Goal: Task Accomplishment & Management: Use online tool/utility

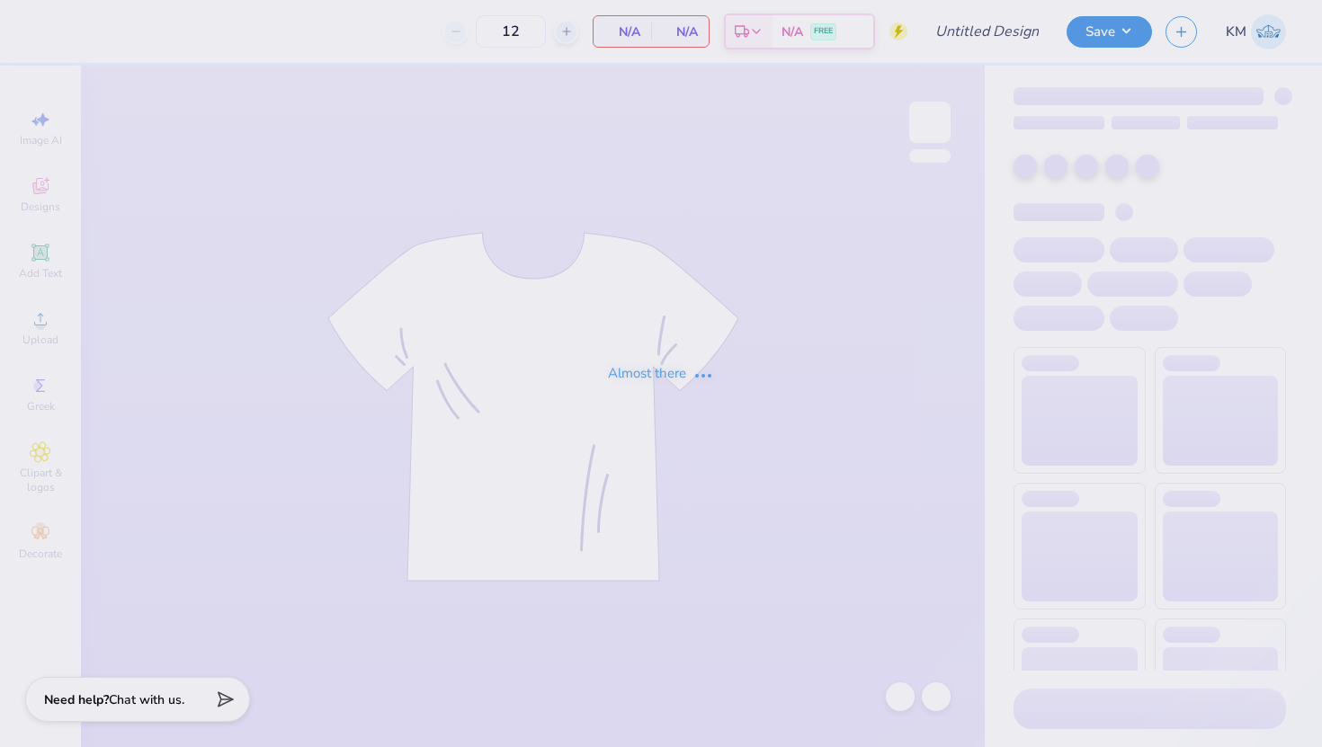
type input "delta zeta philo draft 2025"
type input "250"
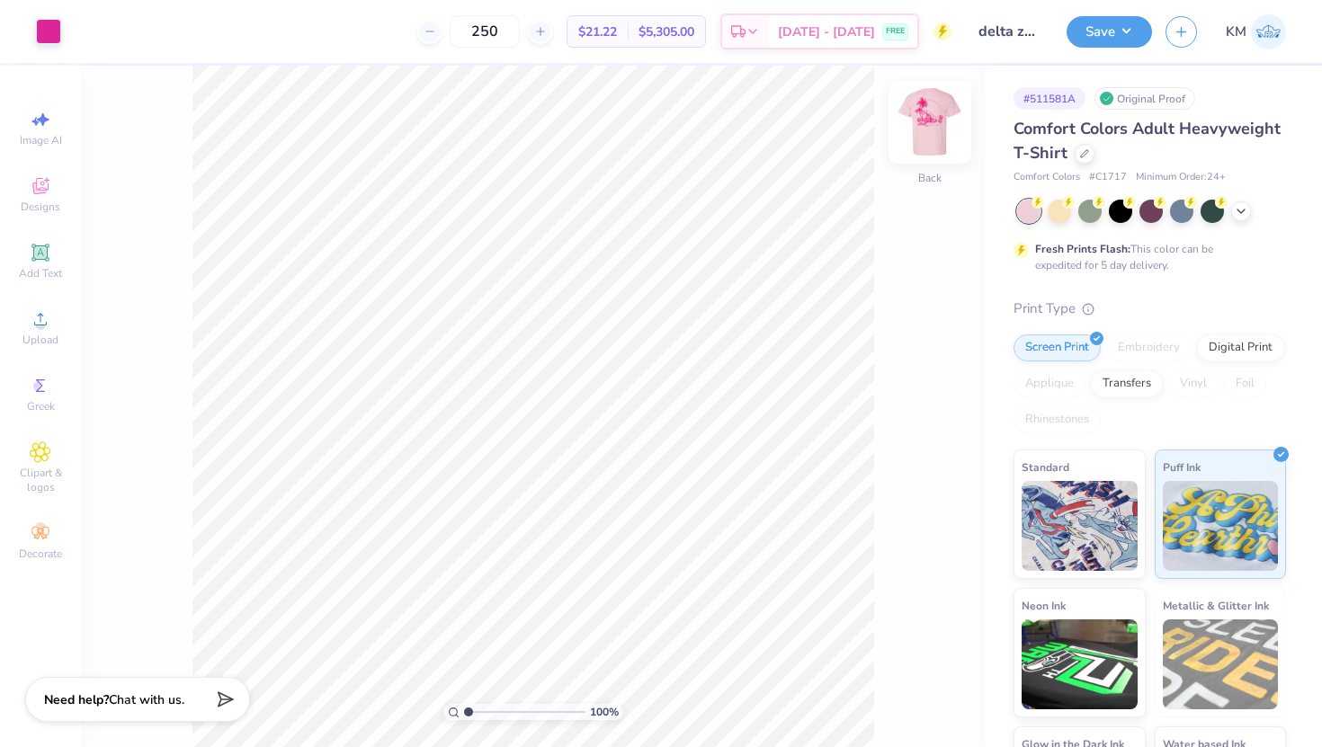
click at [937, 125] on img at bounding box center [930, 122] width 72 height 72
click at [49, 456] on icon at bounding box center [40, 453] width 21 height 22
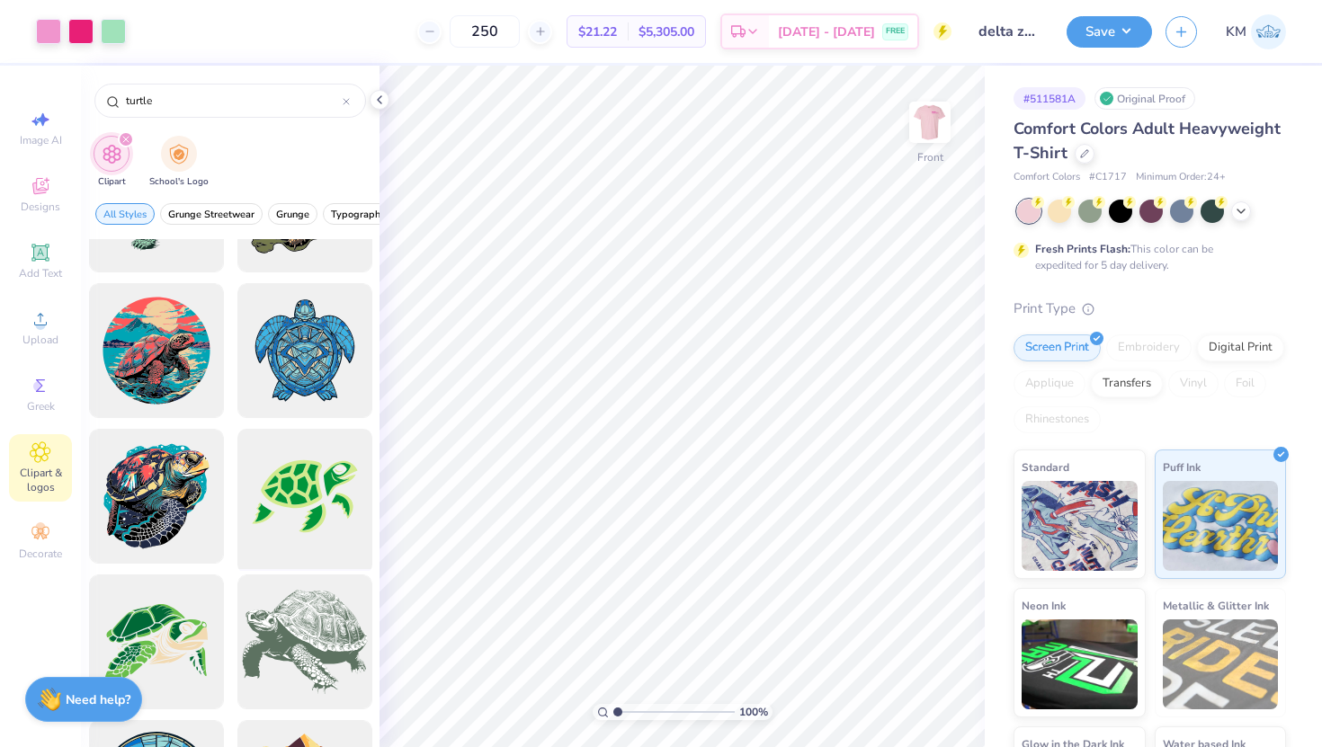
scroll to position [935, 0]
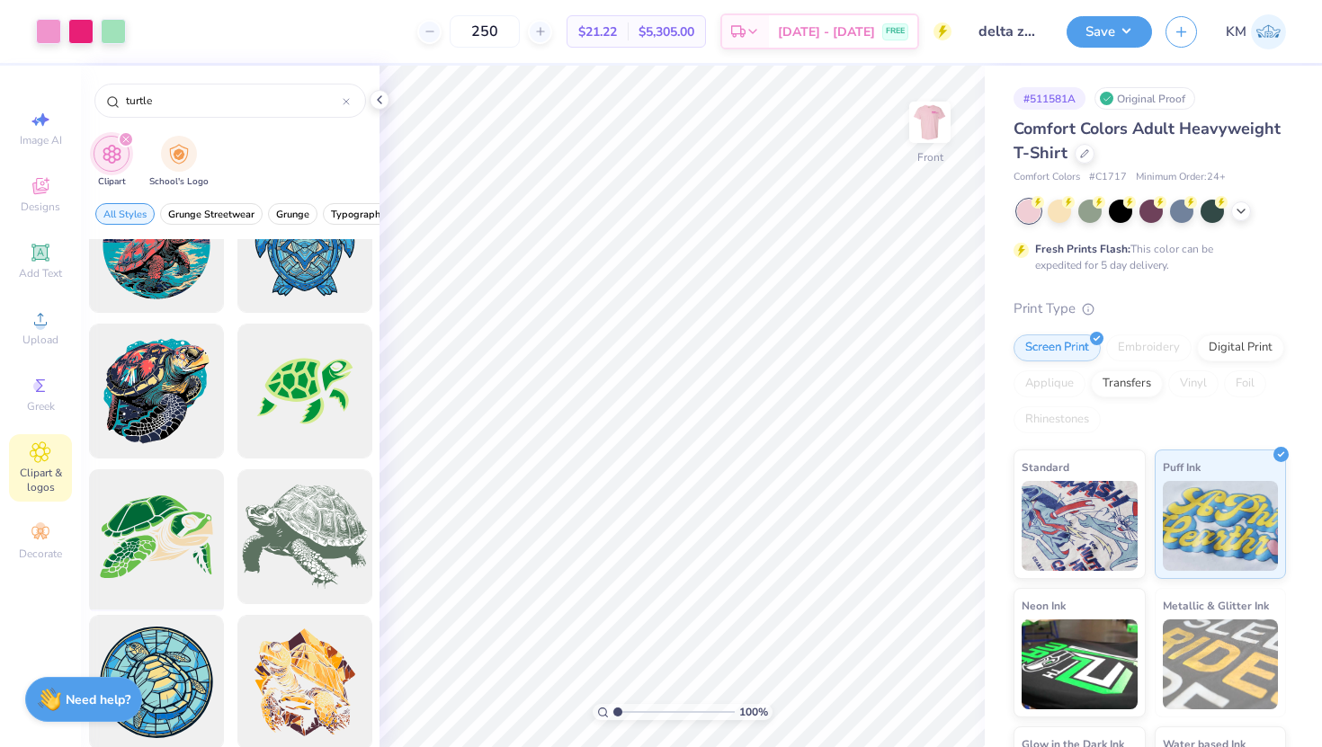
type input "turtle"
click at [164, 559] on div at bounding box center [156, 537] width 148 height 148
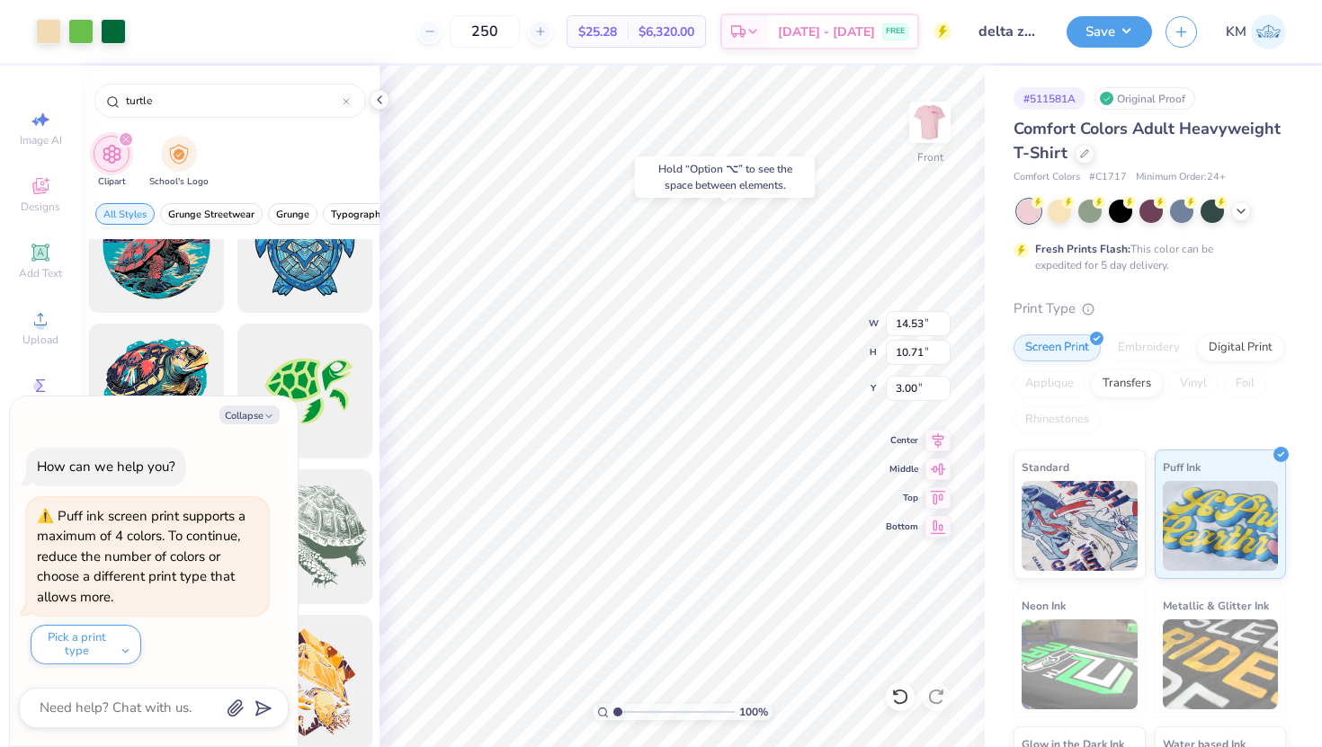
type textarea "x"
type input "1.49"
type input "0.41"
type input "23.14"
type textarea "x"
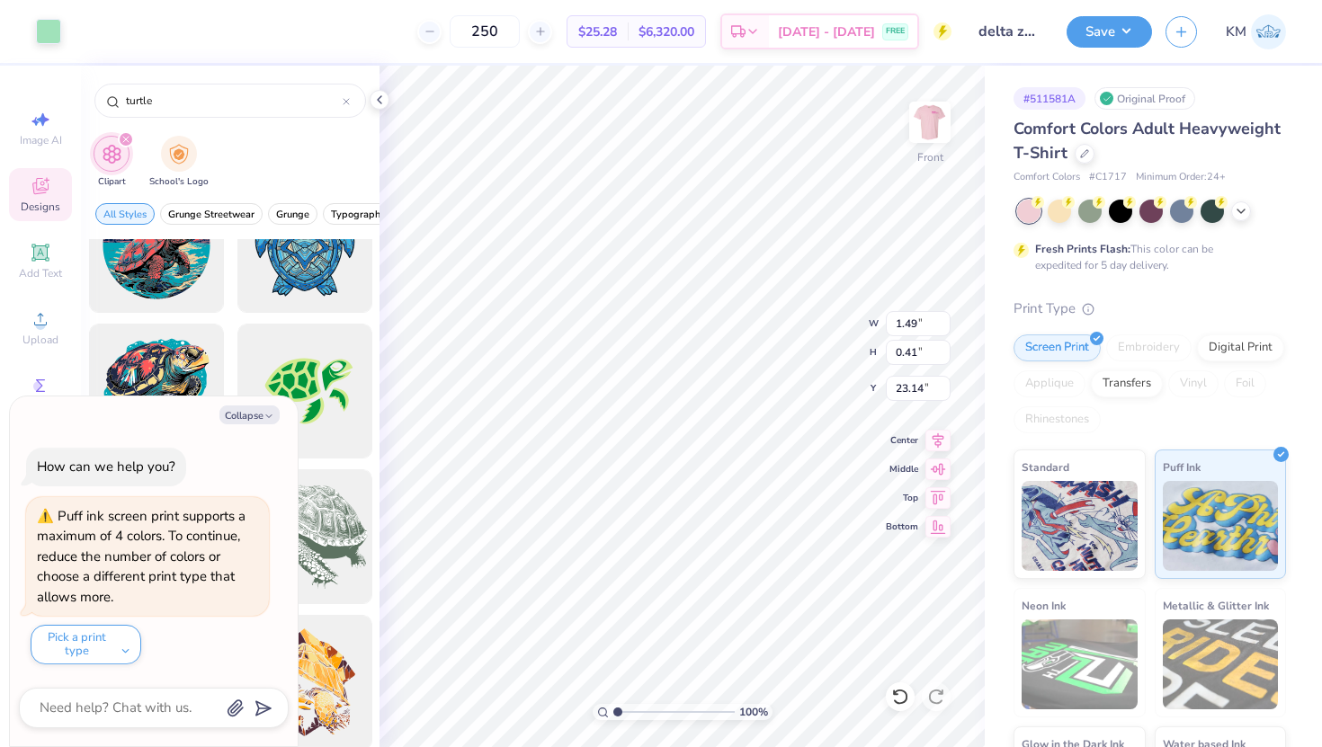
type input "11.73"
type input "3.27"
type input "20.29"
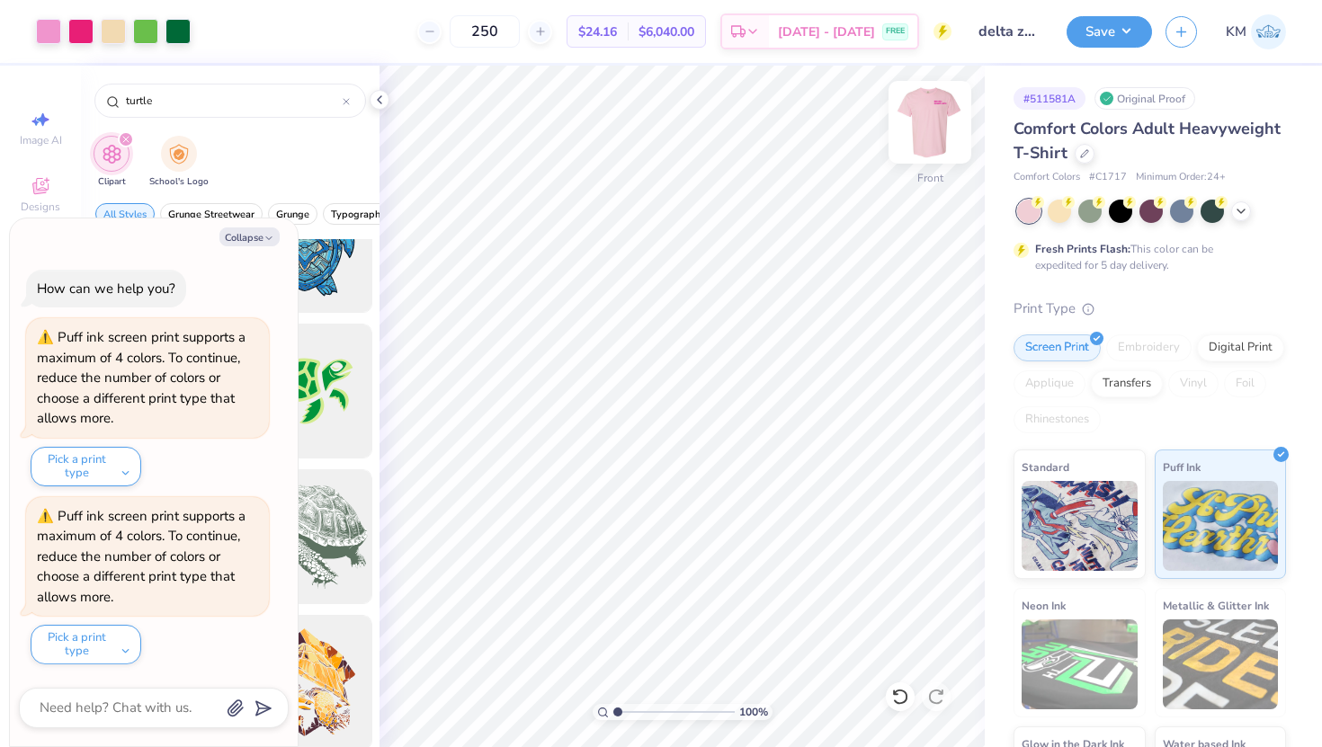
click at [926, 121] on img at bounding box center [930, 122] width 72 height 72
click at [938, 125] on img at bounding box center [930, 122] width 72 height 72
type textarea "x"
type input "3.69"
type input "2.72"
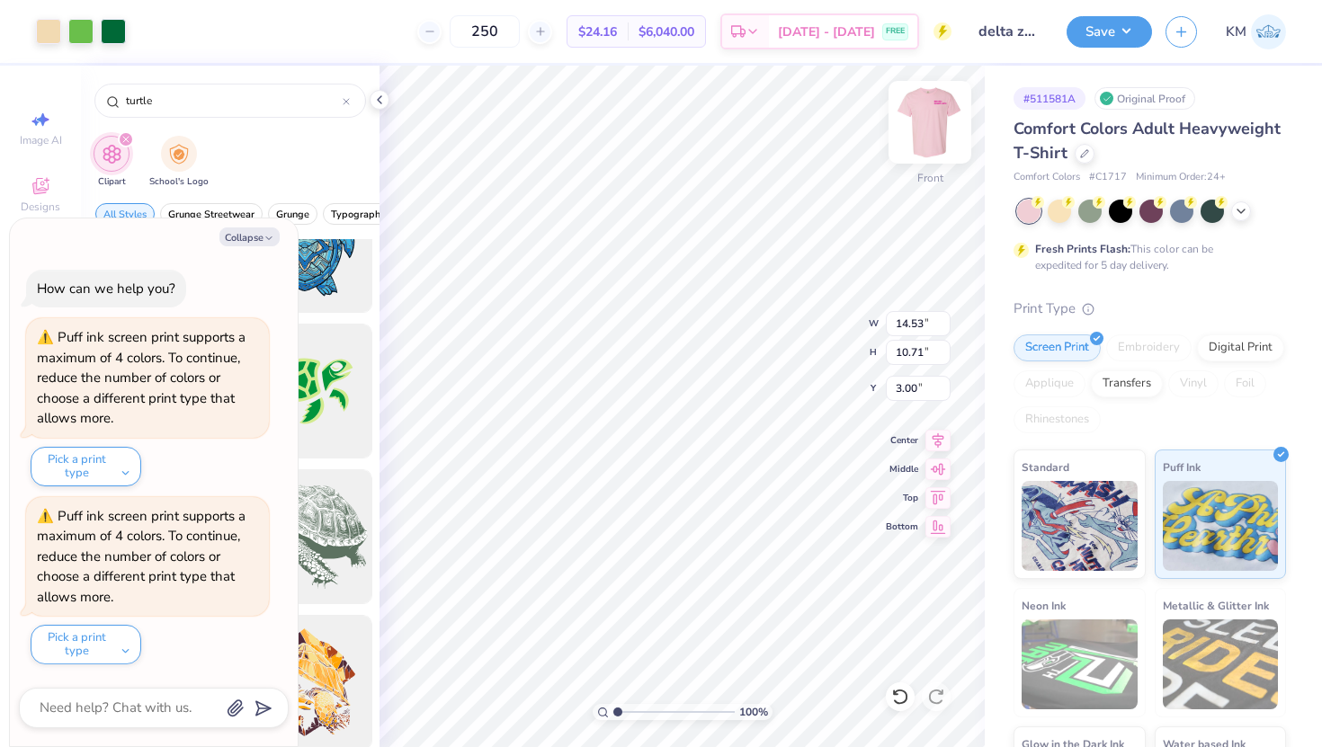
type input "10.99"
drag, startPoint x: 618, startPoint y: 711, endPoint x: 640, endPoint y: 717, distance: 23.1
type input "3.07"
click at [642, 717] on input "range" at bounding box center [673, 712] width 121 height 16
click at [245, 237] on button "Collapse" at bounding box center [249, 237] width 60 height 19
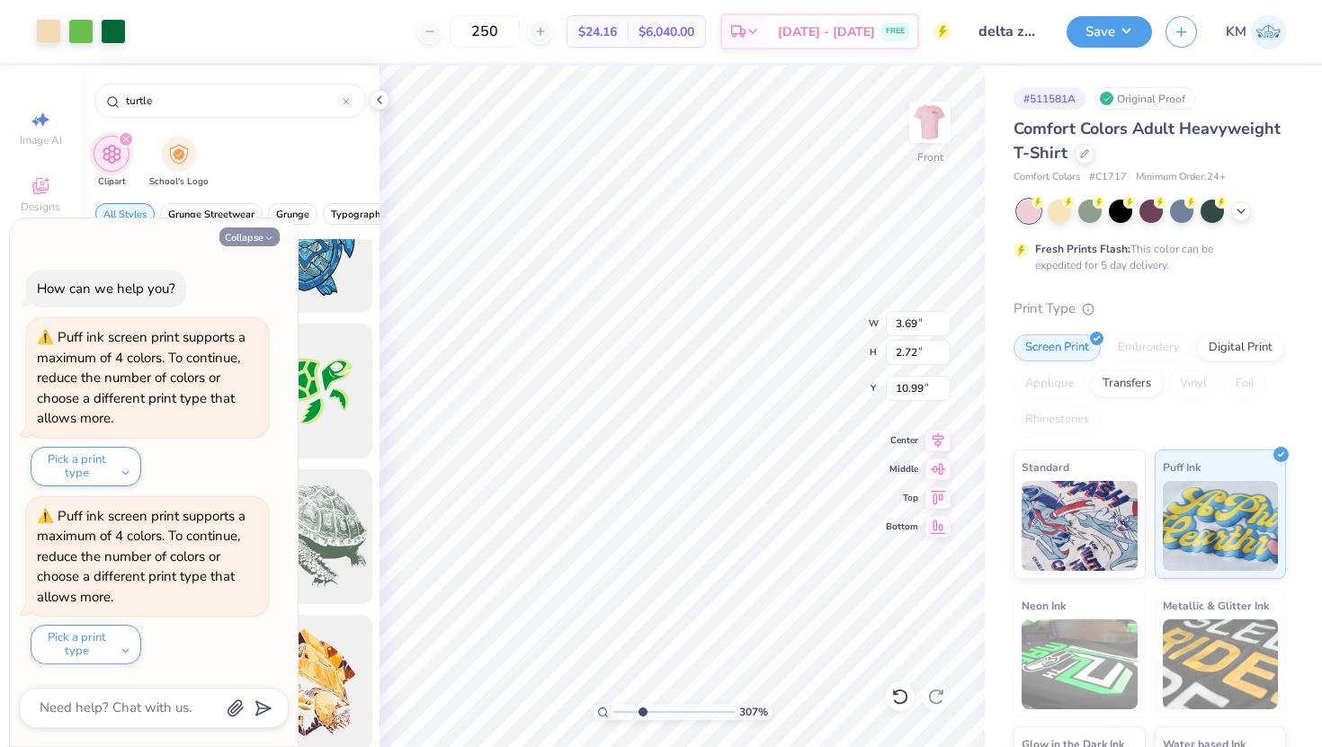
type textarea "x"
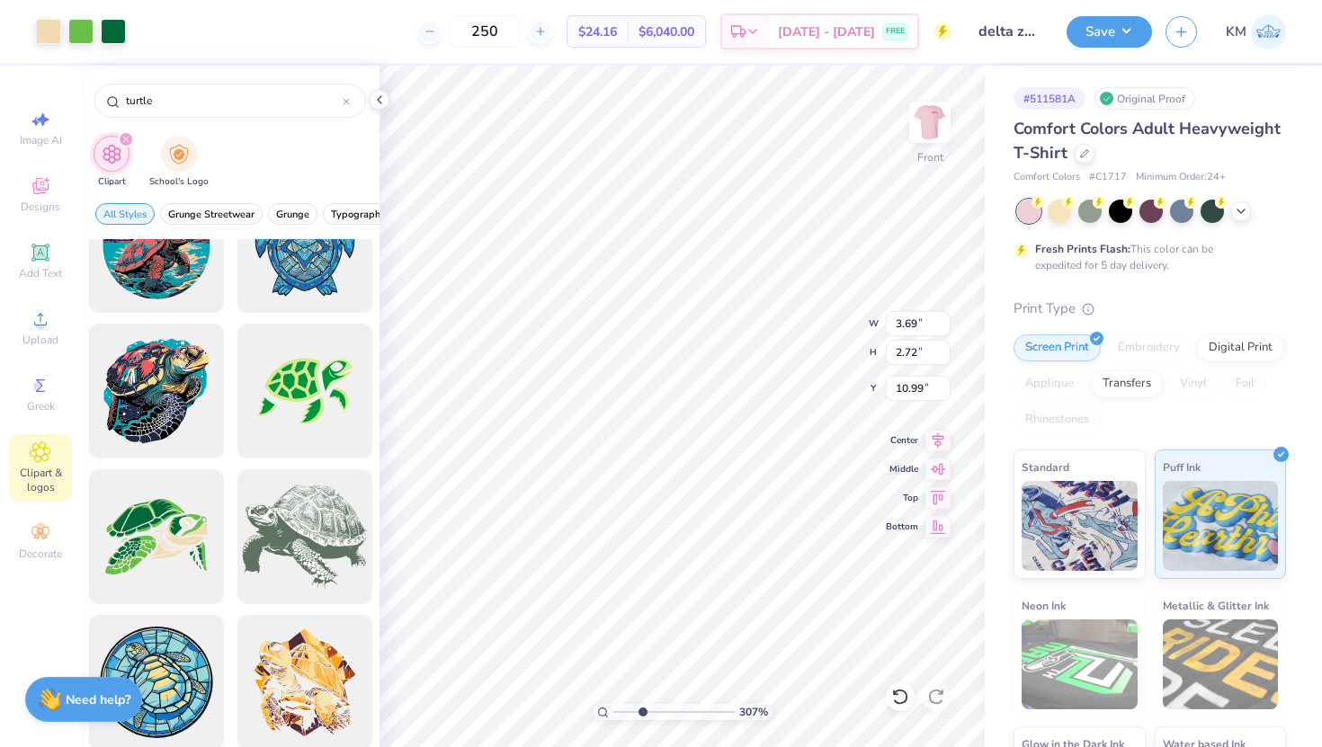
type input "10.71"
type input "1.95"
type input "1.43"
type input "11.04"
drag, startPoint x: 649, startPoint y: 708, endPoint x: 626, endPoint y: 709, distance: 23.4
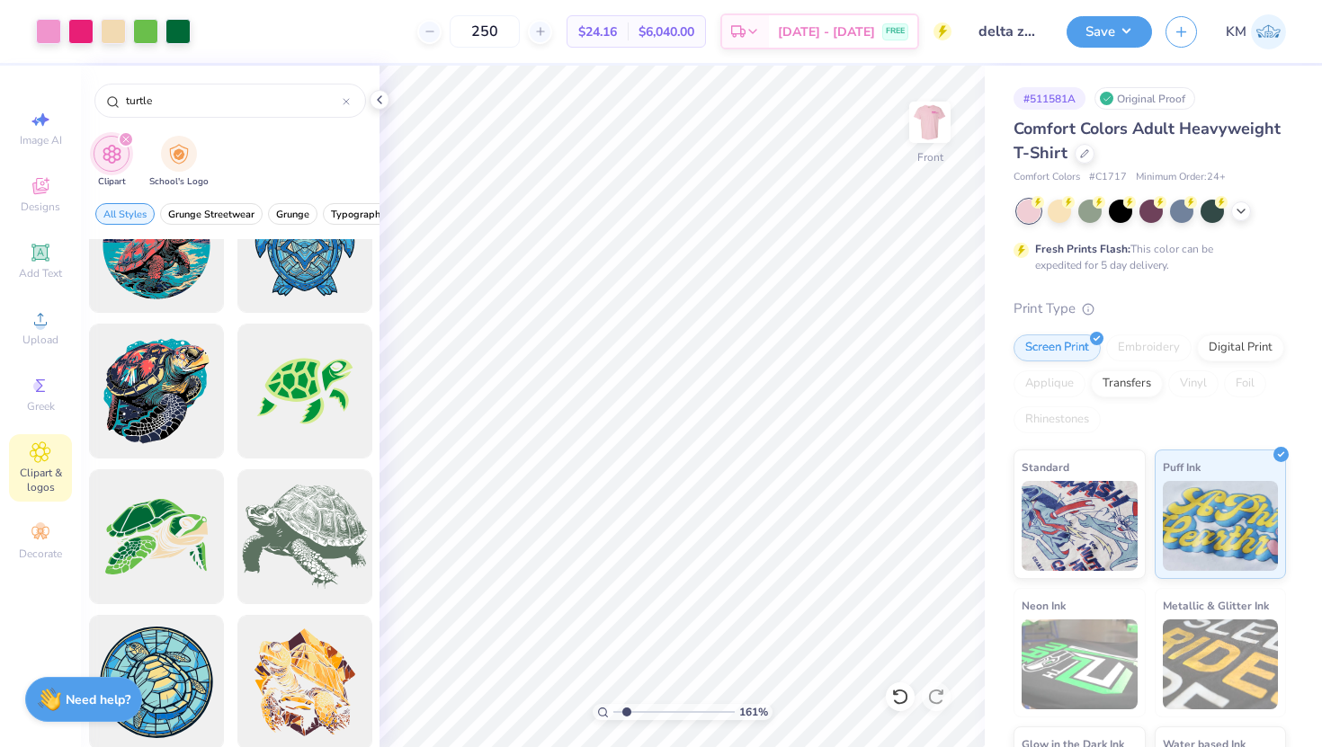
type input "1.75"
click at [626, 709] on input "range" at bounding box center [673, 712] width 121 height 16
type input "16.94"
type input "15.78"
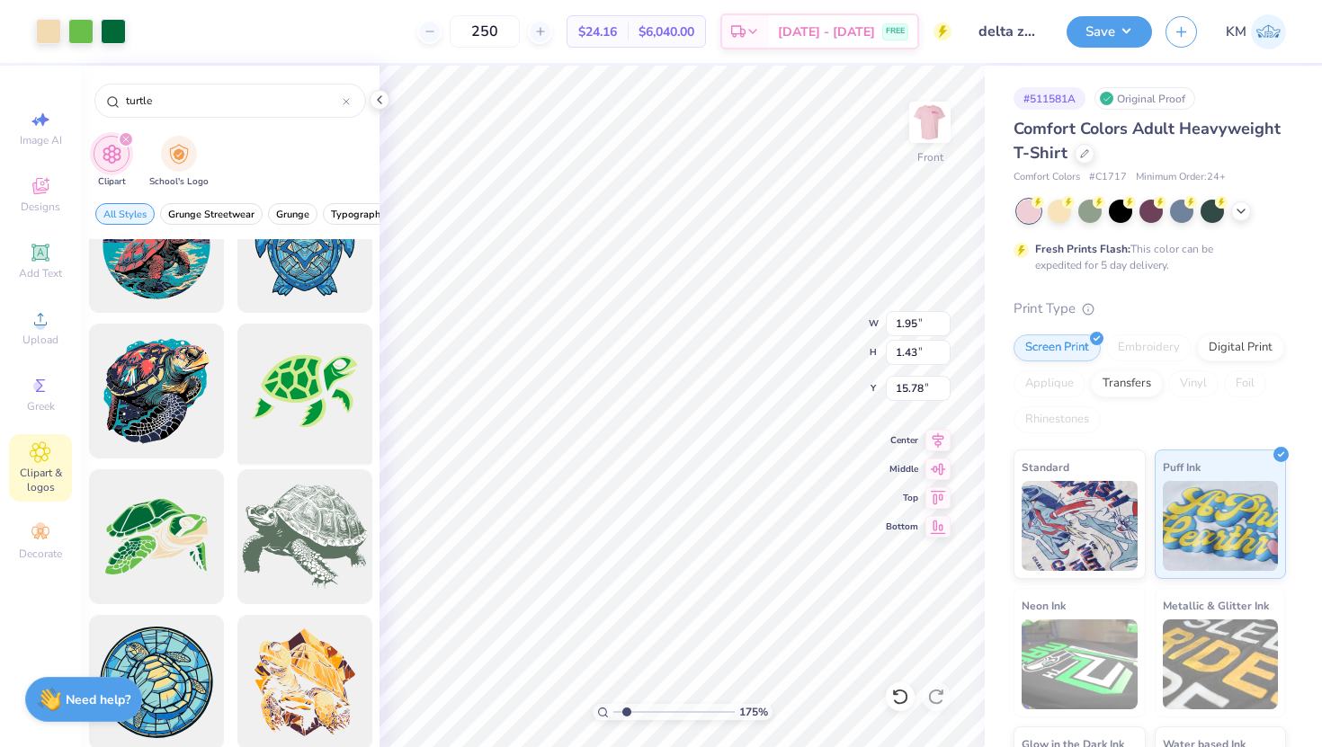
click at [318, 384] on div at bounding box center [304, 392] width 148 height 148
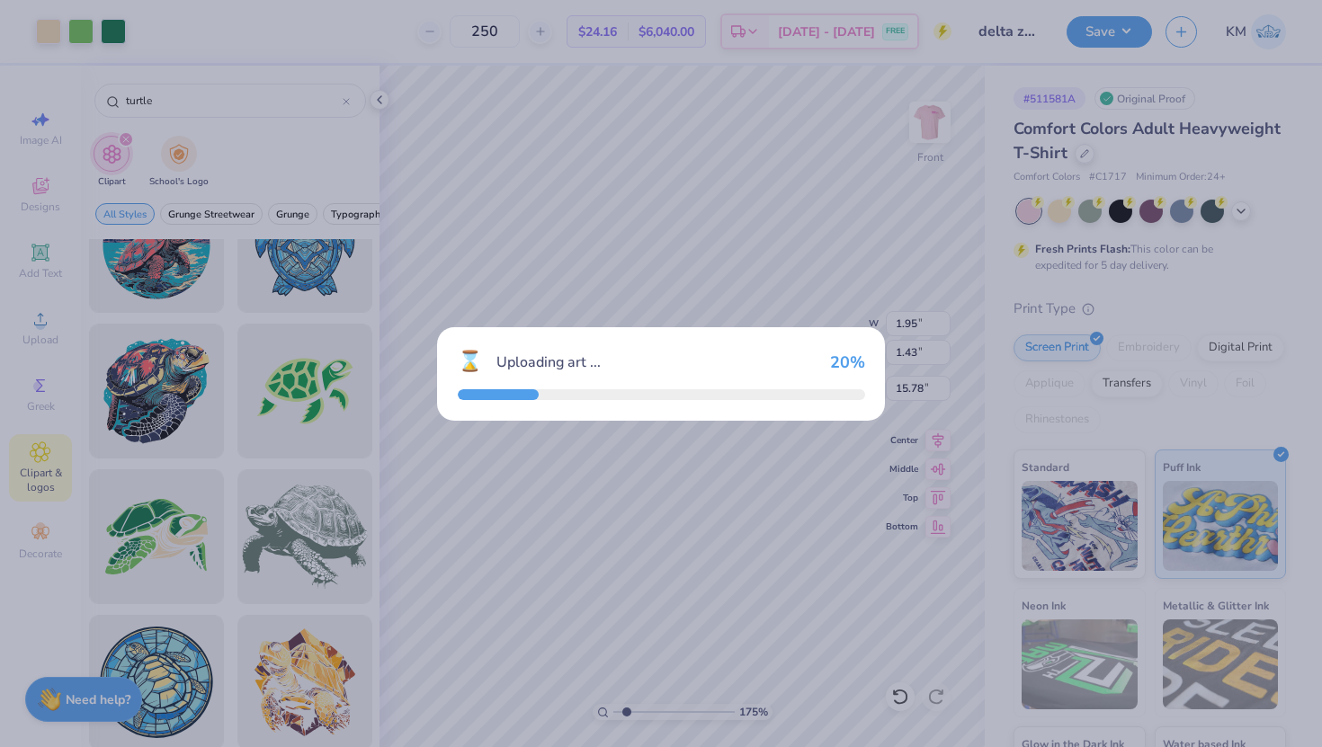
type input "14.53"
type input "9.98"
type input "3.00"
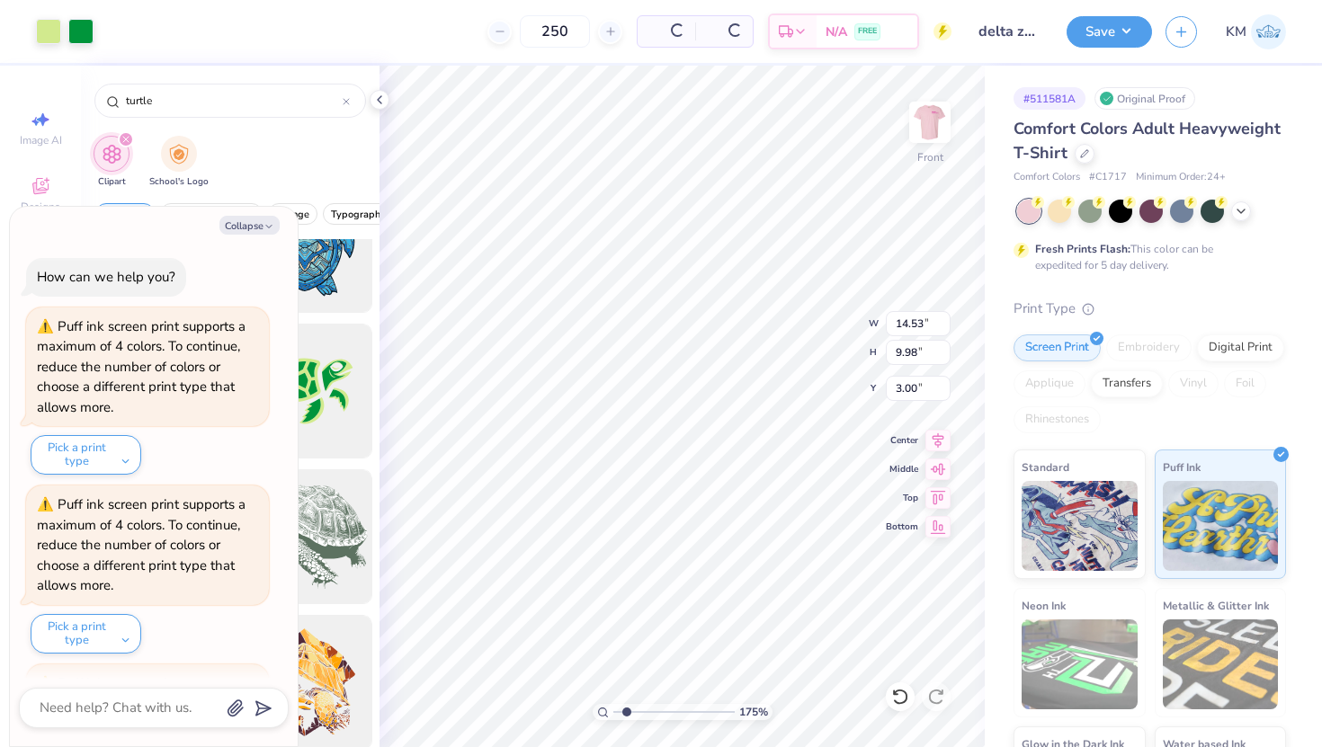
scroll to position [167, 0]
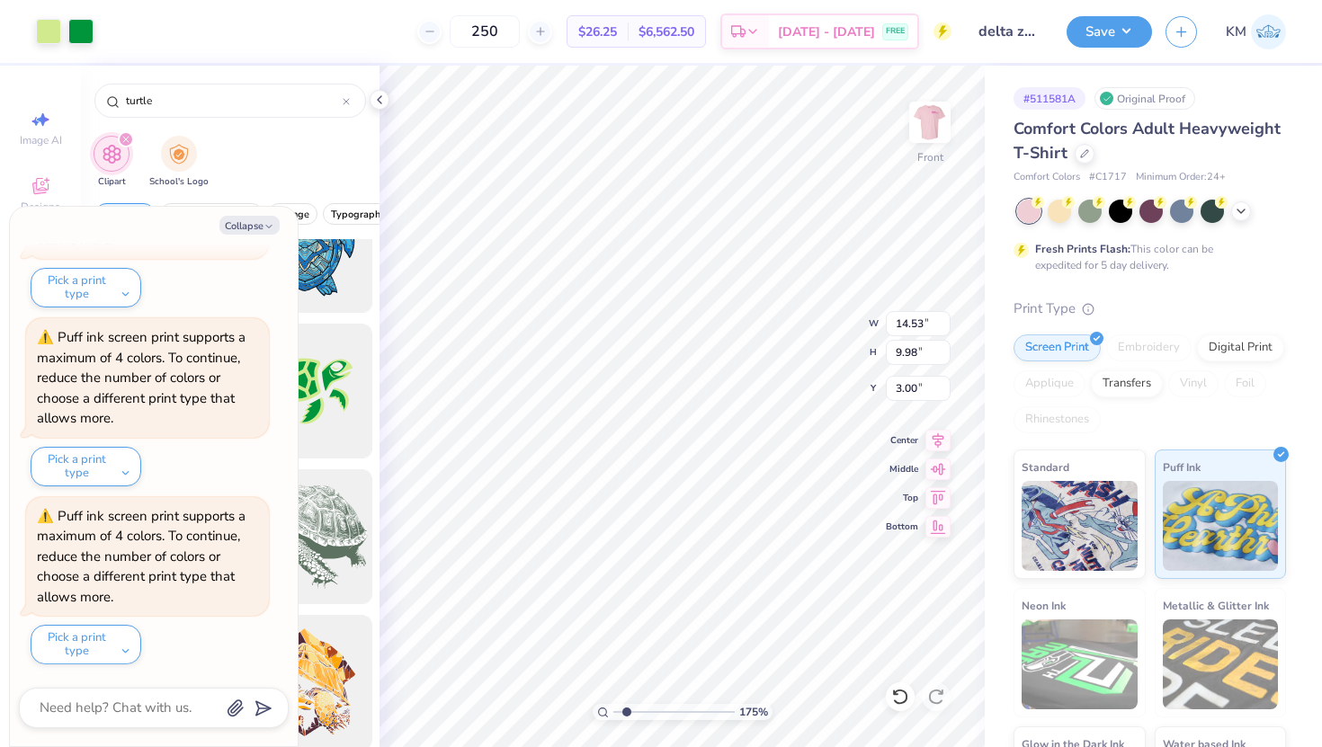
type textarea "x"
type input "8.37"
type input "5.75"
type textarea "x"
type input "9.13"
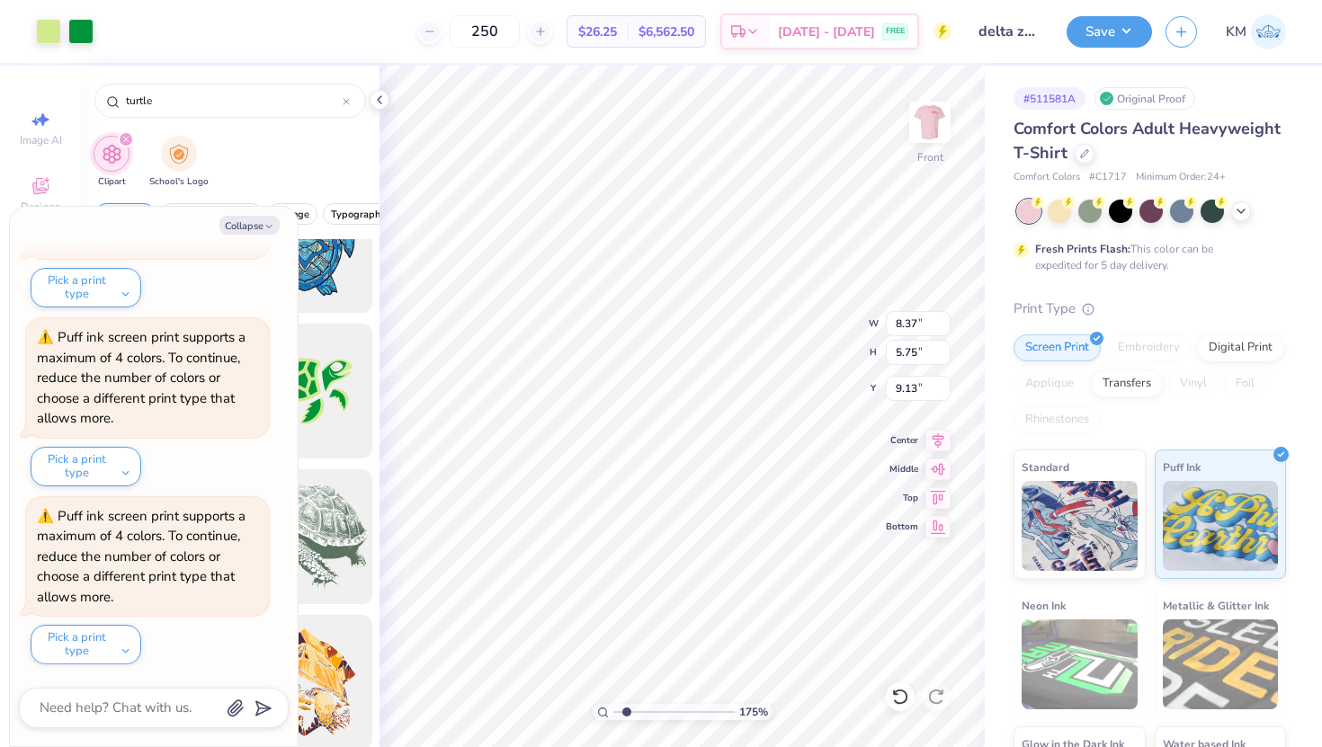
type textarea "x"
type input "2.87"
type input "1.97"
type input "12.92"
type textarea "x"
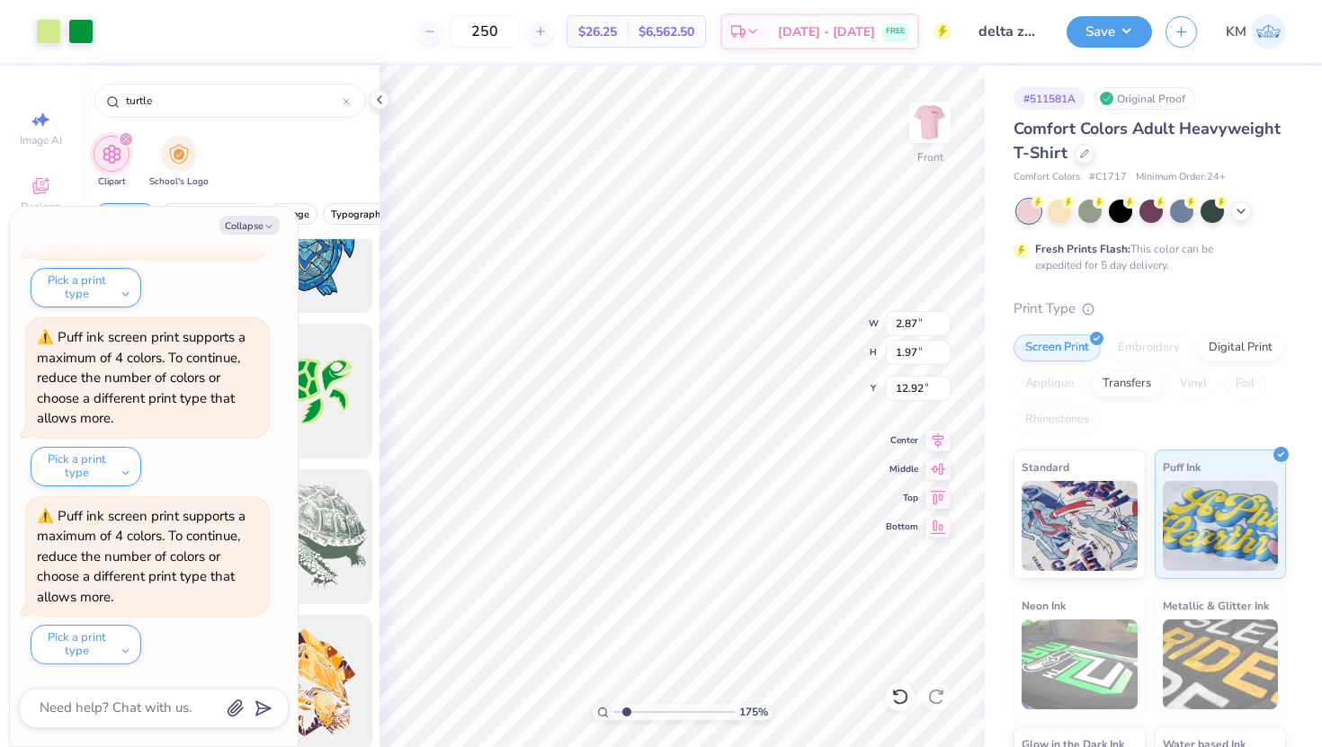
type input "17.04"
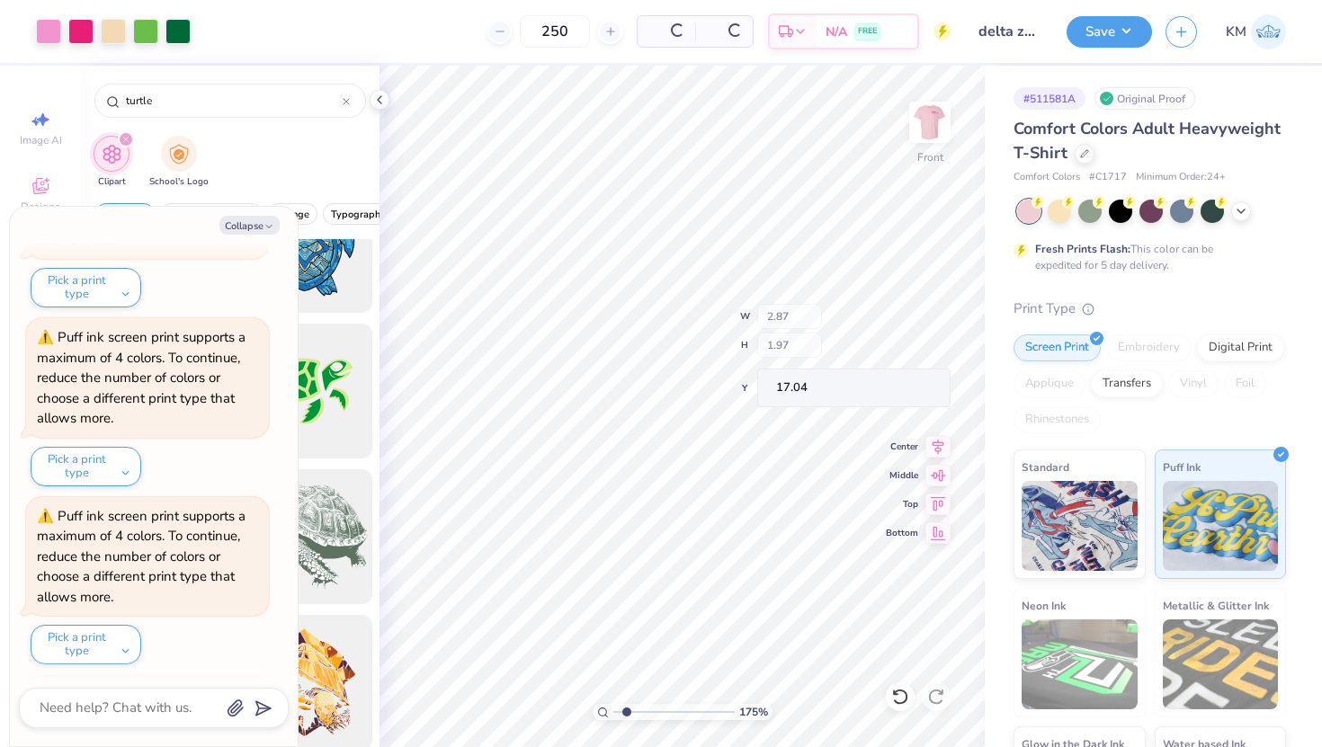
scroll to position [345, 0]
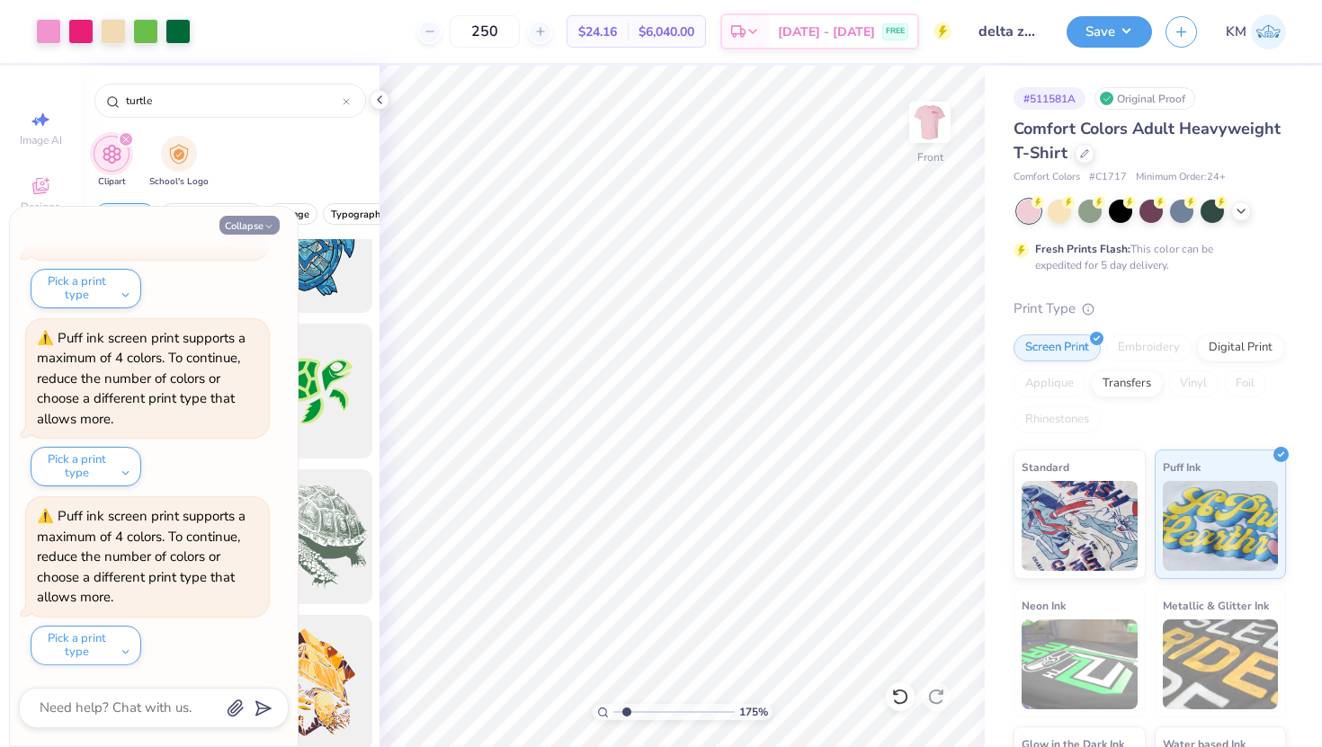
click at [262, 231] on button "Collapse" at bounding box center [249, 225] width 60 height 19
type textarea "x"
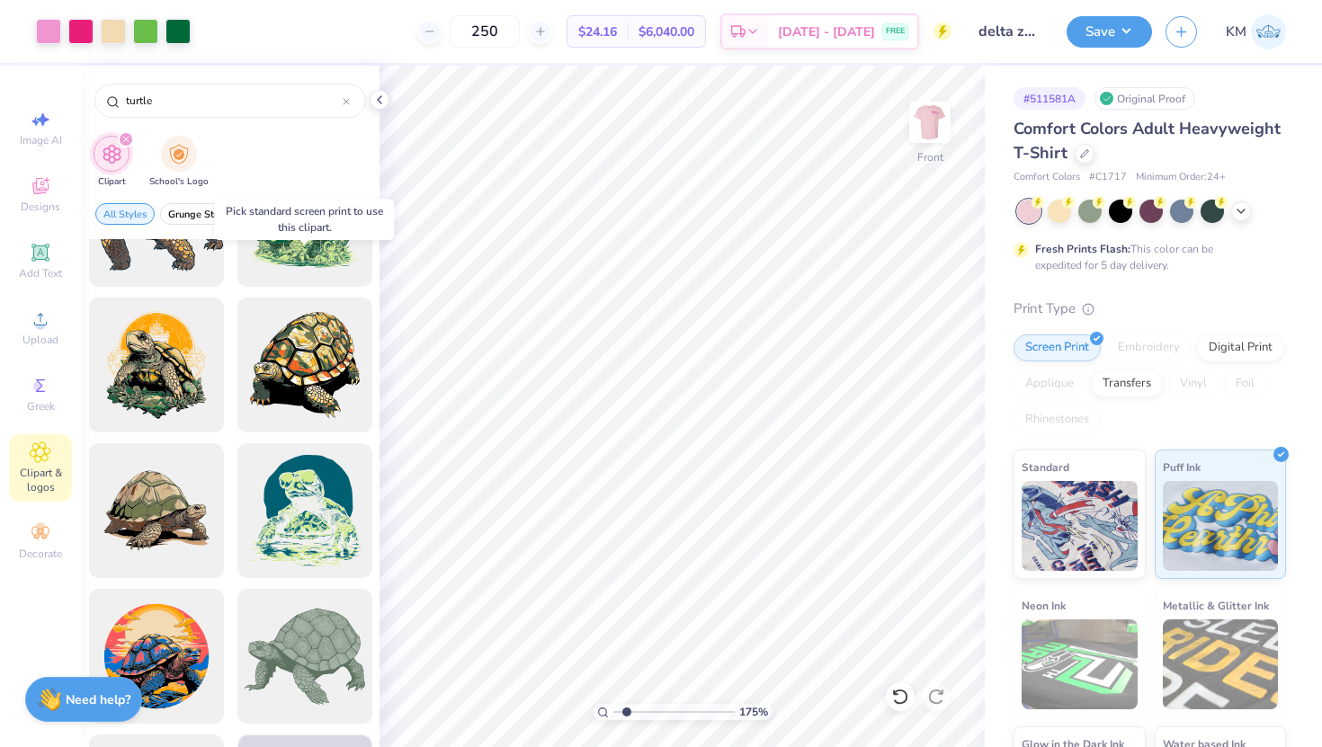
scroll to position [1677, 0]
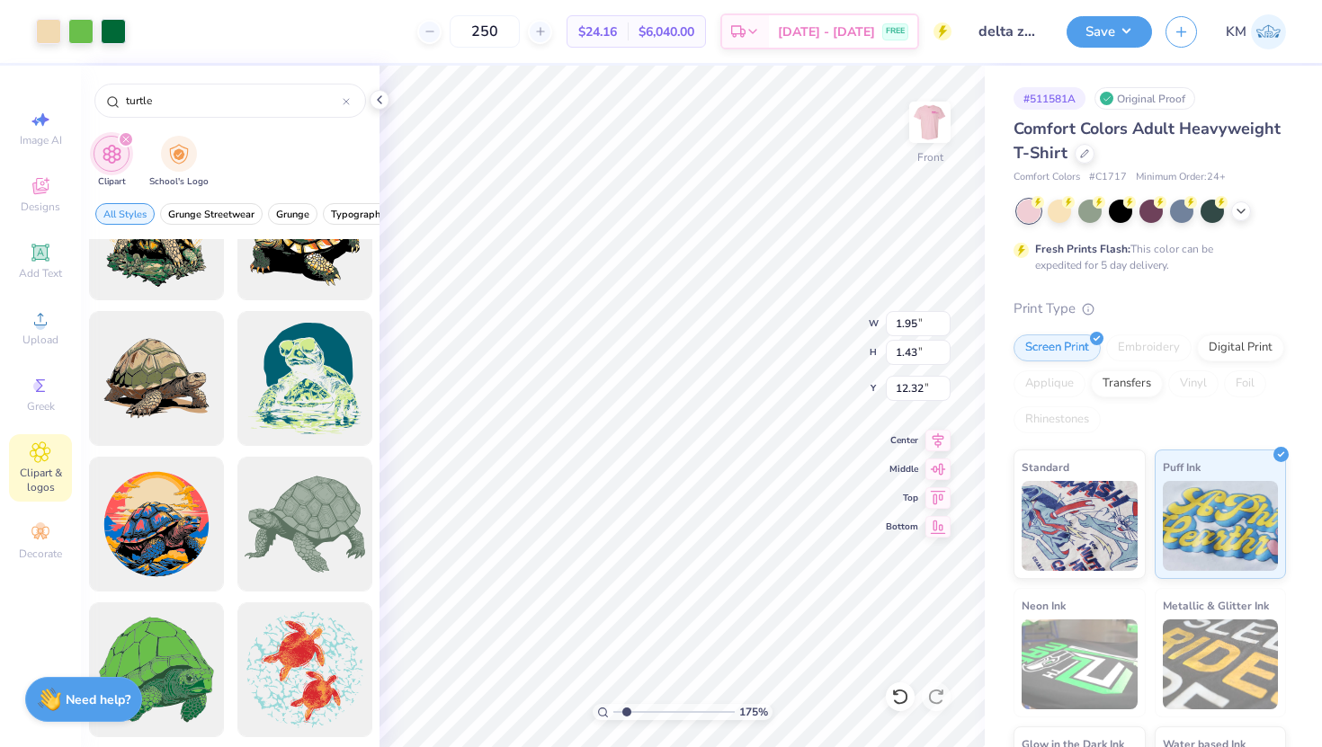
type input "16.85"
type input "16.86"
click at [903, 700] on icon at bounding box center [900, 697] width 18 height 18
type input "17.14"
type input "12.52"
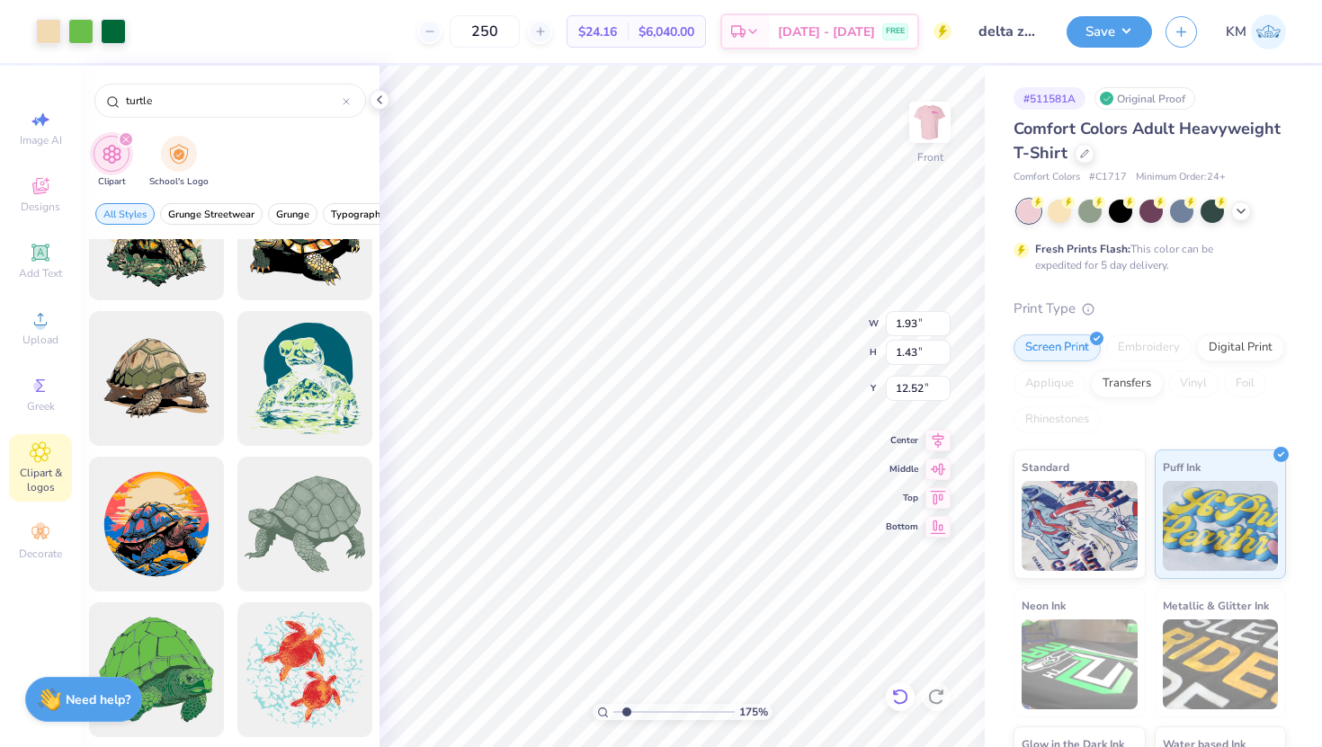
type input "2.58"
type input "1.92"
type input "11.83"
type input "2.09"
type input "1.55"
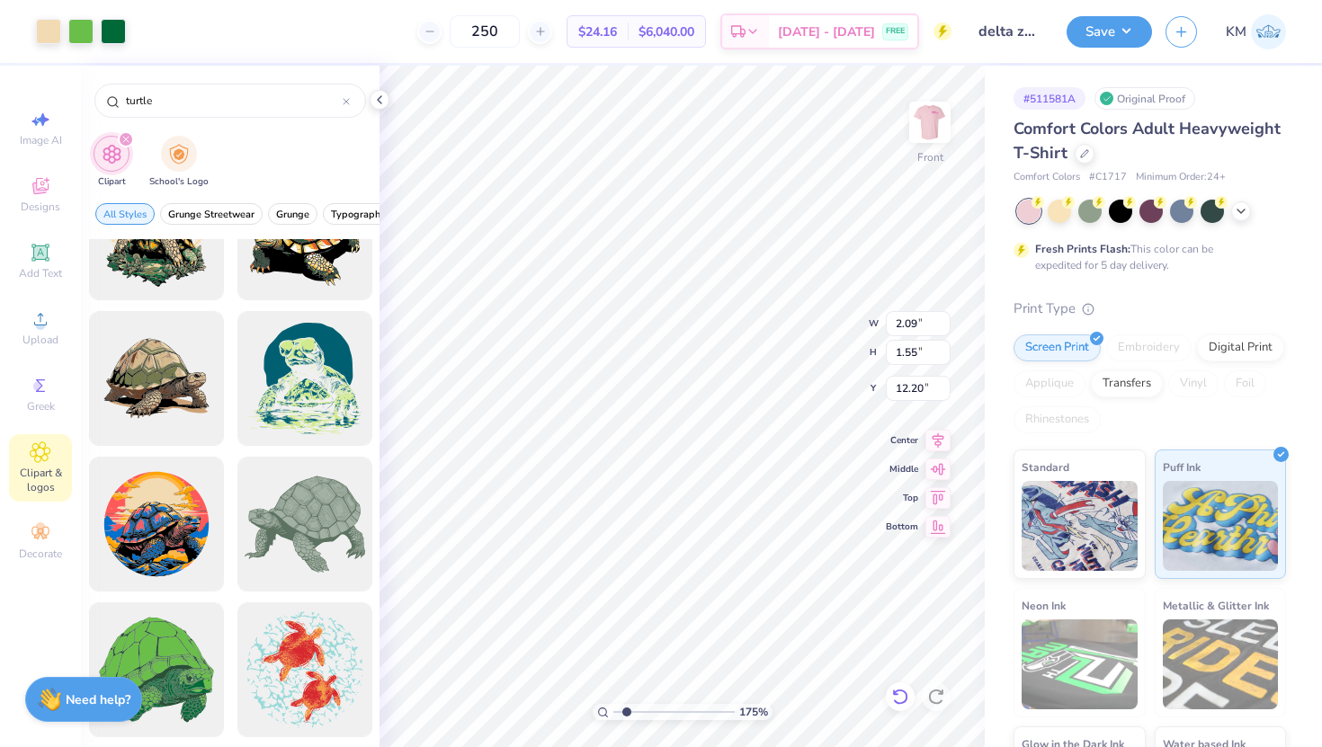
type input "12.02"
type input "1.70"
type input "1.26"
type input "11.99"
type input "2.04"
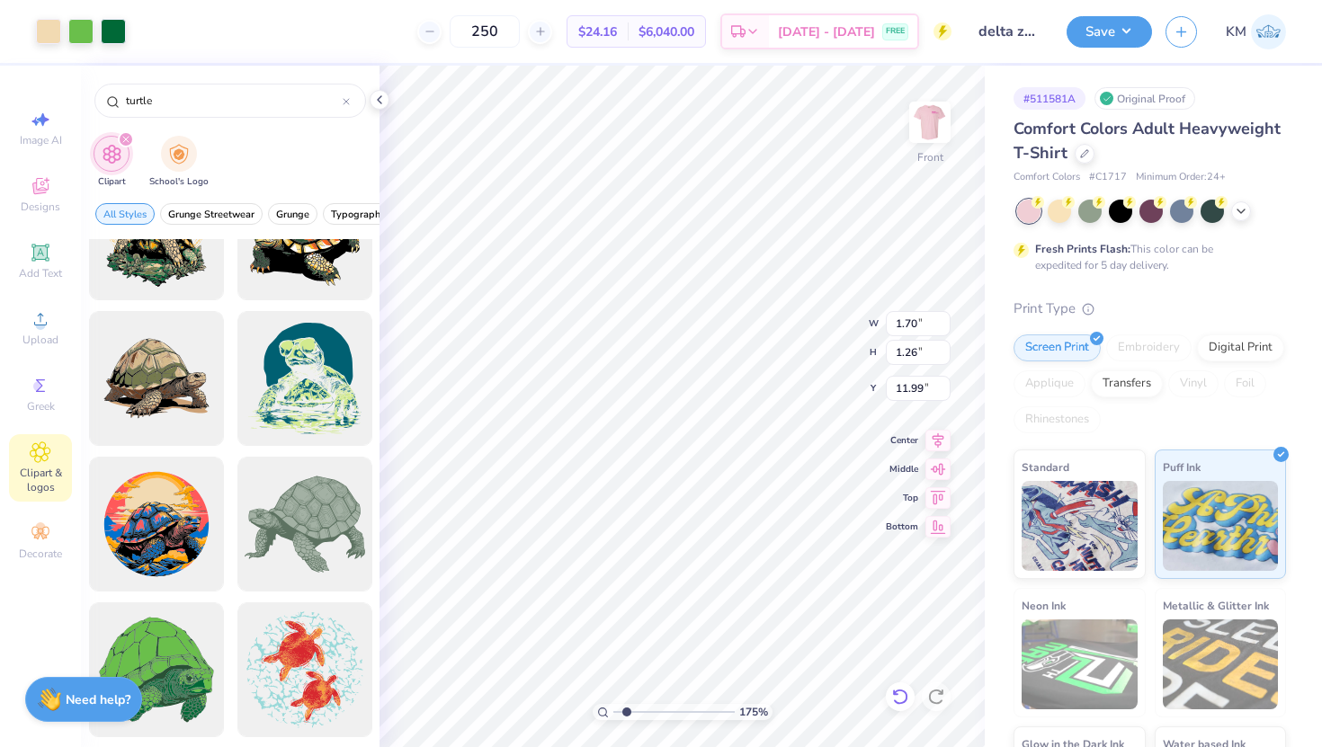
type input "1.52"
type input "8.68"
type input "2.63"
type input "1.96"
type input "12.95"
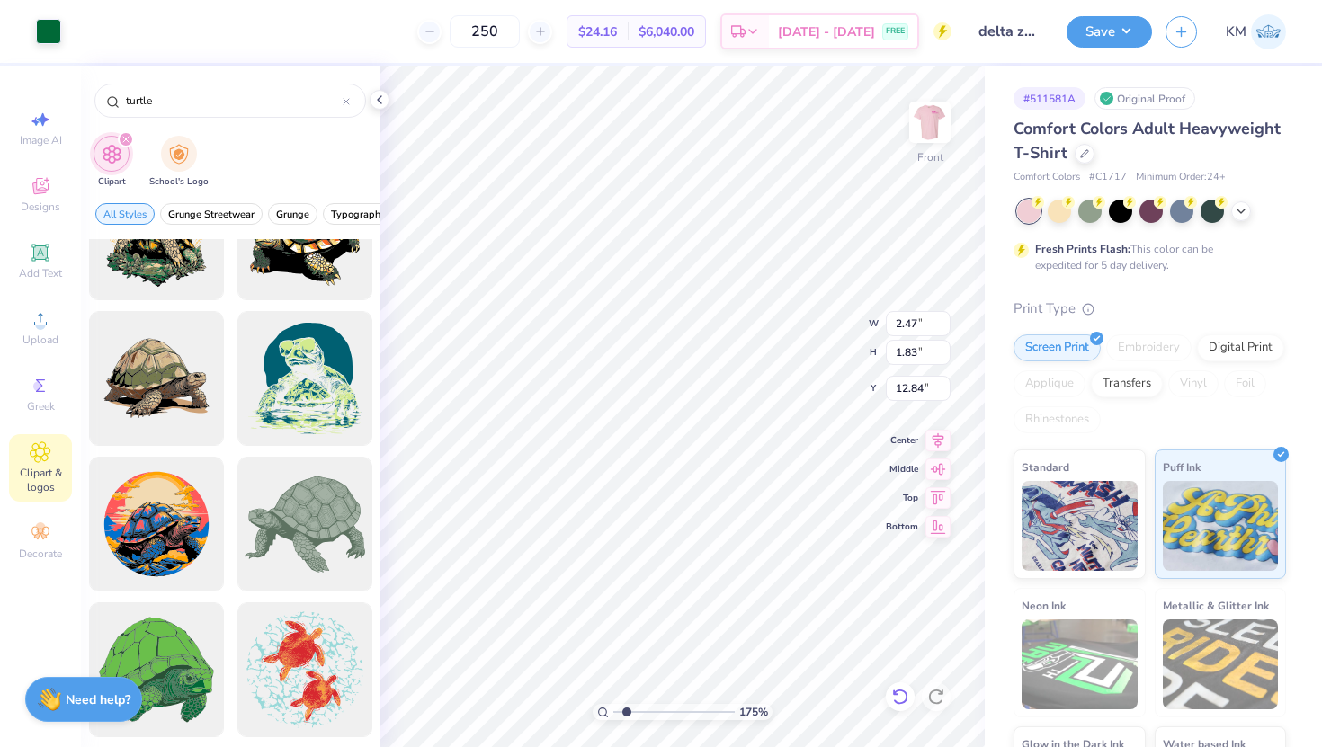
click at [907, 693] on icon at bounding box center [900, 697] width 18 height 18
type input "12.97"
click at [905, 690] on icon at bounding box center [900, 697] width 18 height 18
click at [899, 688] on icon at bounding box center [900, 697] width 18 height 18
type input "3.00"
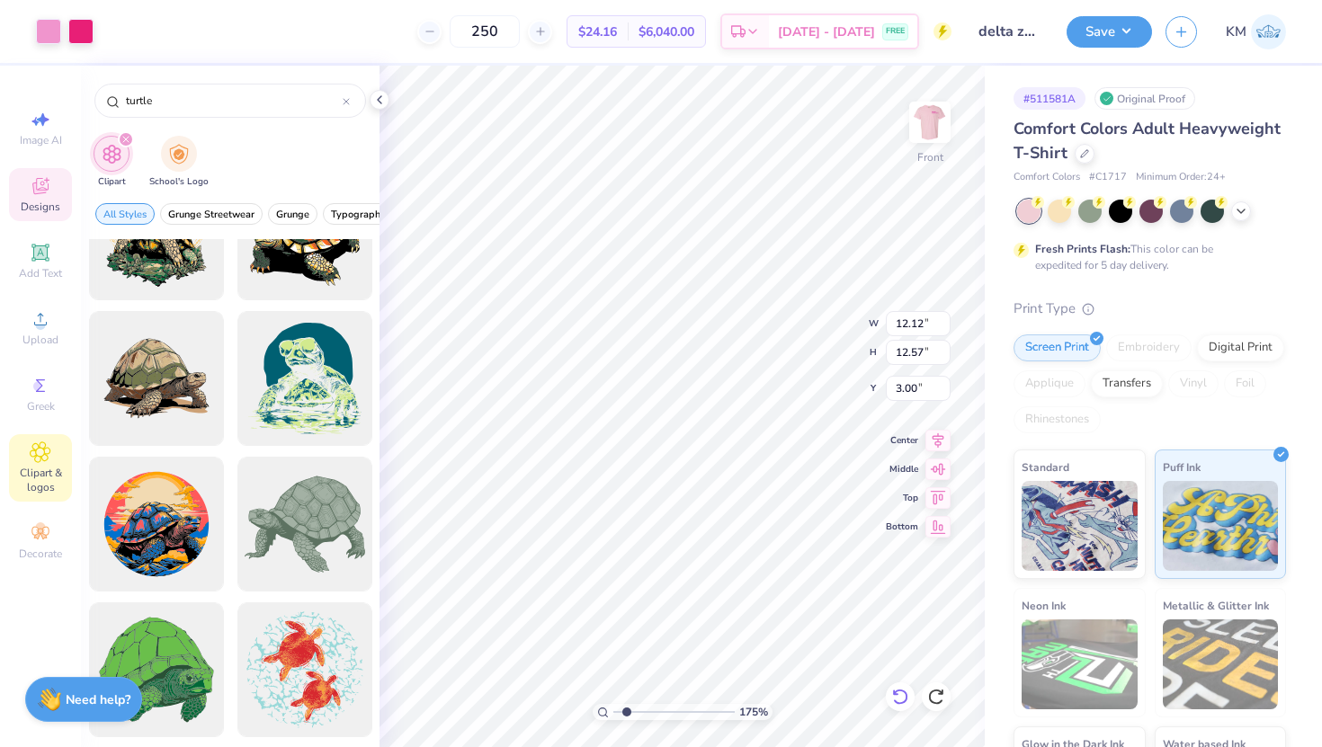
type input "2.47"
type input "1.83"
type input "15.37"
type input "2.63"
type input "1.96"
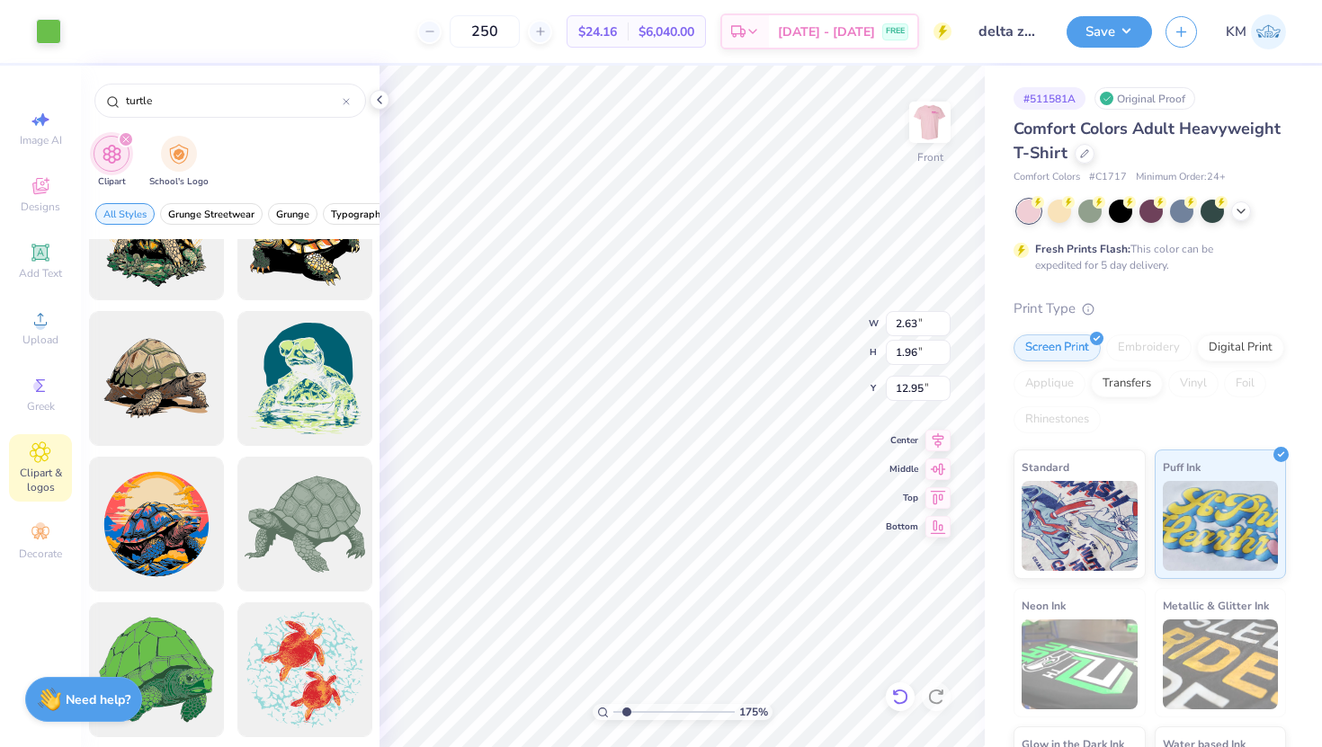
type input "15.57"
type input "16.36"
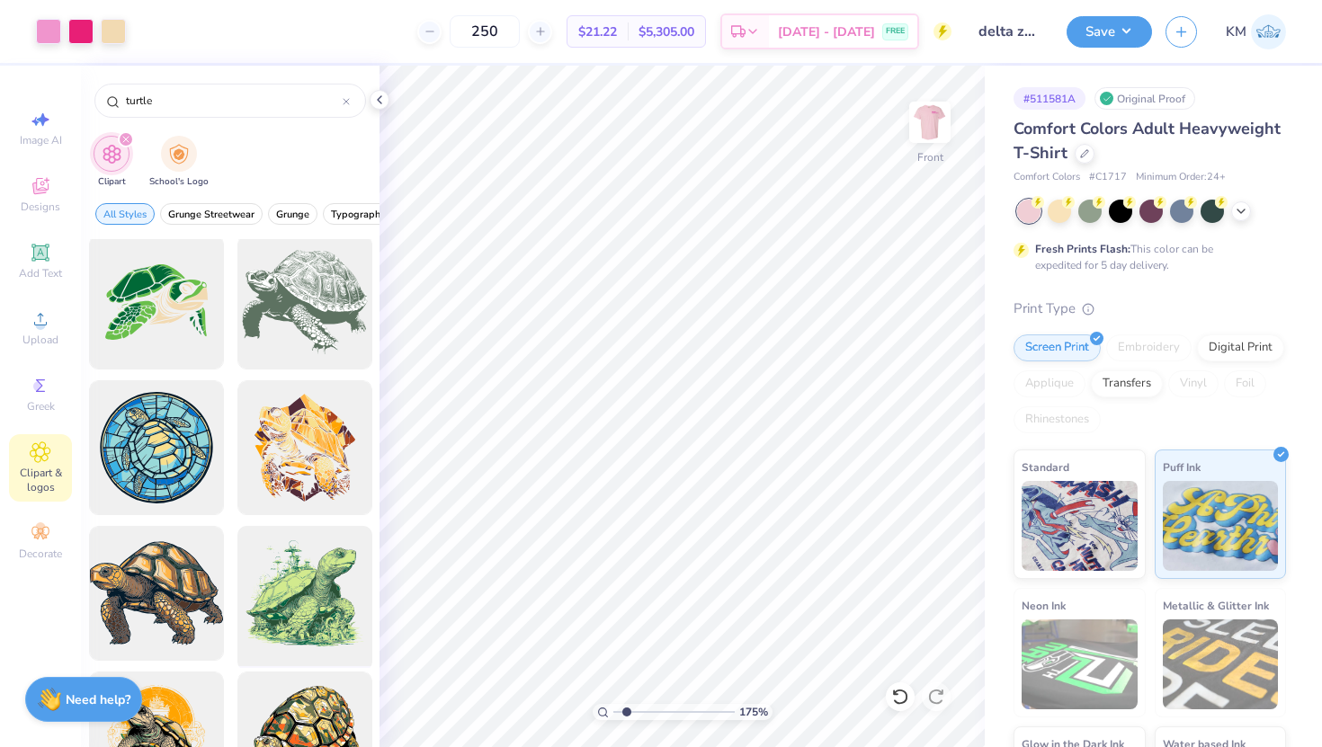
scroll to position [1168, 0]
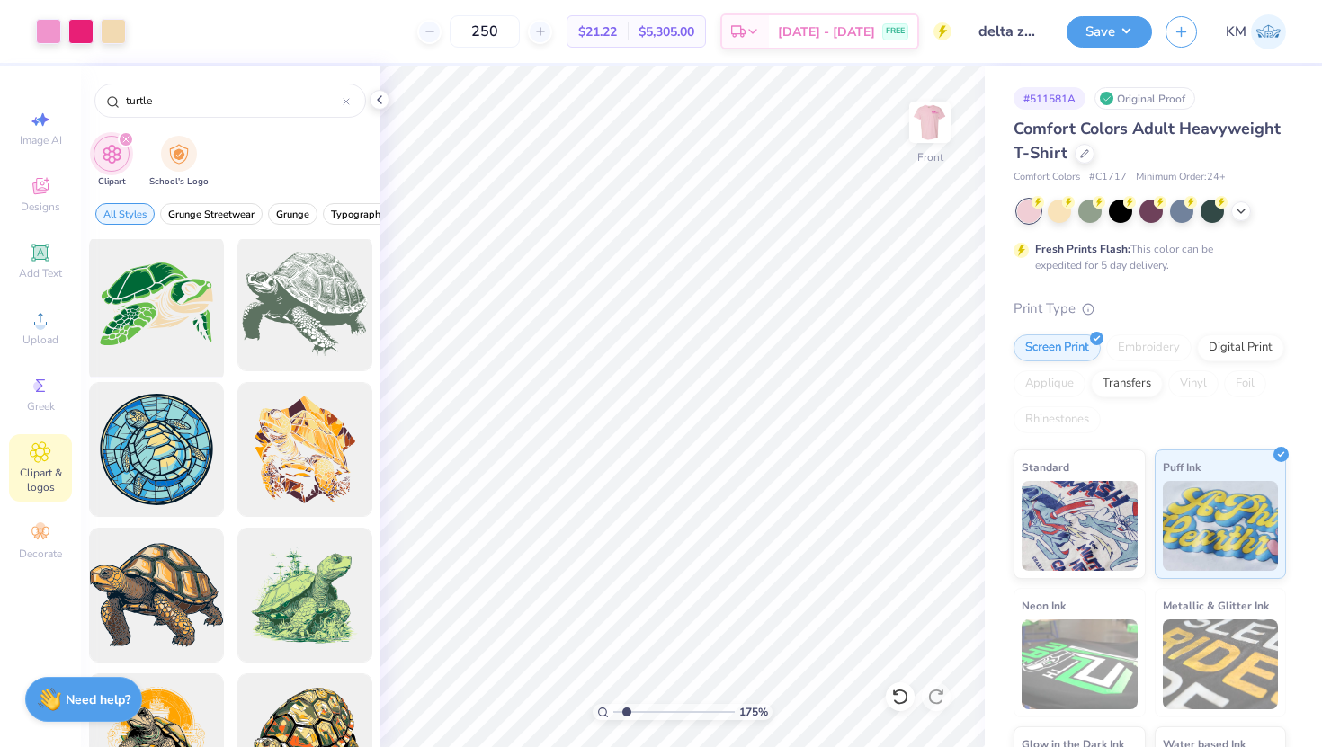
click at [165, 333] on div at bounding box center [156, 304] width 148 height 148
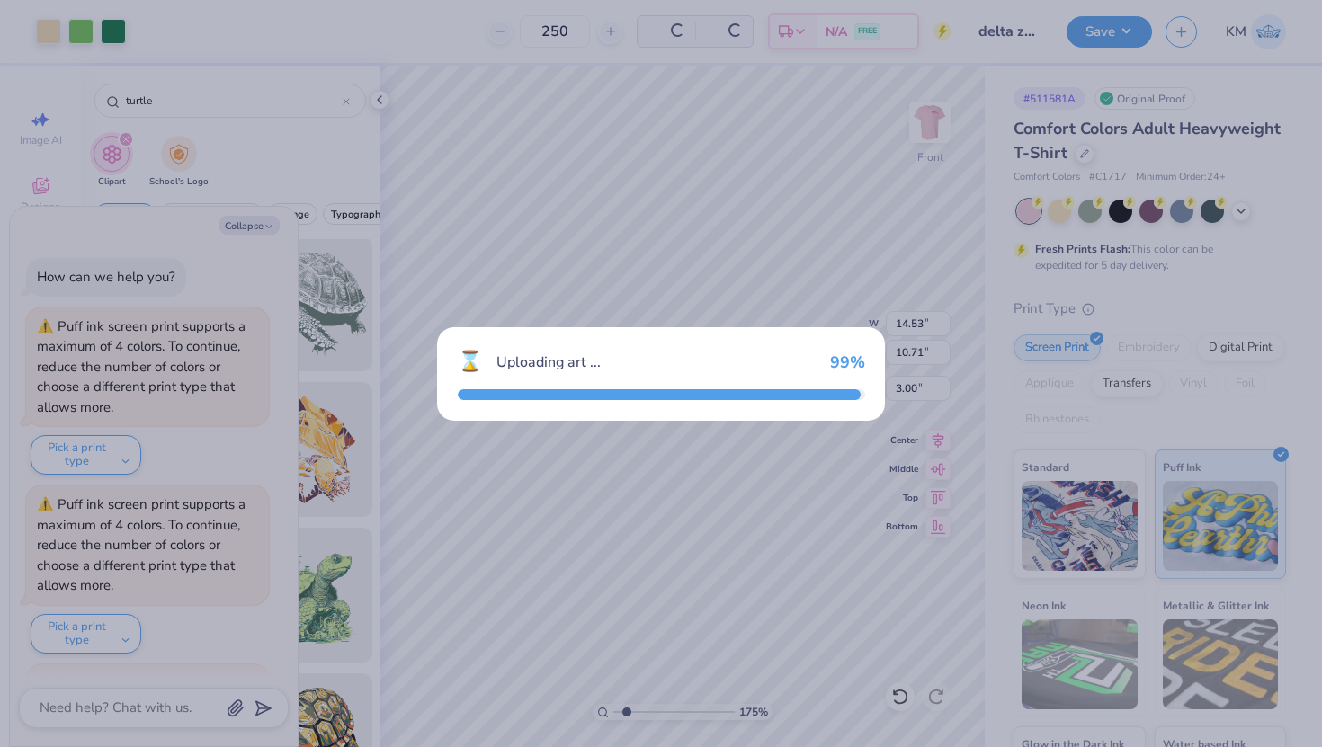
scroll to position [524, 0]
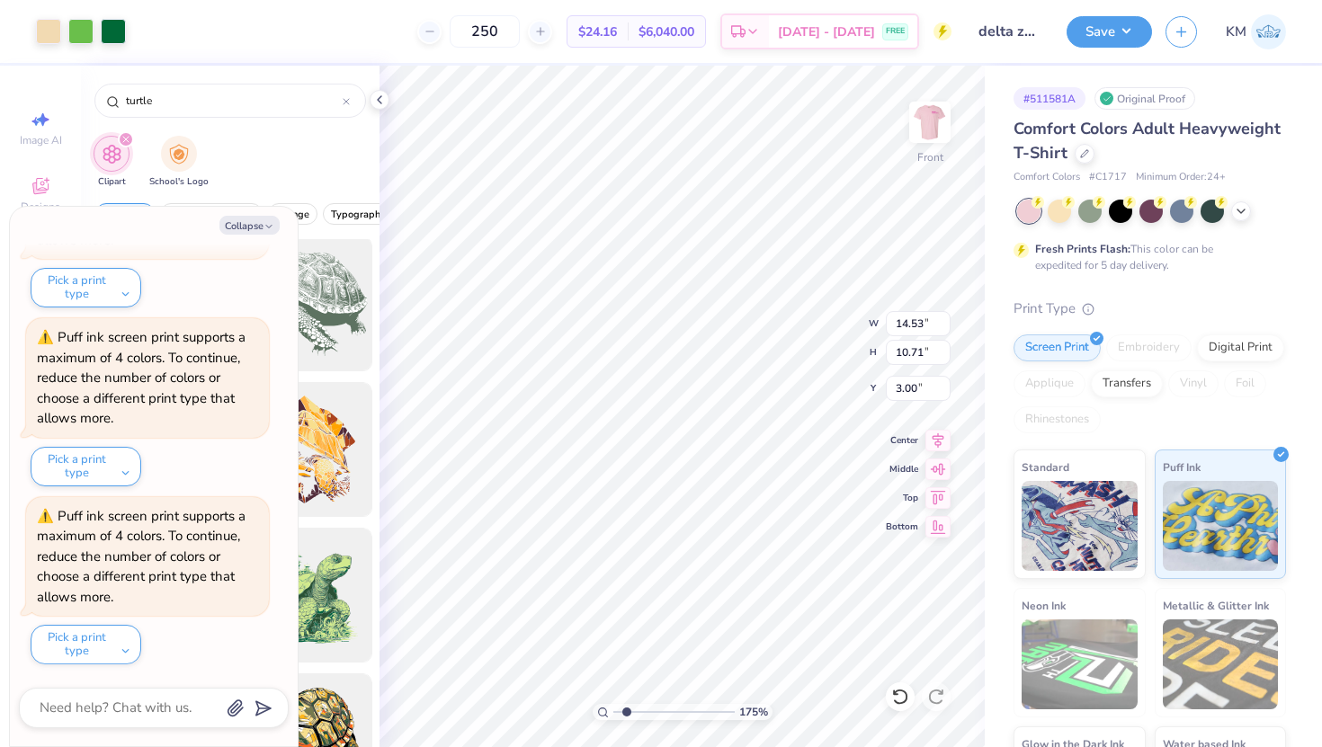
type textarea "x"
type input "7.05"
type input "5.19"
type textarea "x"
type input "6.11"
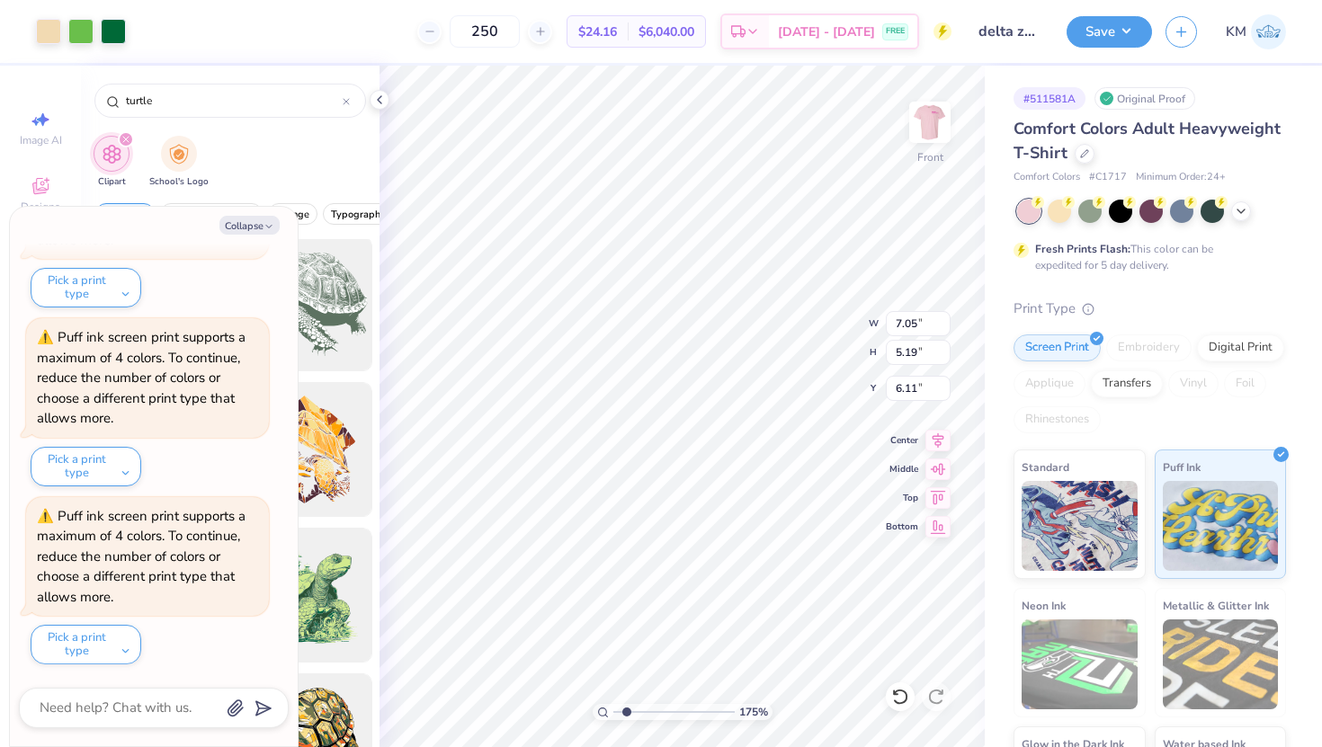
type textarea "x"
type input "3.99"
type input "2.94"
type input "8.37"
click at [902, 349] on div "175 % Front W 3.99 3.99 " H 2.94 2.94 " Y 8.37 8.37 " Center Middle Top Bottom" at bounding box center [682, 407] width 605 height 682
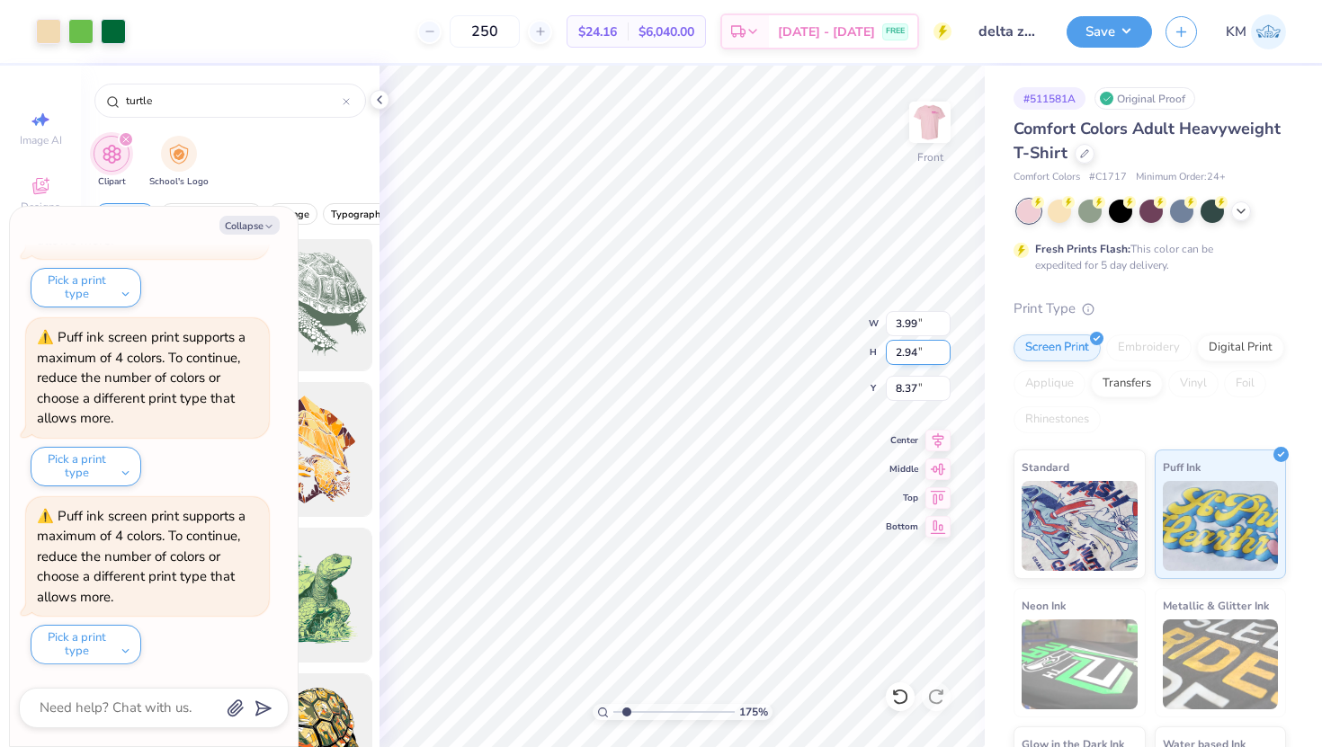
type textarea "x"
type input "11.88"
type textarea "x"
type input "16.88"
type textarea "x"
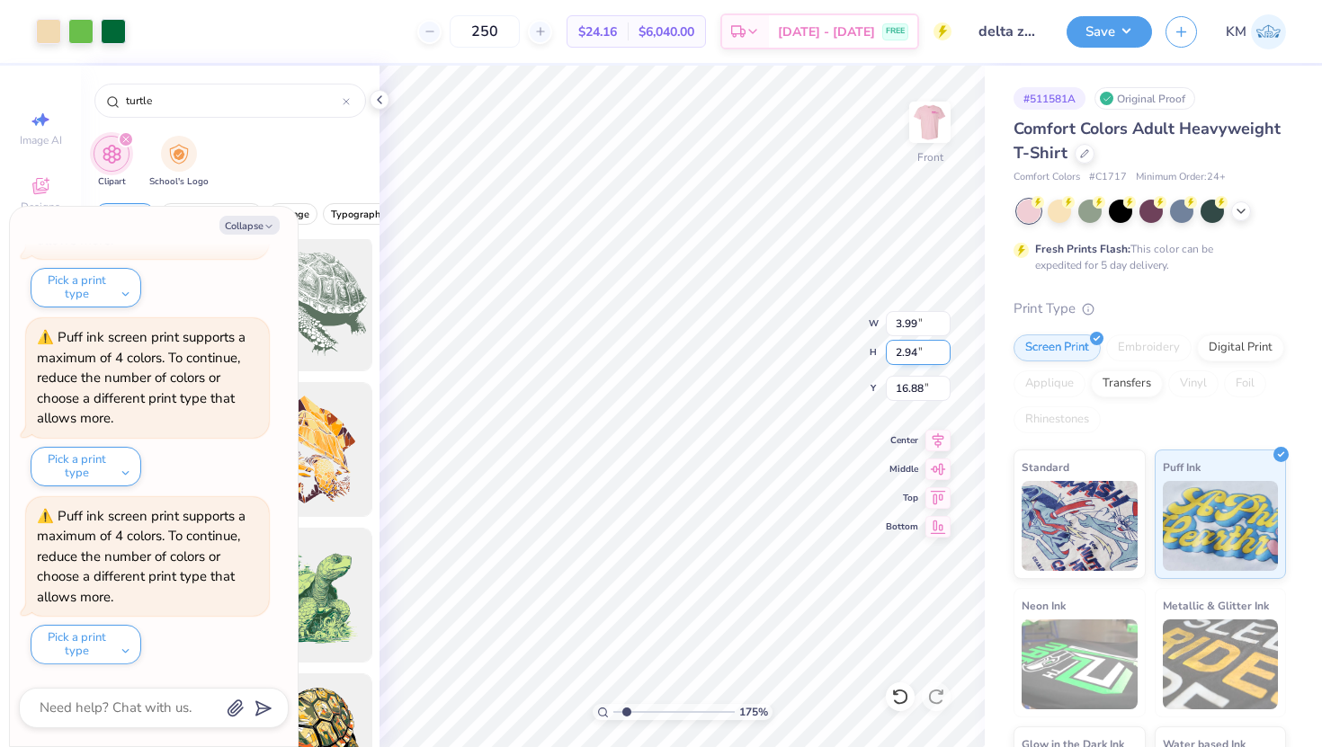
type input "2.35"
type input "1.07"
type input "13.34"
type textarea "x"
type input "17.02"
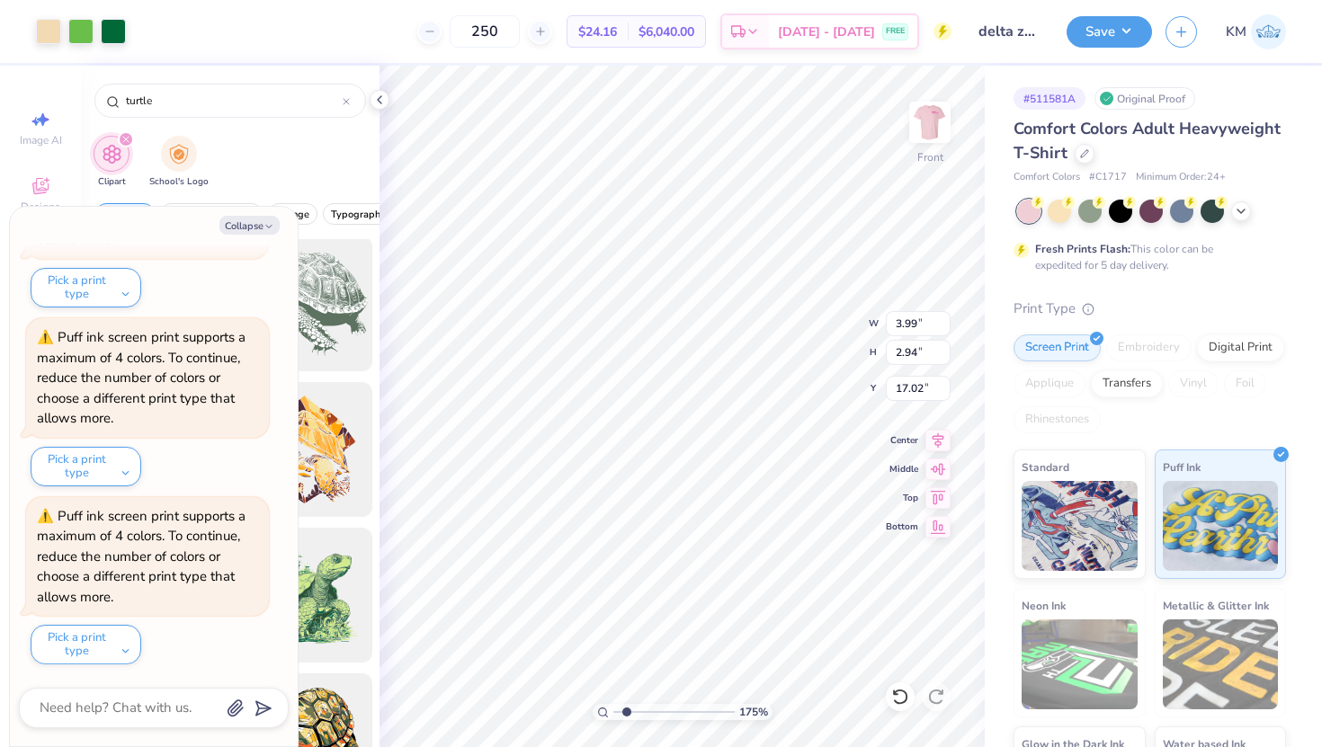
type textarea "x"
type input "3.56"
type input "2.62"
type input "17.33"
type textarea "x"
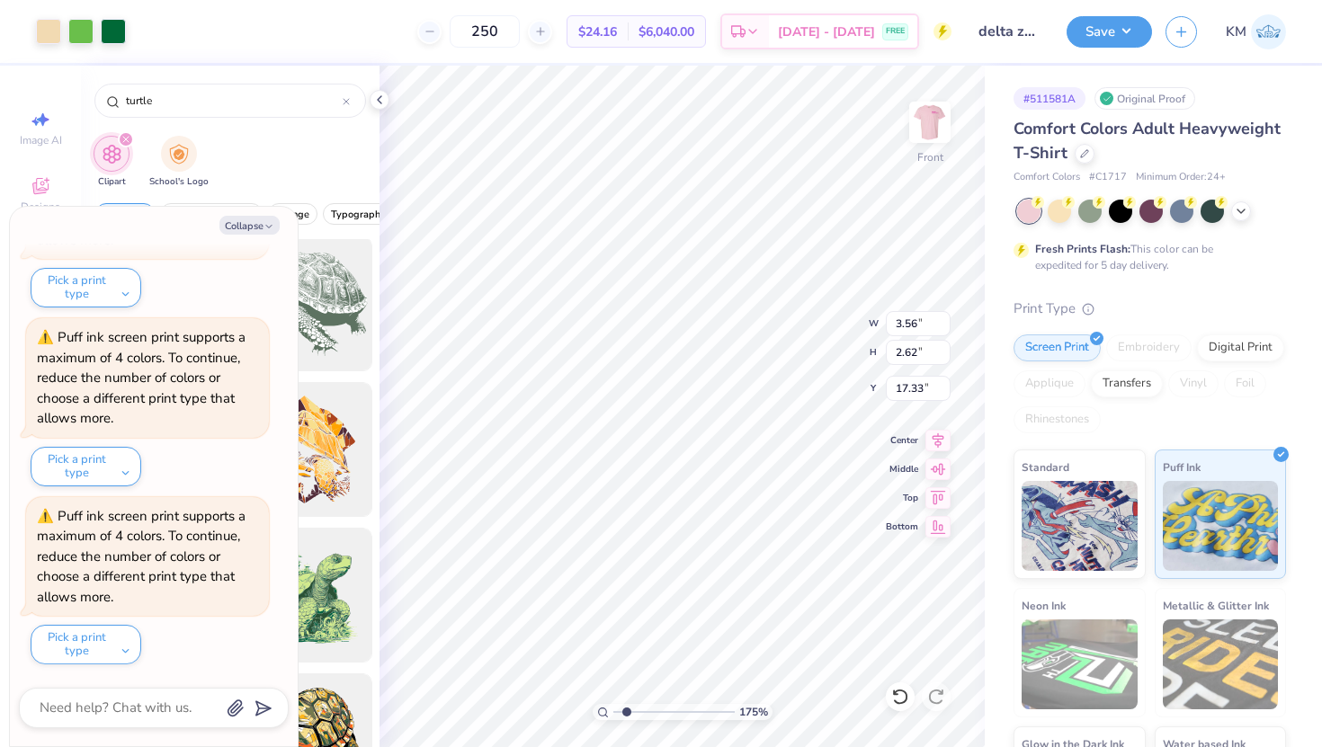
type input "17.01"
type textarea "x"
type input "17.00"
type textarea "x"
type input "2.65"
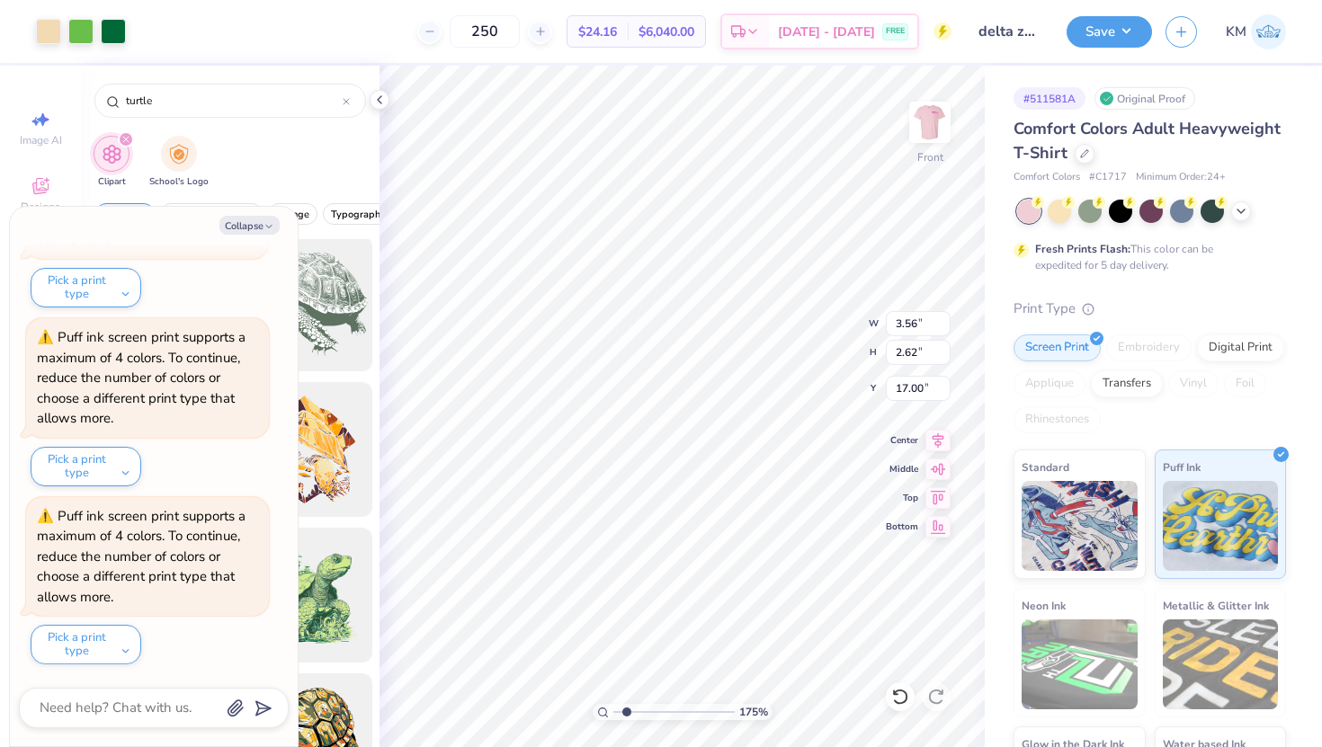
type input "1.96"
type input "17.67"
drag, startPoint x: 623, startPoint y: 711, endPoint x: 637, endPoint y: 711, distance: 13.5
type input "2.73"
click at [638, 711] on input "range" at bounding box center [673, 712] width 121 height 16
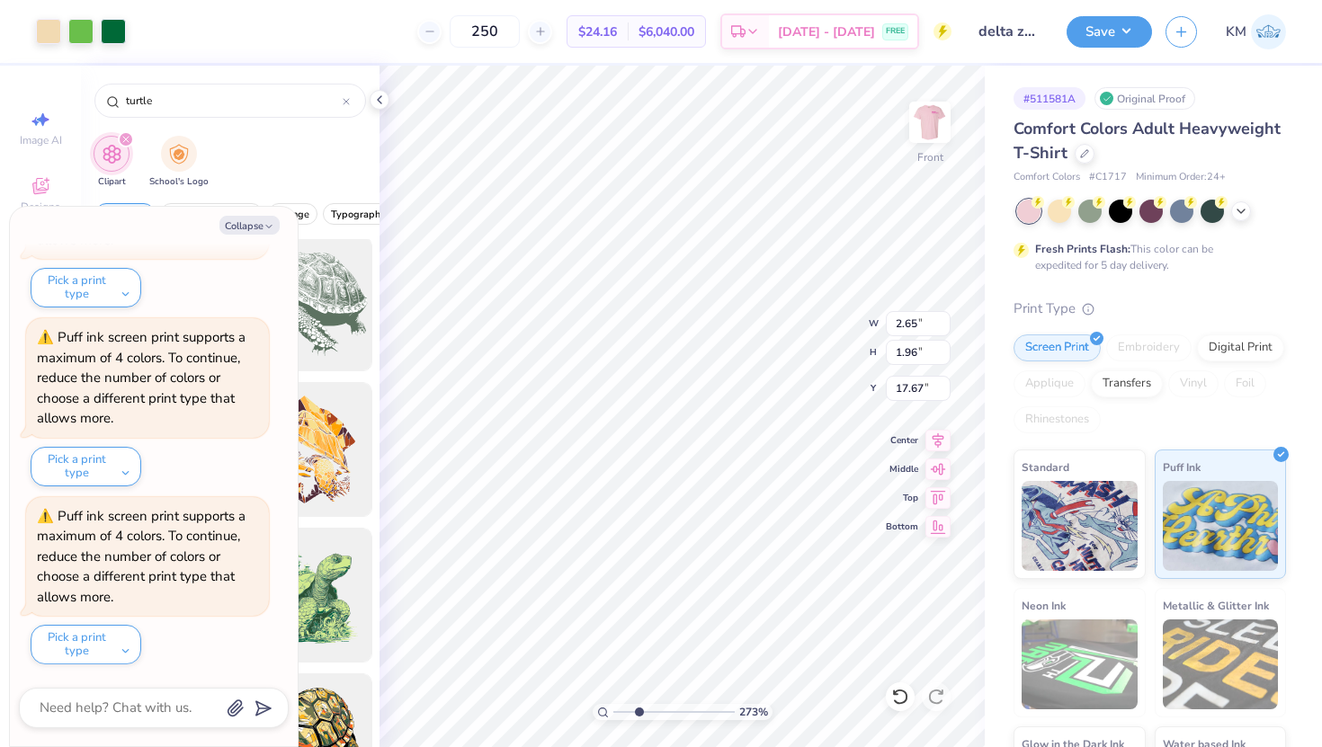
type textarea "x"
type input "15.57"
type textarea "x"
type input "13.10"
type textarea "x"
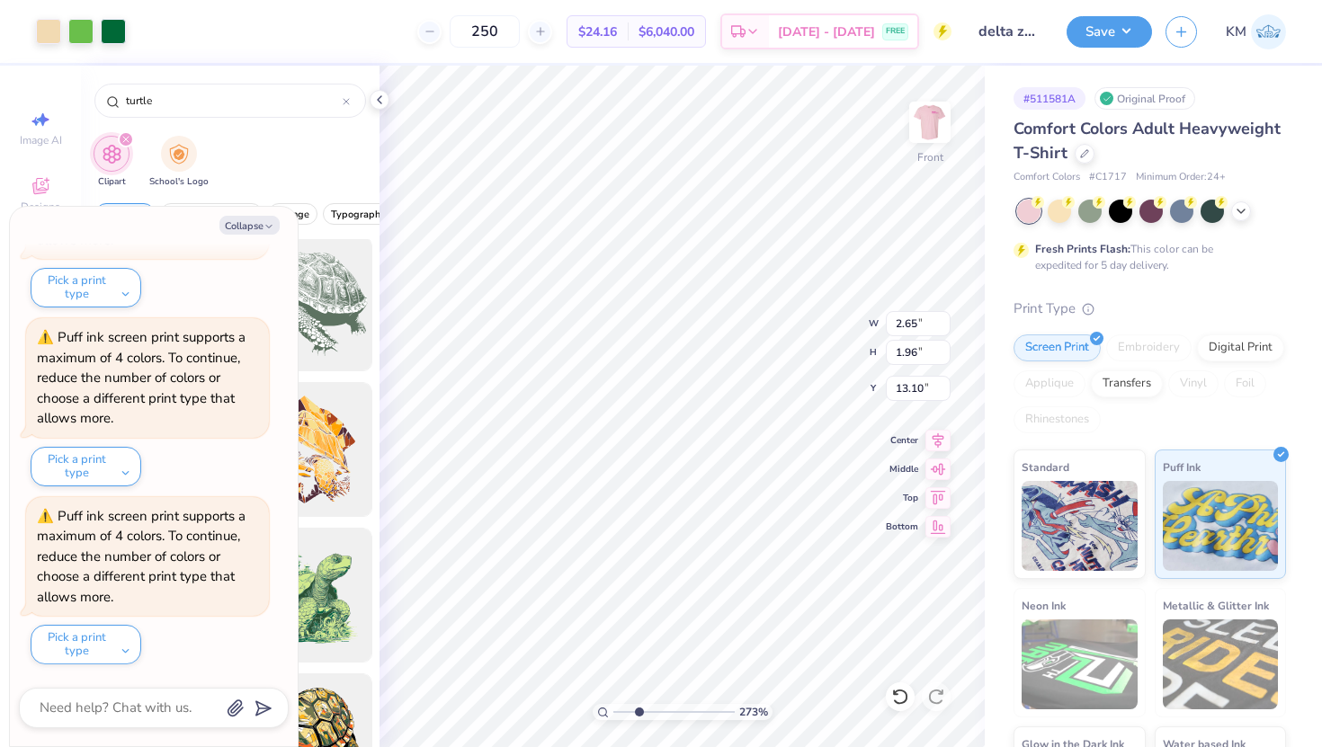
type input "2.43"
type input "1.79"
type input "13.26"
type textarea "x"
type input "11.96"
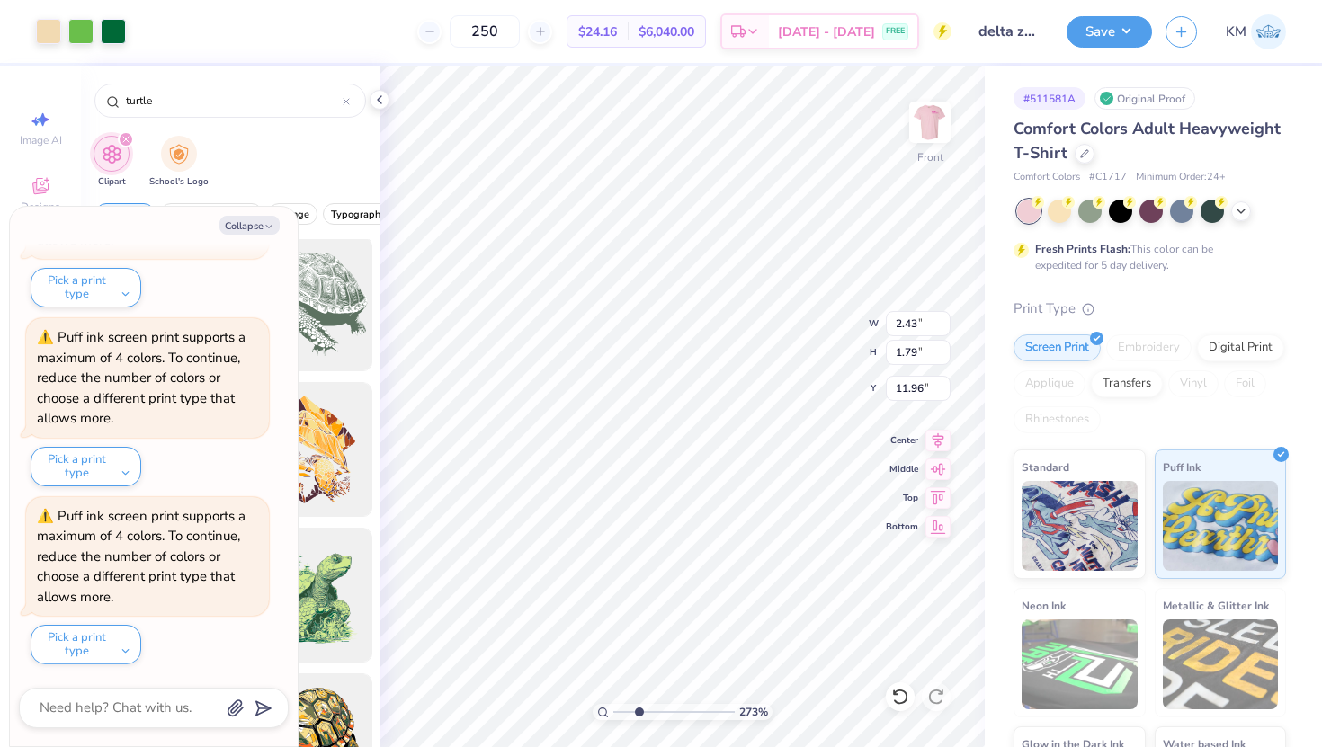
type textarea "x"
drag, startPoint x: 638, startPoint y: 716, endPoint x: 590, endPoint y: 714, distance: 47.7
click at [613, 714] on input "range" at bounding box center [673, 712] width 121 height 16
drag, startPoint x: 615, startPoint y: 712, endPoint x: 666, endPoint y: 714, distance: 50.4
type input "5.05"
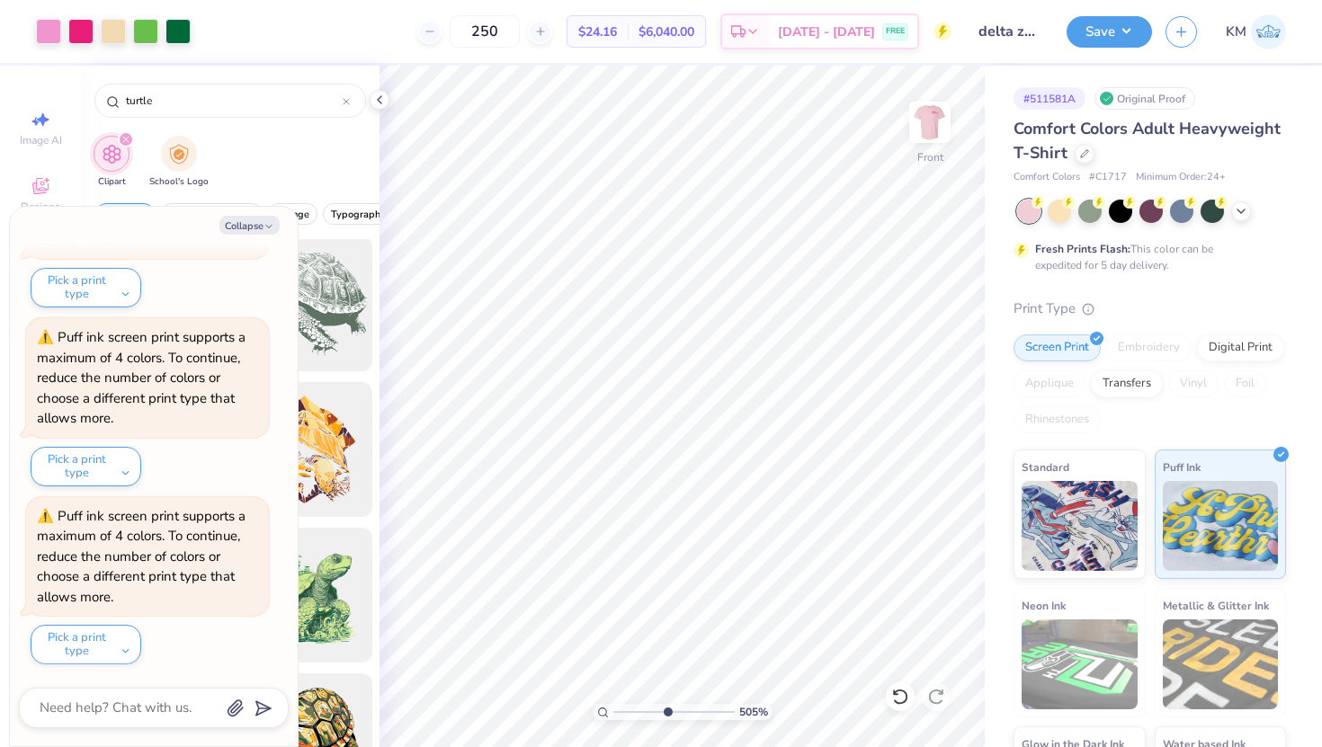
click at [666, 714] on input "range" at bounding box center [673, 712] width 121 height 16
type textarea "x"
type input "12.78"
type textarea "x"
type input "12.12"
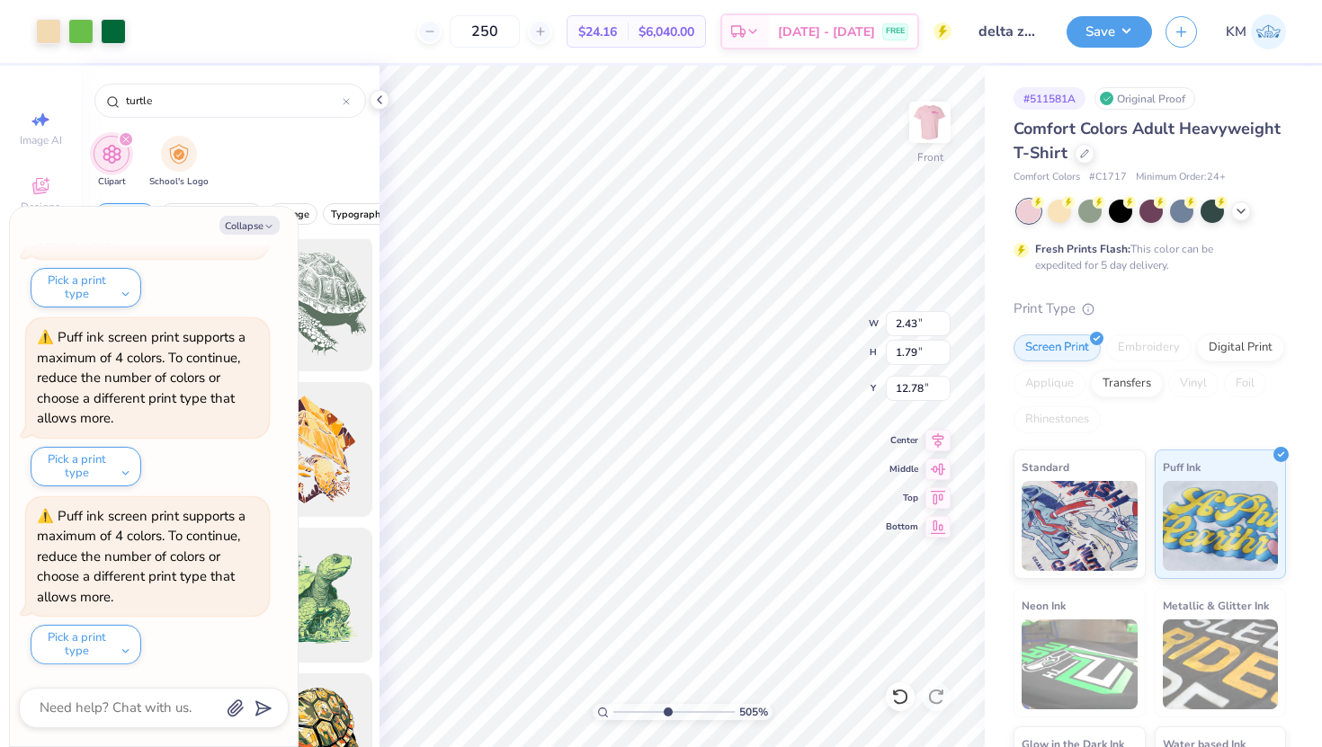
type input "12.57"
type input "3.00"
type textarea "x"
drag, startPoint x: 668, startPoint y: 711, endPoint x: 618, endPoint y: 700, distance: 51.5
type input "1.09"
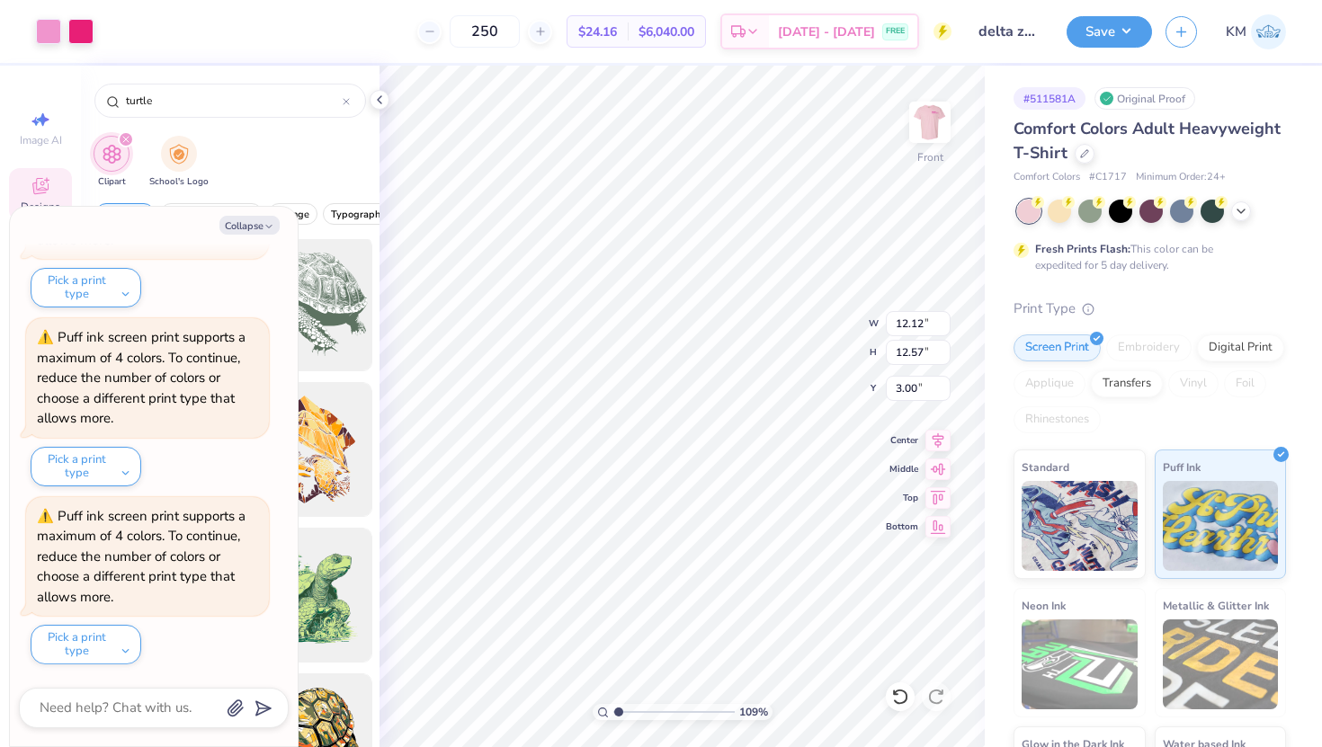
click at [618, 704] on input "range" at bounding box center [673, 712] width 121 height 16
type textarea "x"
type input "2.43"
type input "1.79"
type input "12.78"
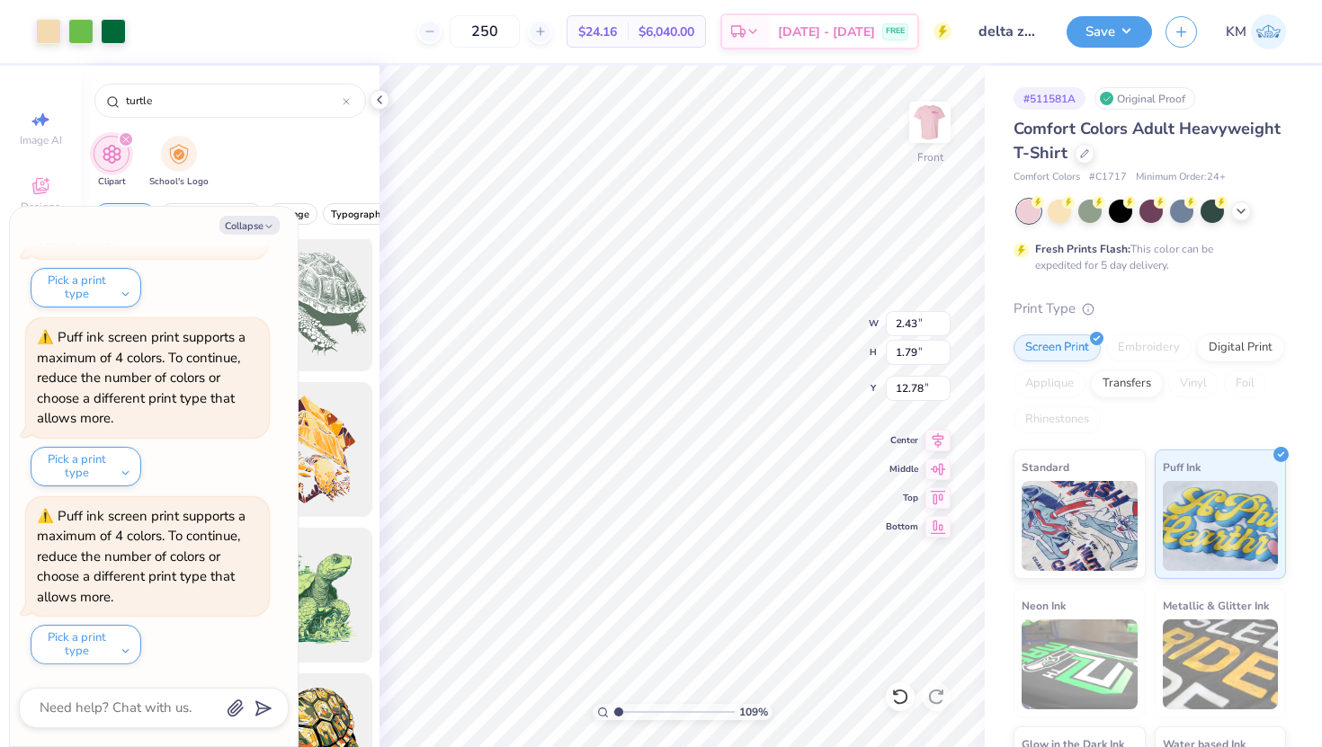
type textarea "x"
type input "12.23"
type textarea "x"
type input "16.60"
type textarea "x"
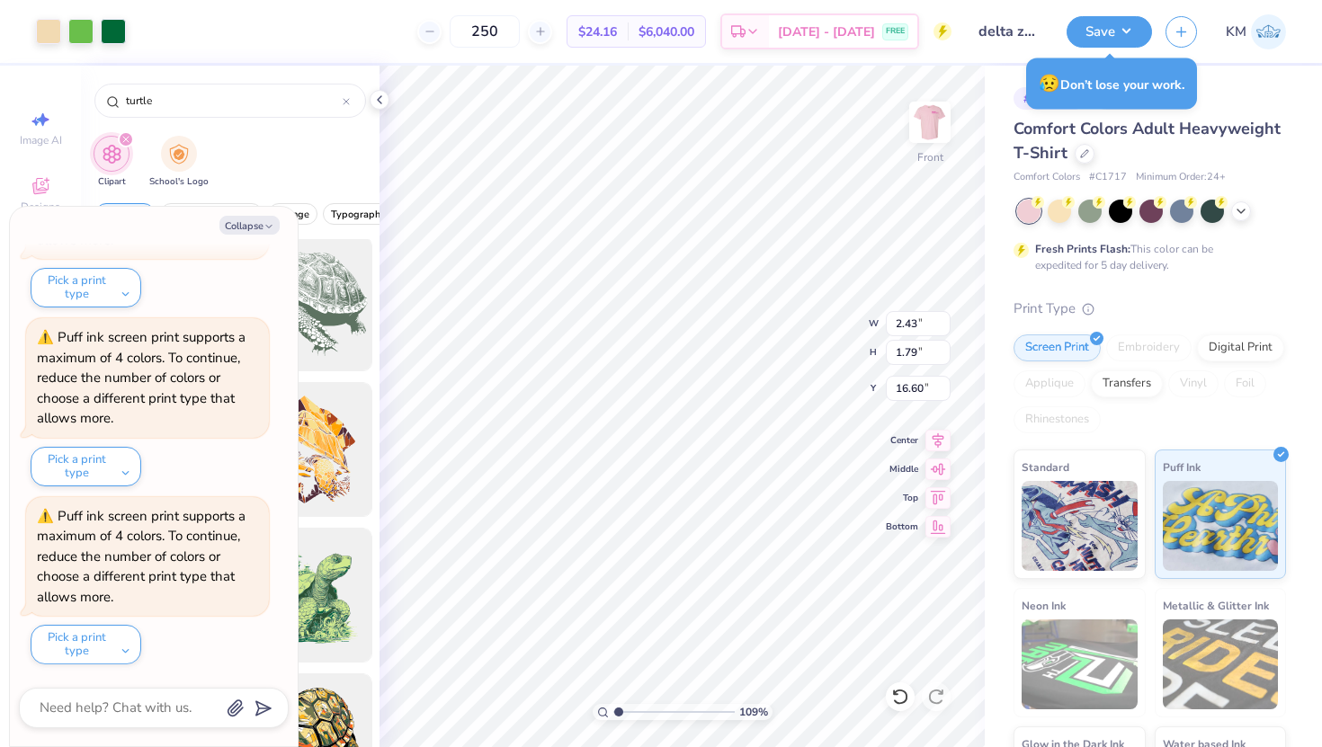
type input "1.80"
type input "1.33"
type input "17.07"
type textarea "x"
type input "12.42"
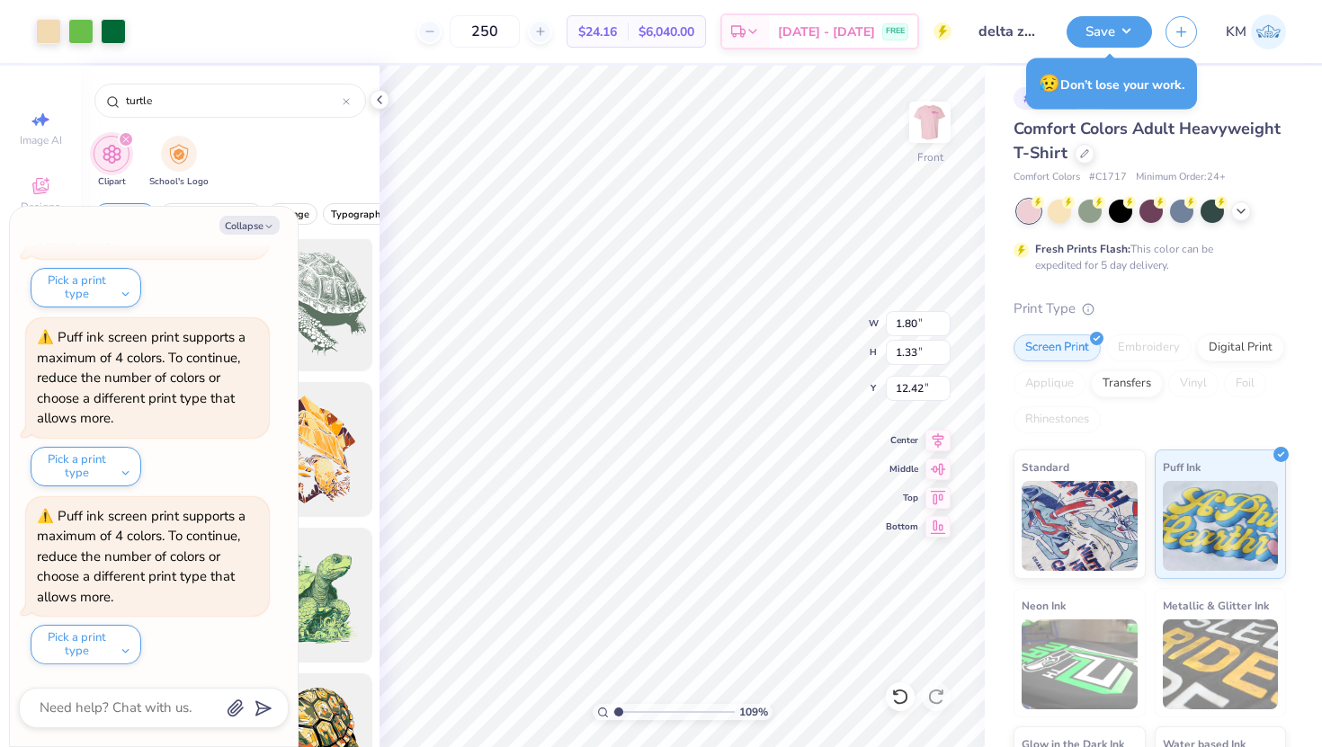
type textarea "x"
drag, startPoint x: 622, startPoint y: 715, endPoint x: 651, endPoint y: 716, distance: 29.7
type input "3.83"
click at [651, 716] on input "range" at bounding box center [673, 712] width 121 height 16
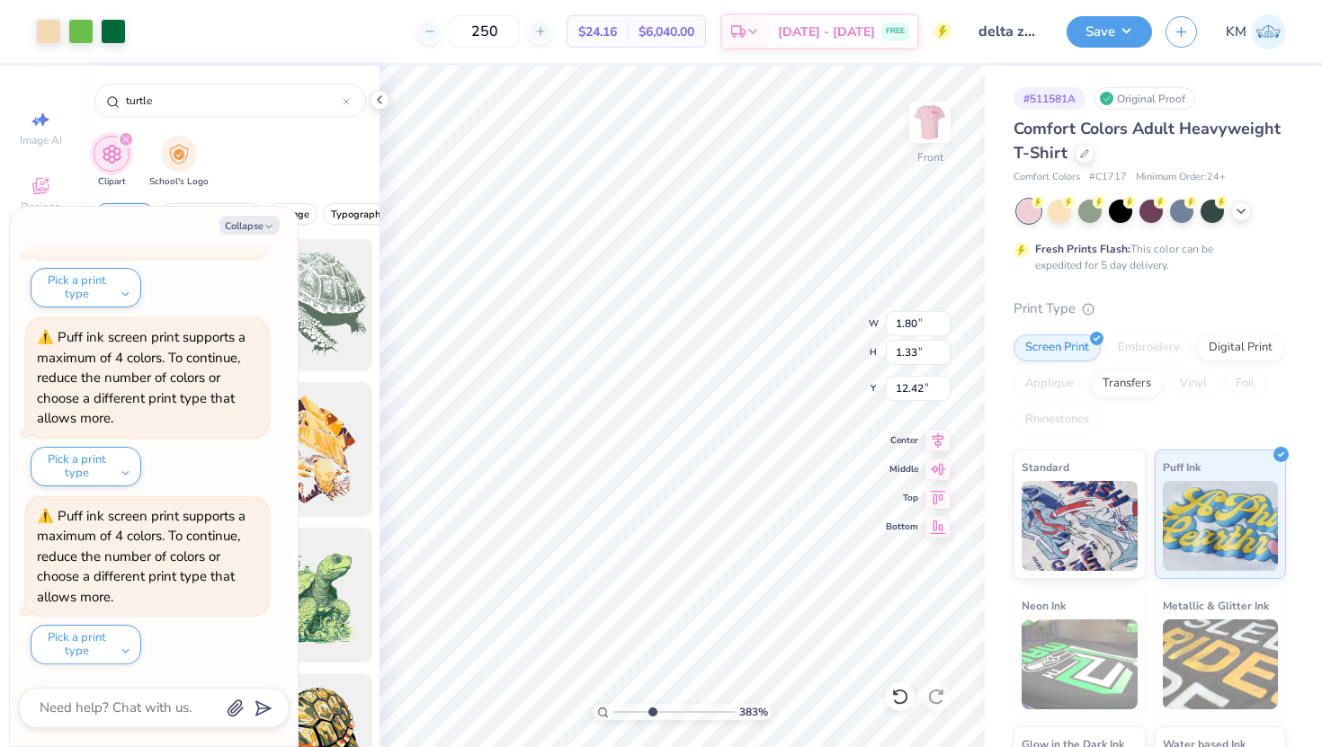
type textarea "x"
drag, startPoint x: 649, startPoint y: 714, endPoint x: 643, endPoint y: 725, distance: 12.5
type input "3.14"
click at [643, 720] on input "range" at bounding box center [673, 712] width 121 height 16
type textarea "x"
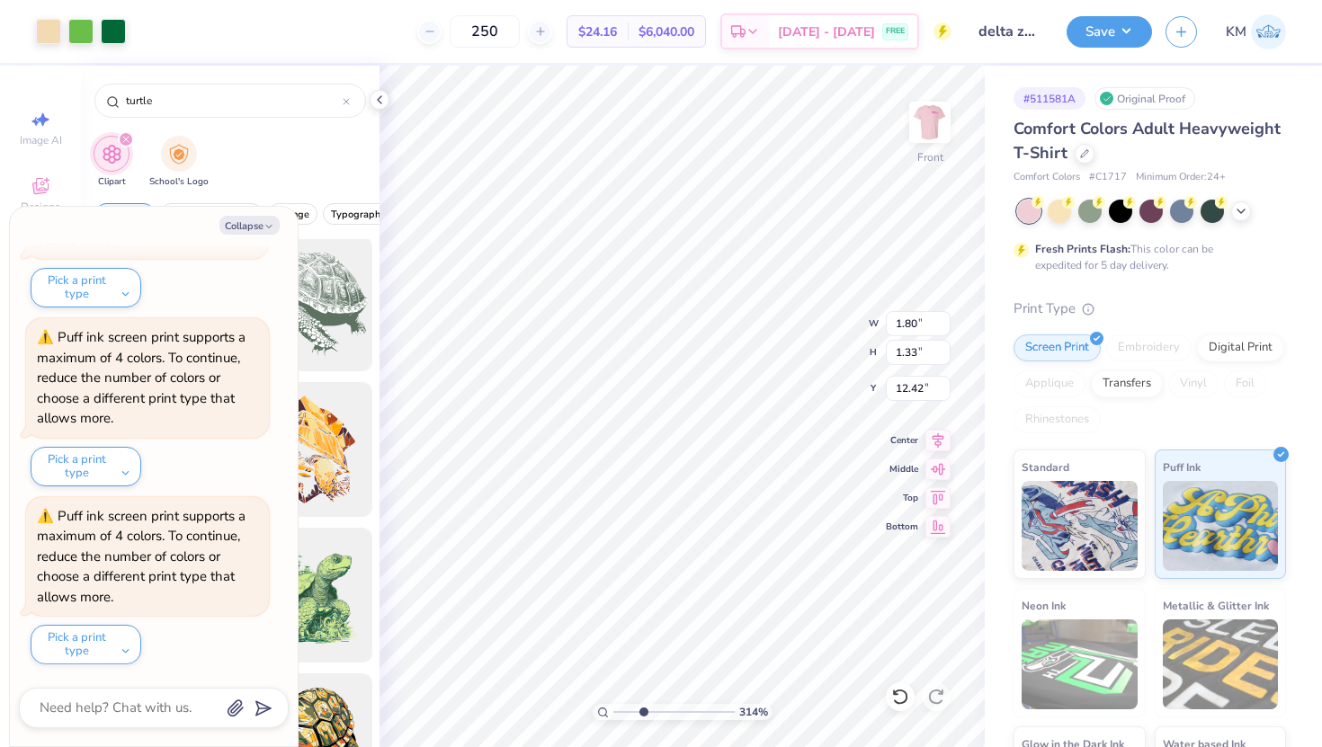
type input "12.00"
type textarea "x"
drag, startPoint x: 649, startPoint y: 713, endPoint x: 634, endPoint y: 721, distance: 17.3
type input "2.43"
click at [634, 720] on input "range" at bounding box center [673, 712] width 121 height 16
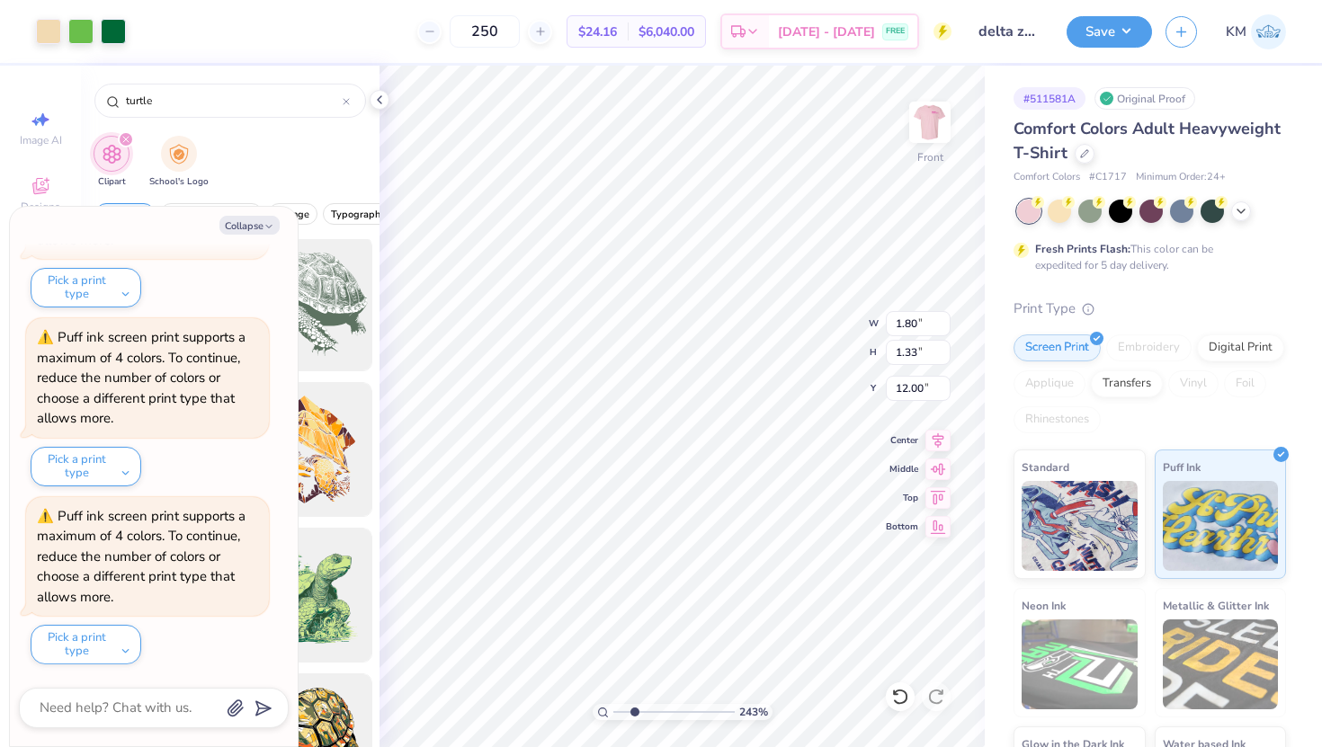
type textarea "x"
type input "17.02"
type textarea "x"
type input "2.97"
type input "2.19"
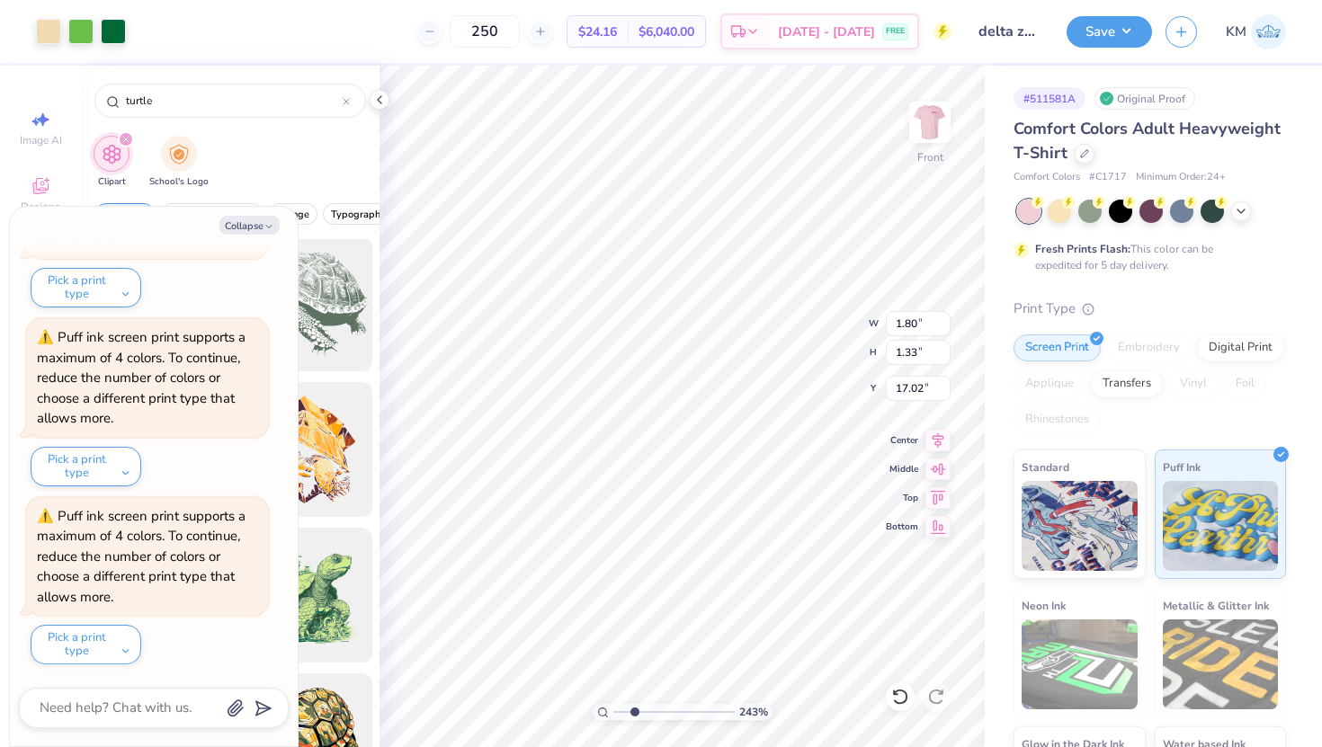
type input "16.16"
type textarea "x"
type input "13.39"
type textarea "x"
drag, startPoint x: 636, startPoint y: 713, endPoint x: 595, endPoint y: 715, distance: 40.5
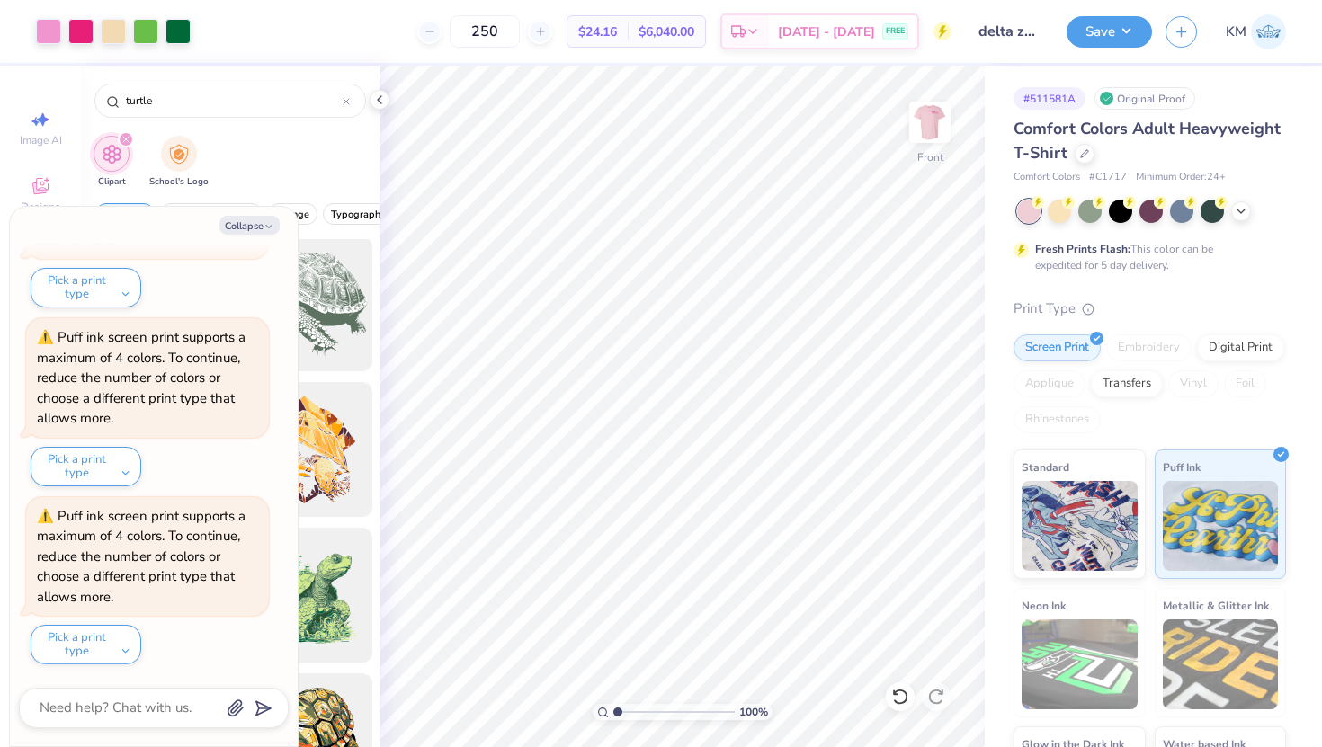
type input "1"
click at [613, 715] on input "range" at bounding box center [673, 712] width 121 height 16
click at [249, 231] on button "Collapse" at bounding box center [249, 225] width 60 height 19
type textarea "x"
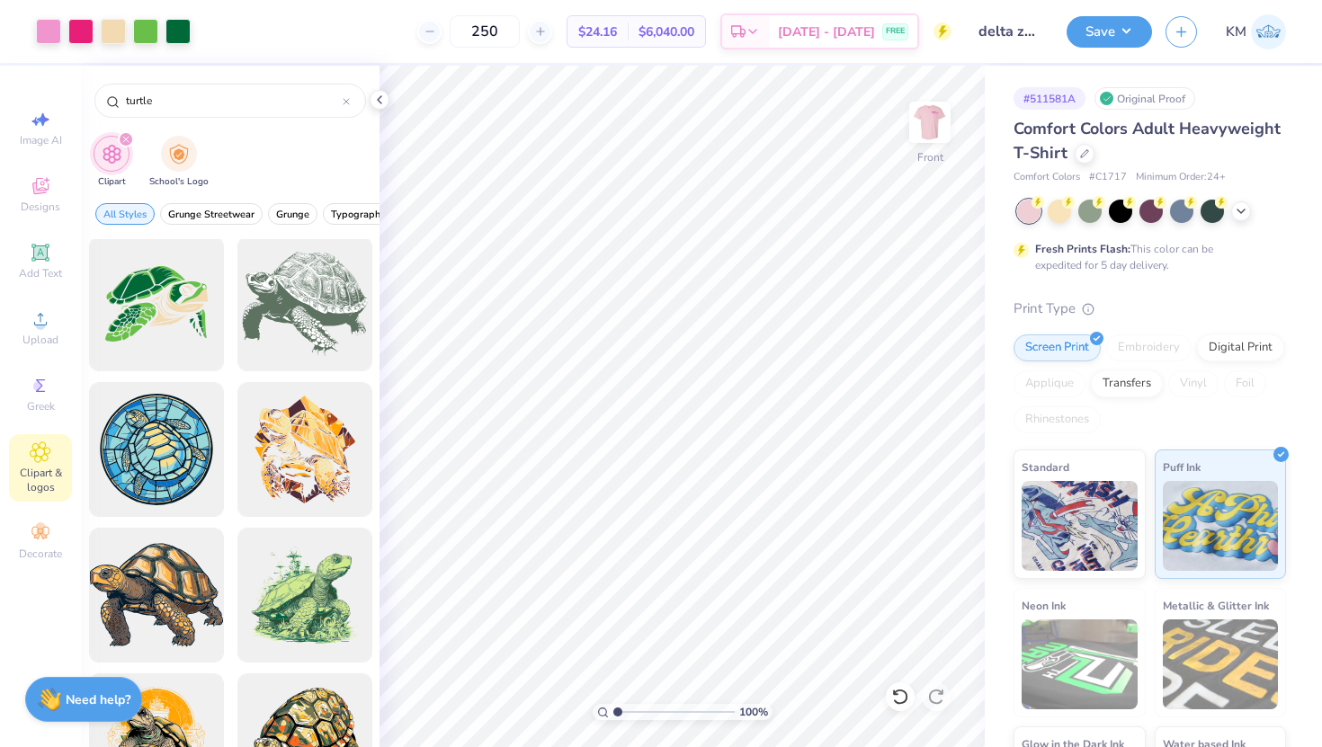
click at [617, 708] on input "range" at bounding box center [673, 712] width 121 height 16
drag, startPoint x: 620, startPoint y: 711, endPoint x: 640, endPoint y: 707, distance: 21.2
type input "2.94"
click at [640, 707] on input "range" at bounding box center [673, 712] width 121 height 16
type input "15.75"
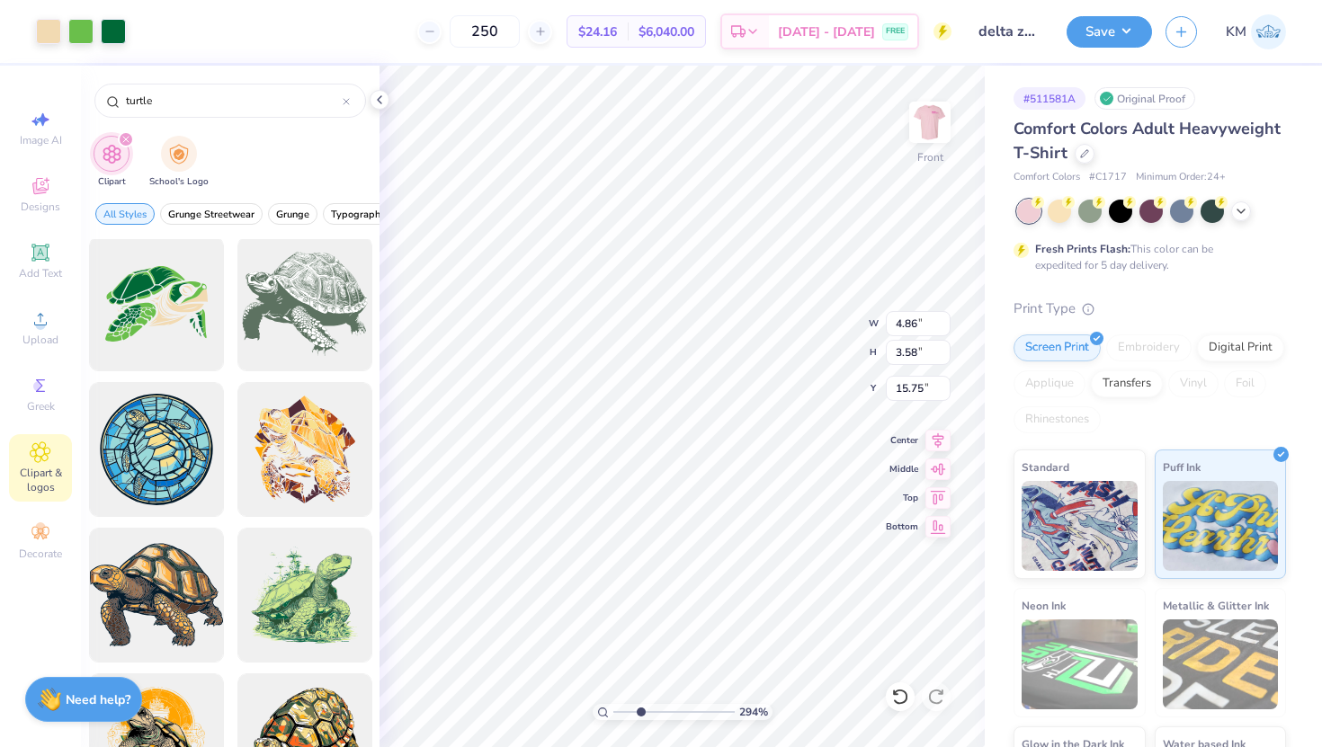
type input "4.86"
type input "3.58"
type input "11.96"
drag, startPoint x: 644, startPoint y: 708, endPoint x: 651, endPoint y: 715, distance: 10.2
click at [651, 715] on input "range" at bounding box center [673, 712] width 121 height 16
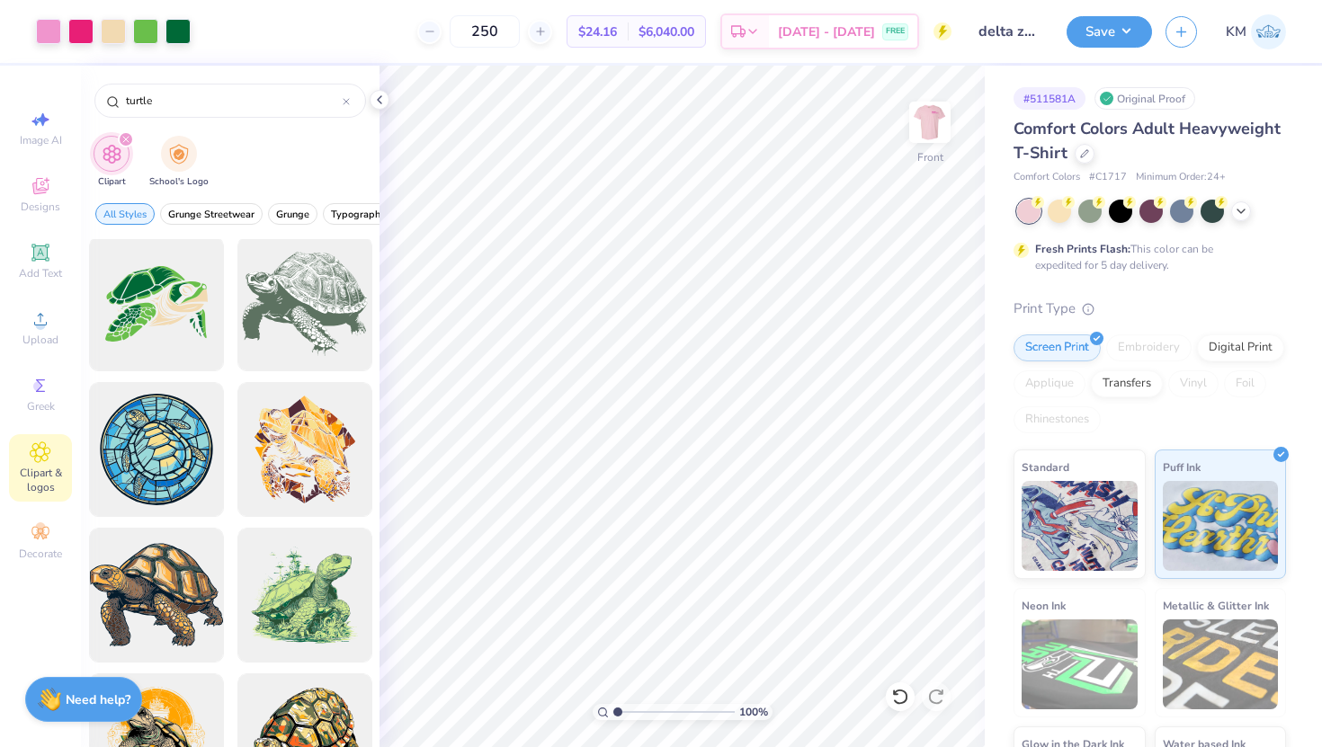
drag, startPoint x: 651, startPoint y: 713, endPoint x: 607, endPoint y: 713, distance: 44.1
type input "1"
click at [613, 713] on input "range" at bounding box center [673, 712] width 121 height 16
type input "12.51"
drag, startPoint x: 622, startPoint y: 711, endPoint x: 643, endPoint y: 711, distance: 20.7
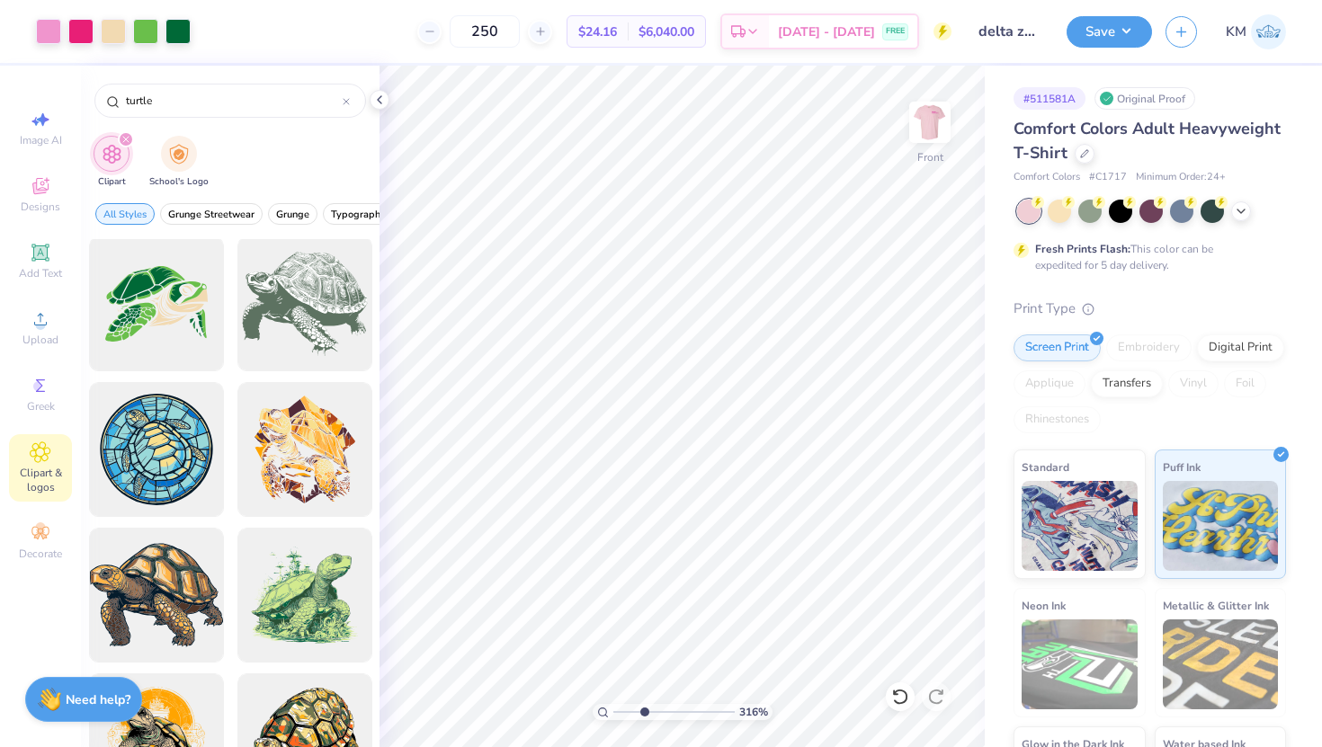
type input "3.16"
click at [643, 711] on input "range" at bounding box center [673, 712] width 121 height 16
type input "16.18"
type input "12.12"
type input "12.57"
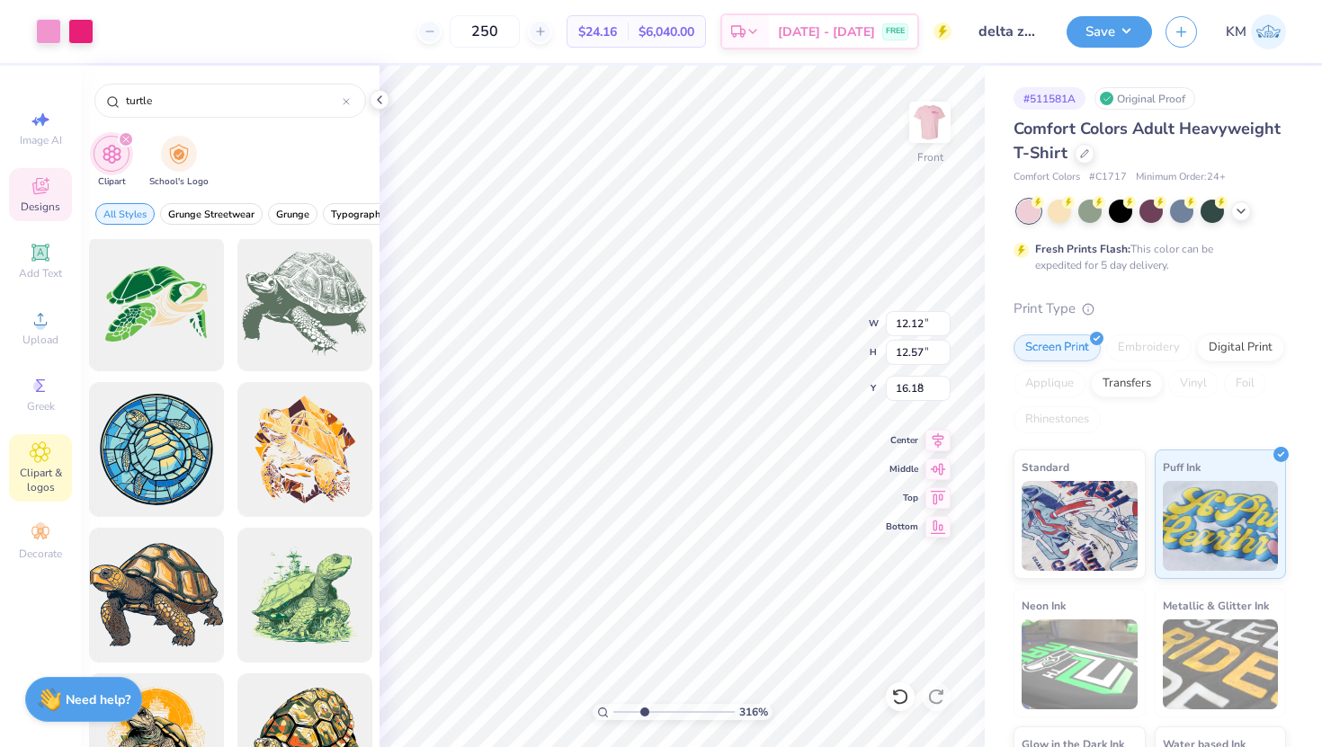
type input "3.00"
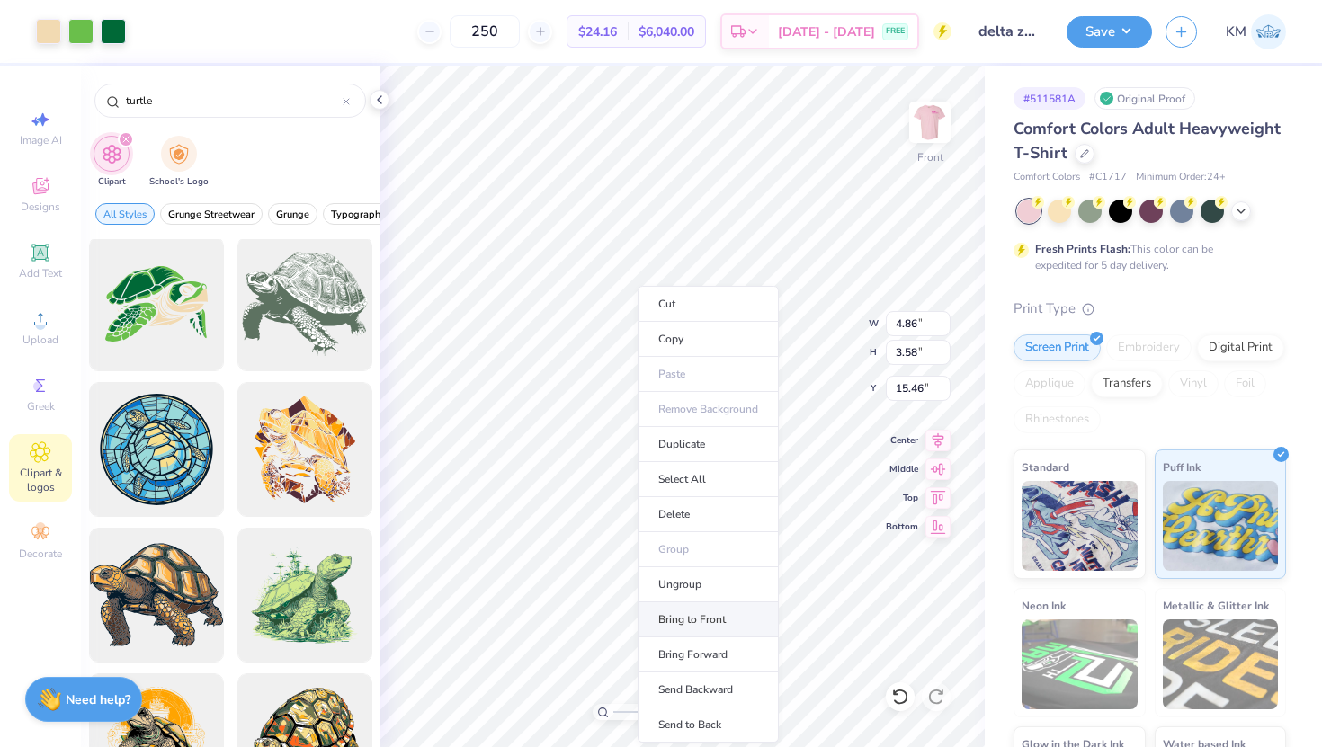
click at [720, 626] on li "Bring to Front" at bounding box center [708, 620] width 141 height 35
type input "12.78"
click at [47, 24] on div at bounding box center [48, 29] width 25 height 25
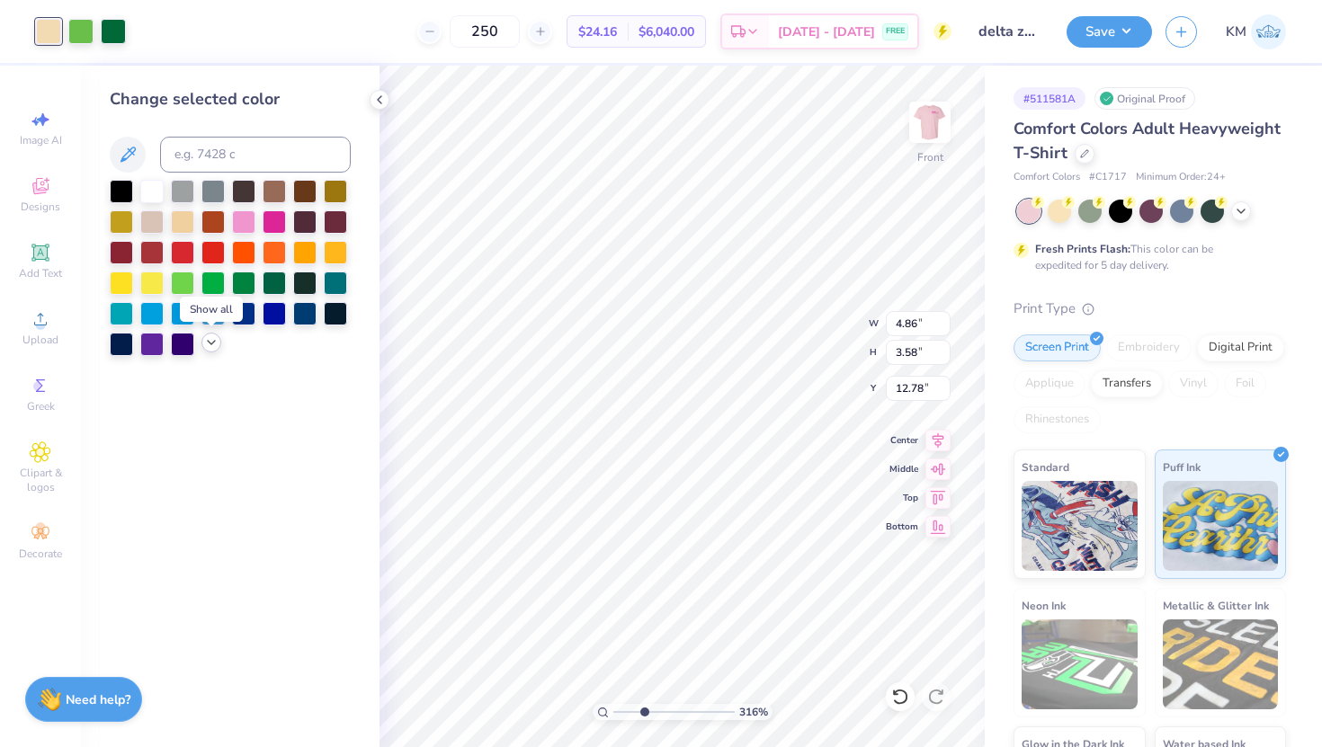
click at [209, 344] on icon at bounding box center [211, 343] width 14 height 14
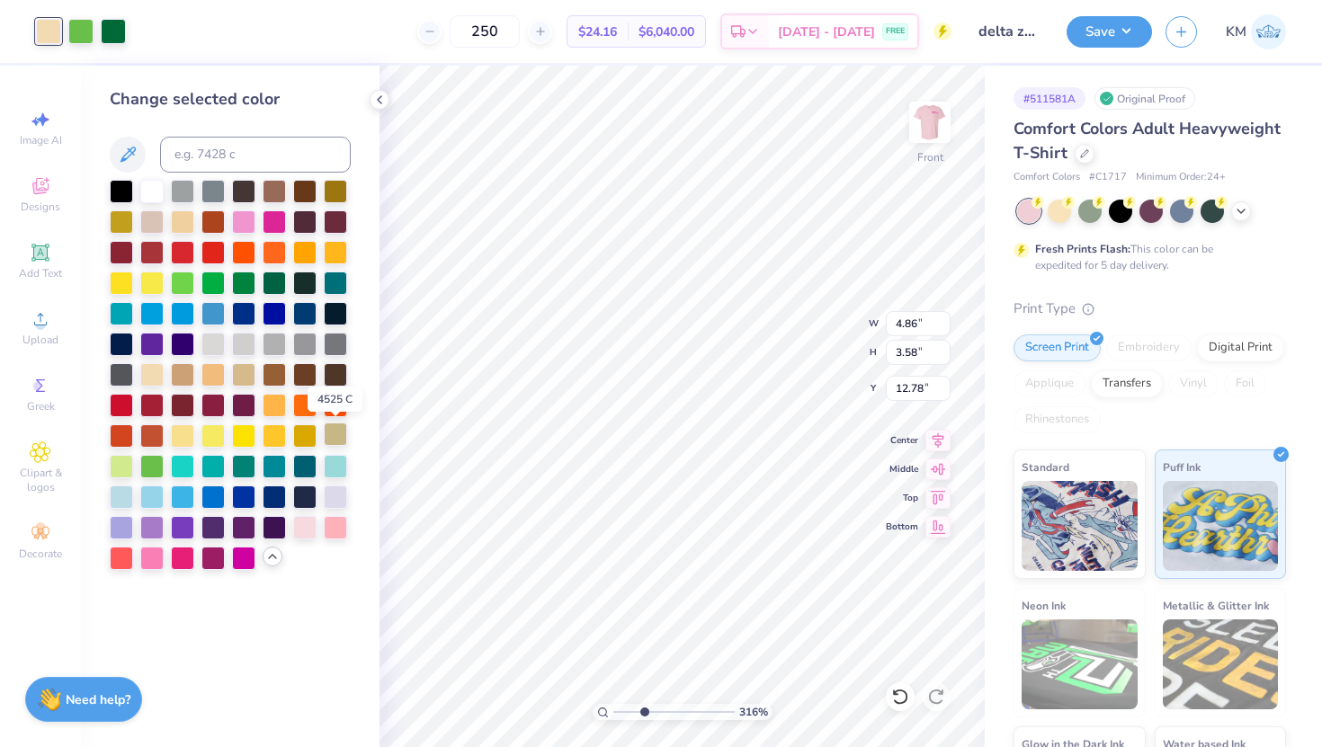
click at [335, 440] on div at bounding box center [335, 434] width 23 height 23
click at [125, 471] on div at bounding box center [121, 464] width 23 height 23
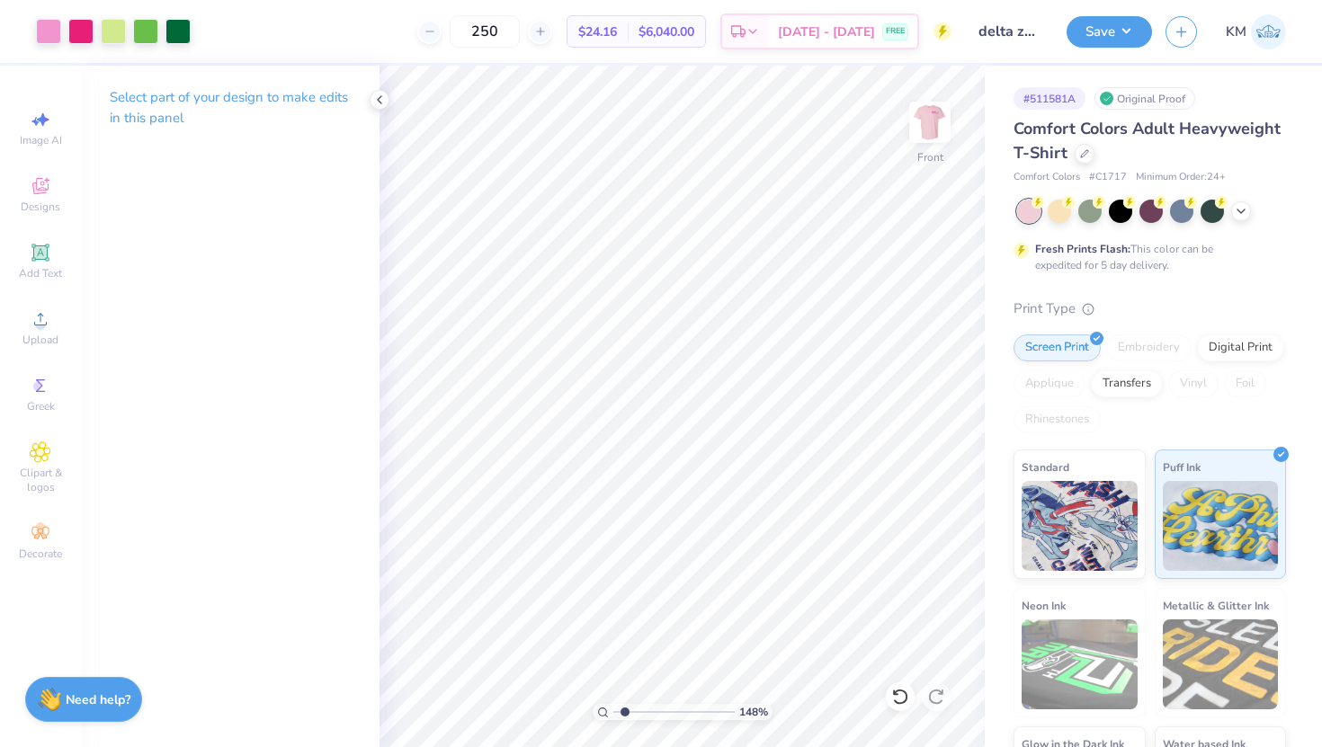
drag, startPoint x: 644, startPoint y: 711, endPoint x: 623, endPoint y: 720, distance: 22.6
type input "1.54"
click at [623, 720] on input "range" at bounding box center [673, 712] width 121 height 16
type input "3.83"
type input "2.82"
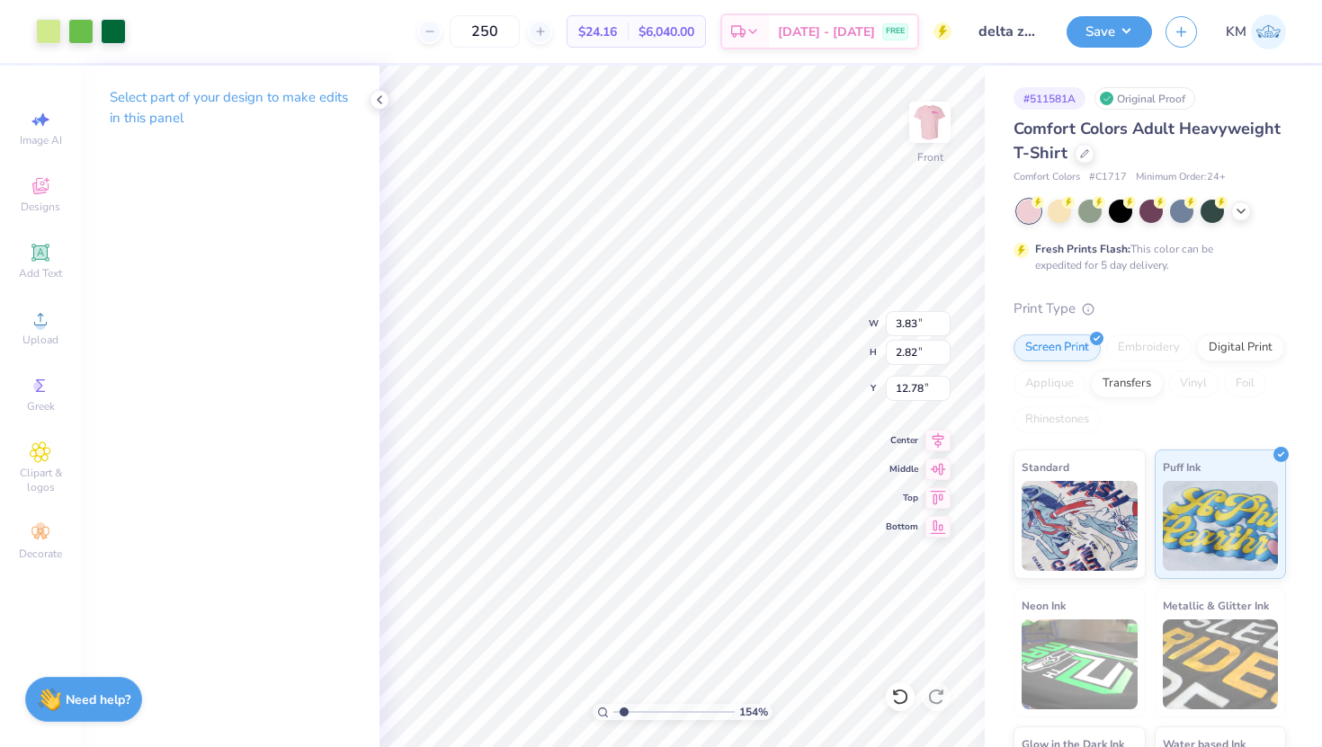
type input "13.07"
click at [631, 711] on input "range" at bounding box center [673, 712] width 121 height 16
drag, startPoint x: 626, startPoint y: 711, endPoint x: 602, endPoint y: 711, distance: 24.3
click at [613, 711] on input "range" at bounding box center [673, 712] width 121 height 16
drag, startPoint x: 602, startPoint y: 711, endPoint x: 635, endPoint y: 714, distance: 33.4
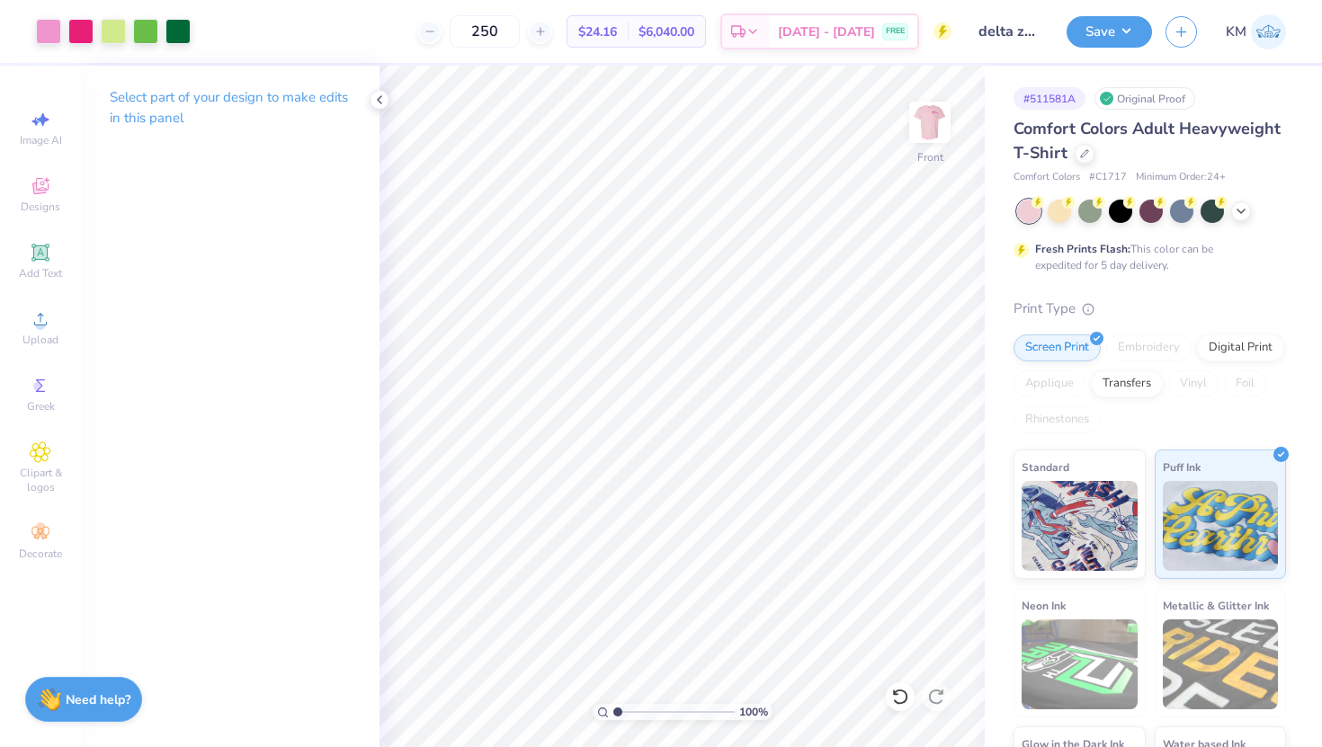
click at [635, 714] on div "100 %" at bounding box center [683, 712] width 180 height 16
drag, startPoint x: 622, startPoint y: 711, endPoint x: 633, endPoint y: 711, distance: 11.7
type input "2.35"
click at [633, 711] on input "range" at bounding box center [673, 712] width 121 height 16
type input "6.46"
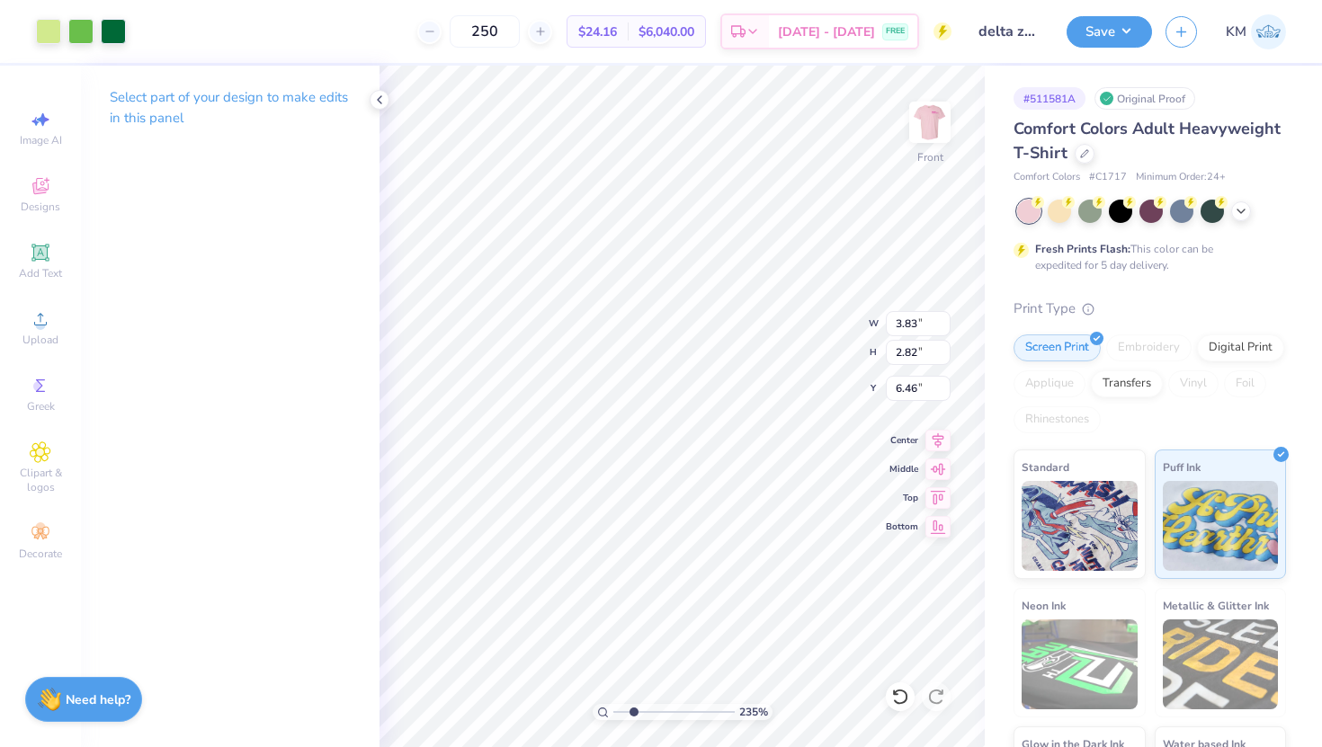
type input "6.69"
type input "6.07"
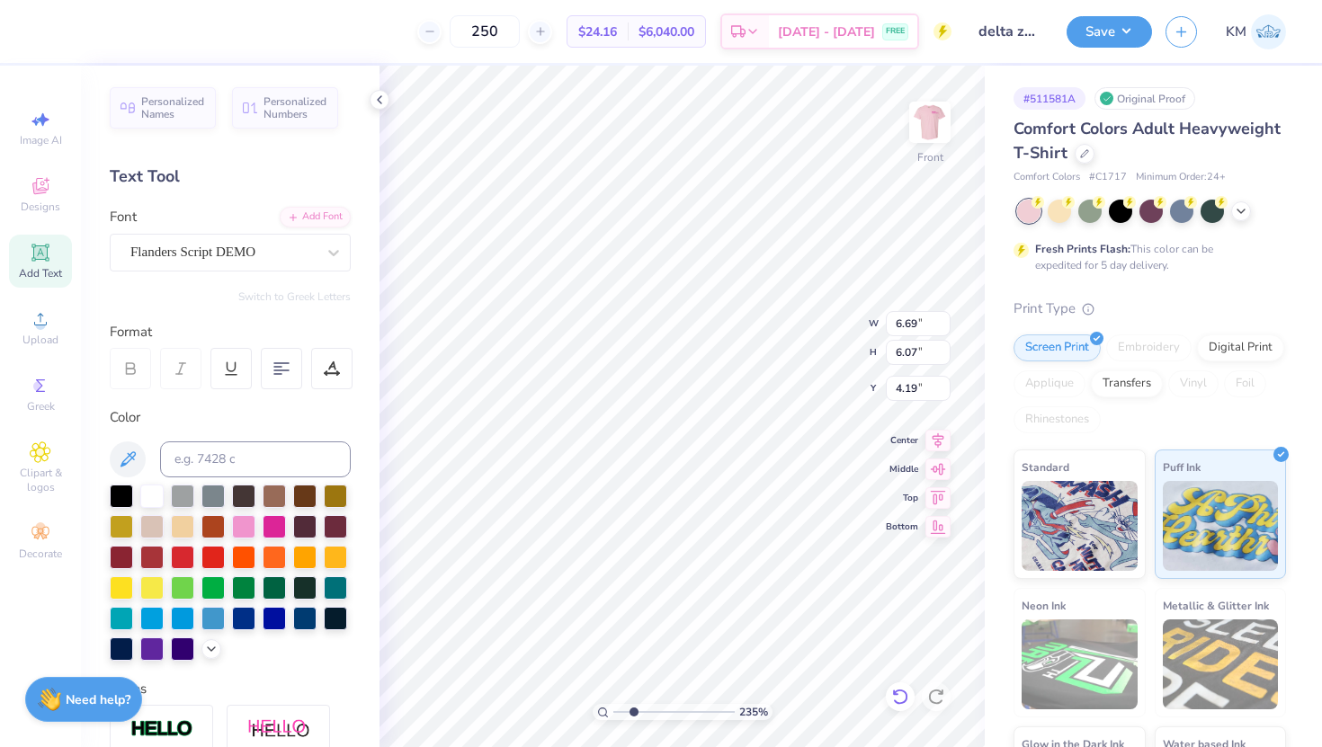
click at [910, 702] on div at bounding box center [900, 697] width 29 height 29
type input "4.14"
type input "3.83"
type input "2.82"
type input "7.76"
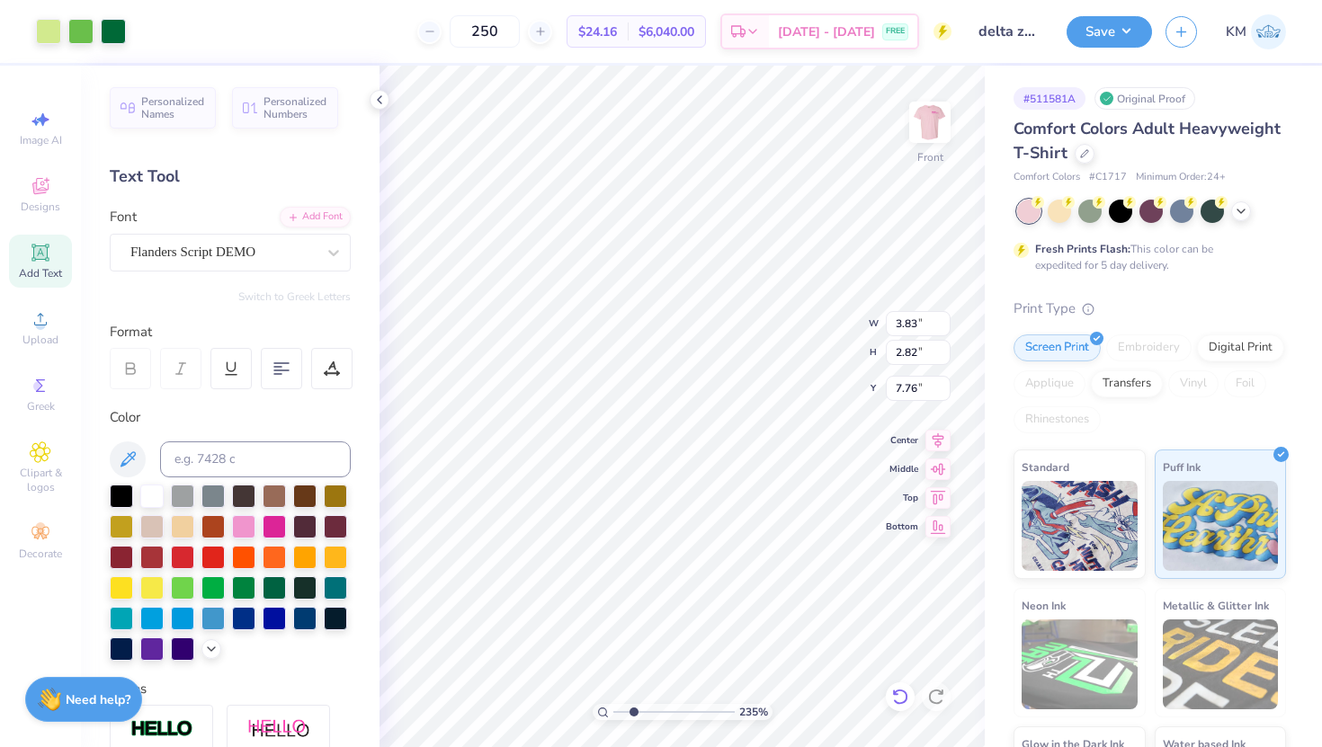
type input "4.21"
type input "3.68"
type input "7.67"
type input "6.69"
type input "6.07"
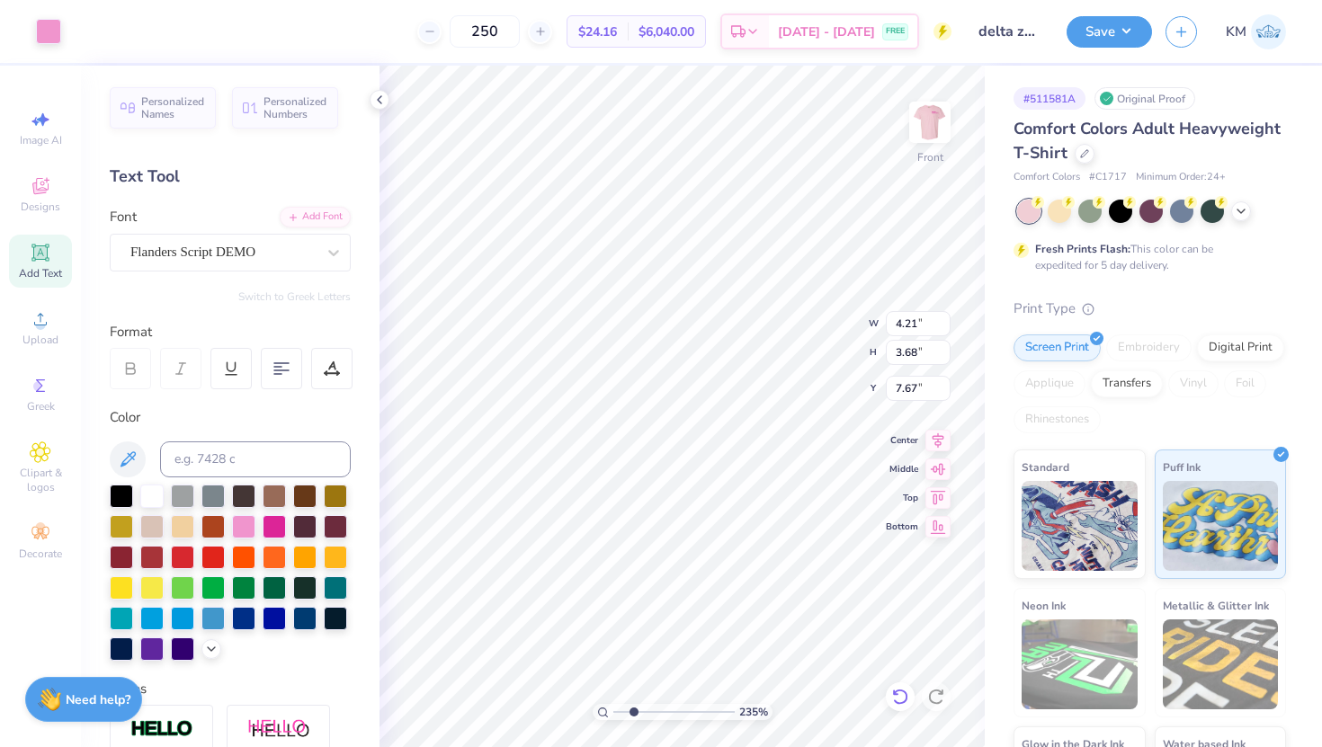
type input "4.14"
type input "4.21"
type input "3.68"
type input "7.76"
type input "1.76"
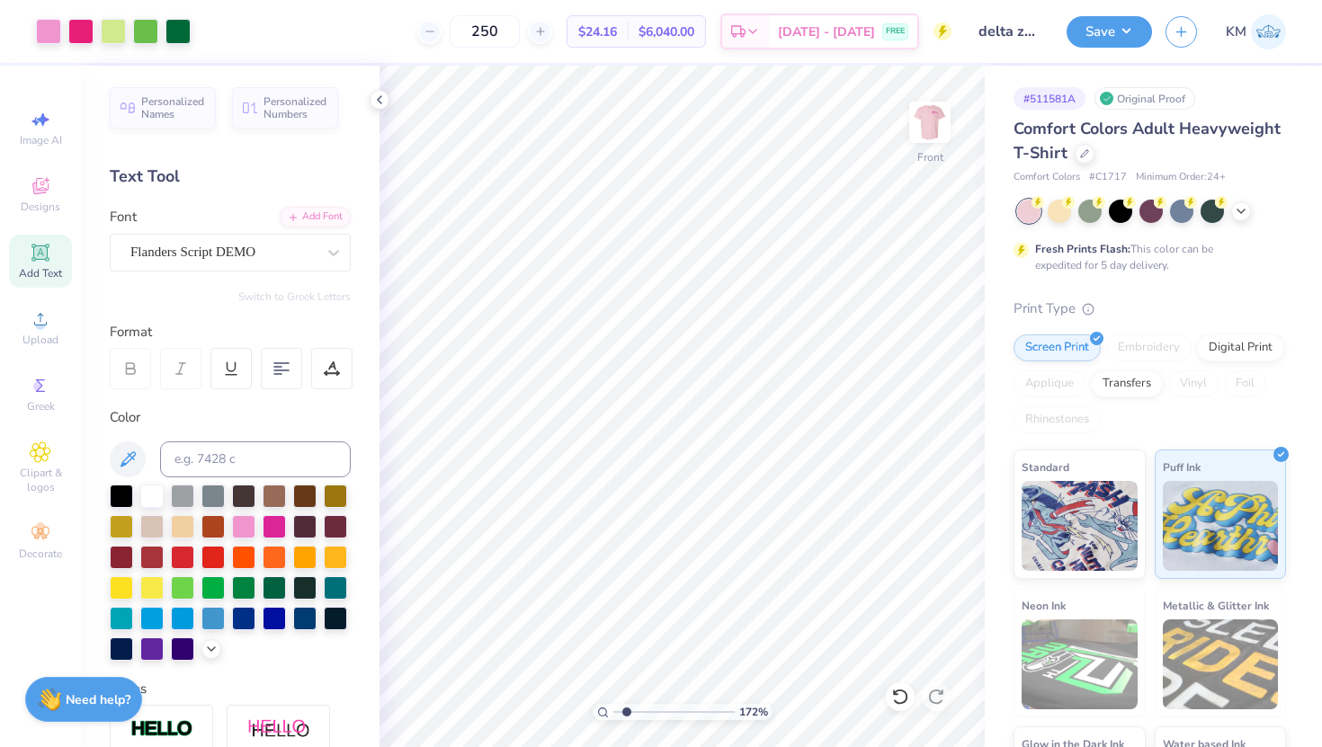
click at [626, 719] on input "range" at bounding box center [673, 712] width 121 height 16
click at [904, 687] on div at bounding box center [900, 697] width 29 height 29
type input "7.79"
type input "10.03"
type input "12.57"
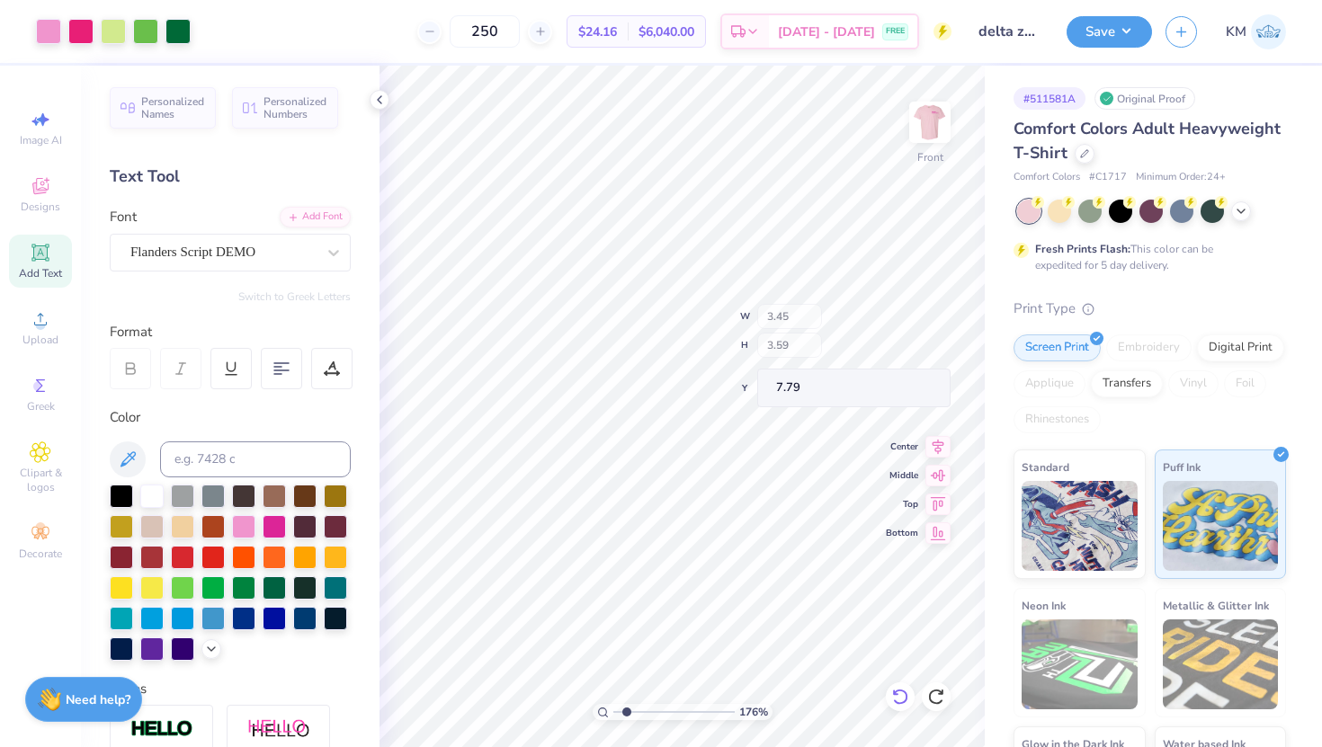
type input "3.00"
click at [908, 705] on icon at bounding box center [900, 697] width 18 height 18
click at [905, 703] on icon at bounding box center [900, 697] width 18 height 18
click at [904, 702] on icon at bounding box center [899, 697] width 15 height 16
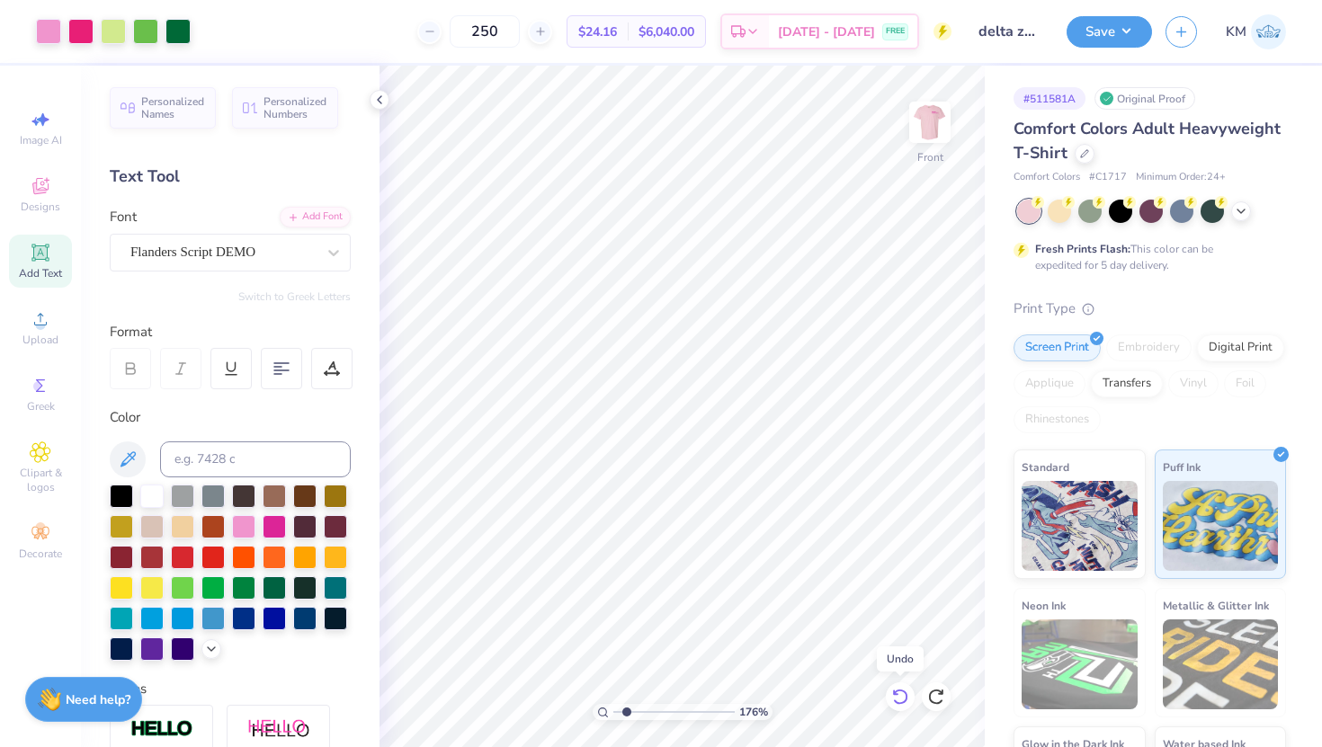
click at [905, 704] on icon at bounding box center [900, 697] width 18 height 18
click at [905, 703] on icon at bounding box center [900, 697] width 18 height 18
type input "16.61"
type input "1.40"
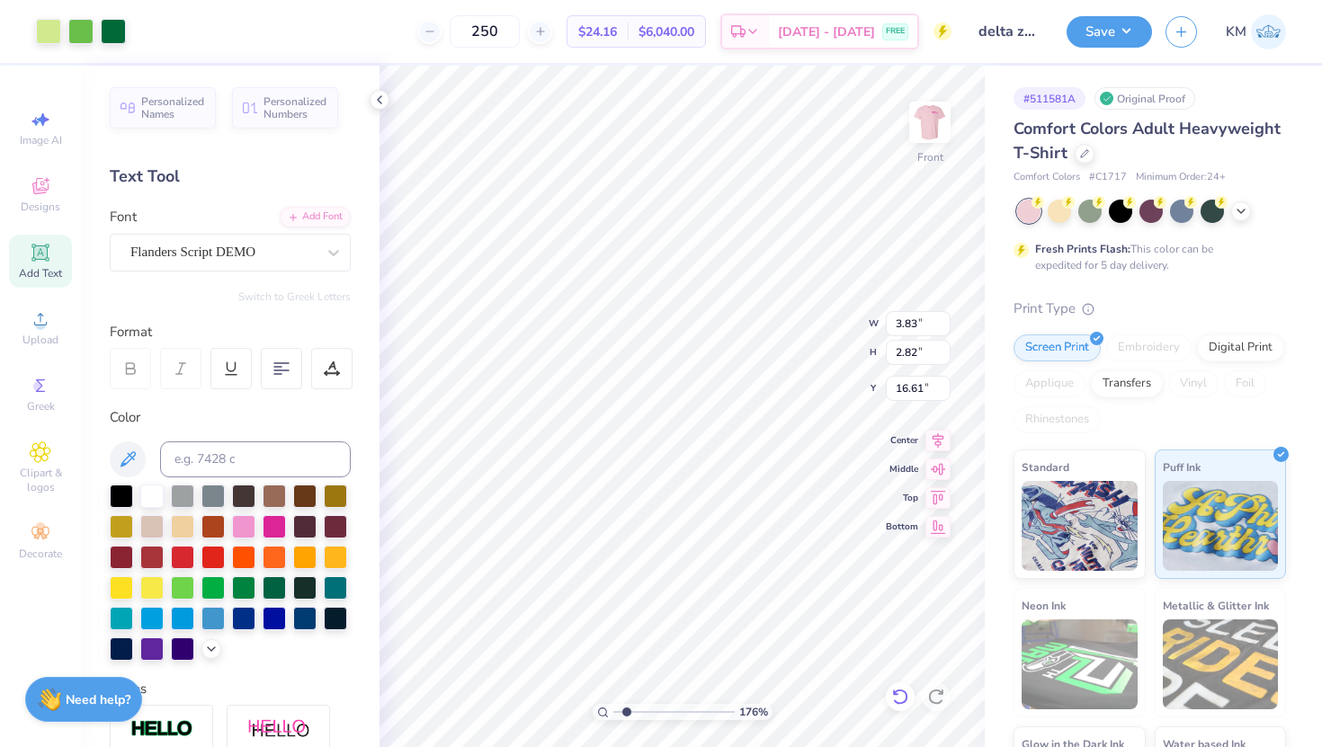
type input "1.03"
type input "18.40"
drag, startPoint x: 625, startPoint y: 713, endPoint x: 636, endPoint y: 712, distance: 10.8
type input "2.8"
click at [639, 712] on input "range" at bounding box center [673, 712] width 121 height 16
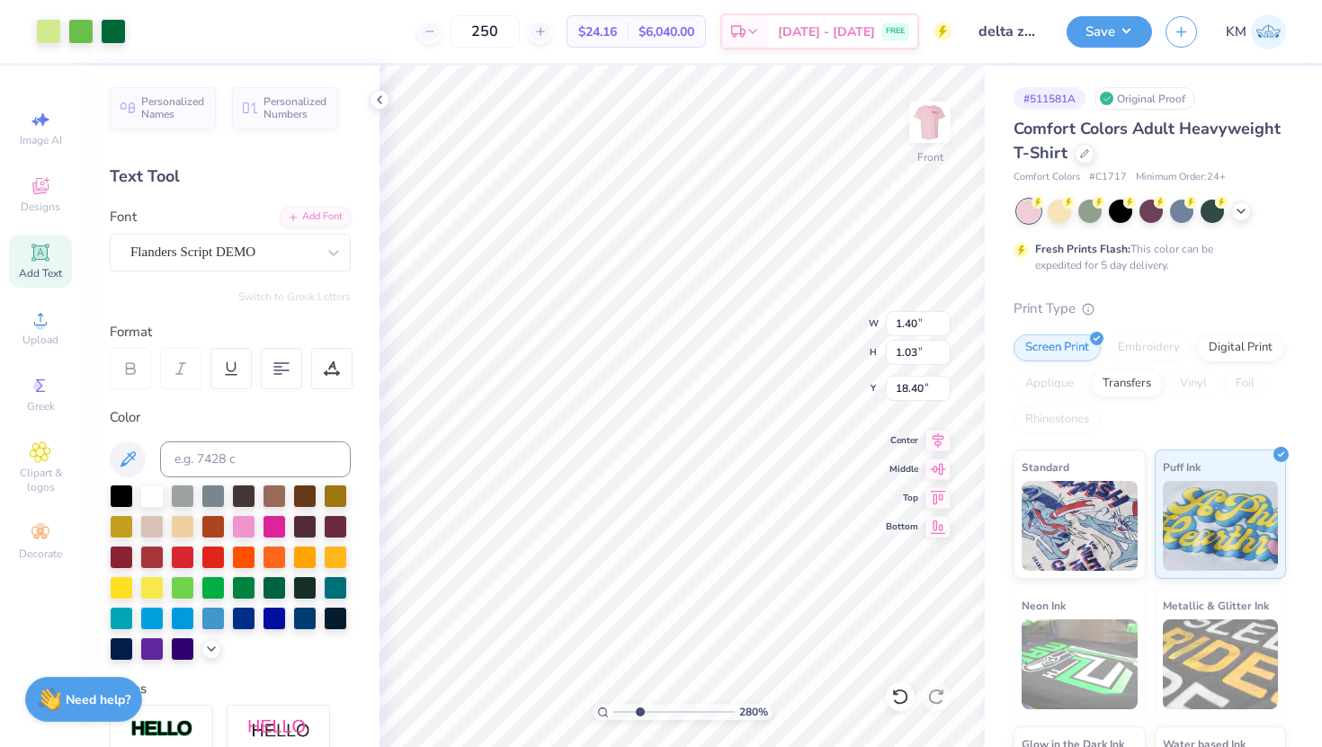
type input "13.99"
type input "2.05"
type input "1.51"
type input "13.75"
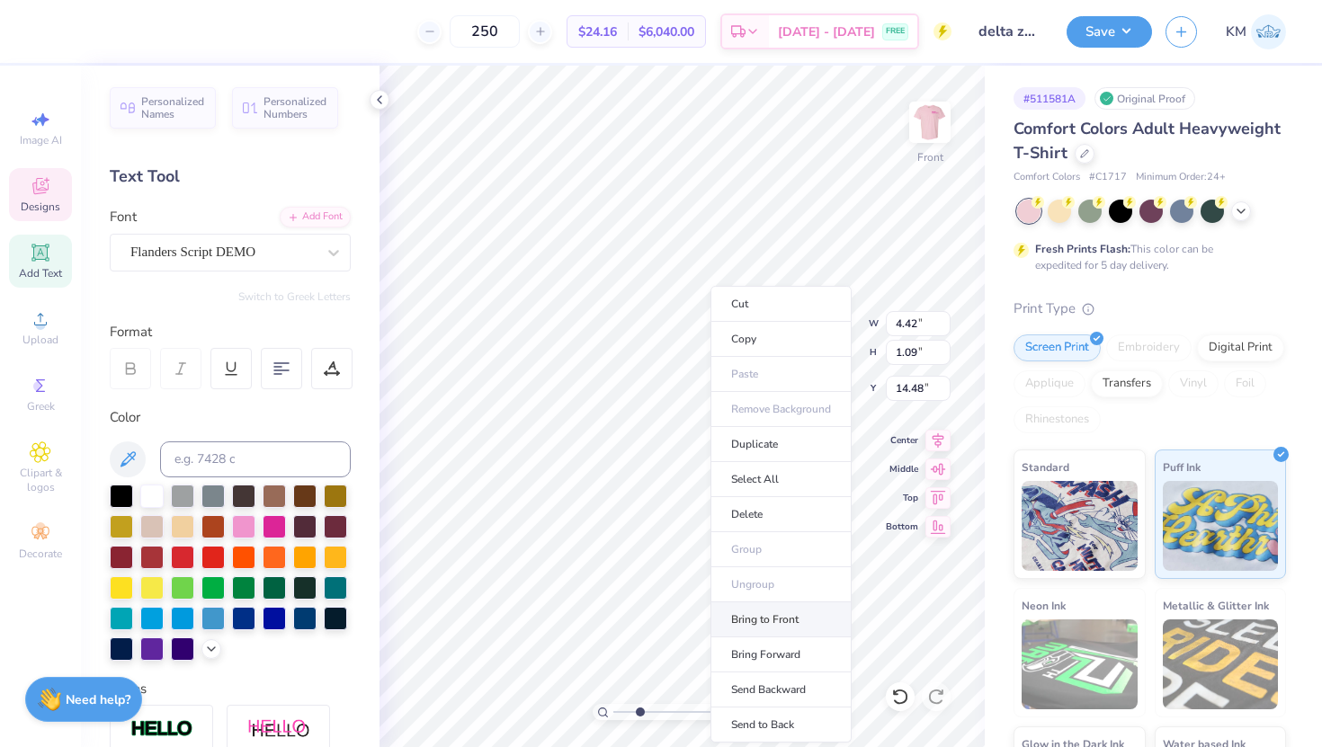
click at [738, 618] on li "Bring to Front" at bounding box center [781, 620] width 141 height 35
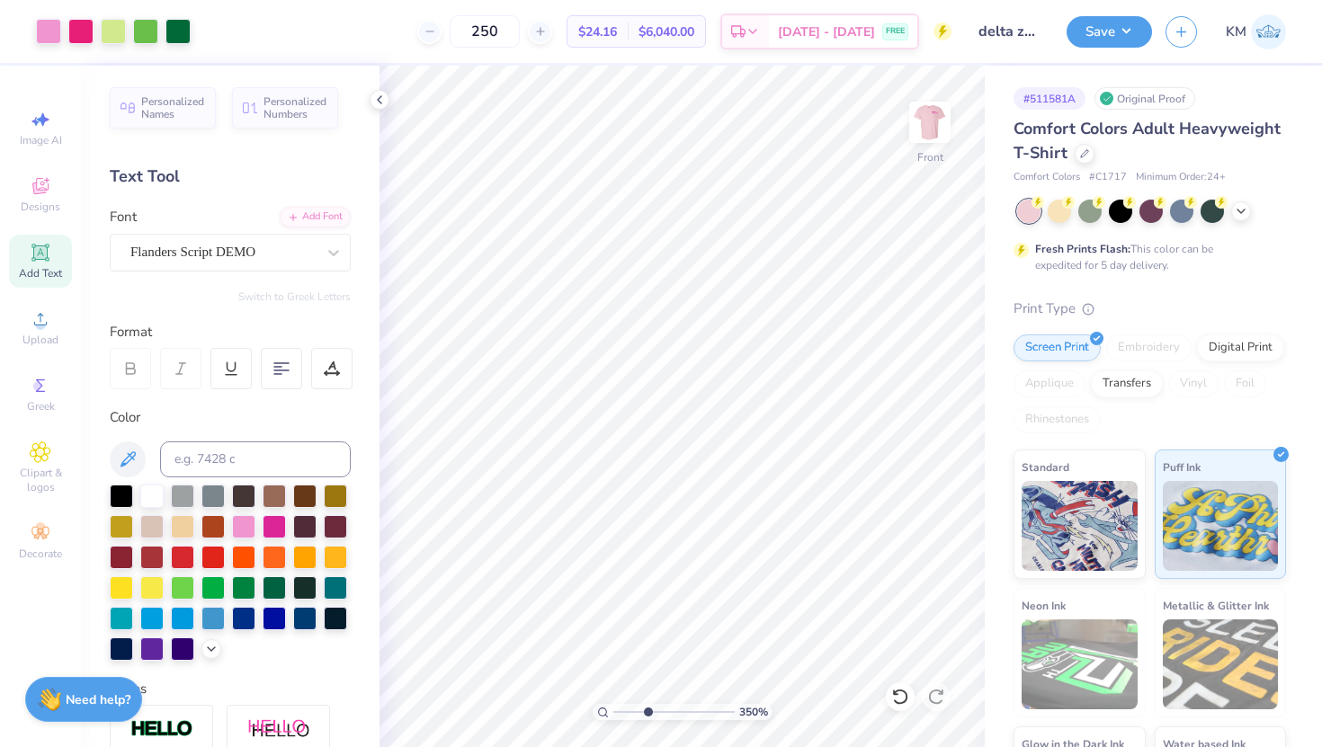
click at [644, 710] on input "range" at bounding box center [673, 712] width 121 height 16
drag, startPoint x: 645, startPoint y: 709, endPoint x: 610, endPoint y: 707, distance: 35.1
click at [613, 707] on input "range" at bounding box center [673, 712] width 121 height 16
drag, startPoint x: 610, startPoint y: 707, endPoint x: 628, endPoint y: 707, distance: 18.0
click at [629, 708] on div "100 %" at bounding box center [683, 712] width 180 height 16
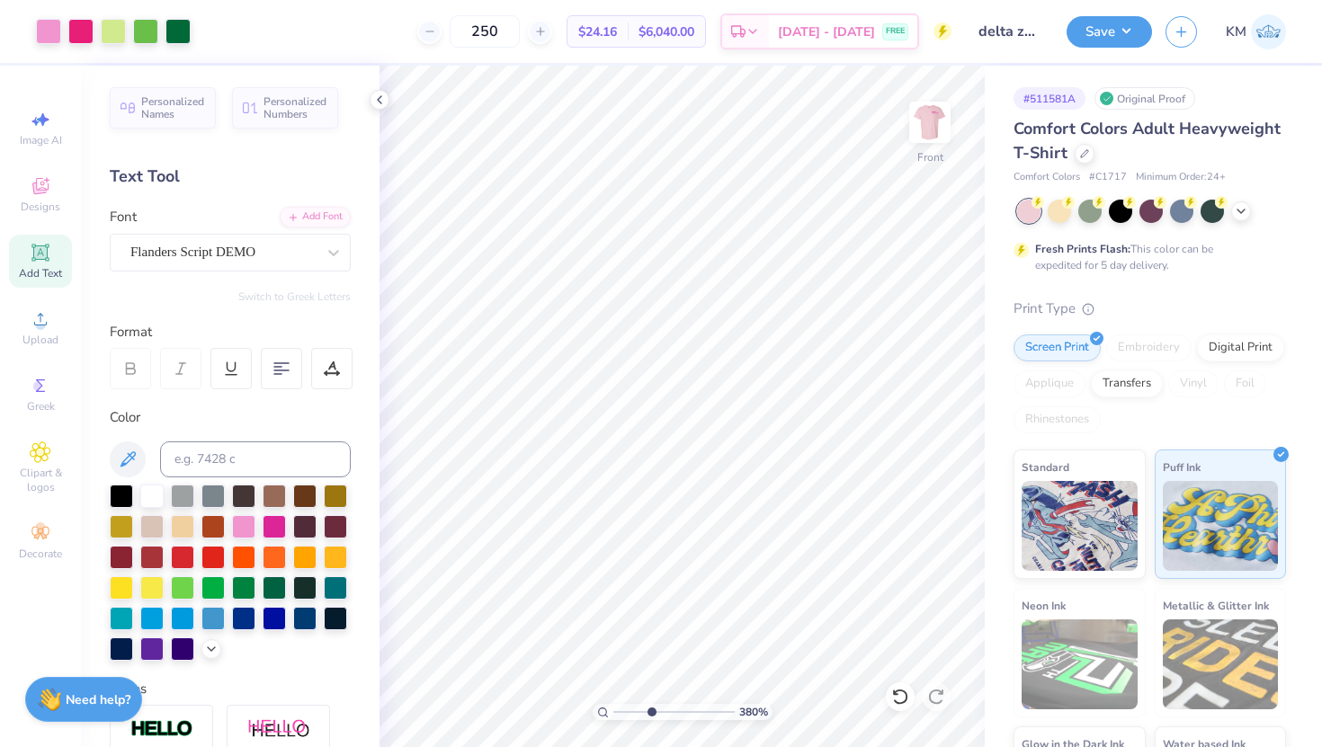
drag, startPoint x: 615, startPoint y: 710, endPoint x: 651, endPoint y: 709, distance: 36.0
click at [651, 709] on input "range" at bounding box center [673, 712] width 121 height 16
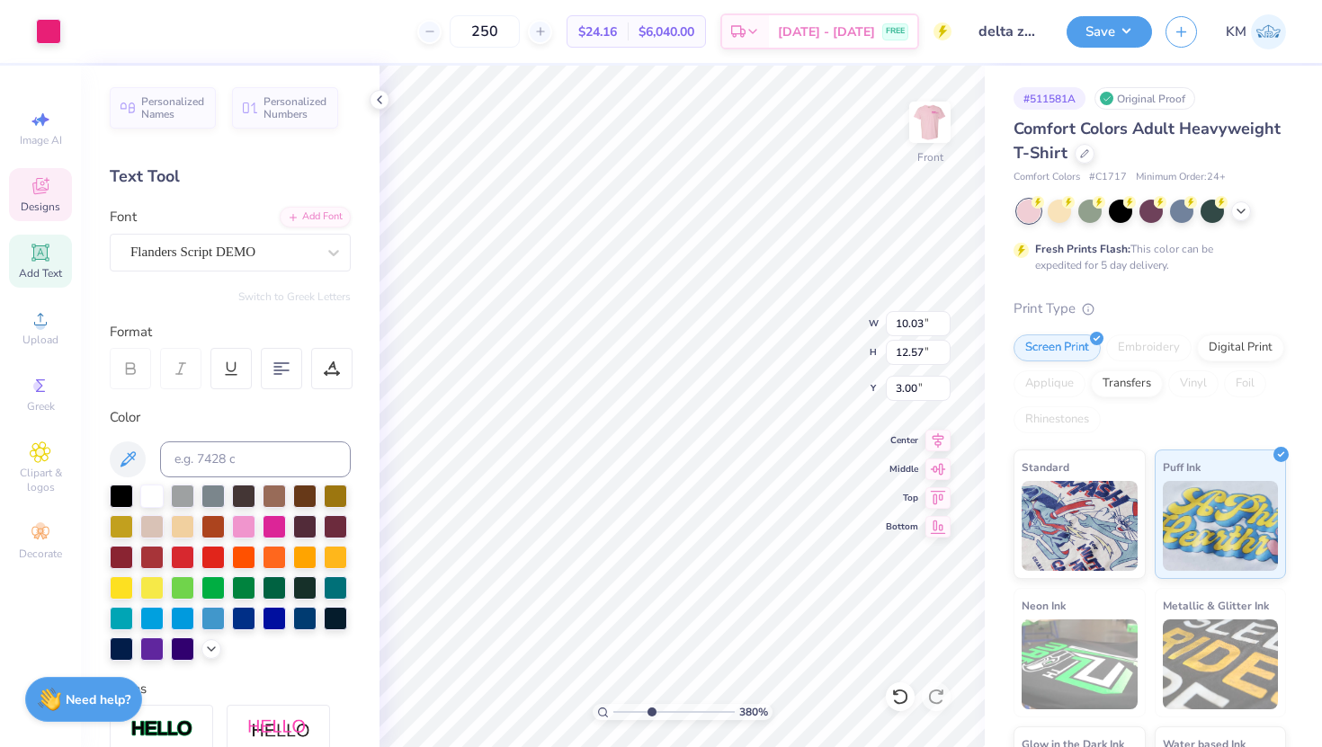
click at [37, 210] on span "Designs" at bounding box center [41, 207] width 40 height 14
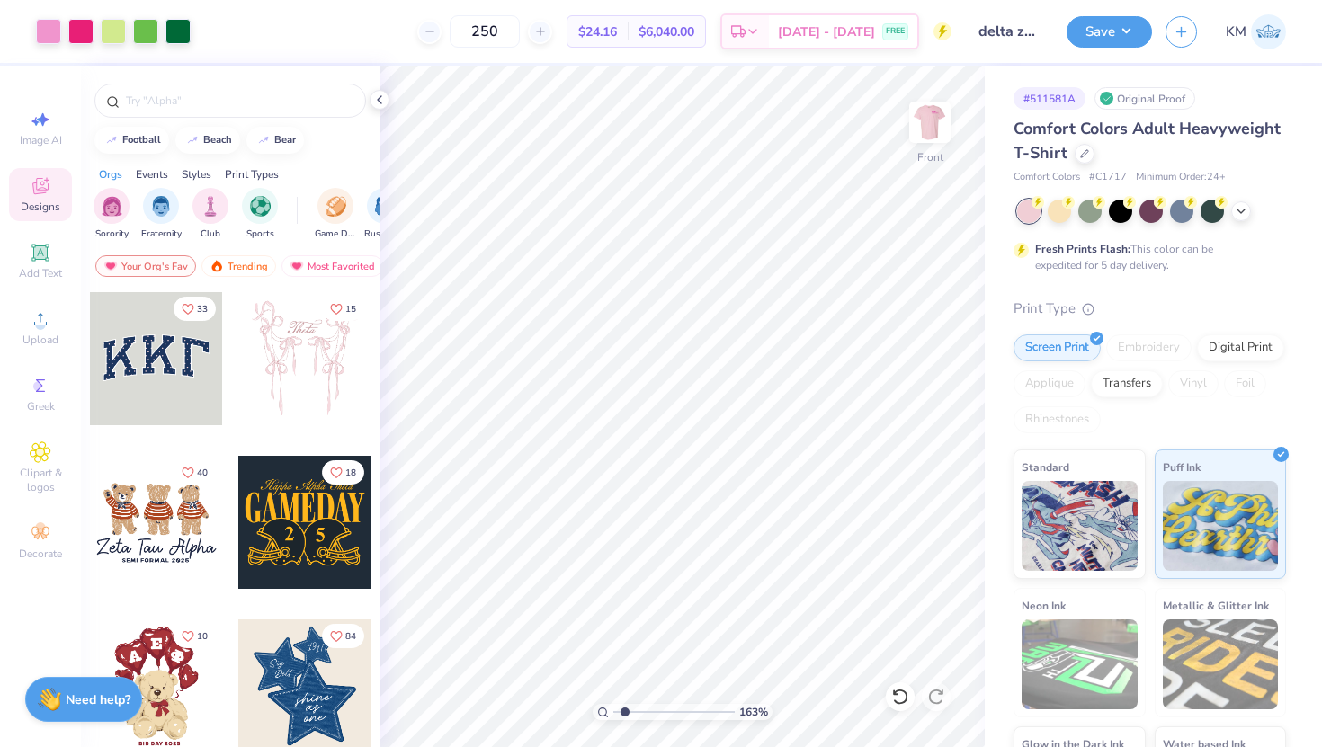
drag, startPoint x: 651, startPoint y: 716, endPoint x: 622, endPoint y: 710, distance: 29.5
click at [622, 711] on input "range" at bounding box center [673, 712] width 121 height 16
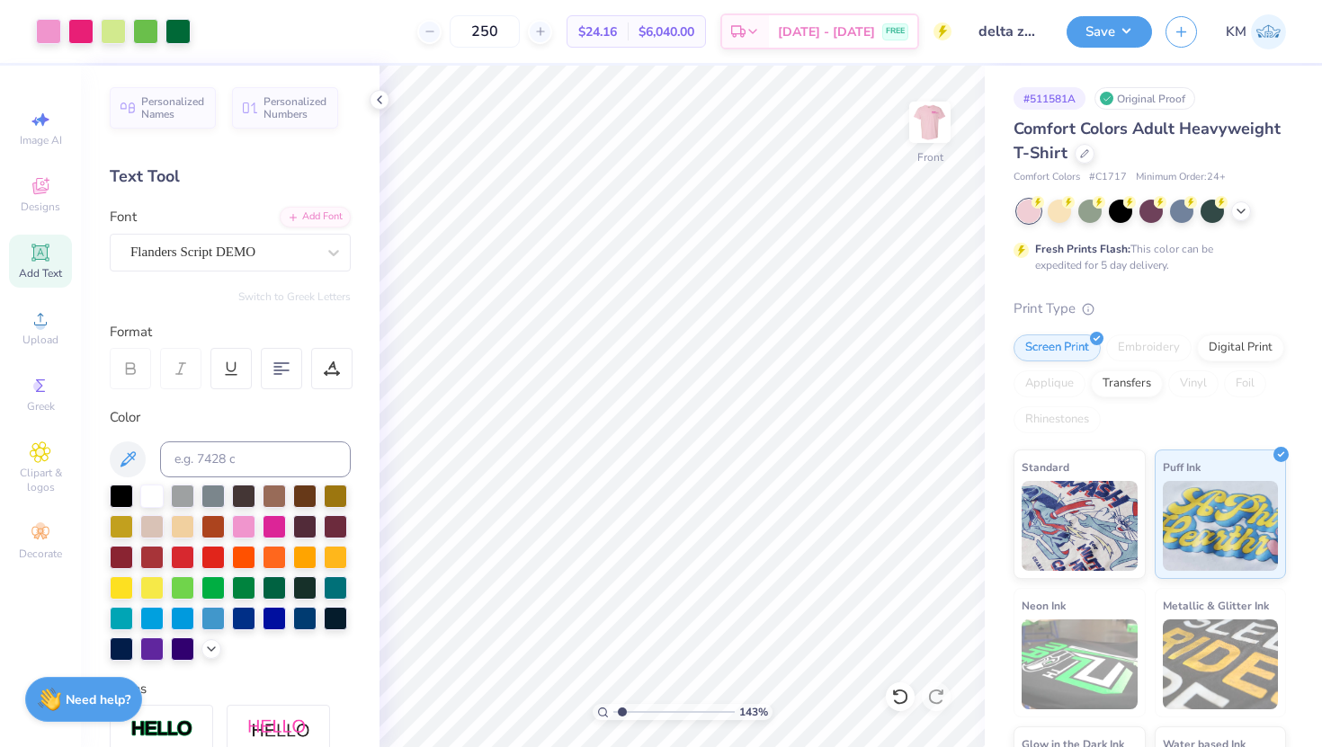
click at [618, 712] on input "range" at bounding box center [673, 712] width 121 height 16
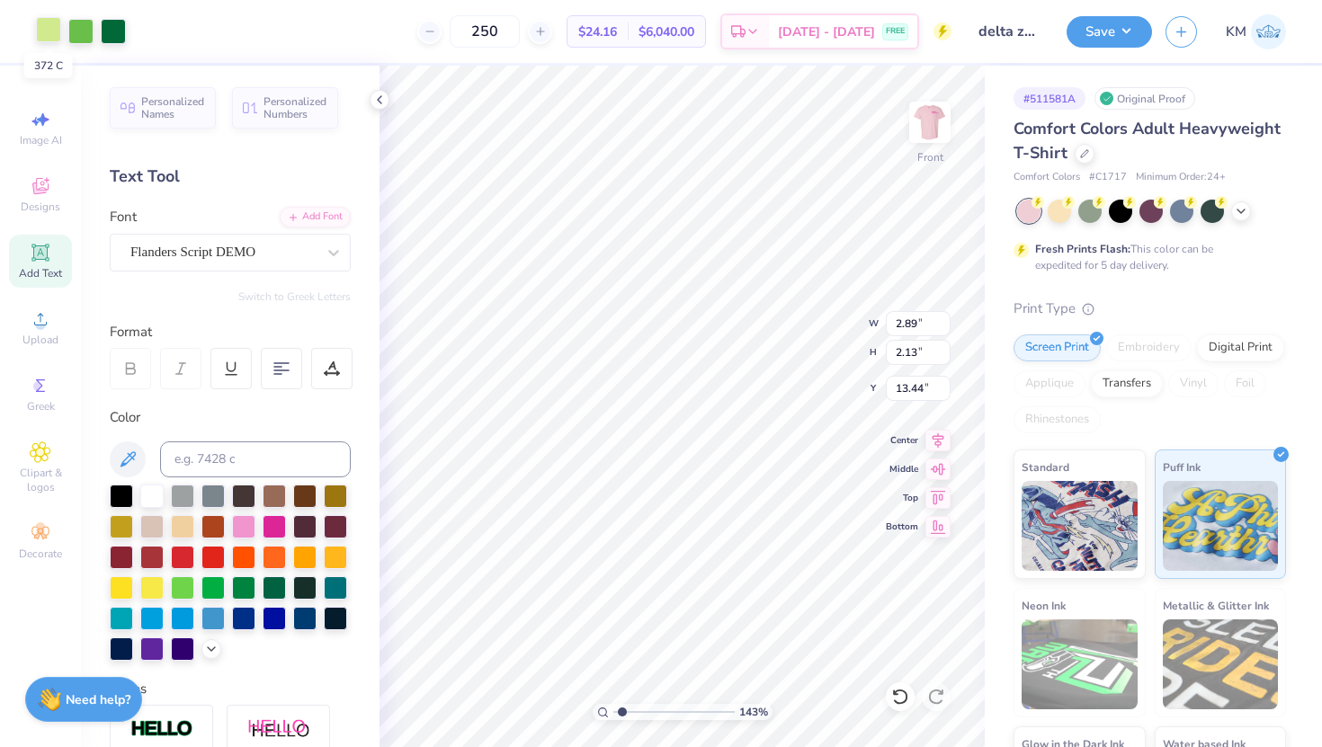
click at [44, 29] on div at bounding box center [48, 29] width 25 height 25
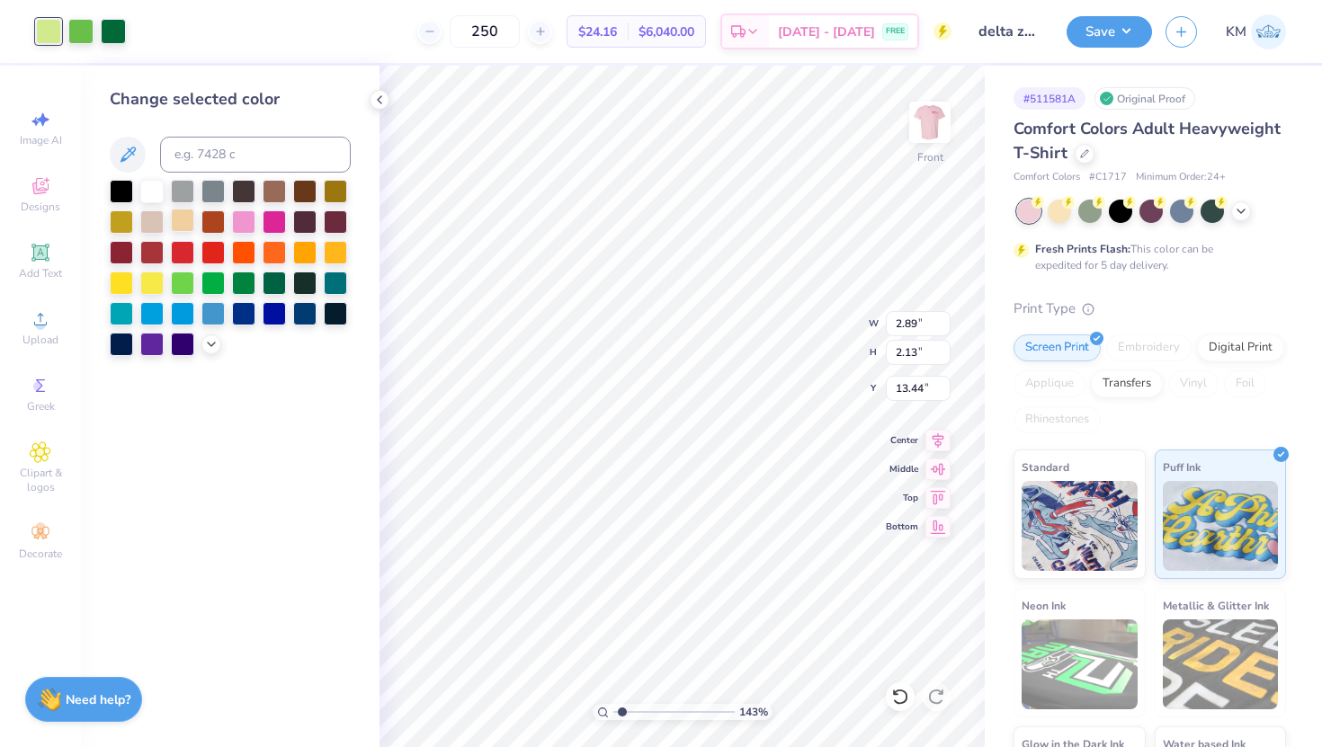
click at [187, 226] on div at bounding box center [182, 220] width 23 height 23
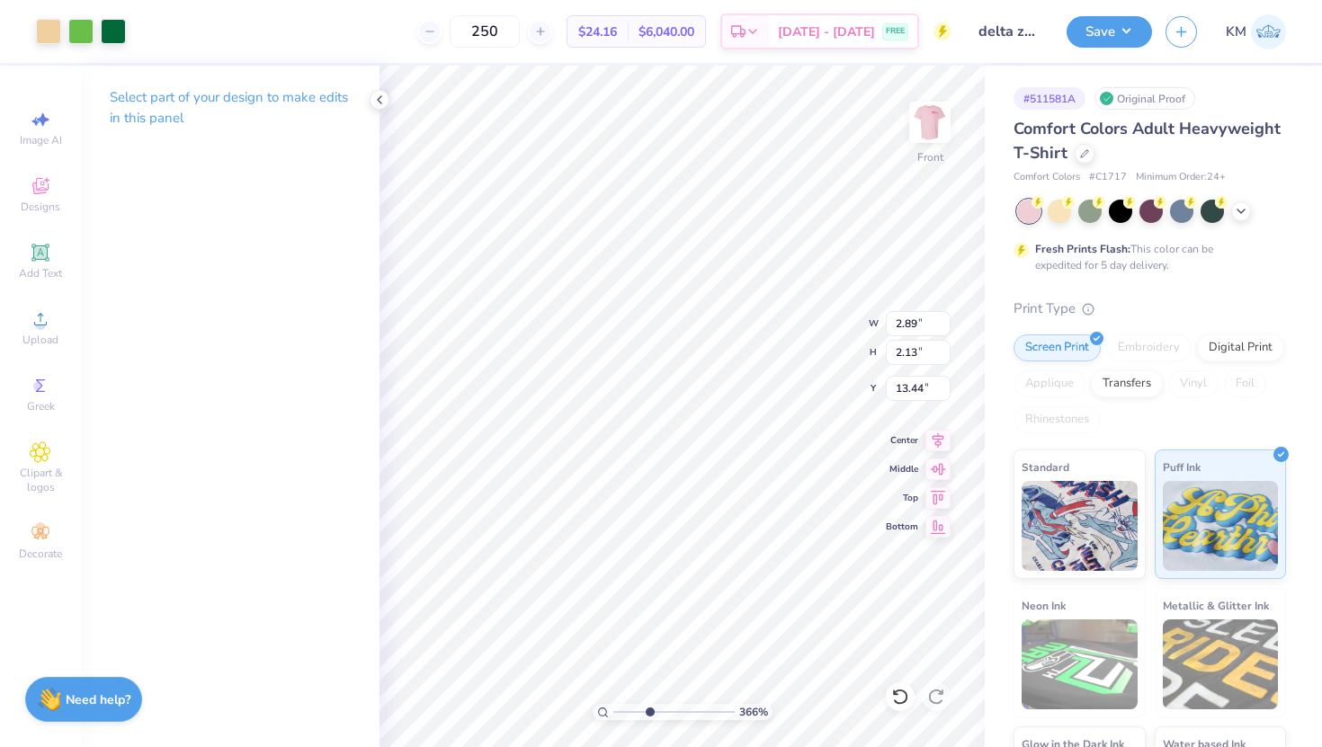
drag, startPoint x: 620, startPoint y: 711, endPoint x: 649, endPoint y: 706, distance: 30.2
click at [649, 706] on input "range" at bounding box center [673, 712] width 121 height 16
drag, startPoint x: 653, startPoint y: 716, endPoint x: 635, endPoint y: 702, distance: 23.0
click at [635, 704] on input "range" at bounding box center [673, 712] width 121 height 16
click at [630, 709] on input "range" at bounding box center [673, 712] width 121 height 16
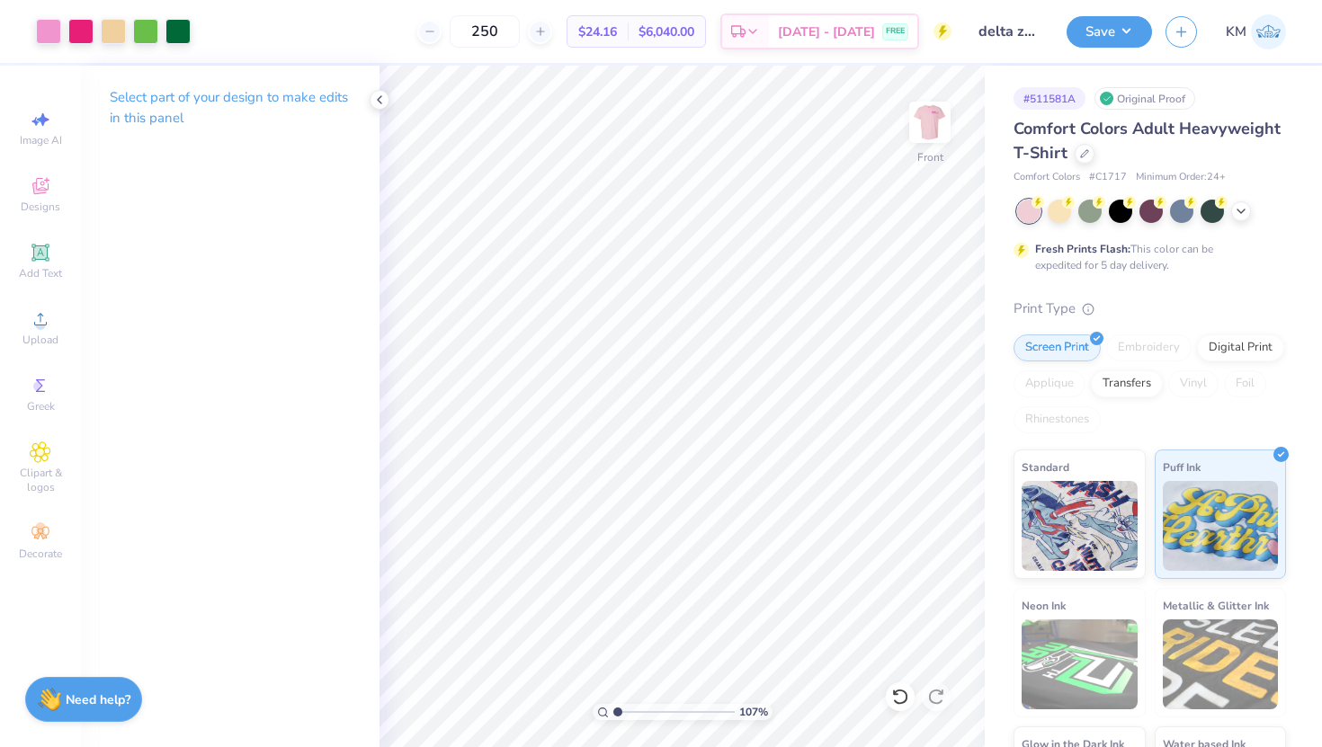
drag, startPoint x: 631, startPoint y: 708, endPoint x: 618, endPoint y: 708, distance: 13.5
click at [618, 708] on input "range" at bounding box center [673, 712] width 121 height 16
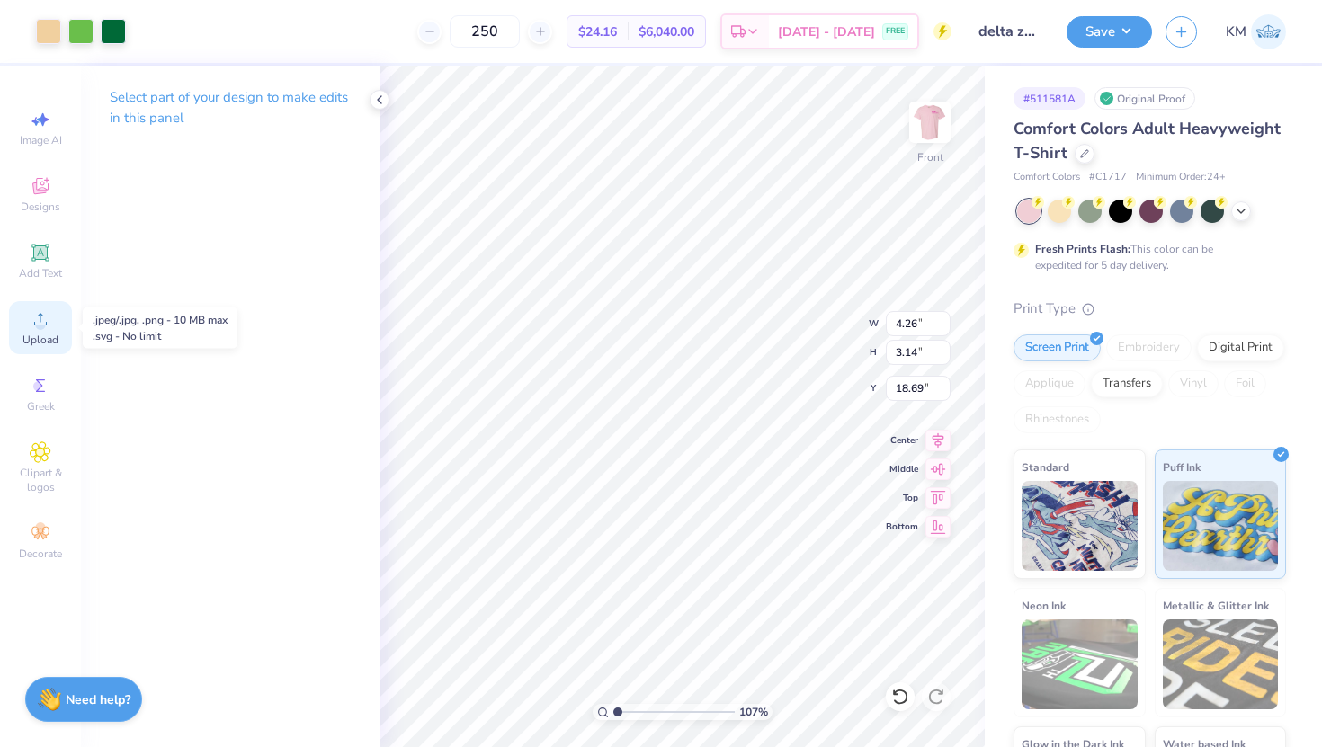
click at [31, 323] on icon at bounding box center [41, 320] width 22 height 22
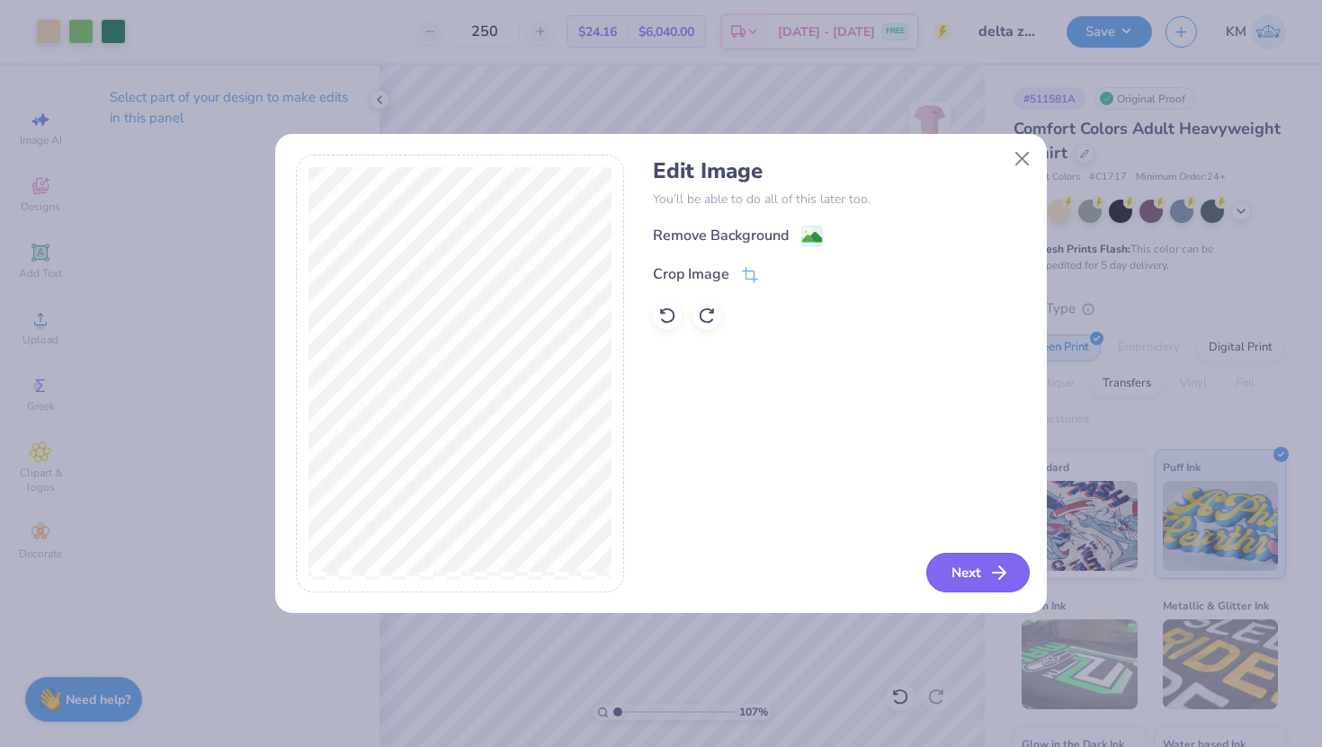
click at [969, 573] on button "Next" at bounding box center [977, 573] width 103 height 40
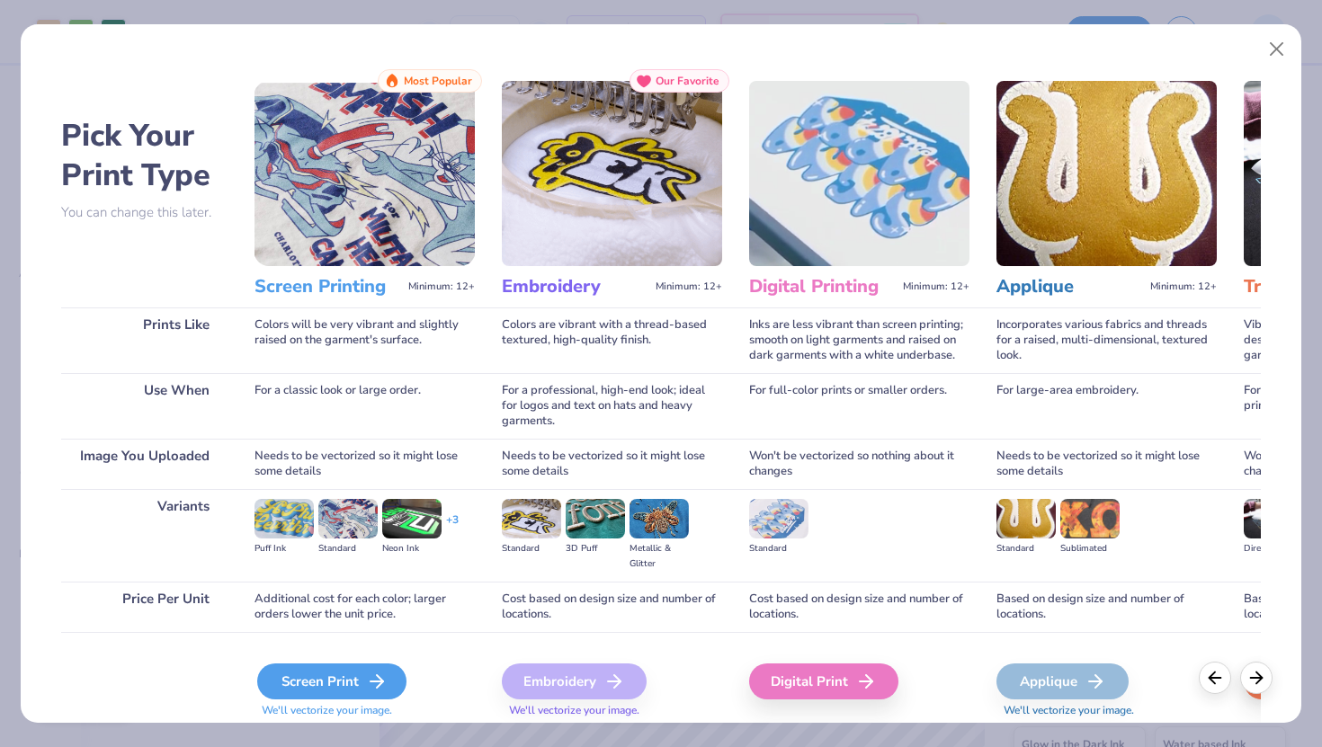
click at [291, 683] on div "Screen Print" at bounding box center [331, 682] width 149 height 36
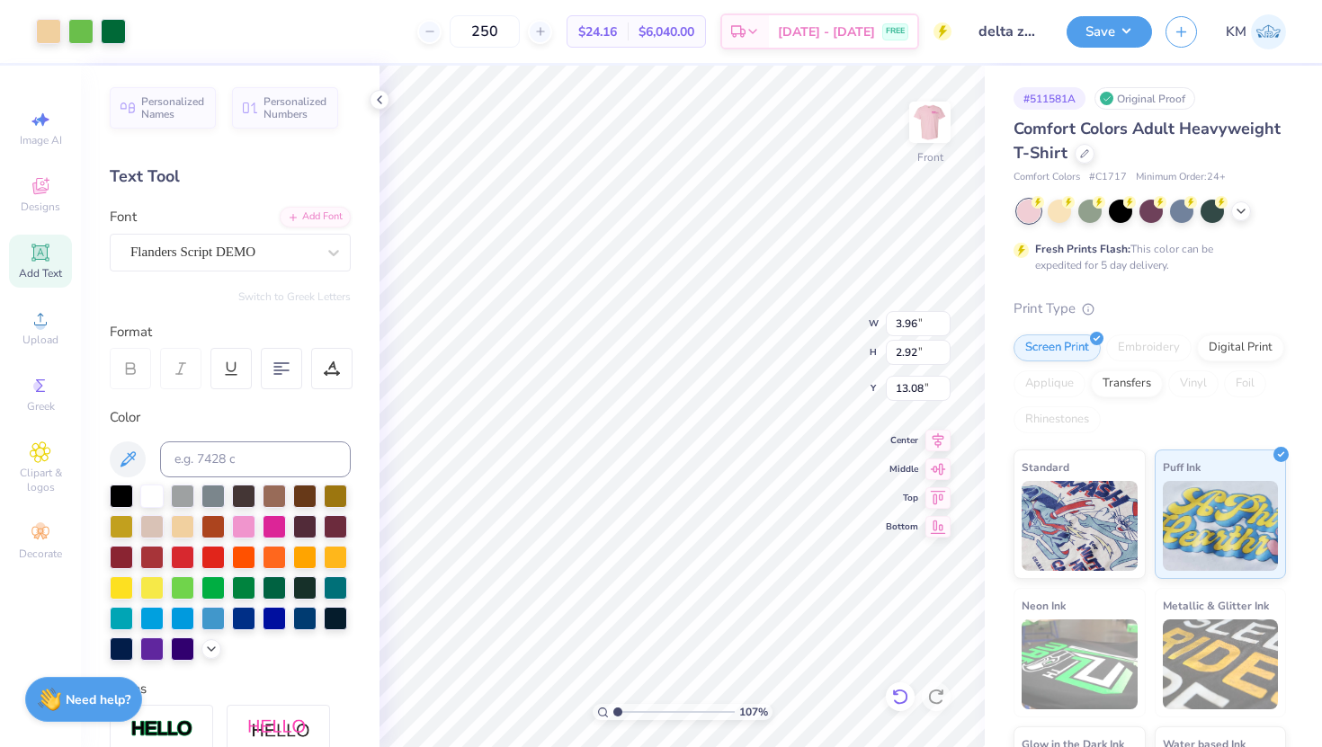
click at [902, 694] on icon at bounding box center [900, 697] width 18 height 18
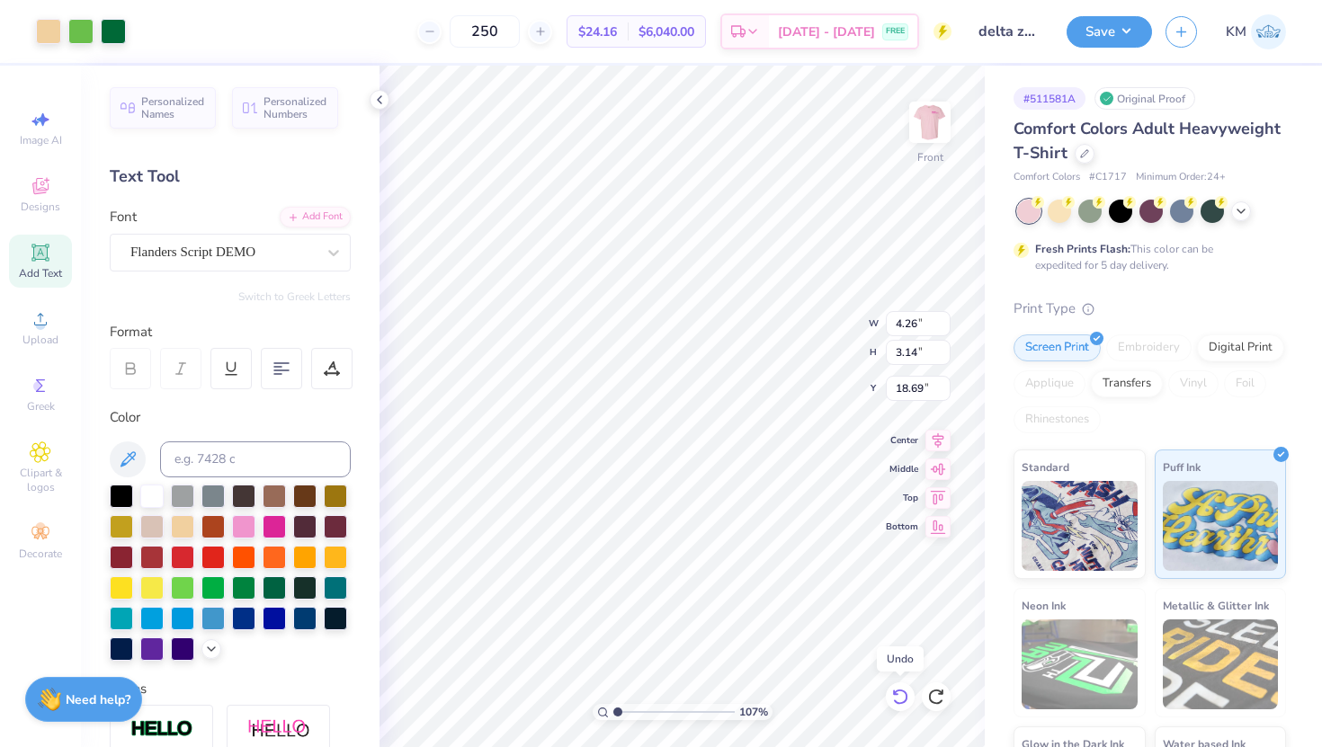
click at [902, 694] on icon at bounding box center [900, 697] width 18 height 18
click at [36, 465] on div "Clipart & logos" at bounding box center [40, 467] width 63 height 67
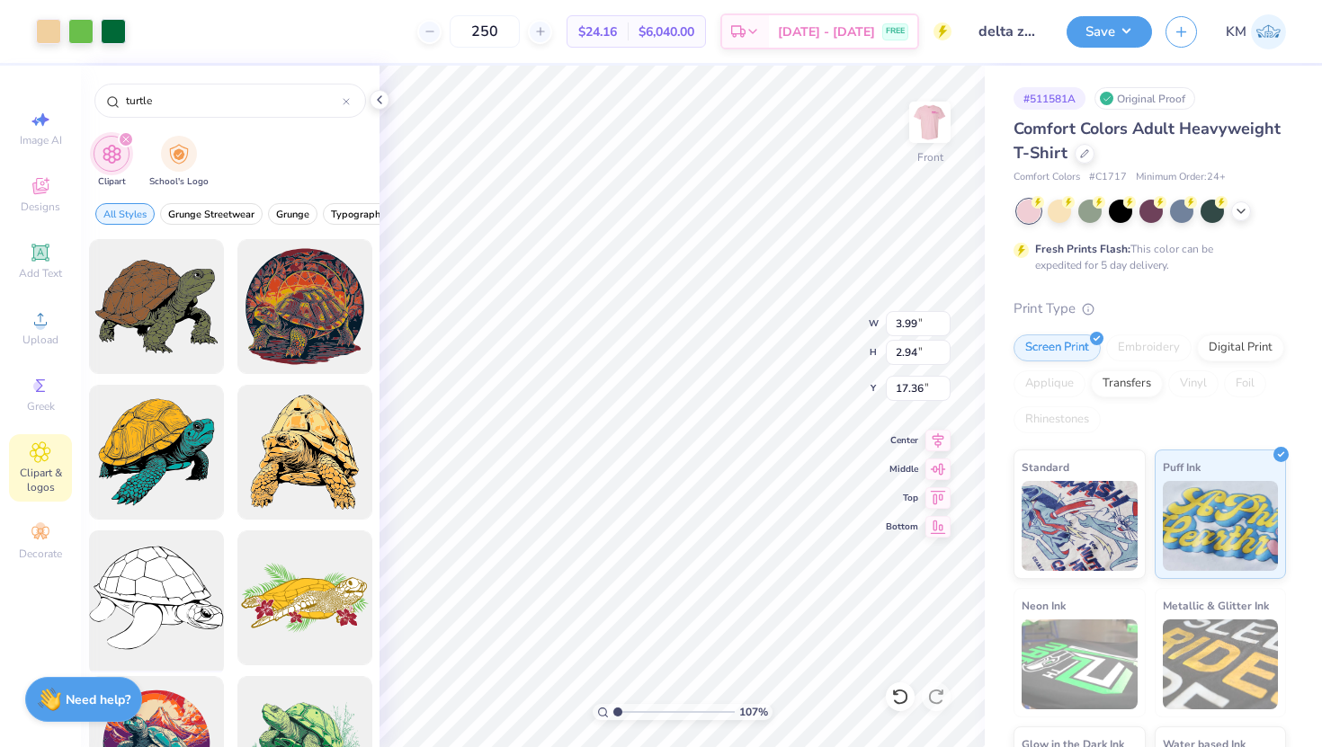
click at [155, 598] on div at bounding box center [156, 598] width 148 height 148
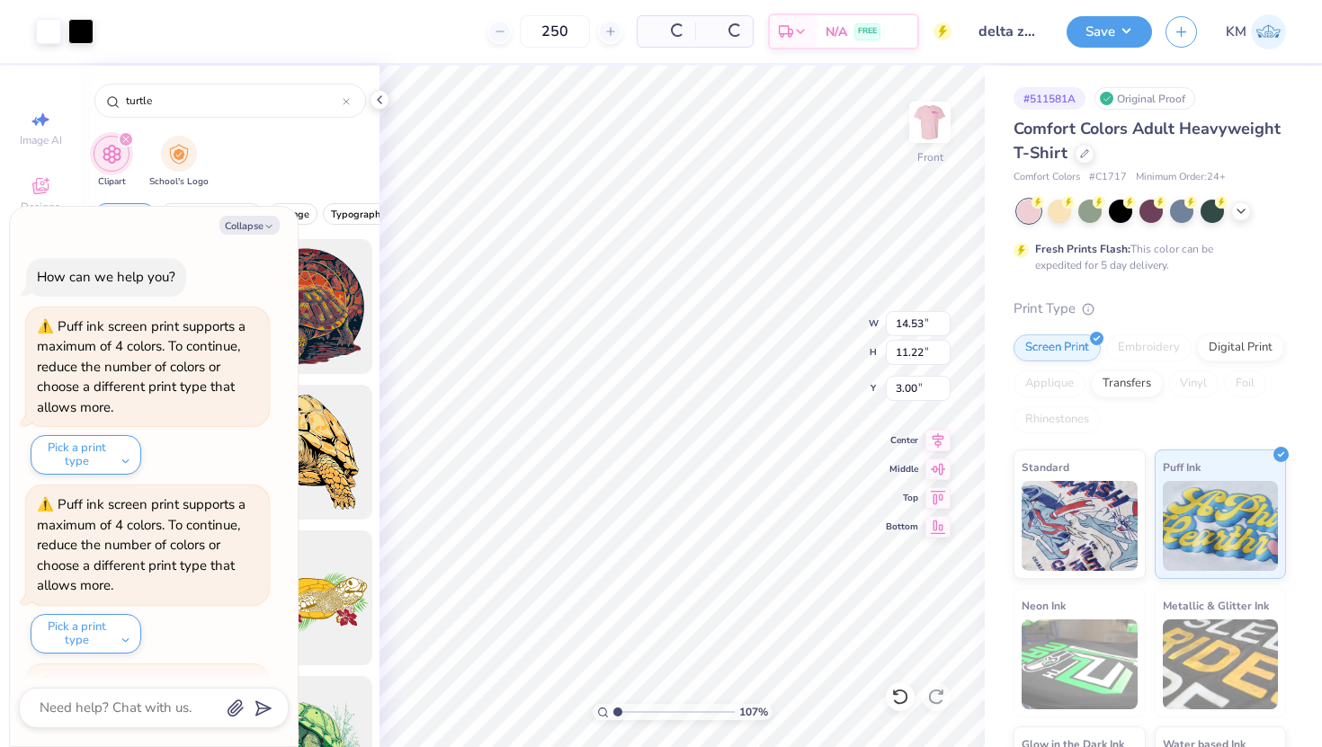
scroll to position [702, 0]
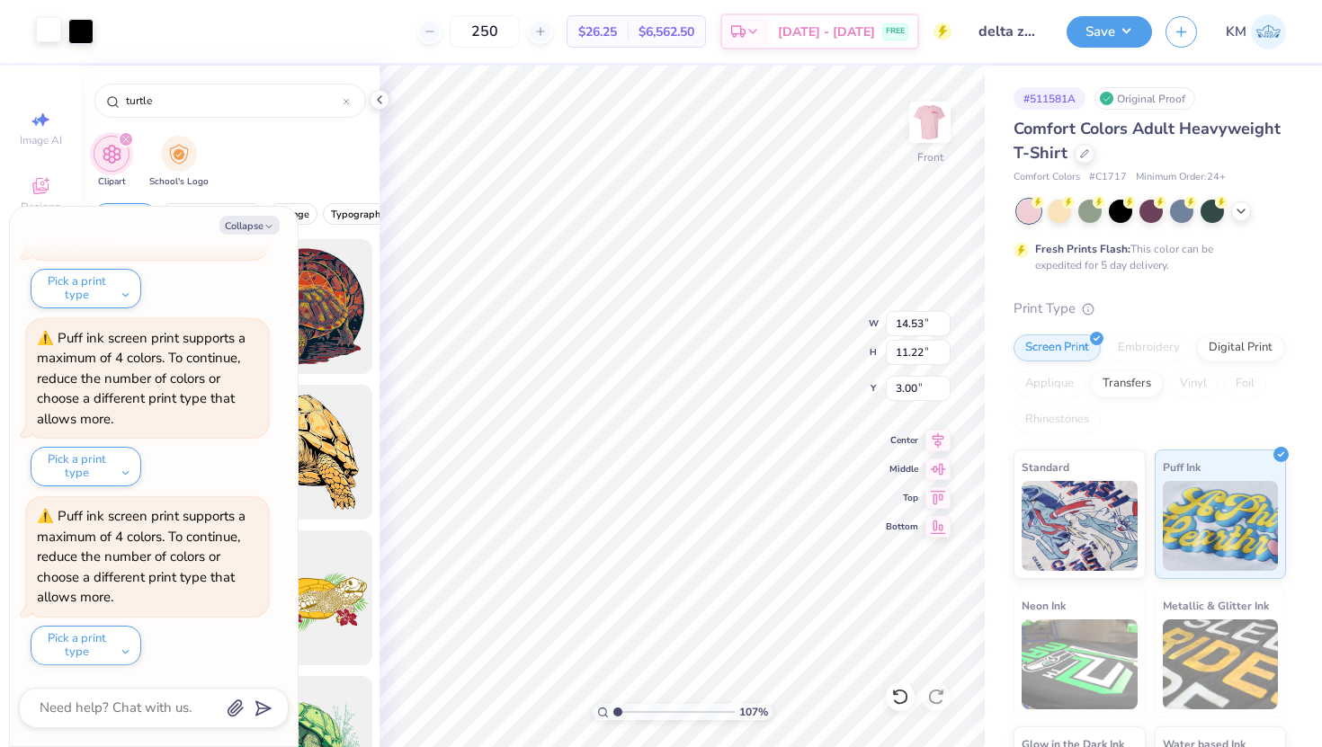
click at [50, 33] on div at bounding box center [48, 29] width 25 height 25
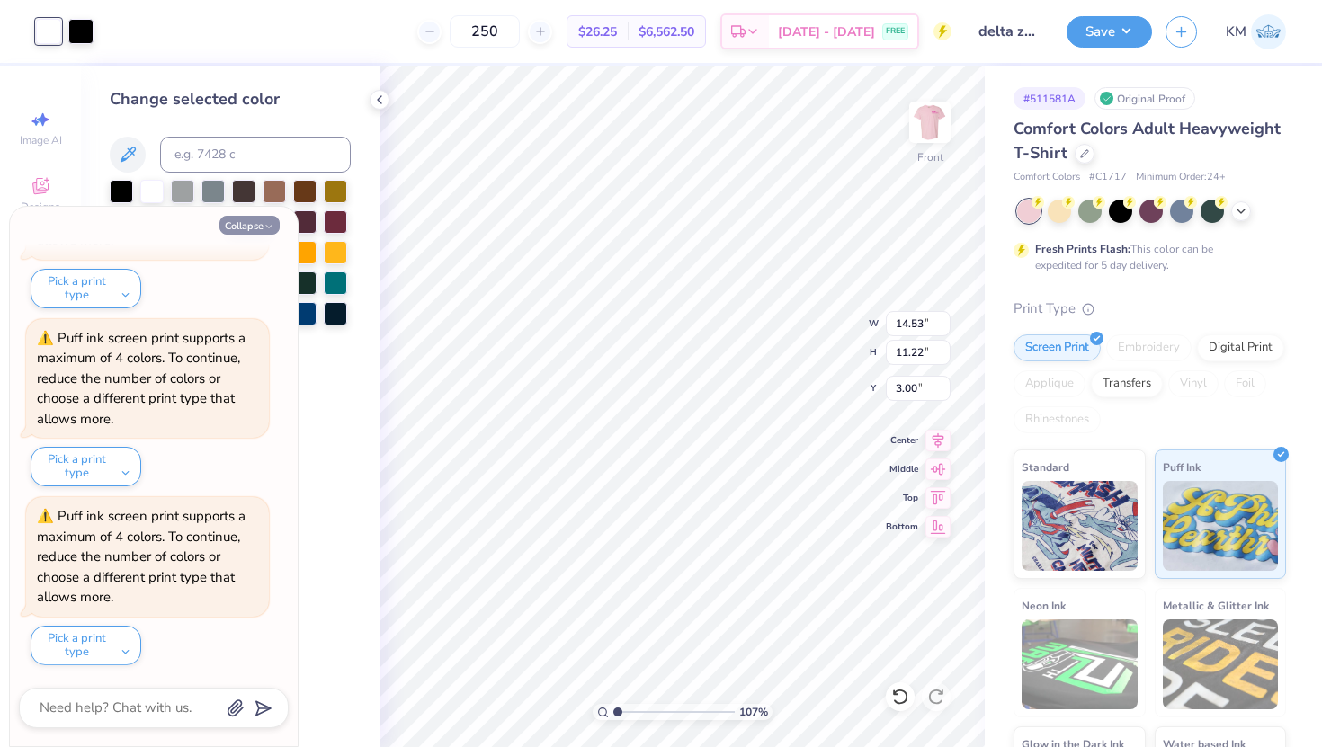
click at [260, 230] on button "Collapse" at bounding box center [249, 225] width 60 height 19
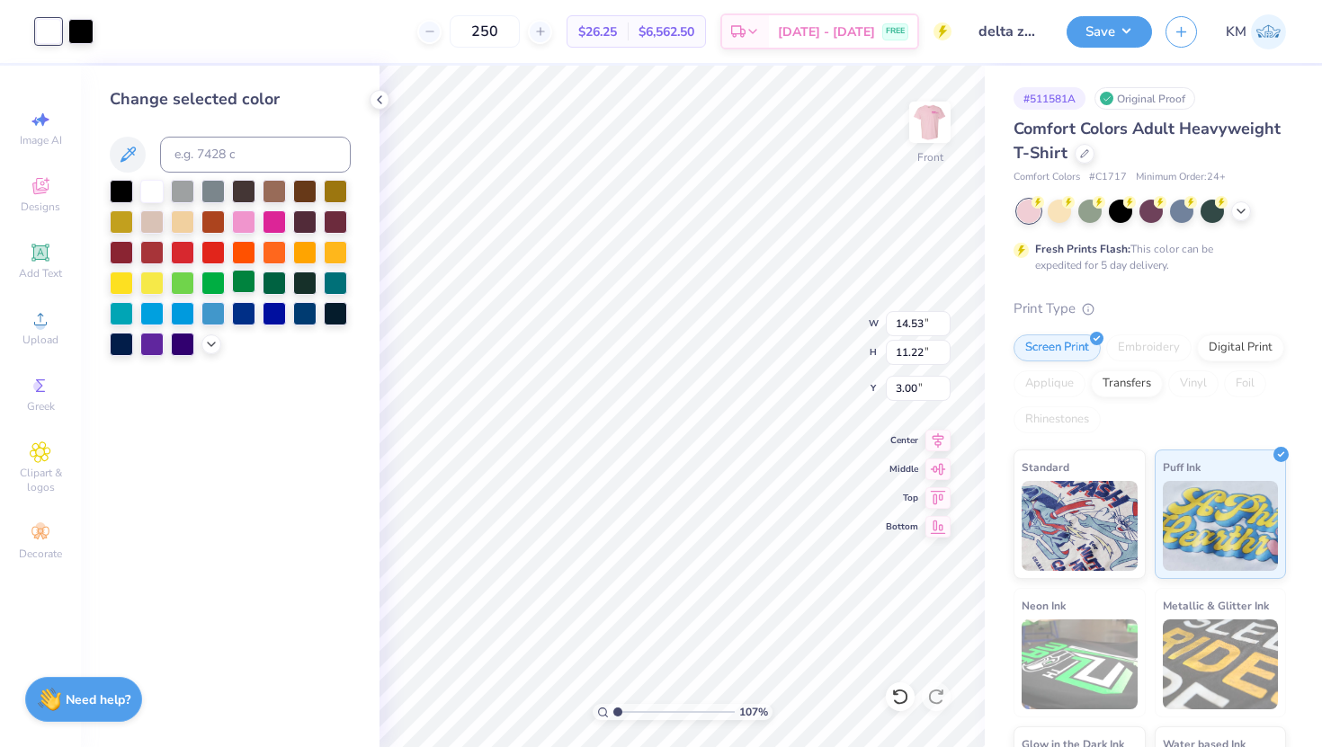
click at [240, 285] on div at bounding box center [243, 281] width 23 height 23
click at [212, 278] on div at bounding box center [212, 281] width 23 height 23
click at [213, 340] on icon at bounding box center [211, 343] width 14 height 14
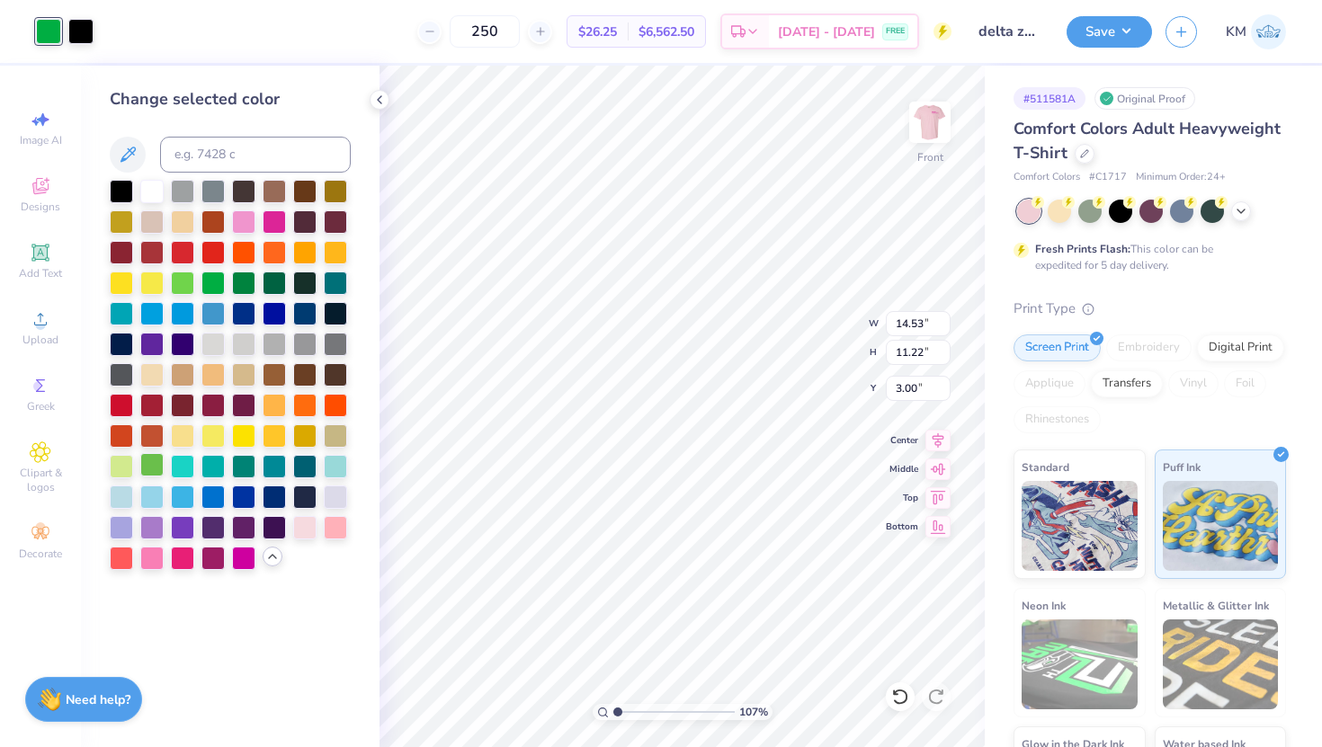
click at [155, 464] on div at bounding box center [151, 464] width 23 height 23
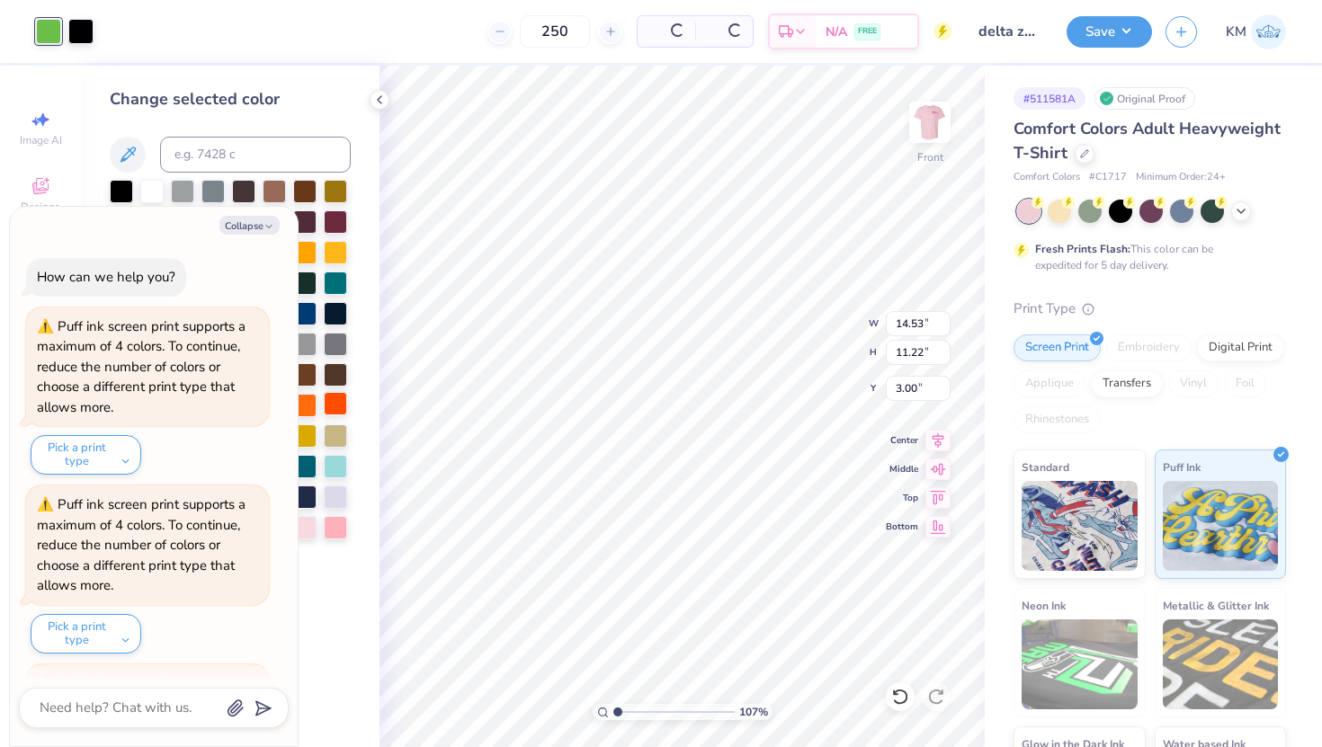
scroll to position [881, 0]
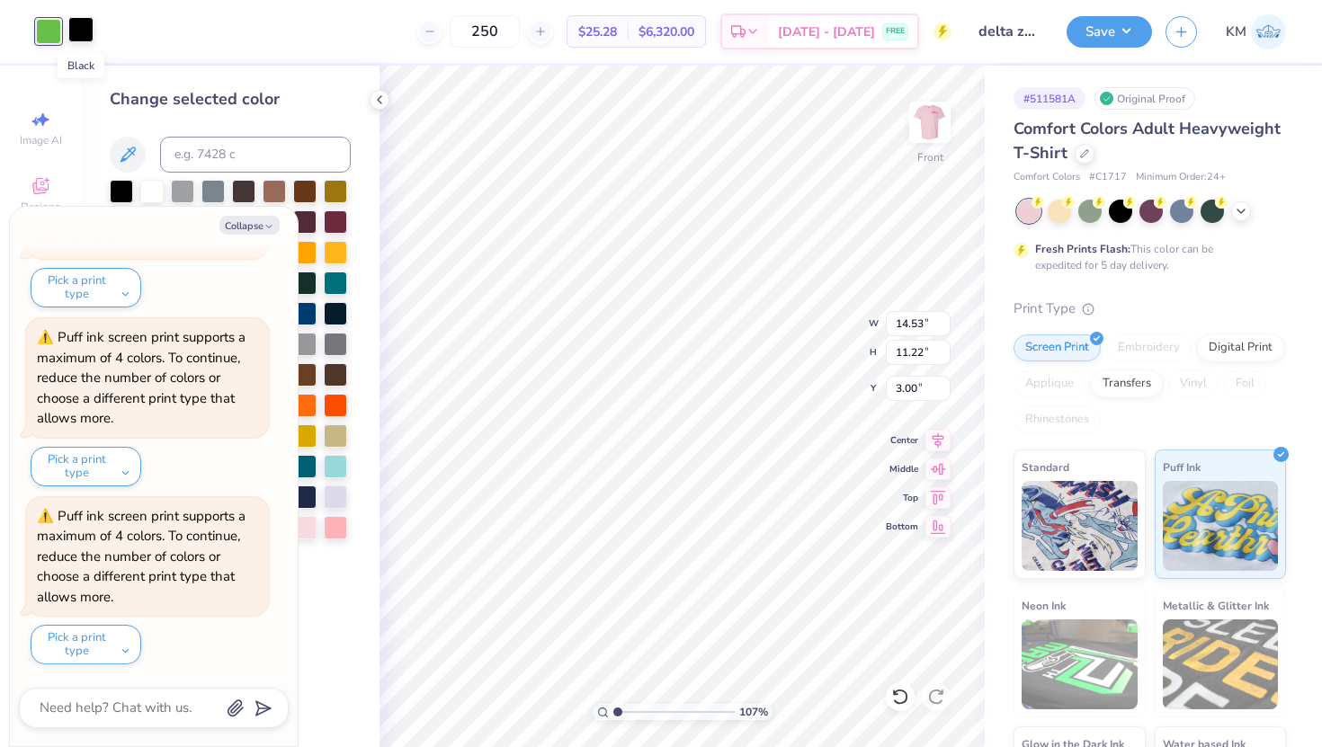
click at [85, 25] on div at bounding box center [80, 29] width 25 height 25
click at [269, 228] on polyline "button" at bounding box center [268, 227] width 5 height 3
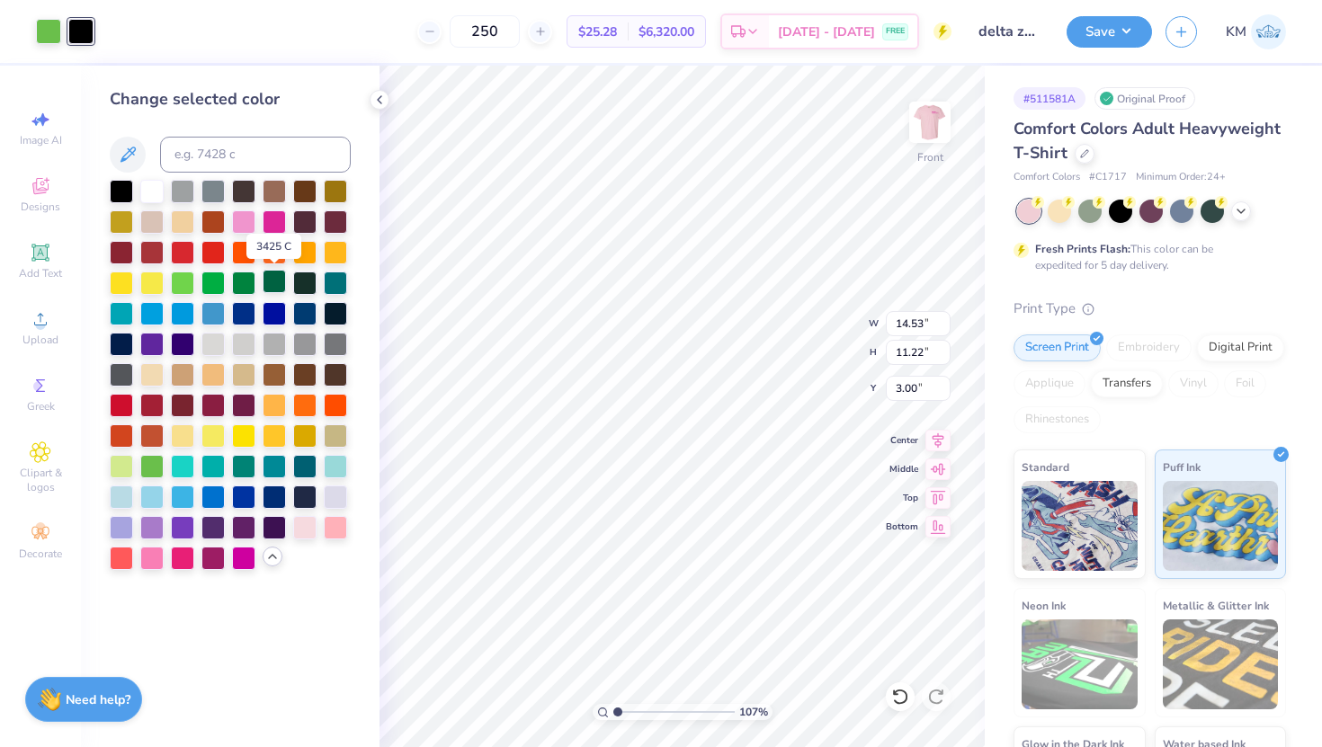
click at [274, 284] on div at bounding box center [274, 281] width 23 height 23
drag, startPoint x: 619, startPoint y: 711, endPoint x: 631, endPoint y: 711, distance: 11.7
click at [631, 711] on input "range" at bounding box center [673, 712] width 121 height 16
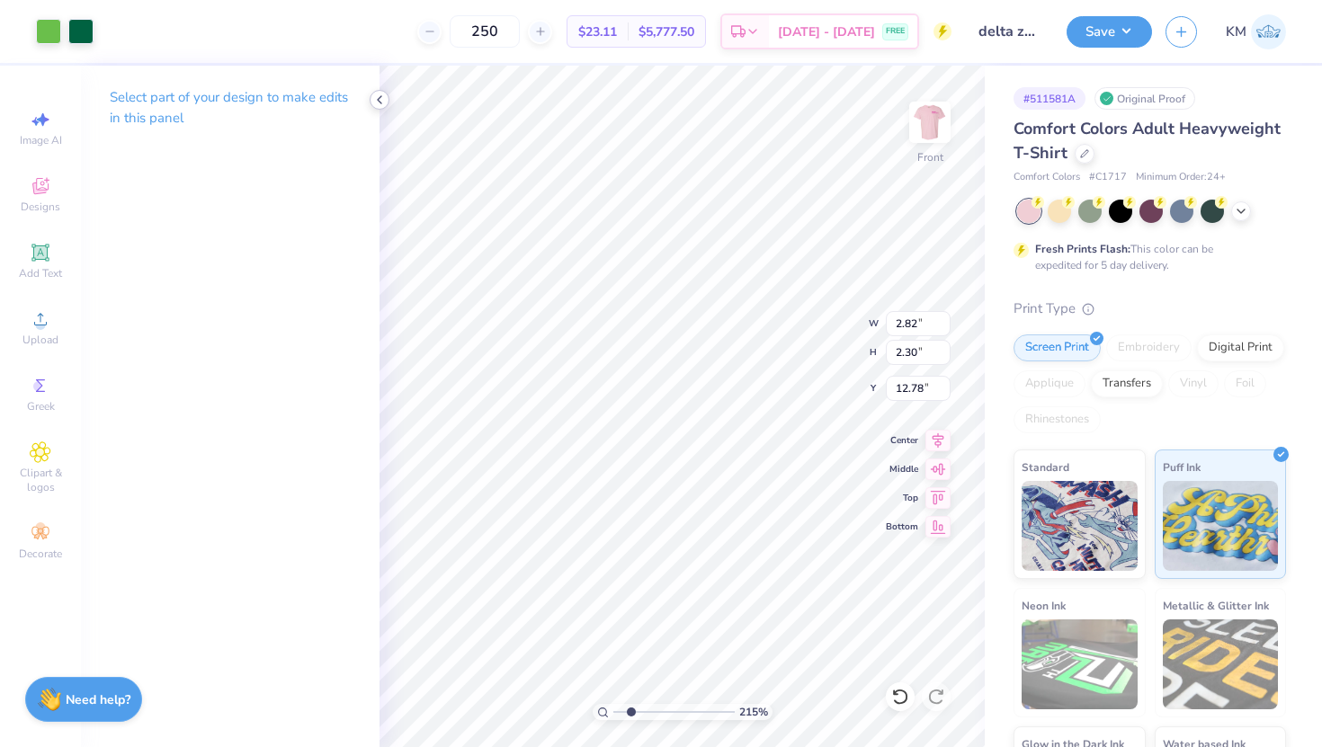
click at [373, 101] on icon at bounding box center [379, 100] width 14 height 14
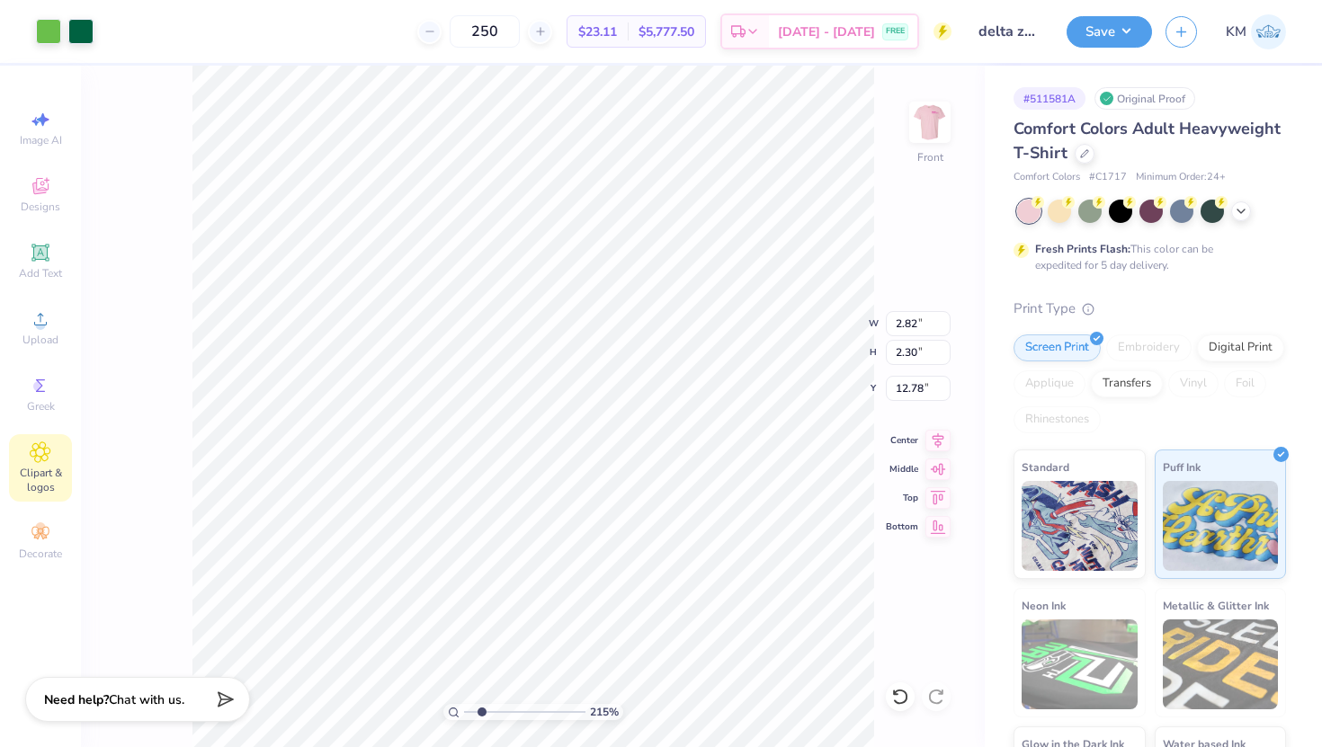
click at [34, 448] on icon at bounding box center [40, 453] width 21 height 22
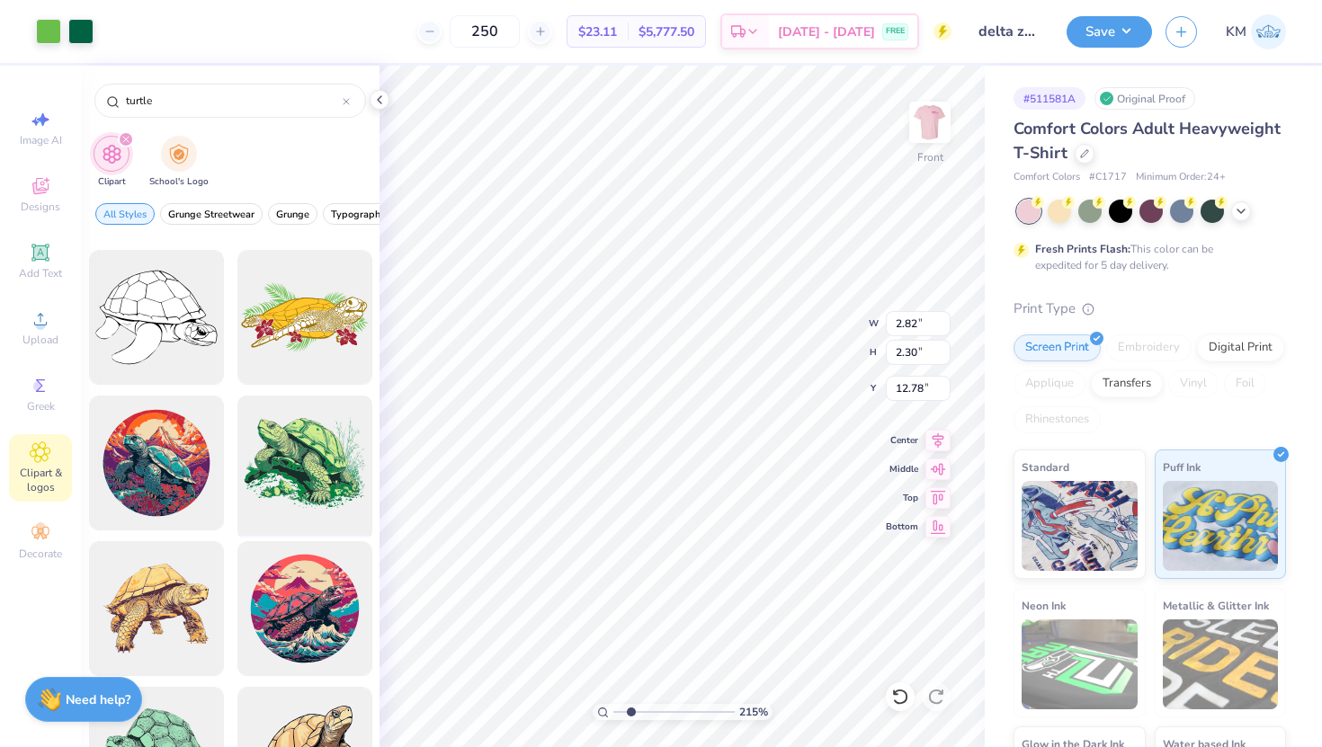
scroll to position [284, 0]
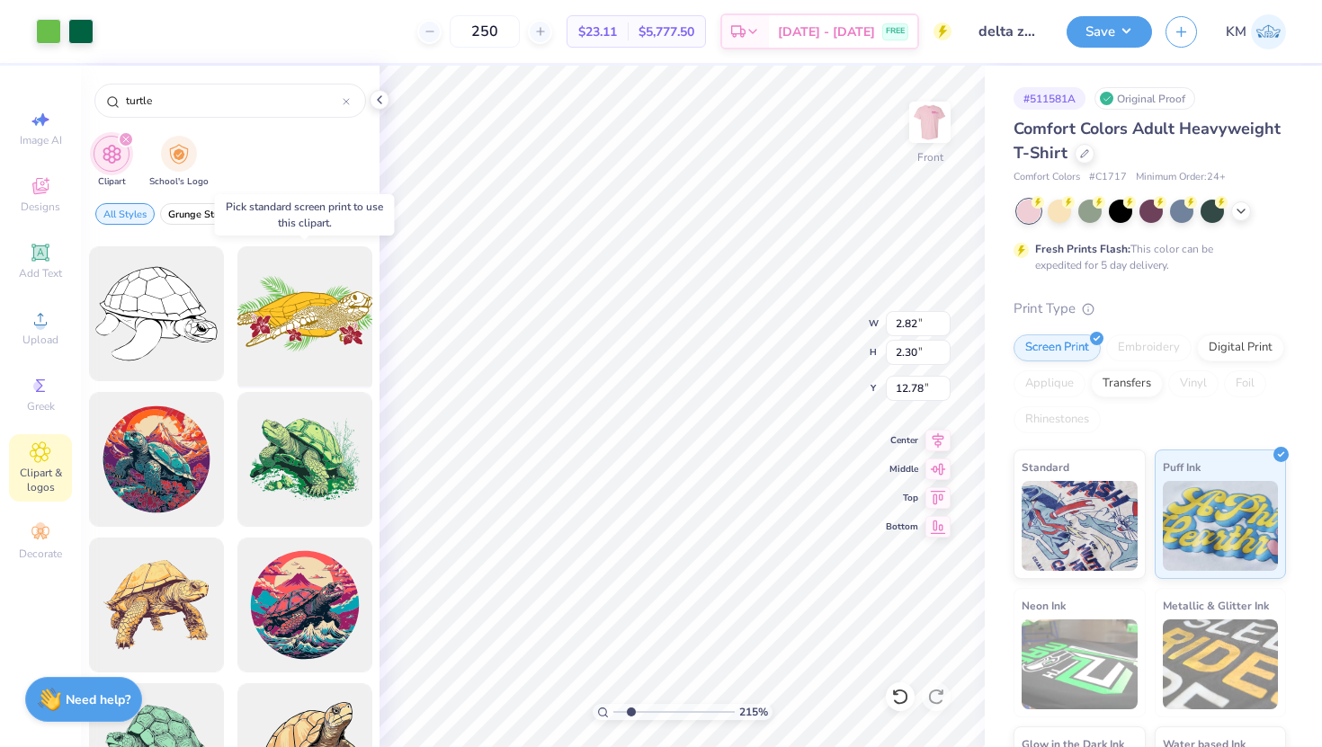
click at [295, 327] on div at bounding box center [304, 314] width 148 height 148
click at [324, 362] on div at bounding box center [304, 314] width 148 height 148
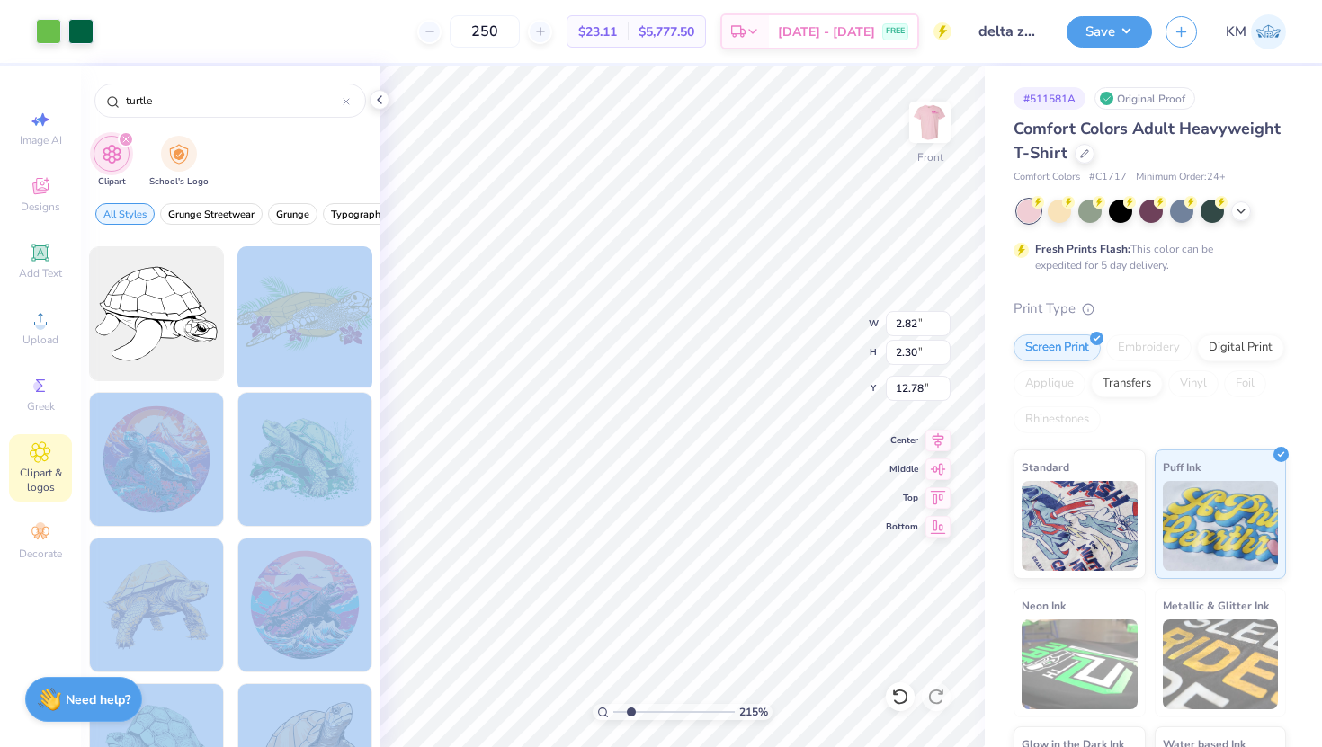
click at [481, 433] on div "Art colors 250 $23.11 Per Item $5,777.50 Total Est. Delivery Sep 6 - 9 FREE Des…" at bounding box center [661, 373] width 1322 height 747
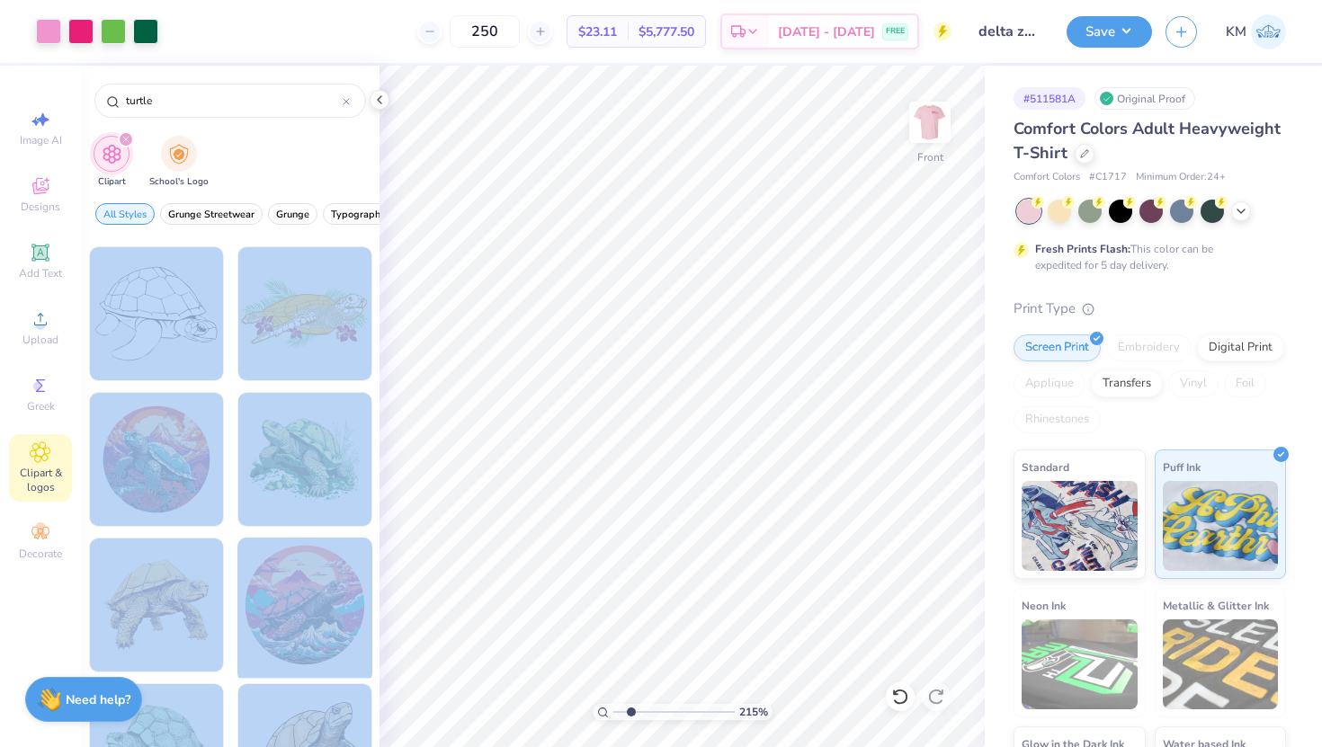
click at [239, 577] on div at bounding box center [304, 606] width 148 height 148
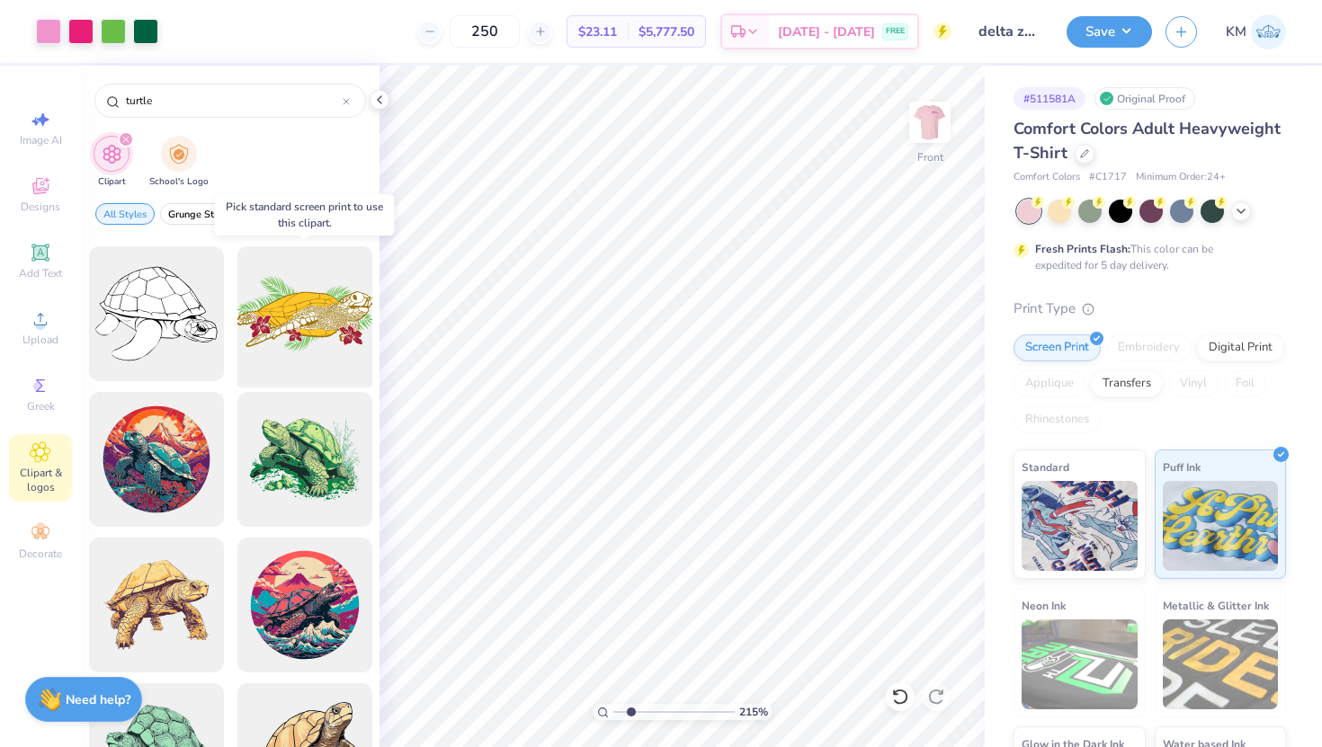
click at [259, 354] on div at bounding box center [304, 314] width 148 height 148
drag, startPoint x: 633, startPoint y: 711, endPoint x: 584, endPoint y: 708, distance: 49.6
click at [613, 708] on input "range" at bounding box center [673, 712] width 121 height 16
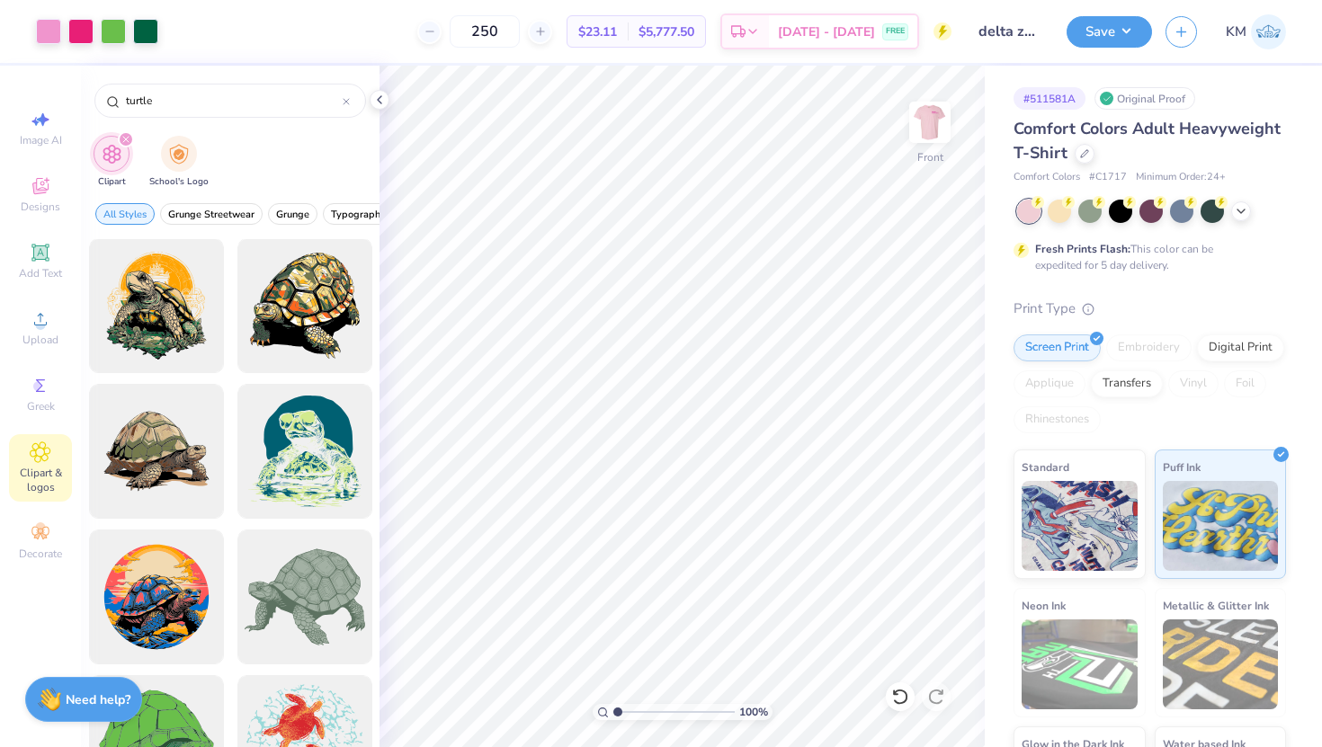
scroll to position [1677, 0]
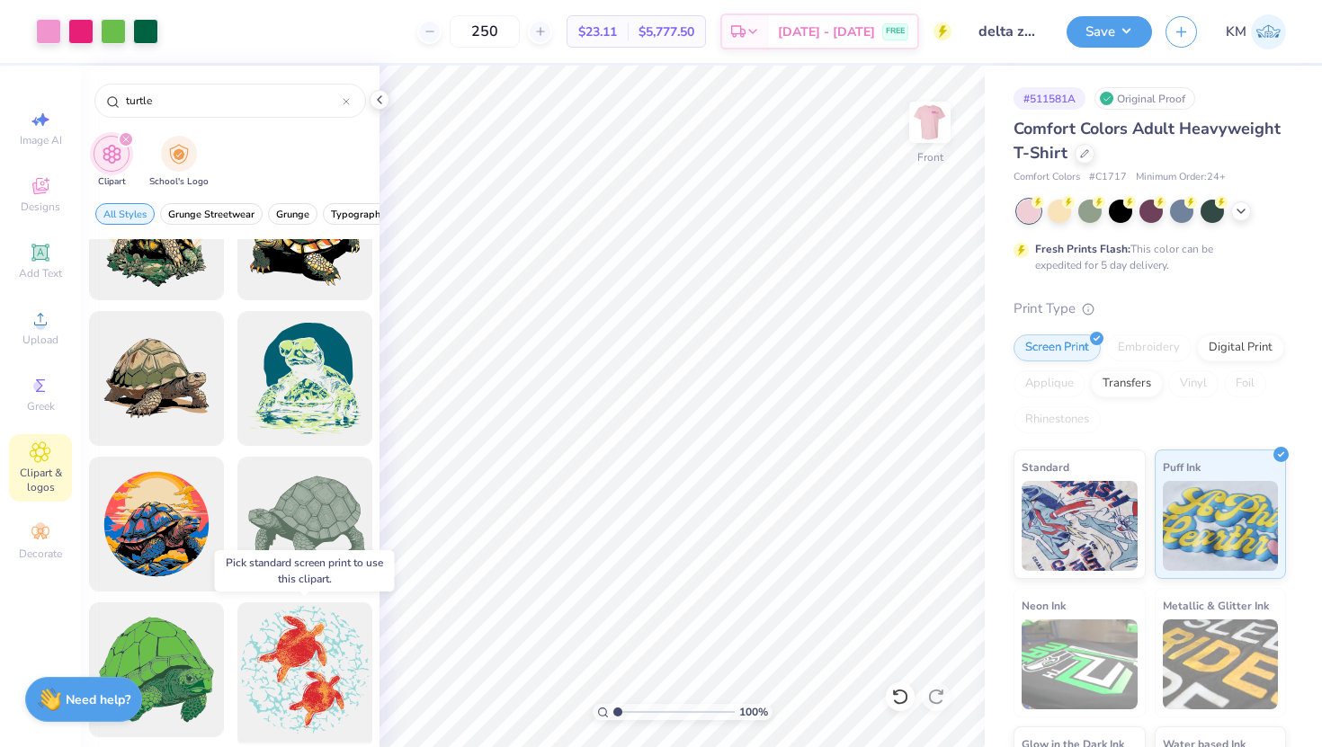
click at [325, 687] on div at bounding box center [304, 670] width 148 height 148
click at [325, 658] on div at bounding box center [304, 670] width 148 height 148
click at [321, 664] on div at bounding box center [304, 670] width 148 height 148
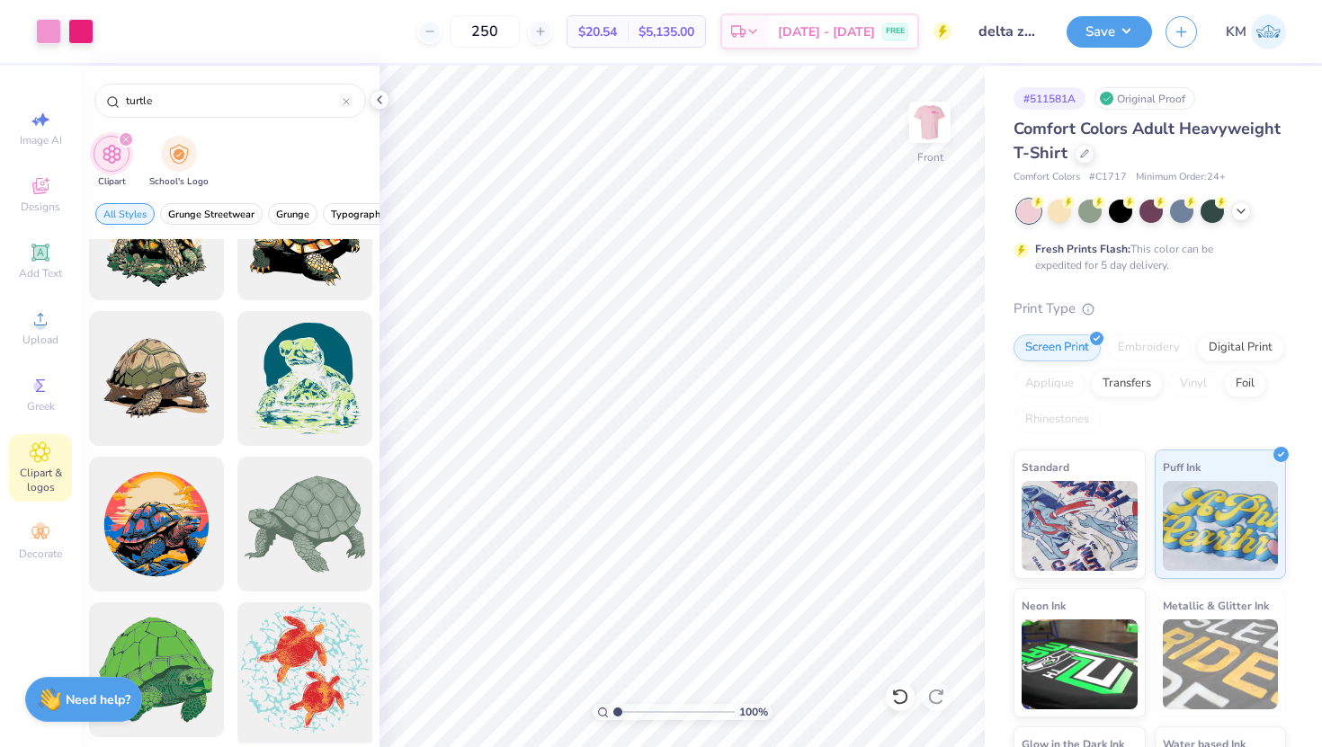
click at [337, 671] on div at bounding box center [304, 670] width 148 height 148
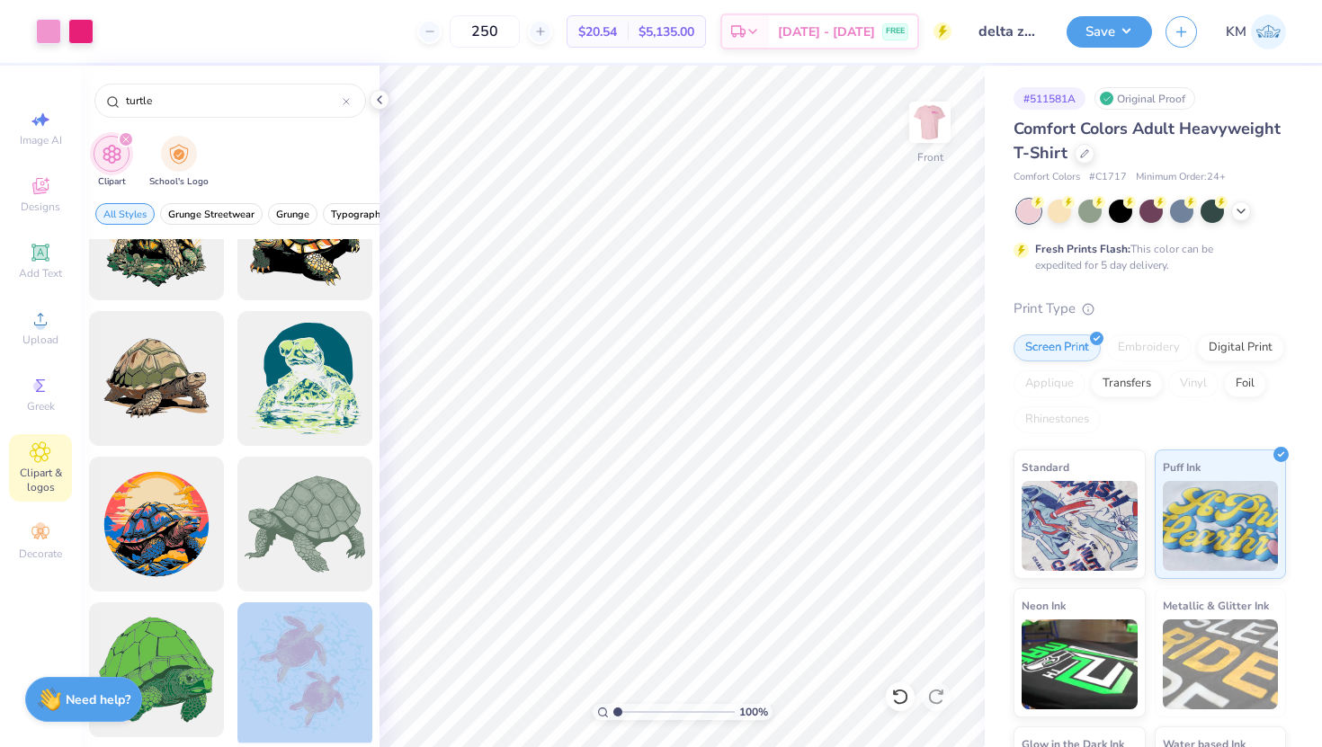
click at [555, 592] on div "Art colors 250 $20.54 Per Item $5,135.00 Total Est. Delivery Sep 6 - 9 FREE Des…" at bounding box center [661, 373] width 1322 height 747
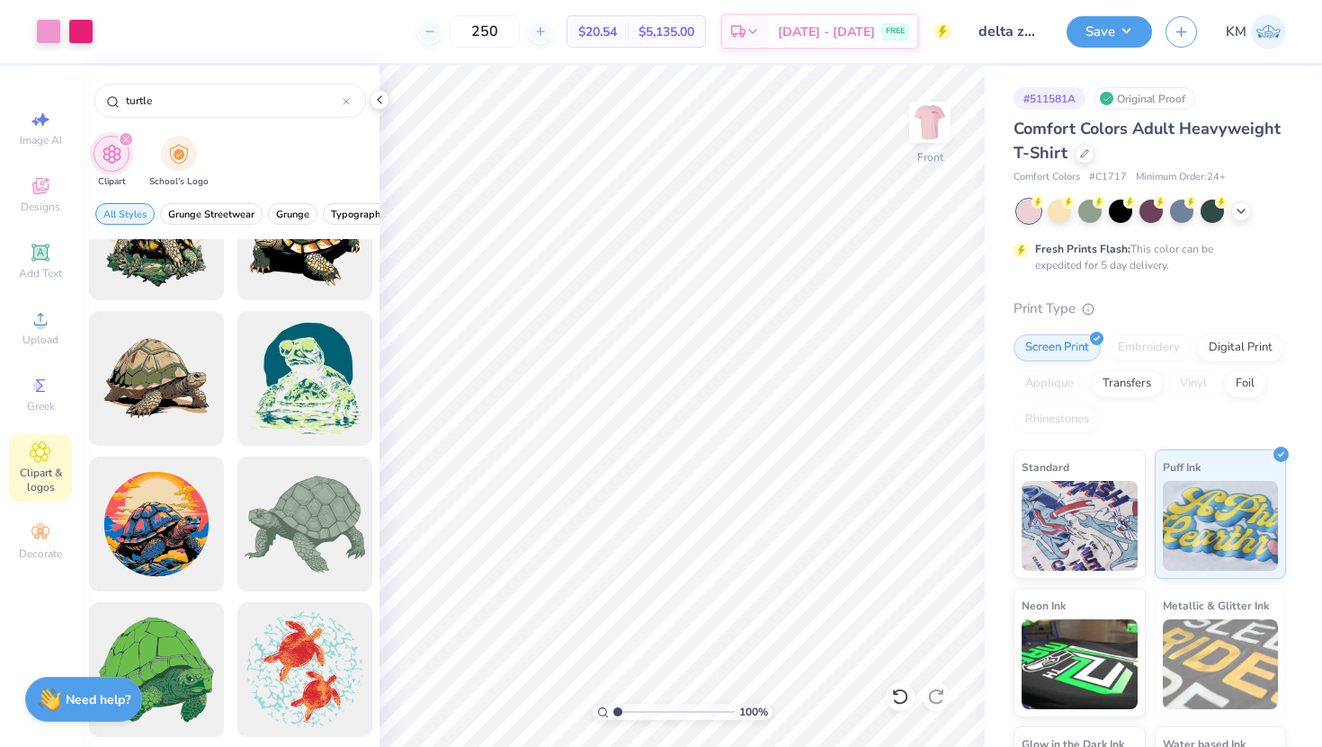
click at [73, 471] on div "Image AI Designs Add Text Upload Greek Clipart & logos Decorate" at bounding box center [40, 407] width 81 height 682
click at [57, 470] on span "Clipart & logos" at bounding box center [40, 480] width 63 height 29
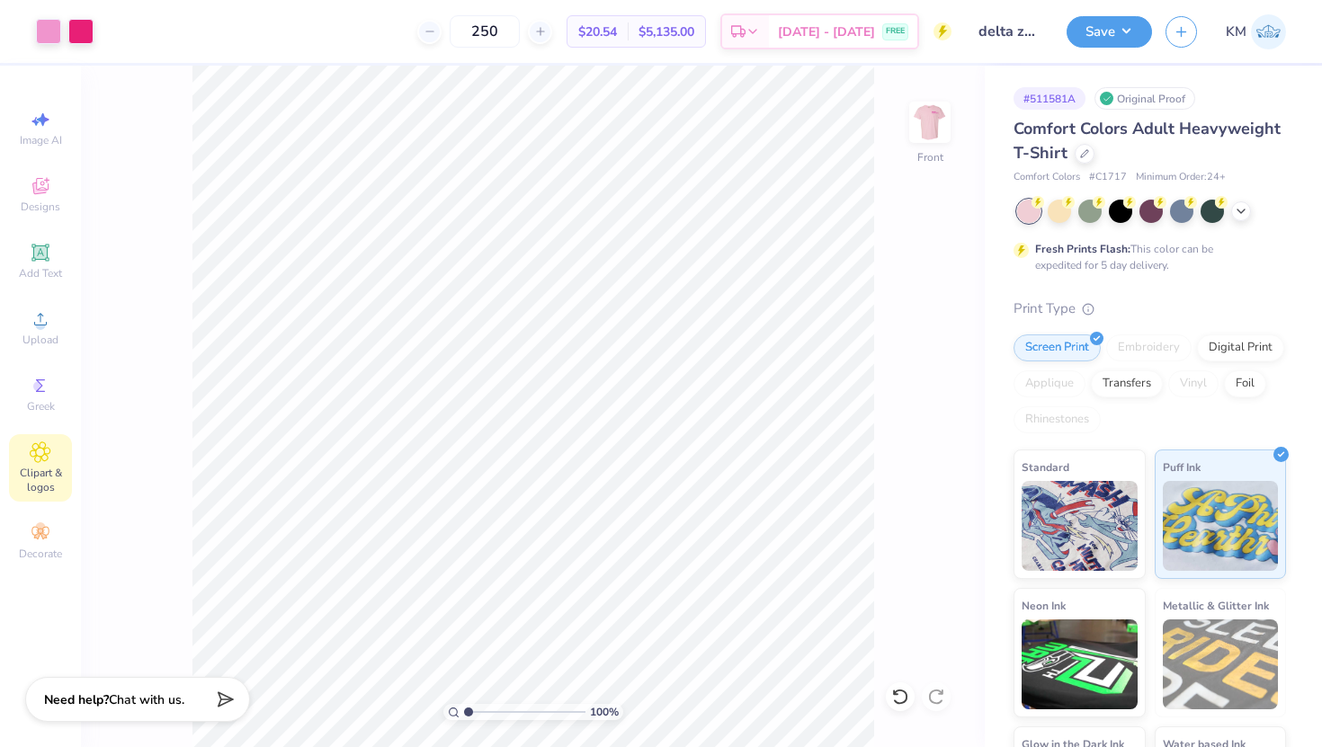
click at [35, 462] on icon at bounding box center [40, 453] width 21 height 22
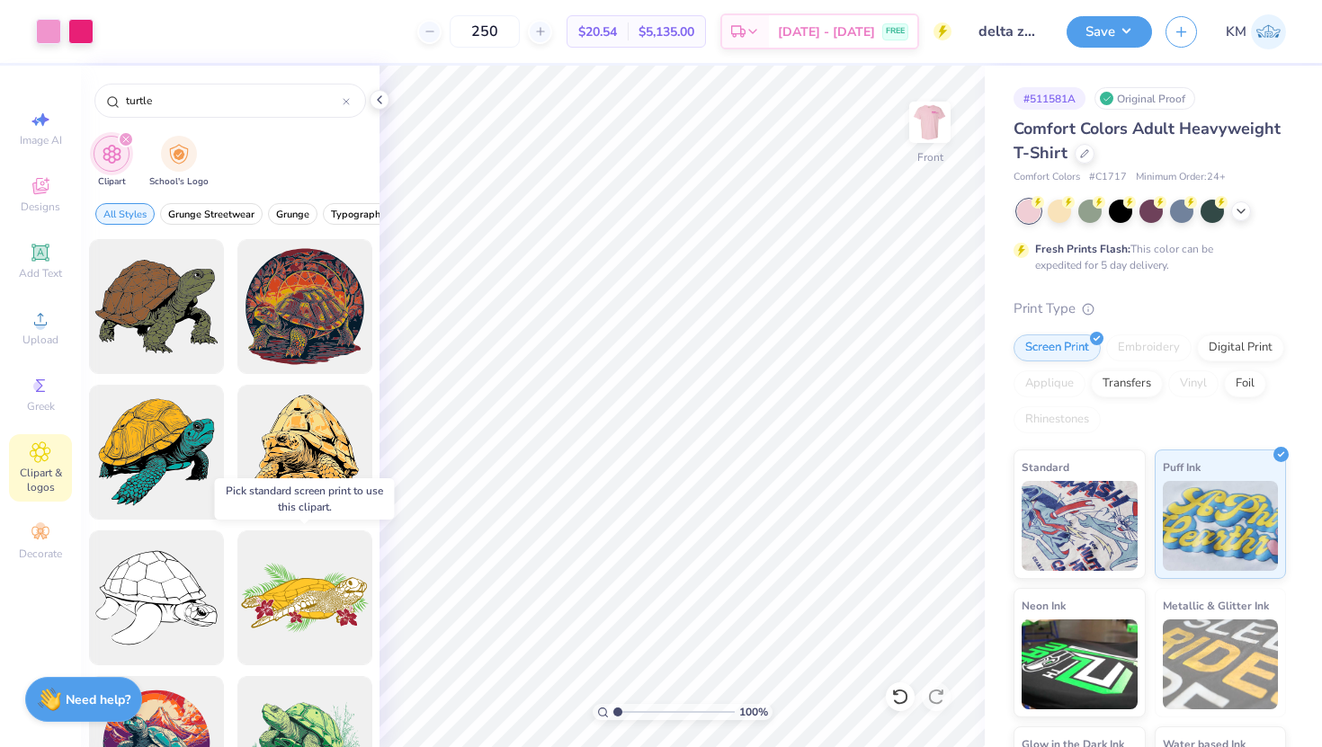
scroll to position [29, 0]
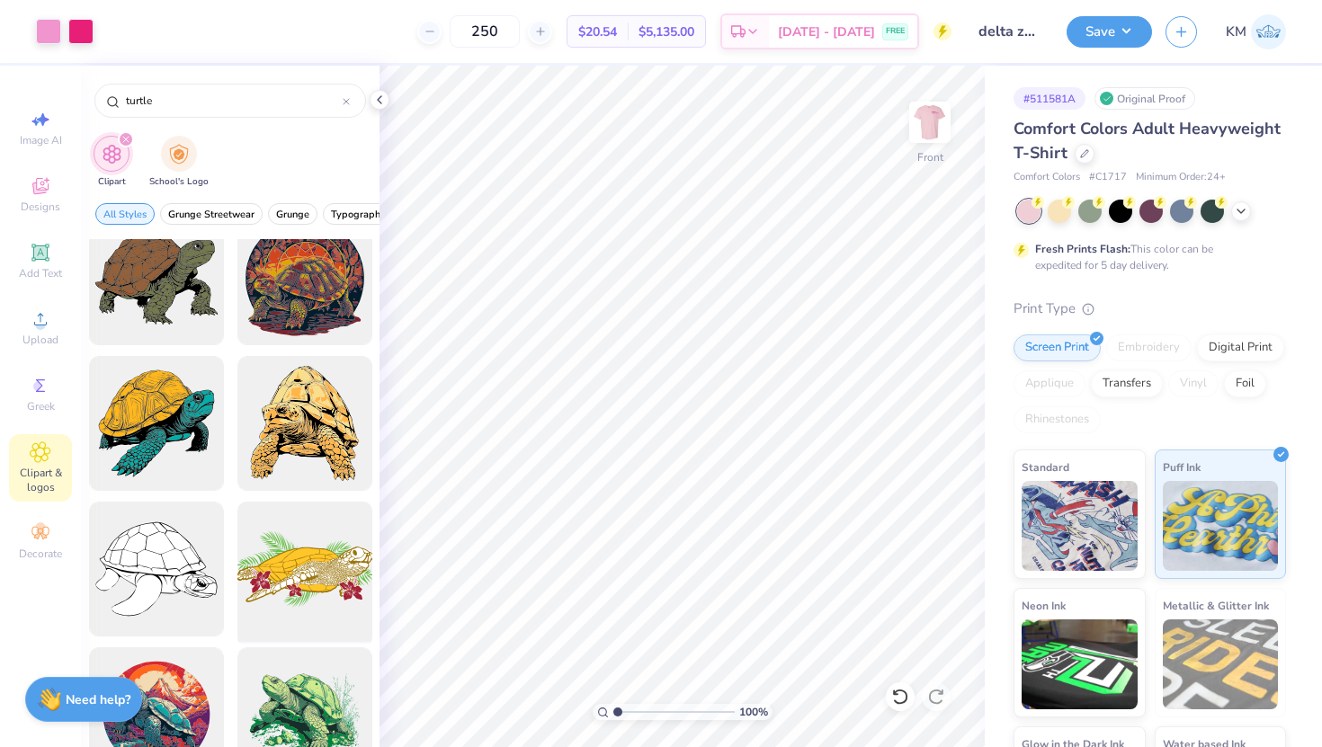
click at [297, 603] on div at bounding box center [304, 570] width 148 height 148
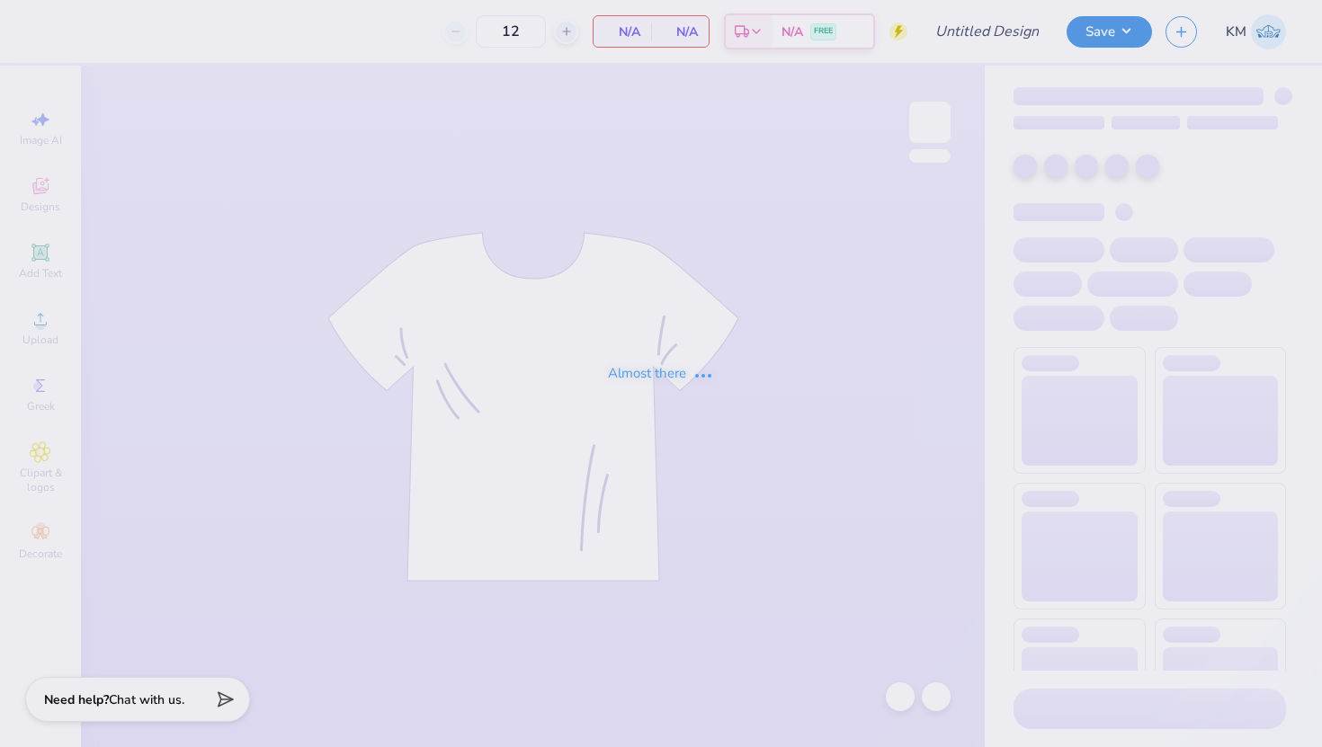
type input "delta zeta philo draft 2025"
type input "250"
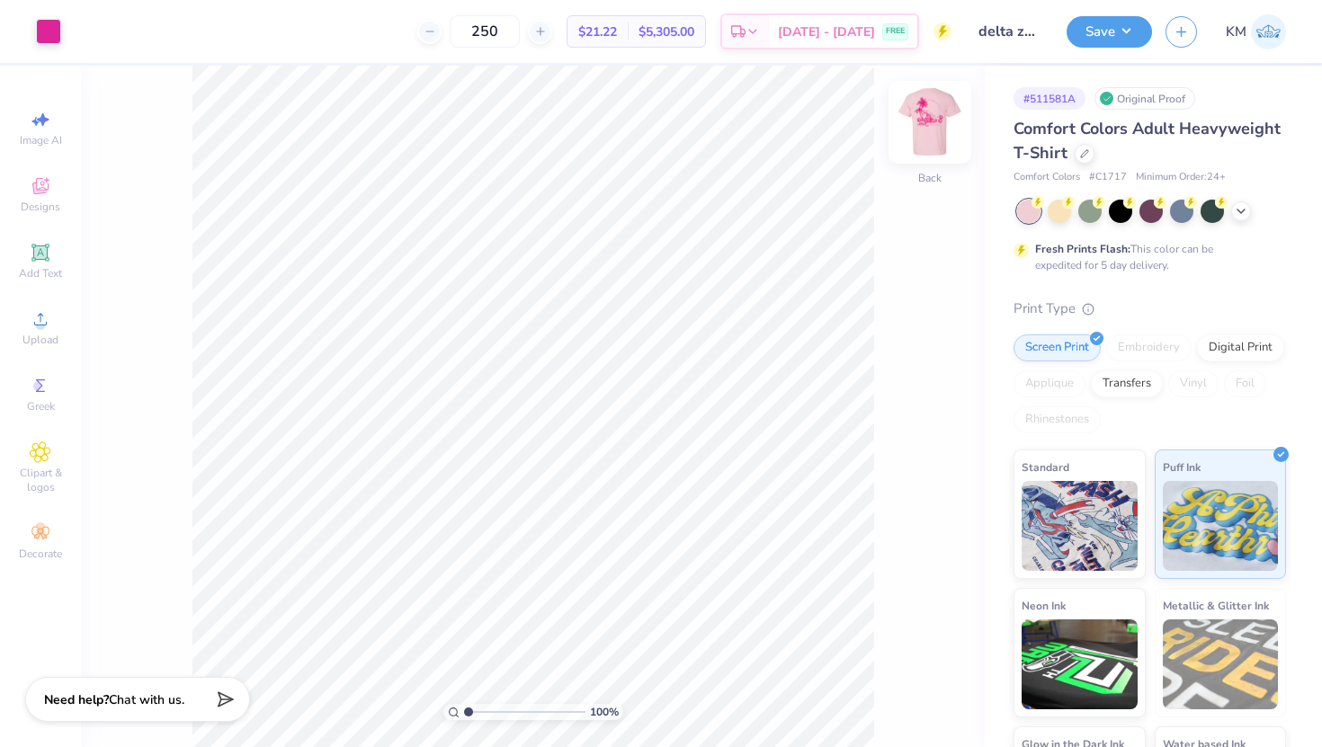
click at [926, 113] on img at bounding box center [930, 122] width 72 height 72
click at [40, 463] on div "Clipart & logos" at bounding box center [40, 467] width 63 height 67
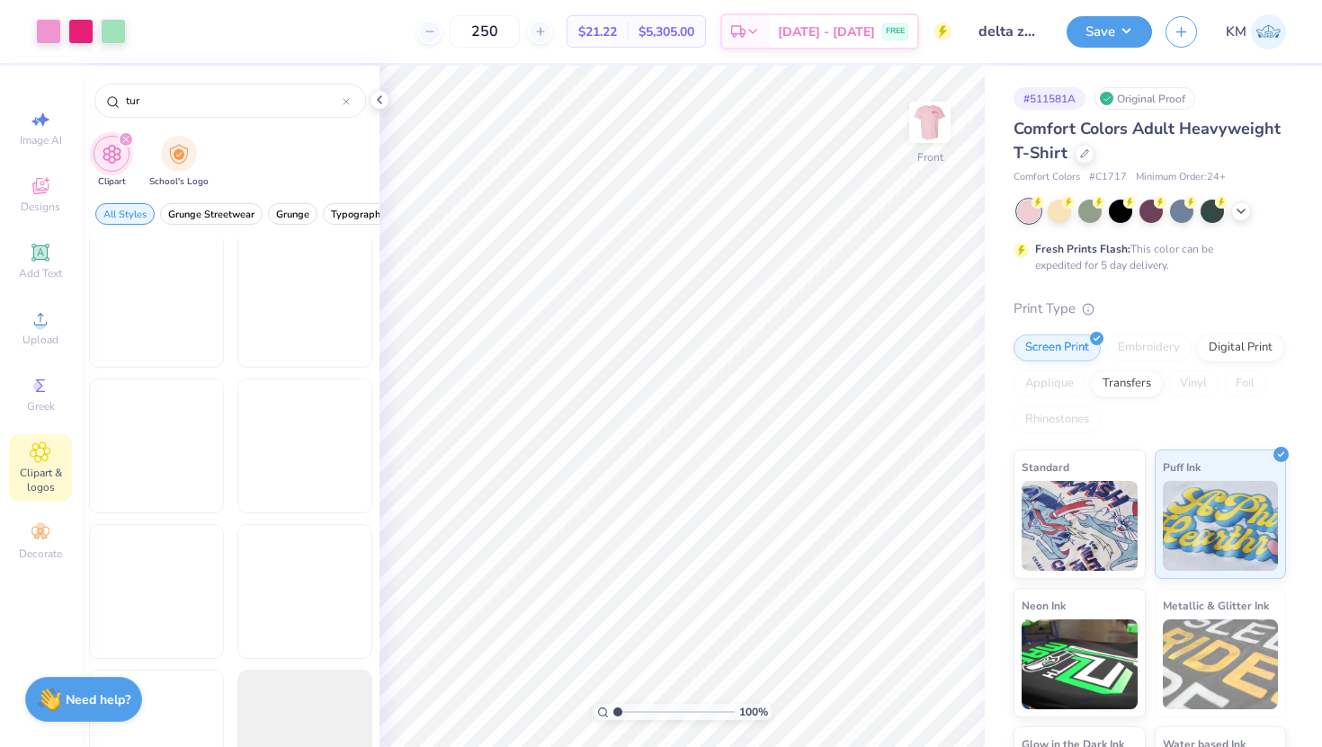
scroll to position [1740, 0]
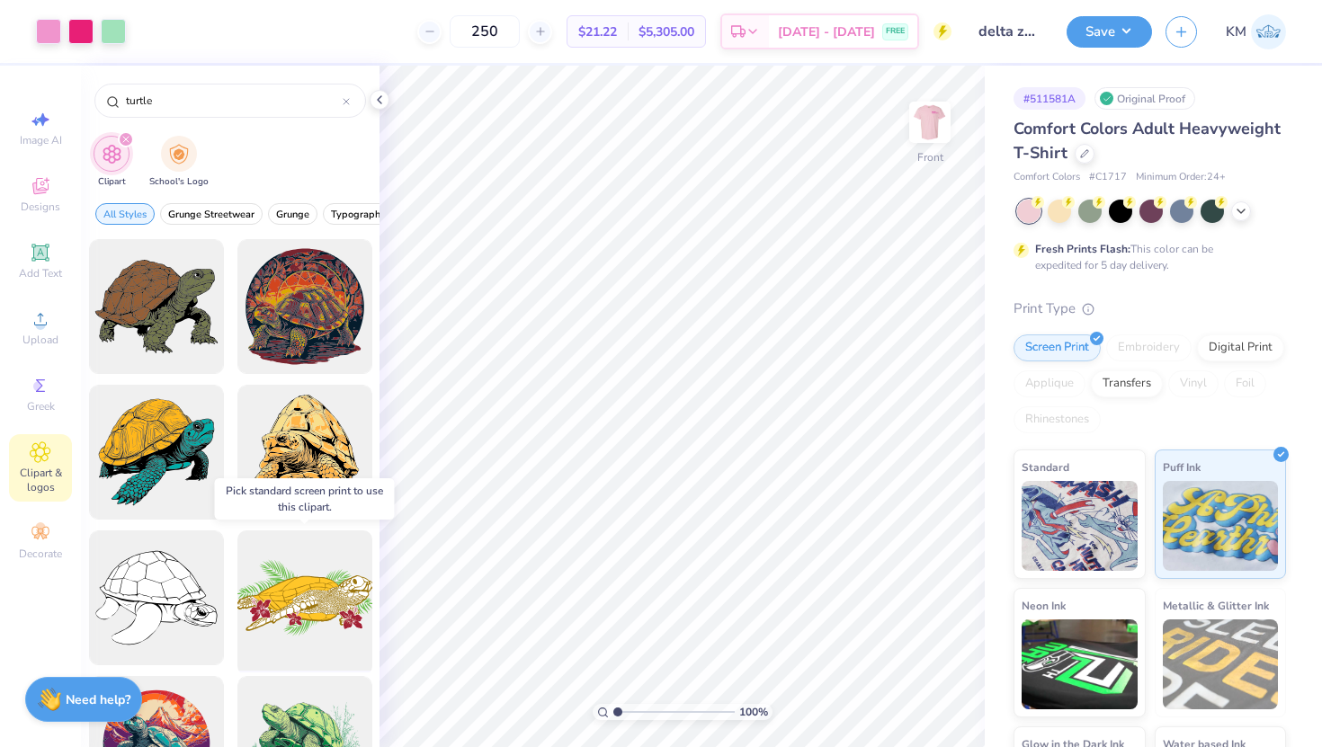
type input "turtle"
click at [291, 575] on div at bounding box center [304, 598] width 148 height 148
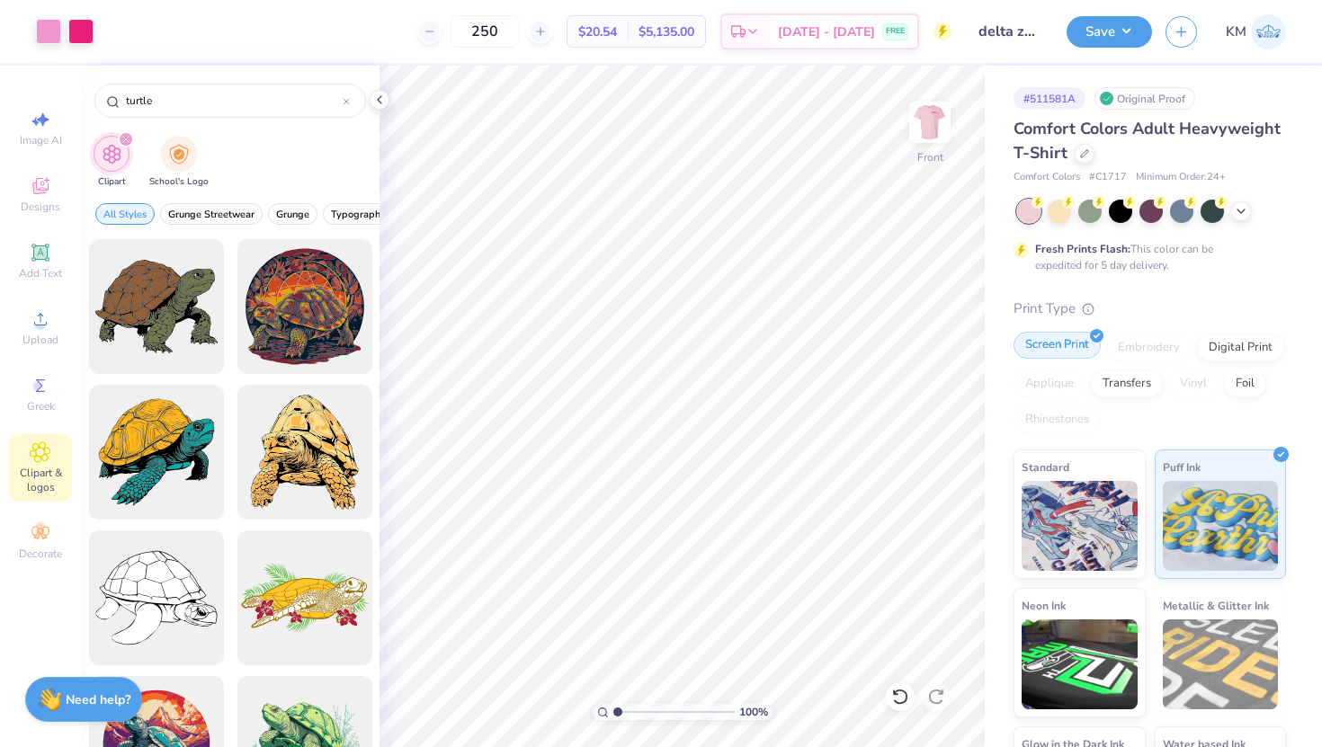
click at [1029, 352] on div "Screen Print" at bounding box center [1057, 345] width 87 height 27
click at [1078, 521] on img at bounding box center [1080, 524] width 116 height 90
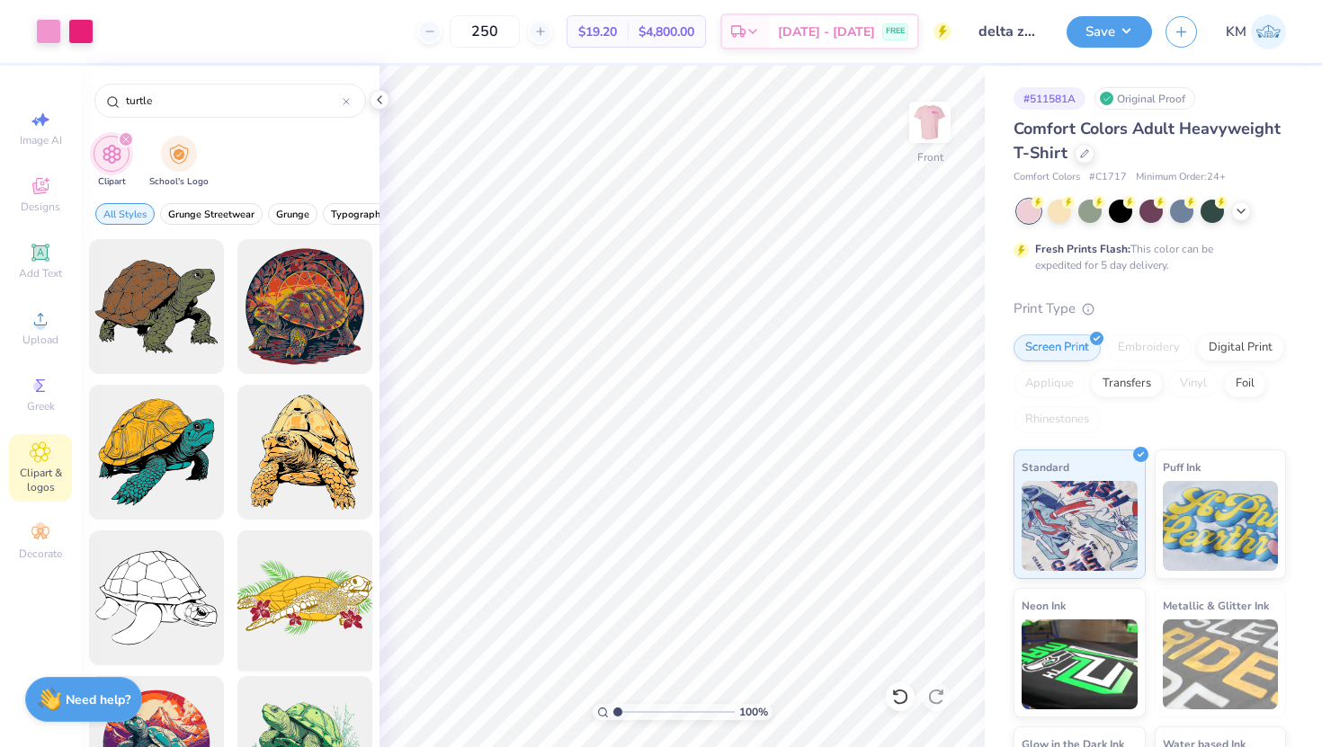
click at [284, 601] on div at bounding box center [304, 598] width 148 height 148
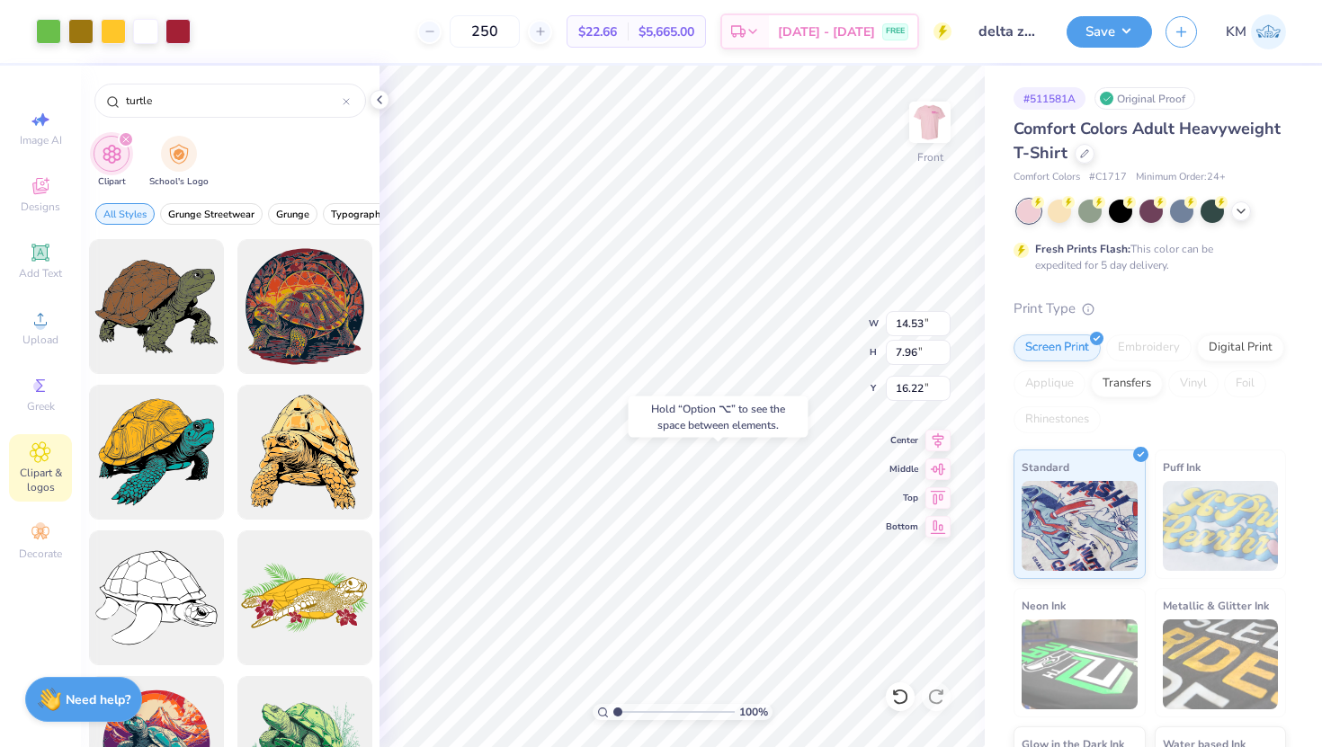
type input "16.22"
click at [148, 31] on div at bounding box center [145, 29] width 25 height 25
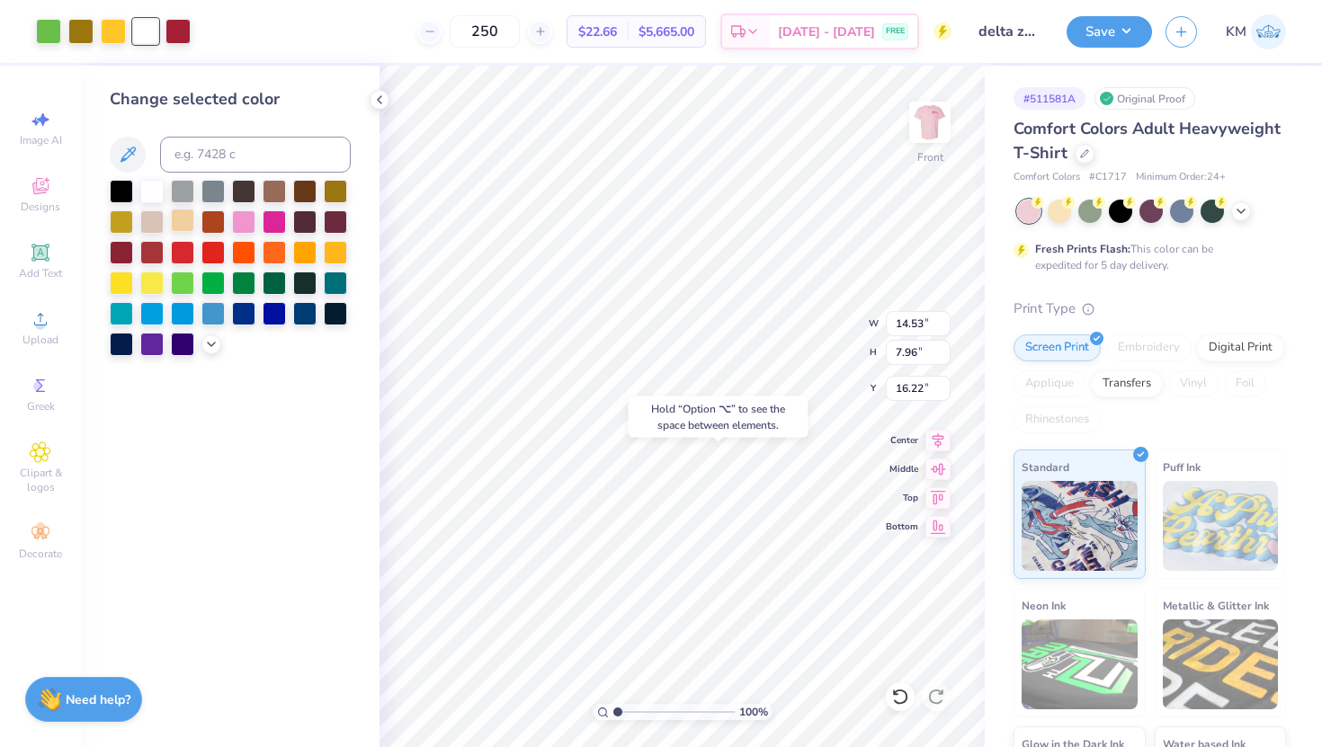
click at [183, 221] on div at bounding box center [182, 220] width 23 height 23
click at [110, 45] on div "Art colors" at bounding box center [95, 31] width 191 height 63
click at [111, 34] on div at bounding box center [113, 29] width 25 height 25
click at [208, 344] on icon at bounding box center [211, 343] width 14 height 14
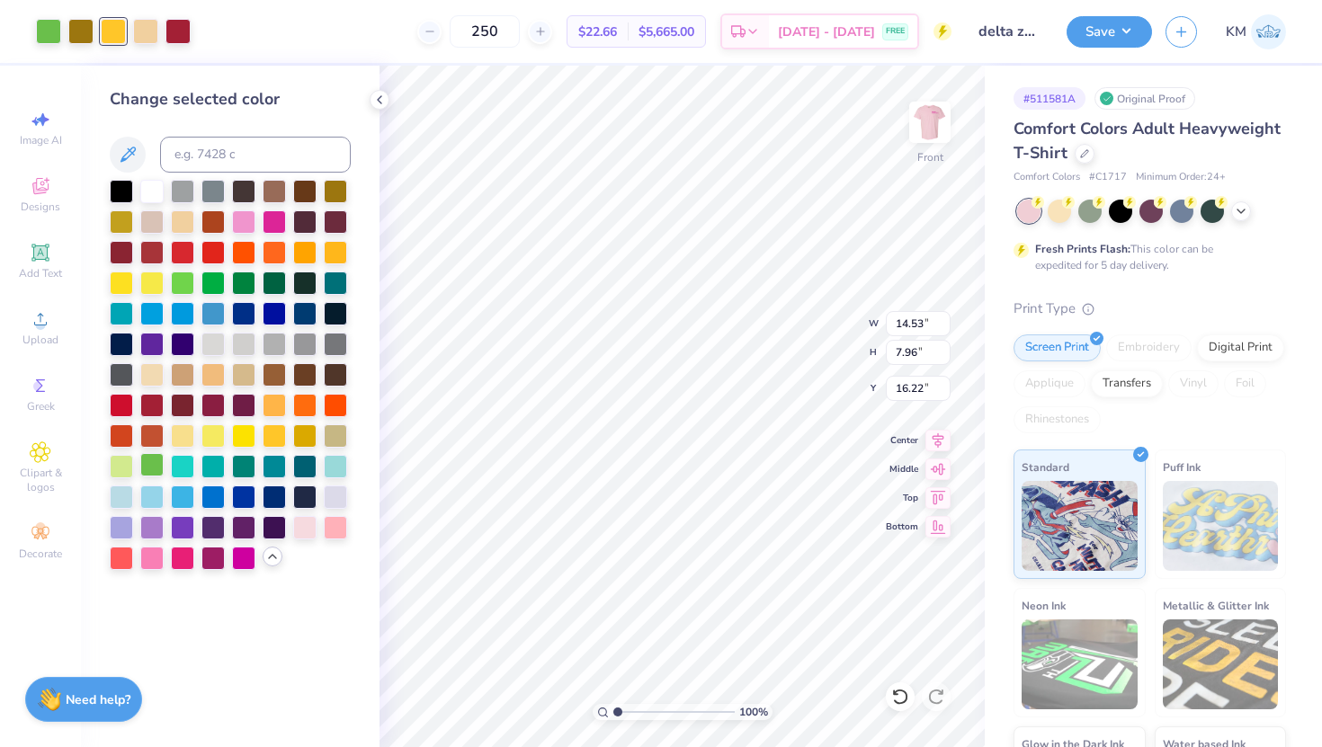
click at [153, 462] on div at bounding box center [151, 464] width 23 height 23
click at [75, 39] on div at bounding box center [80, 29] width 25 height 25
click at [246, 282] on div at bounding box center [243, 281] width 23 height 23
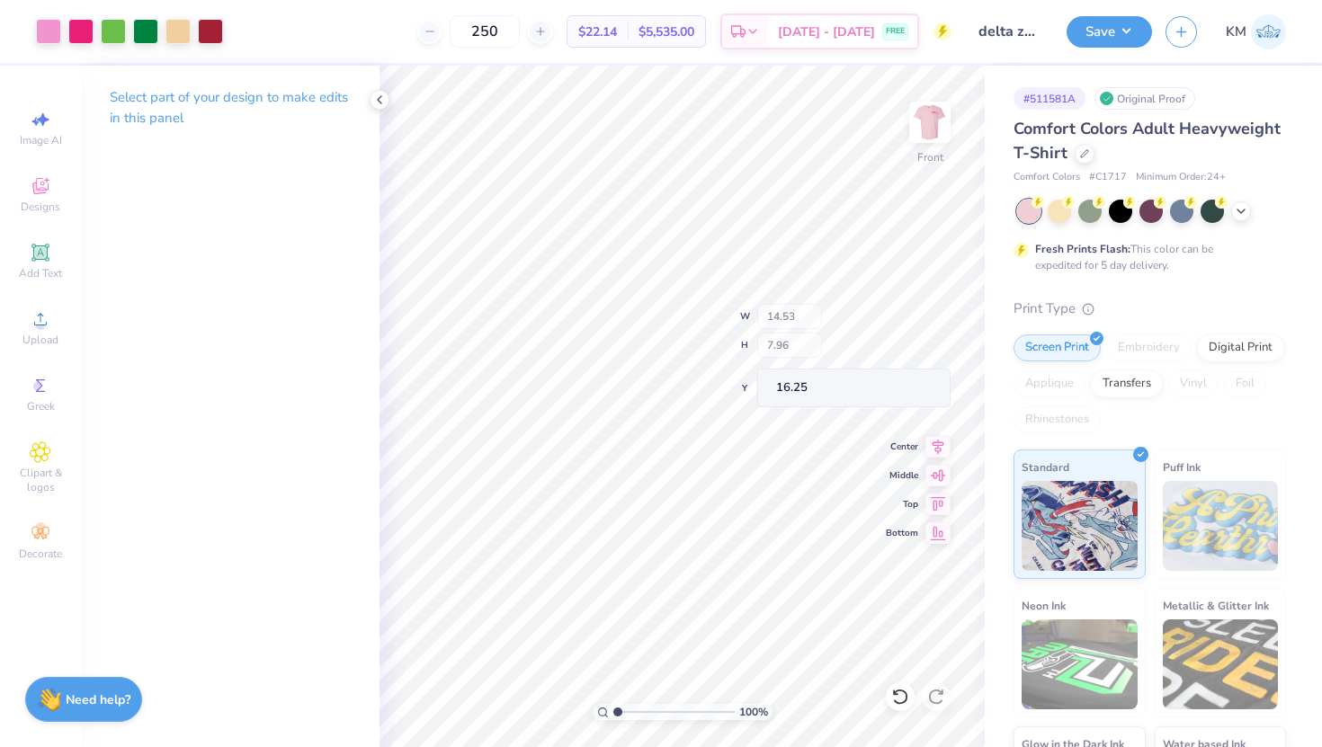
type input "16.25"
type input "21.88"
type input "20.15"
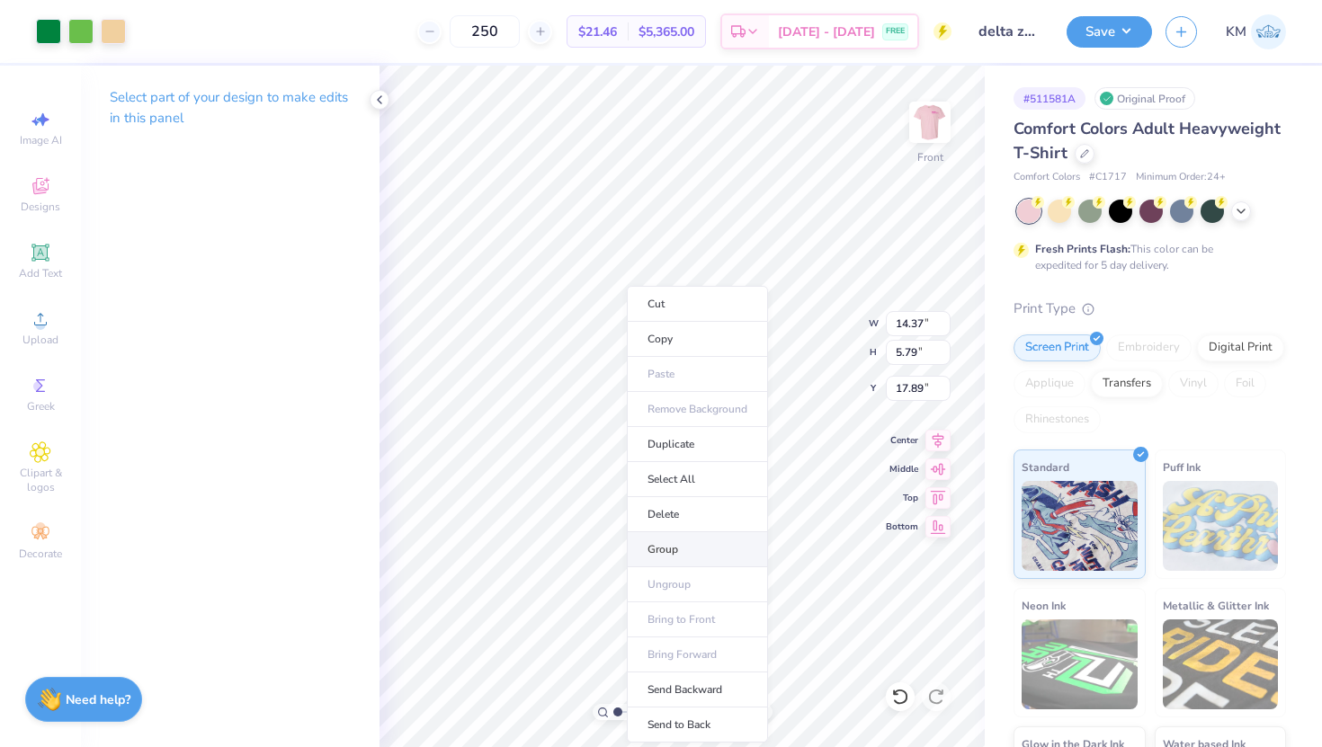
click at [676, 556] on li "Group" at bounding box center [697, 549] width 141 height 35
type input "17.90"
type input "7.20"
type input "2.90"
type input "20.78"
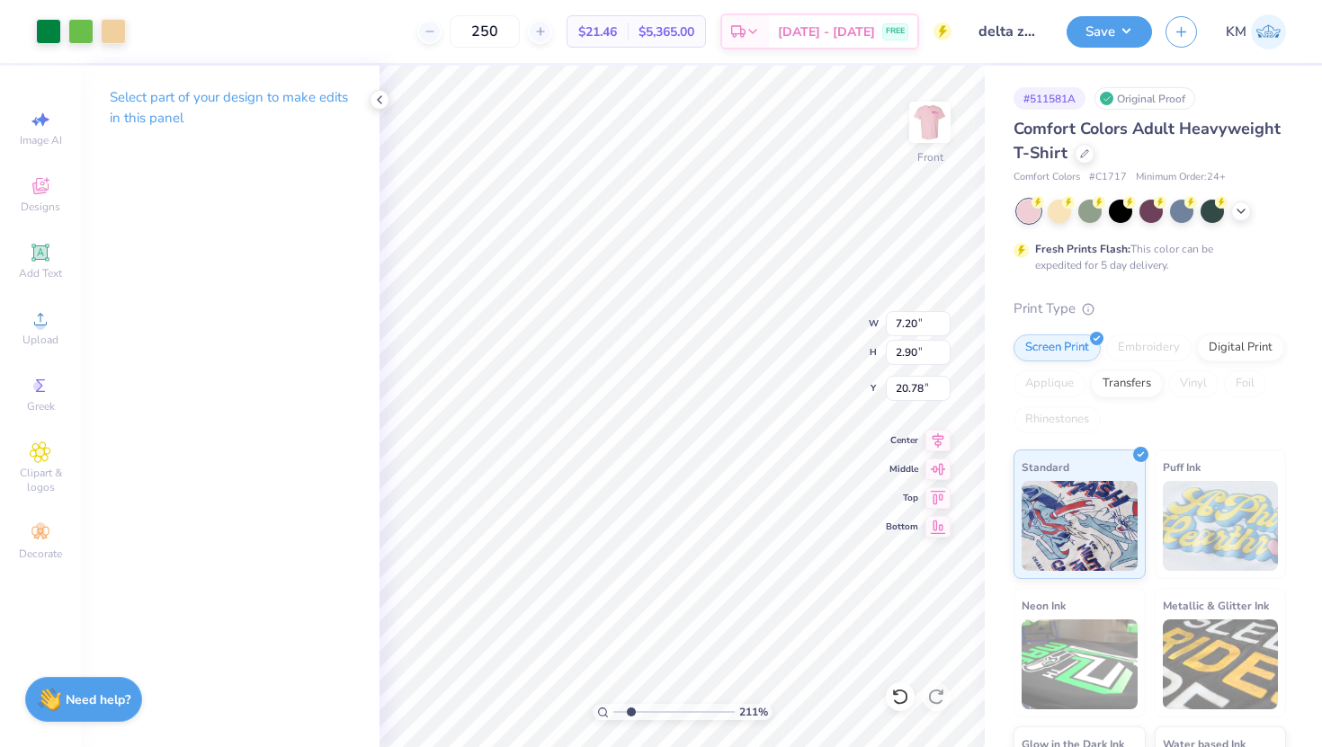
type input "2.11"
click at [631, 711] on input "range" at bounding box center [673, 712] width 121 height 16
type input "18.24"
type input "4.74"
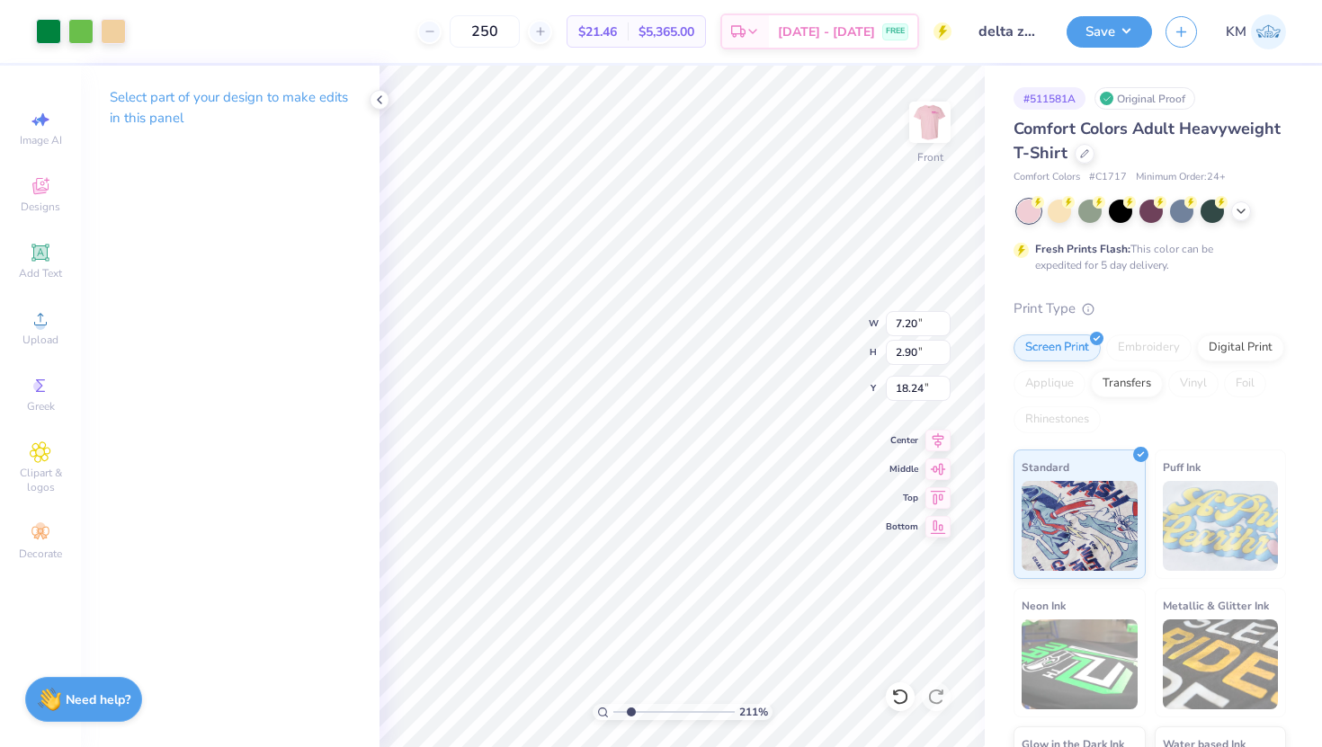
type input "1.91"
type input "13.45"
type input "4.31"
type input "1.74"
type input "13.75"
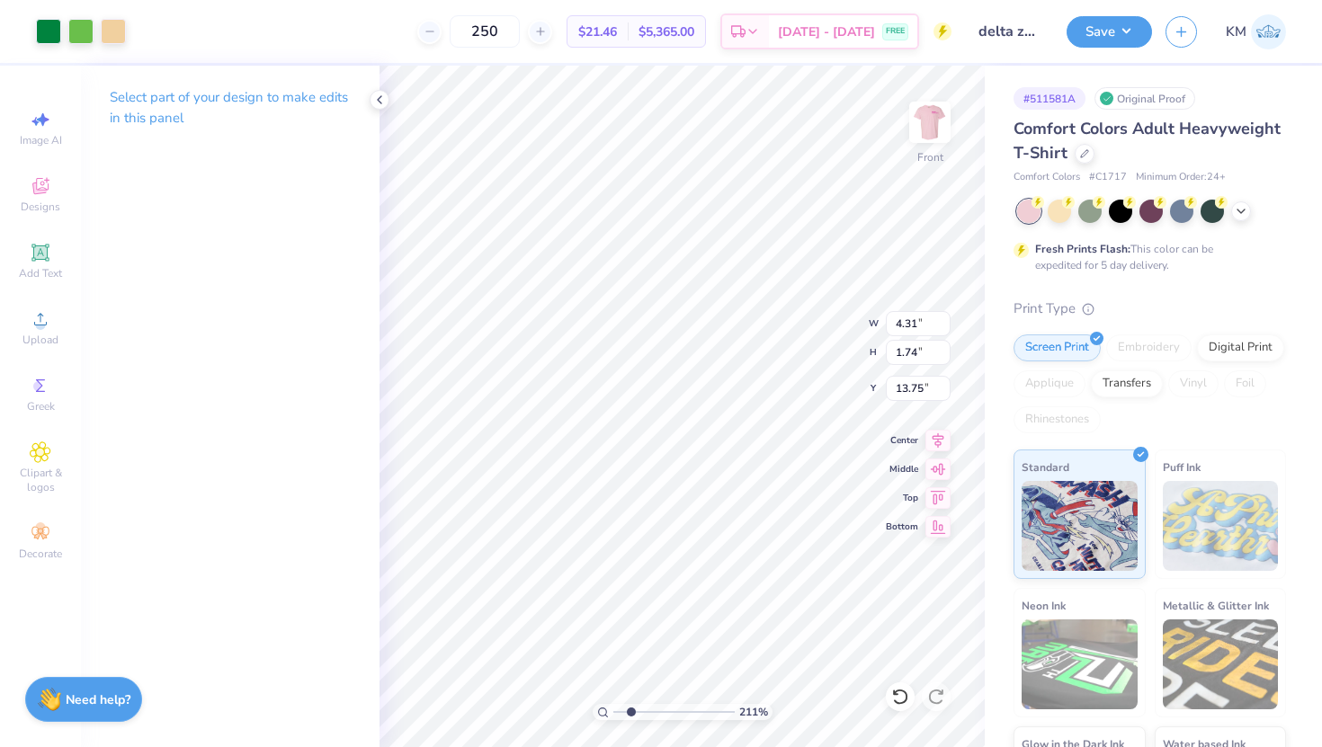
type input "5.14"
type input "2.07"
type input "13.42"
type input "13.75"
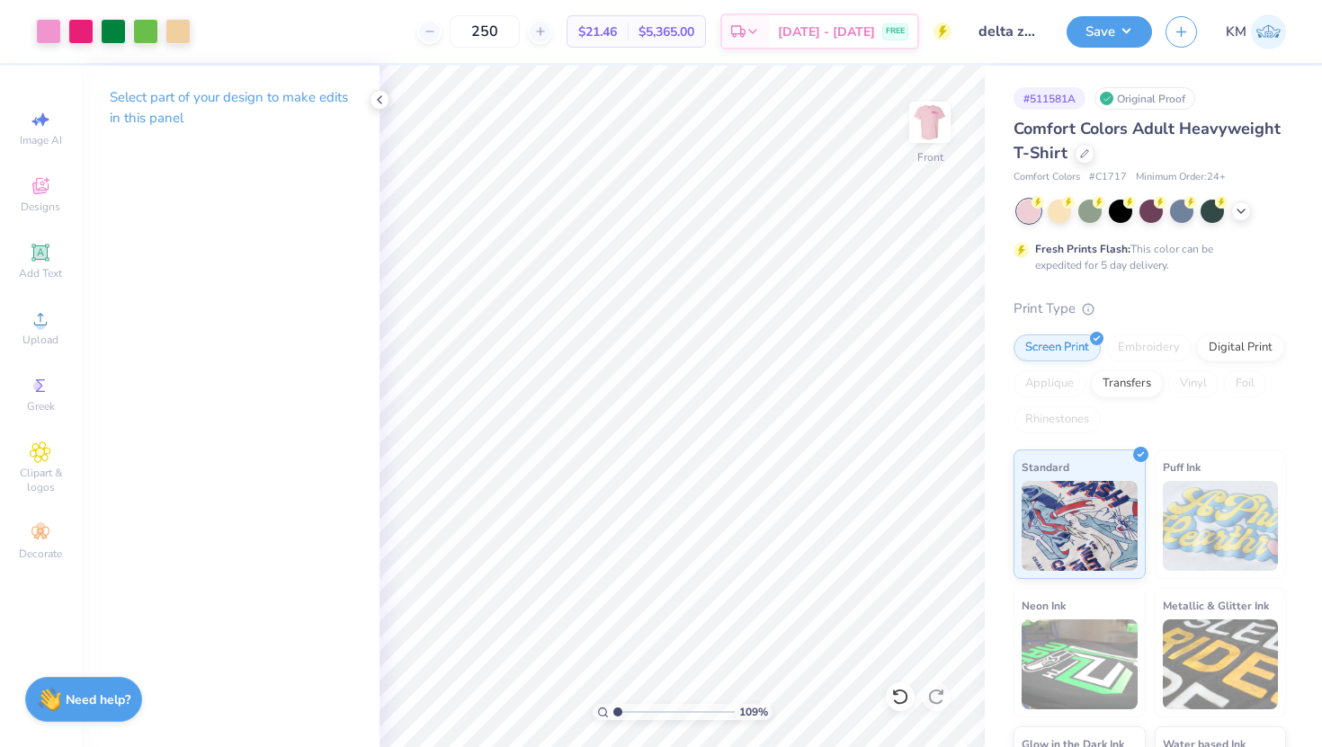
drag, startPoint x: 631, startPoint y: 714, endPoint x: 613, endPoint y: 713, distance: 18.0
click at [613, 713] on input "range" at bounding box center [673, 712] width 121 height 16
drag, startPoint x: 617, startPoint y: 712, endPoint x: 646, endPoint y: 721, distance: 30.2
type input "3.42"
click at [646, 720] on input "range" at bounding box center [673, 712] width 121 height 16
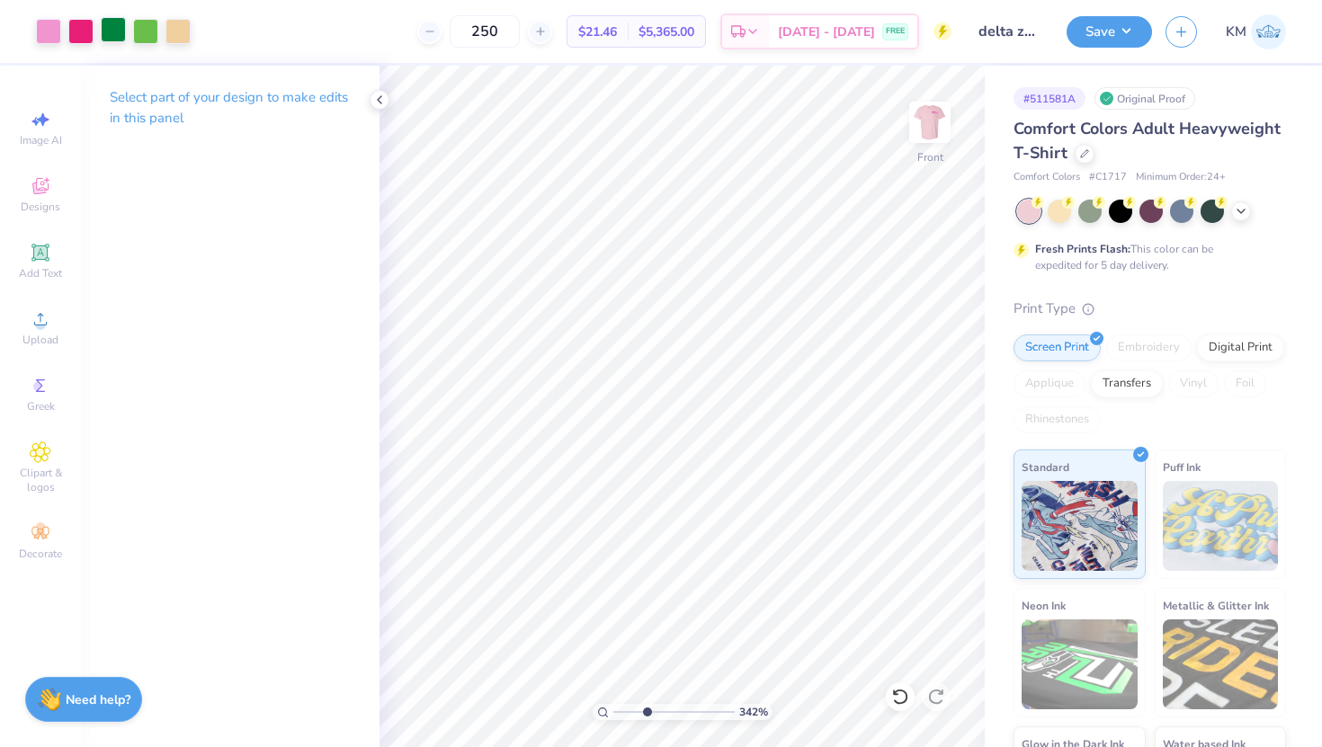
click at [117, 27] on div at bounding box center [113, 29] width 25 height 25
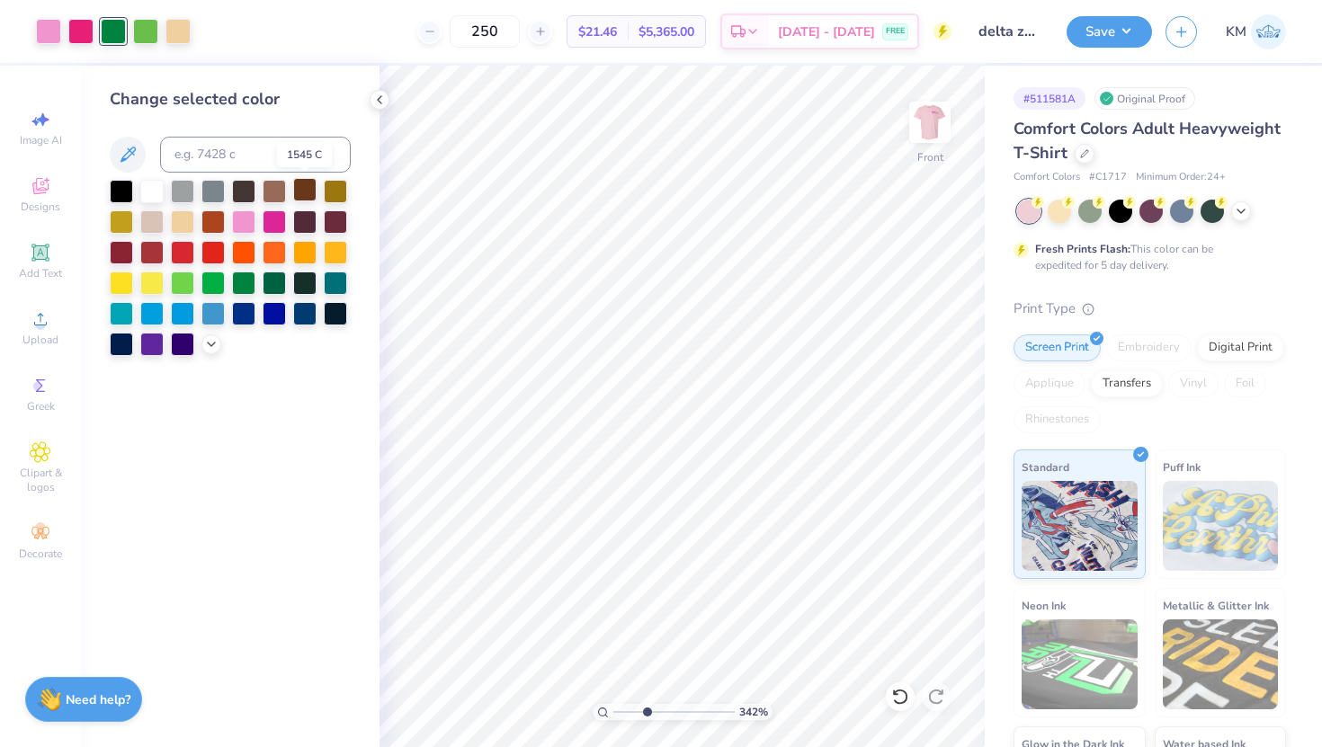
click at [306, 190] on div at bounding box center [304, 189] width 23 height 23
click at [214, 225] on div at bounding box center [212, 220] width 23 height 23
click at [265, 188] on div at bounding box center [274, 189] width 23 height 23
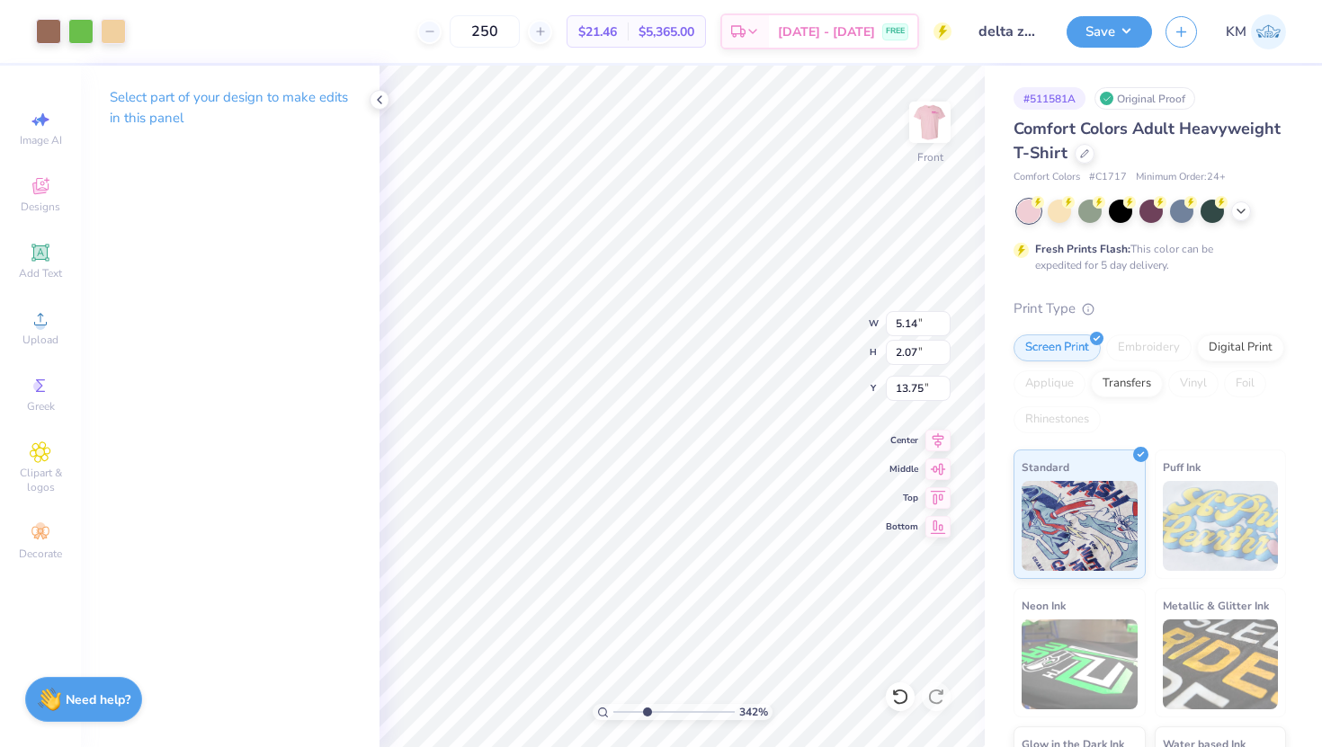
type input "12.12"
type input "12.57"
type input "3.00"
type input "5.14"
type input "2.07"
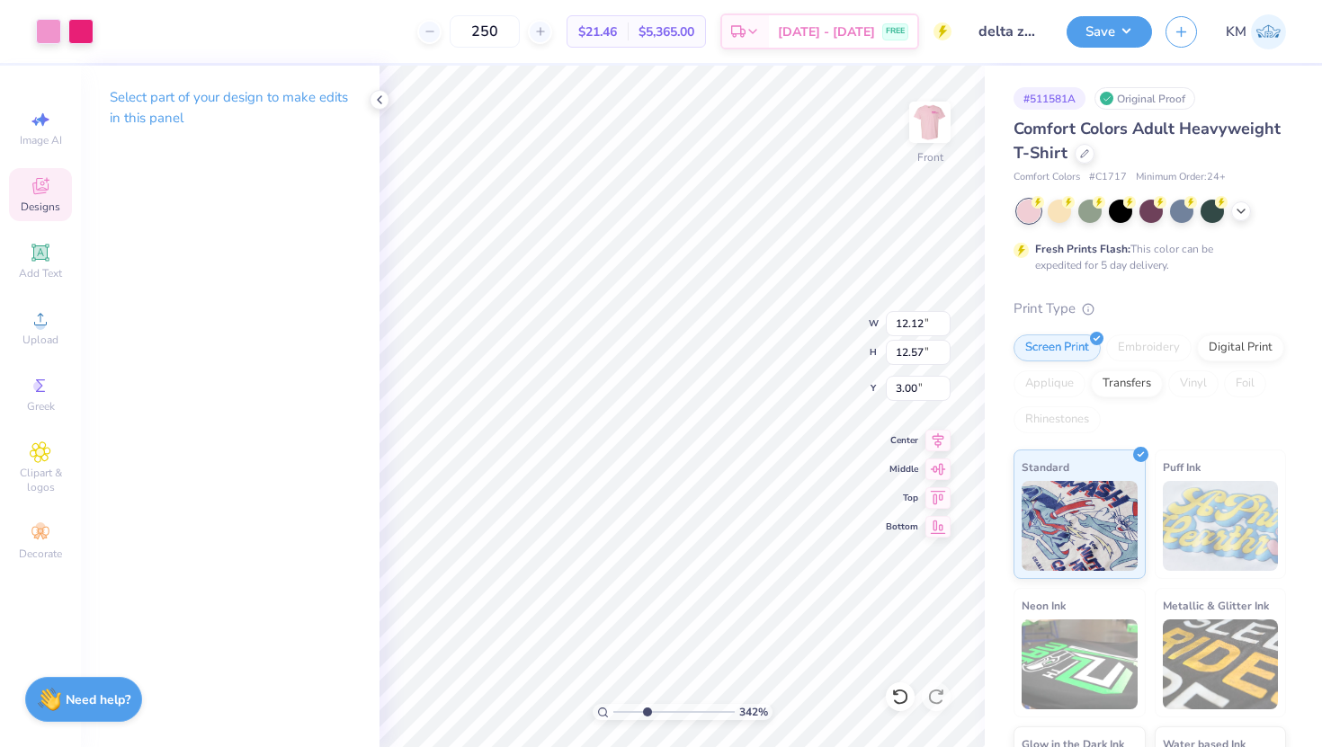
type input "13.75"
type input "5.12"
type input "2.17"
type input "13.75"
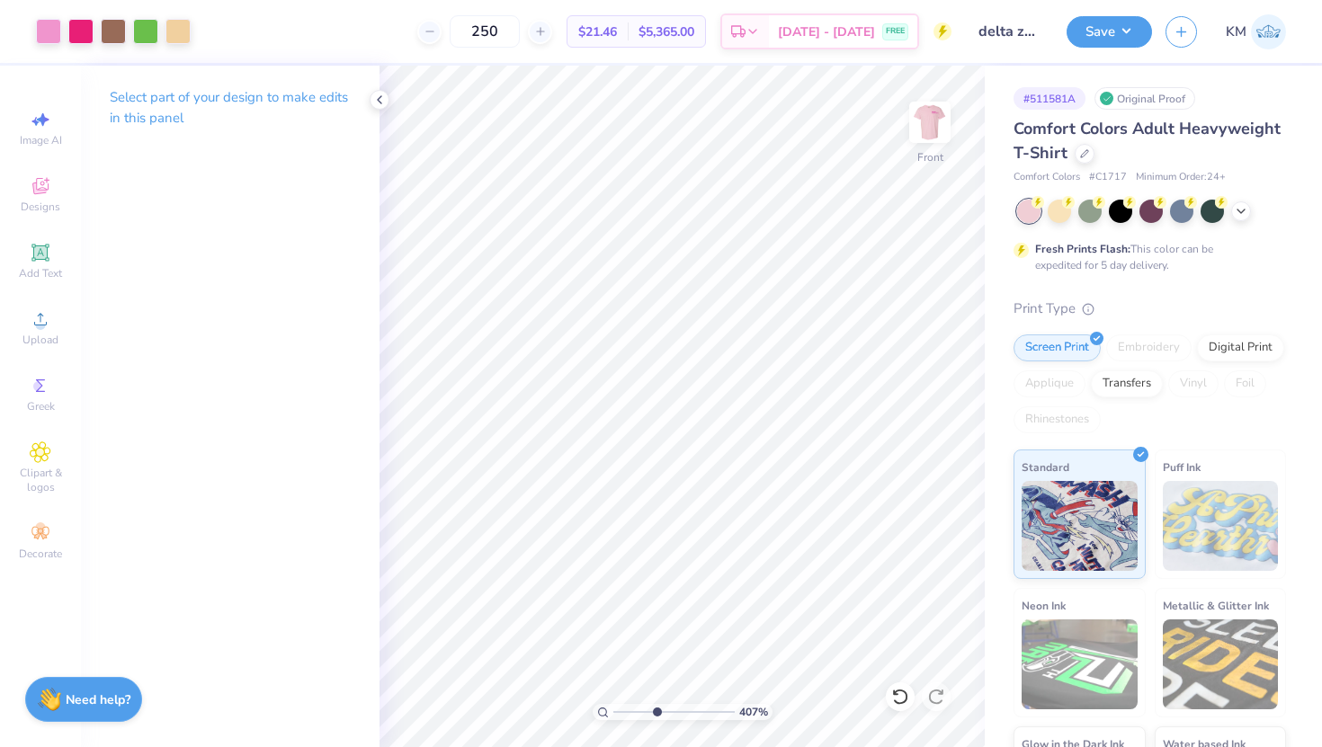
drag, startPoint x: 648, startPoint y: 709, endPoint x: 656, endPoint y: 713, distance: 9.3
type input "4.21"
click at [656, 713] on input "range" at bounding box center [673, 712] width 121 height 16
type input "4.12"
type input "1.74"
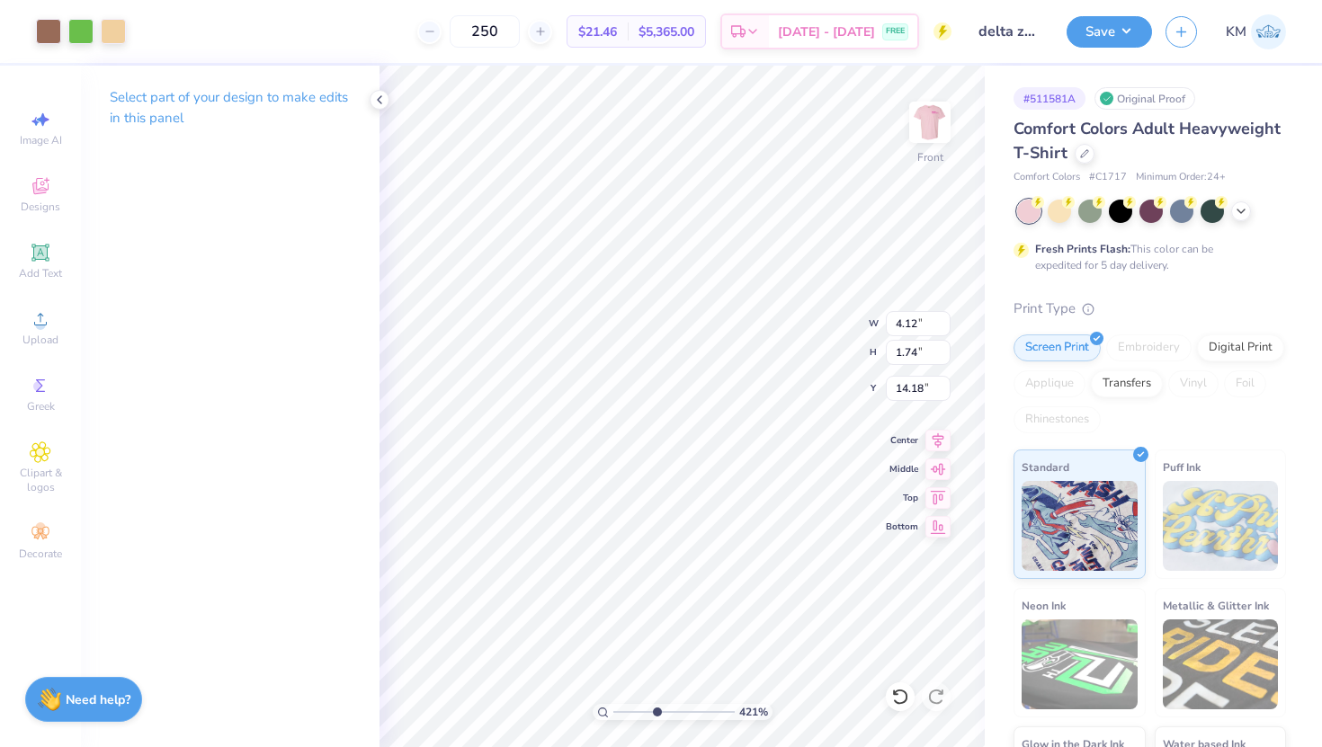
type input "14.07"
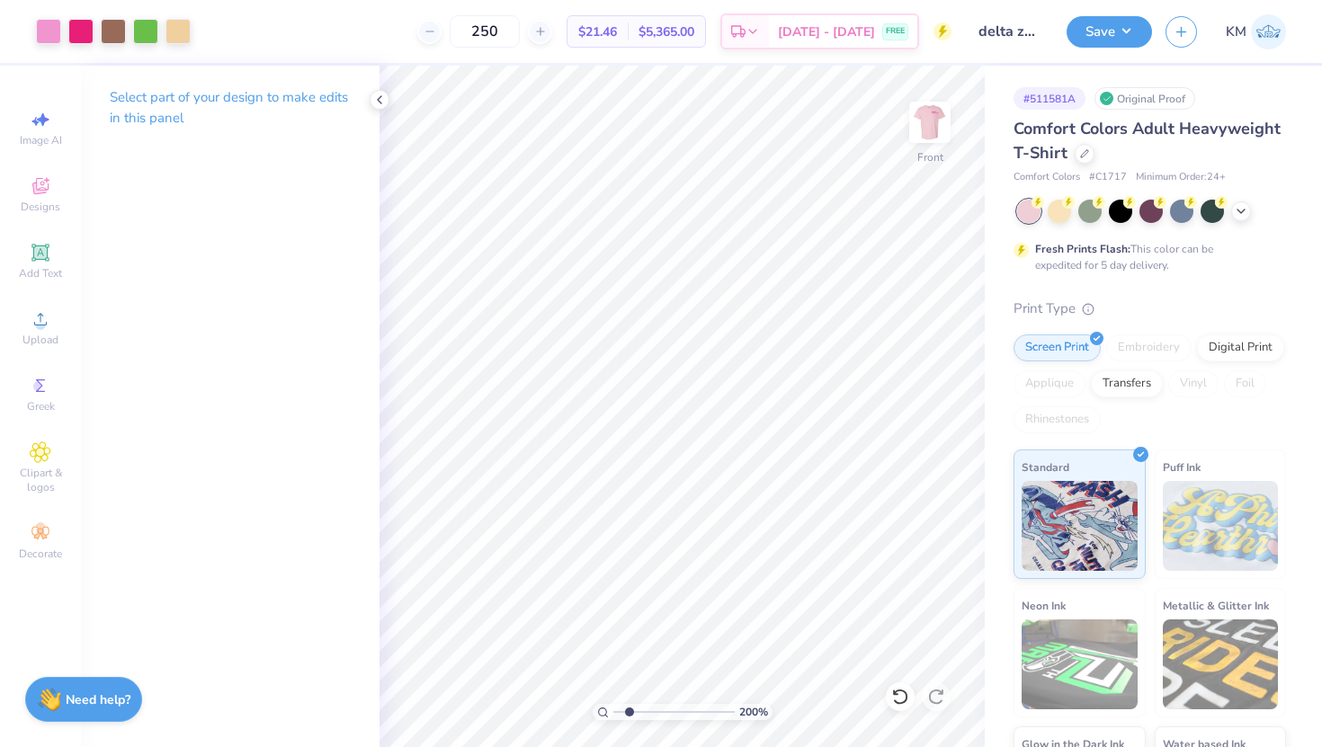
drag, startPoint x: 657, startPoint y: 713, endPoint x: 626, endPoint y: 712, distance: 30.6
click at [627, 712] on input "range" at bounding box center [673, 712] width 121 height 16
click at [151, 28] on div at bounding box center [145, 29] width 25 height 25
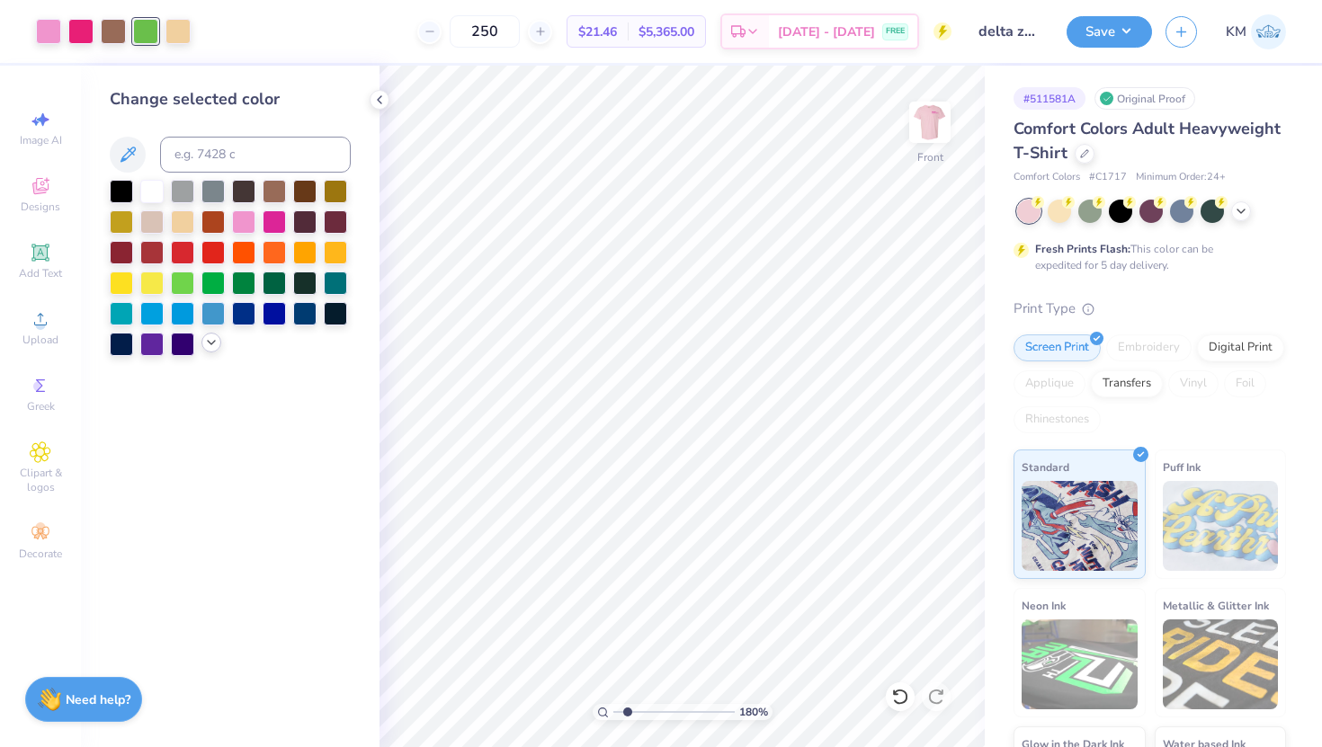
click at [210, 337] on icon at bounding box center [211, 343] width 14 height 14
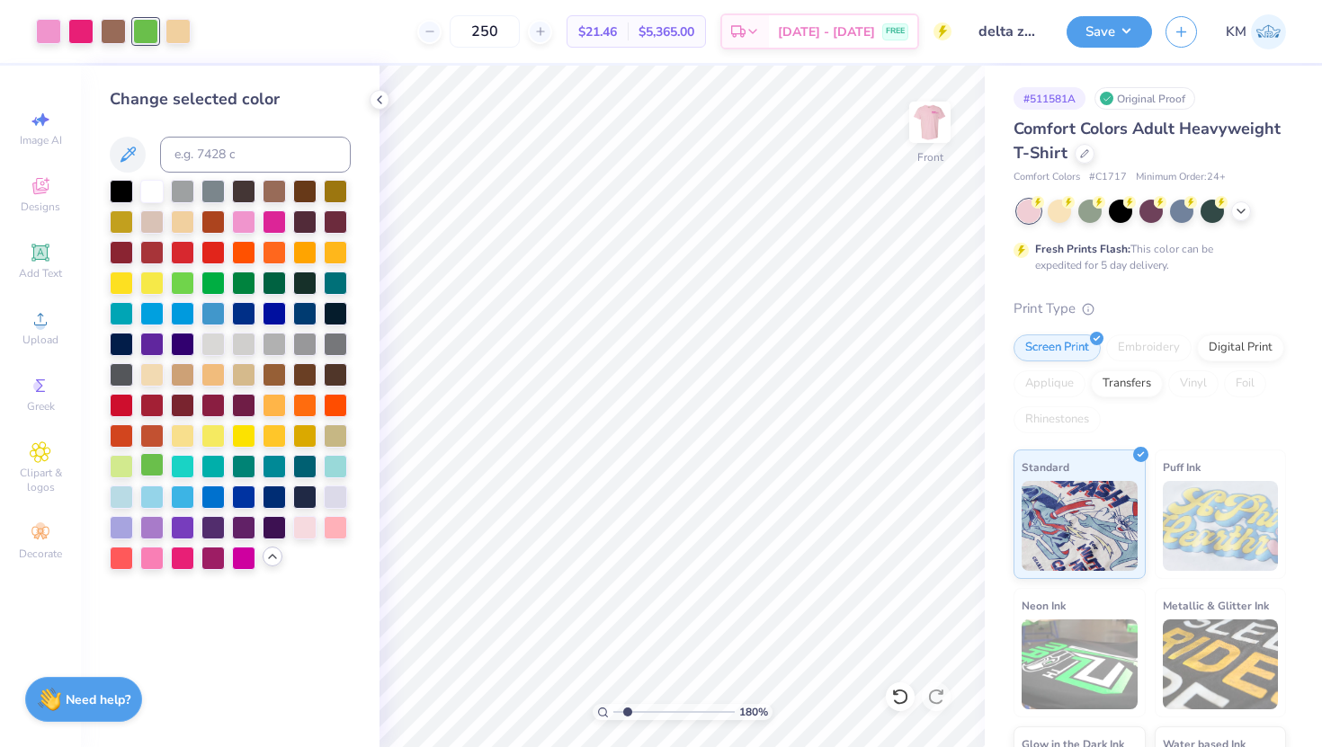
click at [150, 467] on div at bounding box center [151, 464] width 23 height 23
click at [215, 288] on div at bounding box center [212, 281] width 23 height 23
click at [241, 288] on div at bounding box center [243, 281] width 23 height 23
click at [185, 278] on div at bounding box center [182, 281] width 23 height 23
click at [187, 40] on div at bounding box center [178, 29] width 25 height 25
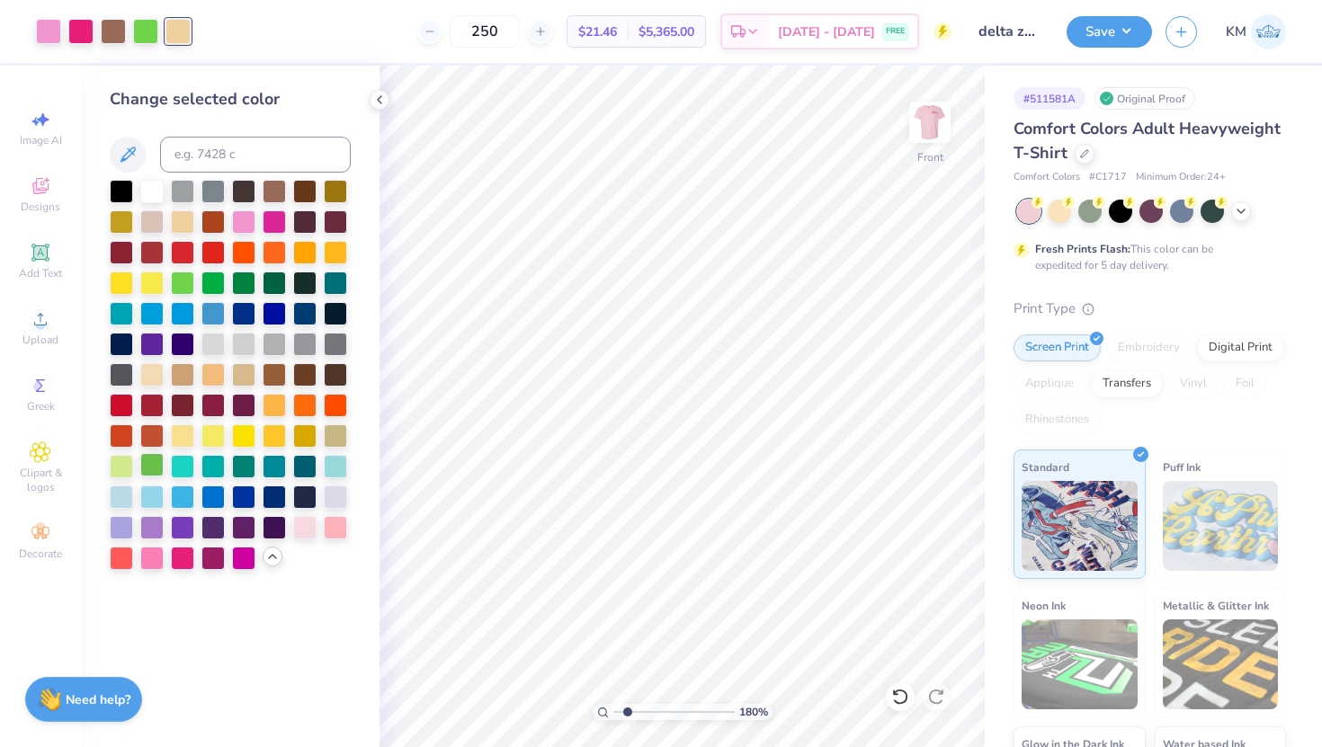
click at [152, 471] on div at bounding box center [151, 464] width 23 height 23
click at [185, 216] on div at bounding box center [182, 220] width 23 height 23
click at [144, 40] on div at bounding box center [145, 29] width 25 height 25
click at [154, 460] on div at bounding box center [151, 464] width 23 height 23
click at [636, 711] on input "range" at bounding box center [673, 712] width 121 height 16
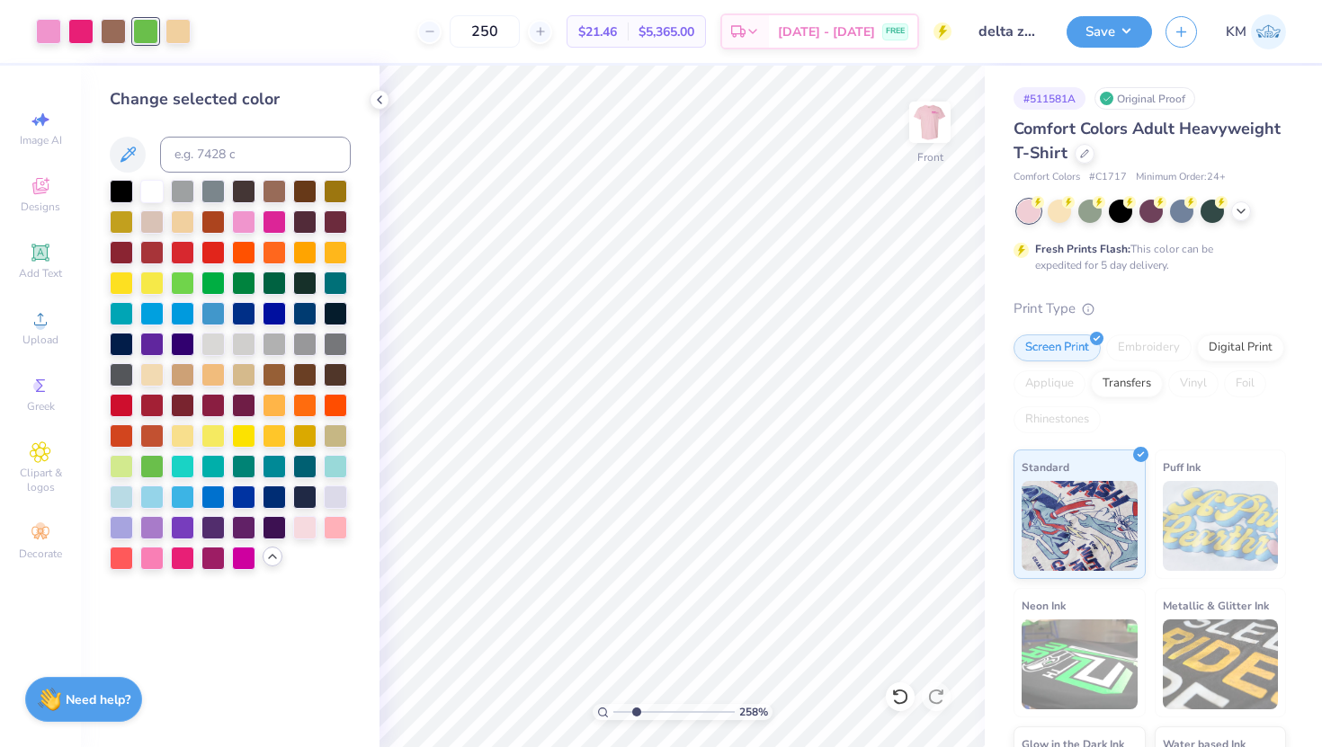
type input "2.78"
click at [639, 712] on input "range" at bounding box center [673, 712] width 121 height 16
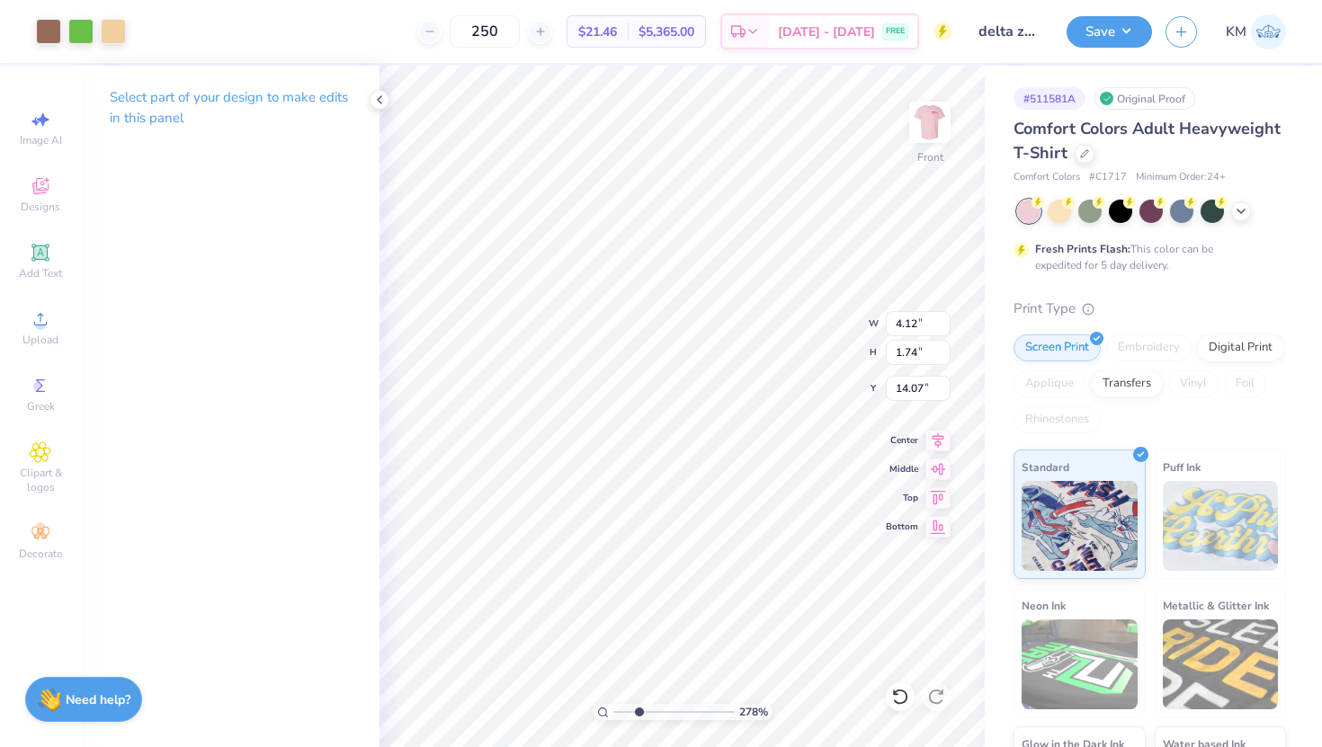
type input "13.92"
drag, startPoint x: 636, startPoint y: 713, endPoint x: 610, endPoint y: 710, distance: 26.3
click at [613, 710] on input "range" at bounding box center [673, 712] width 121 height 16
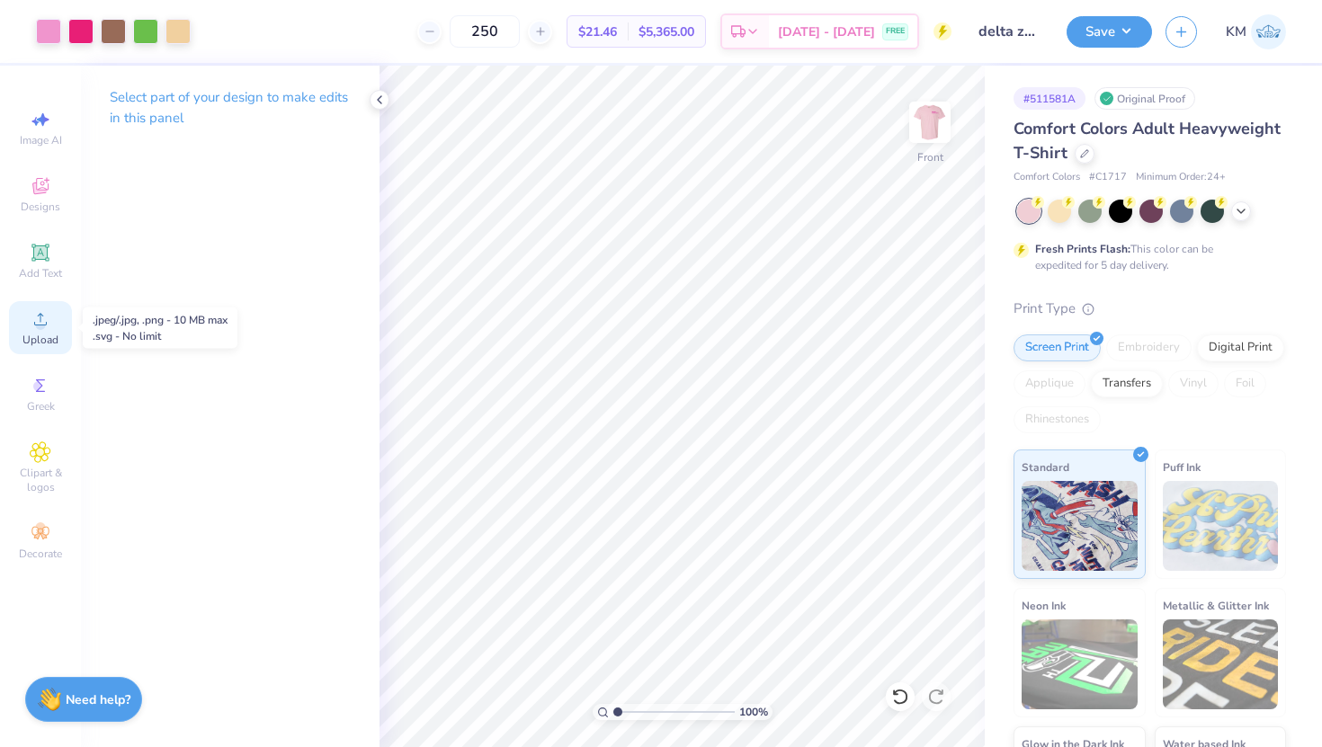
click at [45, 313] on icon at bounding box center [41, 320] width 22 height 22
click at [37, 452] on icon at bounding box center [40, 452] width 9 height 9
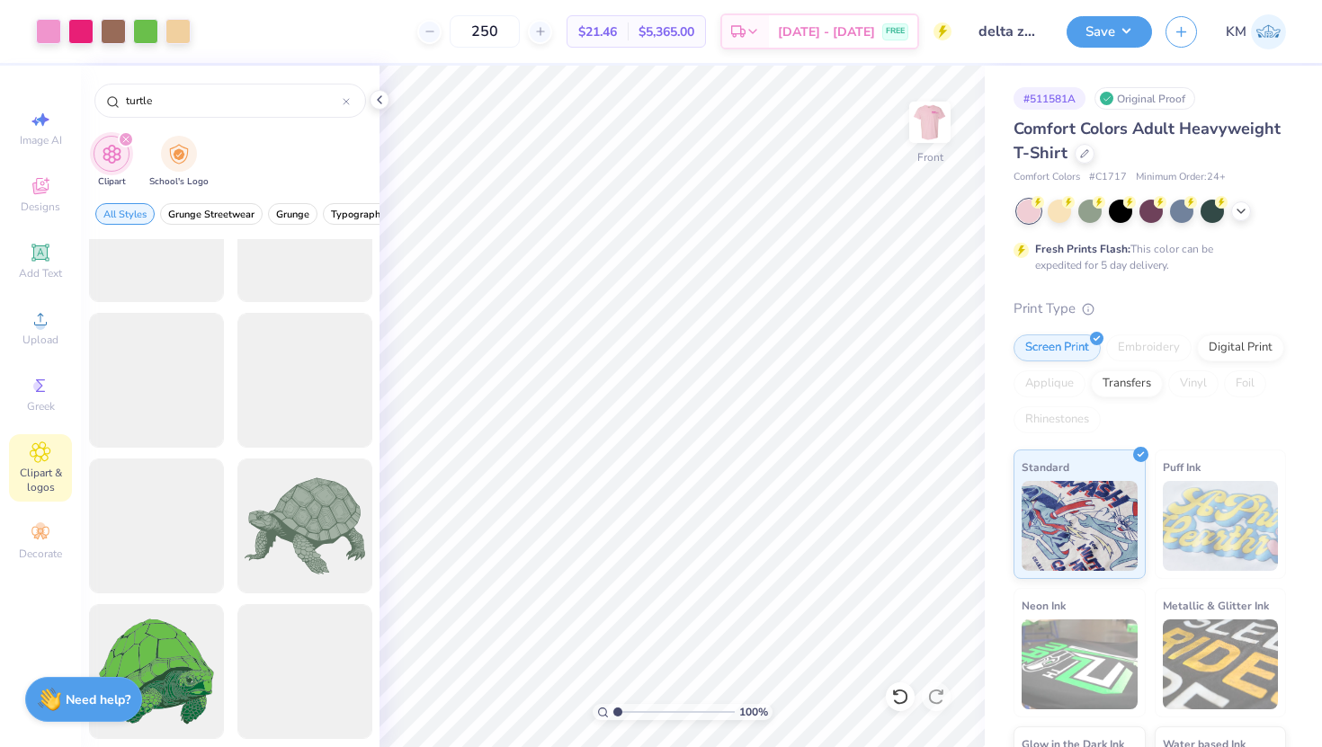
scroll to position [1677, 0]
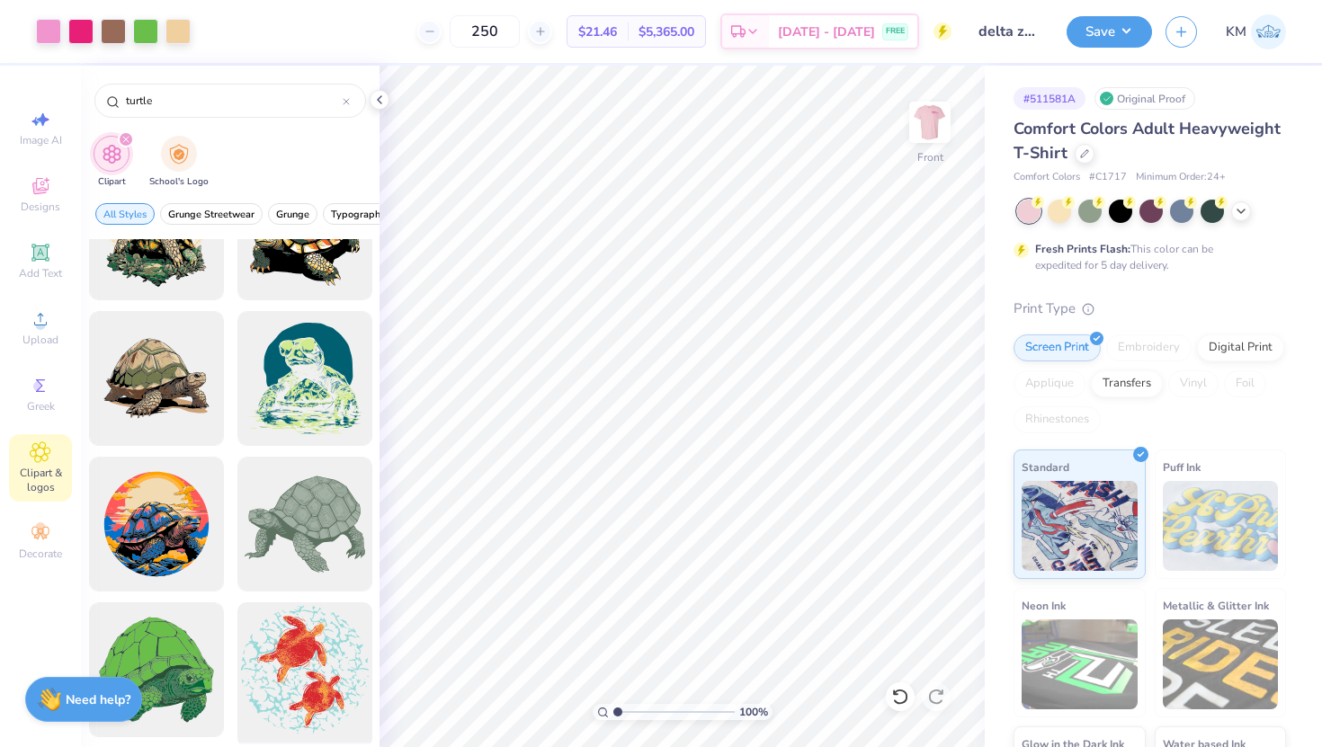
click at [297, 660] on div at bounding box center [304, 670] width 148 height 148
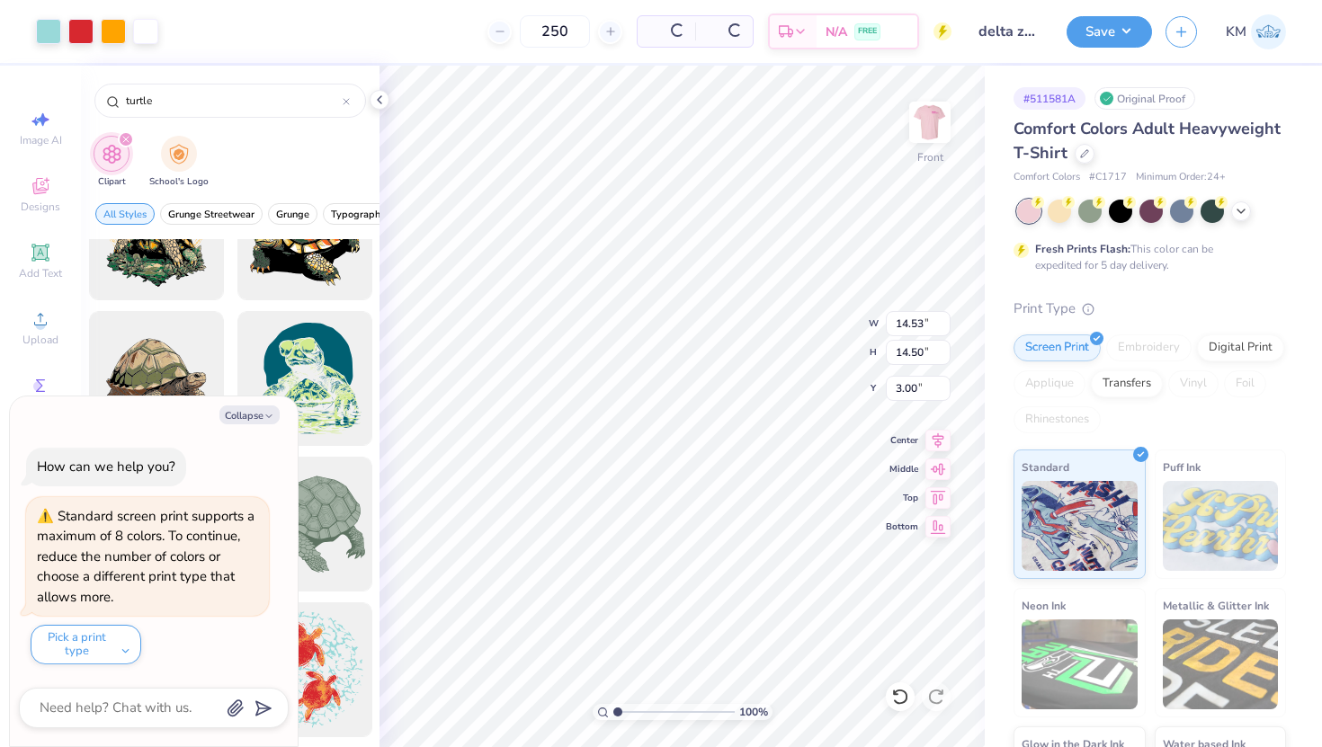
drag, startPoint x: 619, startPoint y: 713, endPoint x: 640, endPoint y: 713, distance: 21.6
click at [640, 713] on input "range" at bounding box center [673, 712] width 121 height 16
drag, startPoint x: 606, startPoint y: 707, endPoint x: 577, endPoint y: 693, distance: 31.8
type input "1"
click at [613, 704] on input "range" at bounding box center [673, 712] width 121 height 16
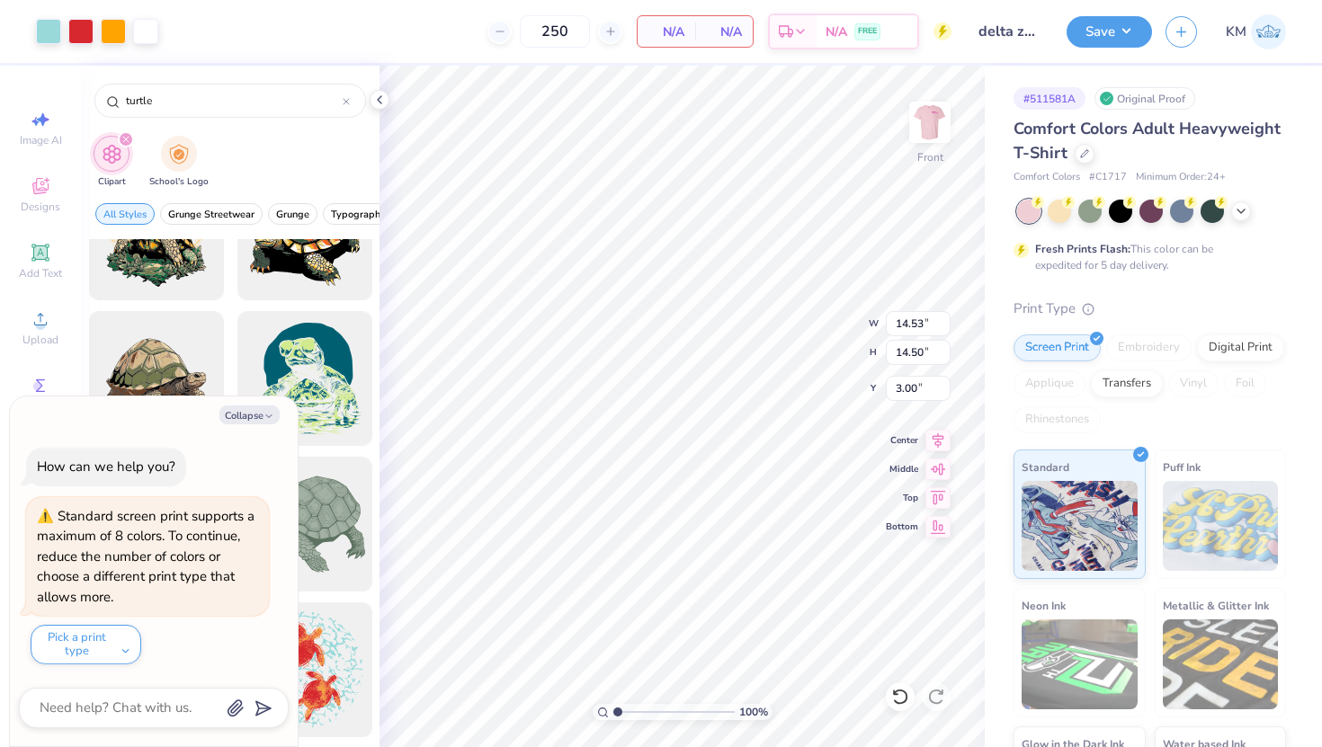
type textarea "x"
type input "10.81"
type textarea "x"
type input "6.88"
type input "6.86"
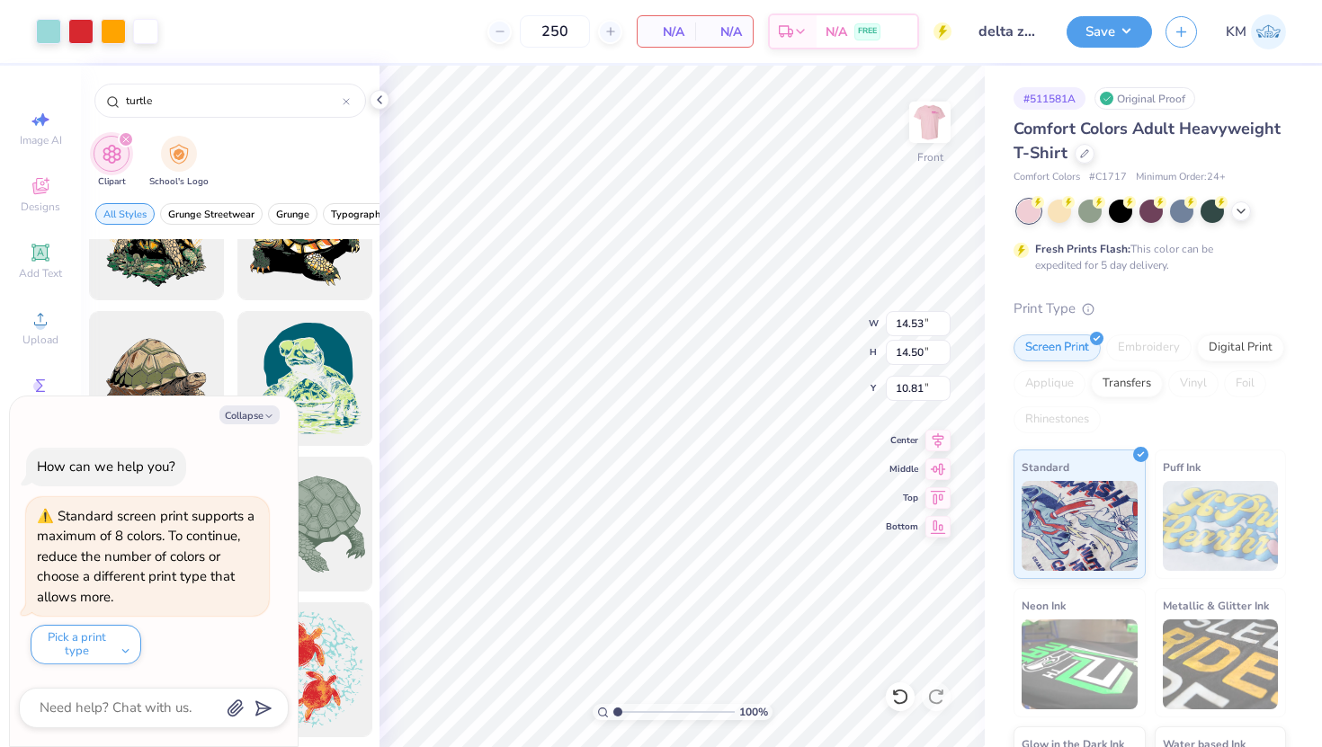
type input "18.45"
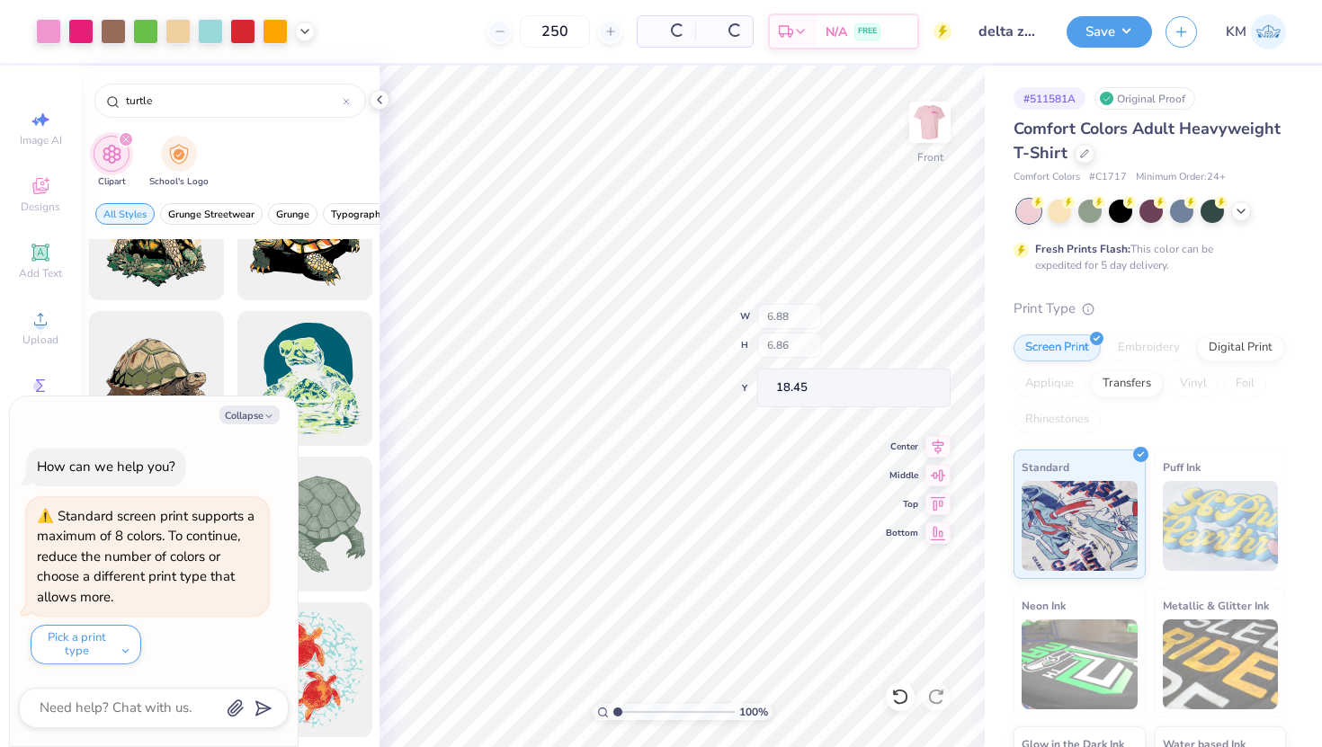
type textarea "x"
type input "16.30"
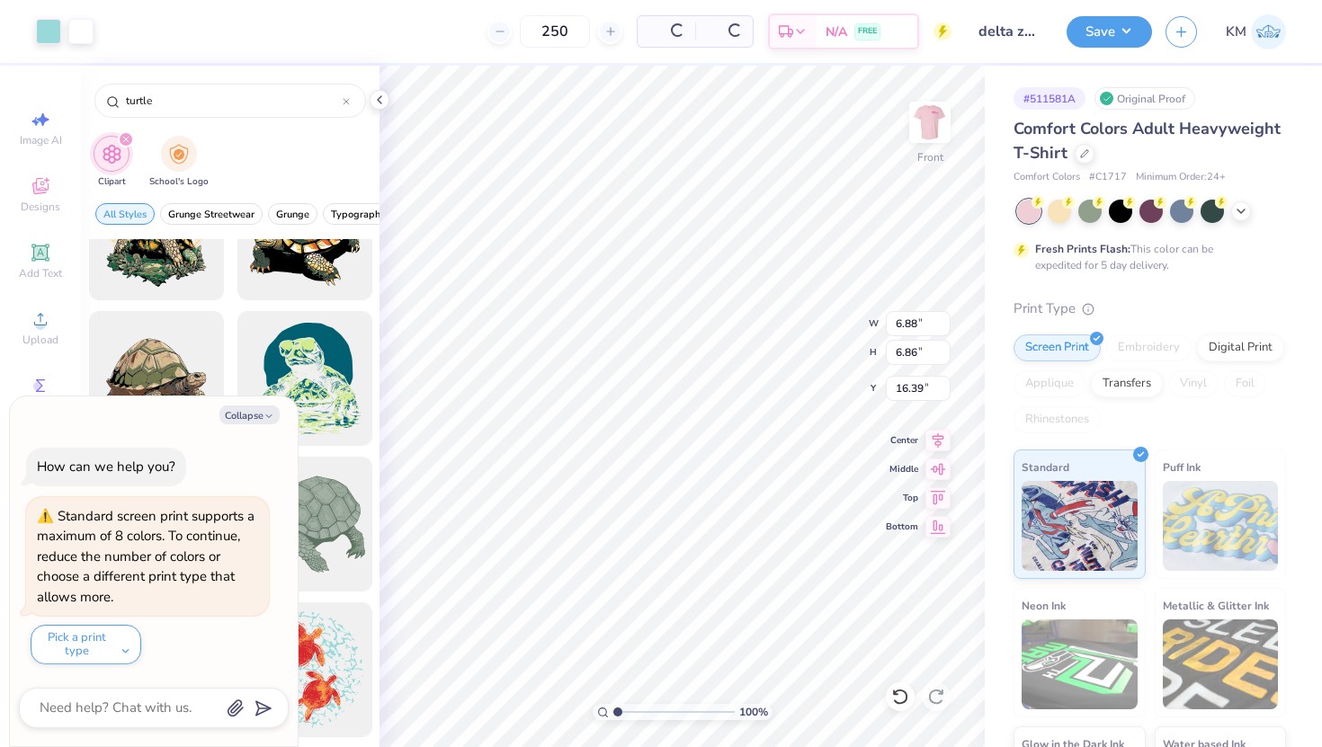
type textarea "x"
type input "16.39"
type textarea "x"
type input "17.24"
click at [47, 34] on div at bounding box center [48, 29] width 25 height 25
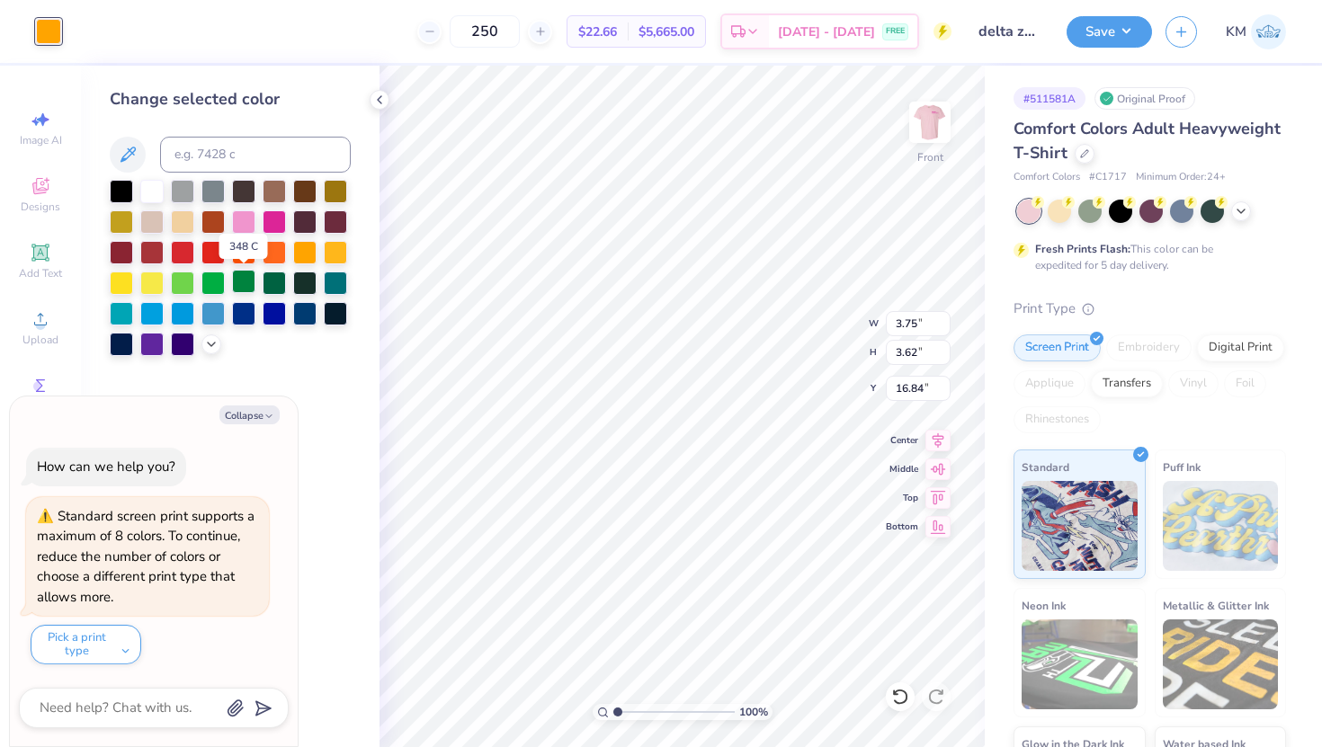
click at [251, 289] on div at bounding box center [243, 281] width 23 height 23
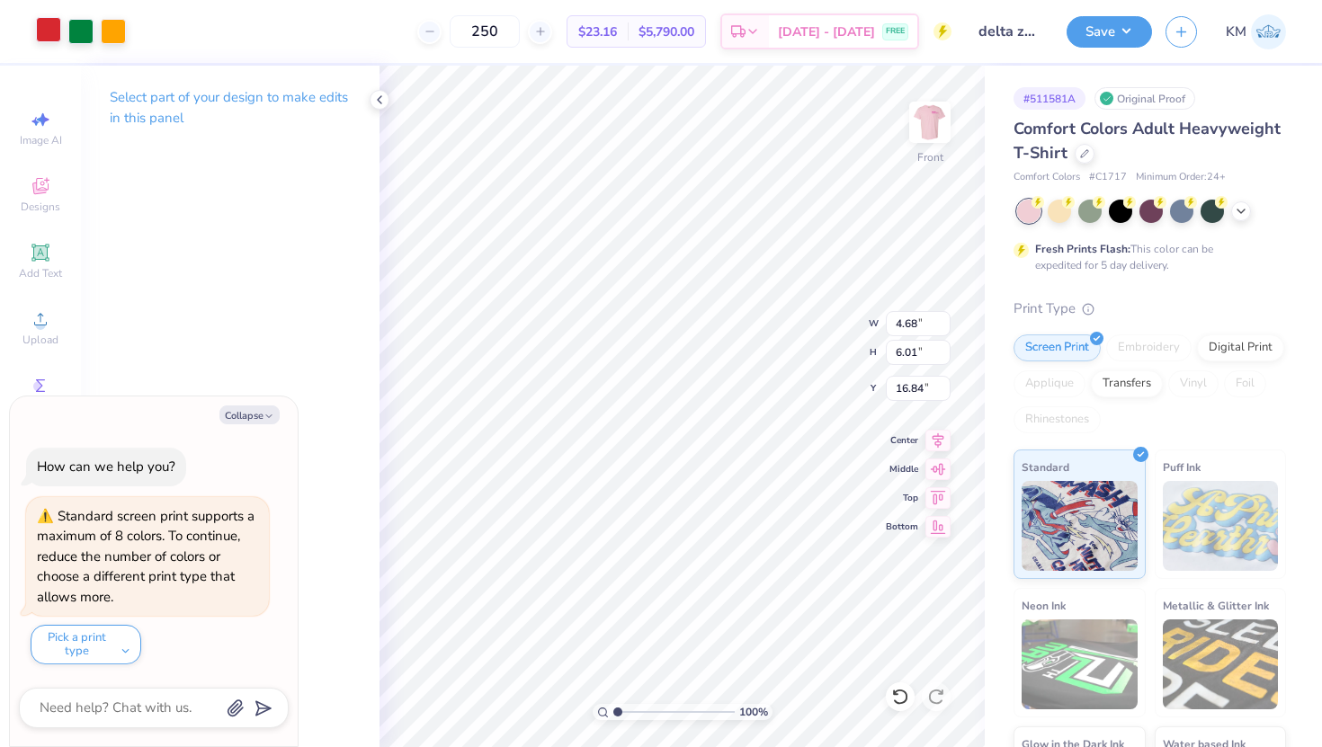
click at [40, 29] on div at bounding box center [48, 29] width 25 height 25
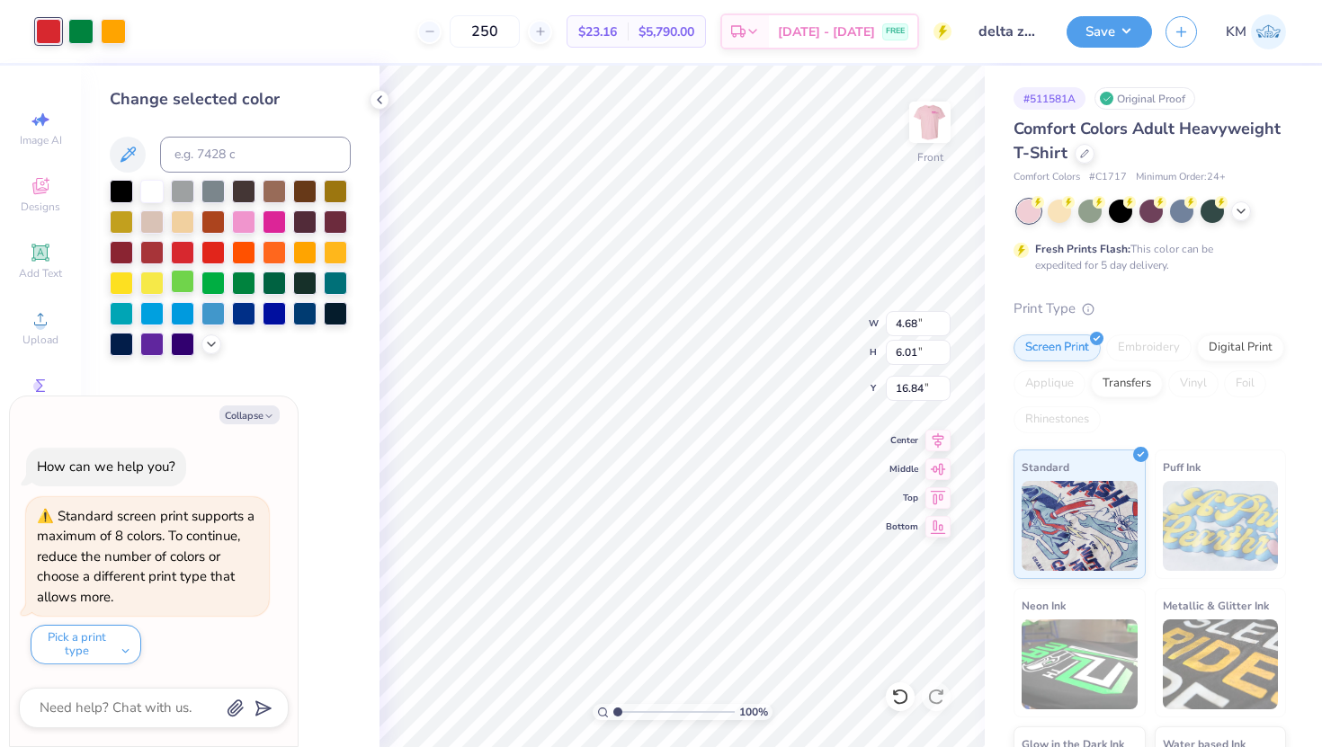
click at [188, 278] on div at bounding box center [182, 281] width 23 height 23
click at [121, 31] on div at bounding box center [113, 29] width 25 height 25
click at [232, 286] on div at bounding box center [243, 281] width 23 height 23
click at [246, 290] on div at bounding box center [243, 281] width 23 height 23
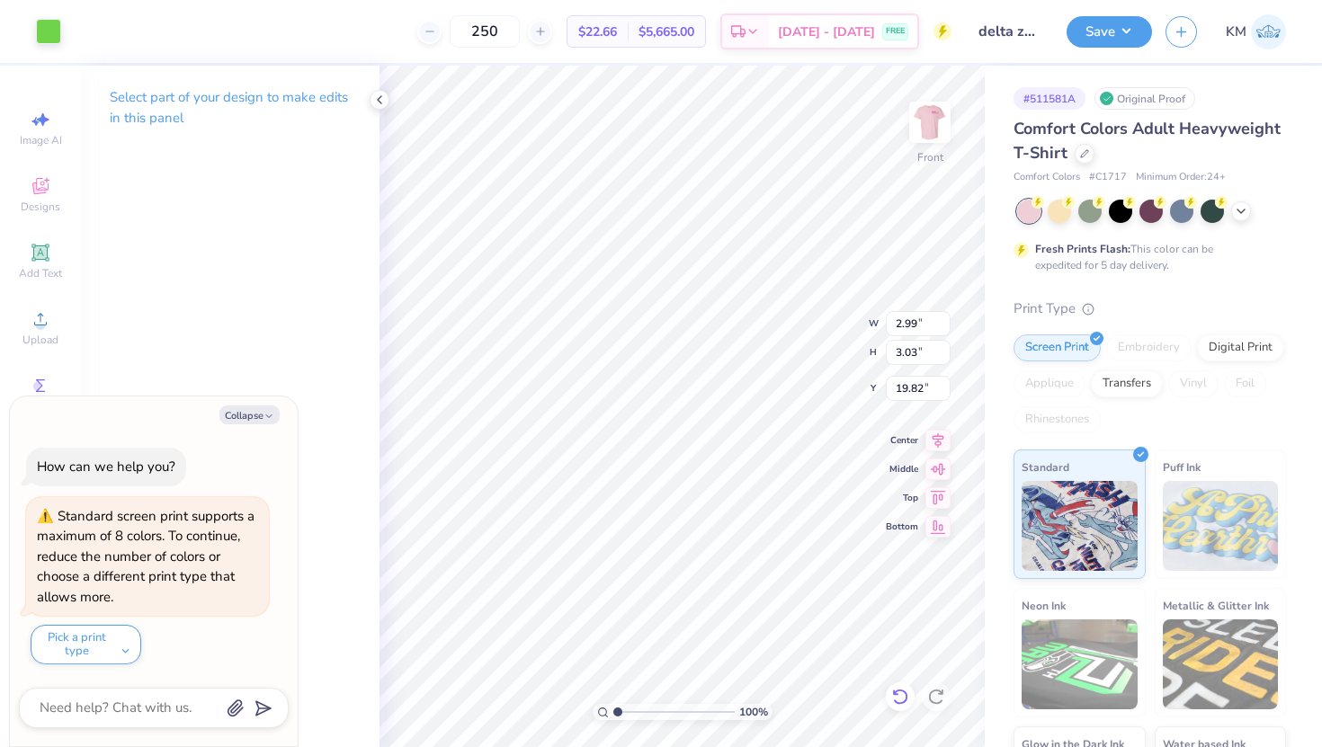
type textarea "x"
type input "20.05"
click at [898, 705] on icon at bounding box center [900, 697] width 18 height 18
type textarea "x"
type input "19.82"
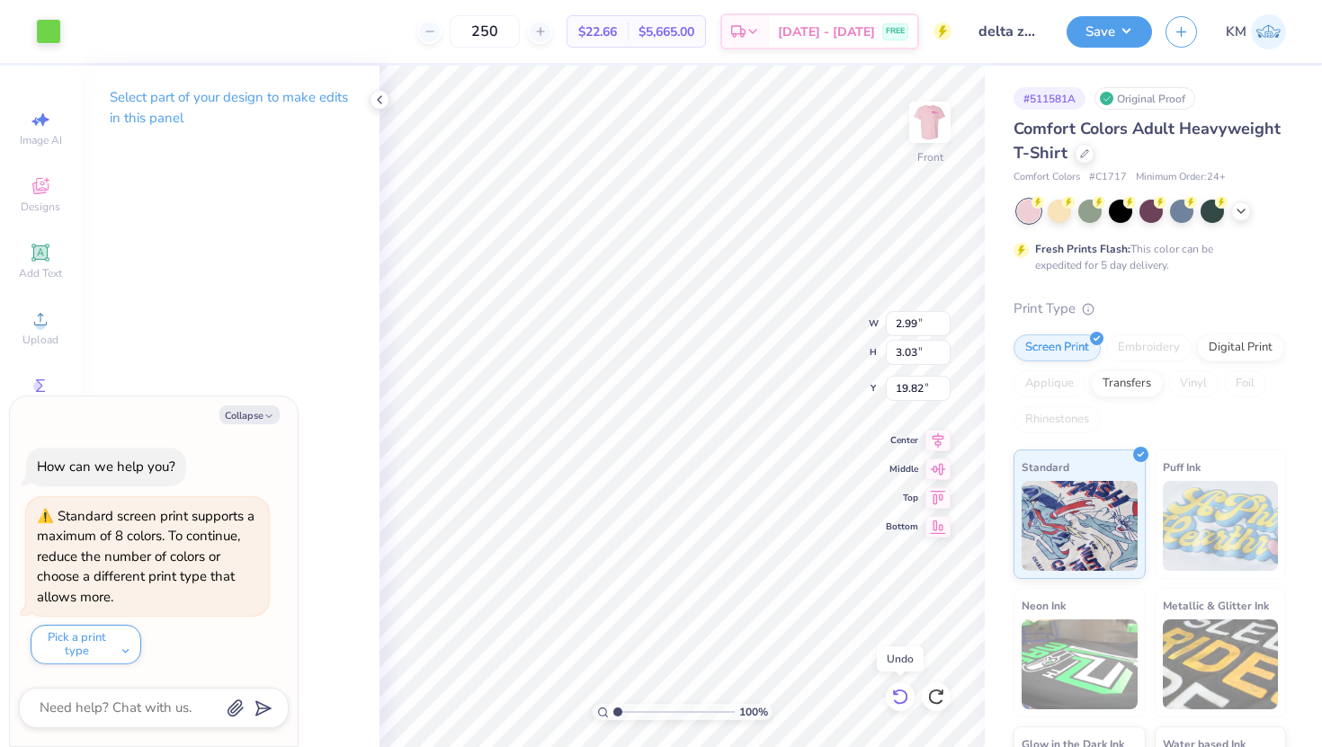
click at [902, 694] on icon at bounding box center [900, 697] width 18 height 18
click at [937, 694] on icon at bounding box center [936, 697] width 18 height 18
click at [699, 541] on li "Group" at bounding box center [728, 549] width 141 height 35
type textarea "x"
type input "17.08"
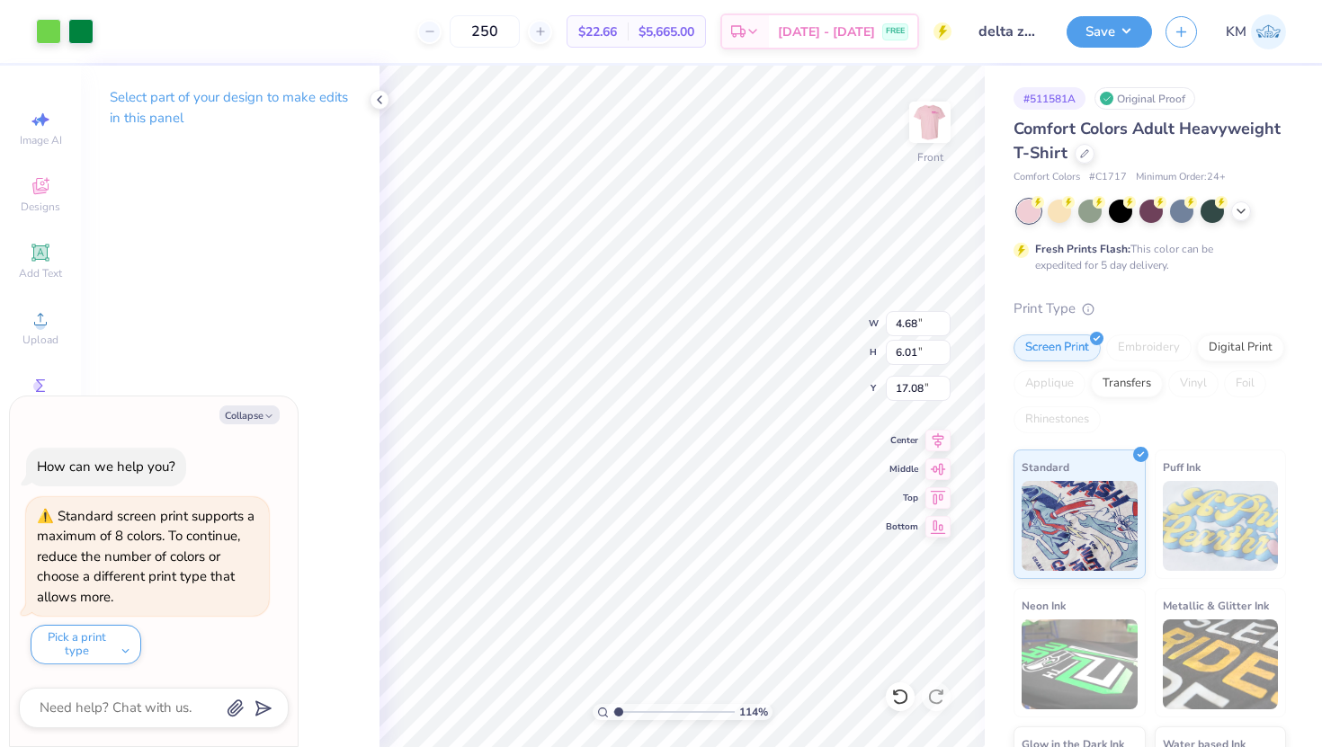
drag, startPoint x: 619, startPoint y: 719, endPoint x: 628, endPoint y: 714, distance: 10.1
type input "1.93"
click at [628, 719] on input "range" at bounding box center [673, 712] width 121 height 16
type textarea "x"
type input "4.12"
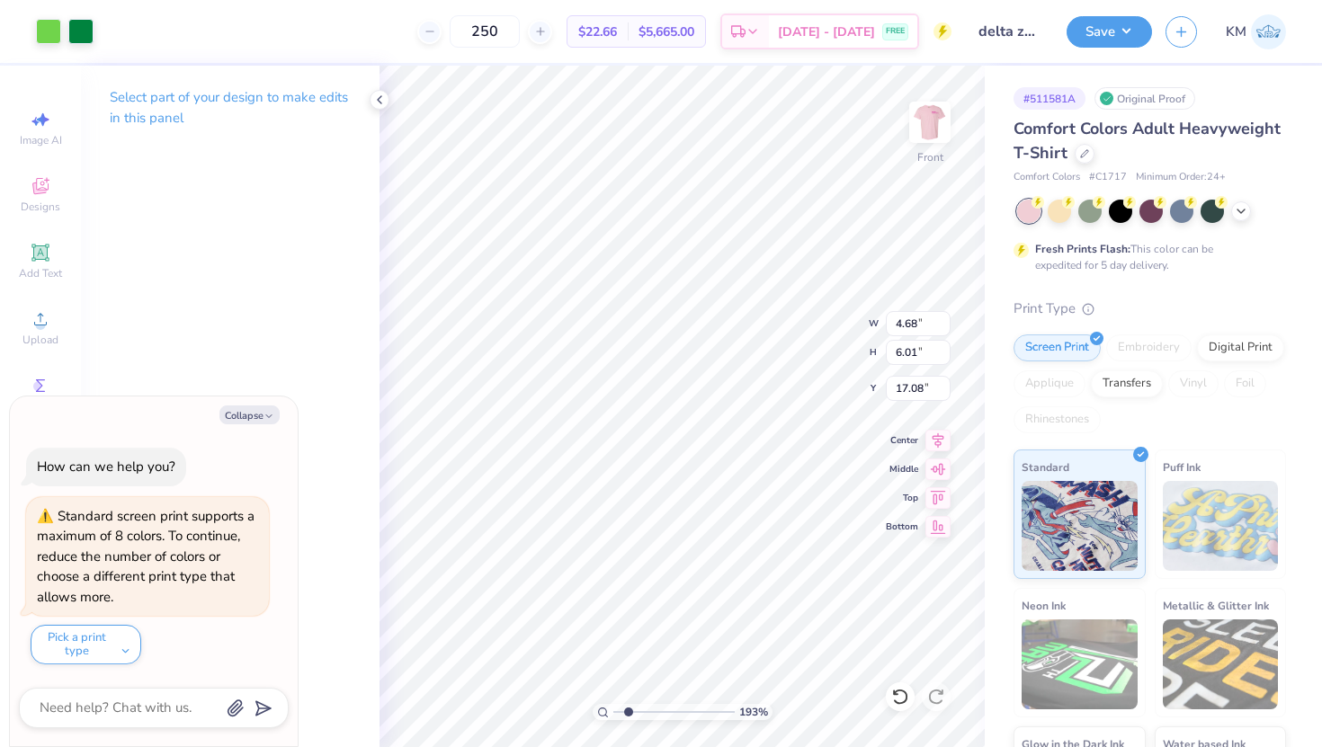
type input "1.74"
type input "13.92"
type textarea "x"
type input "12.12"
type input "12.57"
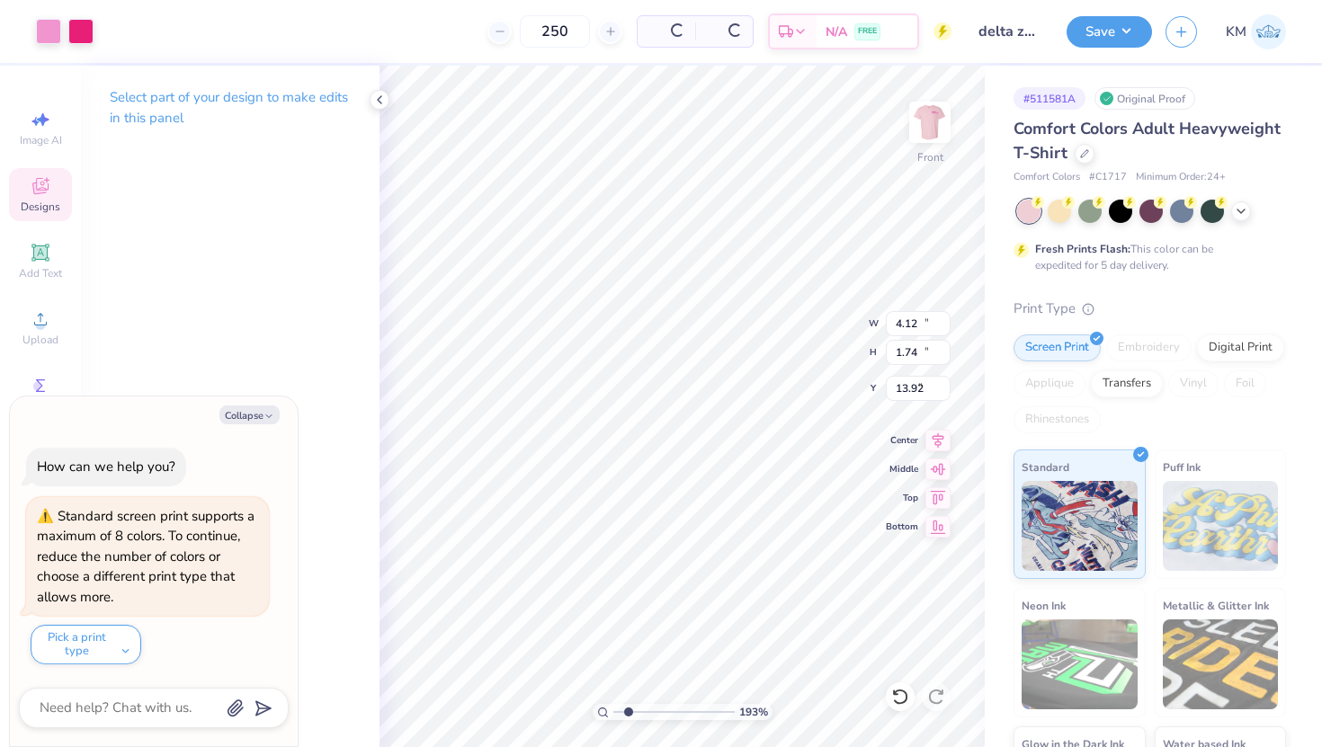
type input "3.00"
type textarea "x"
type input "4.68"
type input "6.01"
type input "17.08"
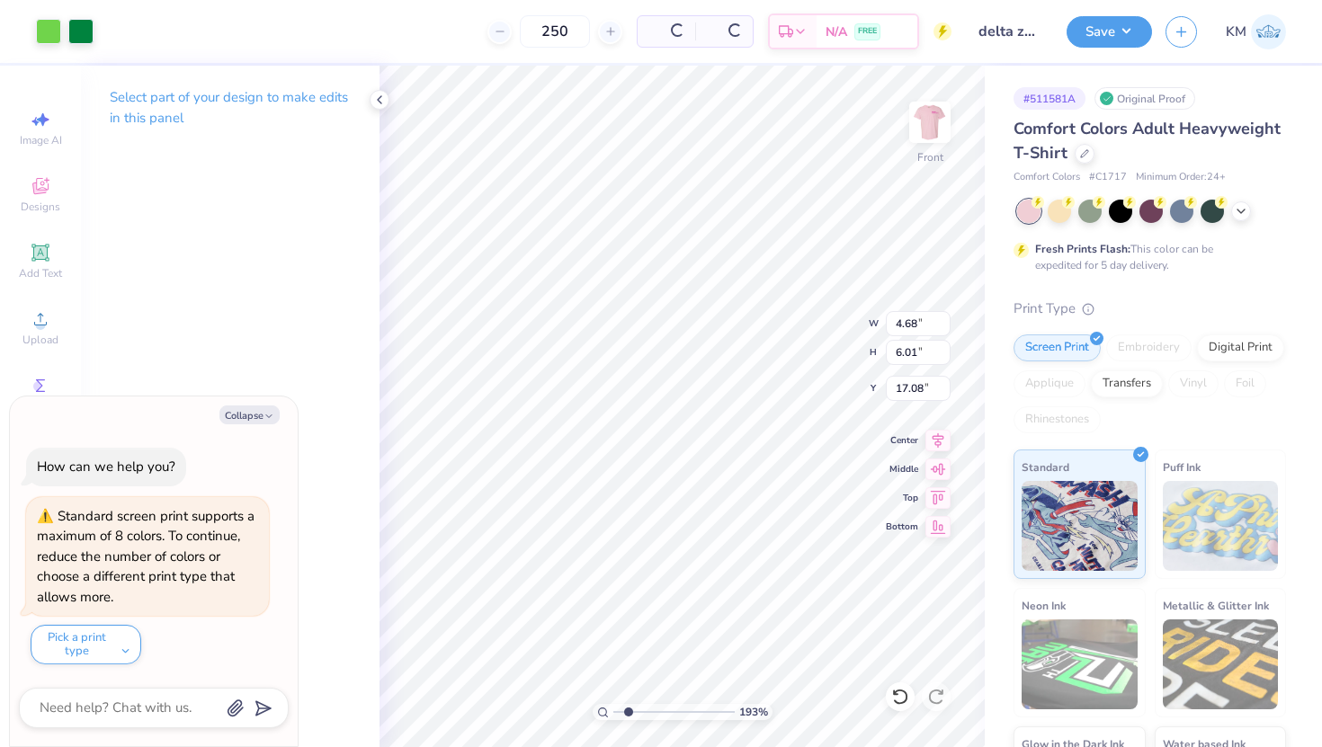
type textarea "x"
type input "15.29"
type textarea "x"
type input "2.56"
type input "3.29"
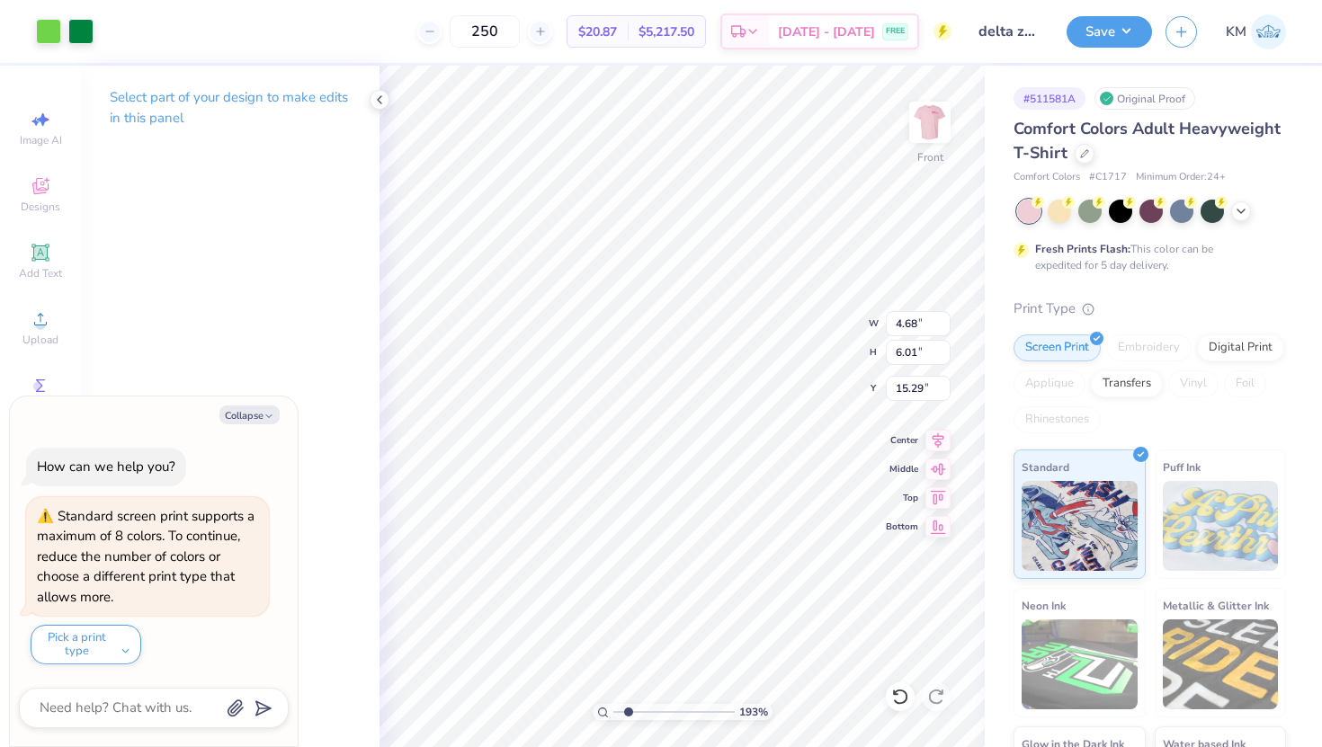
type input "12.78"
type textarea "x"
type input "12.64"
type textarea "x"
type input "12.65"
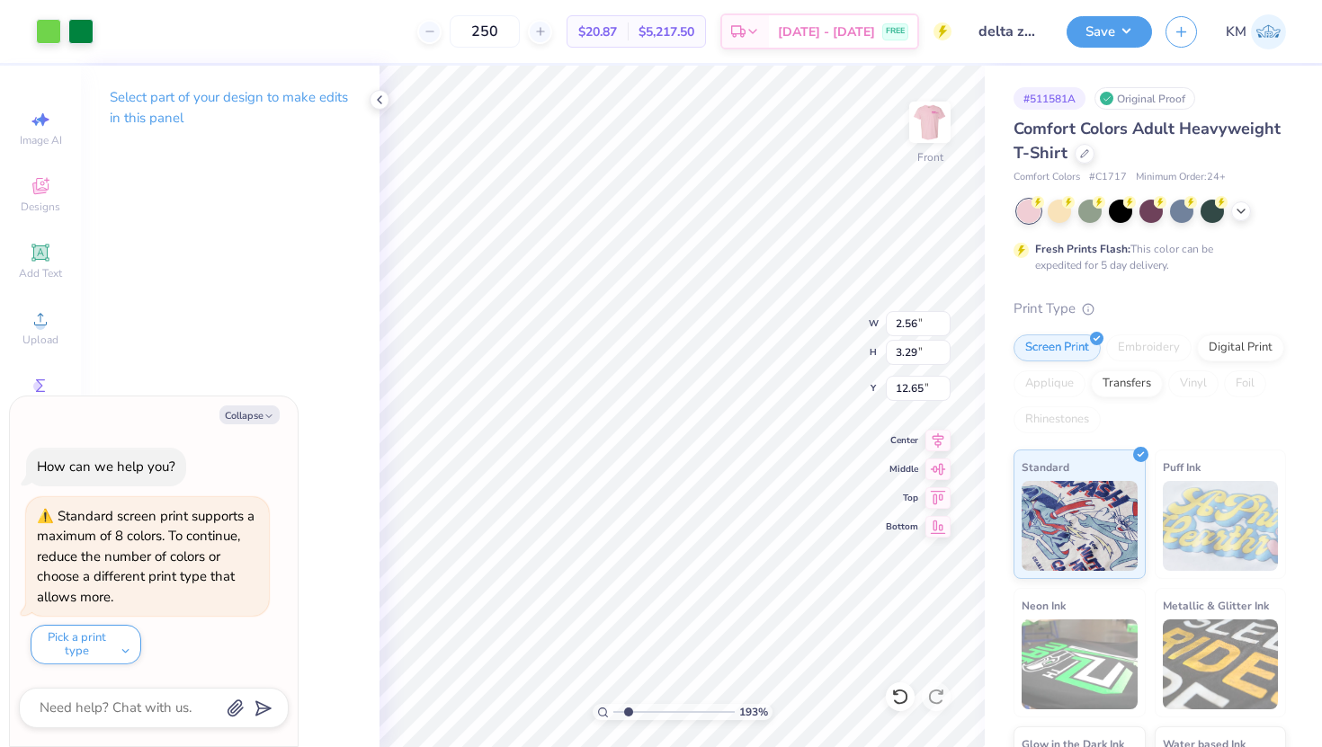
type textarea "x"
type input "12.69"
type textarea "x"
type input "15.08"
type textarea "x"
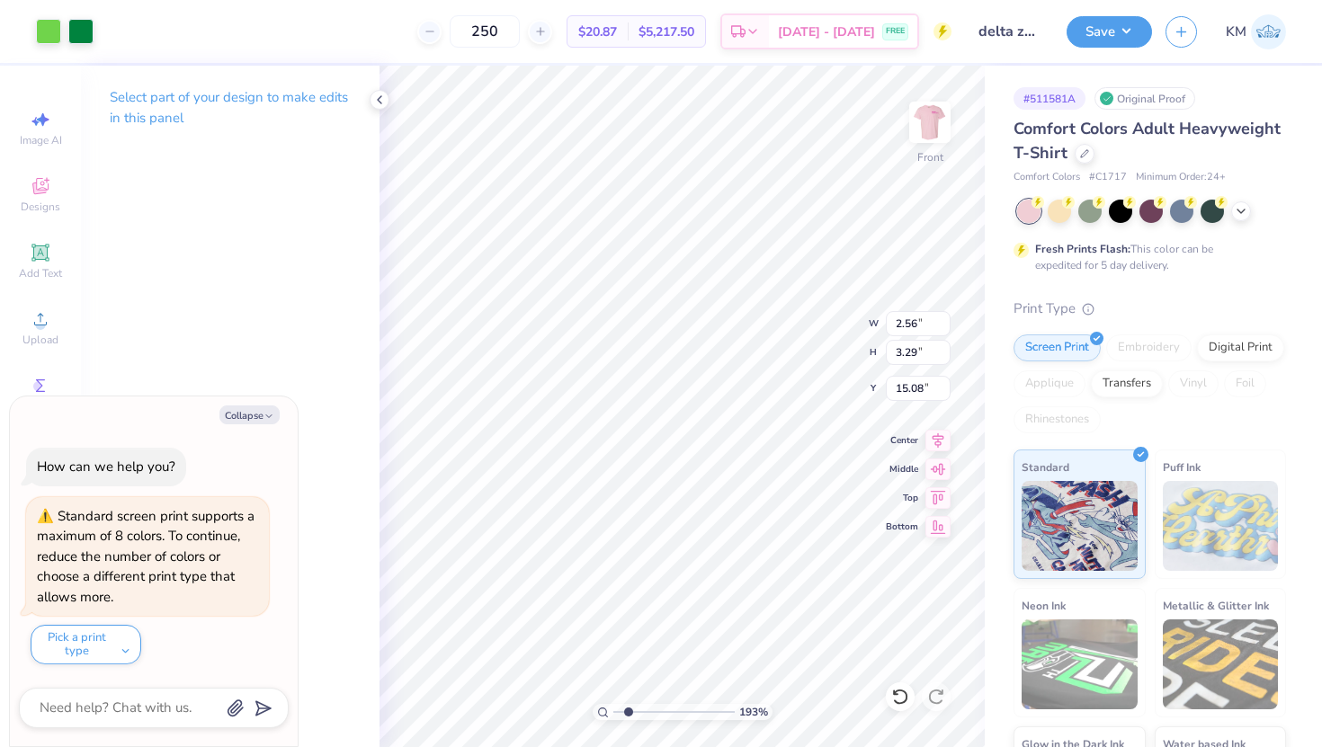
type input "2.76"
type input "3.16"
type input "15.15"
type textarea "x"
type input "2.70"
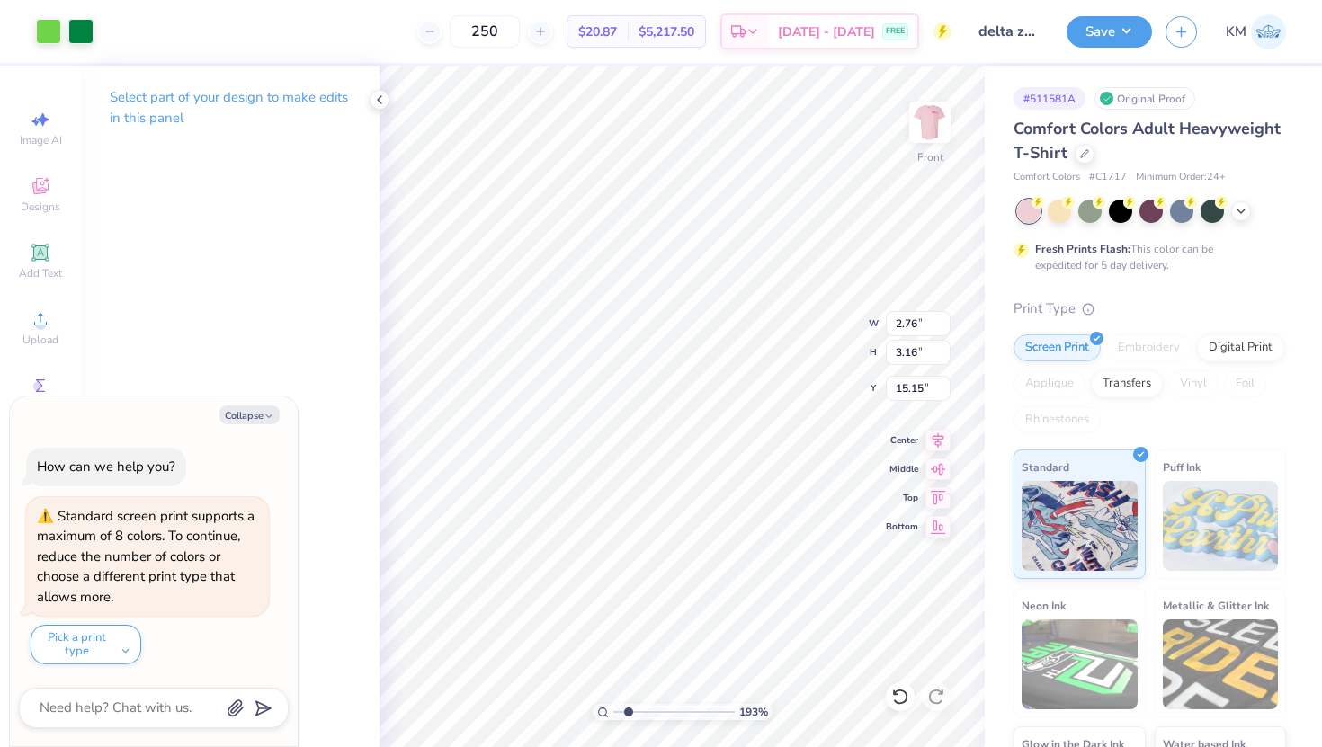
type input "3.21"
type input "15.13"
type textarea "x"
type input "2.82"
type input "3.12"
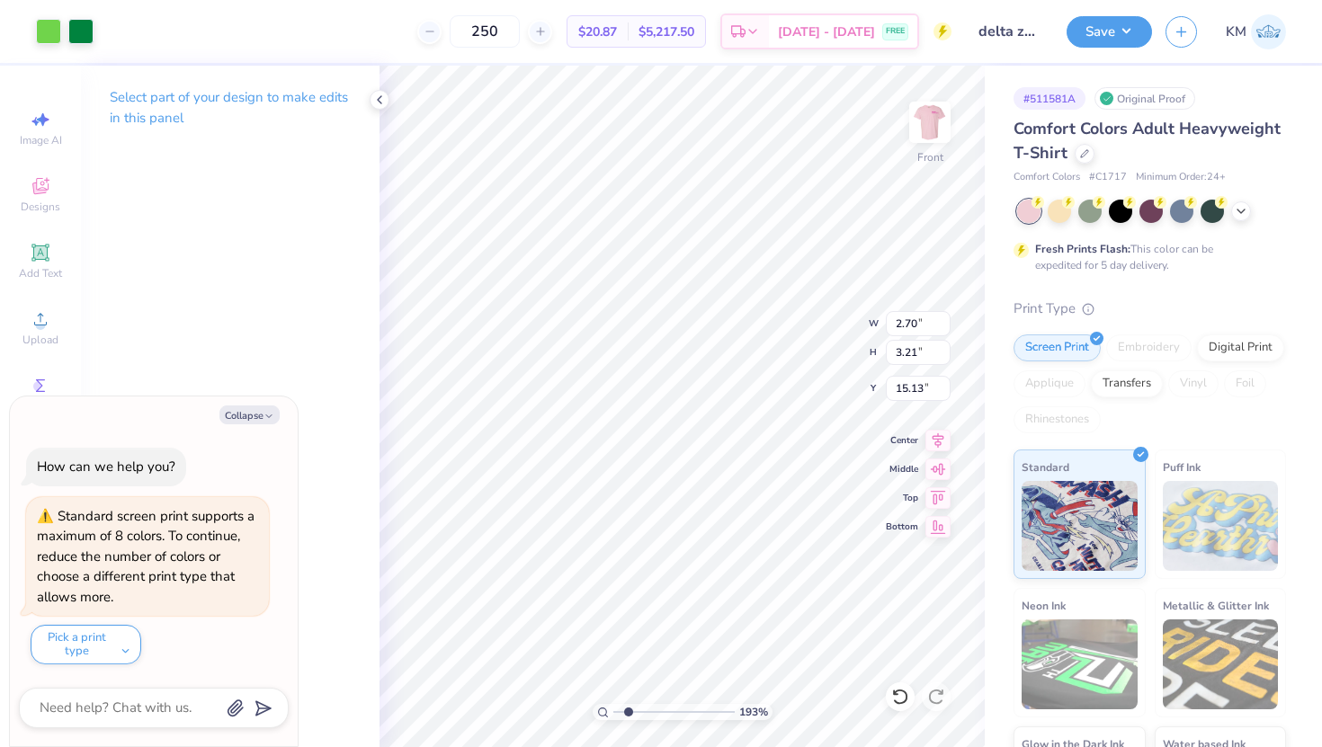
type input "15.15"
type textarea "x"
type input "12.34"
type textarea "x"
type input "1.57"
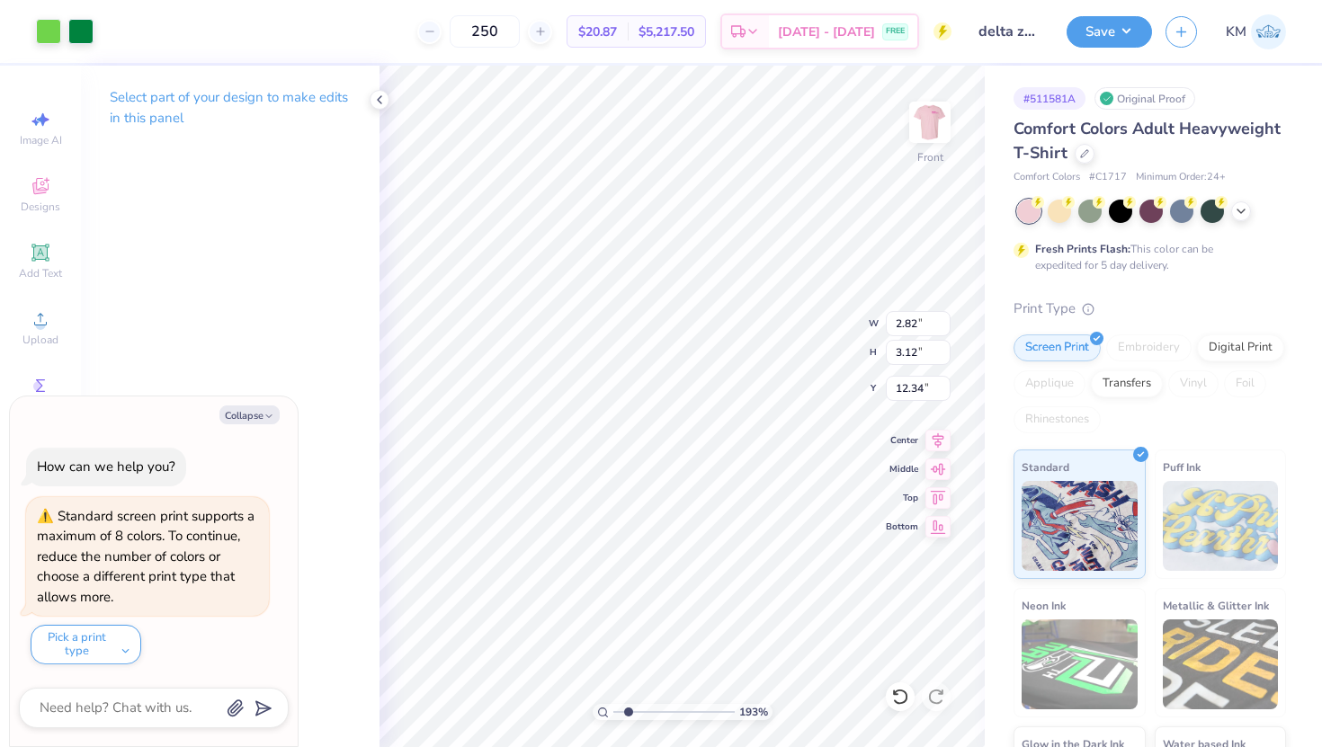
type input "1.75"
type input "17.62"
type textarea "x"
type input "1.98"
type input "2.06"
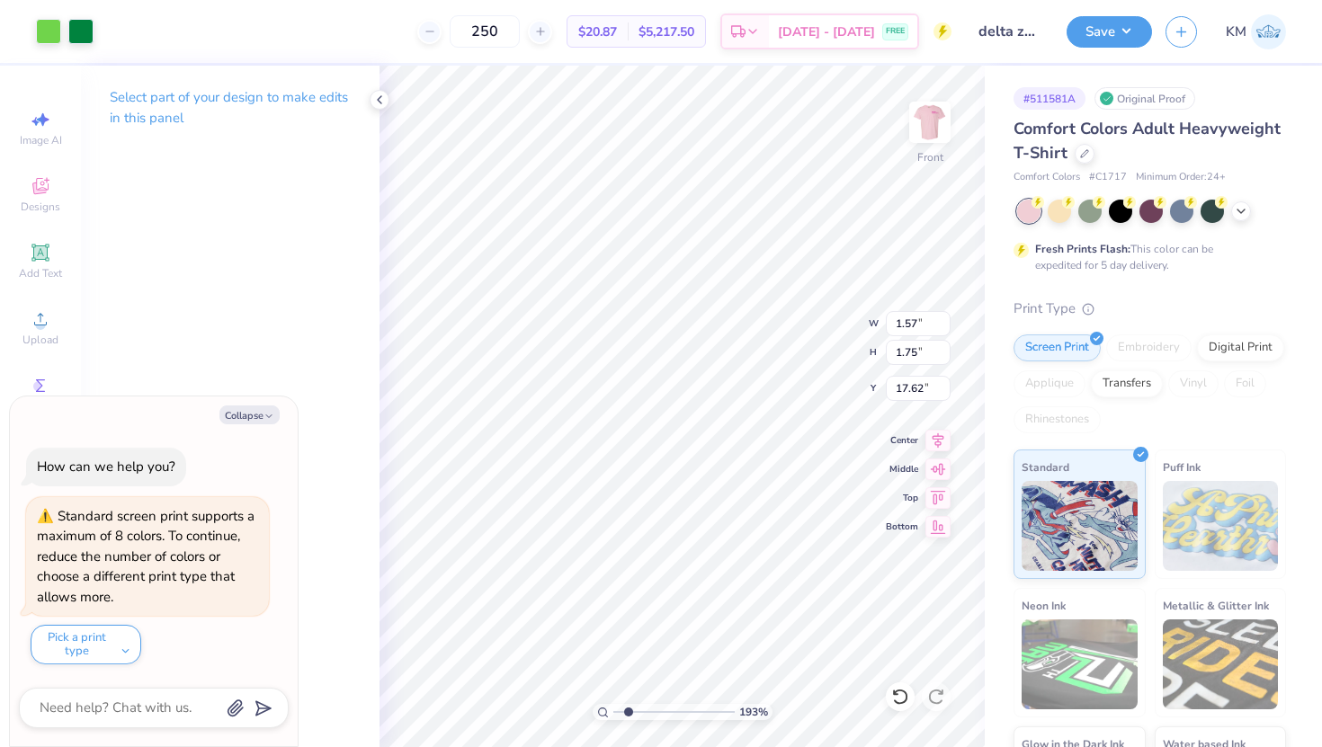
type input "16.25"
click at [896, 701] on icon at bounding box center [900, 697] width 18 height 18
click at [661, 551] on li "Group" at bounding box center [693, 549] width 141 height 35
type textarea "x"
type input "12.85"
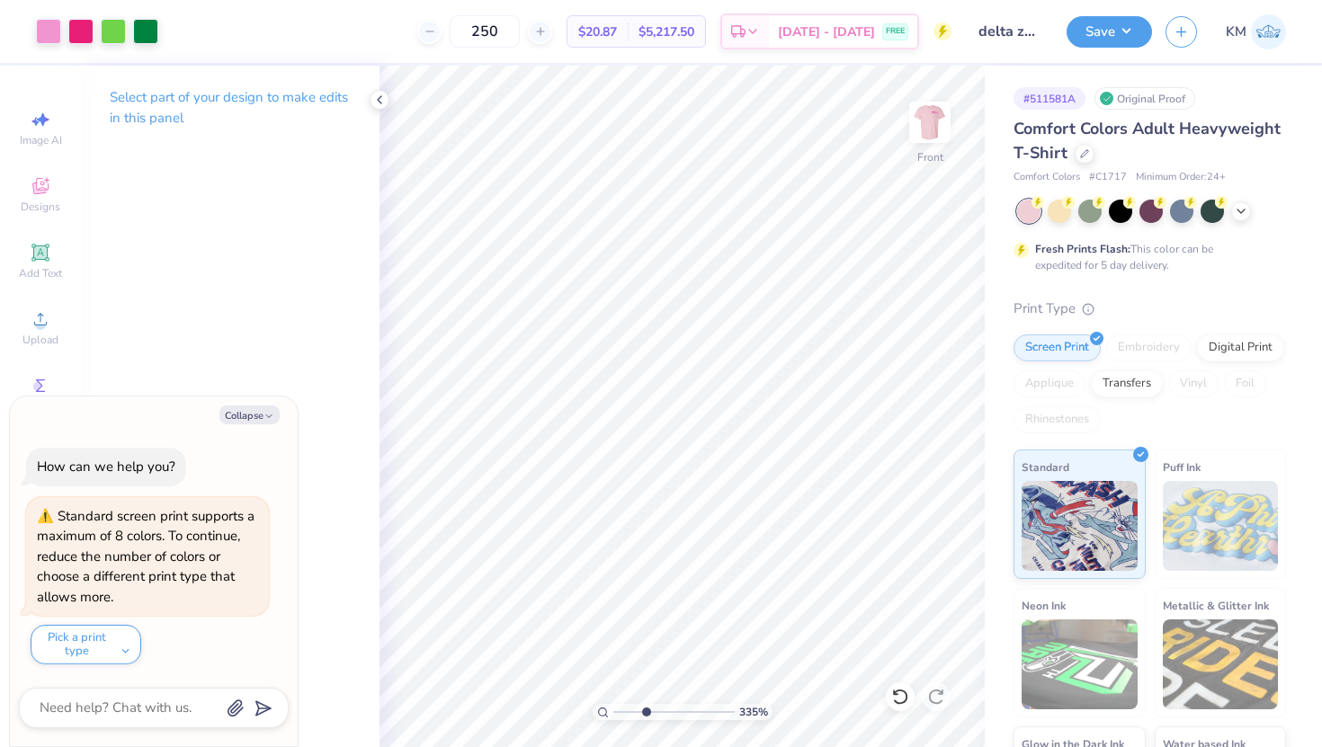
drag, startPoint x: 632, startPoint y: 711, endPoint x: 639, endPoint y: 724, distance: 14.9
type input "2.77"
click at [639, 720] on input "range" at bounding box center [673, 712] width 121 height 16
type textarea "x"
type input "13.65"
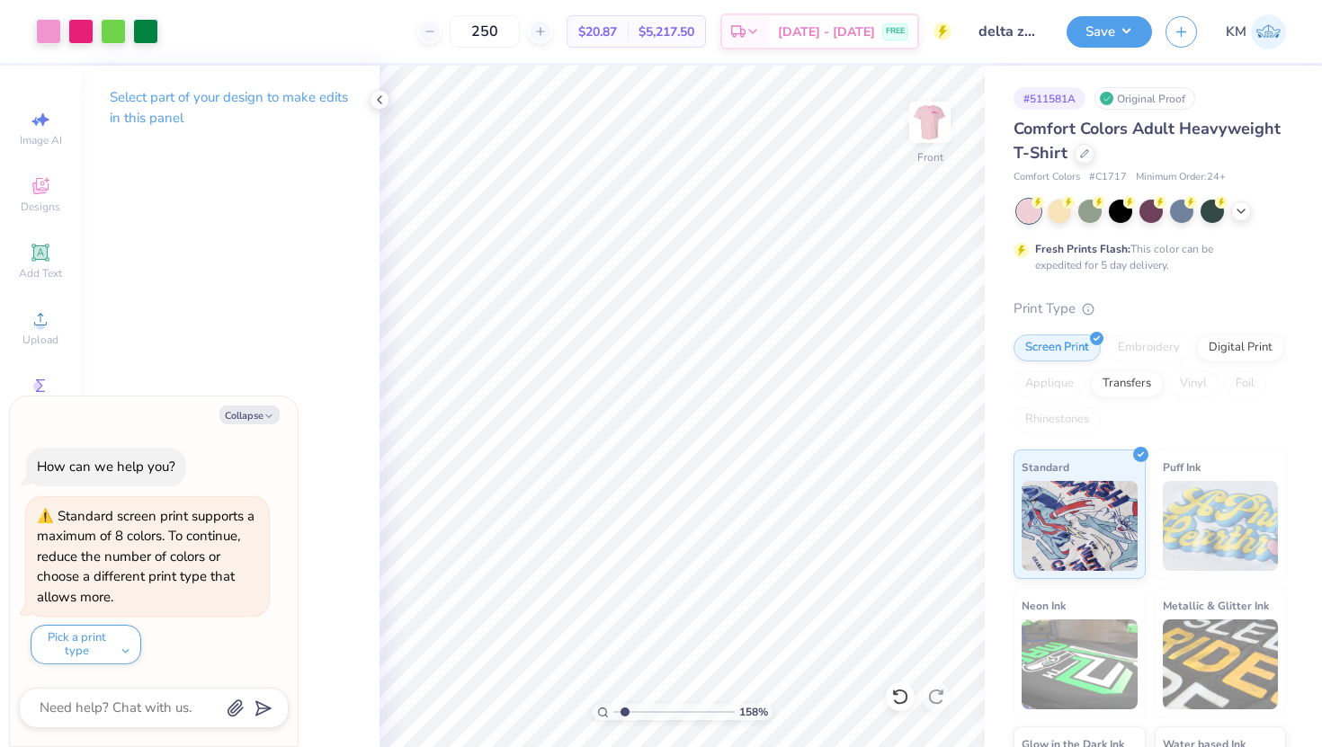
drag, startPoint x: 636, startPoint y: 714, endPoint x: 622, endPoint y: 717, distance: 13.8
type input "1.52"
click at [623, 717] on input "range" at bounding box center [673, 712] width 121 height 16
type textarea "x"
type input "14.58"
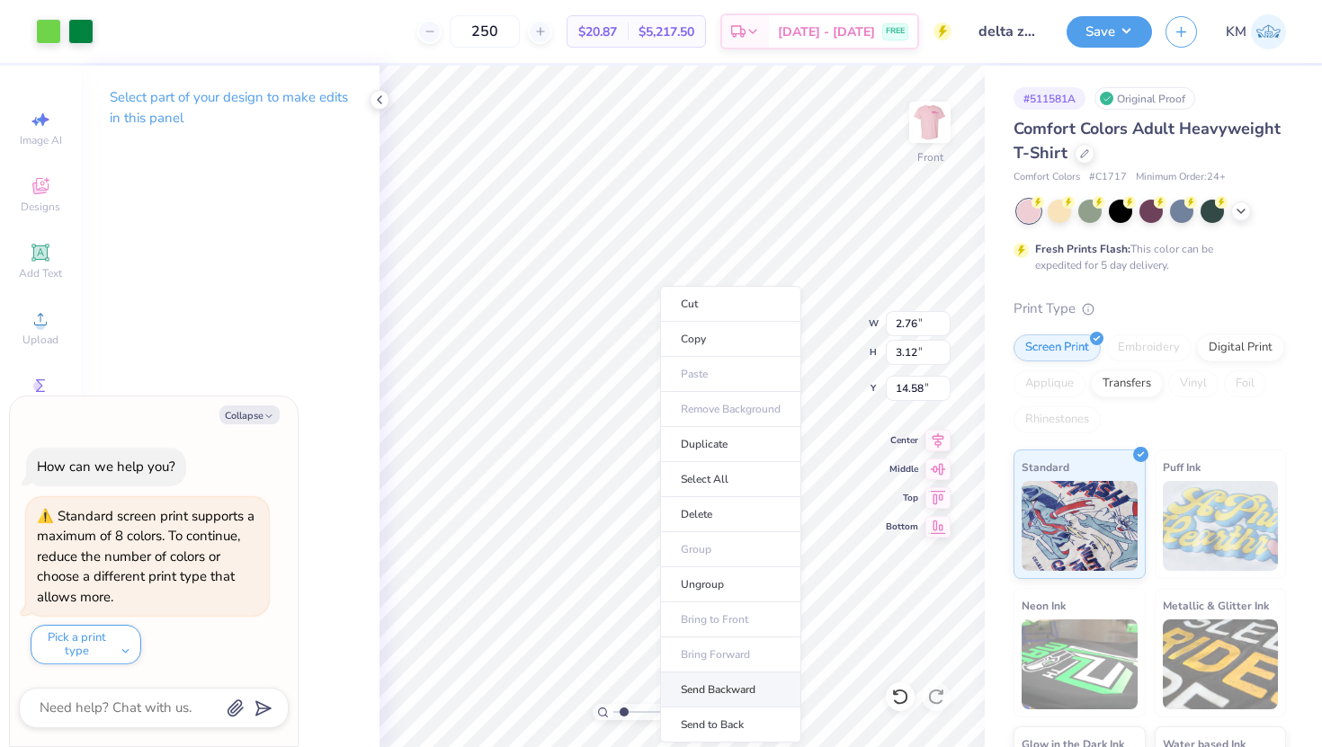
click at [738, 695] on li "Send Backward" at bounding box center [730, 690] width 141 height 35
click at [720, 655] on li "Bring Forward" at bounding box center [718, 655] width 141 height 35
type textarea "x"
type input "12.12"
type input "12.57"
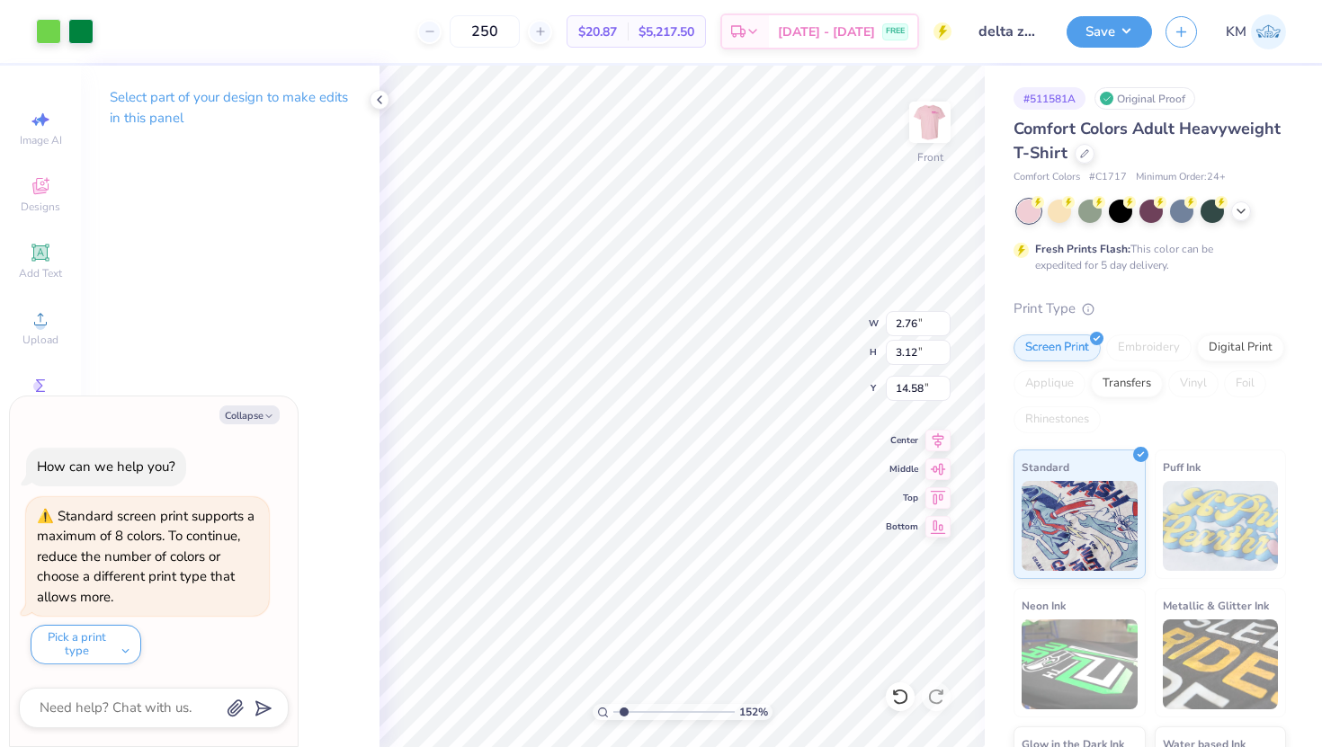
type input "3.57"
type textarea "x"
type input "1"
click at [613, 713] on input "range" at bounding box center [673, 712] width 121 height 16
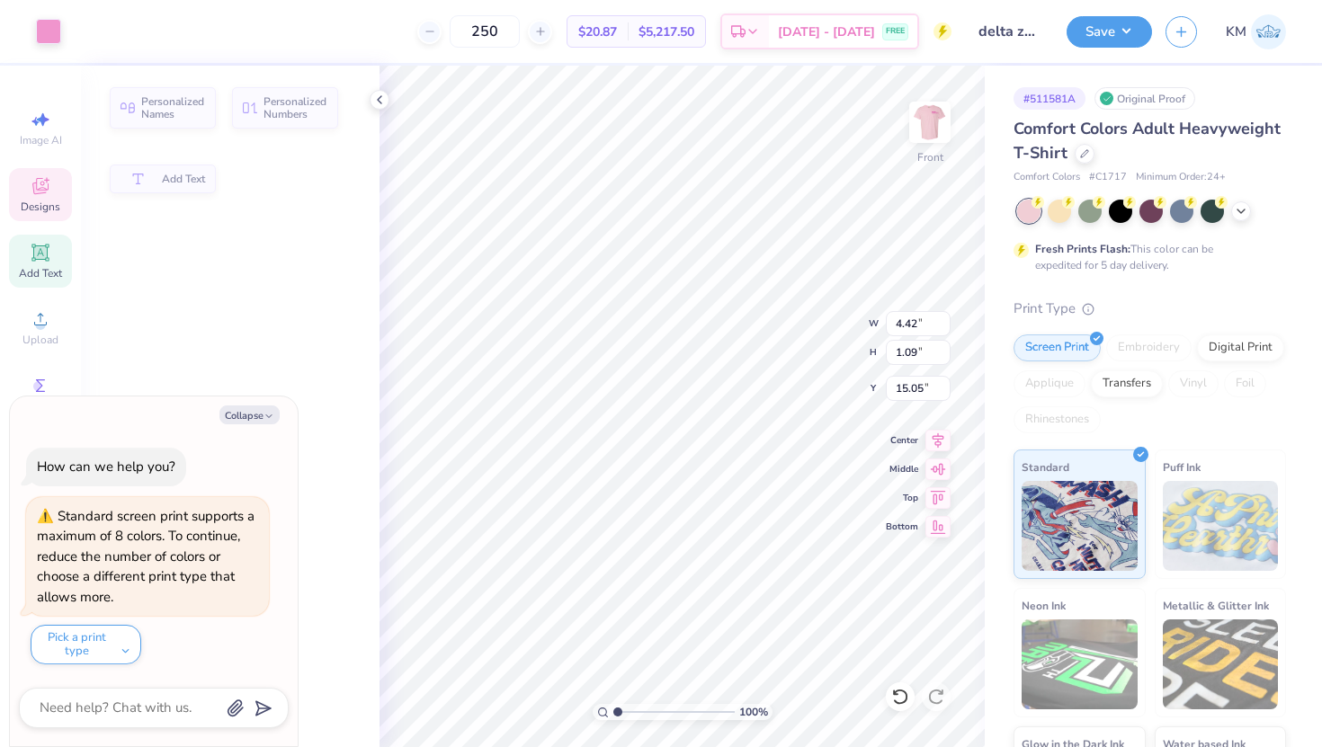
type textarea "x"
type input "4.42"
type input "1.09"
type input "15.05"
type textarea "x"
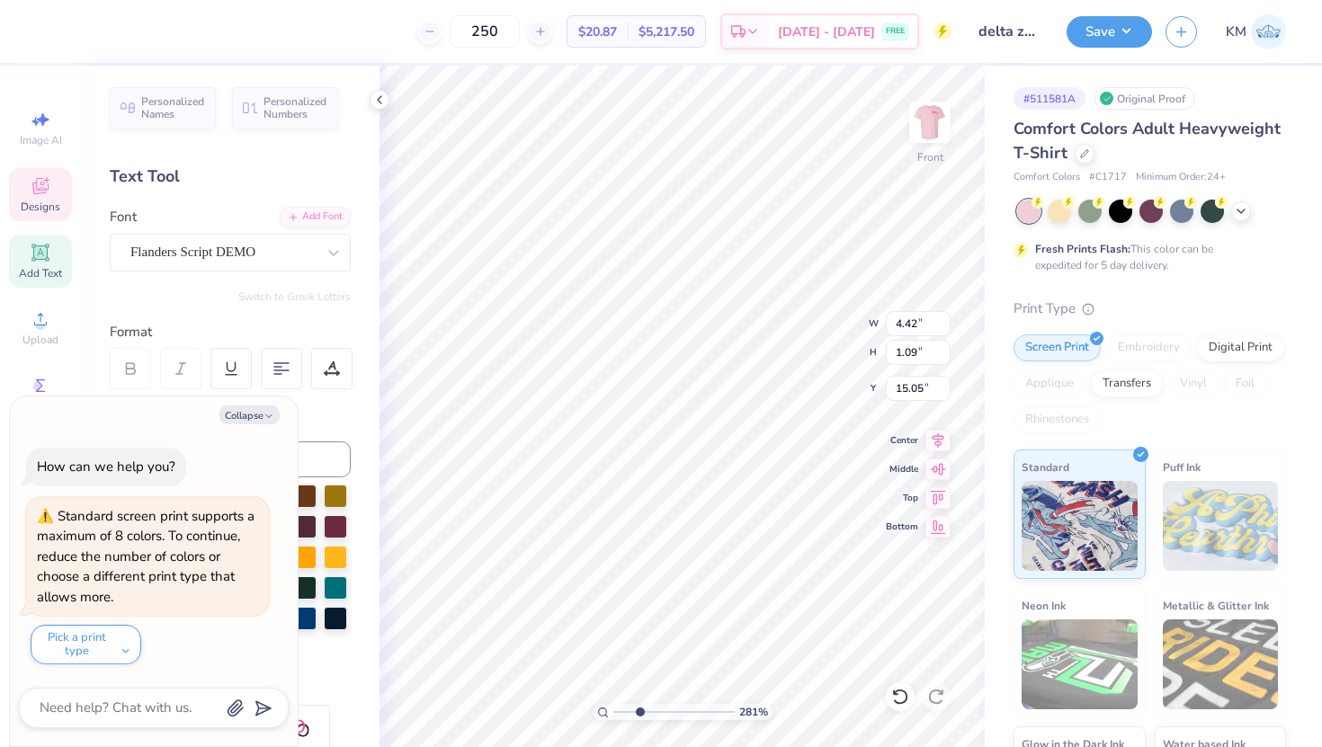
drag, startPoint x: 621, startPoint y: 714, endPoint x: 642, endPoint y: 716, distance: 21.7
type input "3.12"
click at [642, 716] on input "range" at bounding box center [673, 712] width 121 height 16
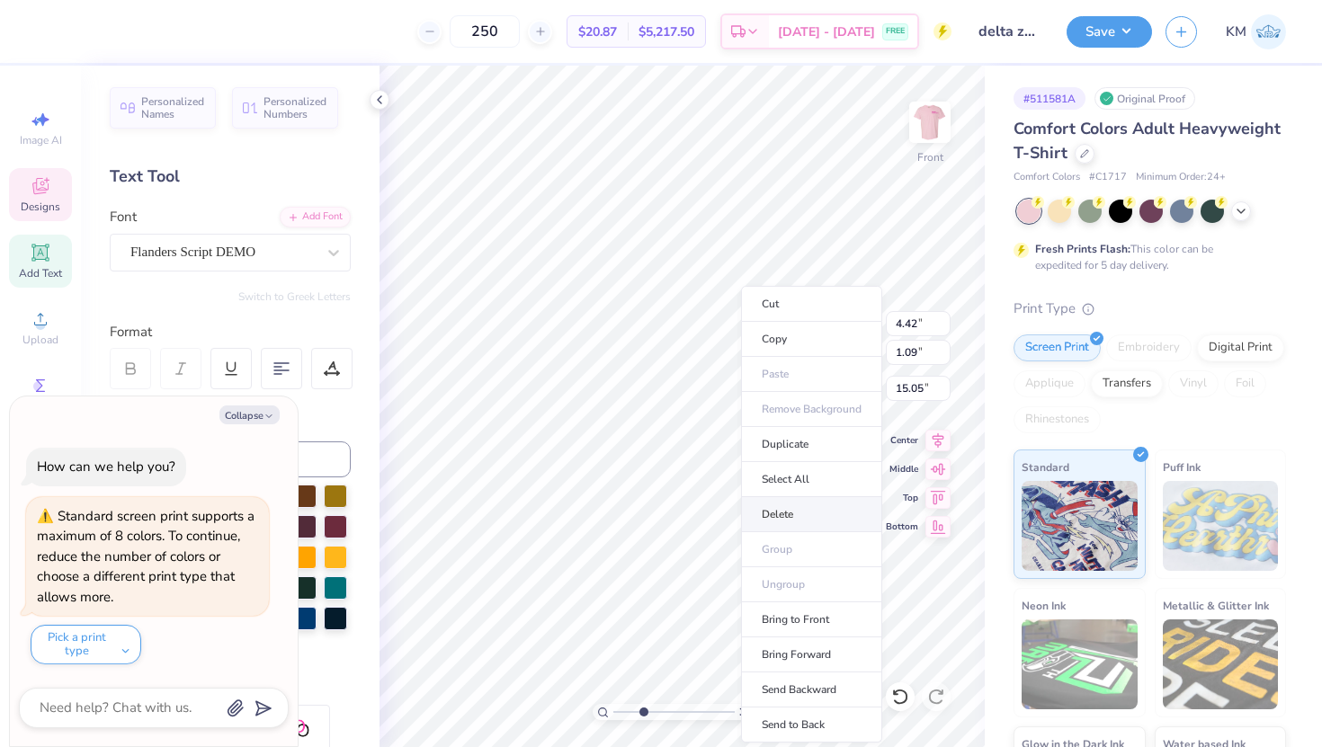
type textarea "x"
type input "2.76"
type input "3.12"
type input "14.58"
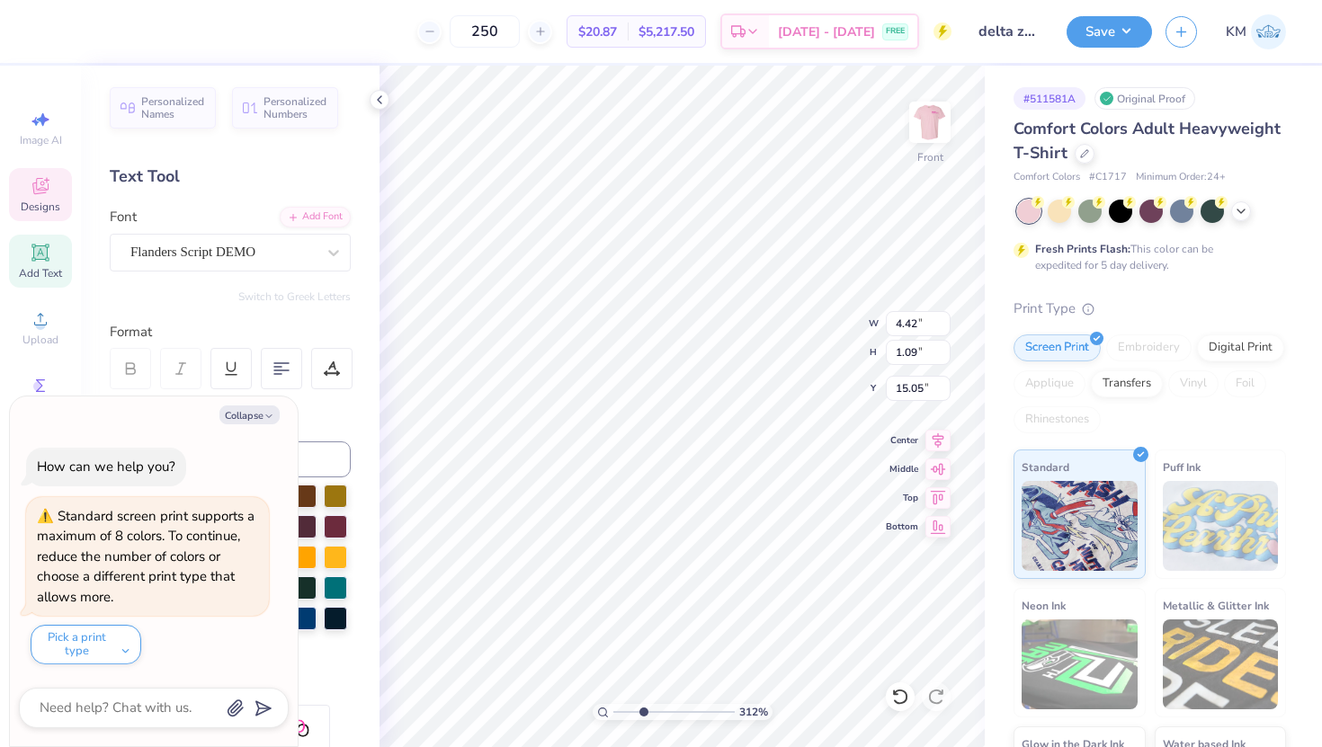
type textarea "x"
type input "5.22"
type input "1.29"
type input "14.85"
type textarea "x"
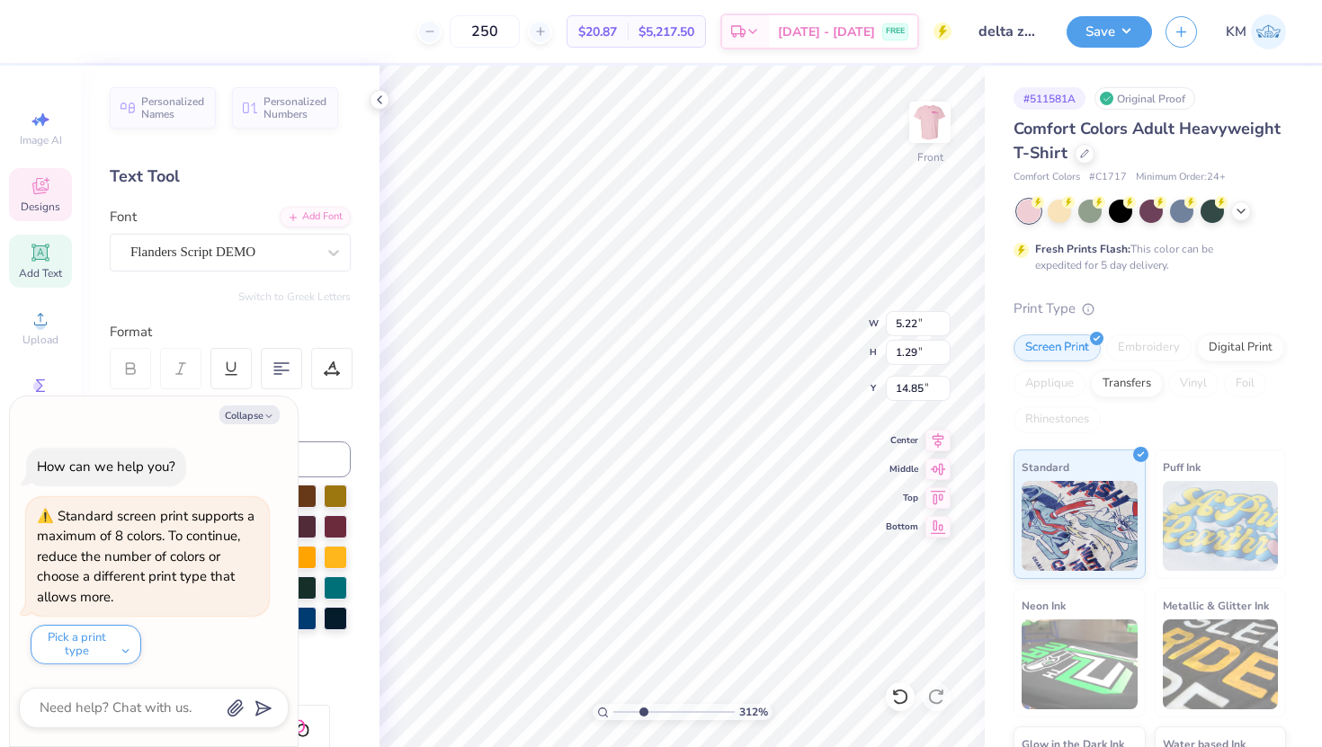
type input "14.79"
type textarea "x"
type input "2.76"
type input "3.12"
type input "14.58"
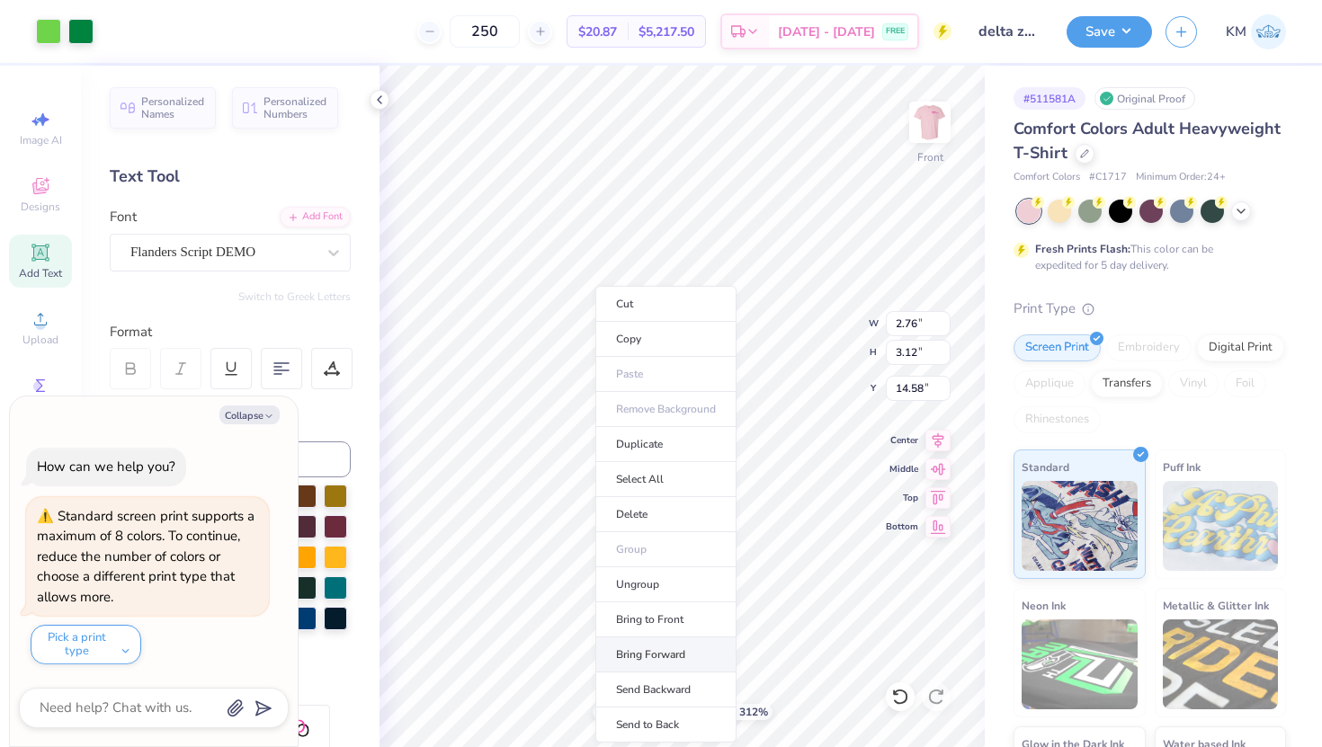
click at [637, 648] on li "Bring Forward" at bounding box center [665, 655] width 141 height 35
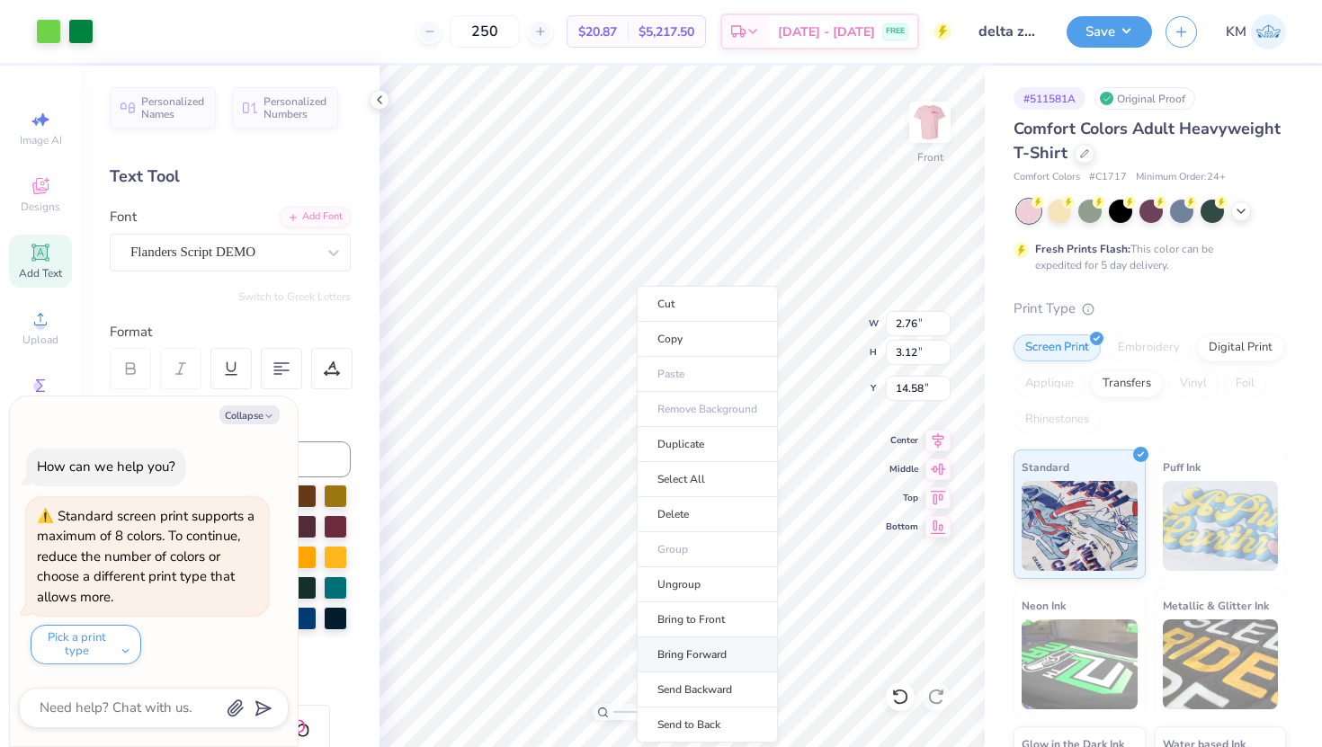
click at [682, 658] on li "Bring Forward" at bounding box center [707, 655] width 141 height 35
click at [667, 610] on li "Bring to Front" at bounding box center [712, 620] width 141 height 35
type textarea "x"
type input "5.22"
type input "1.29"
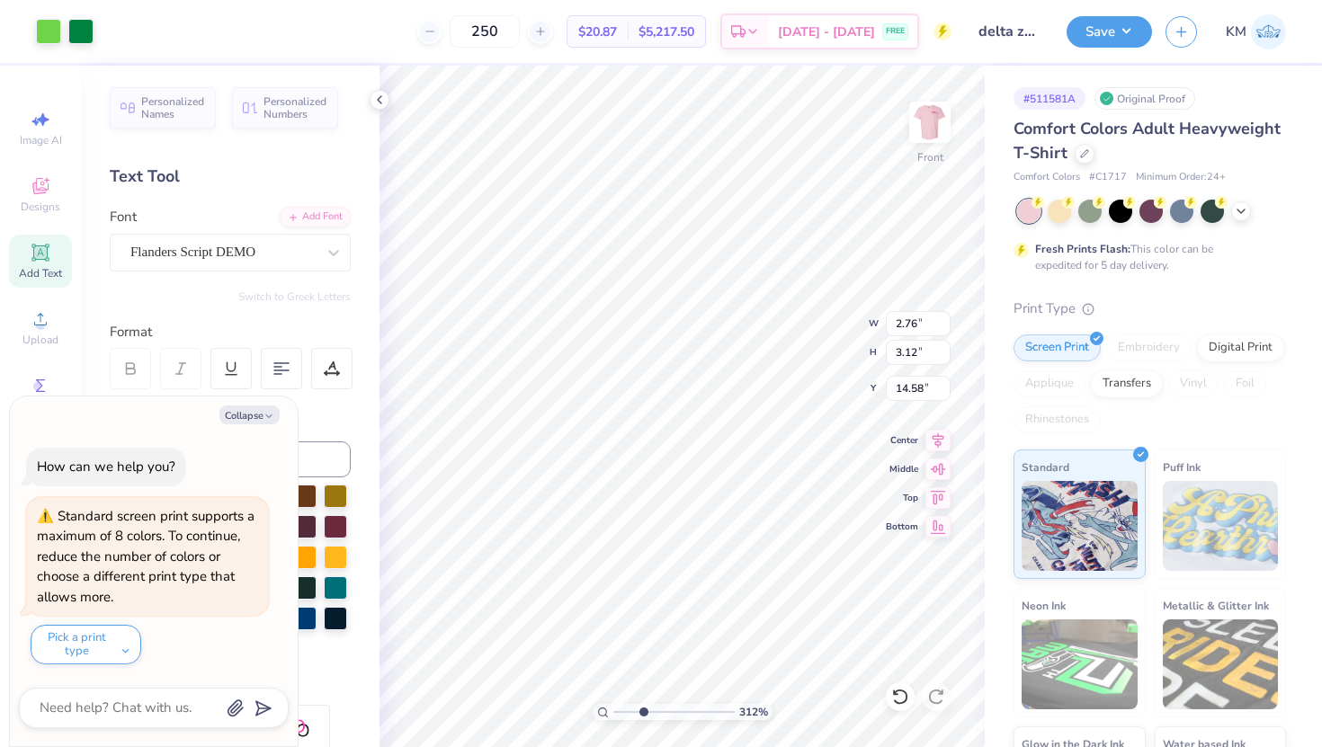
type input "14.79"
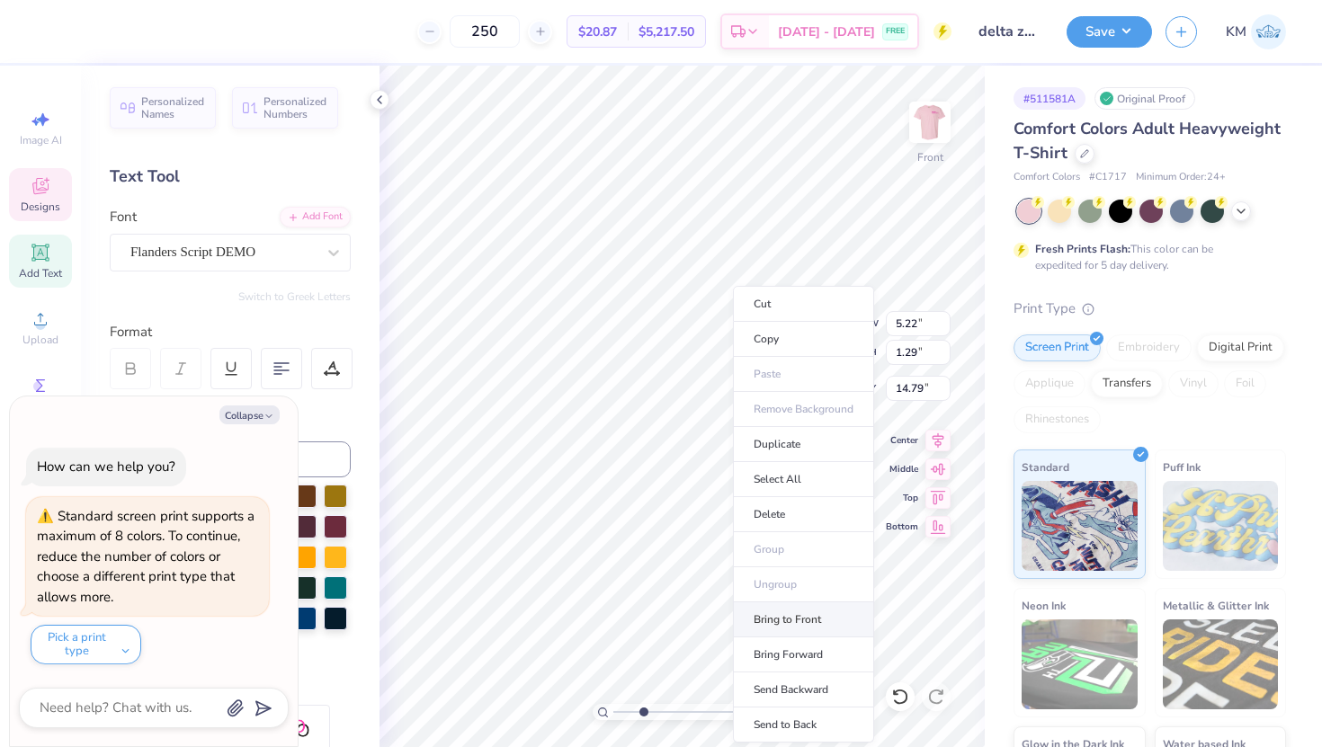
click at [765, 631] on li "Bring to Front" at bounding box center [803, 620] width 141 height 35
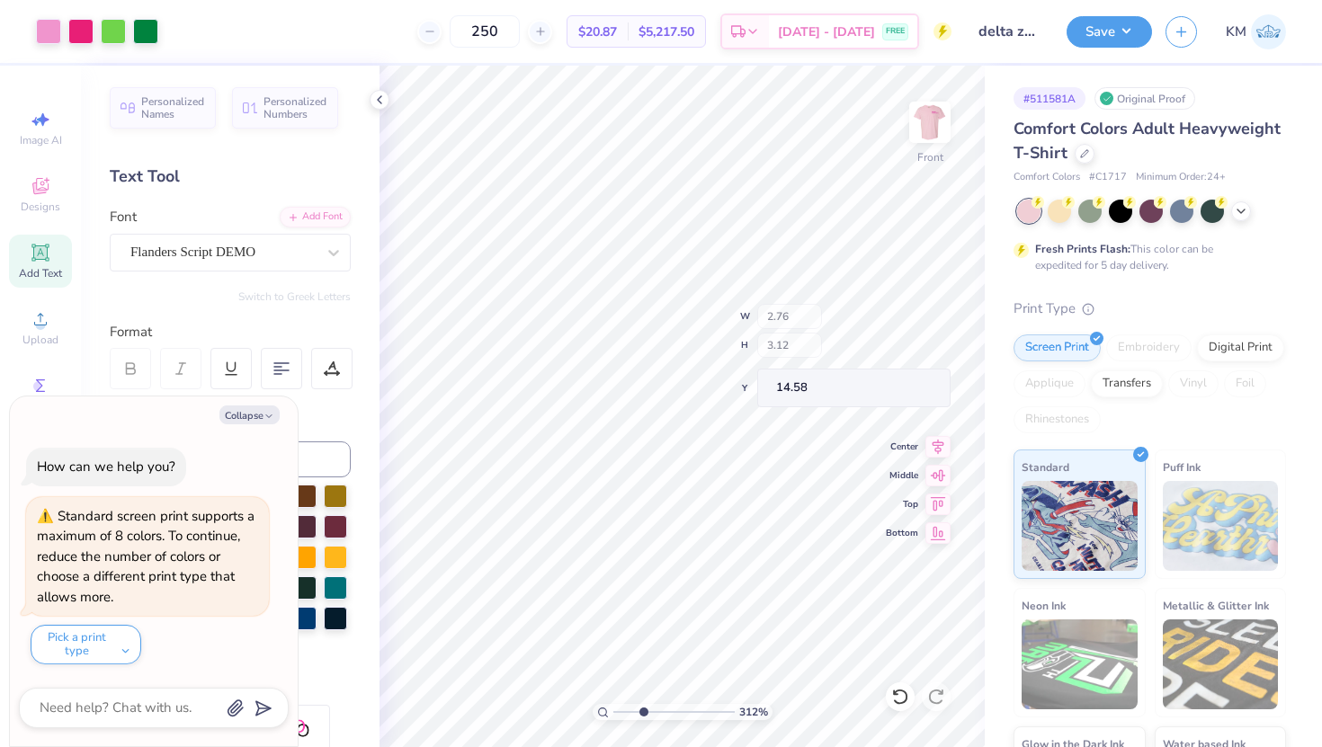
type textarea "x"
type input "14.32"
click at [114, 41] on div at bounding box center [113, 29] width 25 height 25
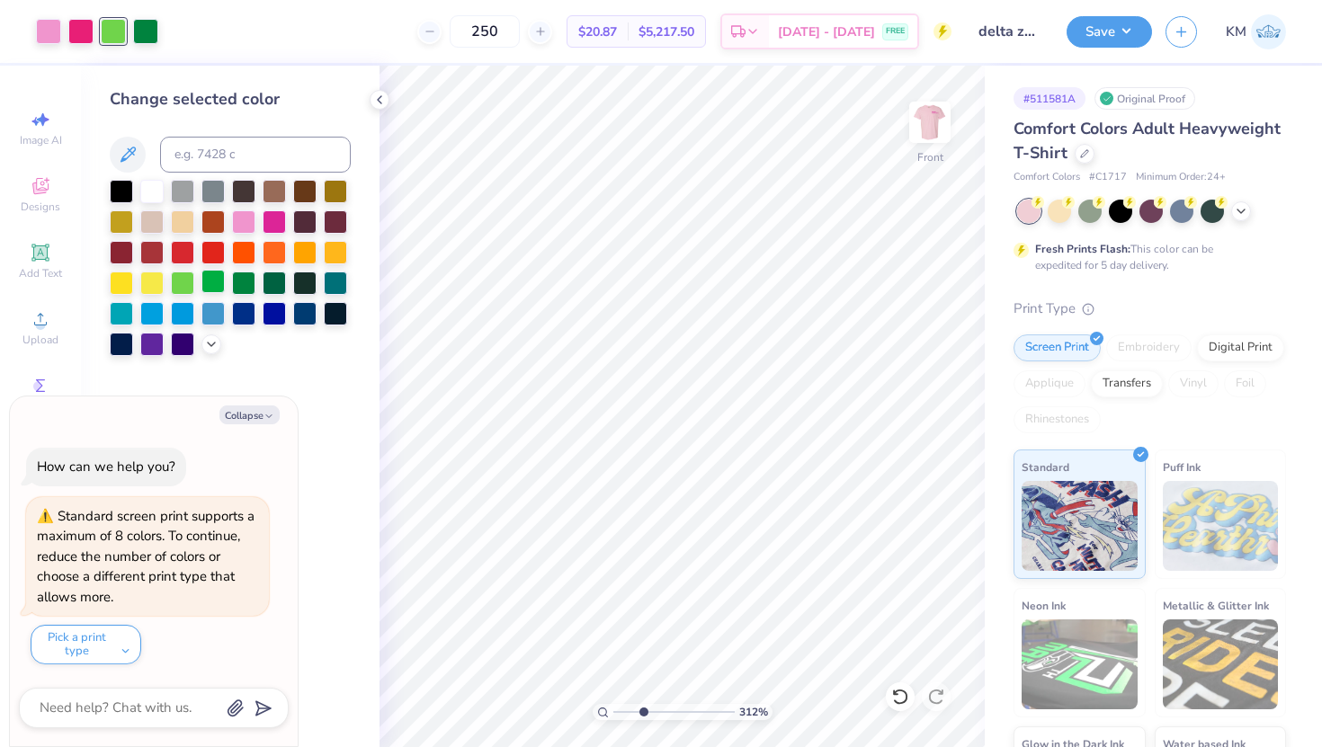
click at [220, 283] on div at bounding box center [212, 281] width 23 height 23
click at [141, 31] on div at bounding box center [145, 29] width 25 height 25
click at [273, 283] on div at bounding box center [274, 281] width 23 height 23
type textarea "x"
type input "3.21"
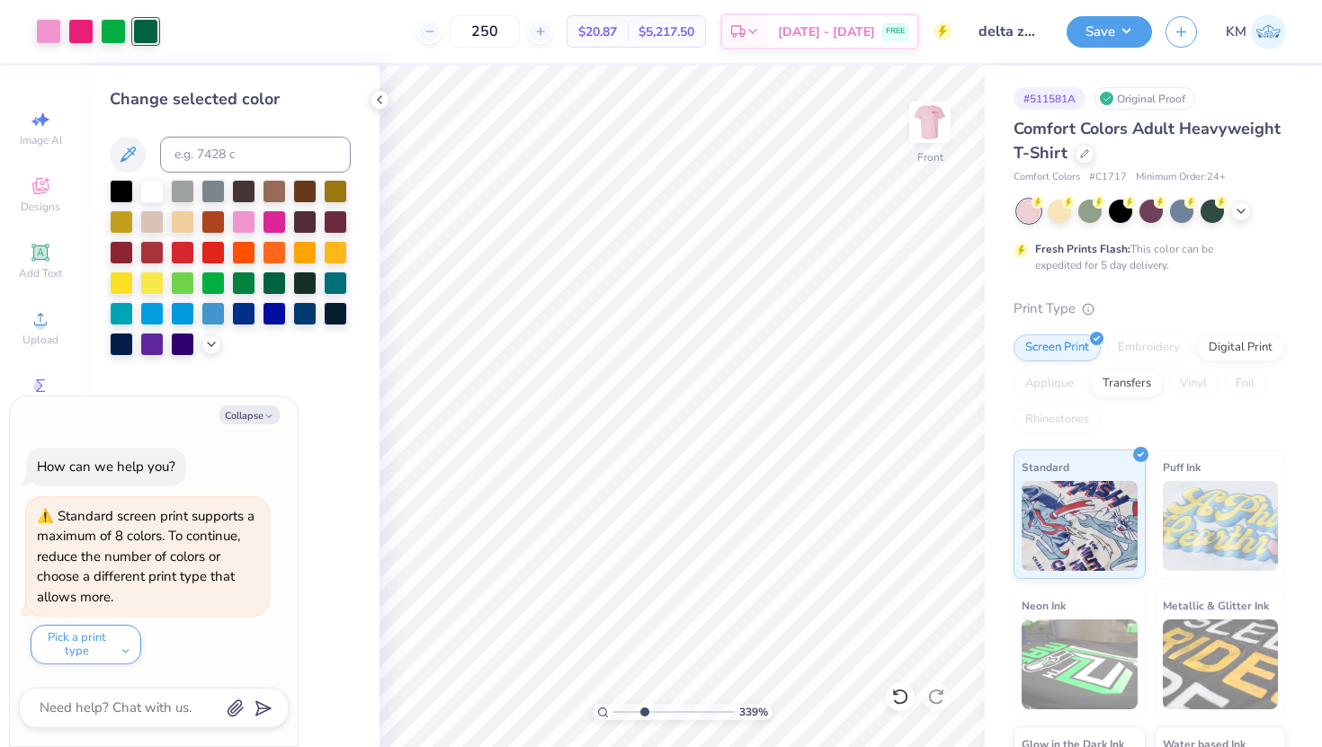
click at [644, 714] on input "range" at bounding box center [673, 712] width 121 height 16
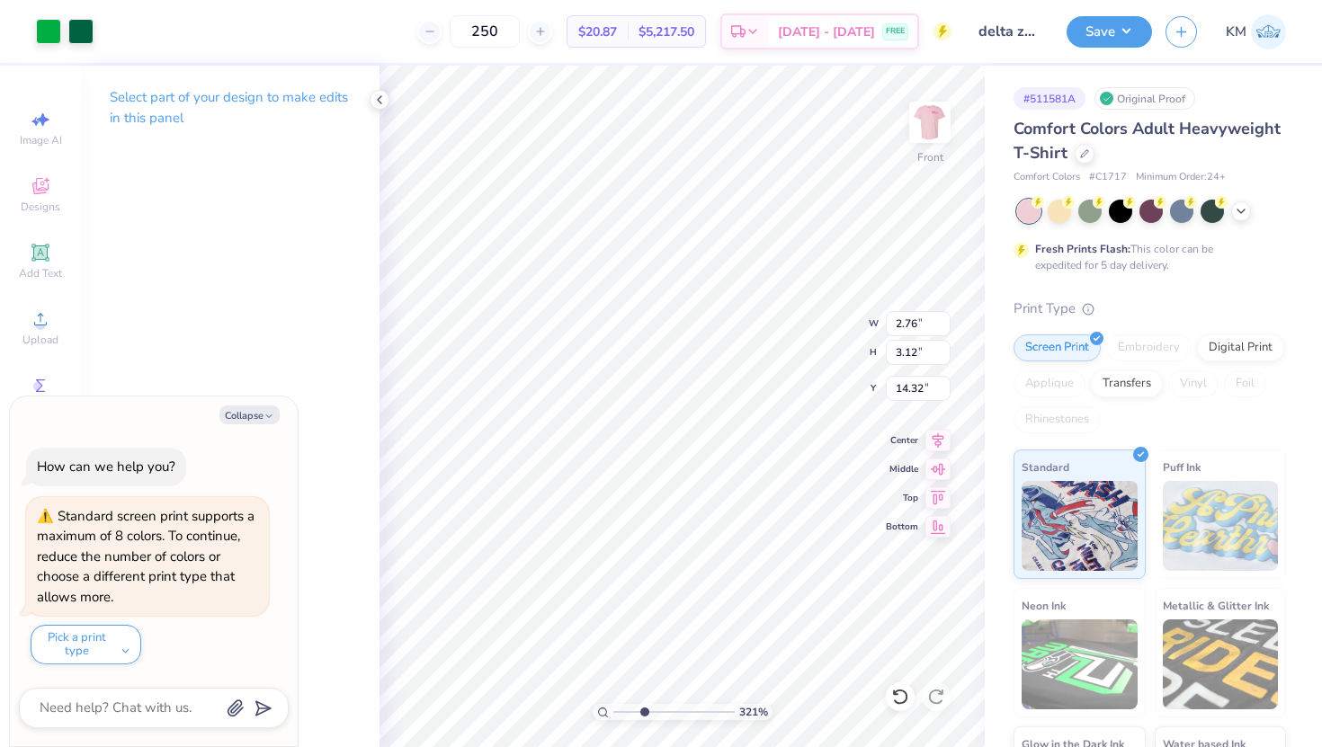
type textarea "x"
type input "2.85"
type input "3.03"
type input "14.30"
type textarea "x"
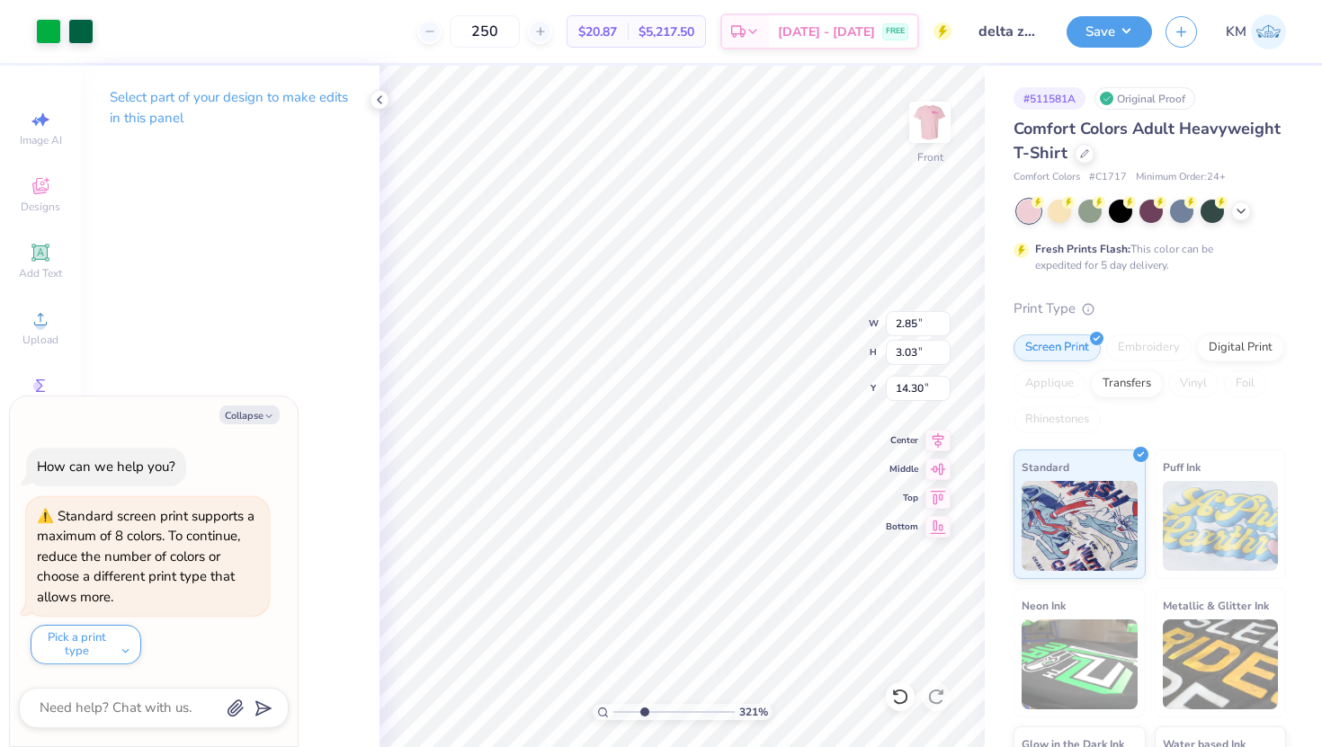
type input "14.07"
drag, startPoint x: 613, startPoint y: 714, endPoint x: 639, endPoint y: 719, distance: 25.6
type input "2.75"
click at [639, 719] on input "range" at bounding box center [673, 712] width 121 height 16
type textarea "x"
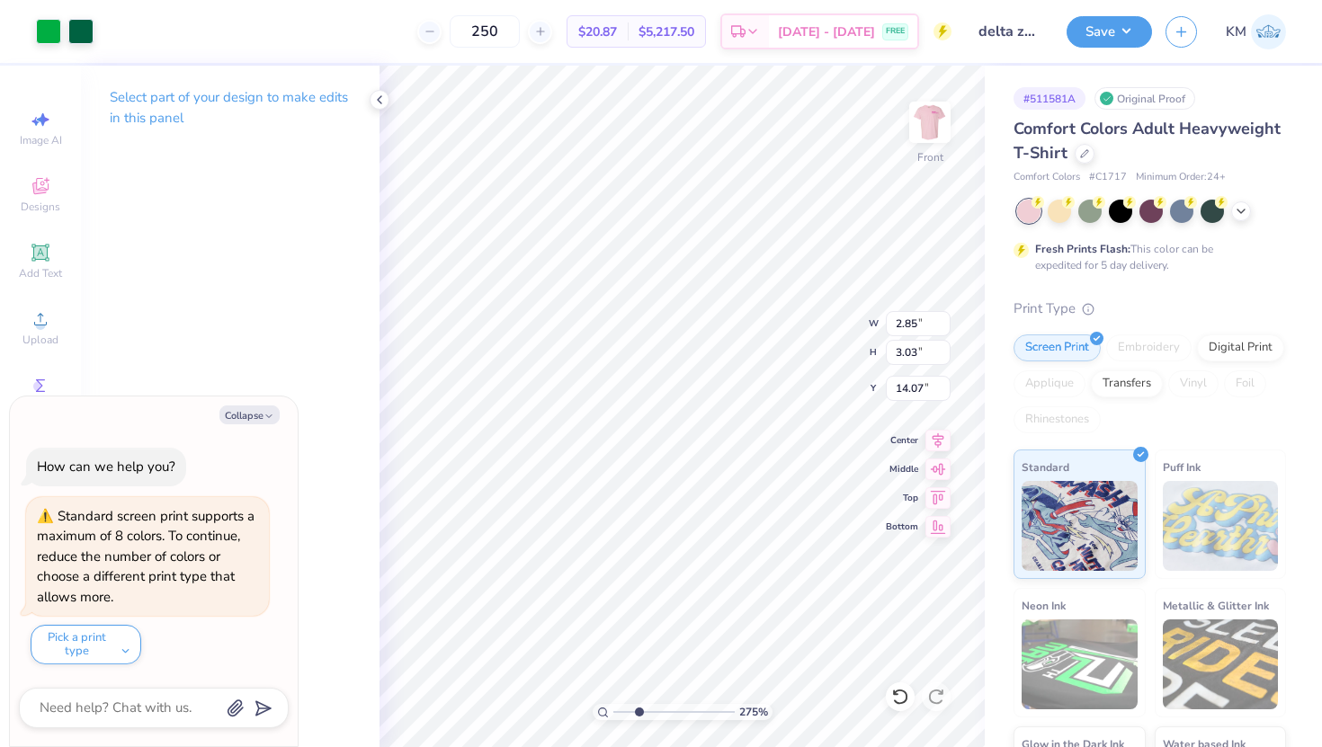
type input "14.14"
drag, startPoint x: 642, startPoint y: 709, endPoint x: 624, endPoint y: 711, distance: 18.2
type input "1.62"
click at [624, 711] on input "range" at bounding box center [673, 712] width 121 height 16
type textarea "x"
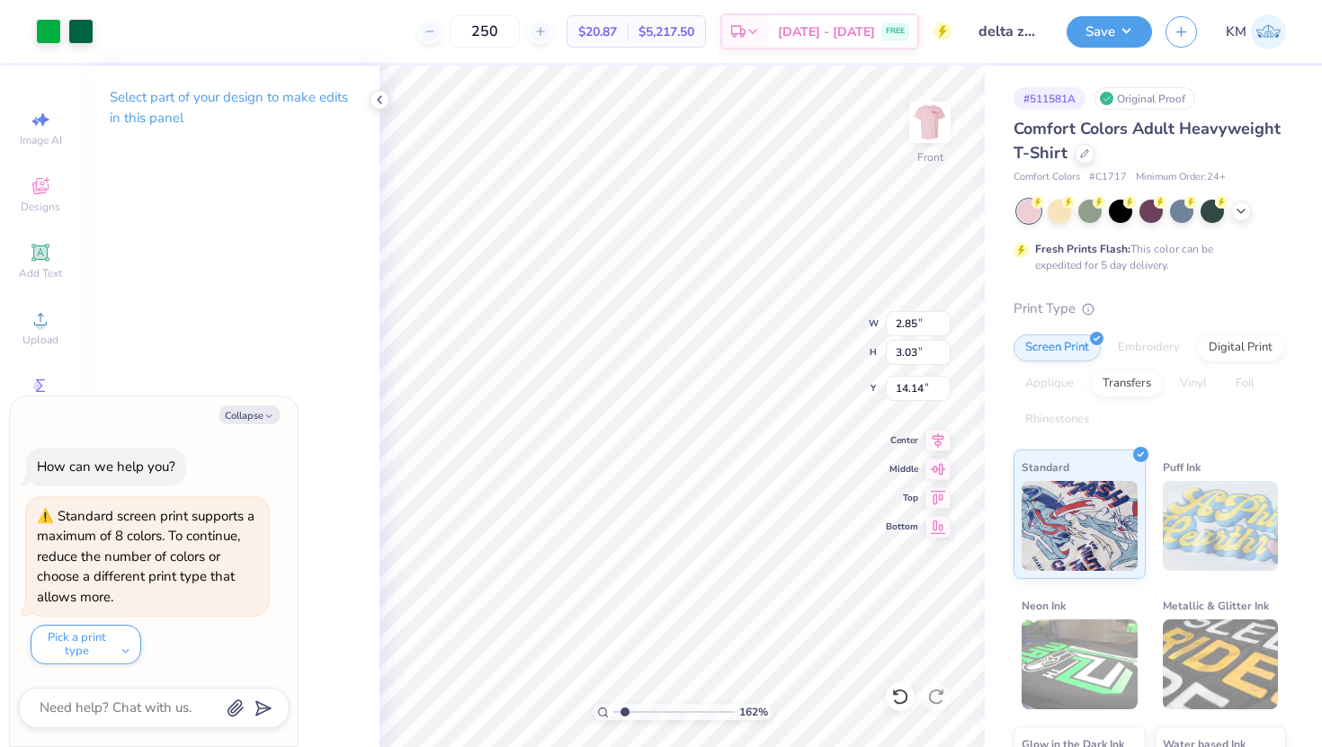
type input "17.30"
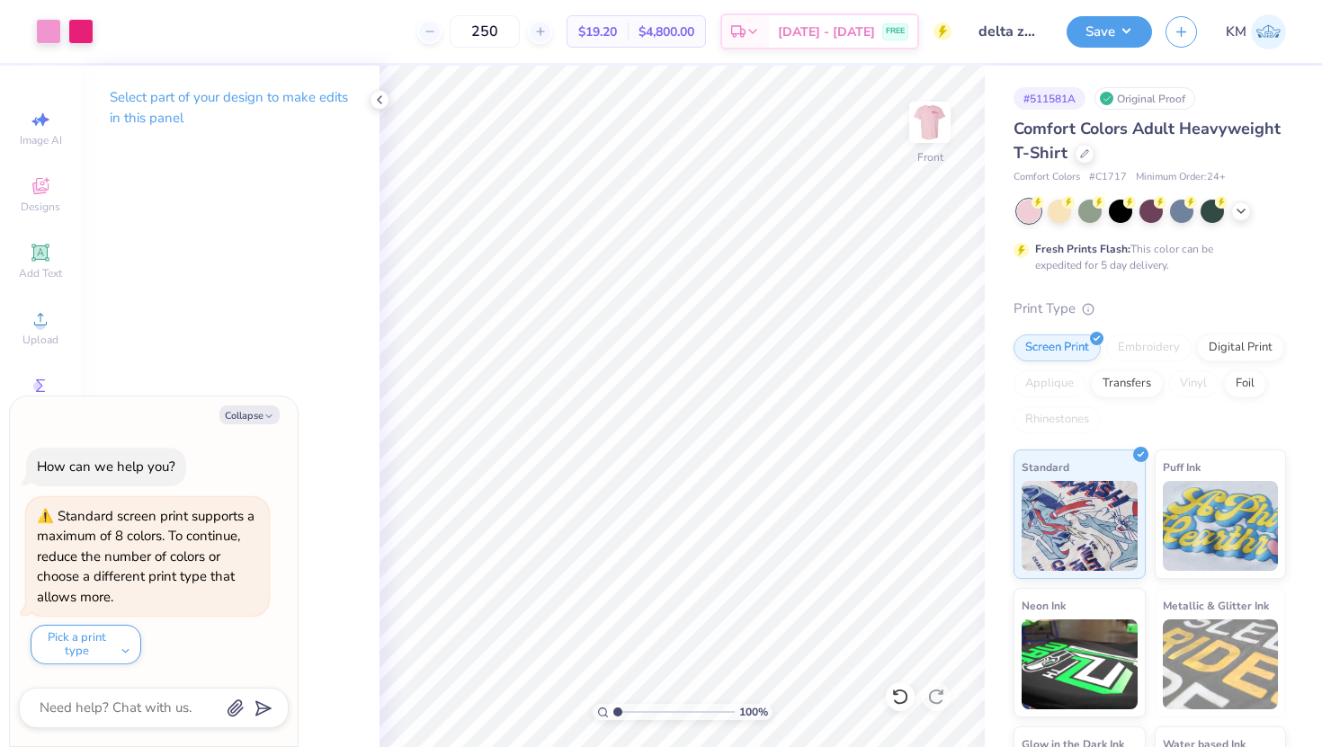
drag, startPoint x: 622, startPoint y: 709, endPoint x: 582, endPoint y: 704, distance: 40.7
type input "1"
click at [613, 704] on input "range" at bounding box center [673, 712] width 121 height 16
click at [262, 414] on button "Collapse" at bounding box center [249, 415] width 60 height 19
type textarea "x"
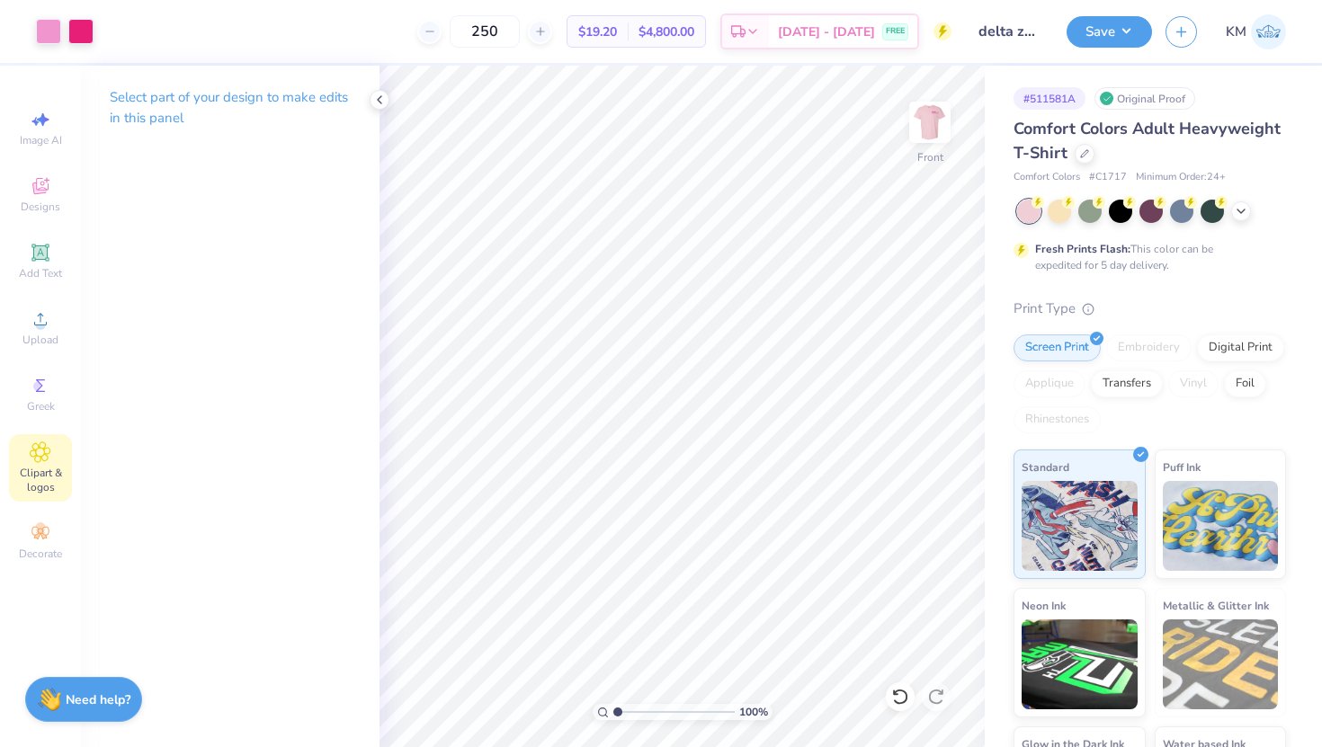
click at [39, 463] on div "Clipart & logos" at bounding box center [40, 467] width 63 height 67
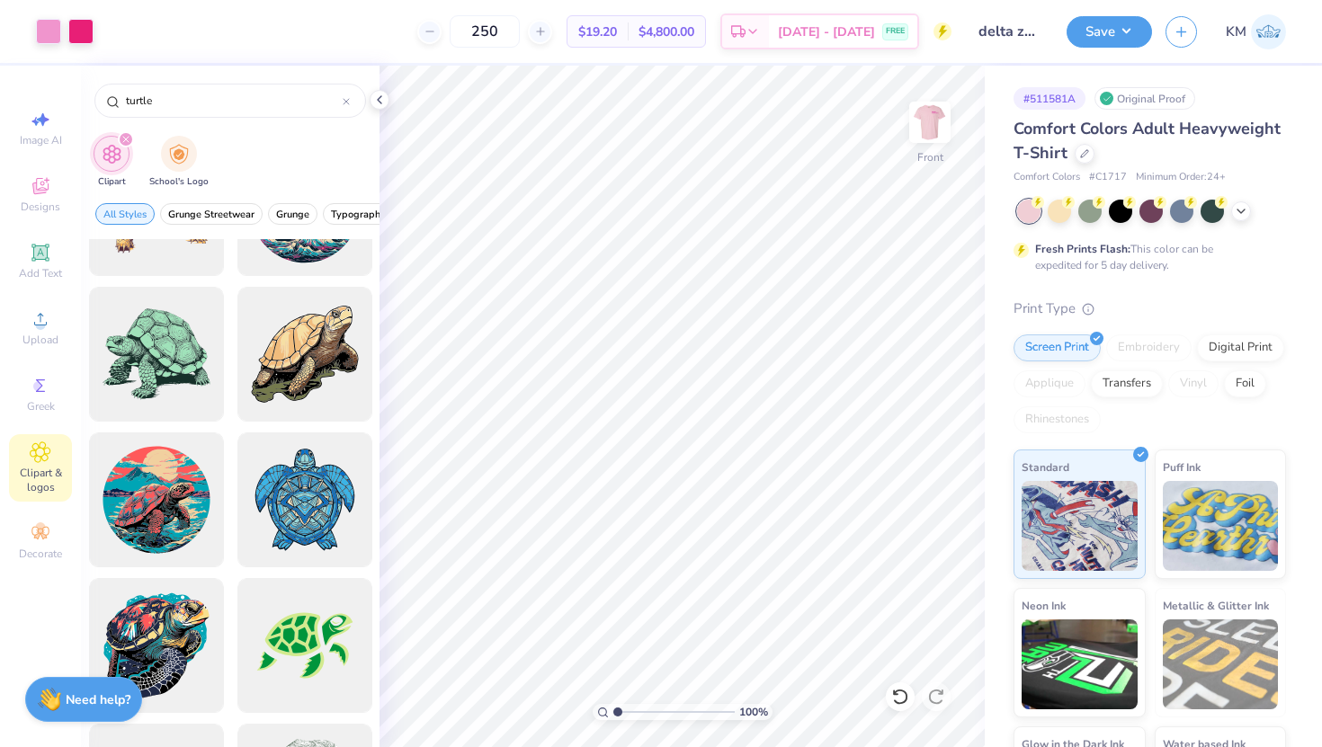
scroll to position [679, 0]
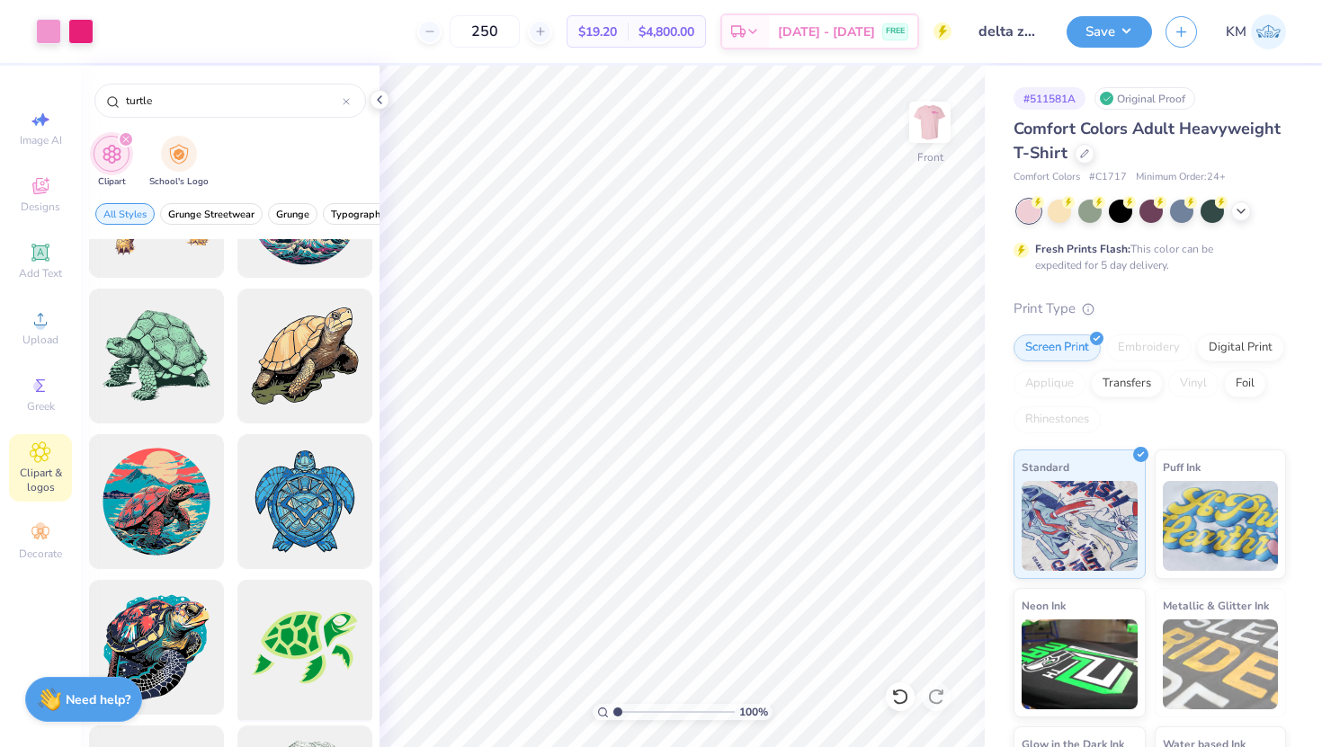
click at [309, 674] on div at bounding box center [304, 648] width 148 height 148
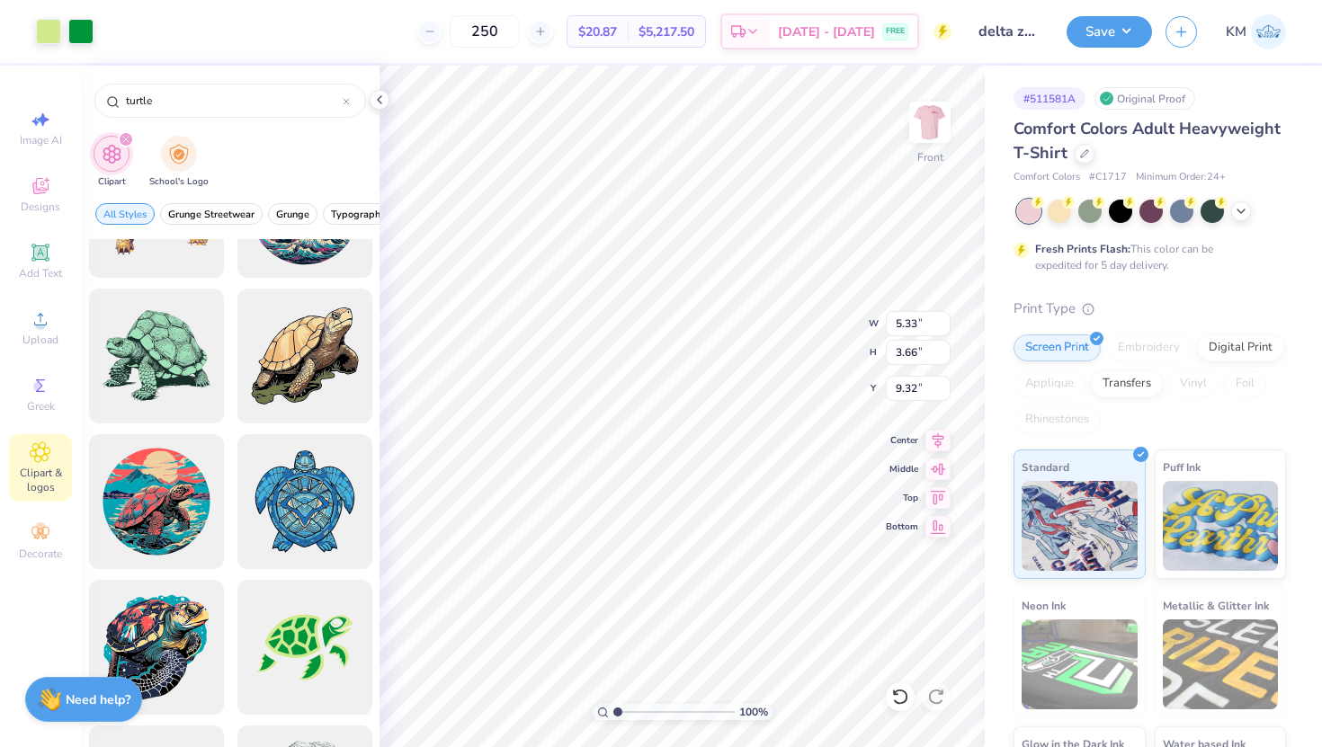
type input "5.33"
type input "3.66"
type input "9.32"
type input "3.03"
type input "2.08"
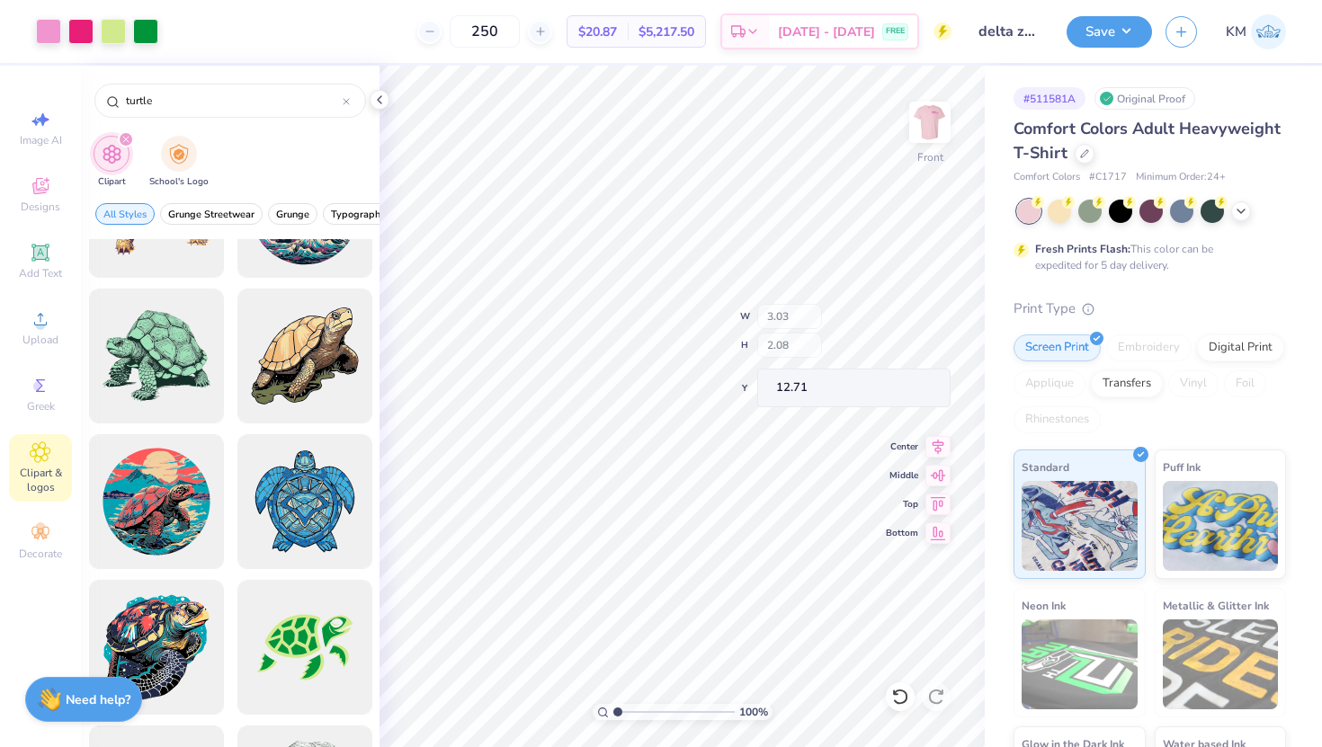
type input "14.00"
type input "14.40"
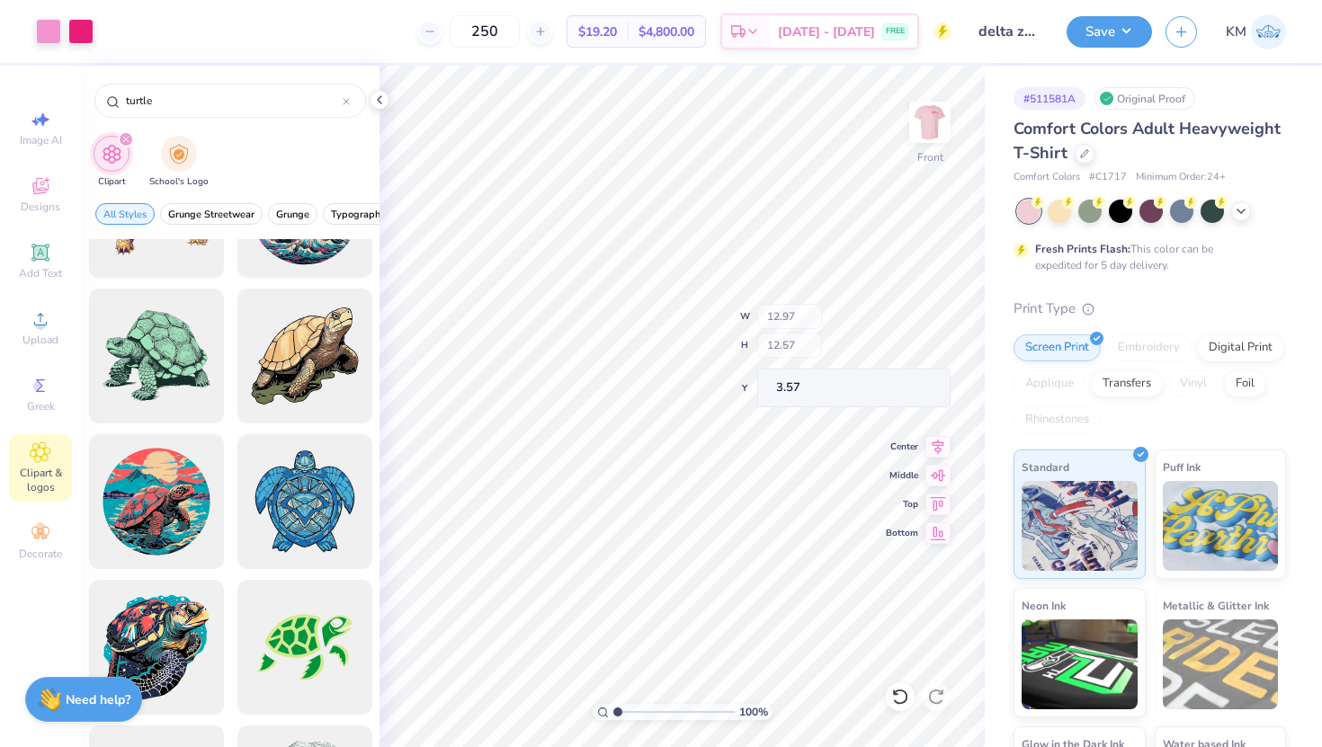
type input "3.00"
click at [926, 121] on img at bounding box center [930, 122] width 72 height 72
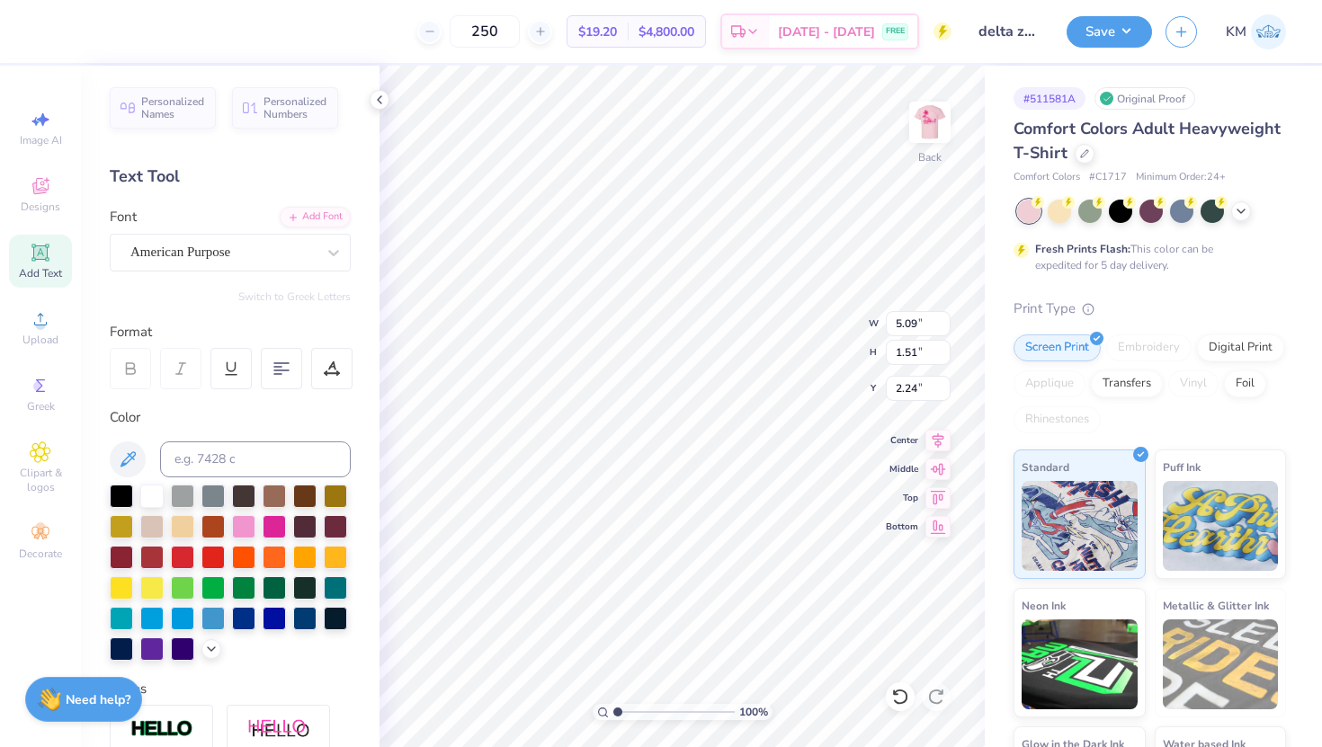
click at [240, 277] on div "Personalized Names Personalized Numbers Text Tool Add Font Font American Purpos…" at bounding box center [230, 407] width 299 height 682
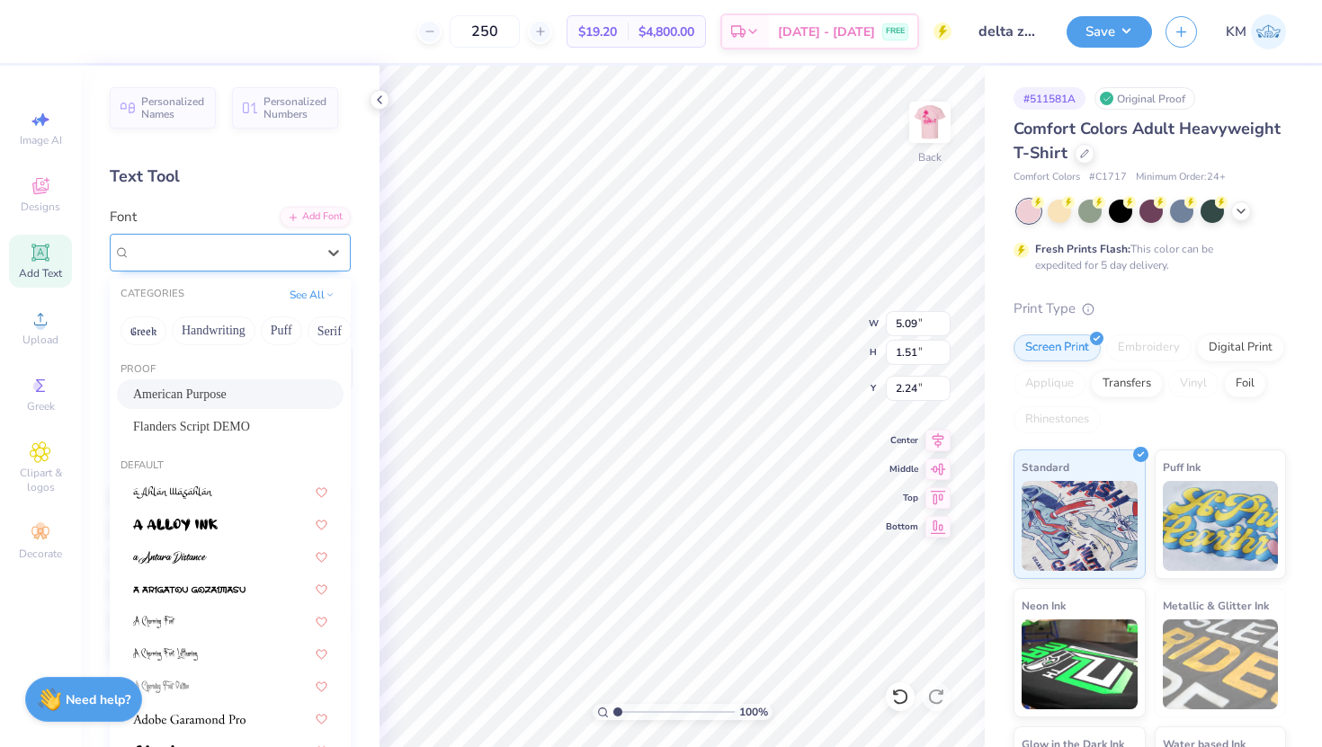
click at [225, 254] on div "American Purpose" at bounding box center [223, 252] width 189 height 28
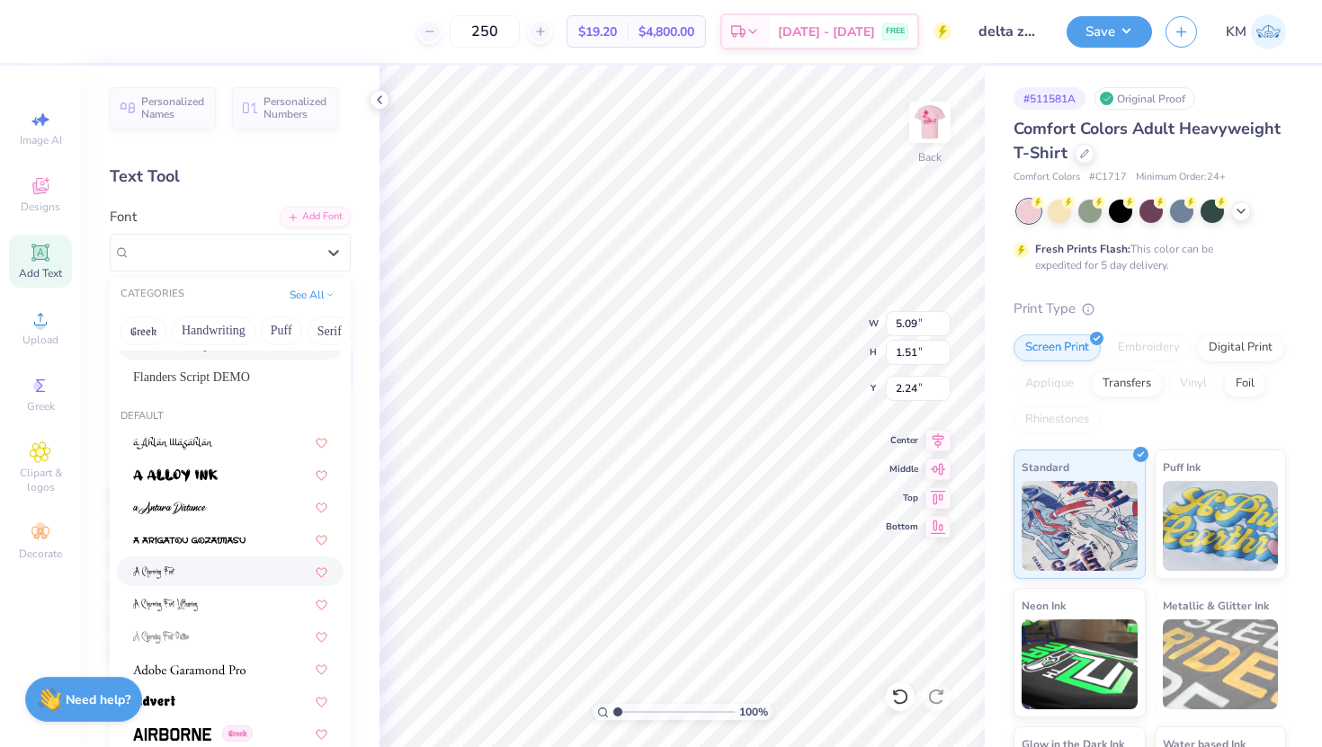
scroll to position [49, 0]
click at [178, 704] on div at bounding box center [230, 702] width 194 height 19
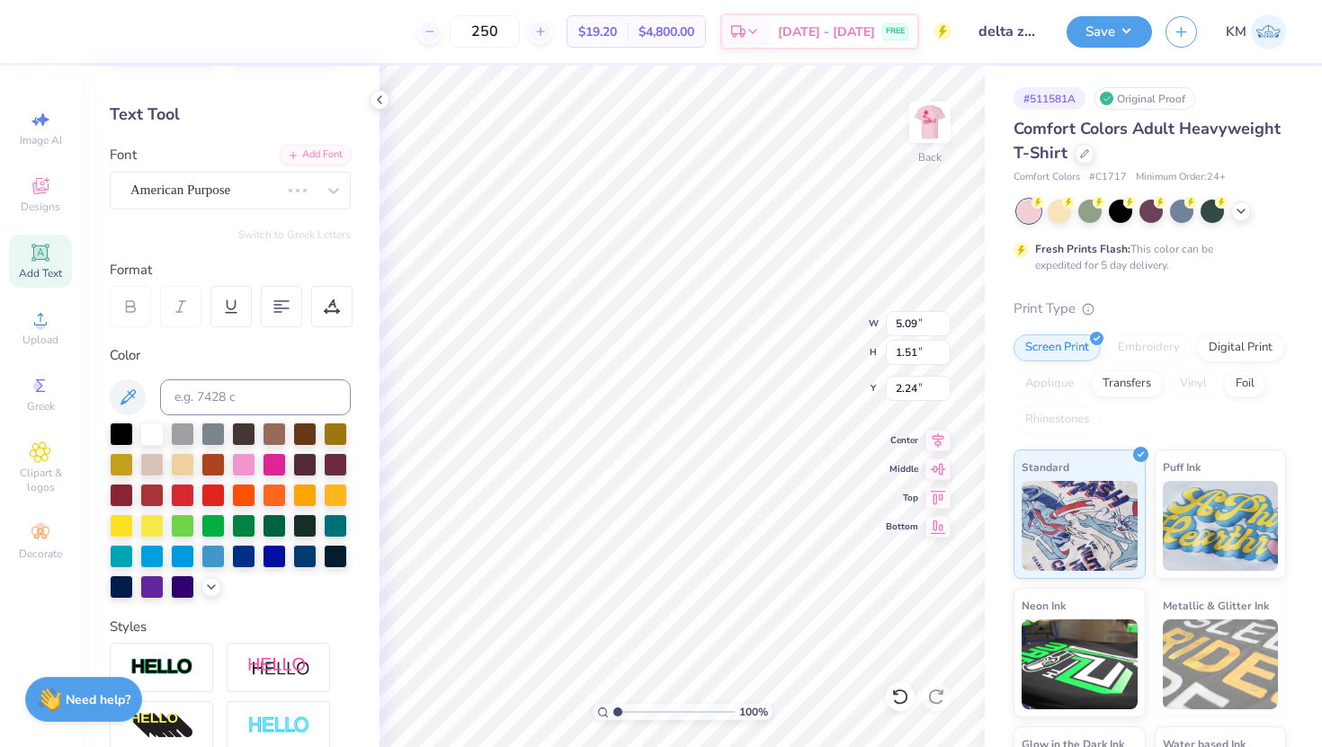
scroll to position [63, 0]
type input "5.88"
type input "1.66"
type input "2.17"
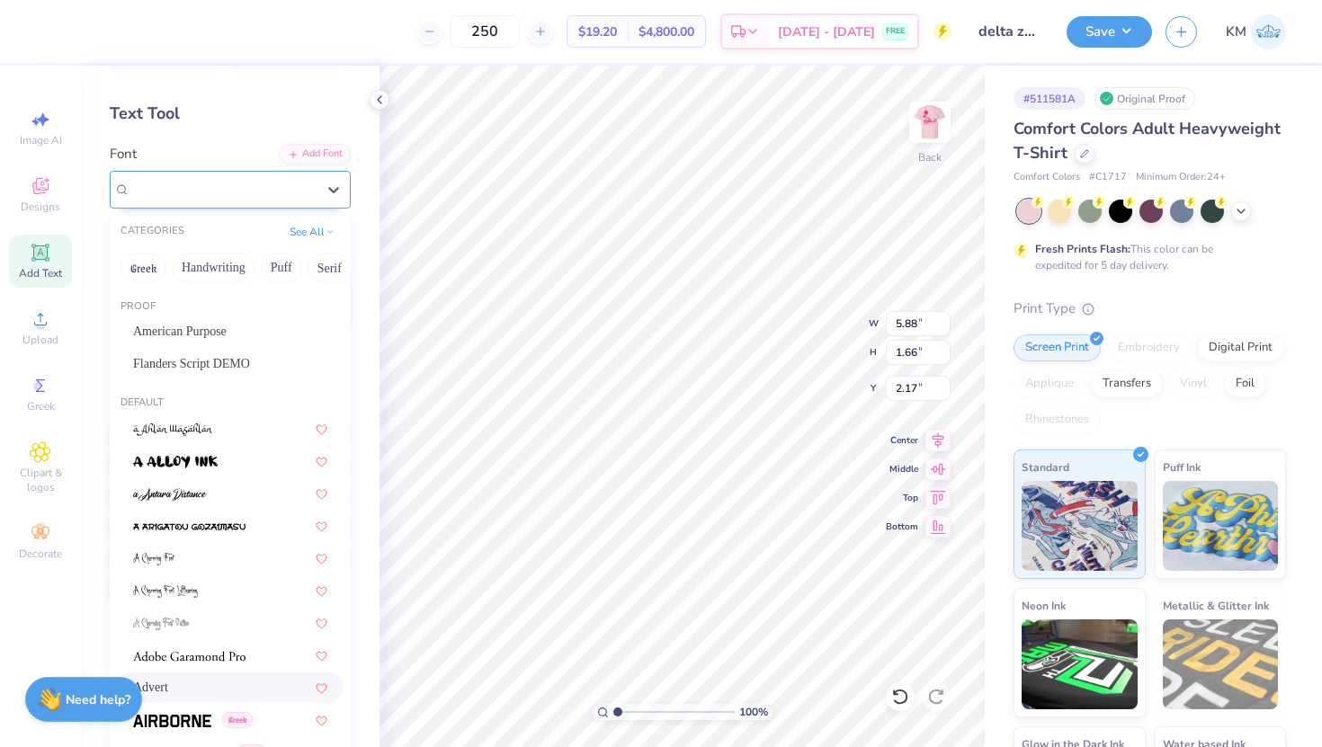
click at [250, 188] on div "Advert" at bounding box center [223, 189] width 189 height 28
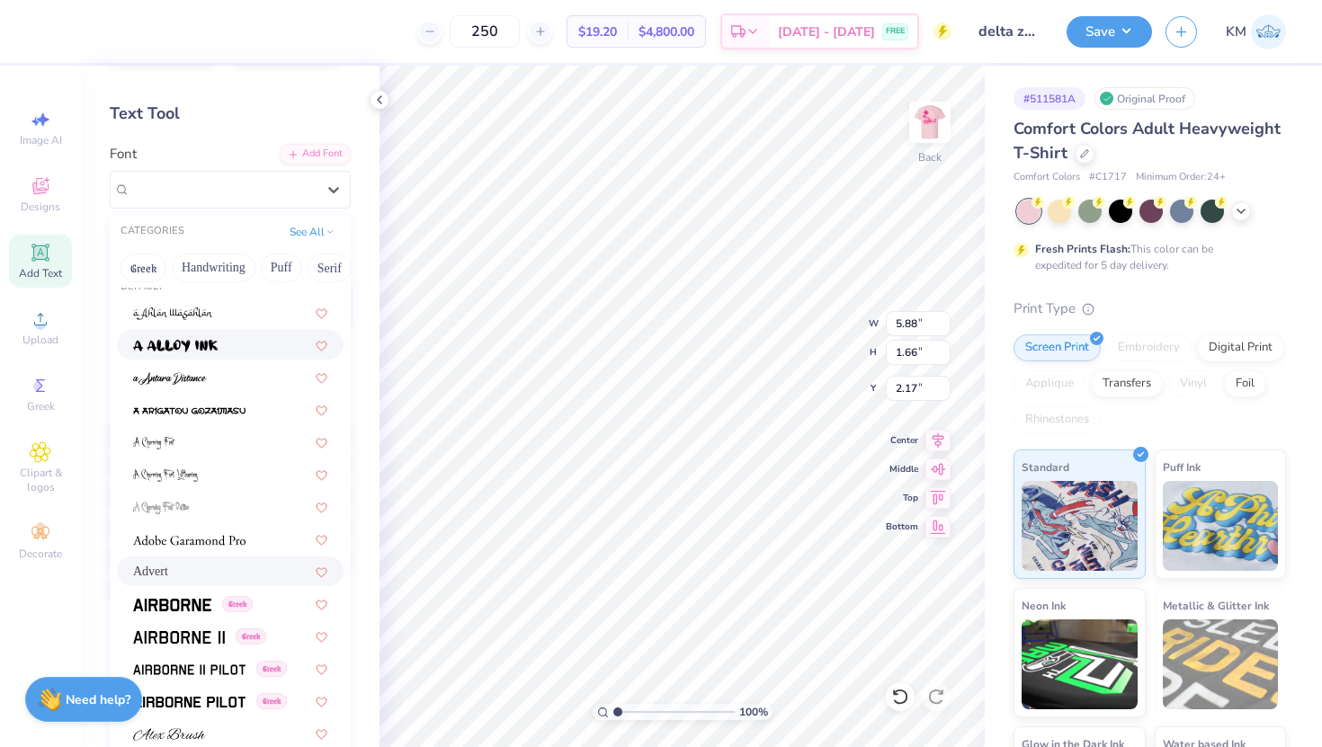
scroll to position [130, 0]
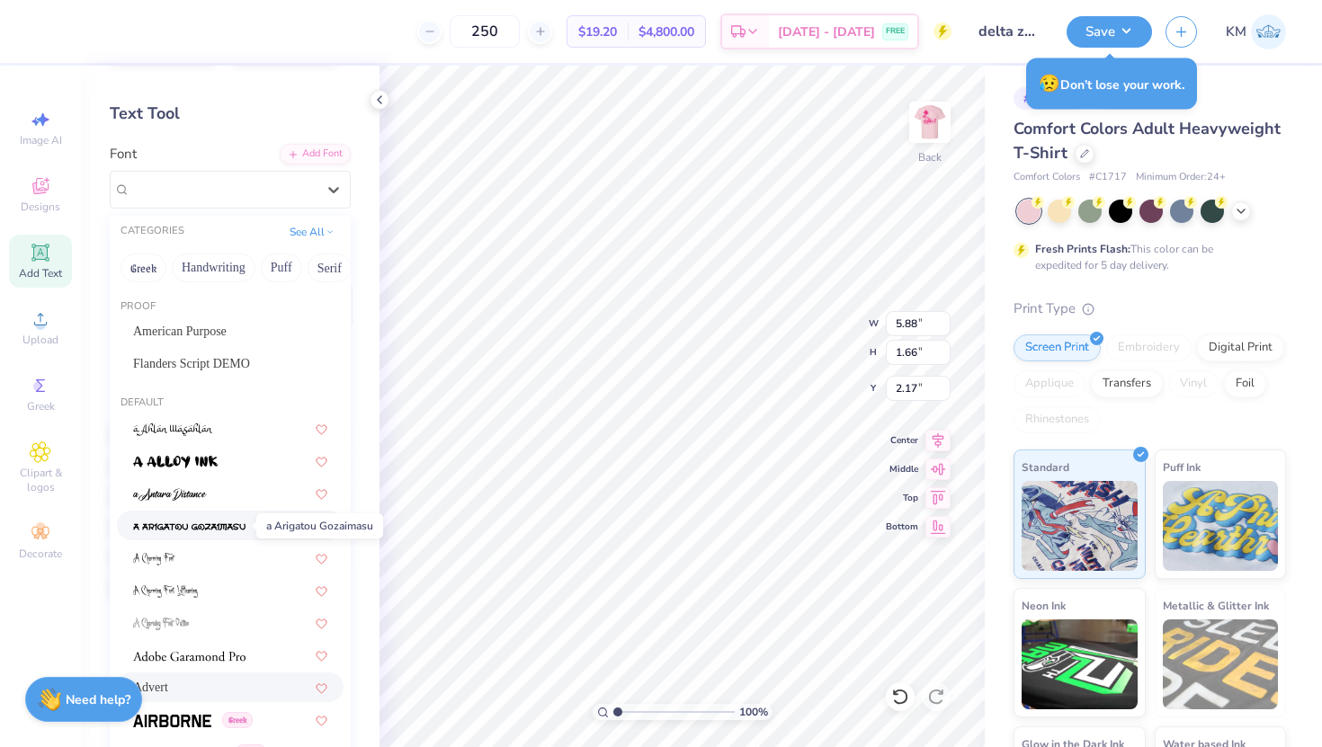
click at [187, 533] on span at bounding box center [189, 525] width 112 height 19
type input "7.25"
type input "1.60"
type input "2.20"
click at [232, 196] on div "a Arigatou Gozaimasu" at bounding box center [223, 189] width 189 height 28
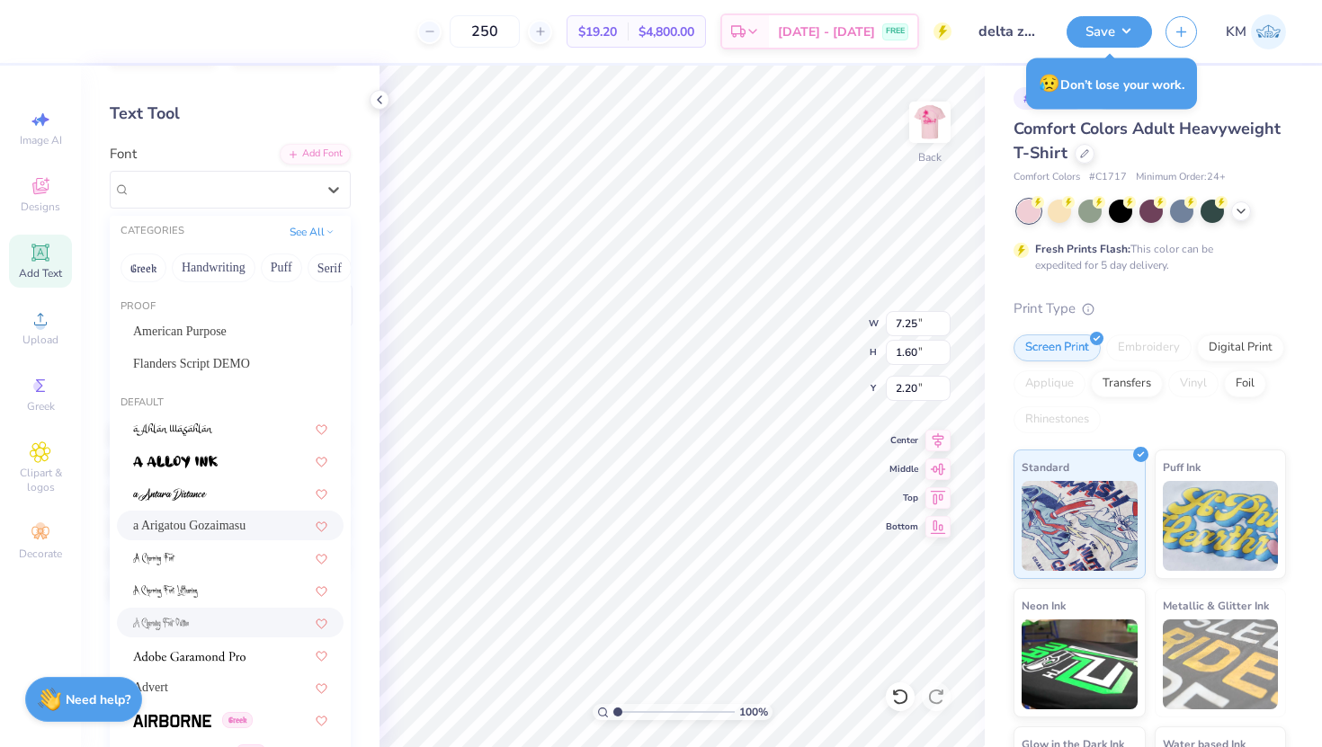
scroll to position [678, 0]
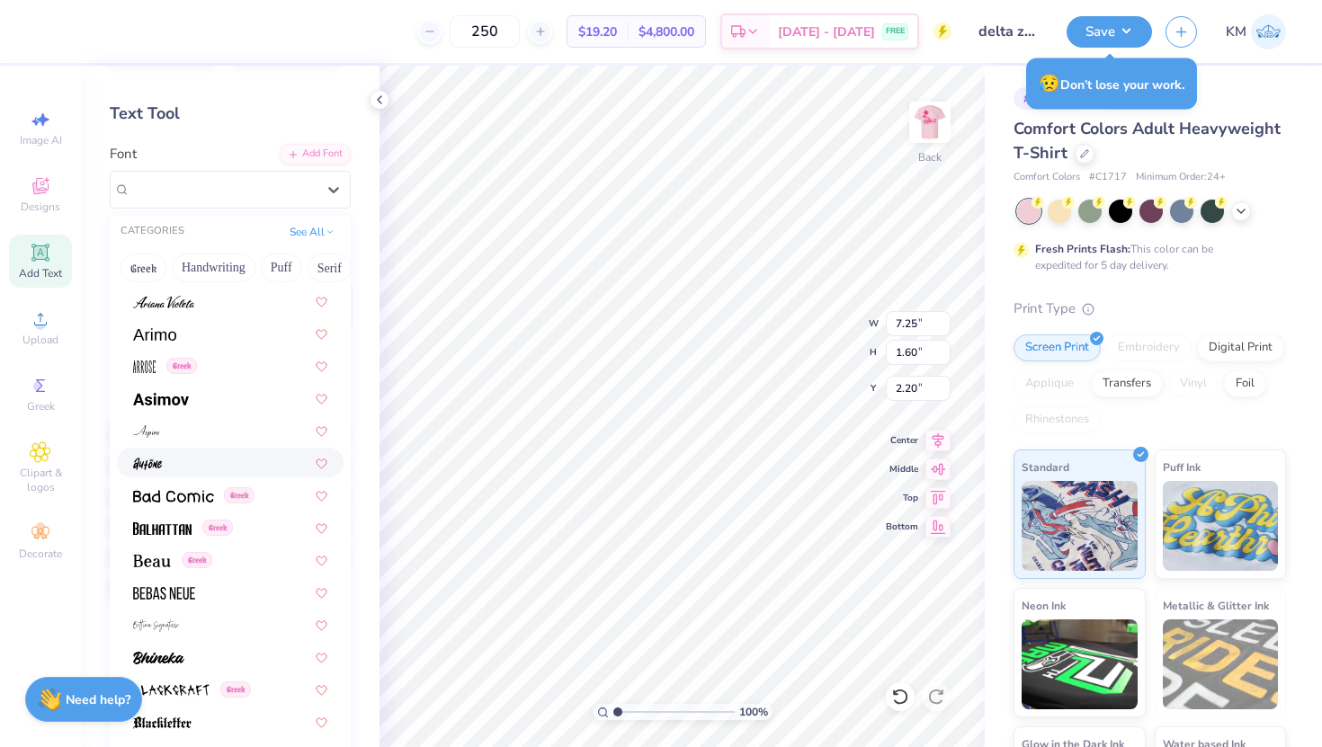
click at [195, 470] on div at bounding box center [230, 462] width 194 height 19
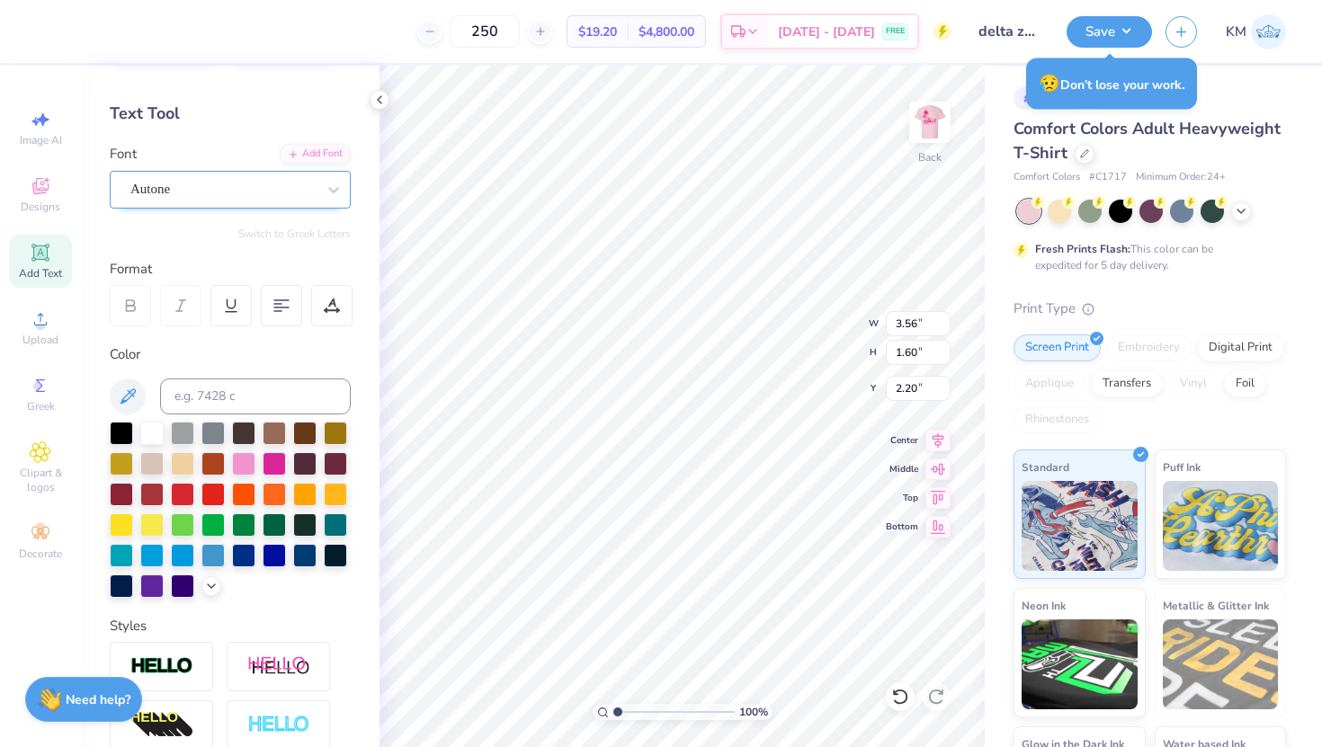
click at [246, 177] on div at bounding box center [222, 189] width 185 height 24
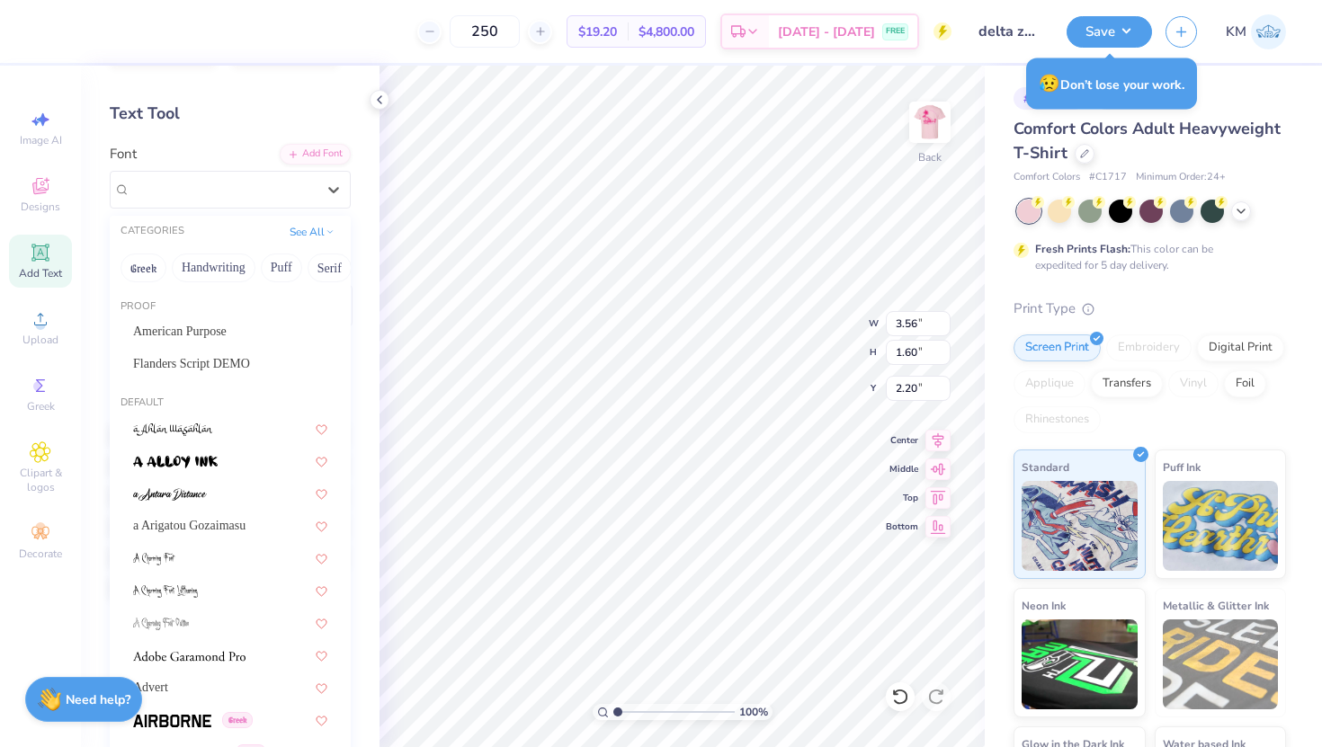
scroll to position [0, 0]
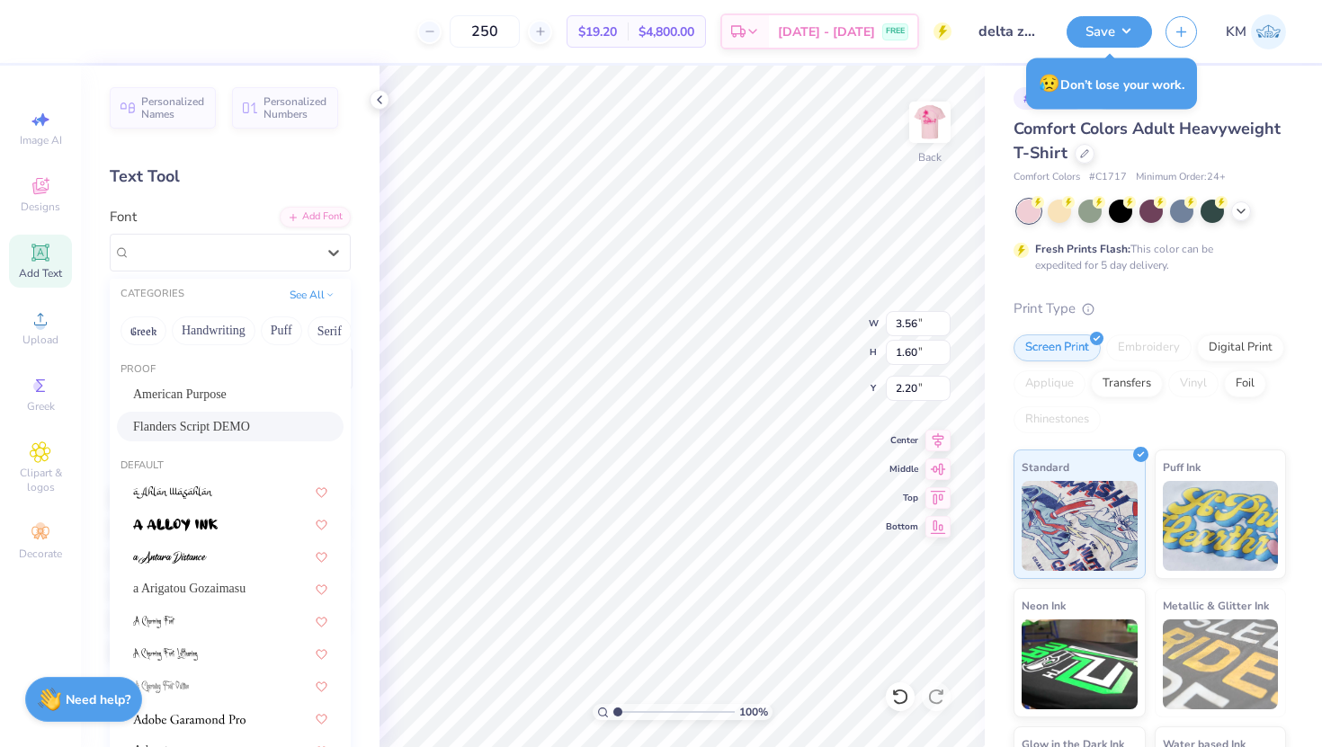
click at [210, 417] on span "Flanders Script DEMO" at bounding box center [191, 426] width 117 height 19
type input "5.05"
type input "1.66"
type input "2.17"
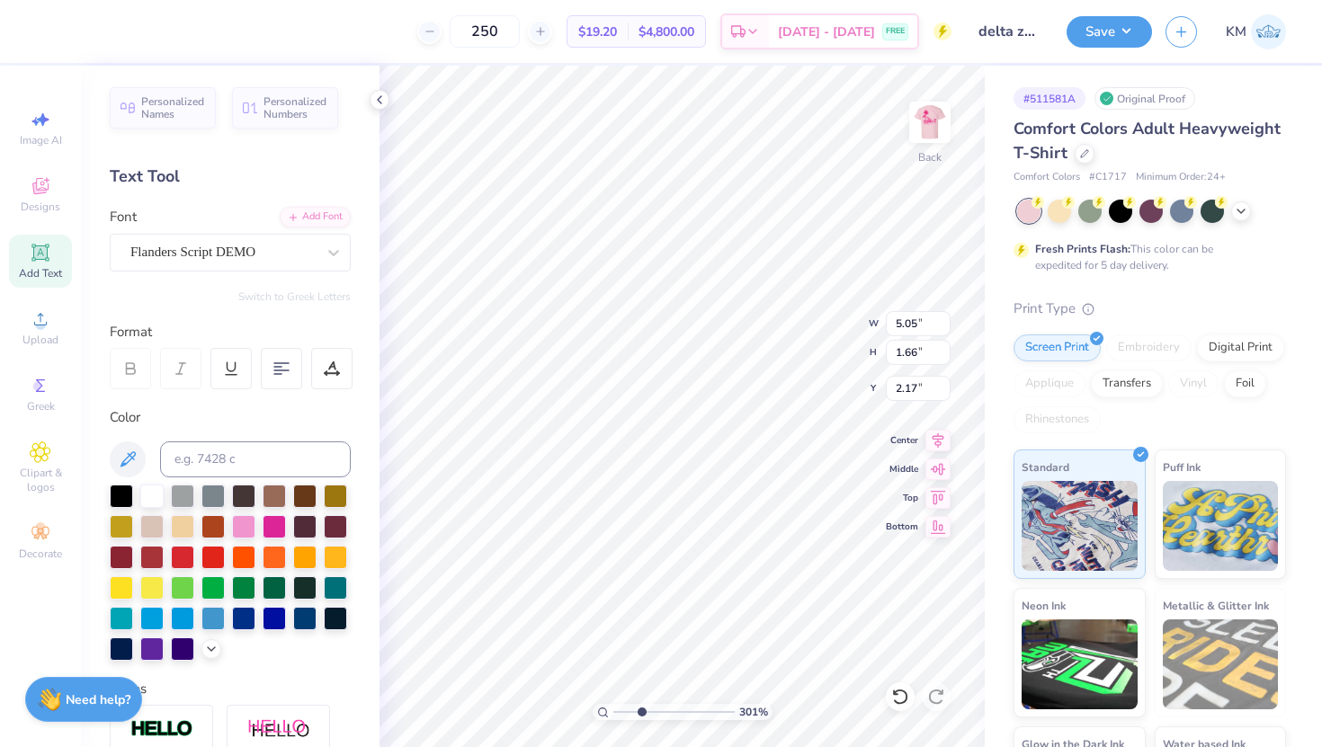
drag, startPoint x: 619, startPoint y: 710, endPoint x: 641, endPoint y: 712, distance: 22.6
type input "3.01"
click at [641, 712] on input "range" at bounding box center [673, 712] width 121 height 16
type textarea "Delta Zeta Diamond Leauge"
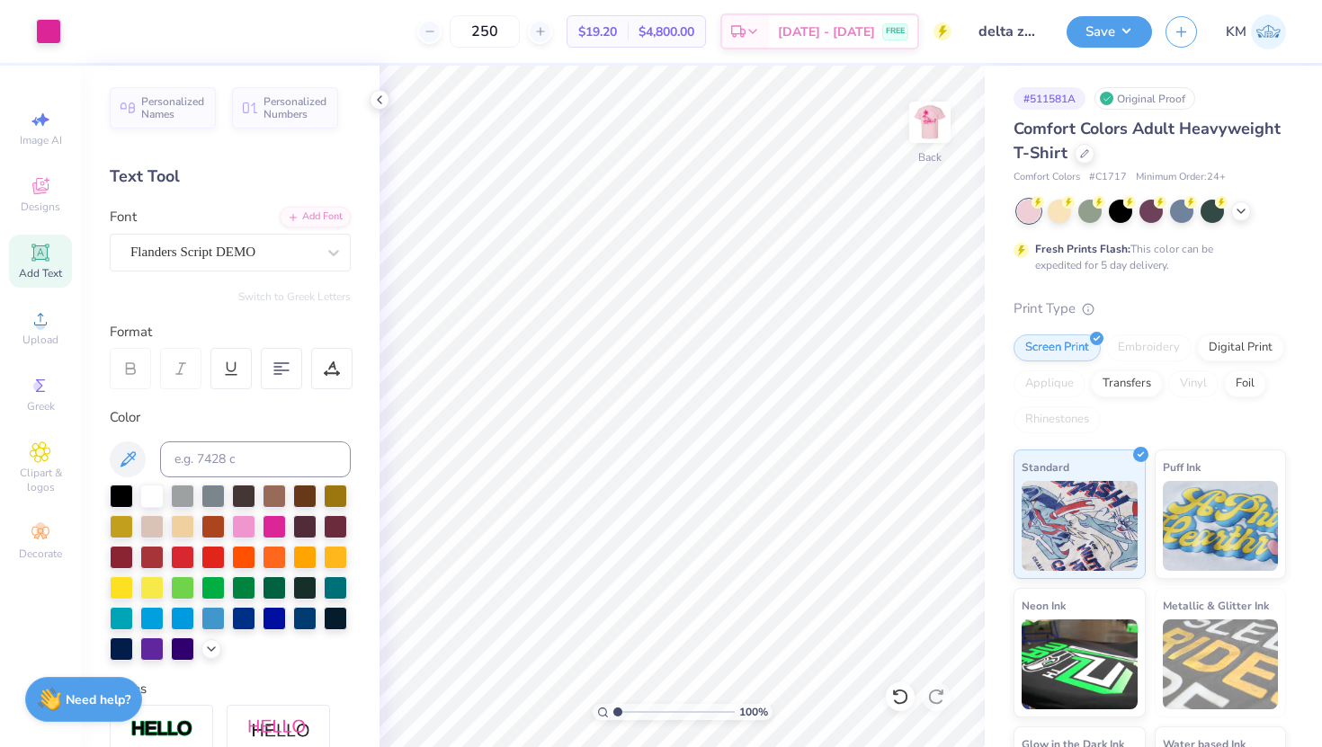
drag, startPoint x: 641, startPoint y: 708, endPoint x: 612, endPoint y: 710, distance: 29.7
type input "1"
click at [613, 710] on input "range" at bounding box center [673, 712] width 121 height 16
type input "3.00"
click at [41, 473] on span "Clipart & logos" at bounding box center [40, 480] width 63 height 29
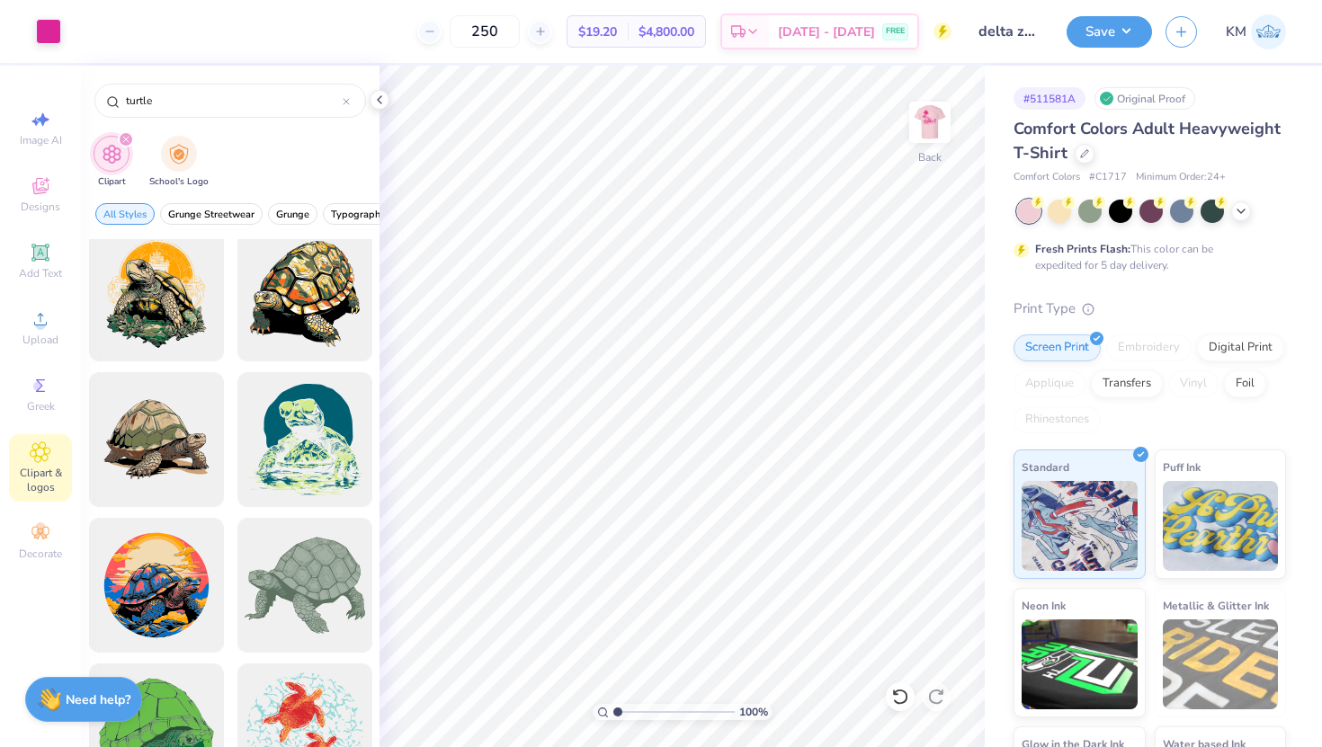
scroll to position [1677, 0]
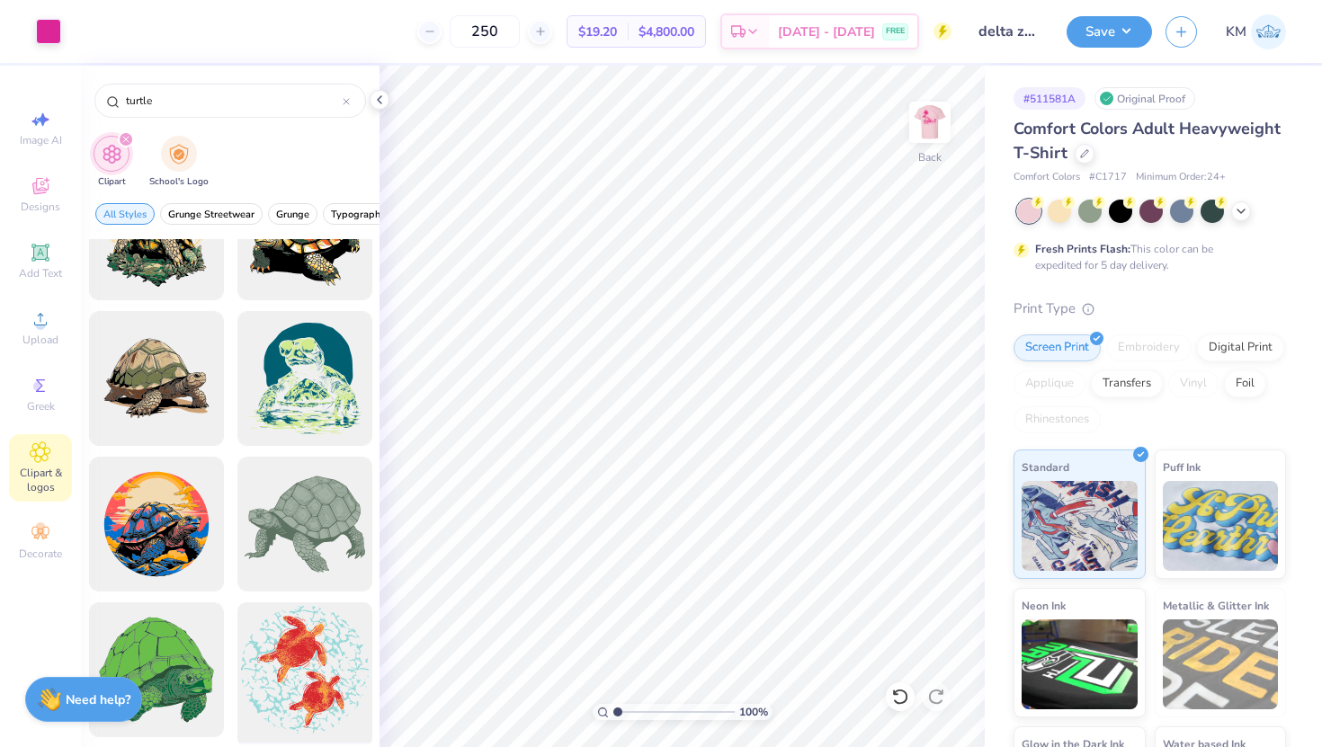
click at [288, 713] on div at bounding box center [304, 670] width 148 height 148
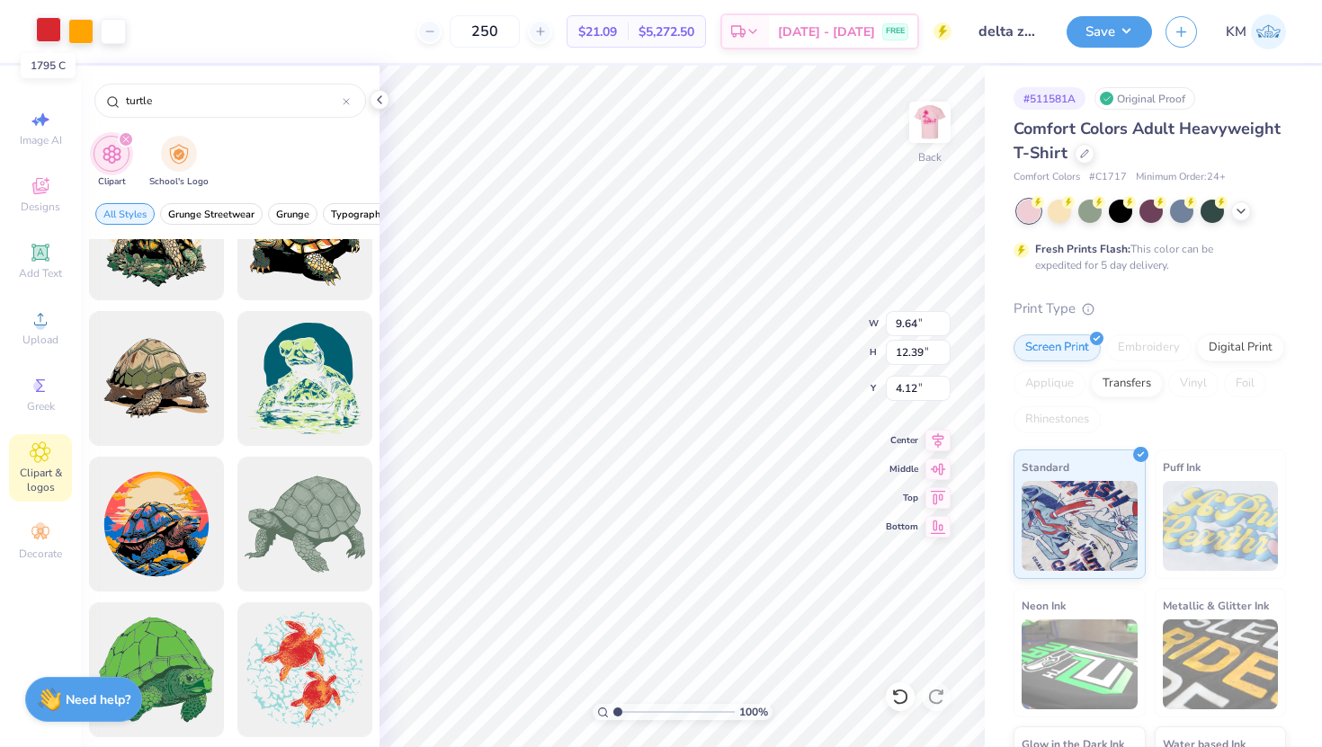
click at [45, 26] on div at bounding box center [48, 29] width 25 height 25
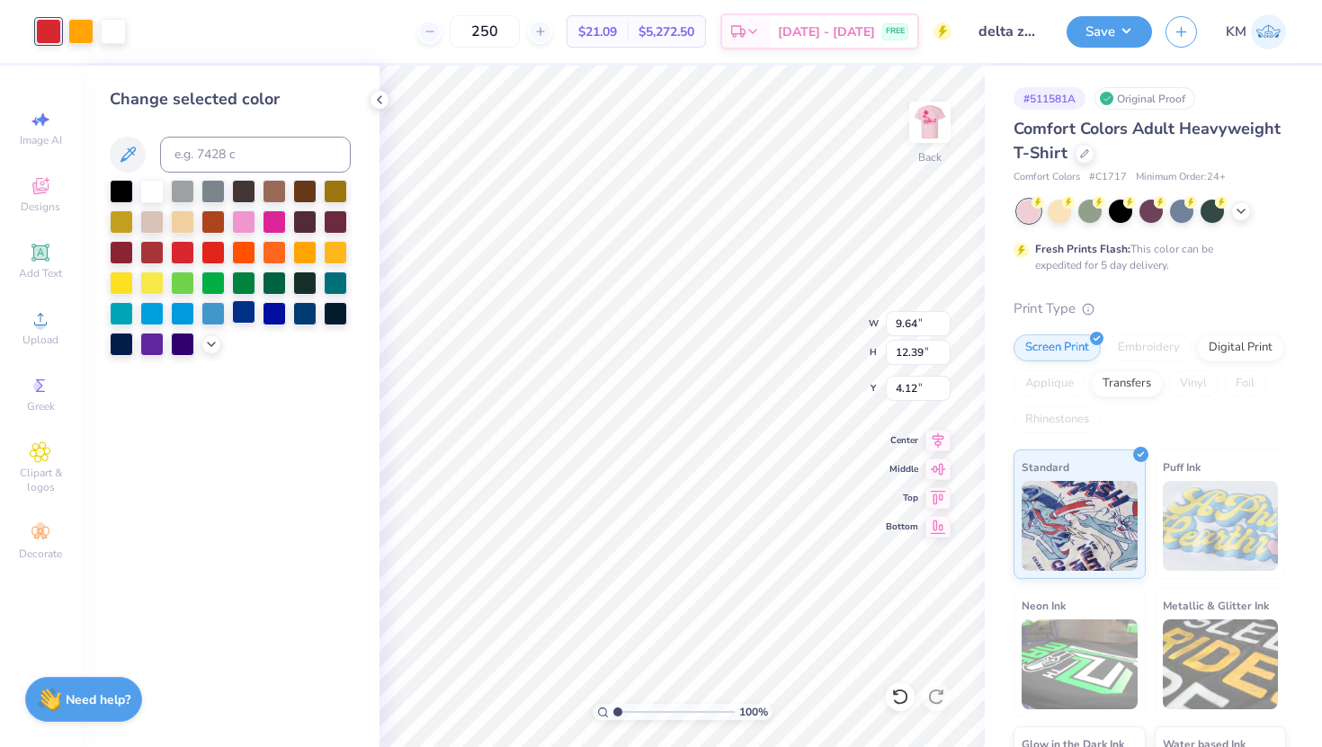
click at [246, 281] on div at bounding box center [243, 283] width 23 height 23
click at [82, 40] on div at bounding box center [80, 29] width 25 height 25
click at [210, 340] on icon at bounding box center [211, 343] width 14 height 14
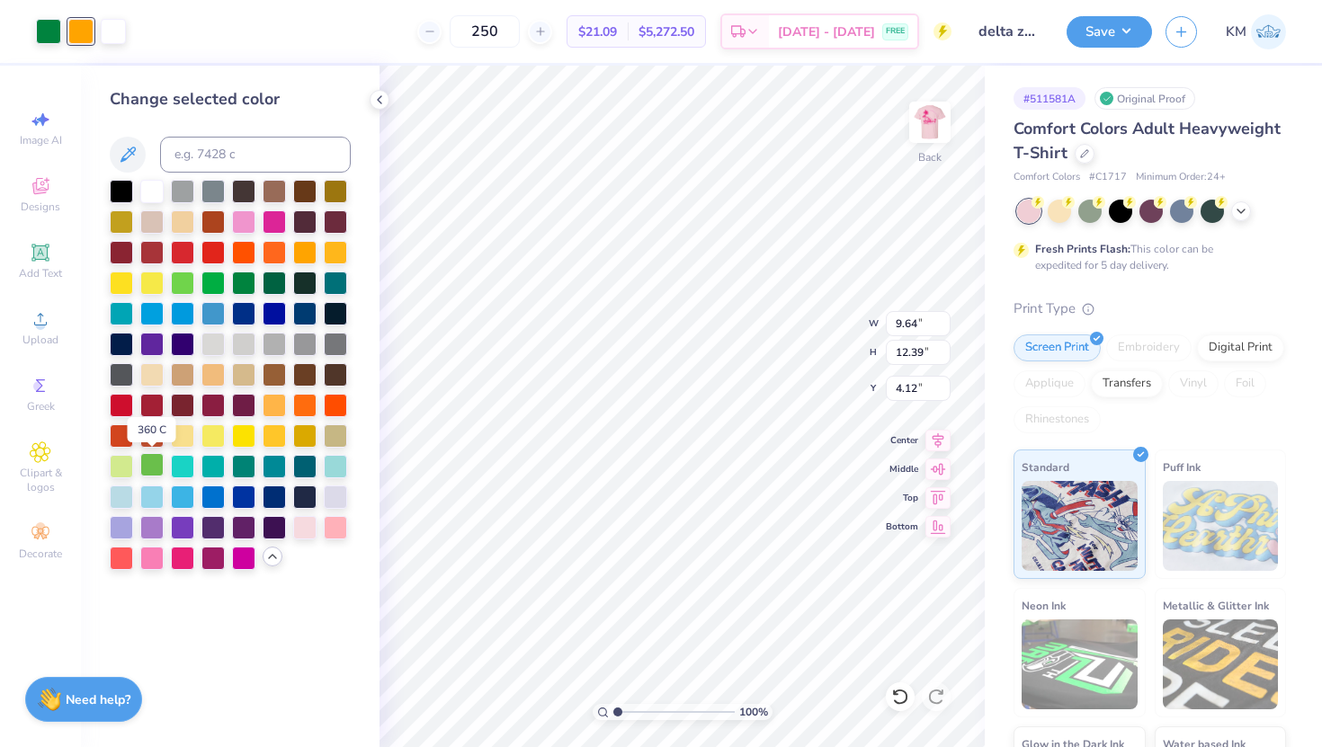
click at [157, 459] on div at bounding box center [151, 464] width 23 height 23
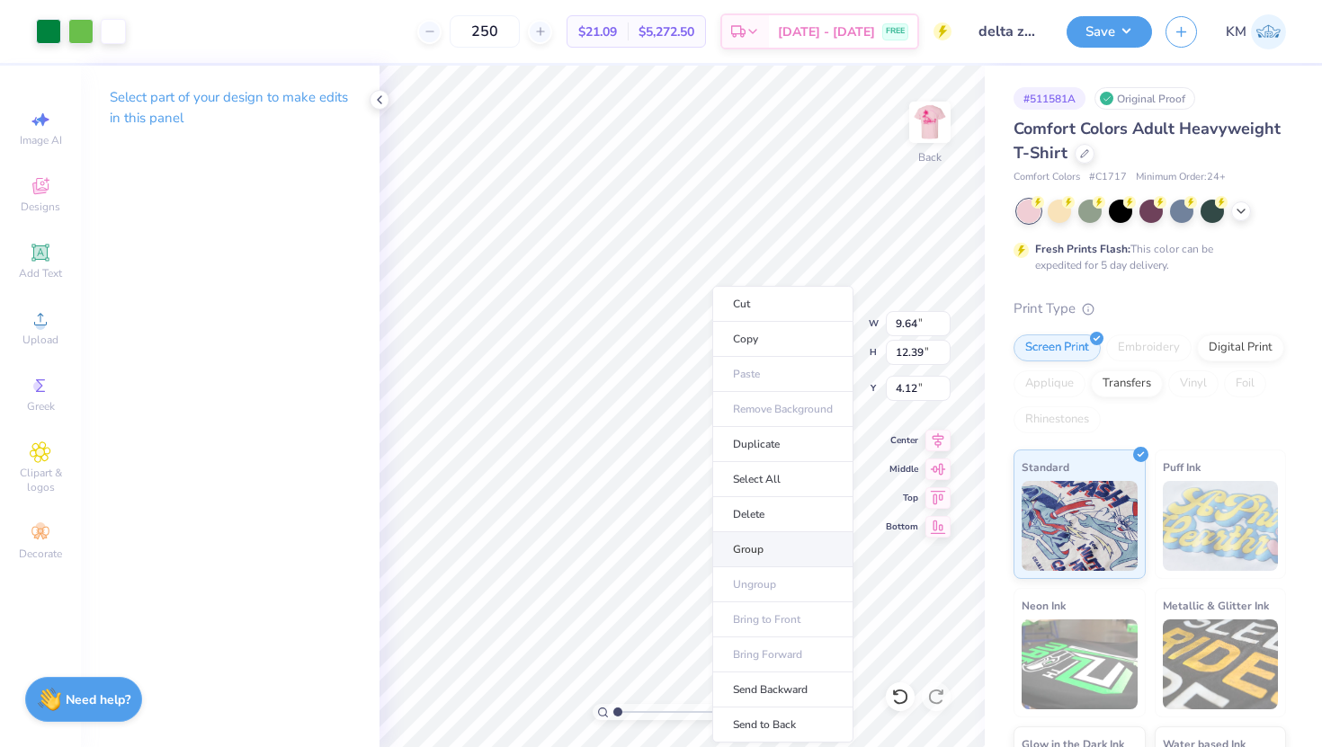
click at [733, 550] on li "Group" at bounding box center [782, 549] width 141 height 35
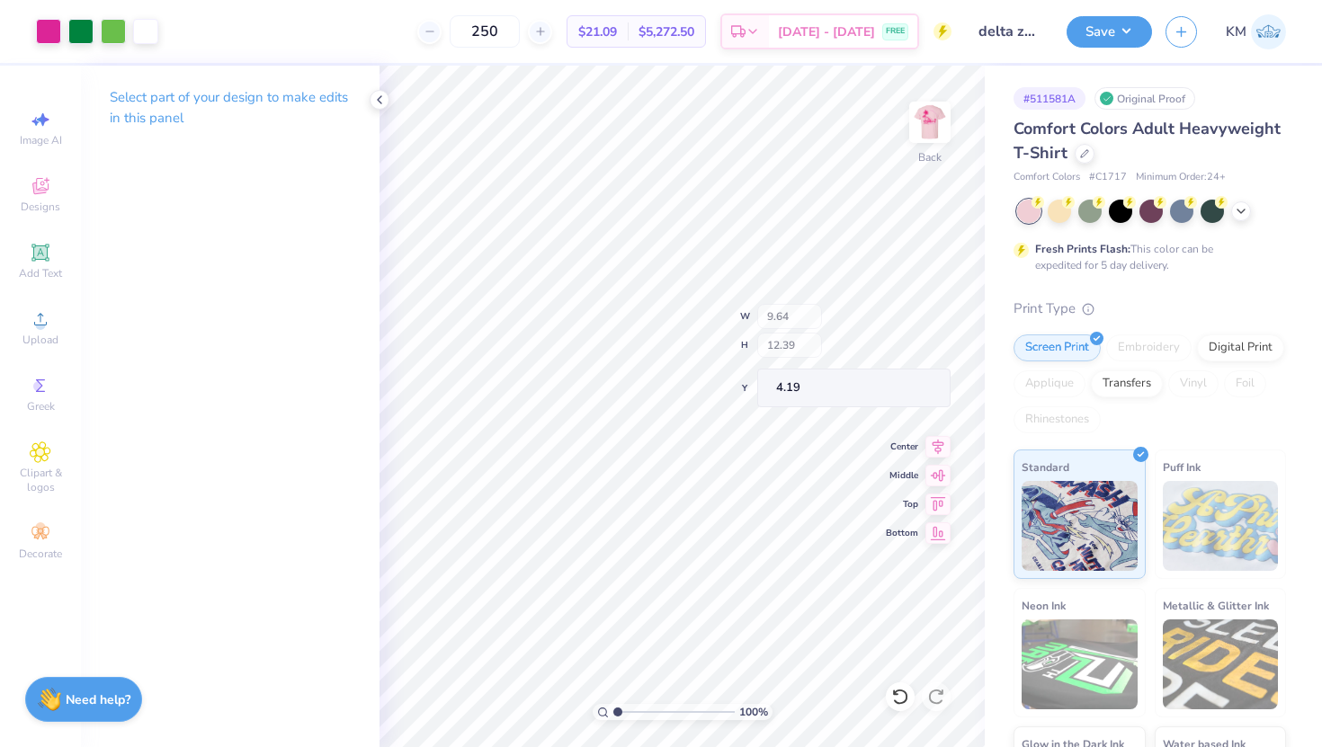
type input "4.99"
type input "2.11"
type input "2.71"
type input "14.67"
drag, startPoint x: 617, startPoint y: 711, endPoint x: 627, endPoint y: 716, distance: 10.9
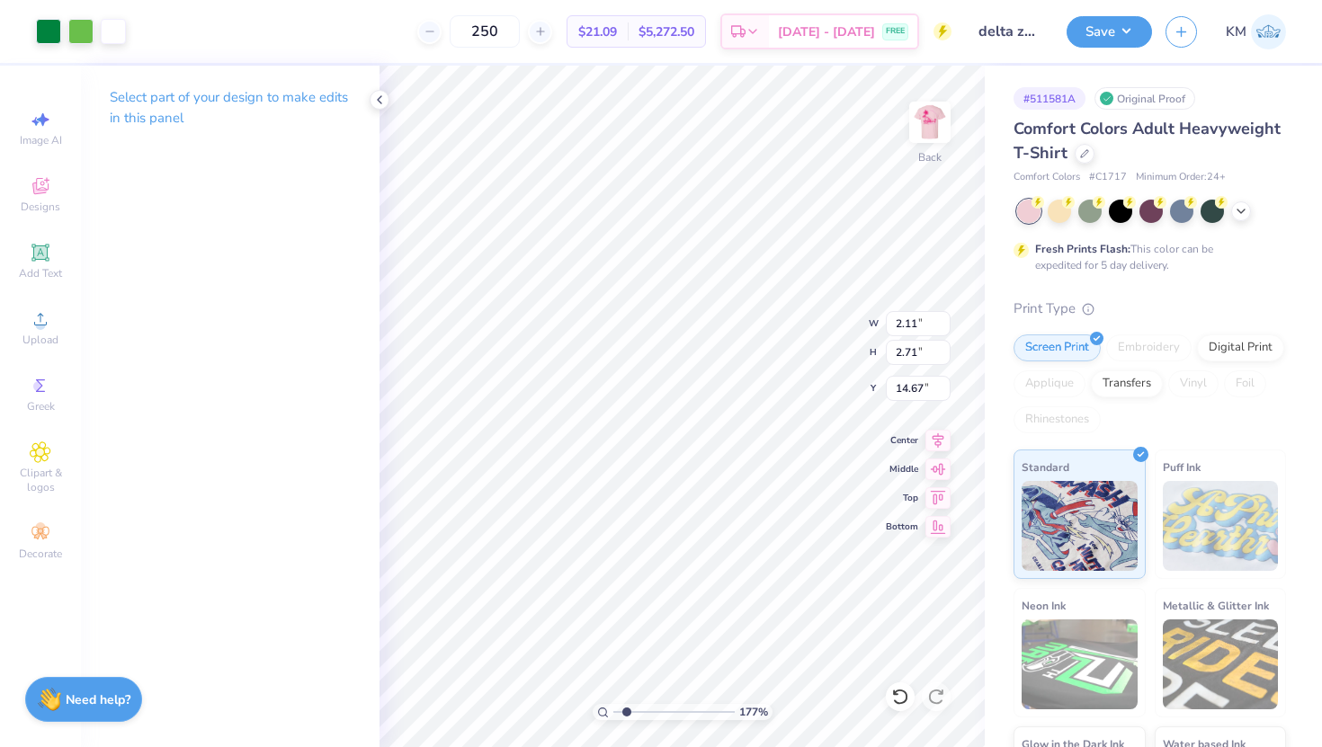
type input "1.84"
click at [627, 716] on input "range" at bounding box center [673, 712] width 121 height 16
type input "5.10"
type input "4.99"
type input "1.74"
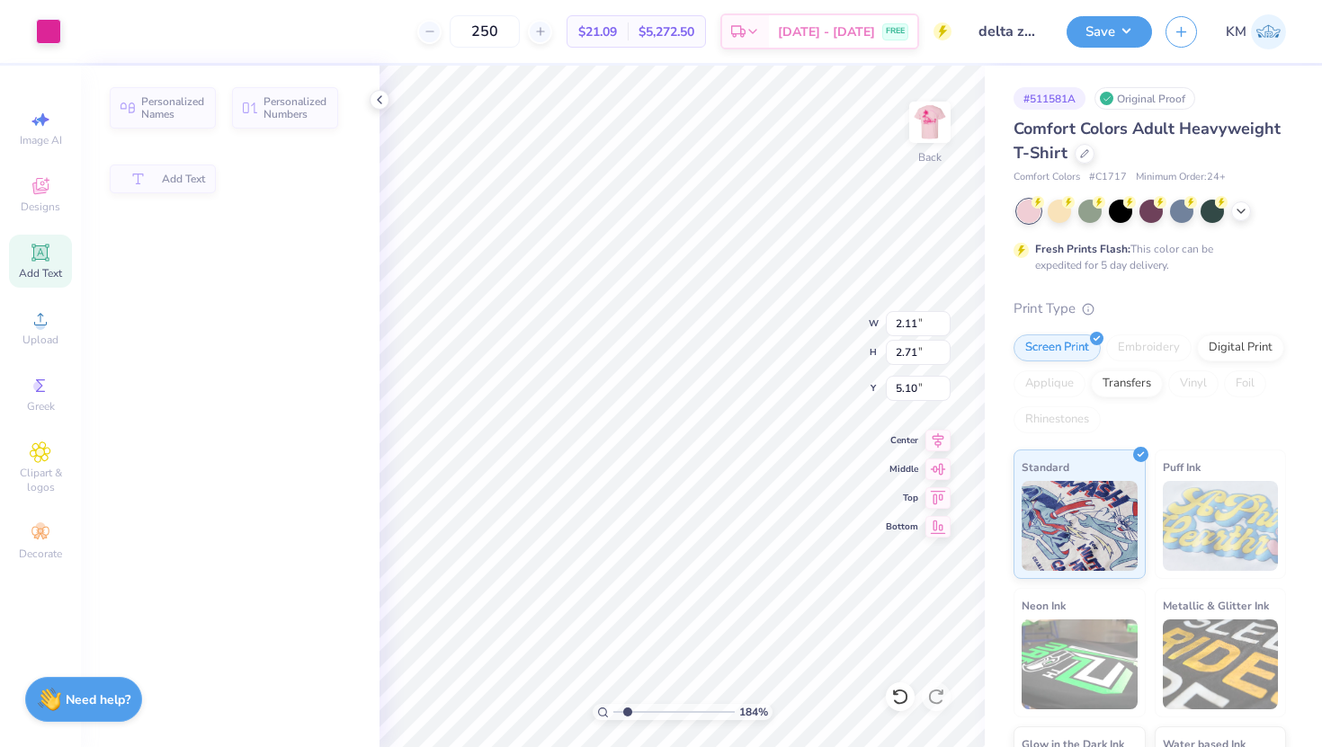
type input "3.00"
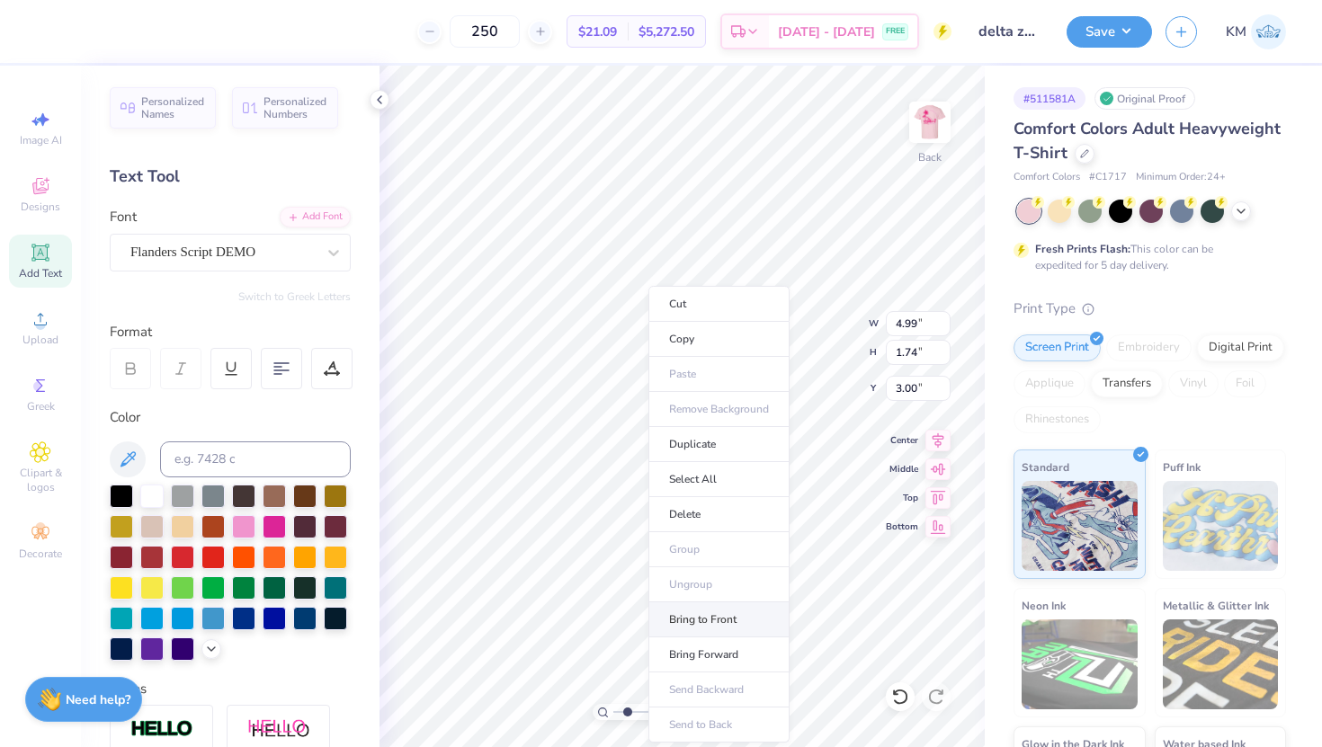
click at [711, 622] on li "Bring to Front" at bounding box center [719, 620] width 141 height 35
click at [149, 492] on div at bounding box center [151, 494] width 23 height 23
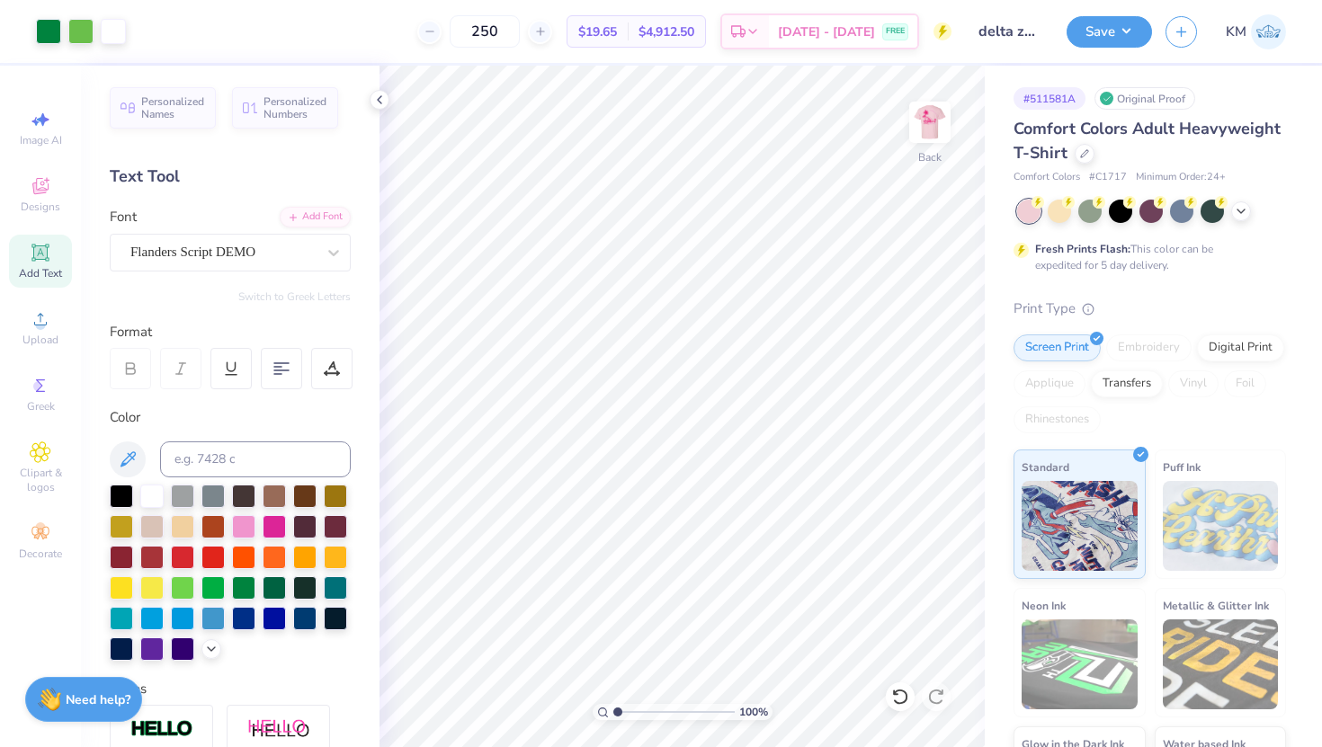
drag, startPoint x: 628, startPoint y: 709, endPoint x: 612, endPoint y: 710, distance: 16.2
click at [613, 710] on input "range" at bounding box center [673, 712] width 121 height 16
type input "2.15"
click at [631, 714] on input "range" at bounding box center [673, 712] width 121 height 16
type input "2.11"
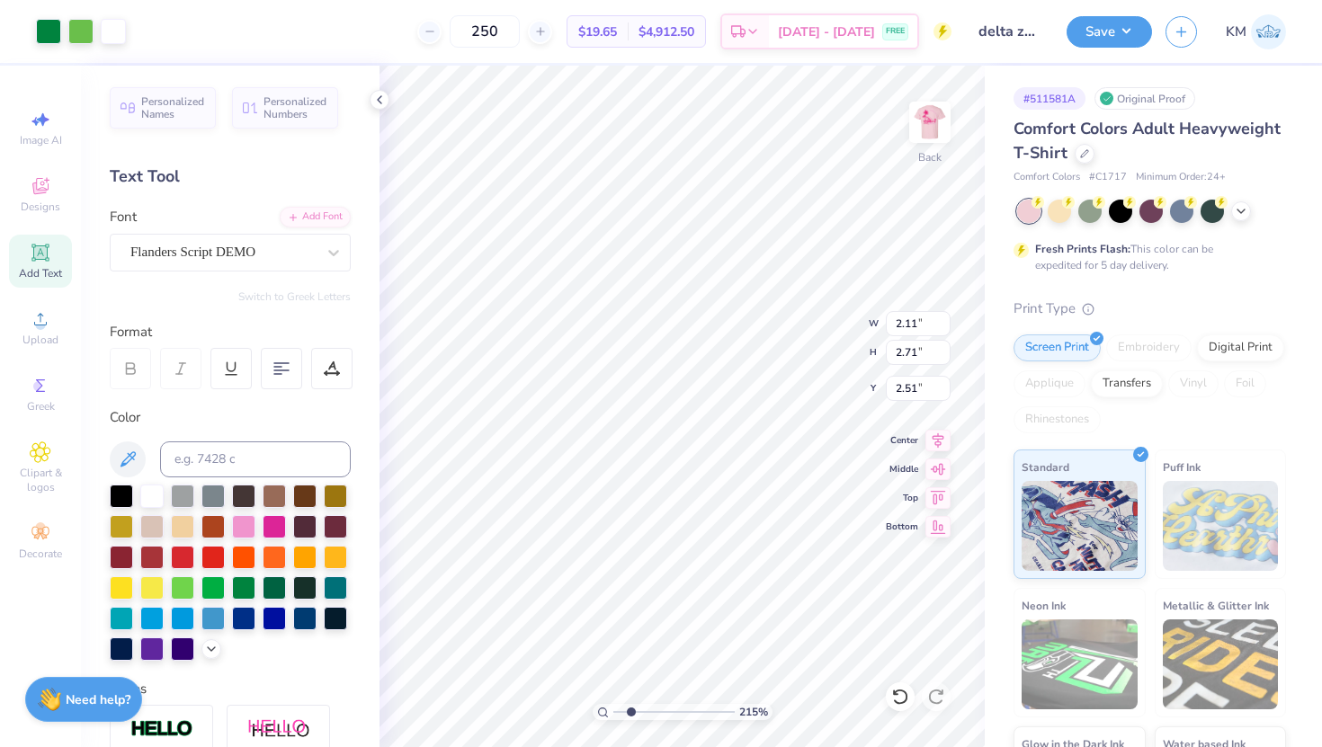
type input "2.71"
type input "2.51"
drag, startPoint x: 631, startPoint y: 709, endPoint x: 603, endPoint y: 705, distance: 29.0
type input "1"
click at [613, 705] on input "range" at bounding box center [673, 712] width 121 height 16
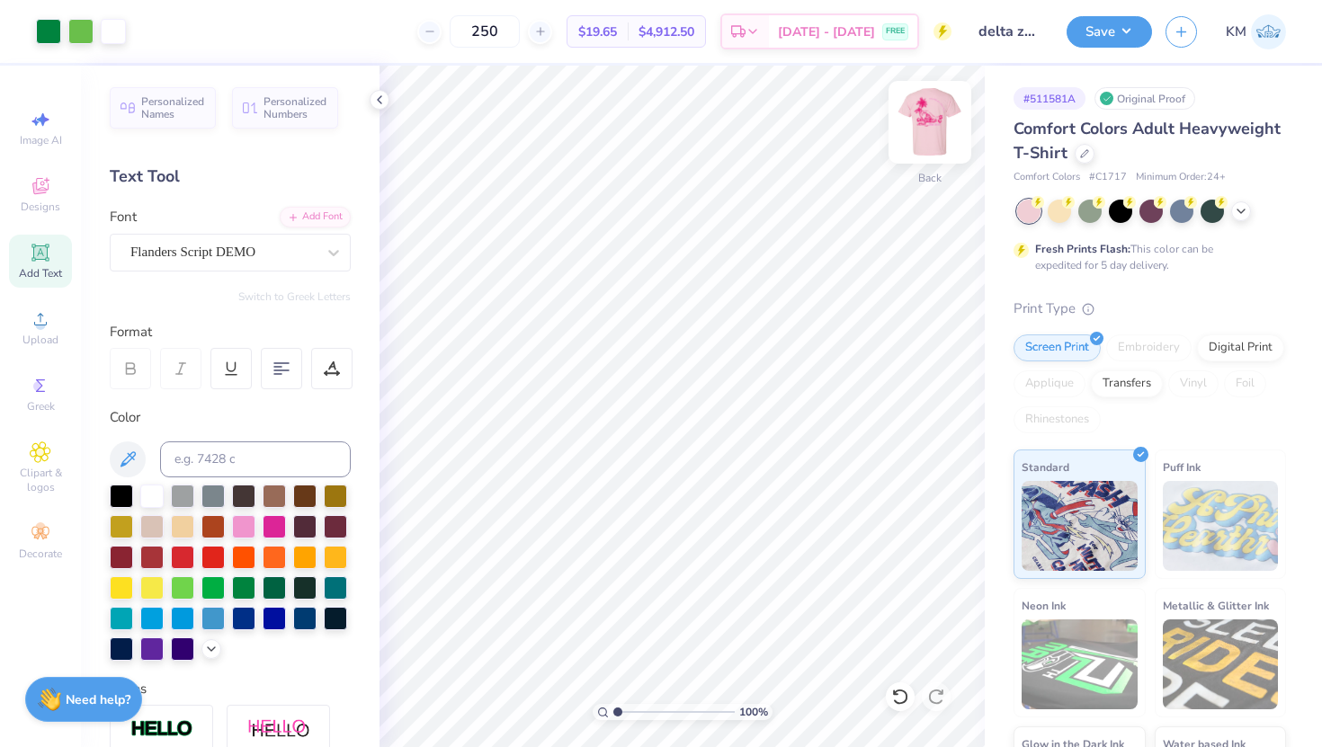
click at [941, 134] on img at bounding box center [930, 122] width 72 height 72
click at [929, 133] on img at bounding box center [930, 122] width 36 height 36
click at [934, 141] on img at bounding box center [930, 122] width 72 height 72
click at [937, 166] on div "100 % Front" at bounding box center [682, 407] width 605 height 682
click at [938, 139] on img at bounding box center [930, 122] width 72 height 72
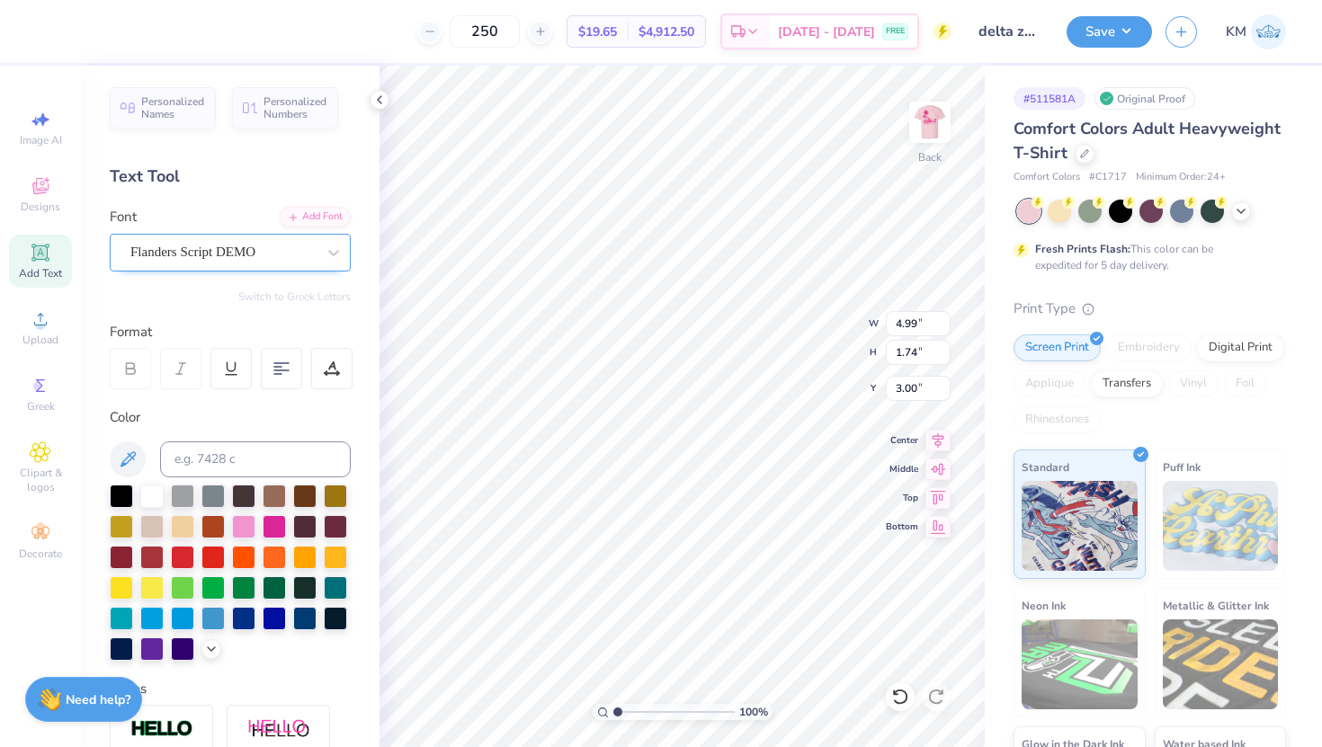
click at [314, 258] on div "Flanders Script DEMO" at bounding box center [223, 252] width 189 height 28
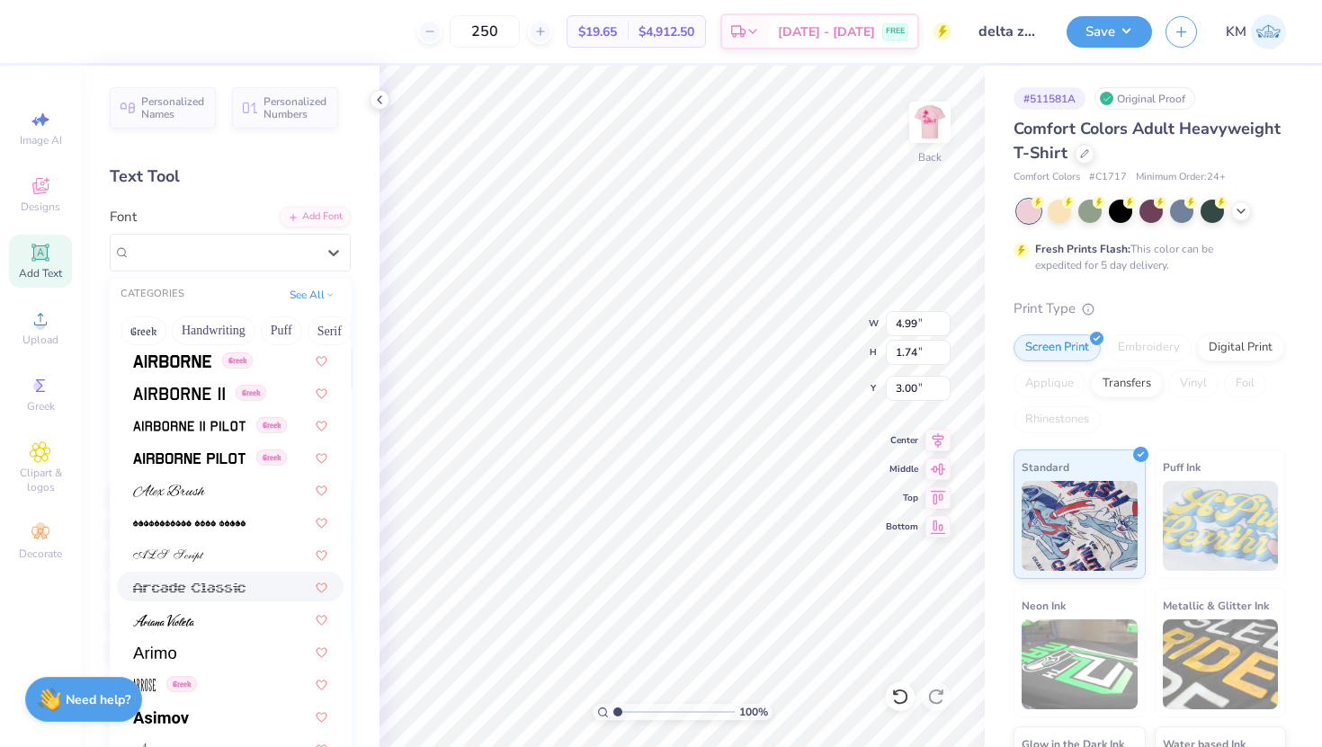
scroll to position [434, 0]
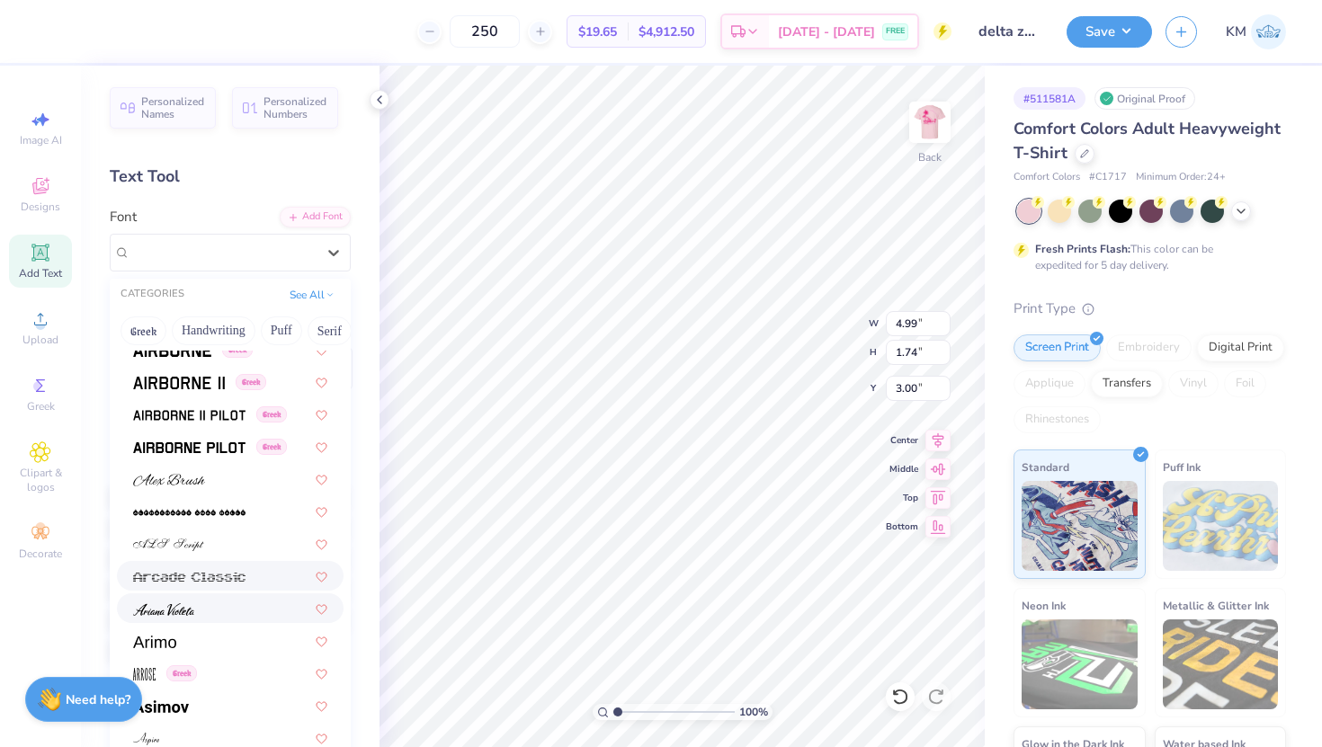
click at [173, 613] on img at bounding box center [163, 610] width 61 height 13
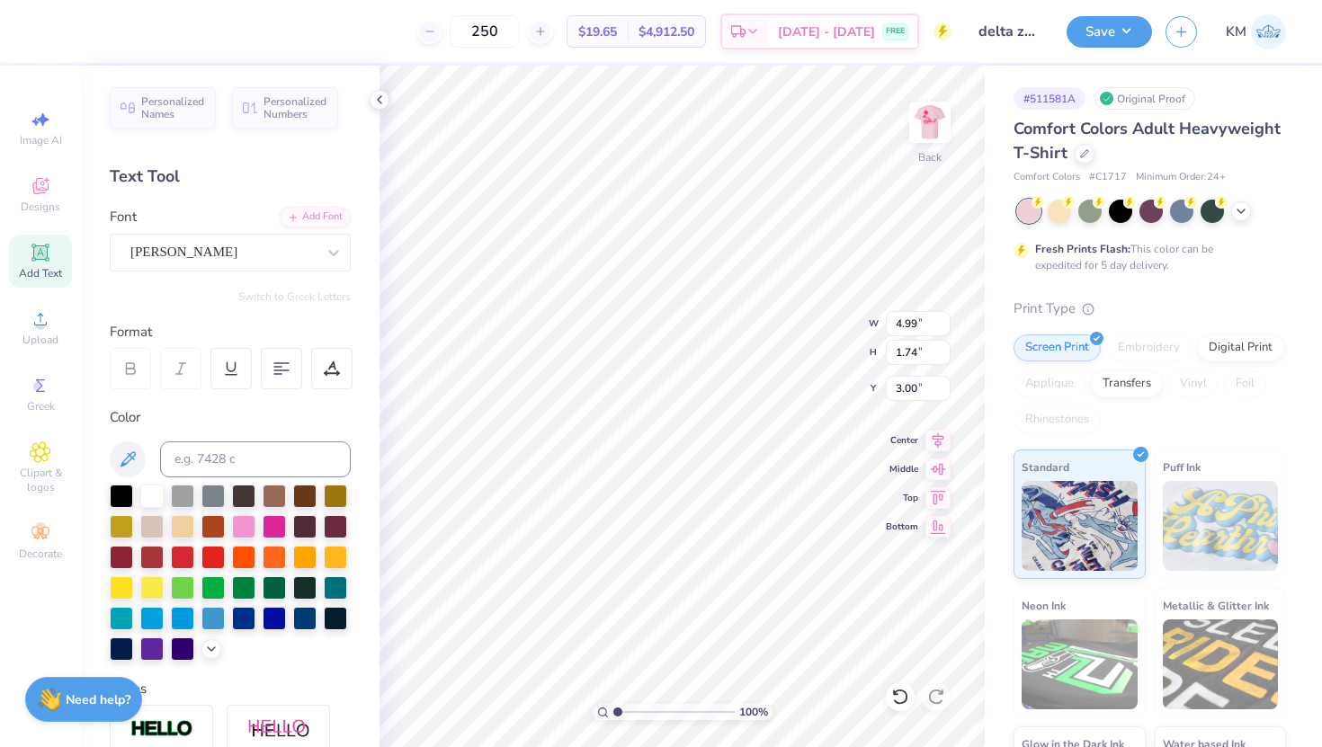
type input "3.53"
type input "1.70"
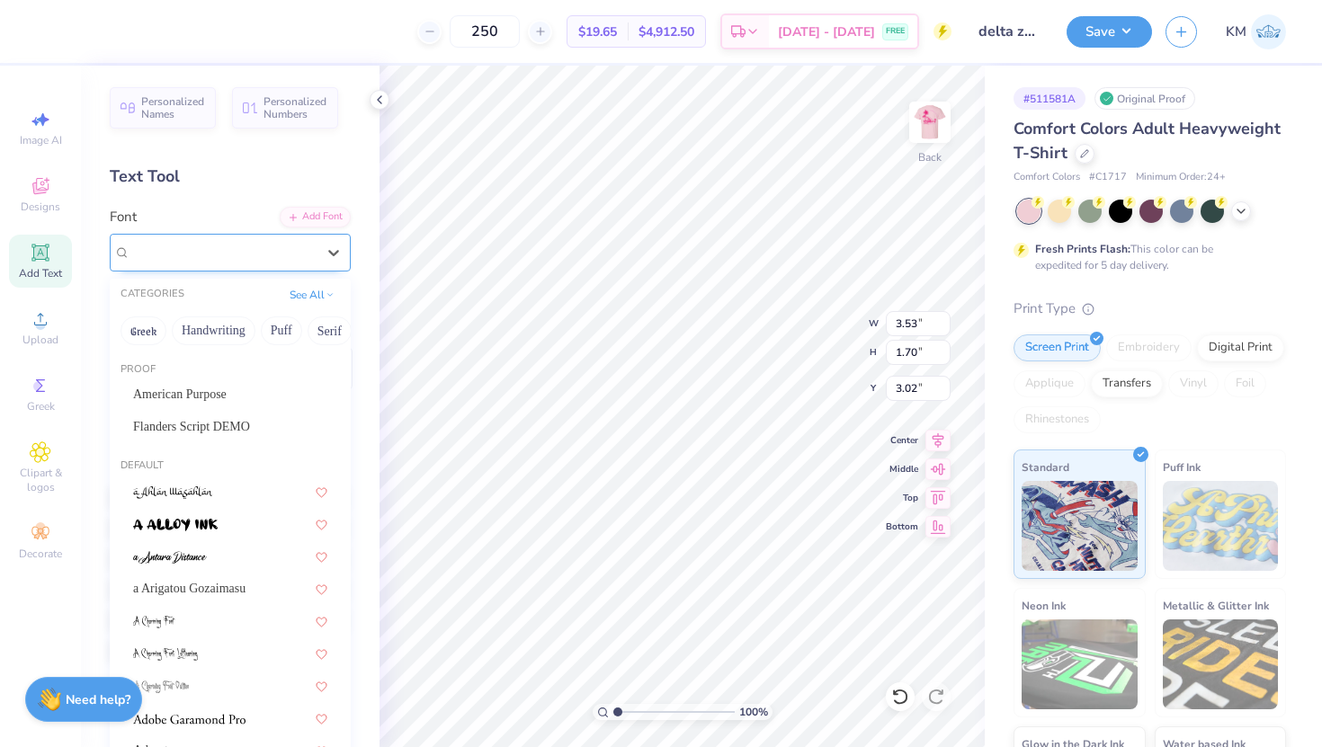
click at [219, 252] on div "[PERSON_NAME]" at bounding box center [223, 252] width 189 height 28
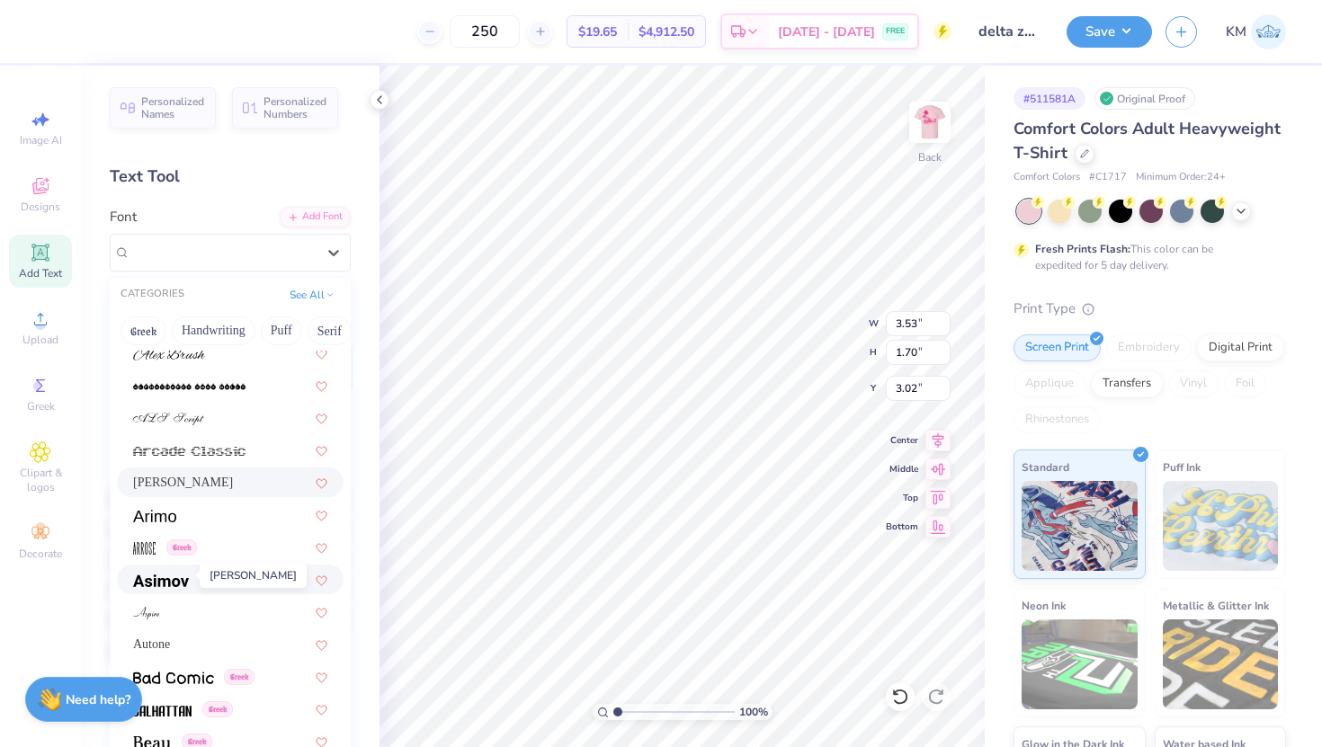
scroll to position [566, 0]
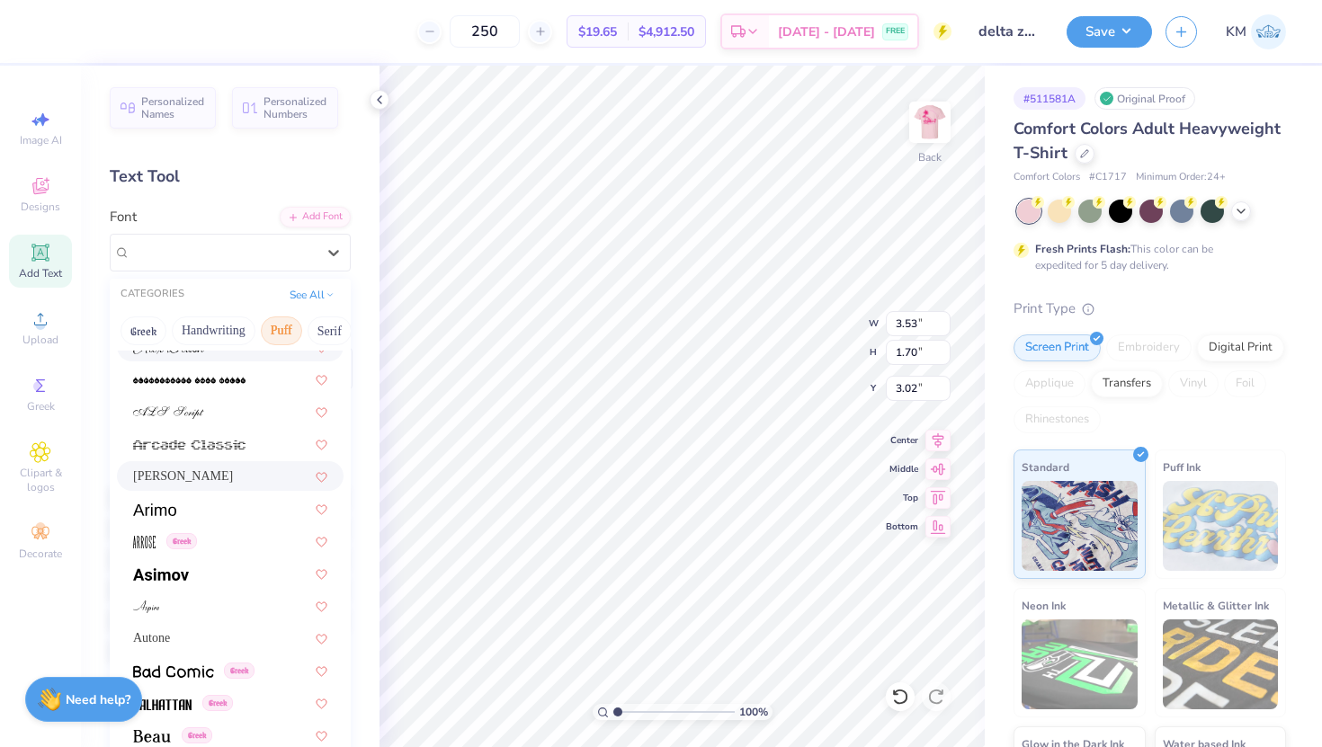
click at [281, 325] on button "Puff" at bounding box center [281, 331] width 41 height 29
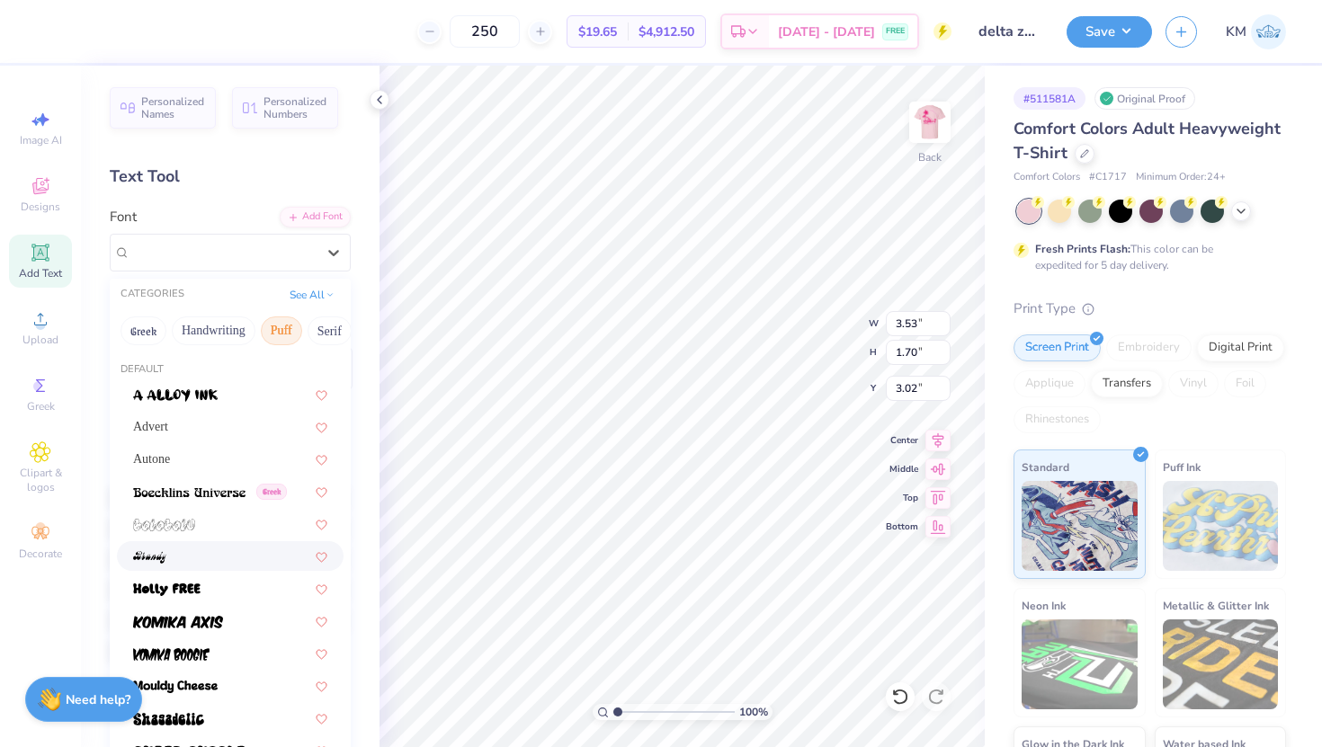
click at [171, 563] on div at bounding box center [230, 556] width 194 height 19
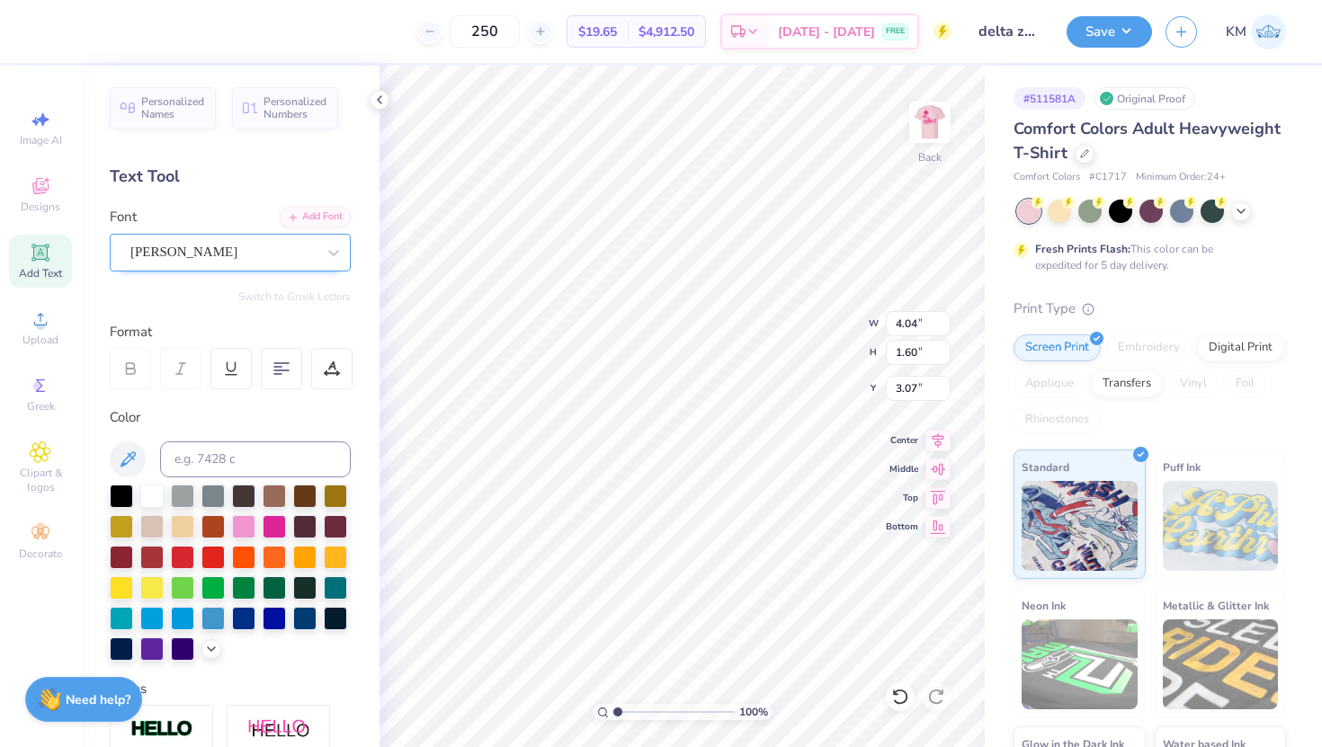
click at [276, 259] on div "[PERSON_NAME]" at bounding box center [223, 252] width 189 height 28
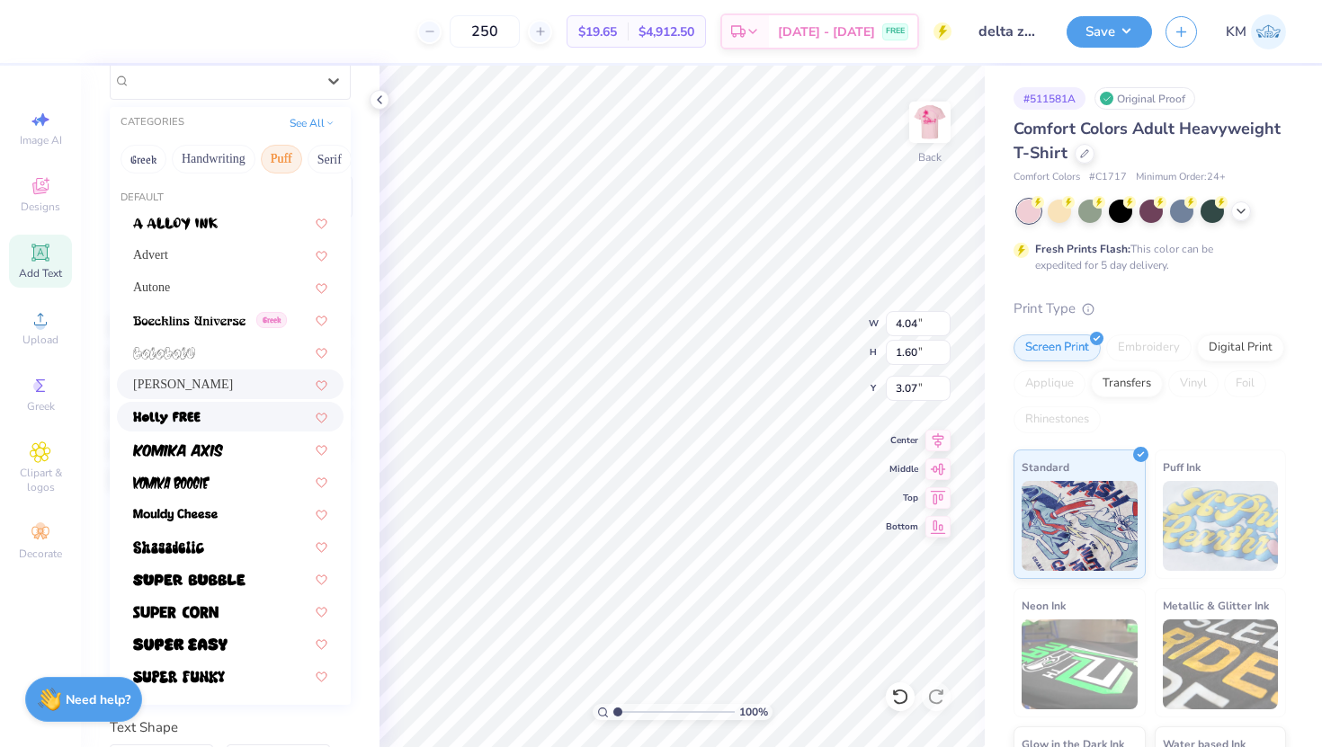
scroll to position [169, 0]
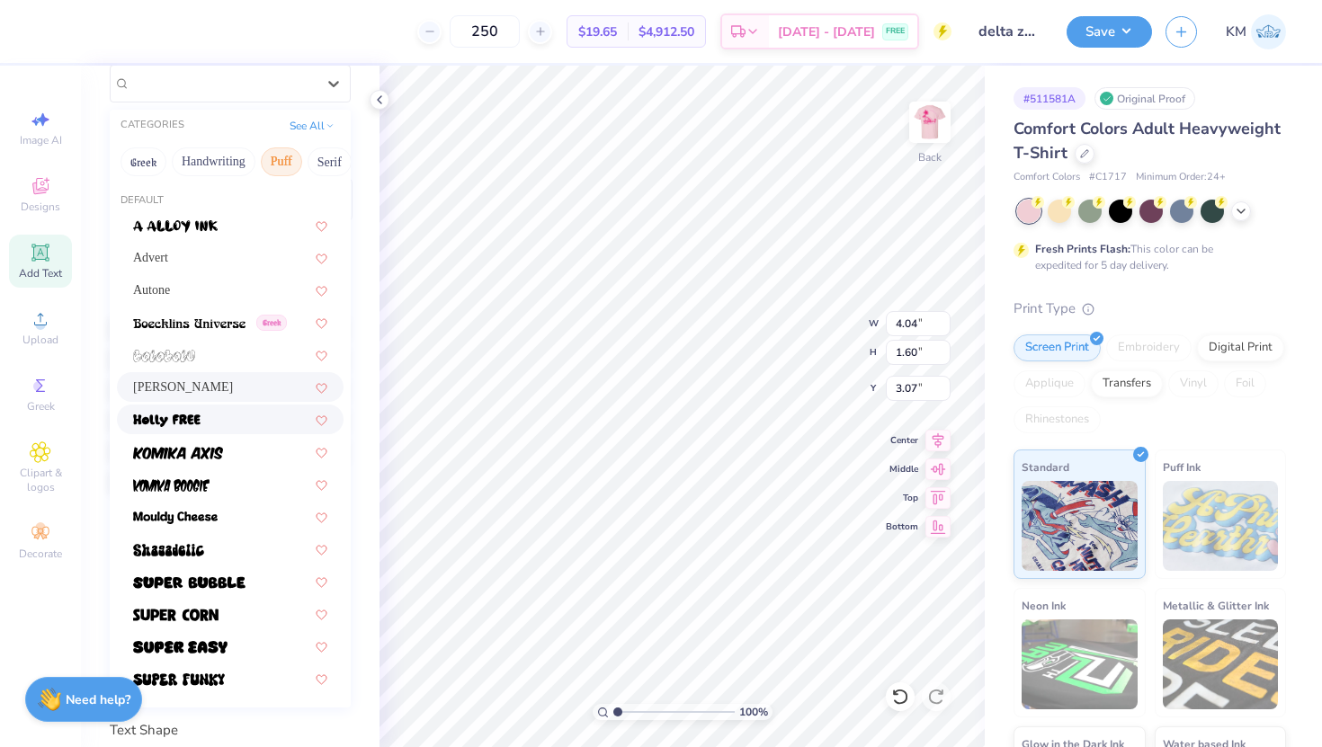
click at [209, 427] on div at bounding box center [230, 419] width 194 height 19
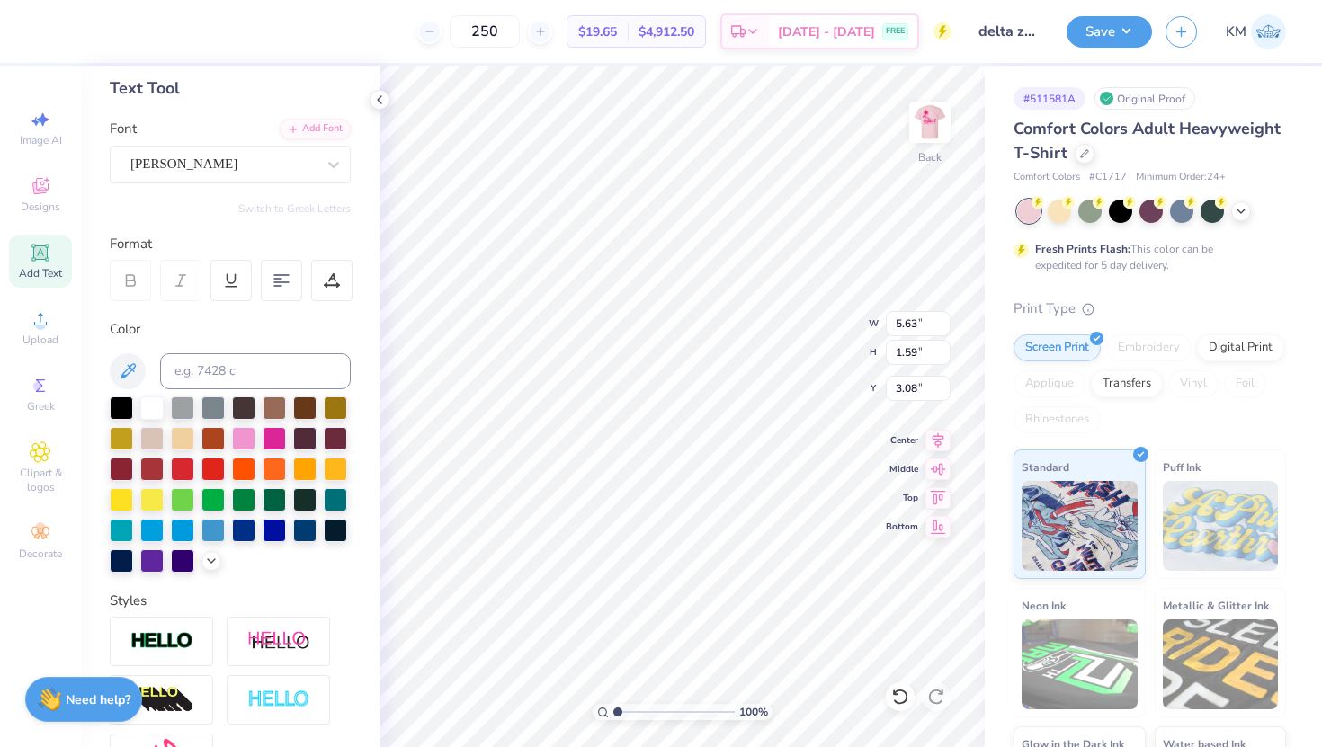
scroll to position [67, 0]
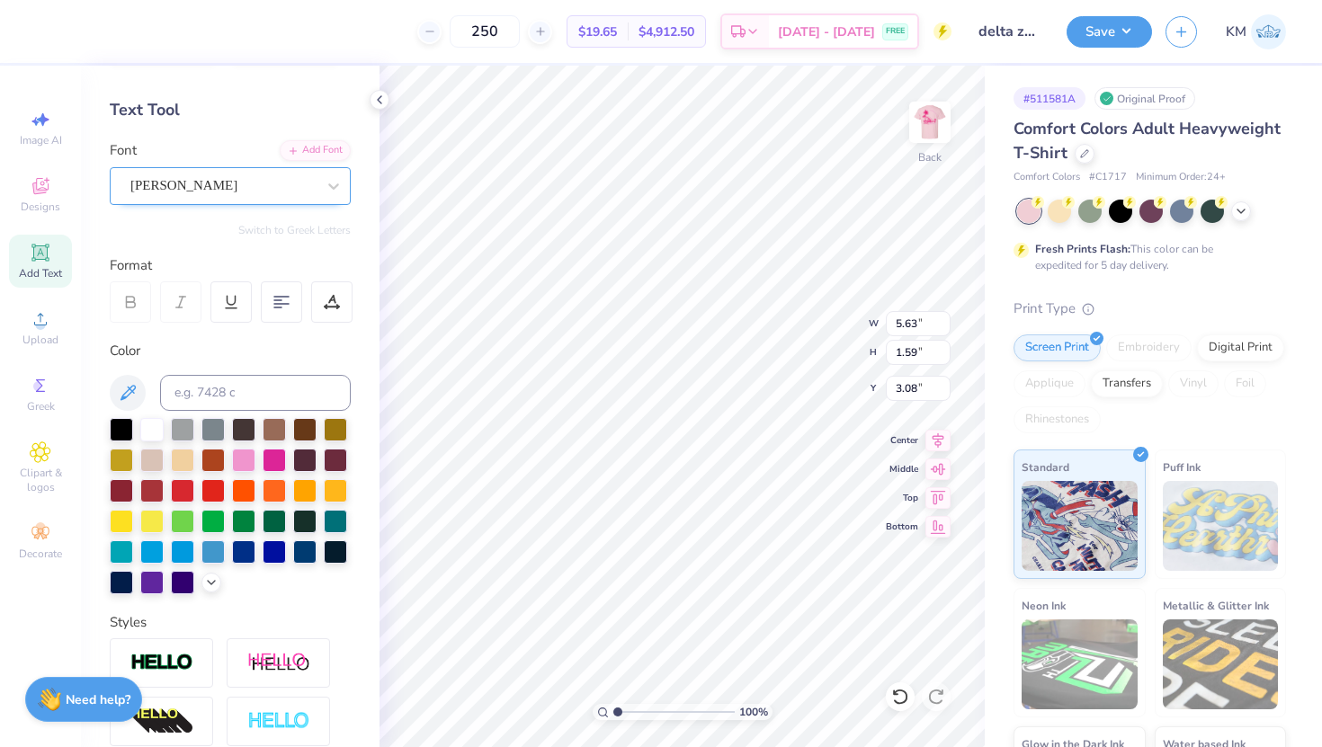
click at [236, 179] on div "[PERSON_NAME]" at bounding box center [223, 186] width 189 height 28
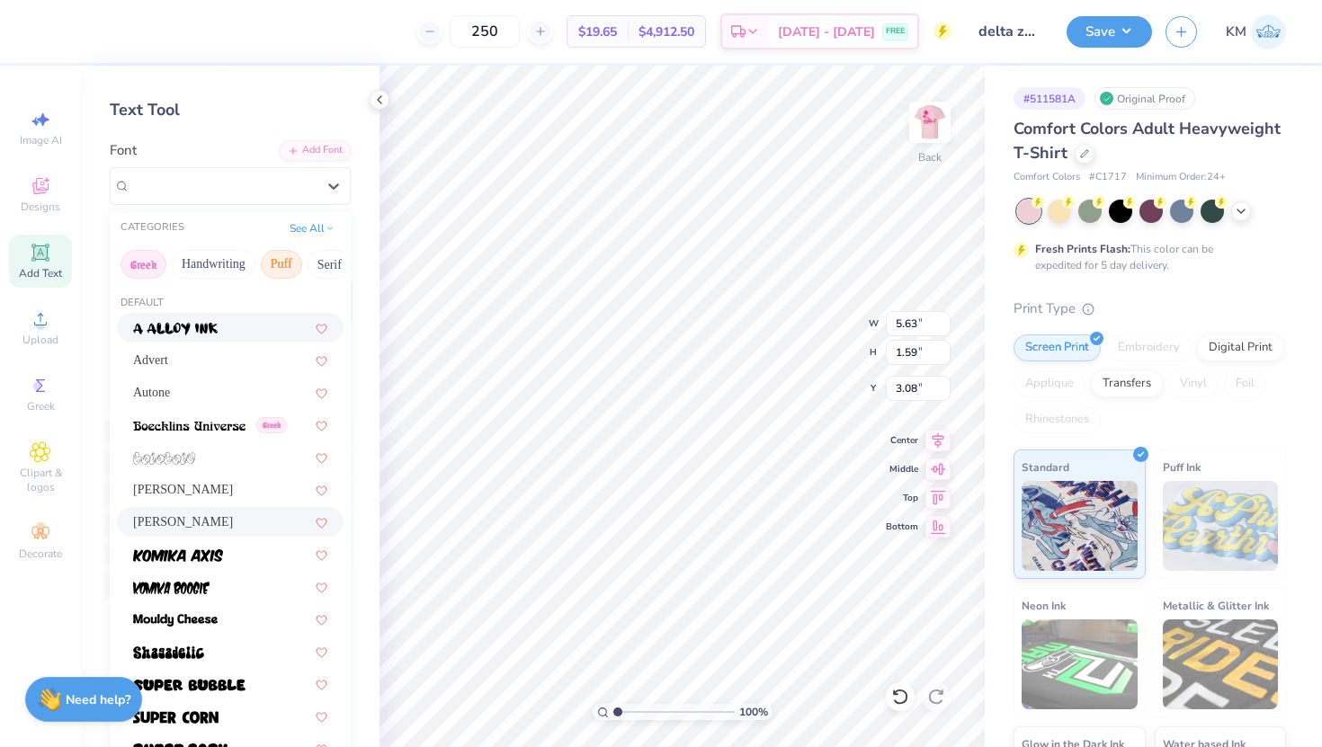
click at [148, 260] on button "Greek" at bounding box center [144, 264] width 46 height 29
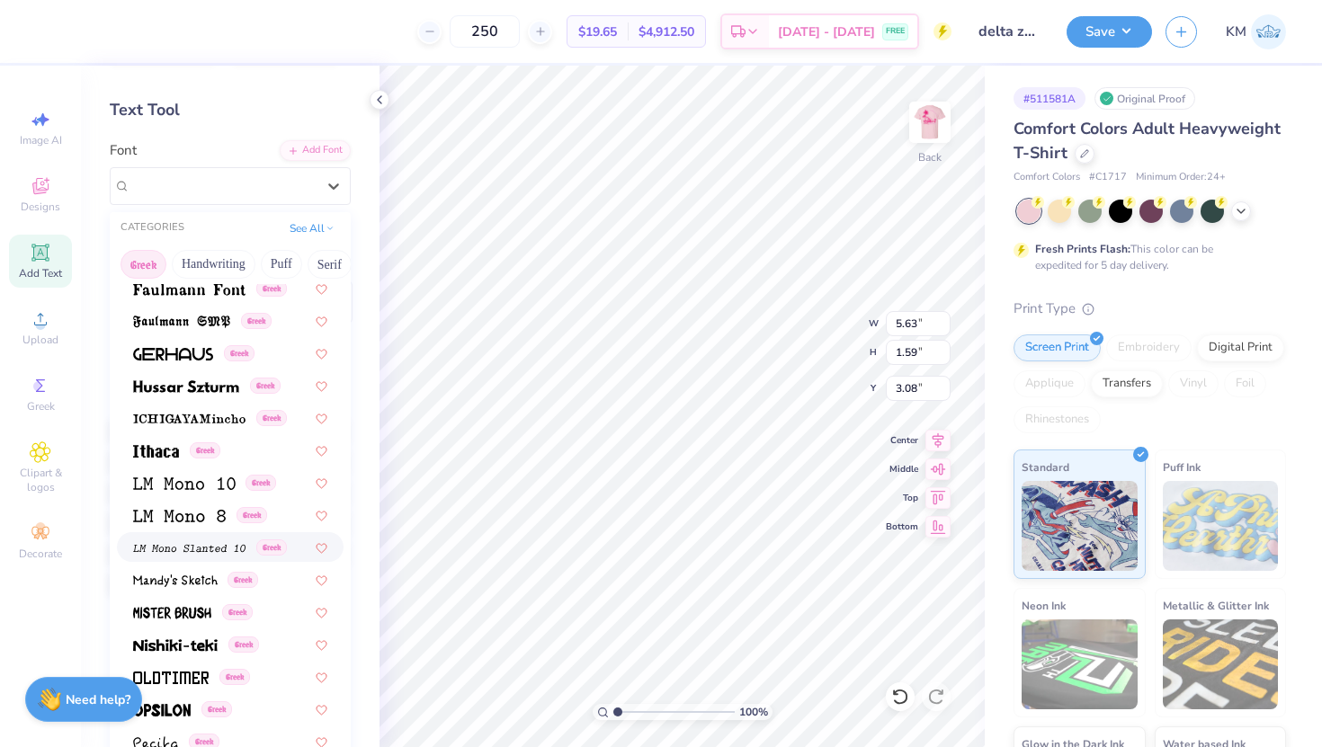
scroll to position [625, 0]
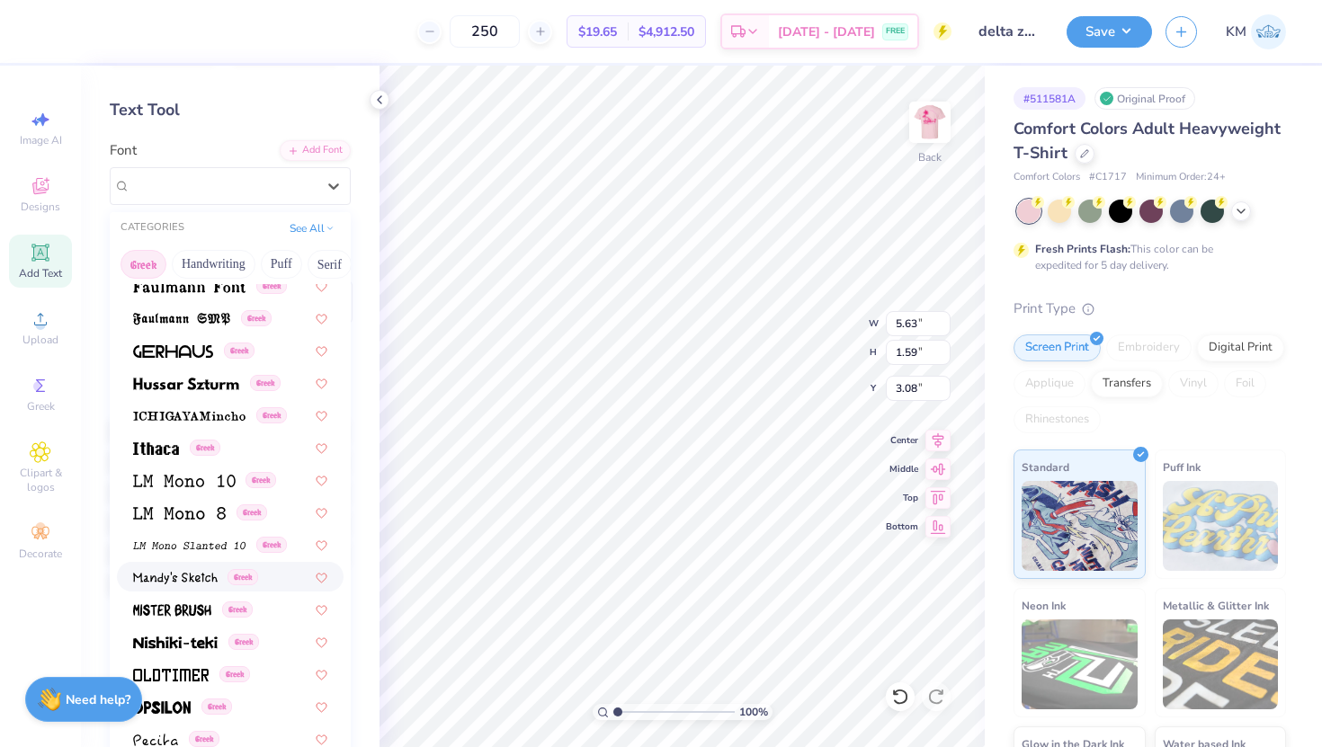
click at [253, 581] on span "Greek" at bounding box center [243, 577] width 31 height 16
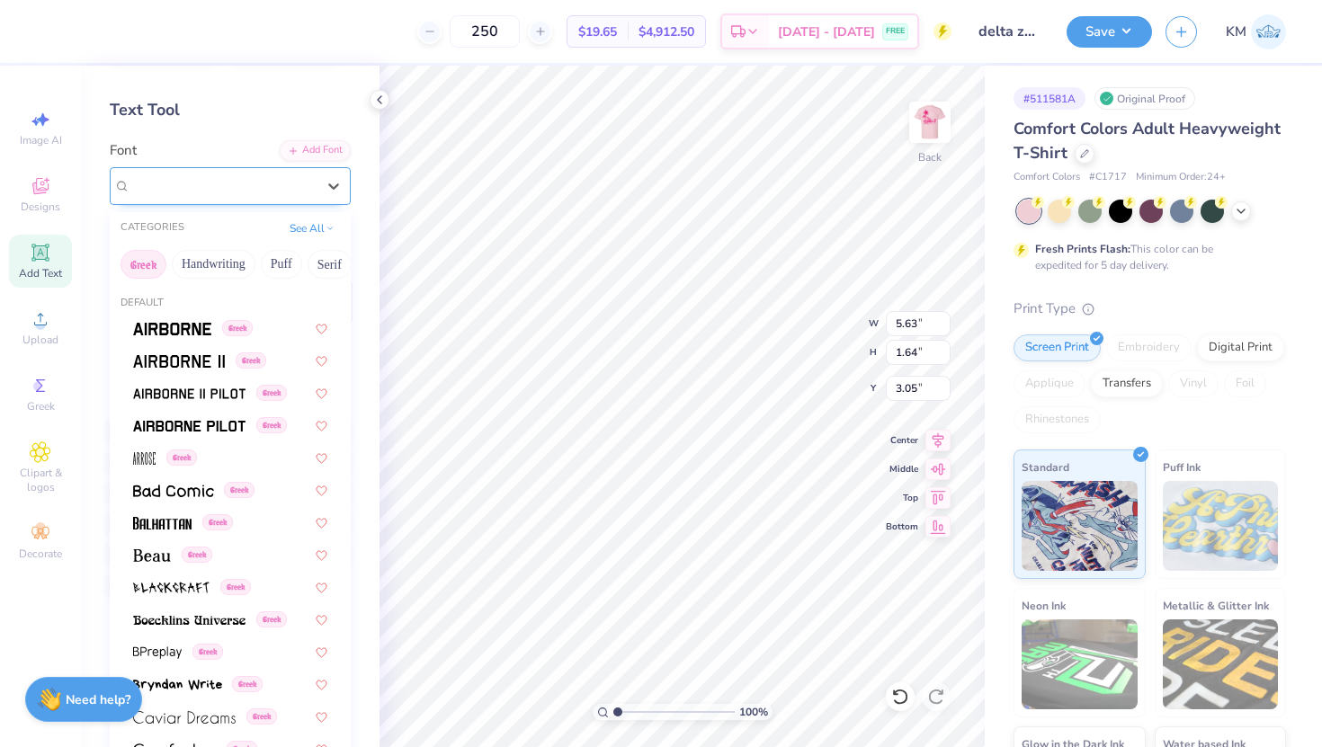
click at [246, 184] on div "[PERSON_NAME]'s Sketch Greek" at bounding box center [223, 186] width 189 height 28
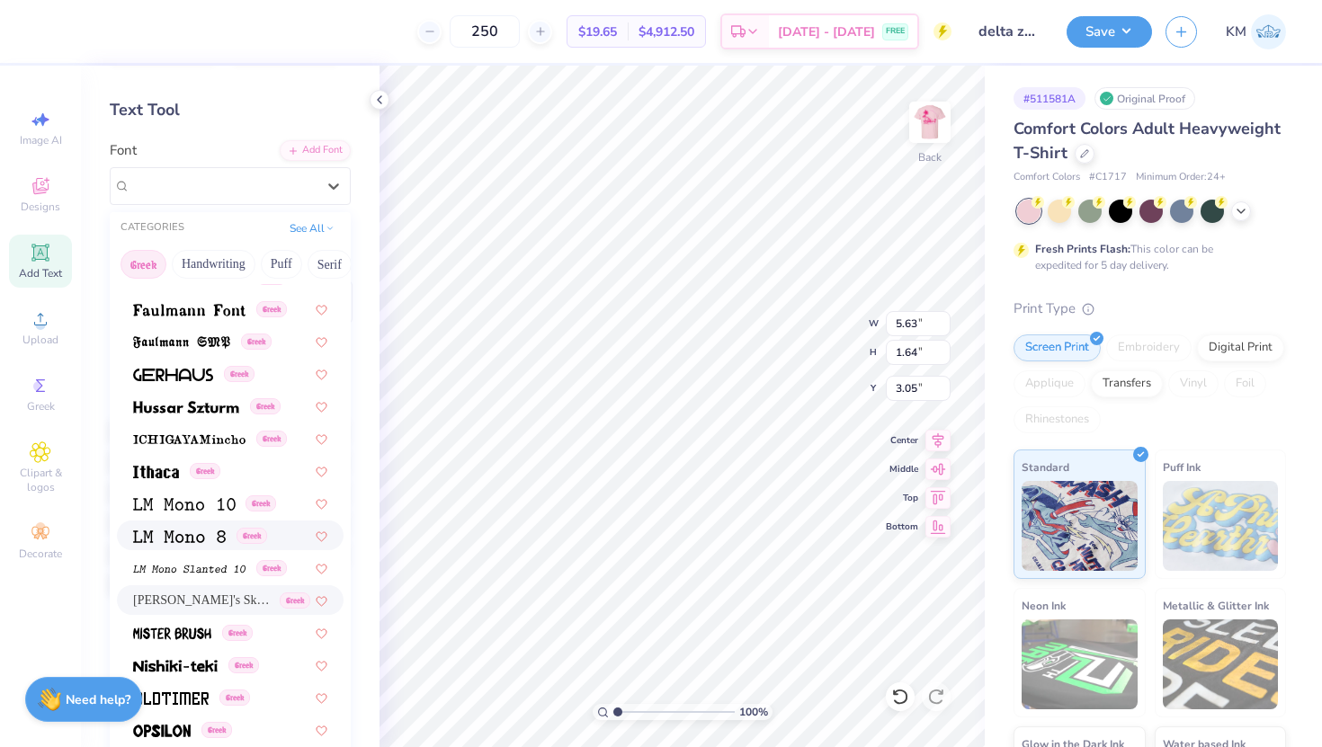
scroll to position [603, 0]
click at [207, 312] on img at bounding box center [189, 309] width 112 height 13
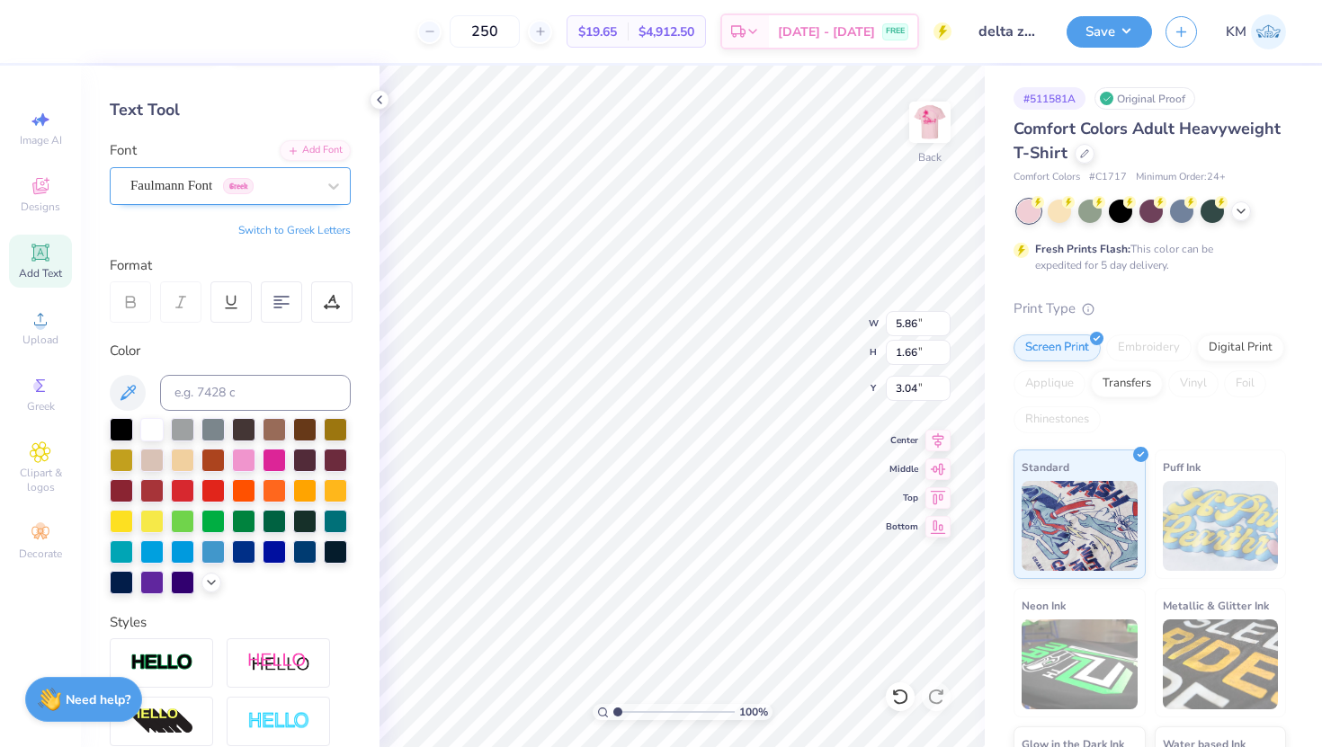
click at [235, 183] on div "Faulmann Font Greek" at bounding box center [223, 186] width 189 height 28
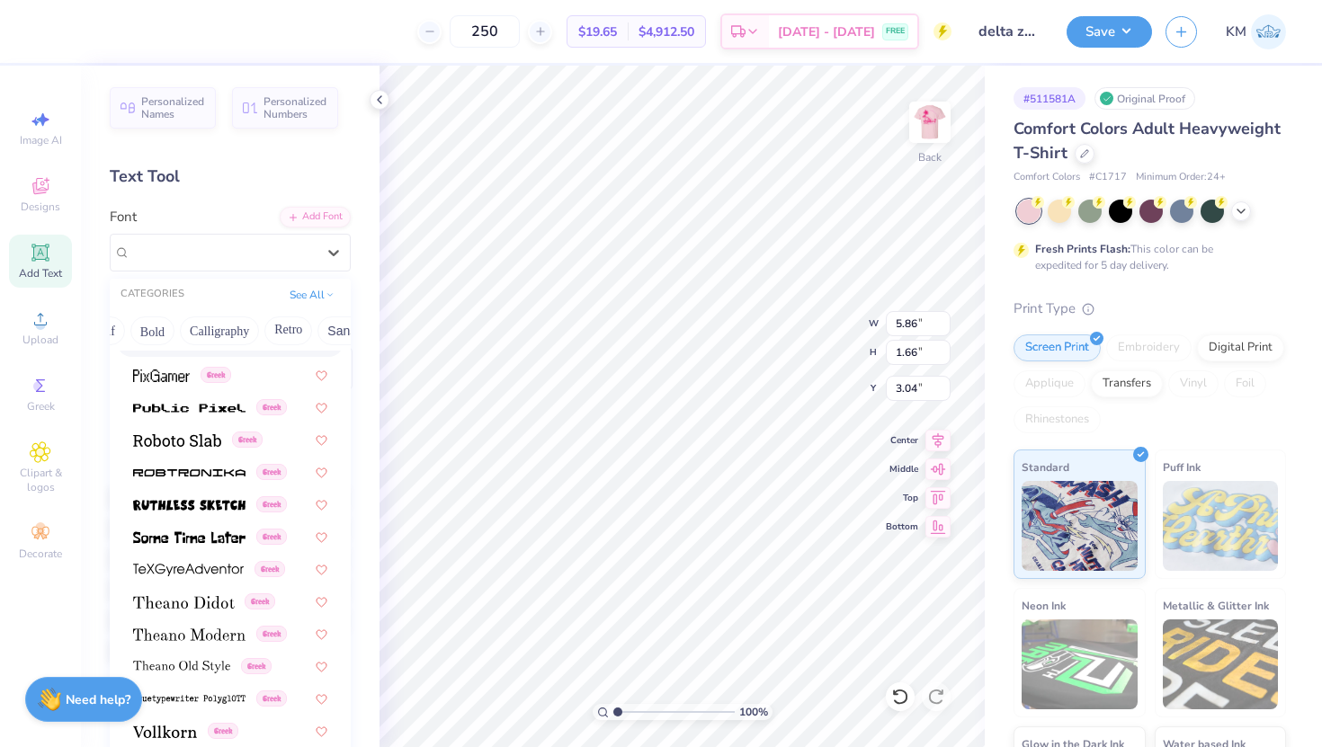
scroll to position [0, 257]
click at [264, 333] on button "Retro" at bounding box center [258, 331] width 48 height 29
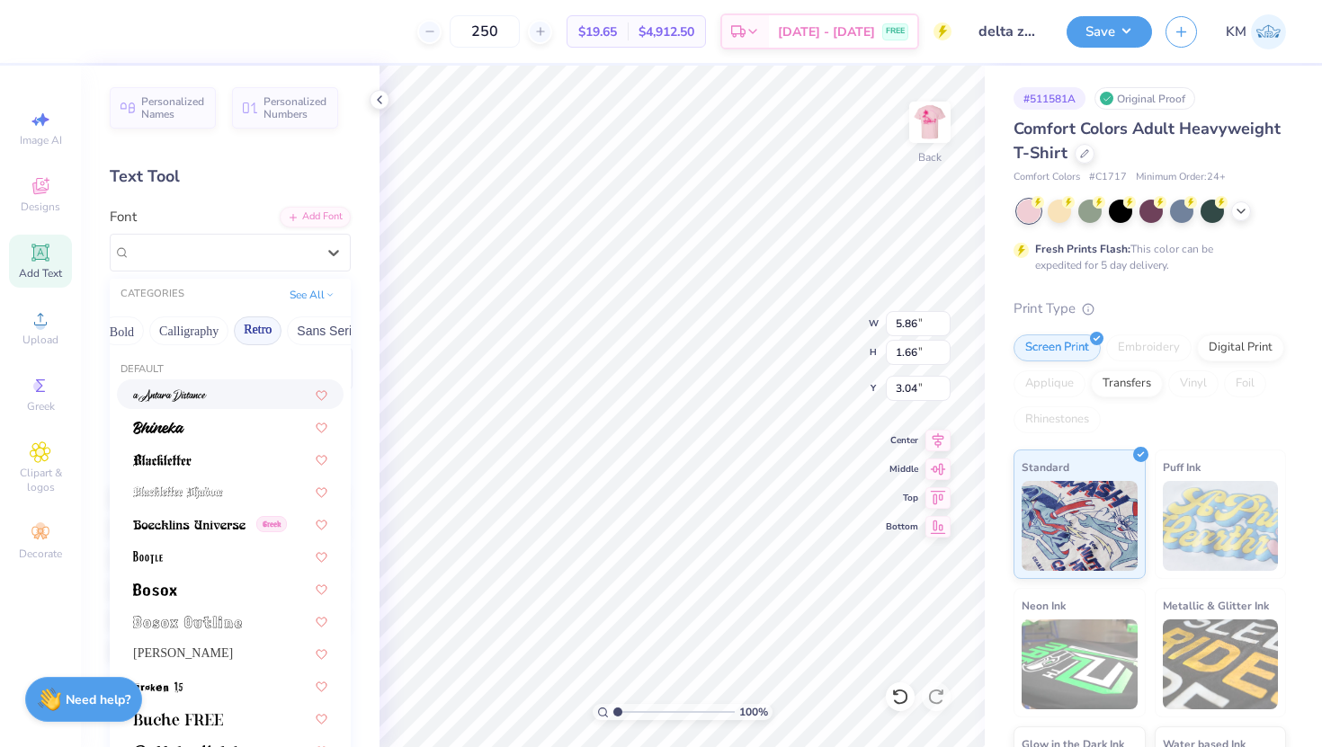
click at [250, 400] on div at bounding box center [230, 394] width 194 height 19
click at [217, 250] on div "a Antara Distance" at bounding box center [223, 252] width 189 height 28
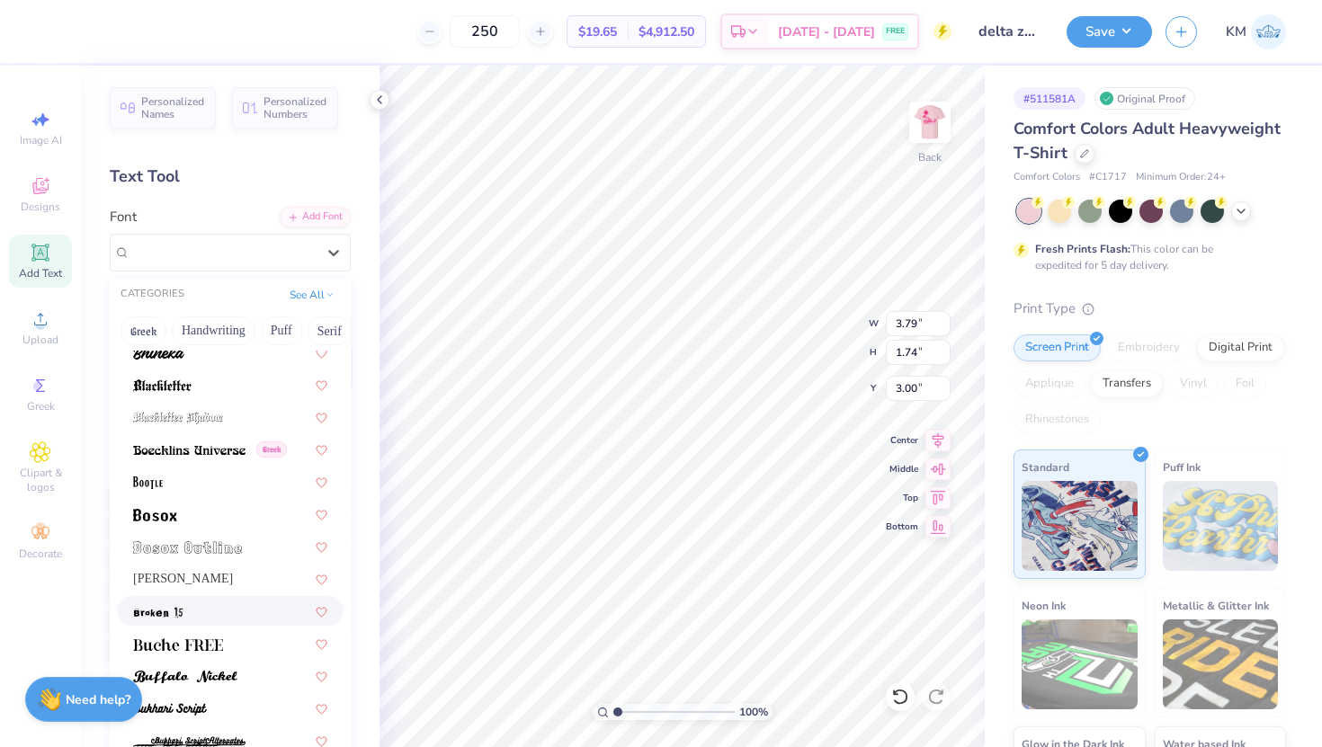
scroll to position [80, 0]
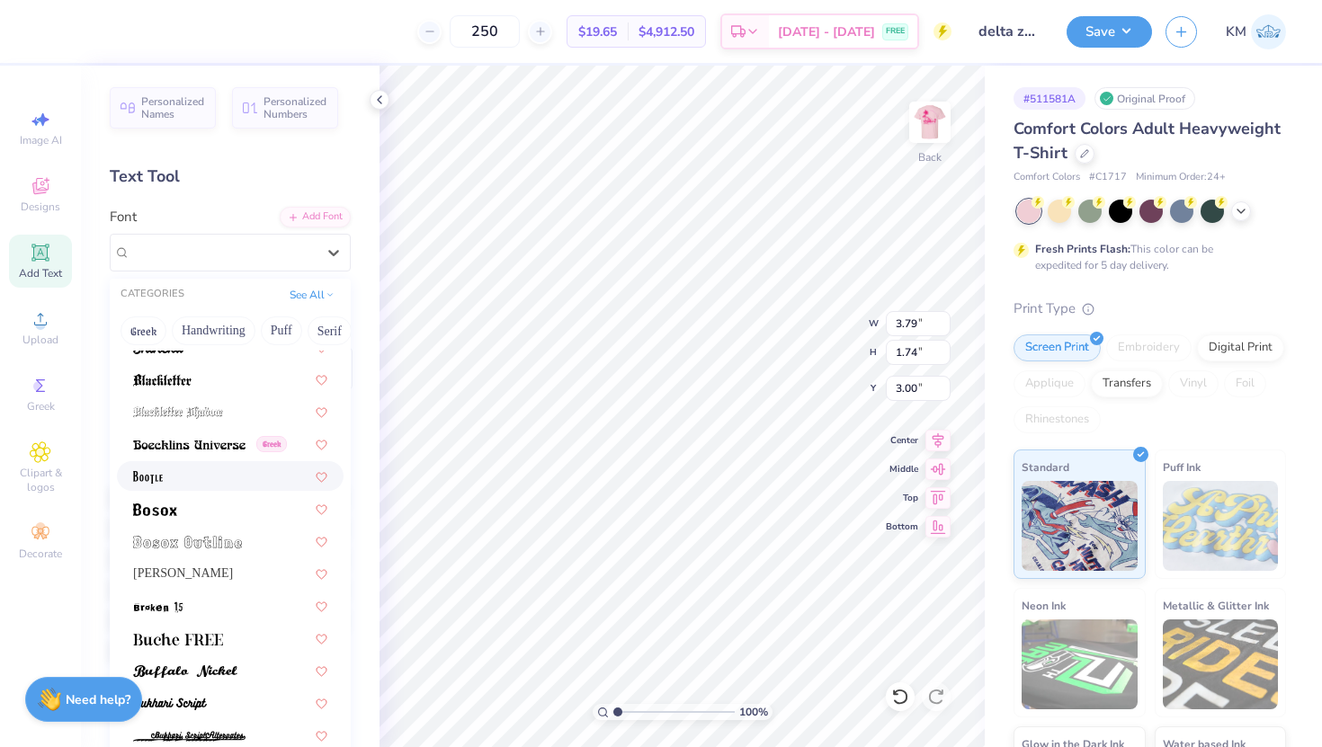
click at [200, 472] on div at bounding box center [230, 476] width 194 height 19
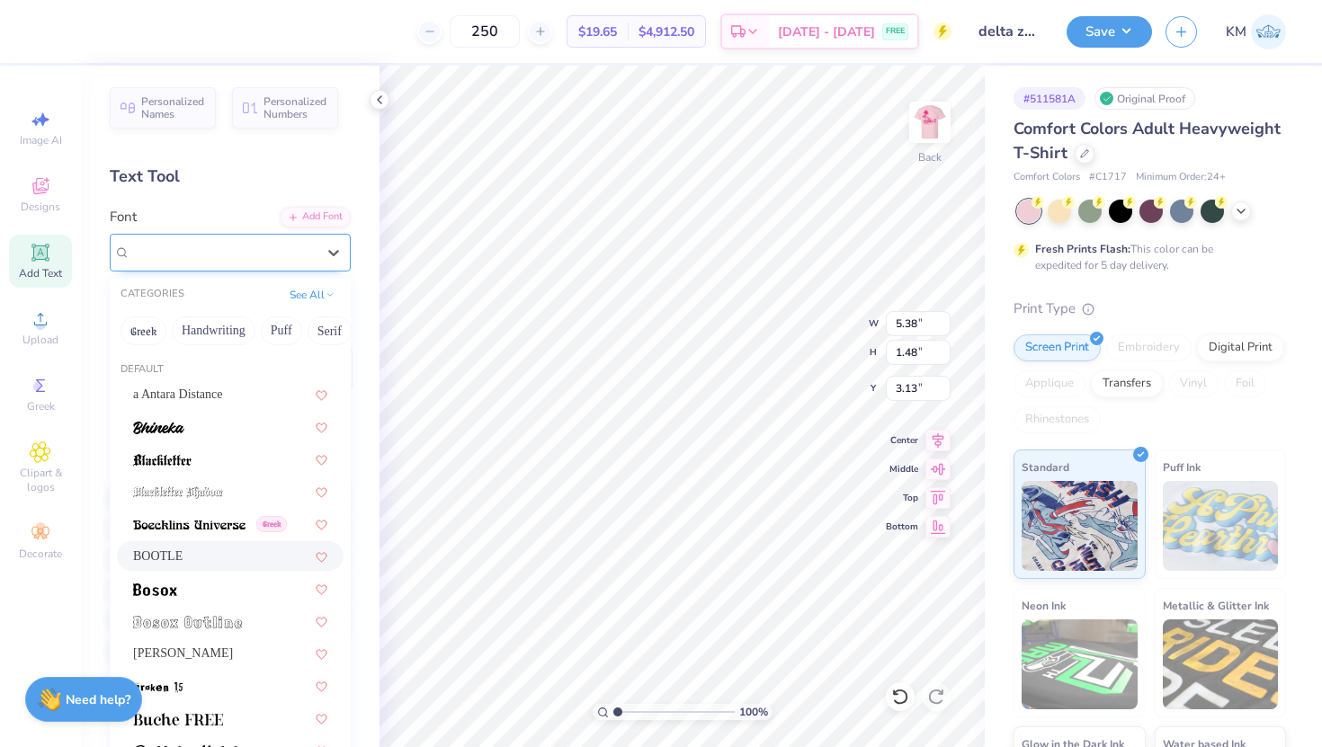
click at [266, 254] on div "BOOTLE" at bounding box center [223, 252] width 189 height 28
click at [223, 462] on div at bounding box center [230, 459] width 194 height 19
click at [296, 261] on div "Blackletter" at bounding box center [223, 252] width 189 height 28
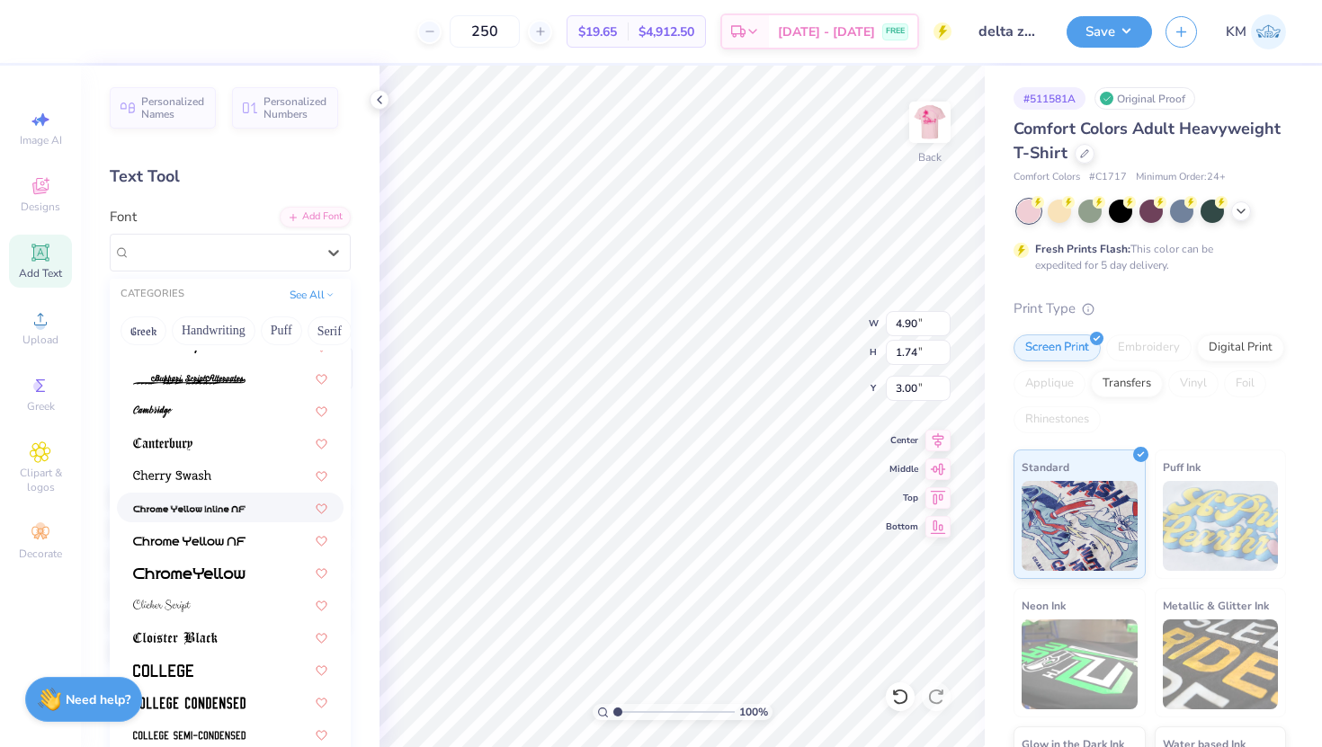
scroll to position [439, 0]
click at [191, 605] on div at bounding box center [230, 603] width 194 height 19
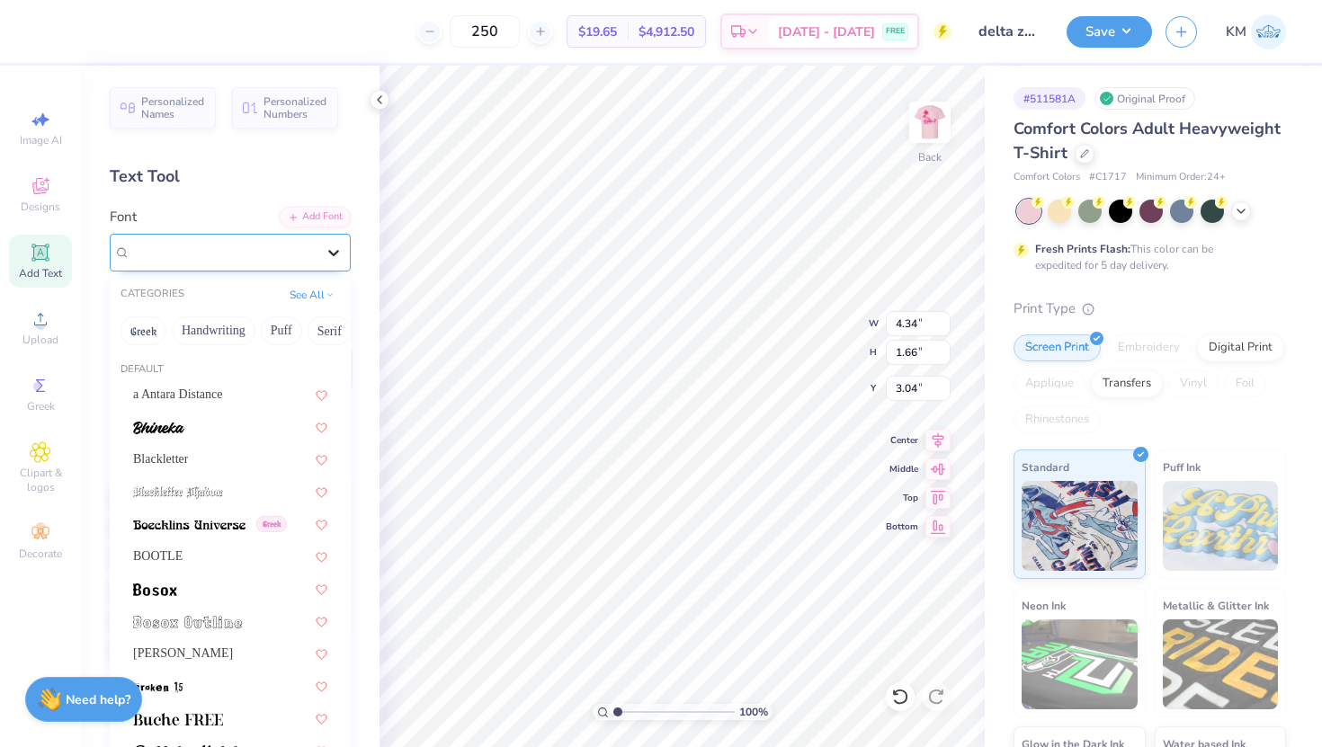
click at [318, 261] on div at bounding box center [334, 253] width 32 height 32
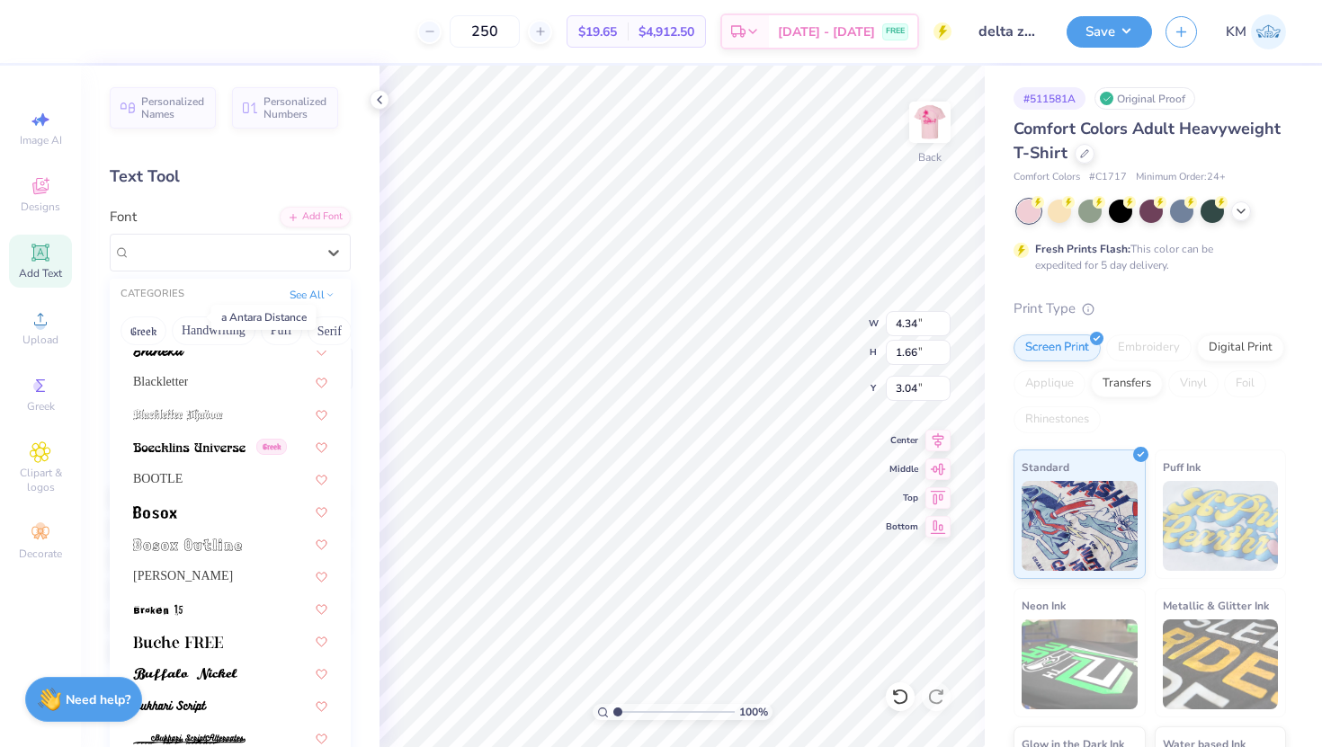
scroll to position [0, 0]
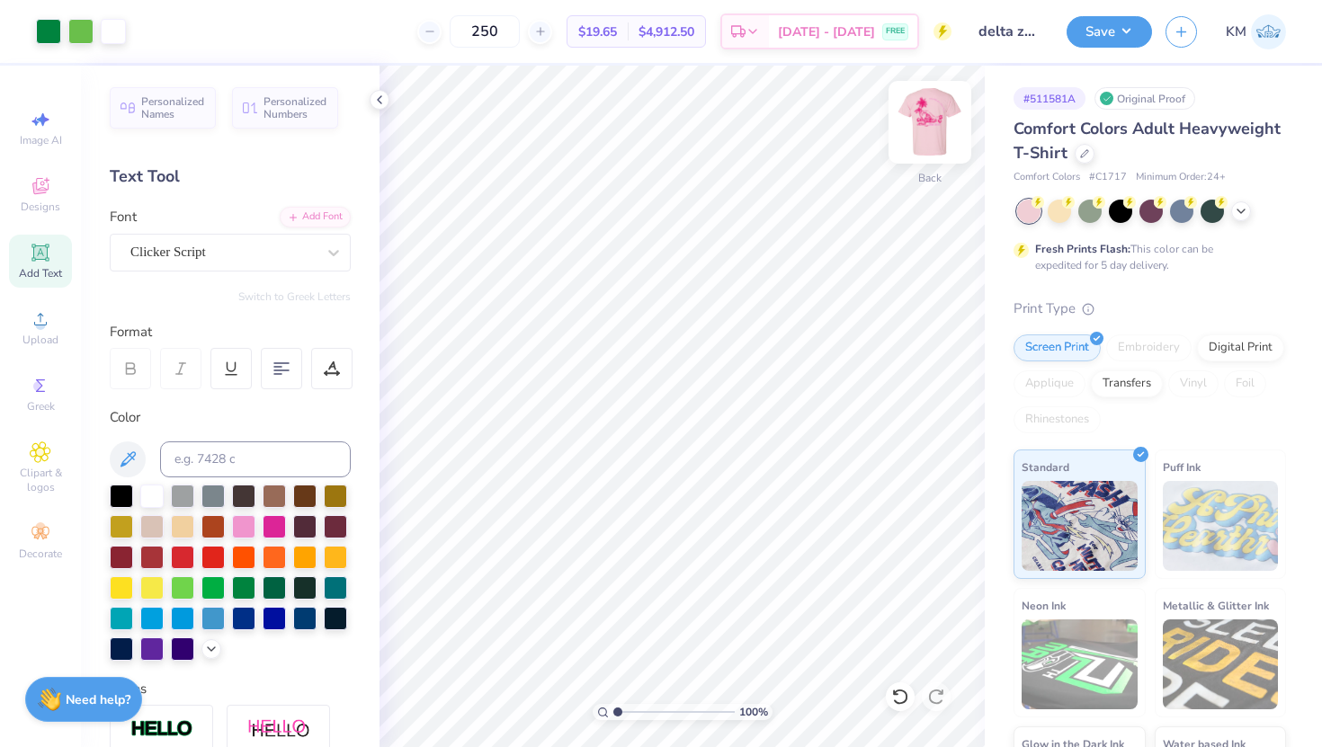
click at [918, 135] on img at bounding box center [930, 122] width 72 height 72
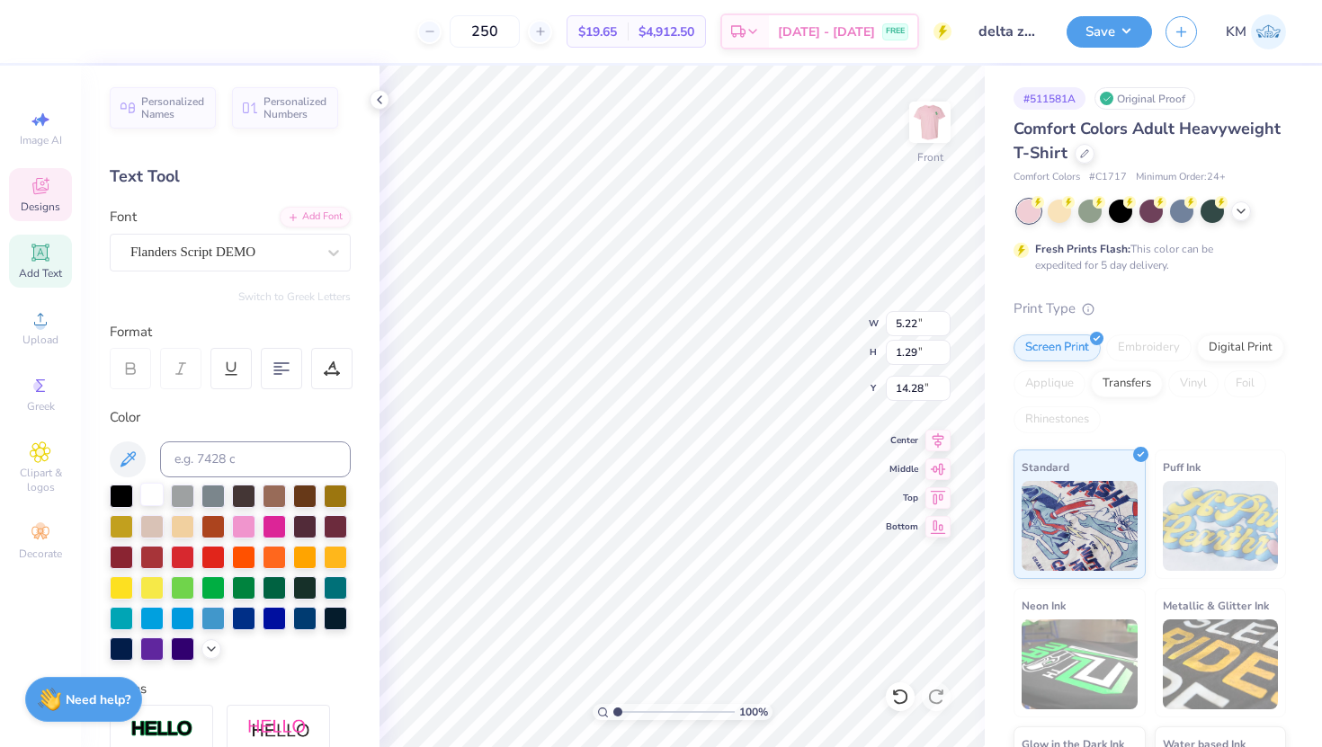
click at [151, 496] on div at bounding box center [151, 494] width 23 height 23
click at [148, 496] on div at bounding box center [151, 494] width 23 height 23
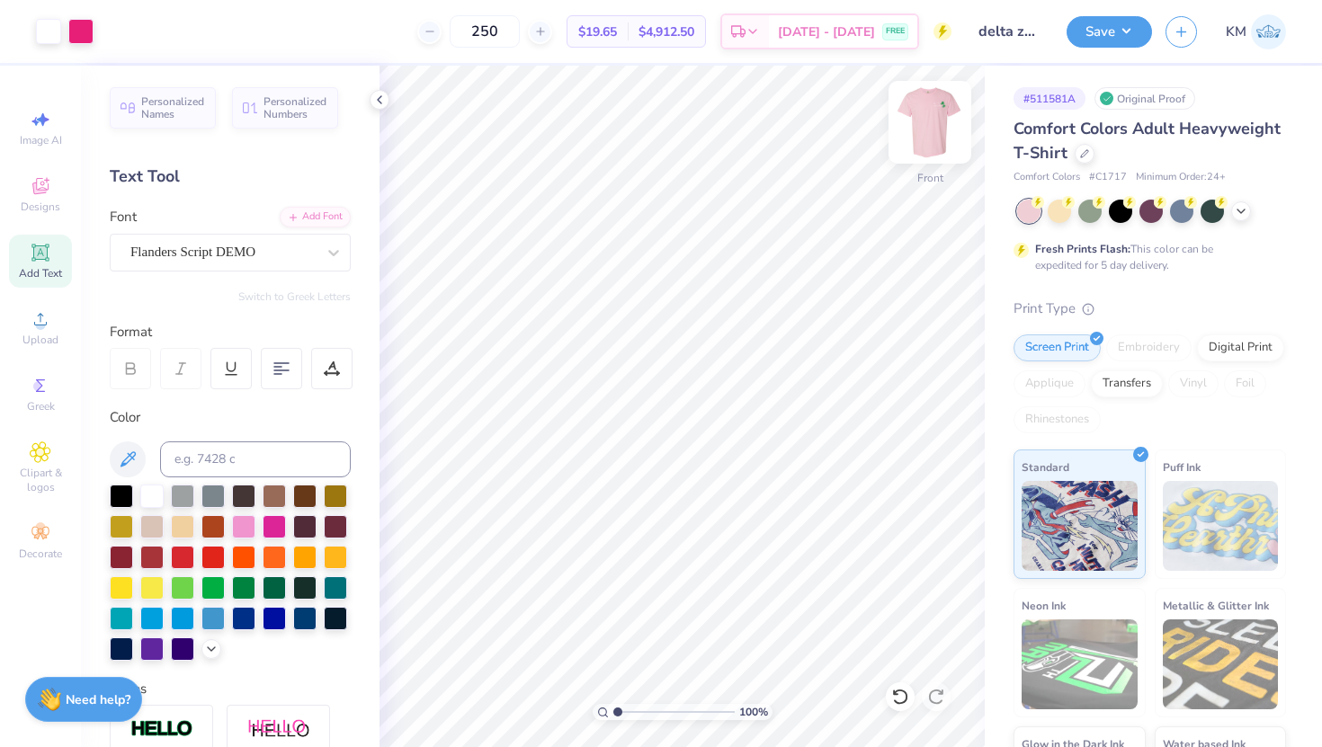
click at [919, 126] on img at bounding box center [930, 122] width 72 height 72
click at [262, 263] on div at bounding box center [222, 252] width 185 height 24
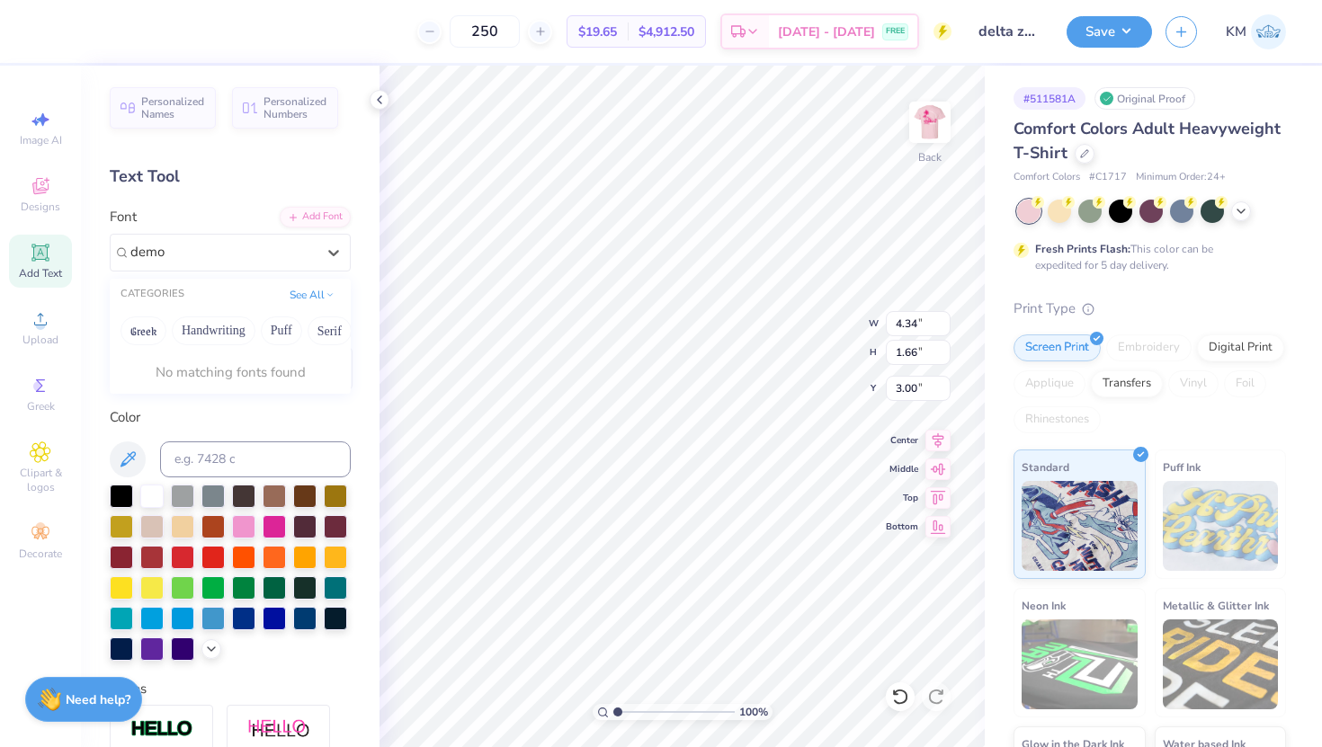
click at [237, 363] on div "No matching fonts found" at bounding box center [230, 372] width 241 height 35
click at [319, 295] on button "See All" at bounding box center [312, 293] width 56 height 18
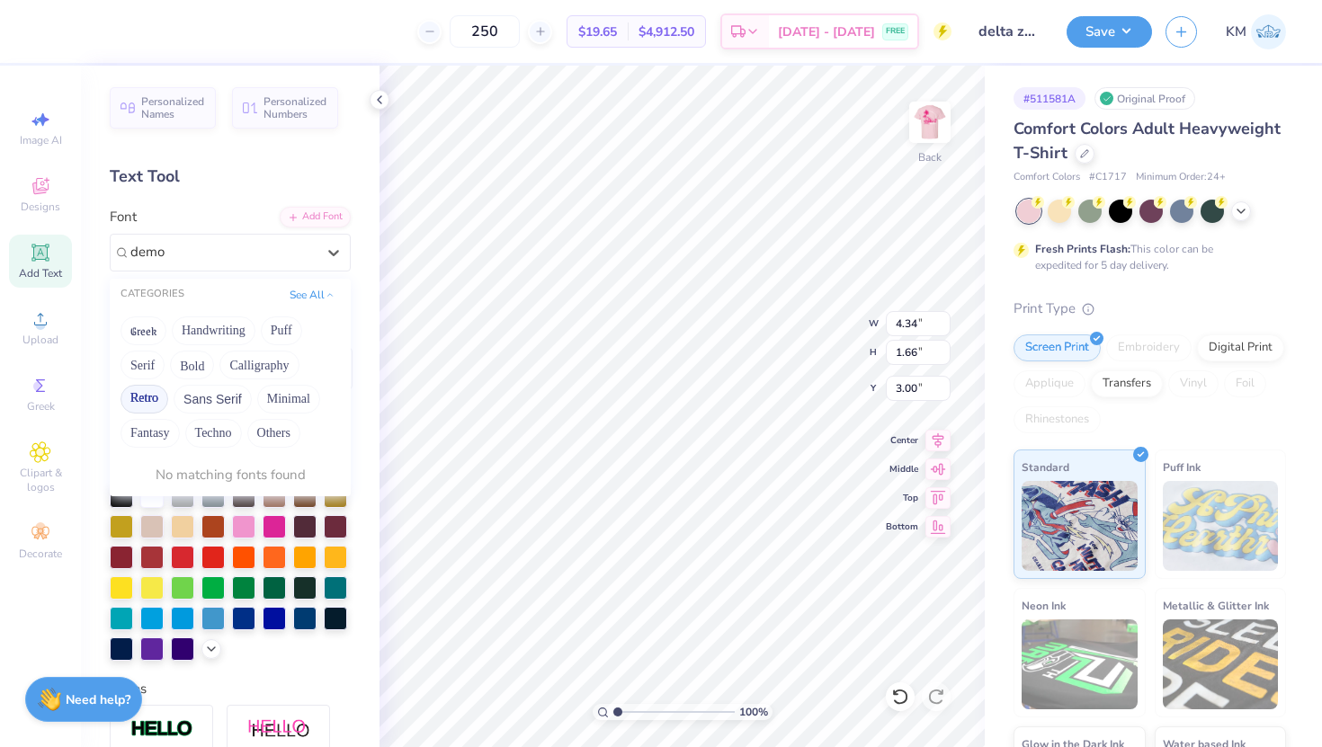
click at [138, 411] on button "Retro" at bounding box center [145, 399] width 48 height 29
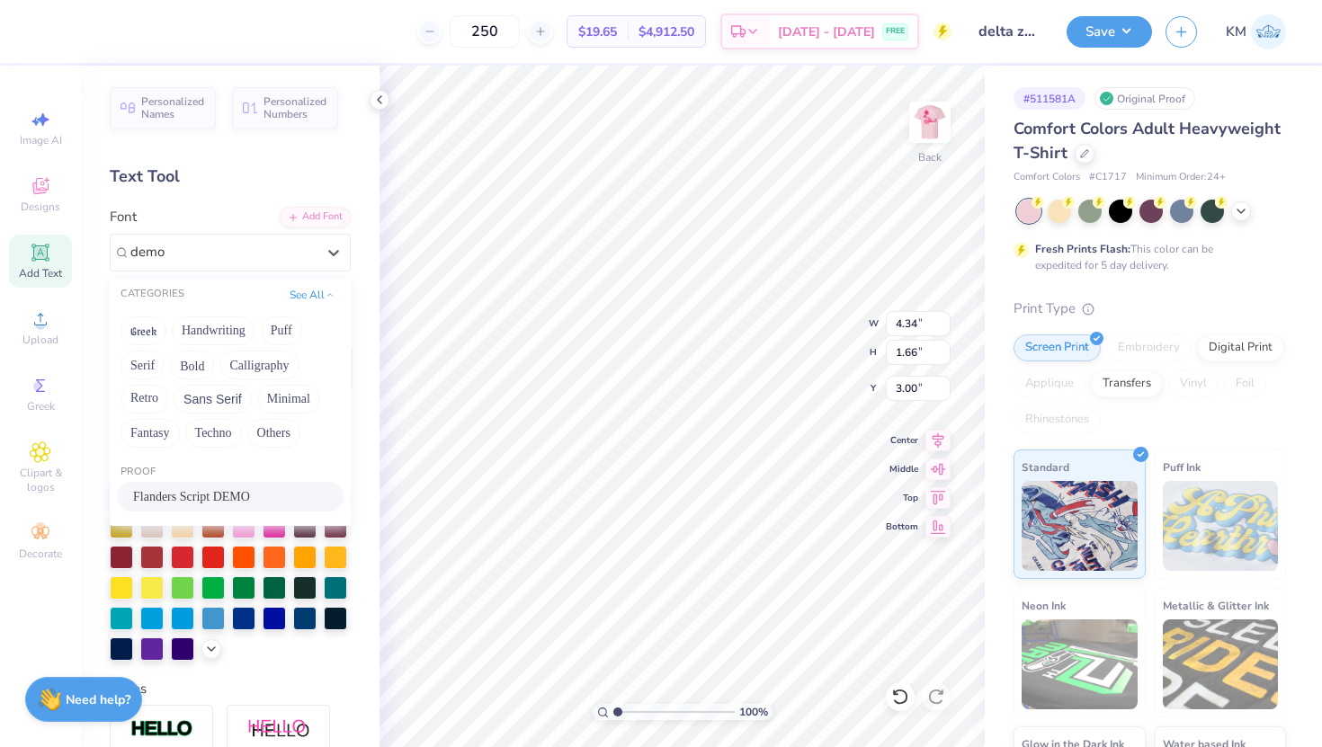
click at [163, 487] on div "Flanders Script DEMO" at bounding box center [230, 497] width 227 height 30
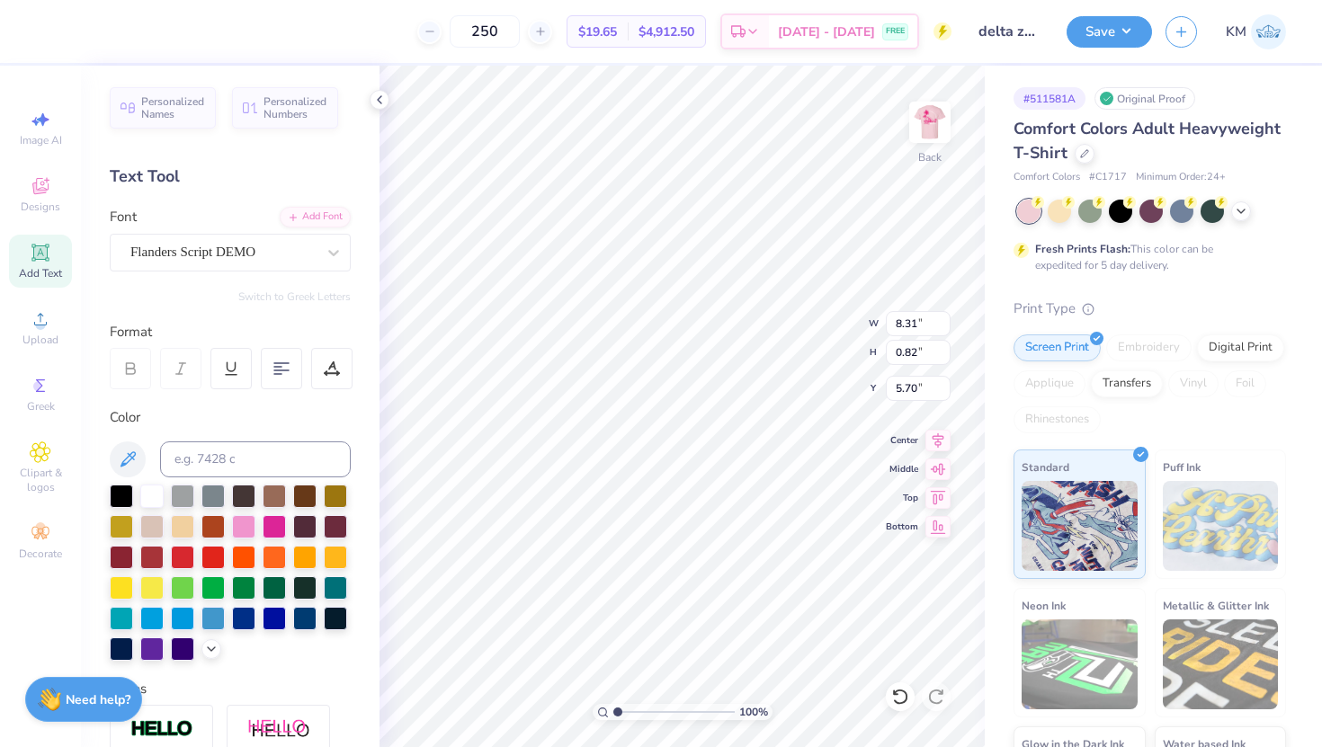
scroll to position [0, 3]
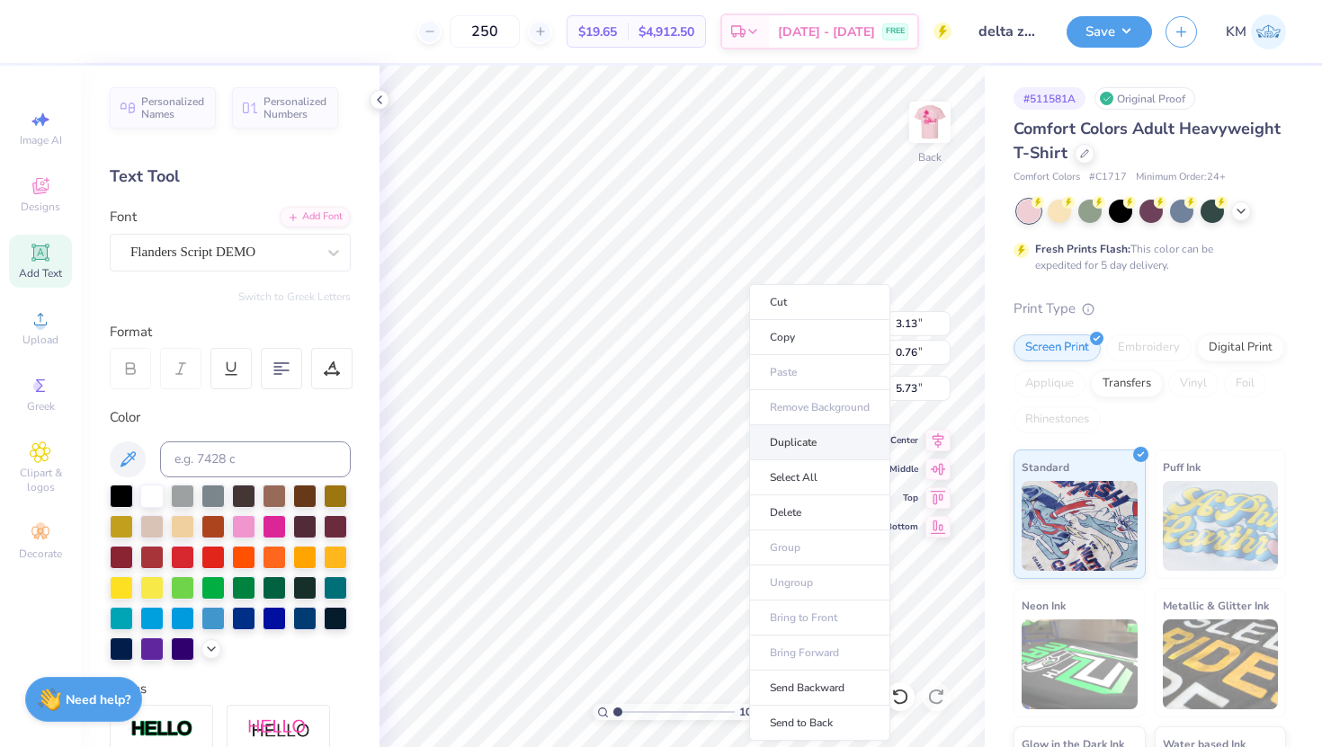
click at [784, 443] on li "Duplicate" at bounding box center [819, 442] width 141 height 35
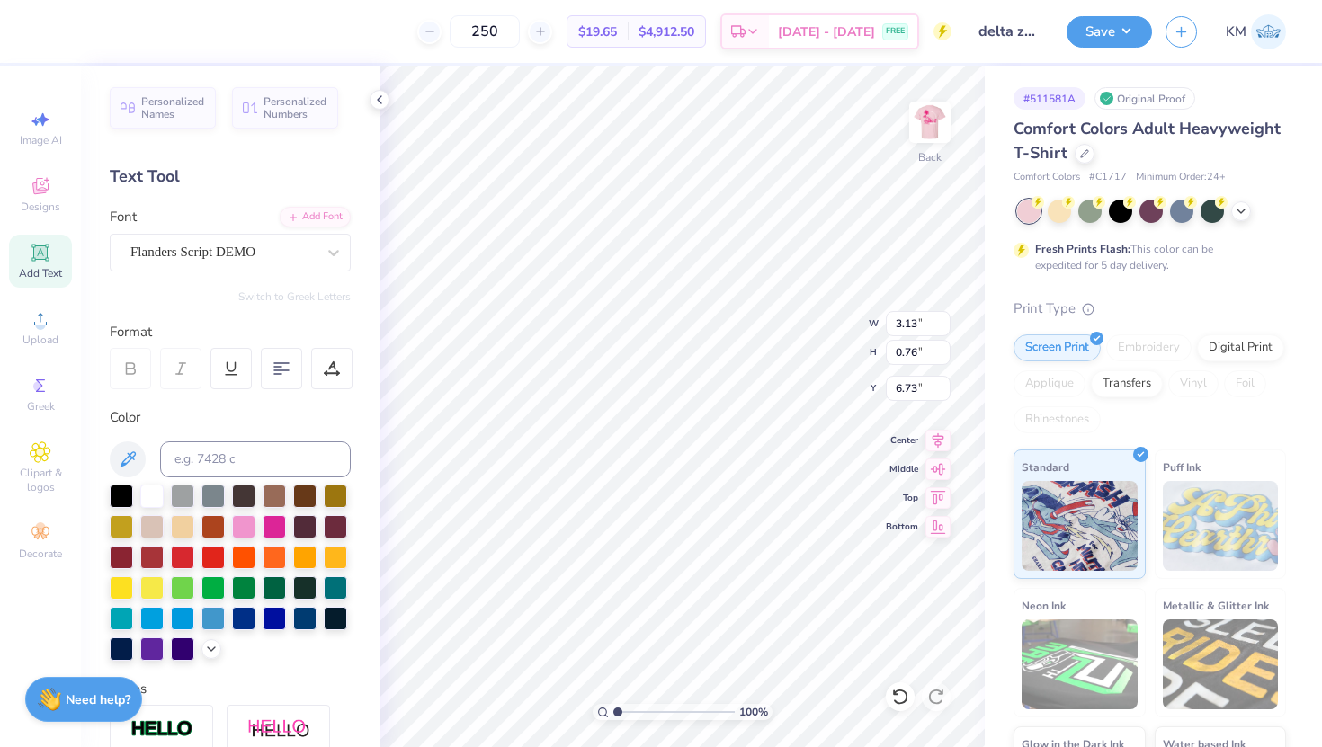
scroll to position [0, 4]
drag, startPoint x: 617, startPoint y: 711, endPoint x: 629, endPoint y: 711, distance: 11.7
click at [629, 711] on input "range" at bounding box center [673, 712] width 121 height 16
drag, startPoint x: 630, startPoint y: 713, endPoint x: 593, endPoint y: 711, distance: 37.0
click at [613, 711] on input "range" at bounding box center [673, 712] width 121 height 16
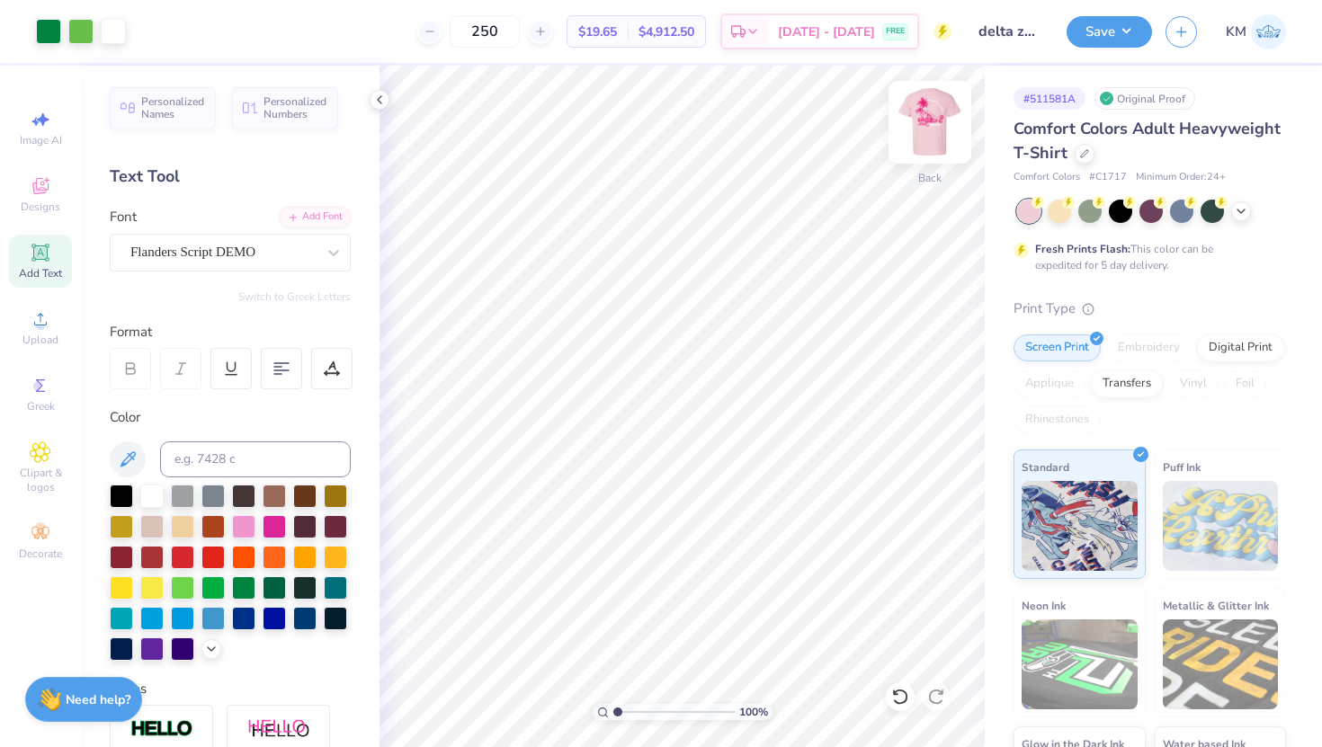
click at [919, 151] on img at bounding box center [930, 122] width 72 height 72
click at [930, 121] on img at bounding box center [930, 122] width 72 height 72
drag, startPoint x: 621, startPoint y: 711, endPoint x: 633, endPoint y: 711, distance: 12.6
click at [635, 711] on input "range" at bounding box center [673, 712] width 121 height 16
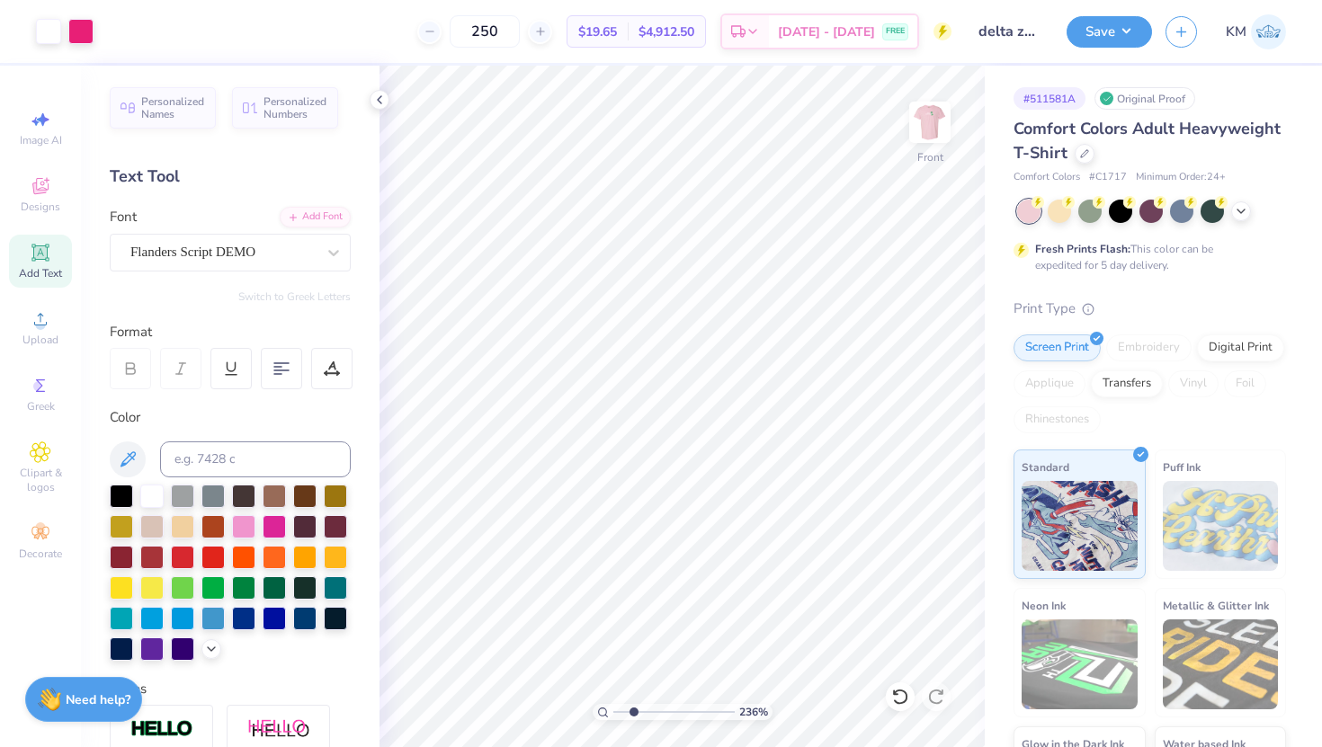
drag, startPoint x: 640, startPoint y: 717, endPoint x: 633, endPoint y: 726, distance: 11.0
click at [633, 720] on input "range" at bounding box center [673, 712] width 121 height 16
click at [932, 122] on img at bounding box center [930, 122] width 72 height 72
drag, startPoint x: 604, startPoint y: 712, endPoint x: 576, endPoint y: 707, distance: 28.4
click at [613, 707] on input "range" at bounding box center [673, 712] width 121 height 16
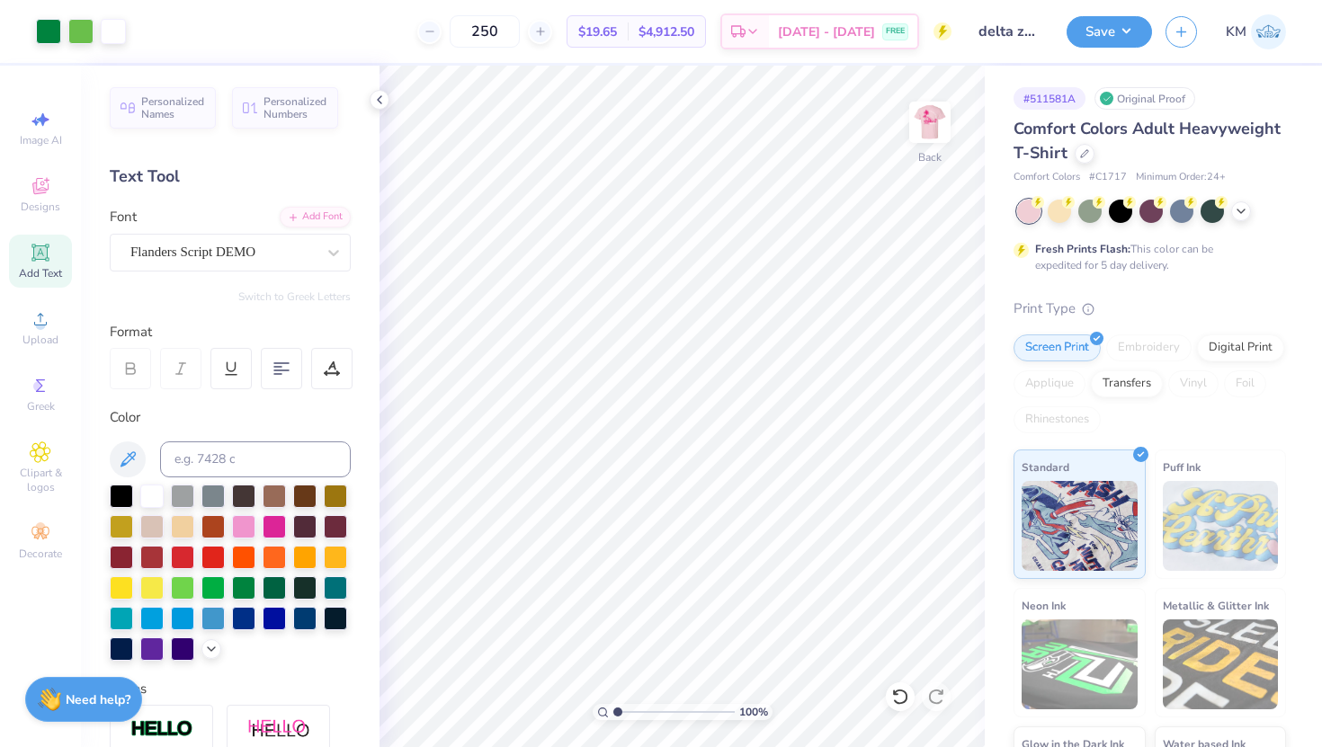
click at [1035, 43] on input "delta zeta philo draft 2025" at bounding box center [1009, 31] width 88 height 36
click at [997, 35] on input "delta zeta philo draft 2025" at bounding box center [1009, 31] width 88 height 36
click at [1134, 24] on button "Save" at bounding box center [1109, 28] width 85 height 31
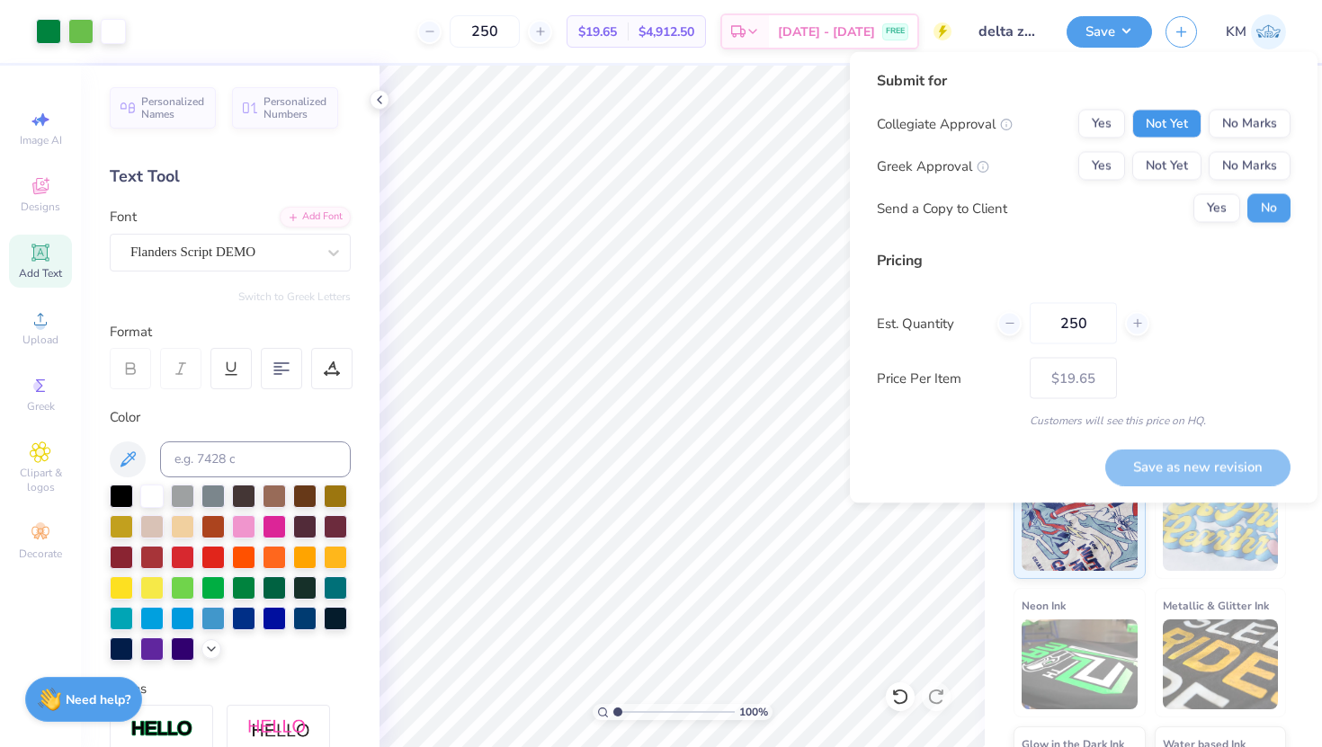
click at [1185, 130] on button "Not Yet" at bounding box center [1166, 124] width 69 height 29
click at [1243, 123] on button "No Marks" at bounding box center [1250, 124] width 82 height 29
click at [1176, 174] on button "Not Yet" at bounding box center [1166, 166] width 69 height 29
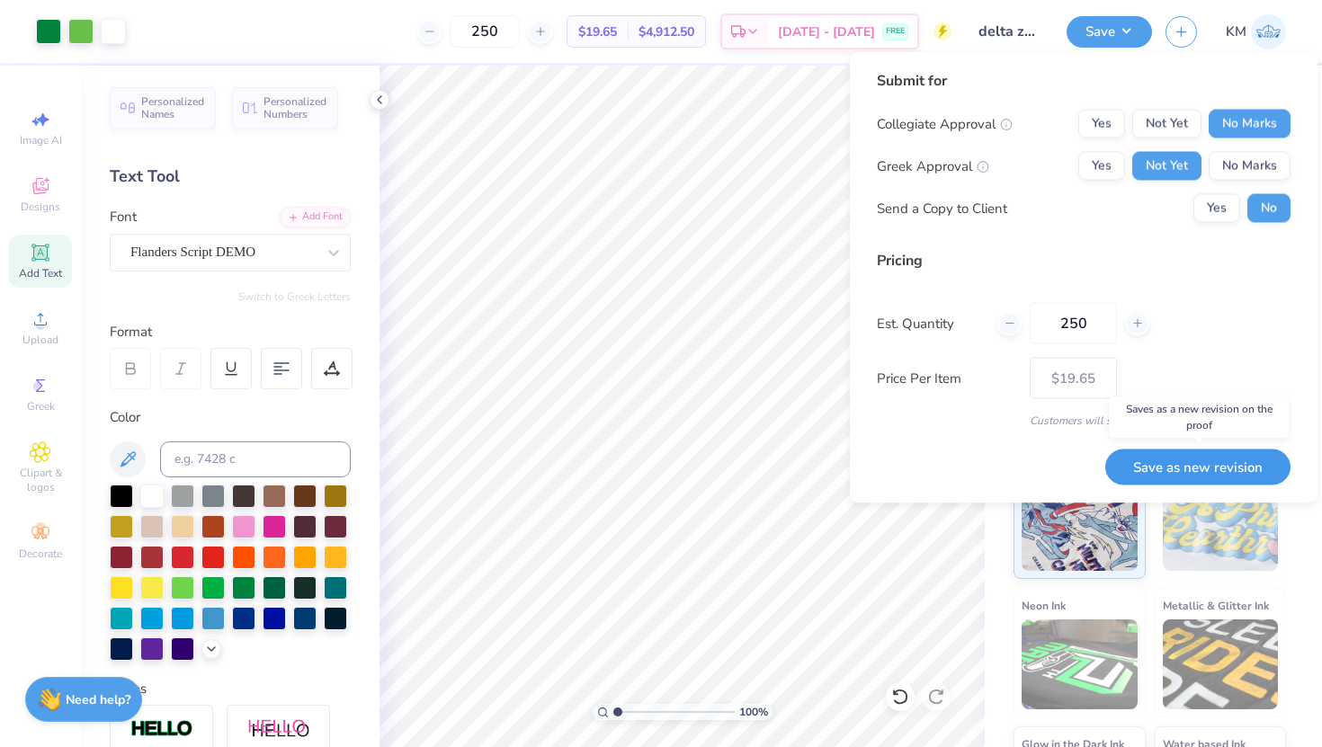
click at [1156, 466] on button "Save as new revision" at bounding box center [1197, 467] width 185 height 37
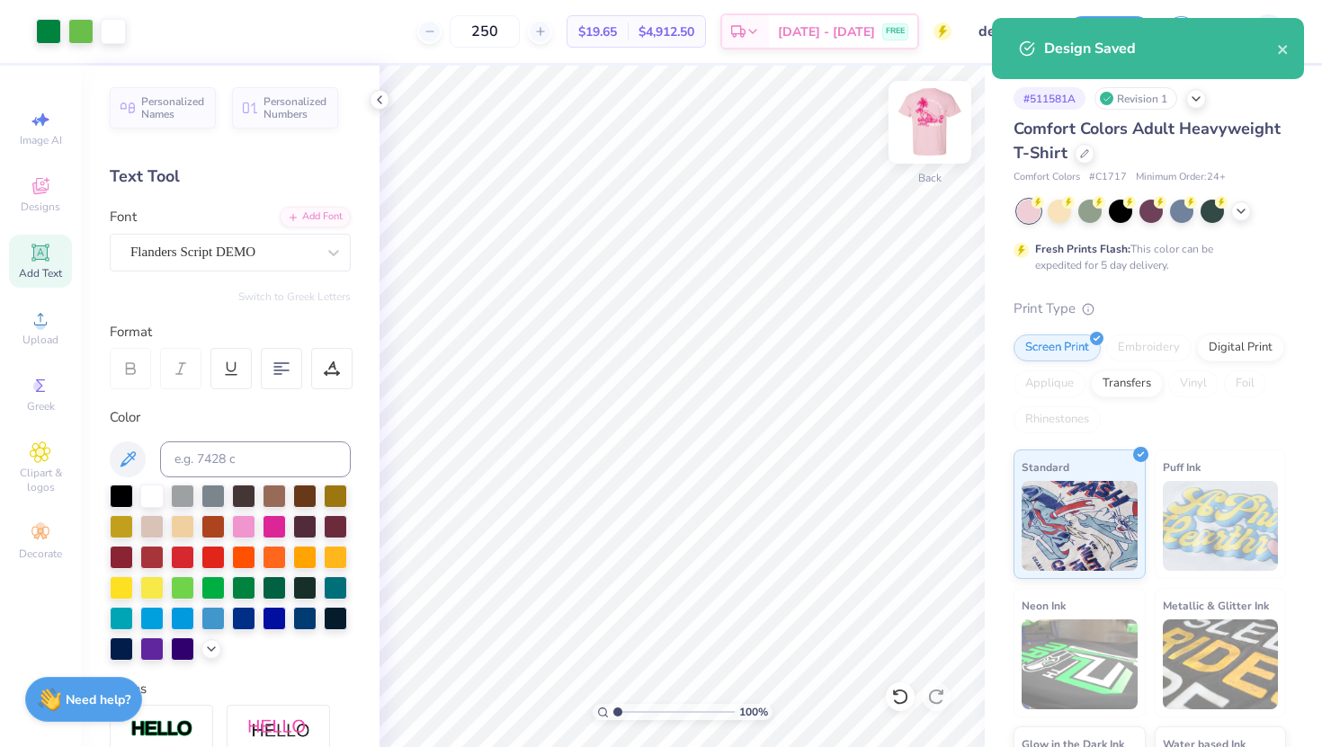
click at [926, 141] on img at bounding box center [930, 122] width 72 height 72
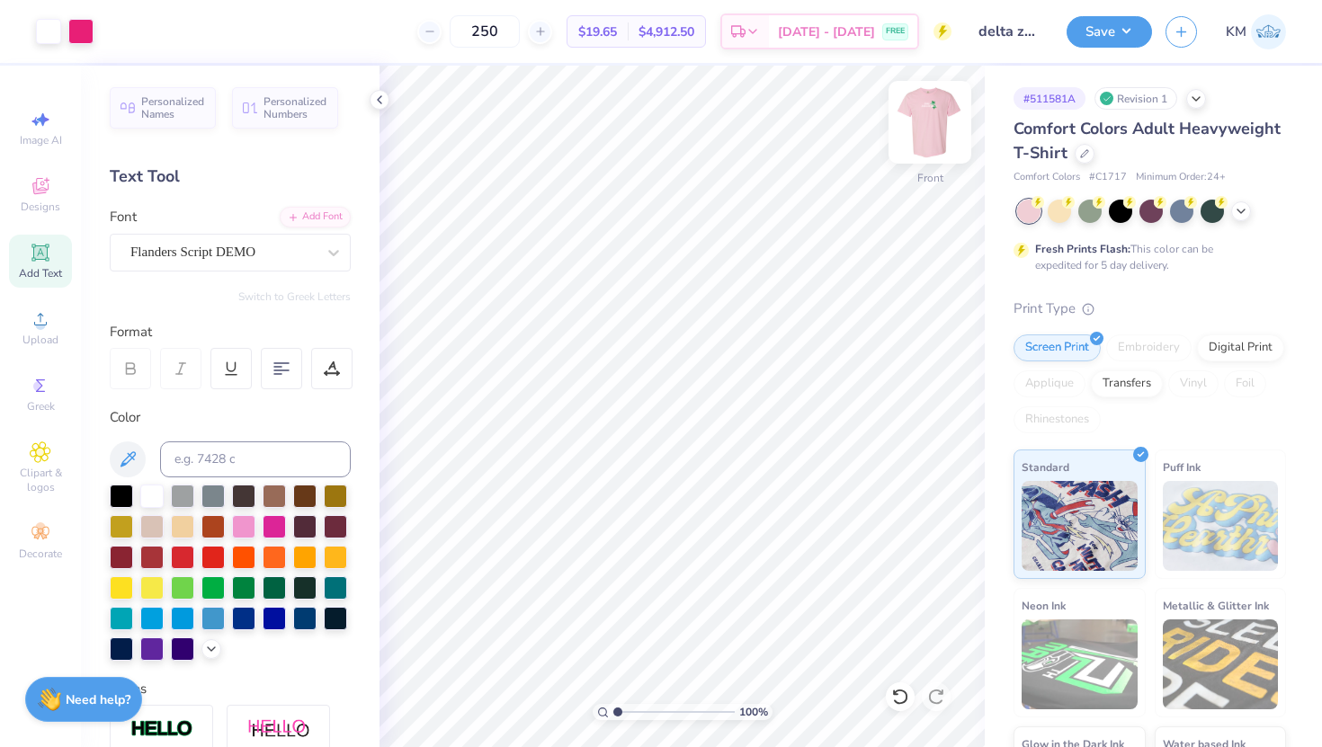
click at [931, 112] on img at bounding box center [930, 122] width 72 height 72
click at [1270, 29] on img at bounding box center [1268, 31] width 35 height 35
click at [917, 128] on img at bounding box center [930, 122] width 72 height 72
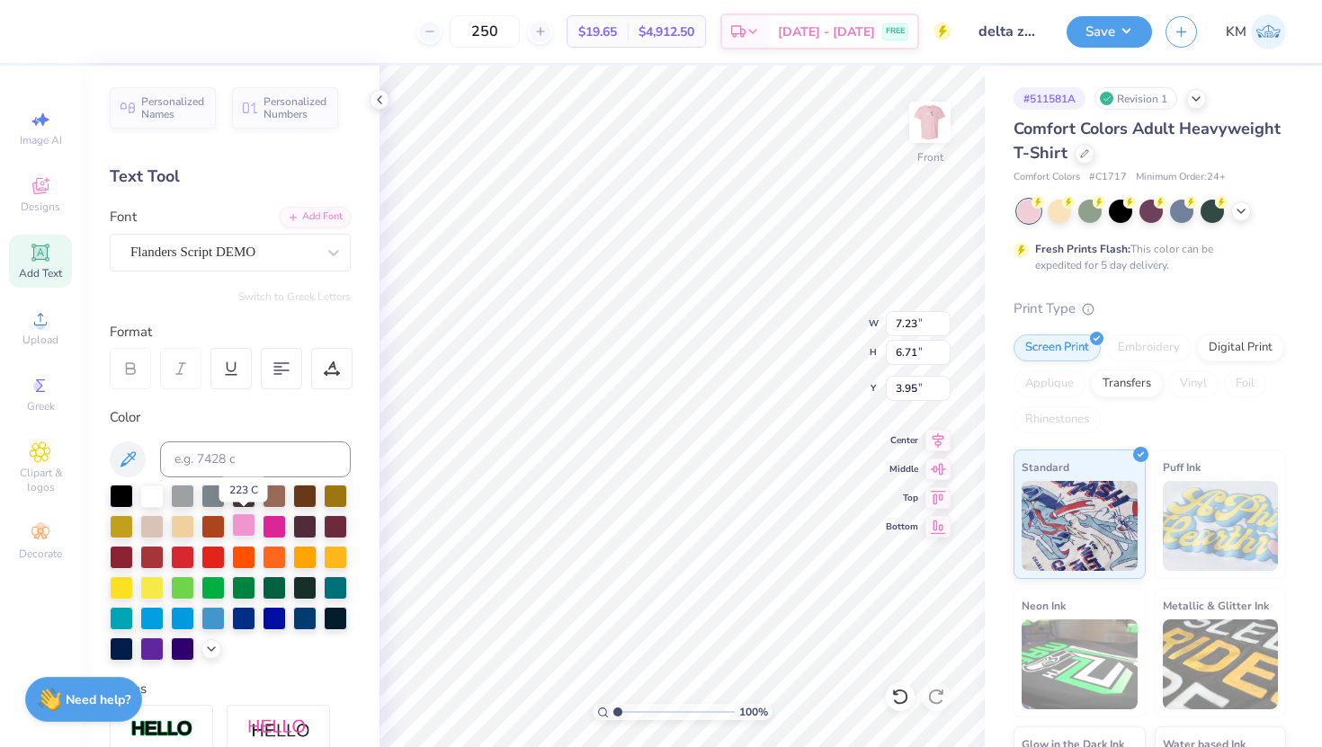
click at [250, 525] on div at bounding box center [243, 525] width 23 height 23
click at [246, 523] on div at bounding box center [243, 525] width 23 height 23
click at [935, 136] on img at bounding box center [930, 122] width 72 height 72
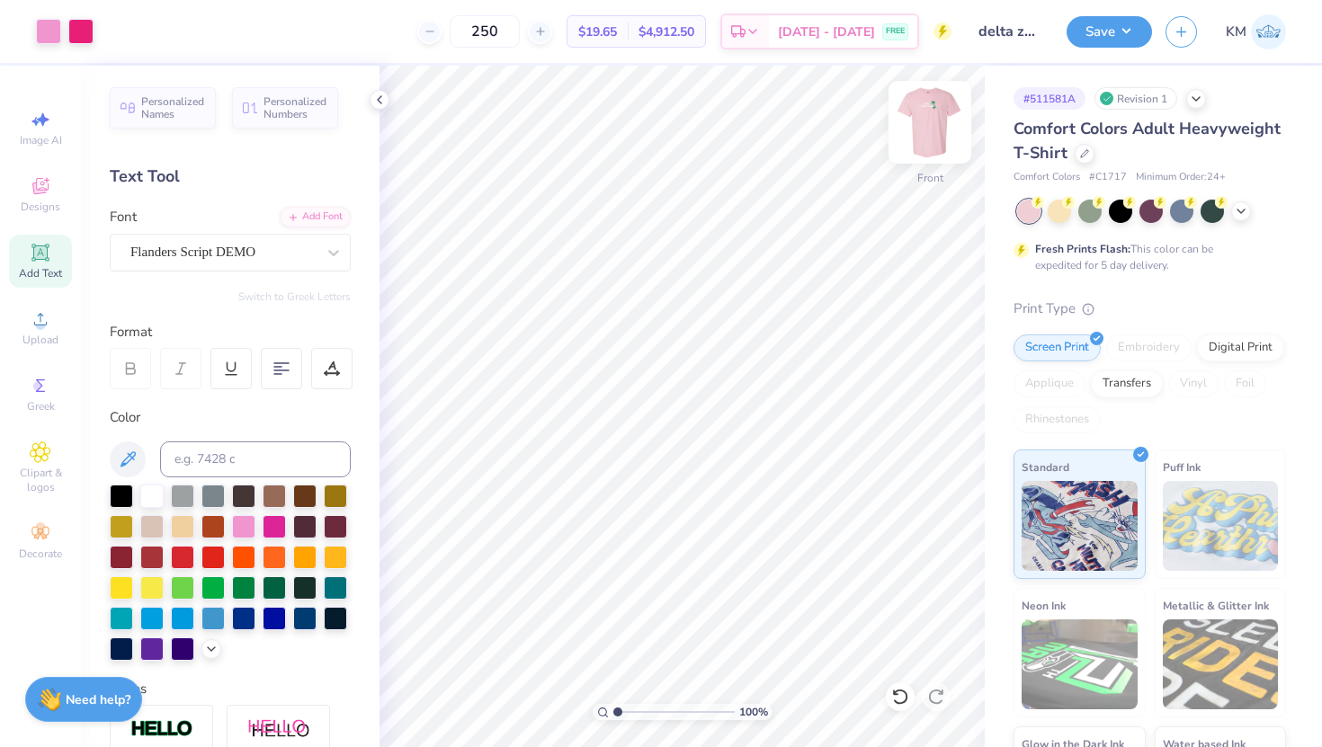
click at [918, 122] on img at bounding box center [930, 122] width 72 height 72
click at [239, 530] on div at bounding box center [243, 525] width 23 height 23
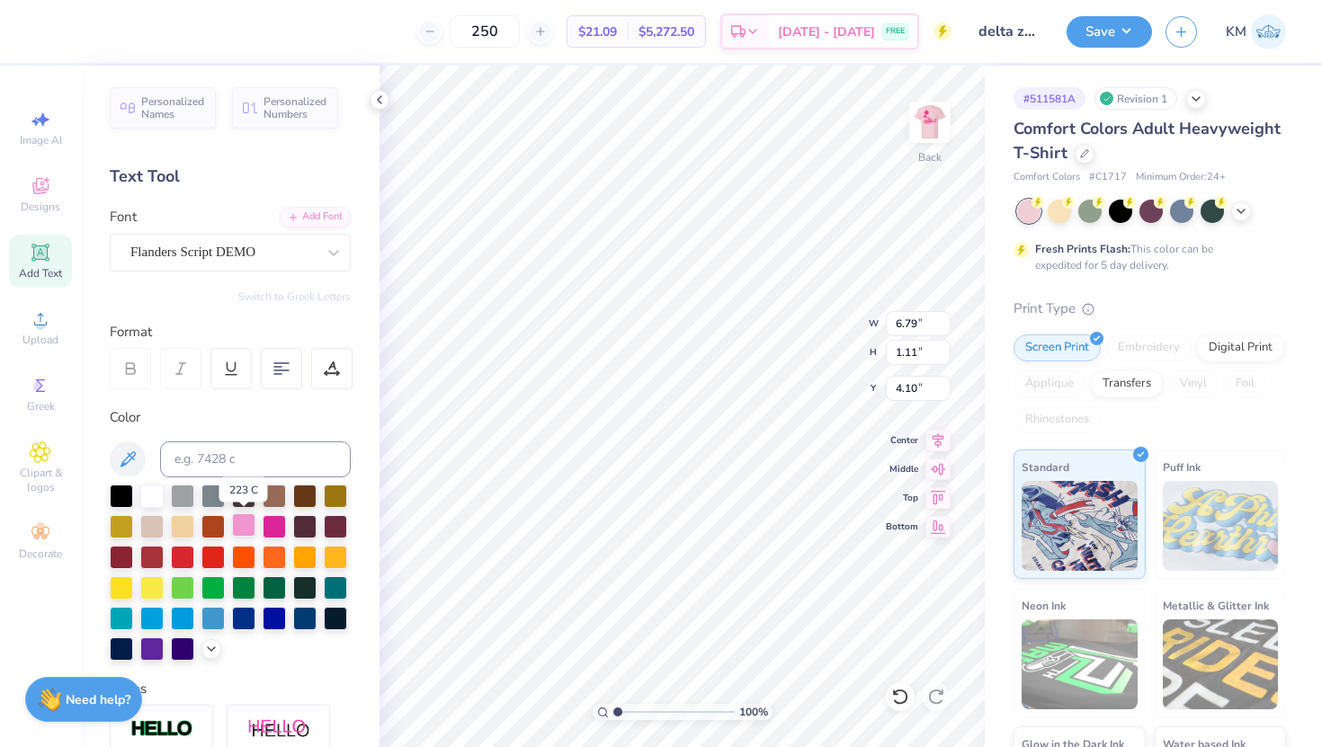
click at [241, 527] on div at bounding box center [243, 525] width 23 height 23
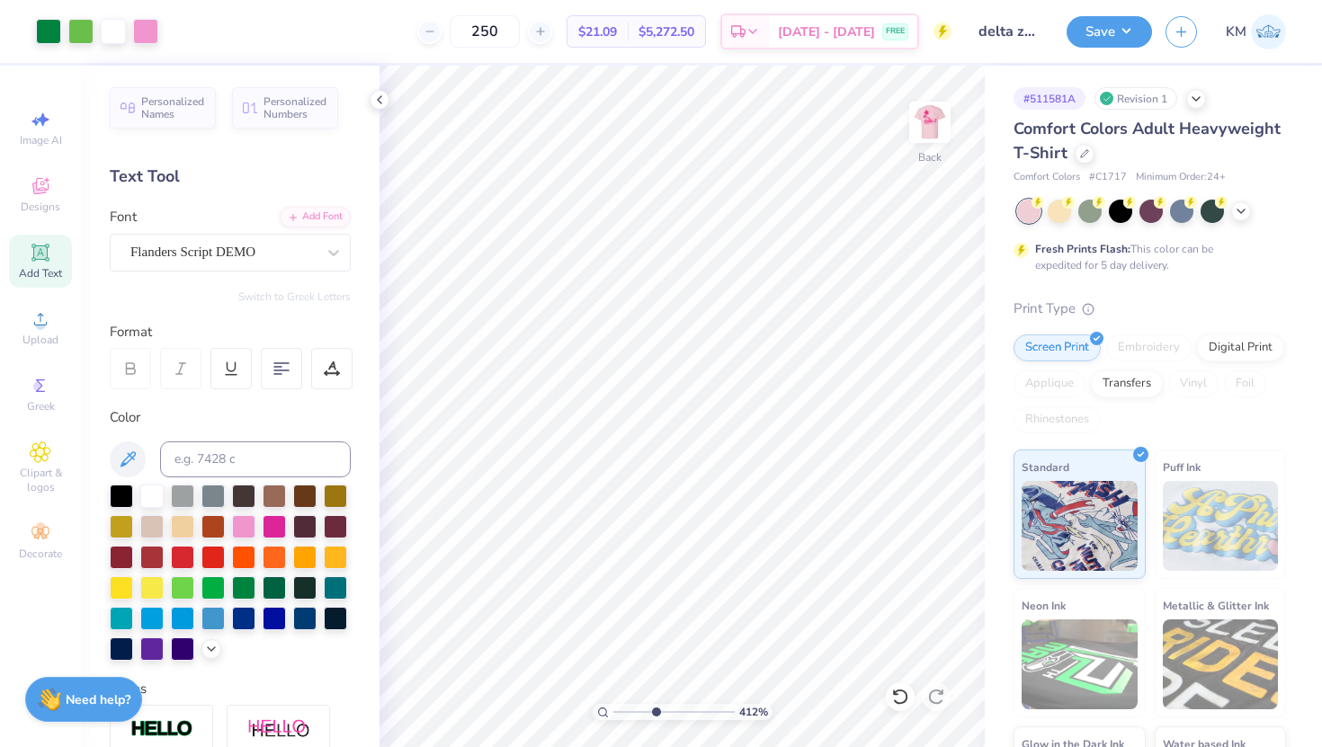
drag, startPoint x: 626, startPoint y: 713, endPoint x: 655, endPoint y: 718, distance: 29.1
click at [655, 718] on input "range" at bounding box center [673, 712] width 121 height 16
click at [649, 710] on input "range" at bounding box center [673, 712] width 121 height 16
click at [932, 118] on img at bounding box center [930, 122] width 72 height 72
drag, startPoint x: 657, startPoint y: 711, endPoint x: 632, endPoint y: 712, distance: 24.3
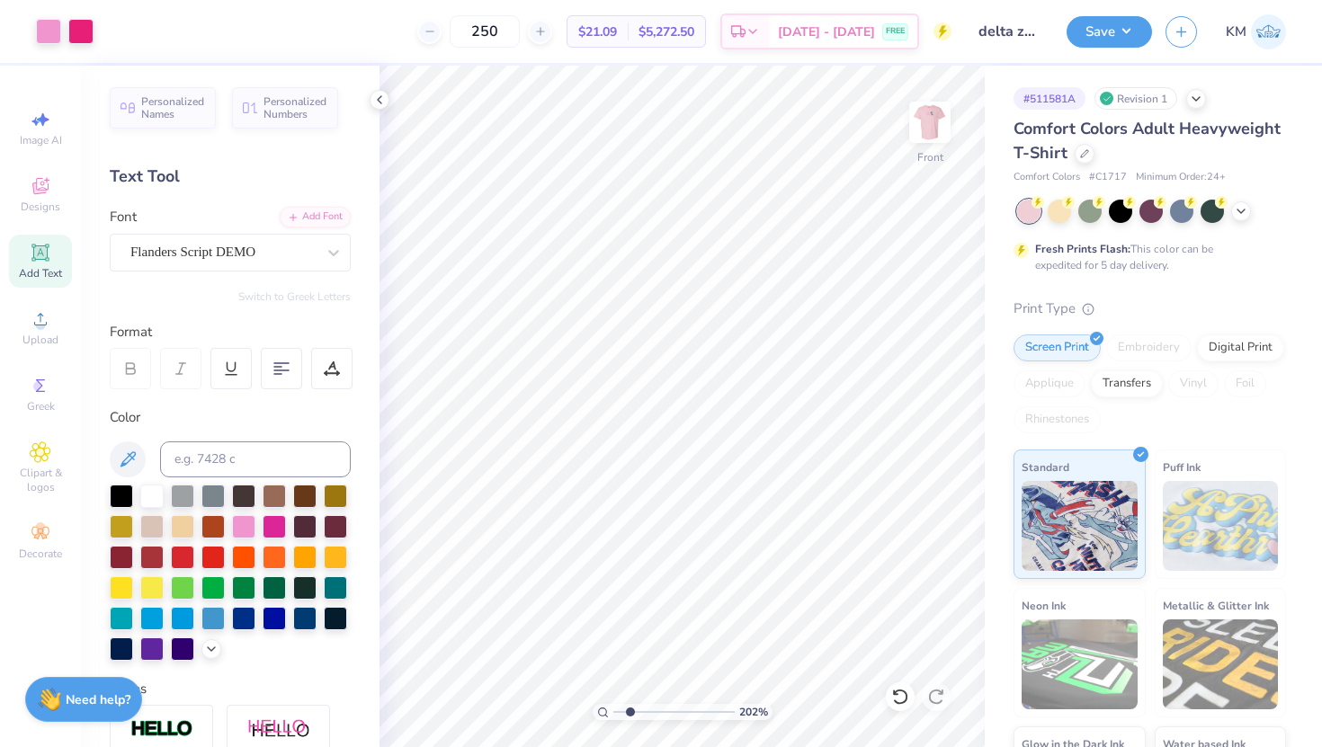
click at [632, 712] on input "range" at bounding box center [673, 712] width 121 height 16
drag, startPoint x: 632, startPoint y: 712, endPoint x: 613, endPoint y: 712, distance: 18.9
click at [613, 712] on input "range" at bounding box center [673, 712] width 121 height 16
drag, startPoint x: 616, startPoint y: 713, endPoint x: 640, endPoint y: 716, distance: 23.5
click at [640, 716] on input "range" at bounding box center [673, 712] width 121 height 16
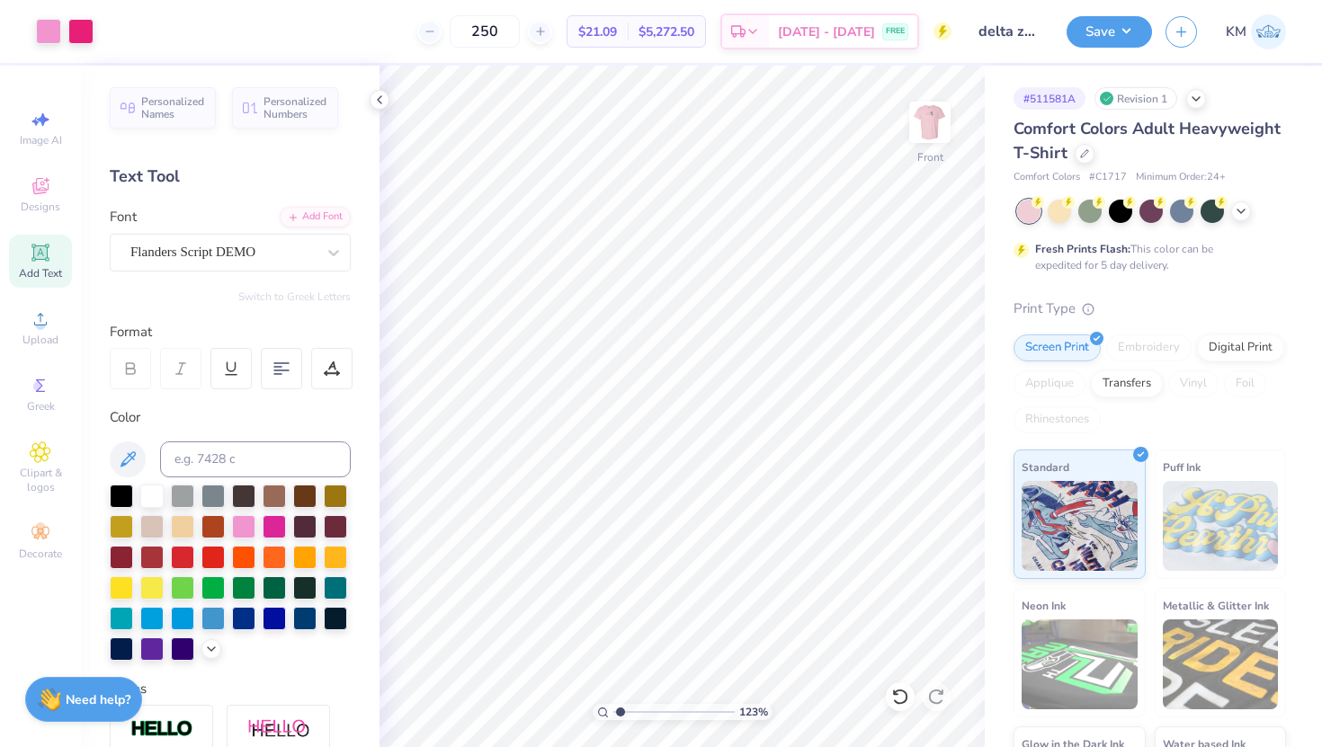
drag, startPoint x: 644, startPoint y: 713, endPoint x: 621, endPoint y: 712, distance: 23.4
click at [620, 712] on input "range" at bounding box center [673, 712] width 121 height 16
click at [943, 129] on img at bounding box center [930, 122] width 72 height 72
click at [212, 643] on icon at bounding box center [211, 647] width 14 height 14
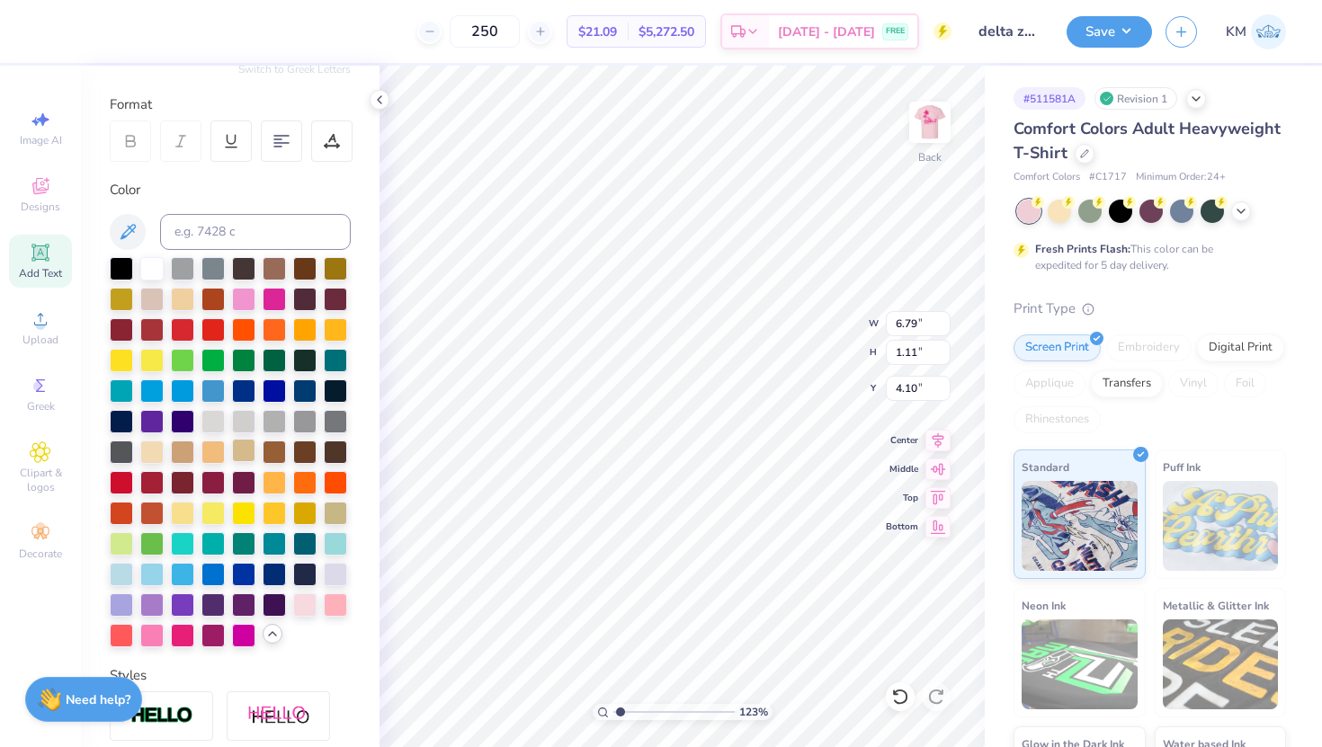
scroll to position [231, 0]
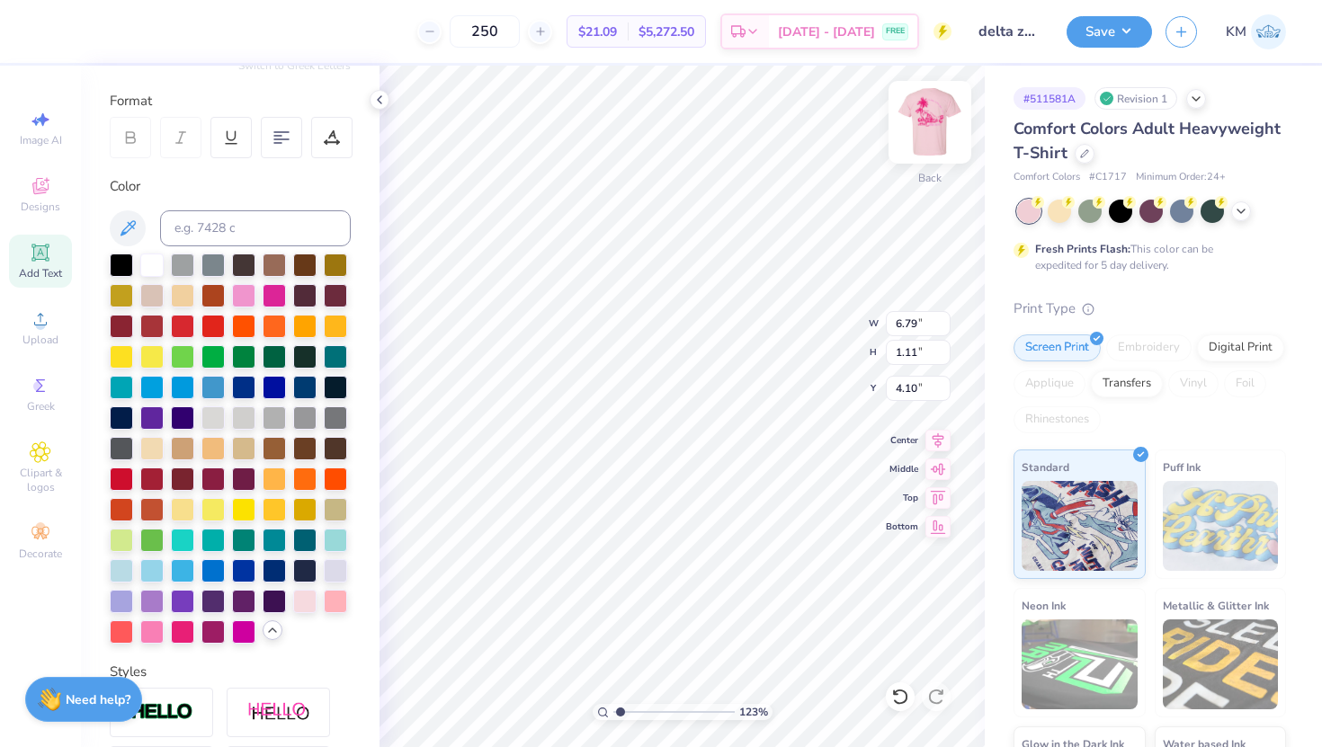
click at [935, 120] on img at bounding box center [930, 122] width 72 height 72
click at [887, 356] on input "1.10" at bounding box center [918, 352] width 65 height 25
click at [927, 140] on img at bounding box center [930, 122] width 72 height 72
click at [917, 140] on img at bounding box center [930, 122] width 72 height 72
click at [174, 631] on div at bounding box center [182, 630] width 23 height 23
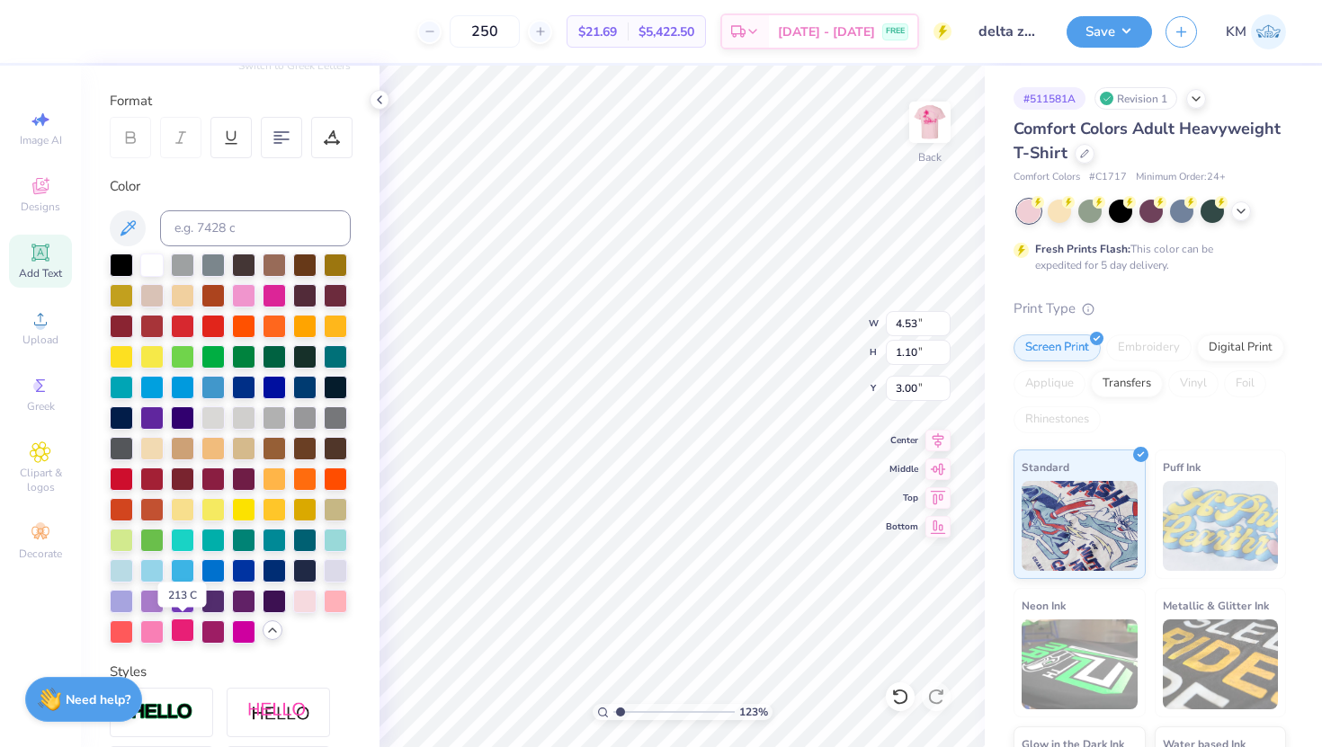
click at [182, 631] on div at bounding box center [182, 630] width 23 height 23
click at [633, 710] on input "range" at bounding box center [673, 712] width 121 height 16
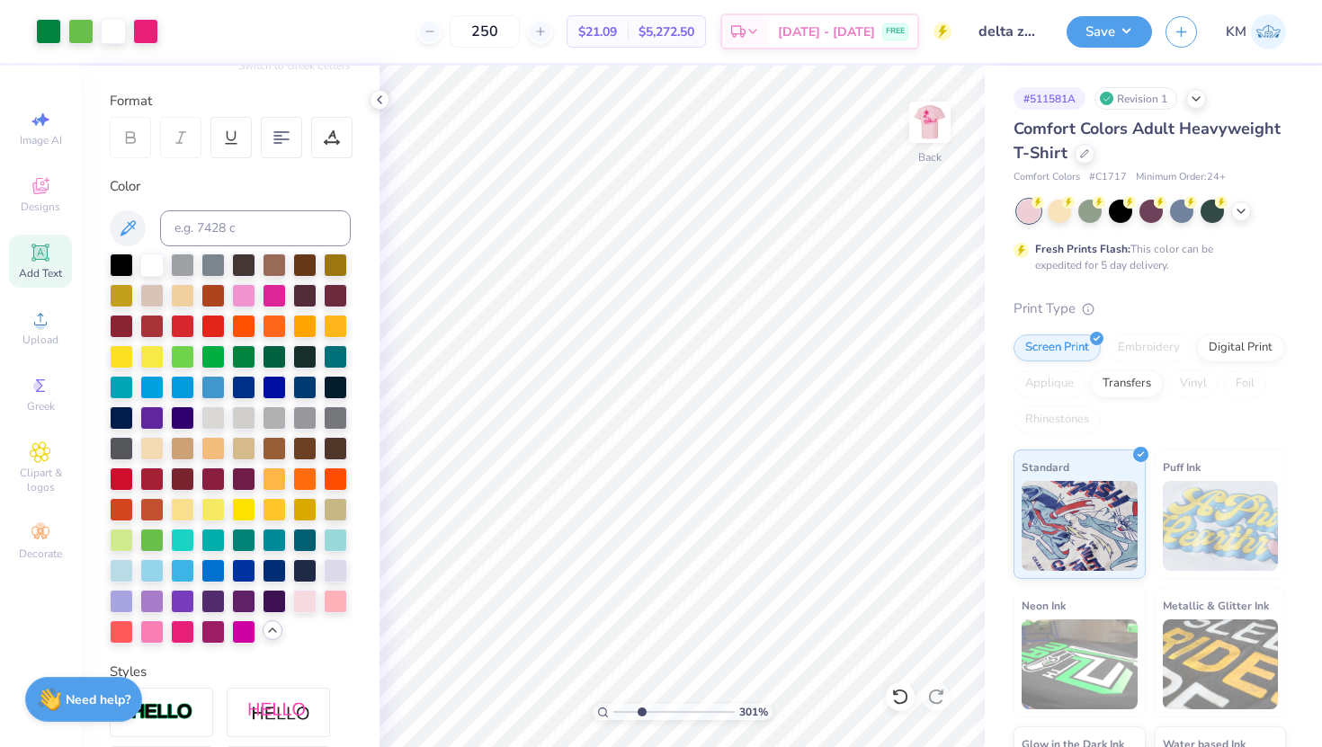
drag, startPoint x: 631, startPoint y: 708, endPoint x: 645, endPoint y: 711, distance: 13.8
click at [645, 711] on input "range" at bounding box center [673, 712] width 121 height 16
click at [925, 130] on img at bounding box center [930, 122] width 72 height 72
click at [925, 130] on img at bounding box center [930, 122] width 36 height 36
click at [613, 706] on input "range" at bounding box center [673, 712] width 121 height 16
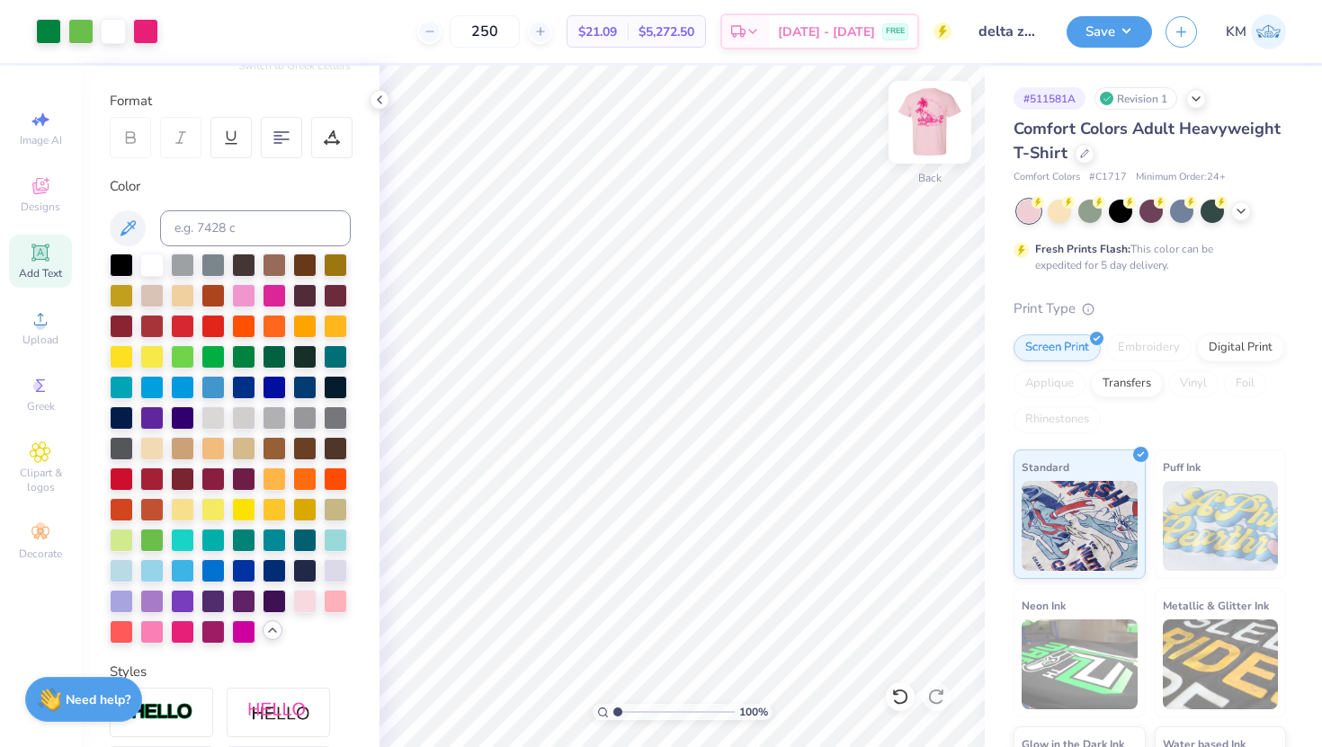
click at [929, 128] on img at bounding box center [930, 122] width 72 height 72
click at [934, 126] on img at bounding box center [930, 122] width 72 height 72
click at [931, 146] on img at bounding box center [930, 122] width 72 height 72
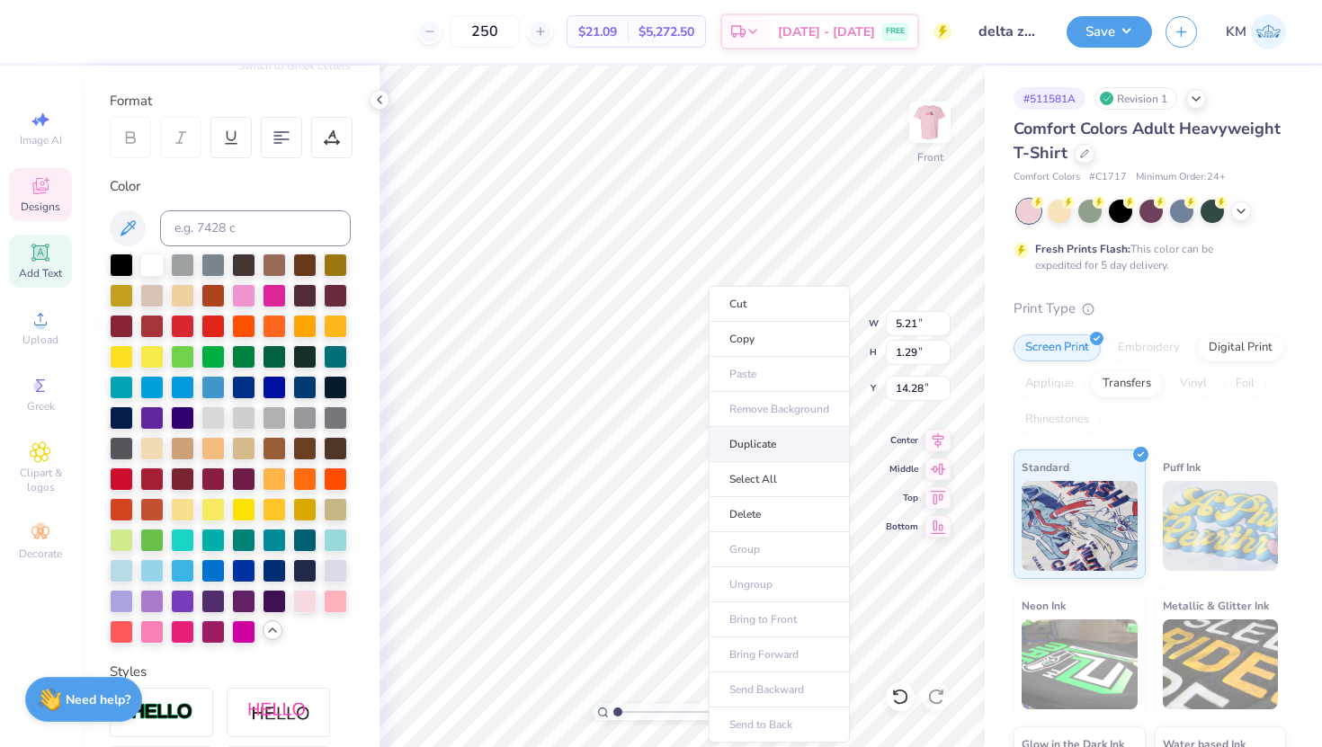
click at [717, 440] on li "Duplicate" at bounding box center [779, 444] width 141 height 35
click at [627, 712] on input "range" at bounding box center [673, 712] width 121 height 16
click at [635, 712] on input "range" at bounding box center [673, 712] width 121 height 16
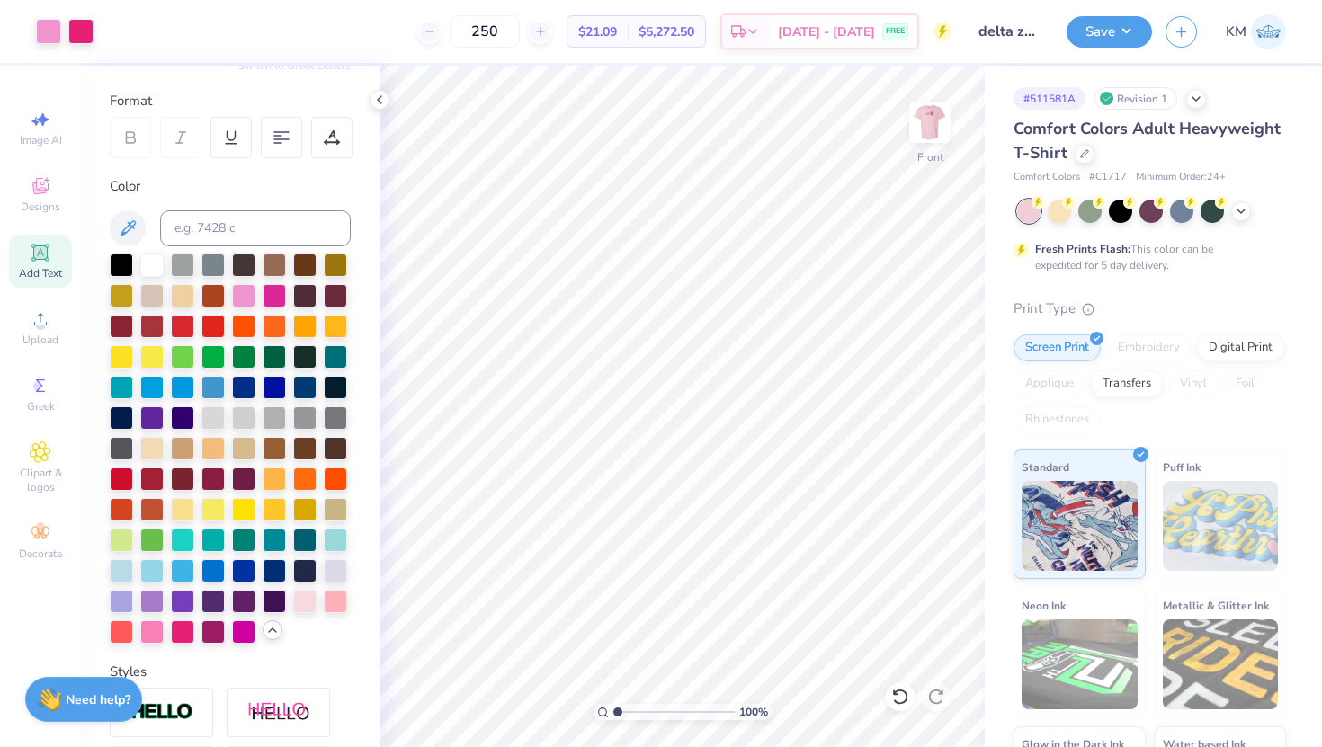
drag, startPoint x: 633, startPoint y: 711, endPoint x: 615, endPoint y: 711, distance: 18.0
click at [615, 711] on input "range" at bounding box center [673, 712] width 121 height 16
click at [620, 710] on input "range" at bounding box center [673, 712] width 121 height 16
click at [150, 265] on div at bounding box center [151, 263] width 23 height 23
drag, startPoint x: 616, startPoint y: 711, endPoint x: 626, endPoint y: 717, distance: 11.3
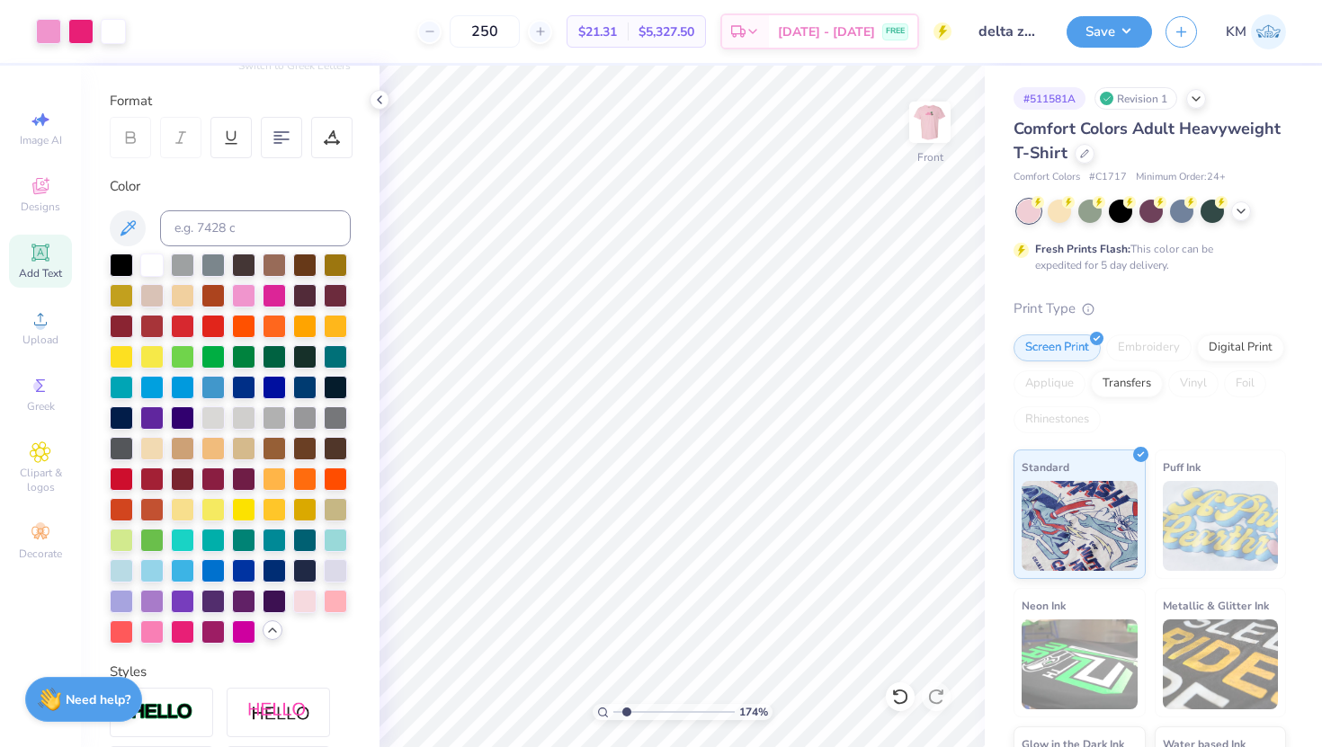
click at [626, 717] on input "range" at bounding box center [673, 712] width 121 height 16
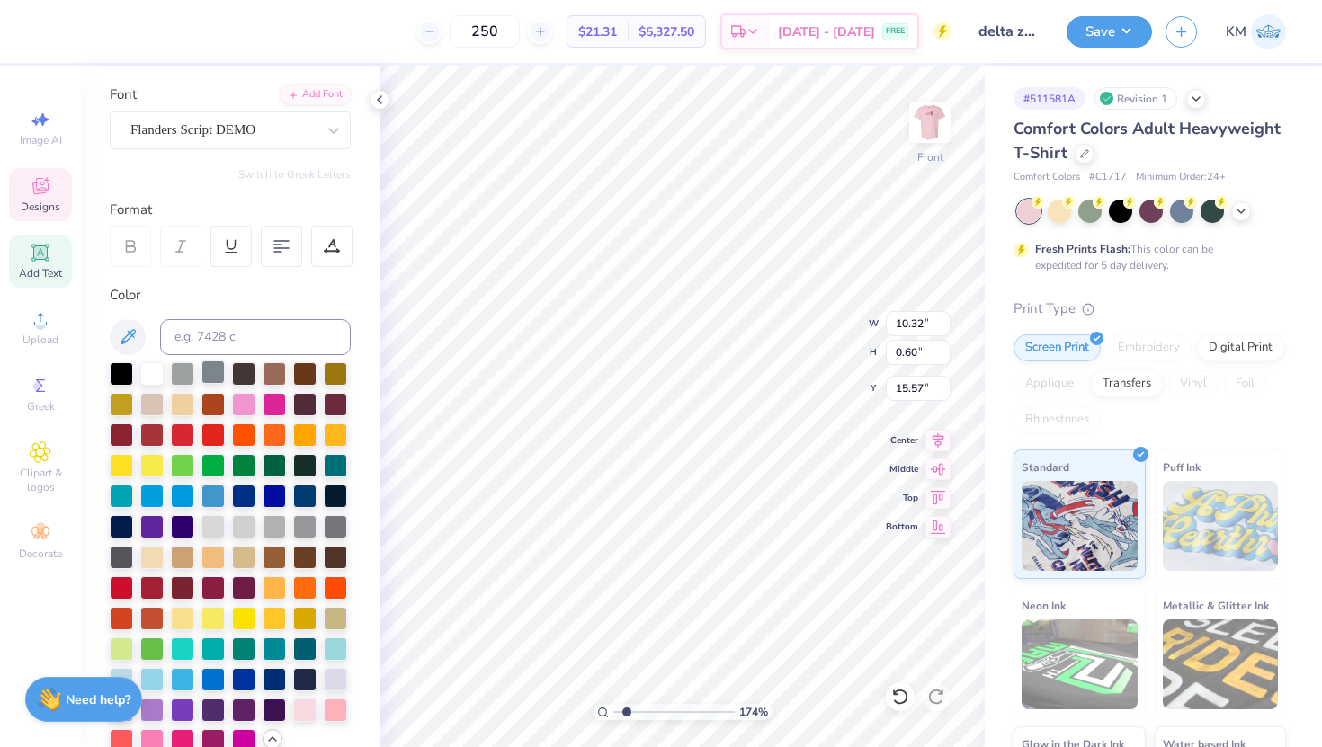
scroll to position [0, 0]
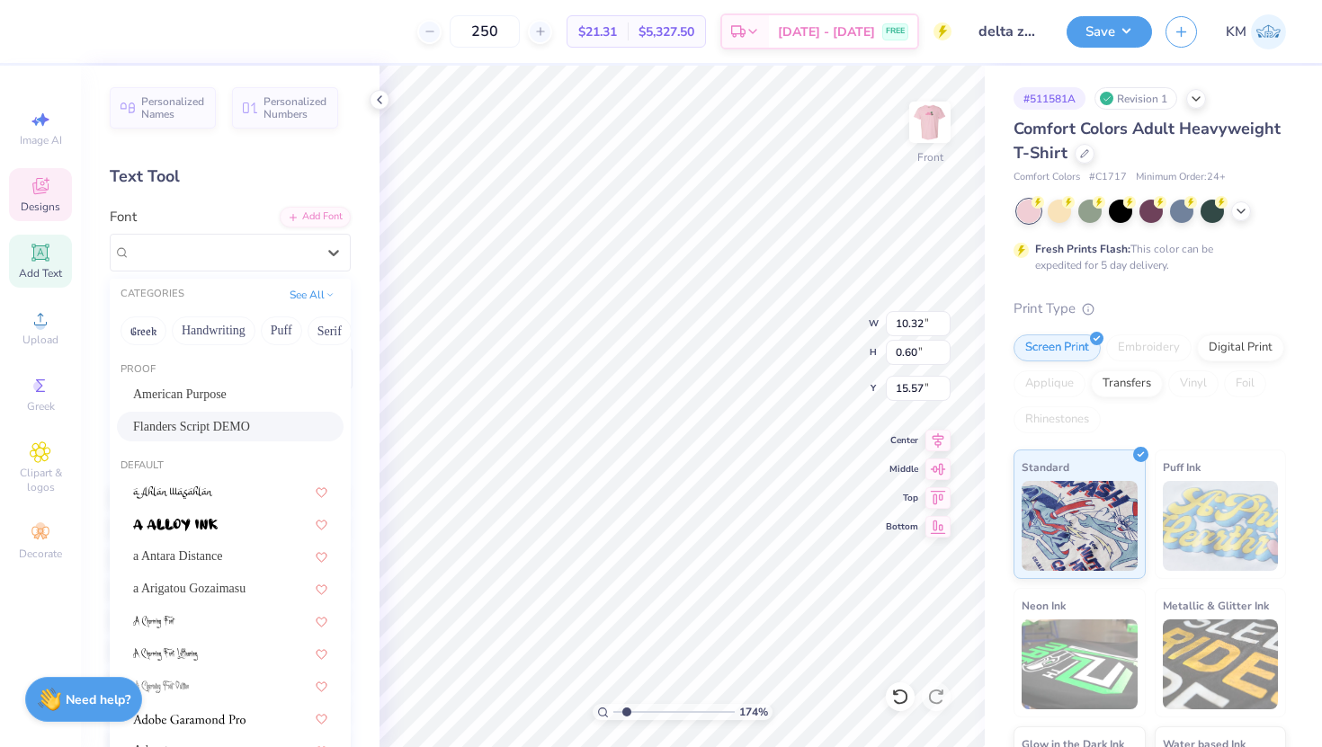
click at [218, 264] on div at bounding box center [222, 252] width 185 height 24
click at [227, 392] on span "American Purpose" at bounding box center [180, 394] width 94 height 19
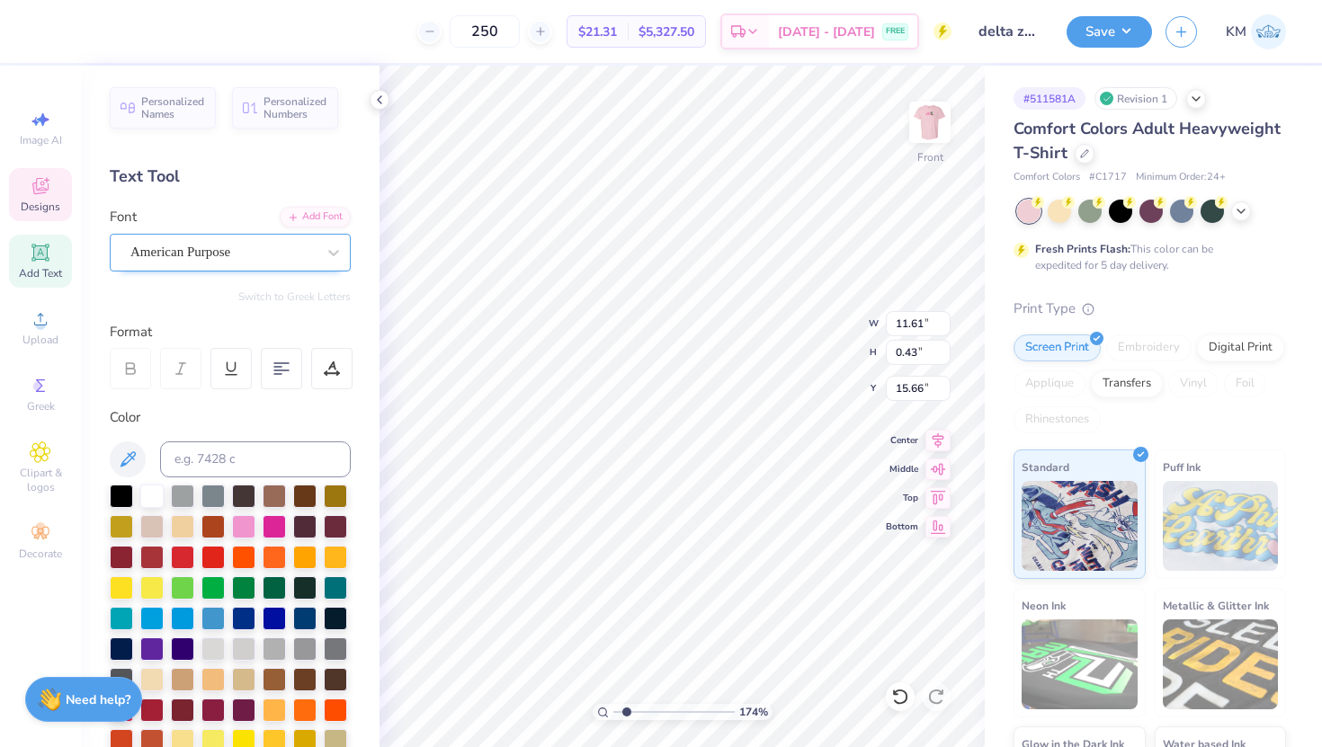
click at [285, 246] on div "American Purpose" at bounding box center [223, 252] width 189 height 28
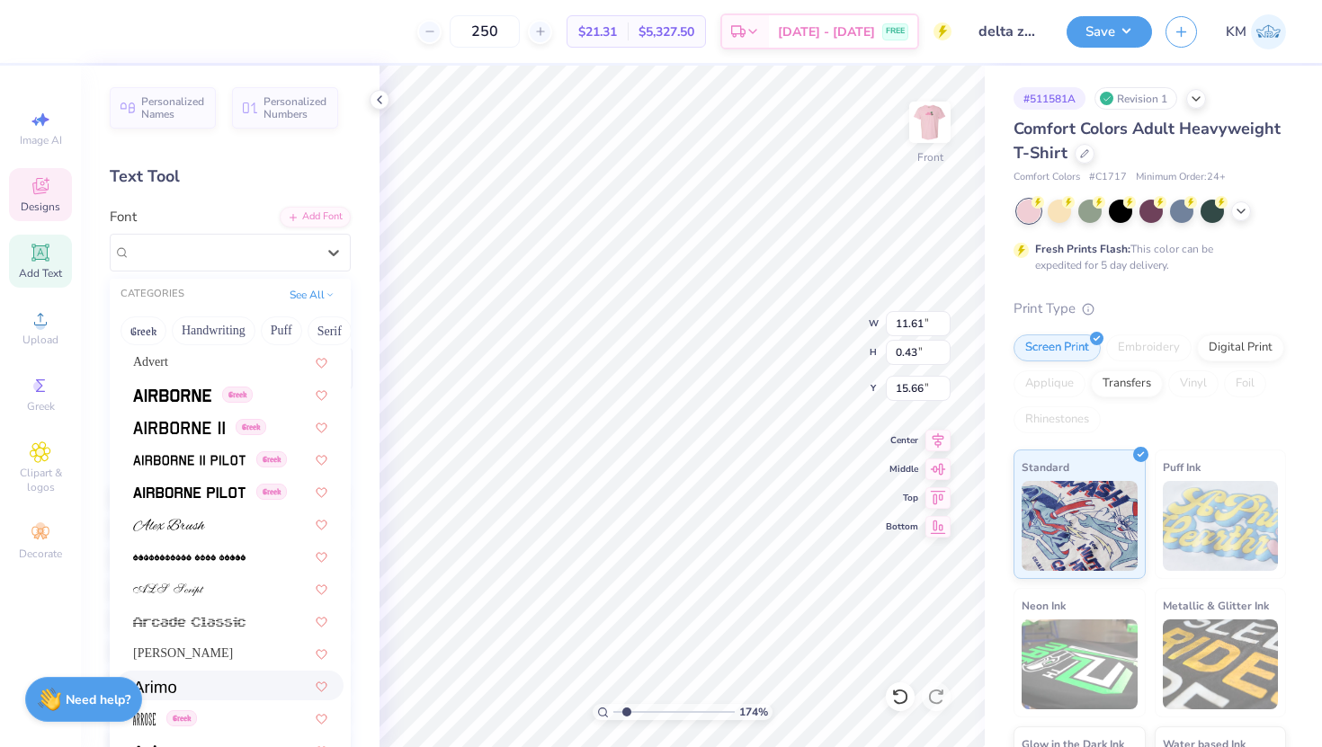
scroll to position [419, 0]
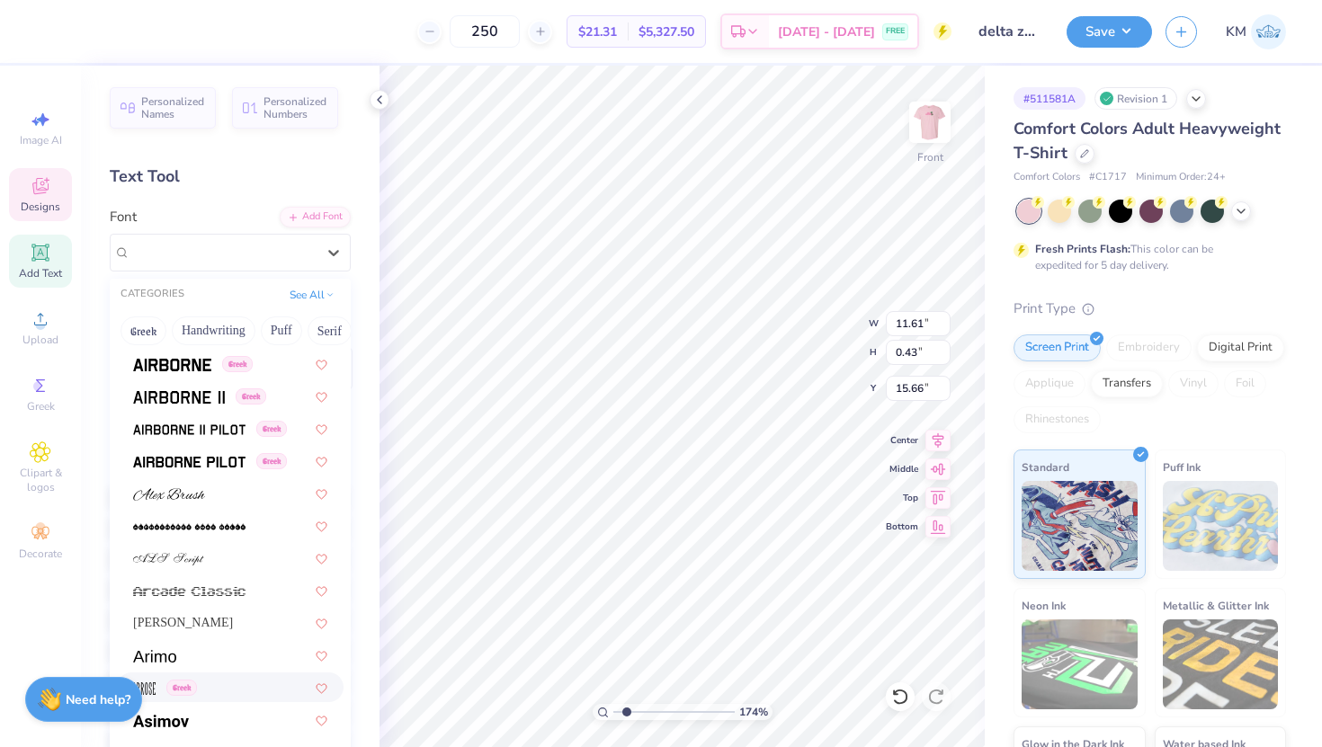
click at [225, 681] on div "Greek" at bounding box center [230, 687] width 194 height 19
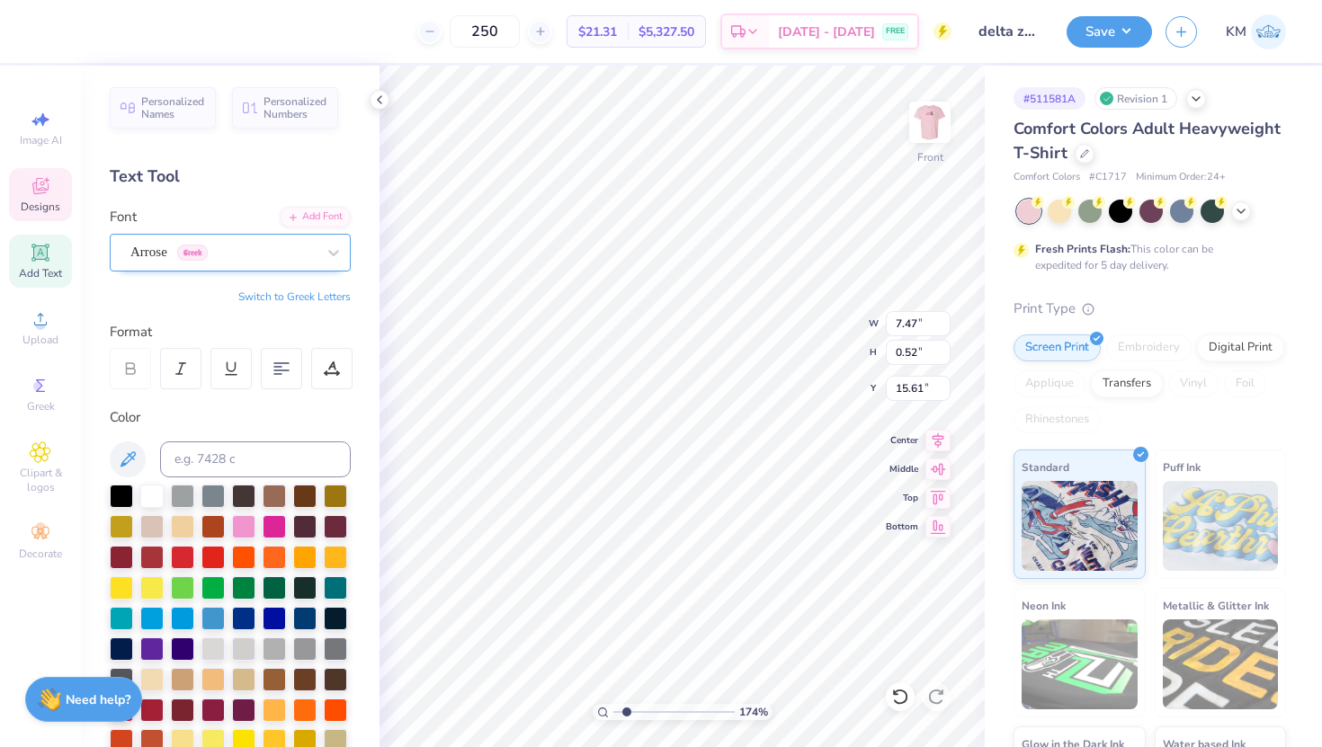
click at [269, 238] on div "Arrose Greek" at bounding box center [223, 252] width 189 height 28
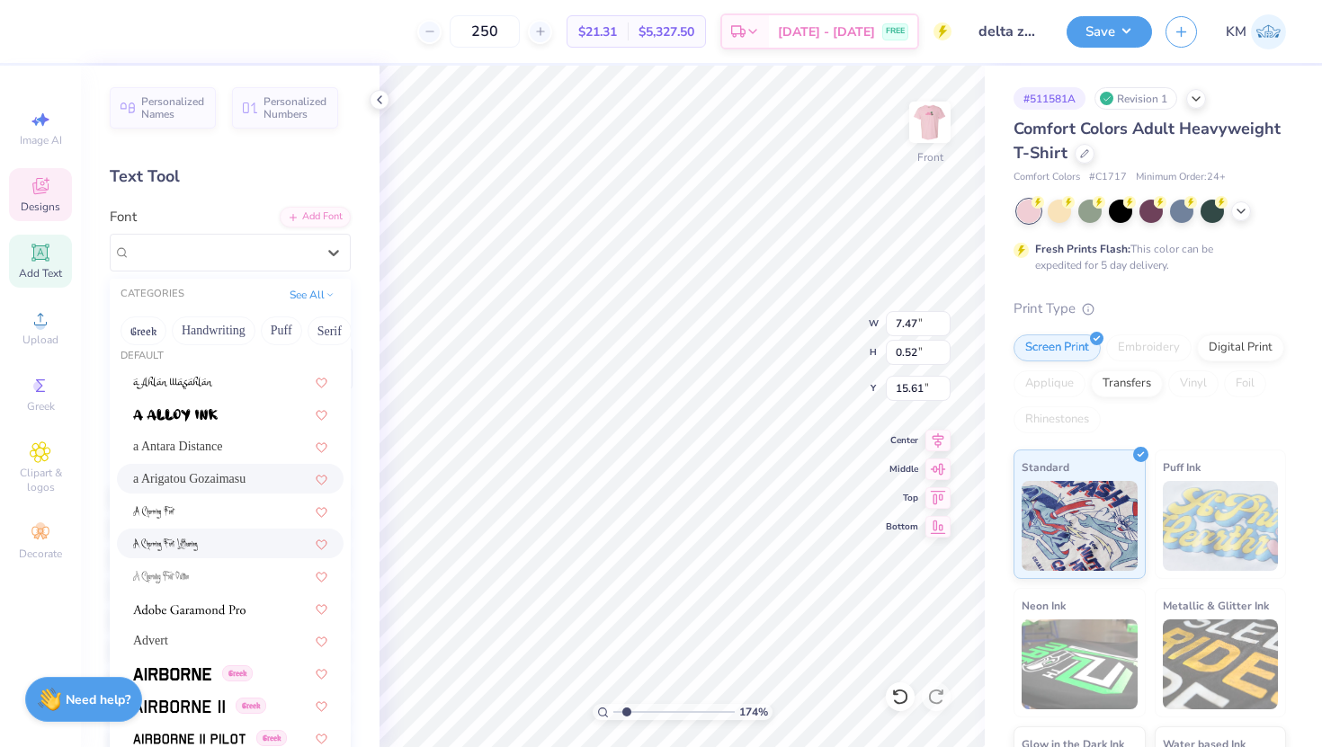
scroll to position [130, 0]
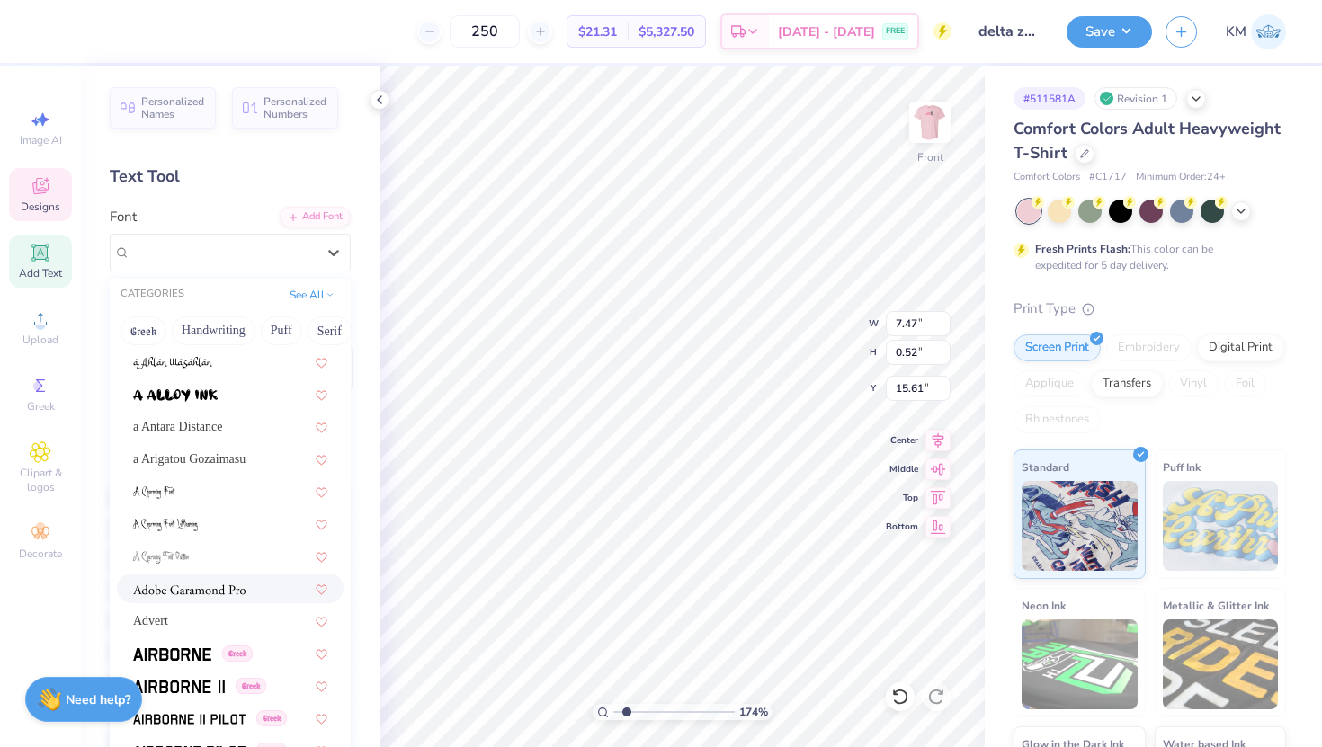
click at [239, 591] on img at bounding box center [189, 590] width 112 height 13
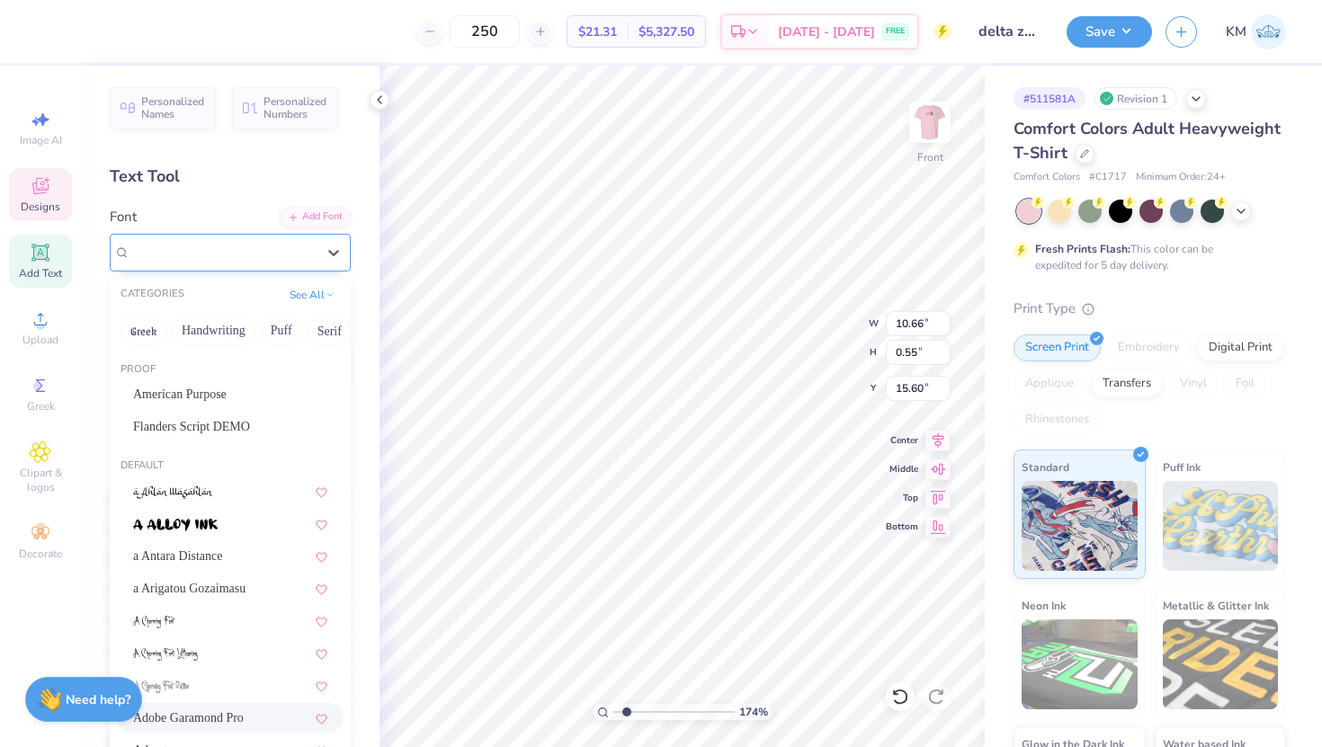
click at [309, 258] on div "Adobe Garamond Pro" at bounding box center [223, 252] width 189 height 28
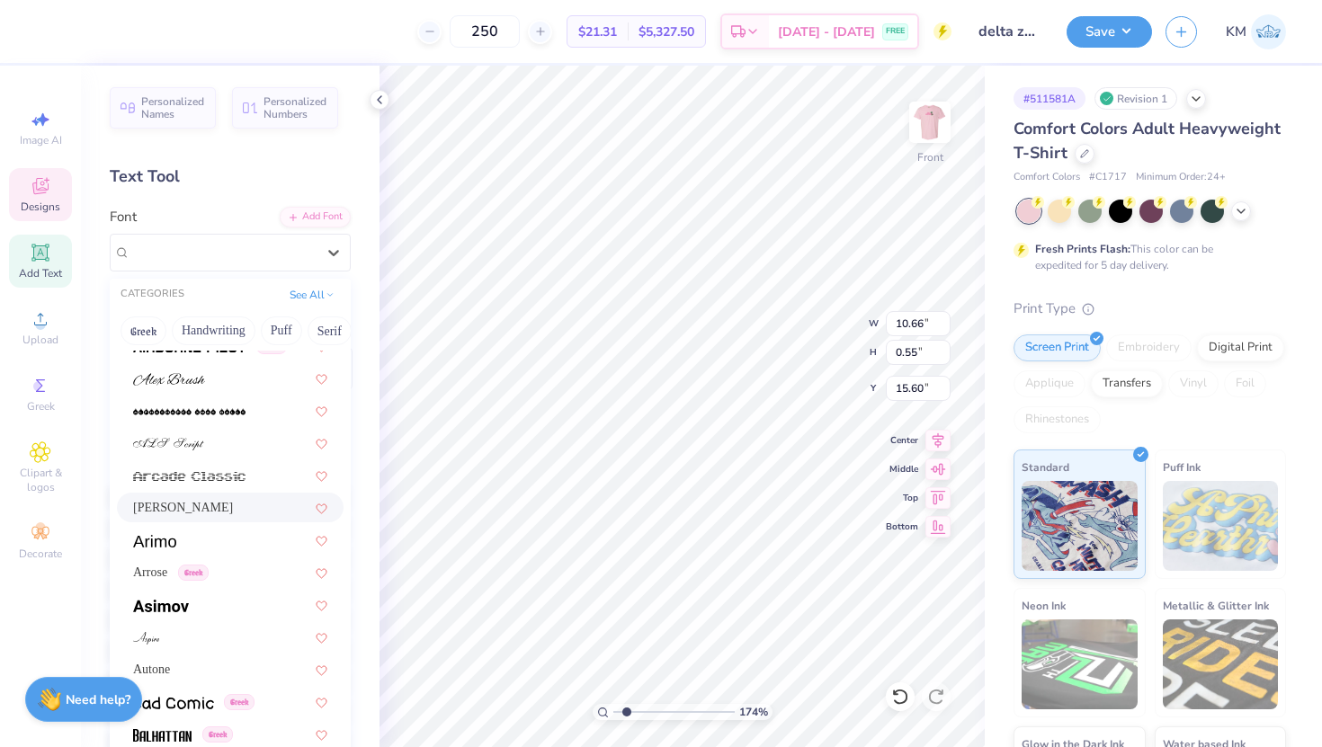
scroll to position [542, 0]
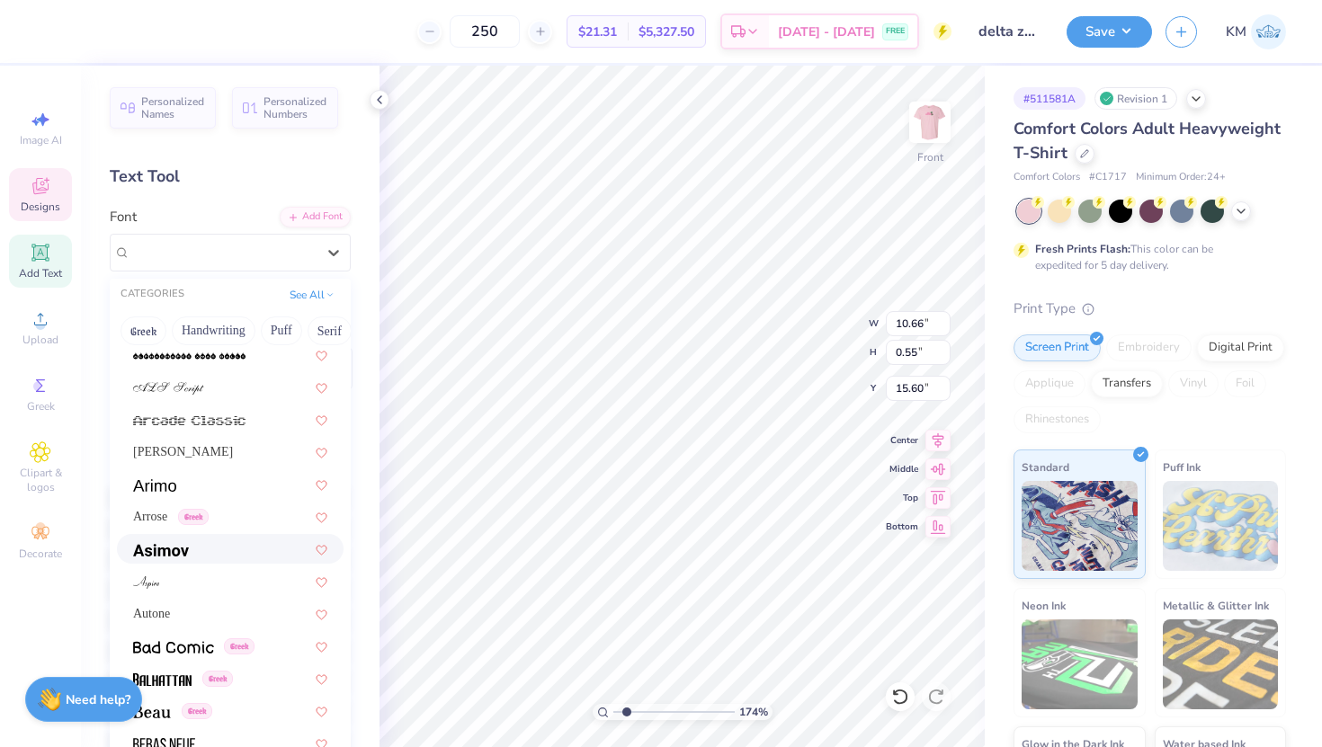
scroll to position [591, 0]
click at [229, 585] on div at bounding box center [230, 580] width 194 height 19
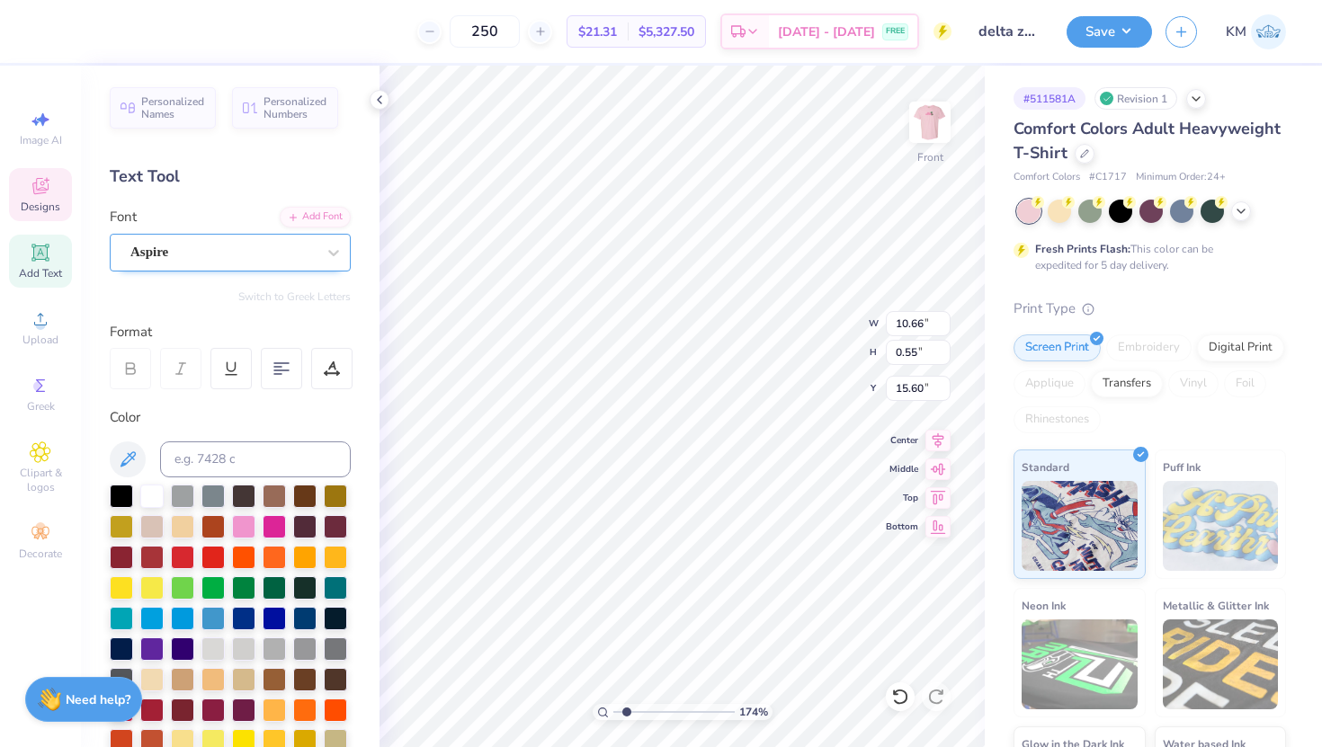
type input "7.15"
type input "0.52"
type input "15.61"
click at [285, 263] on div at bounding box center [222, 252] width 185 height 24
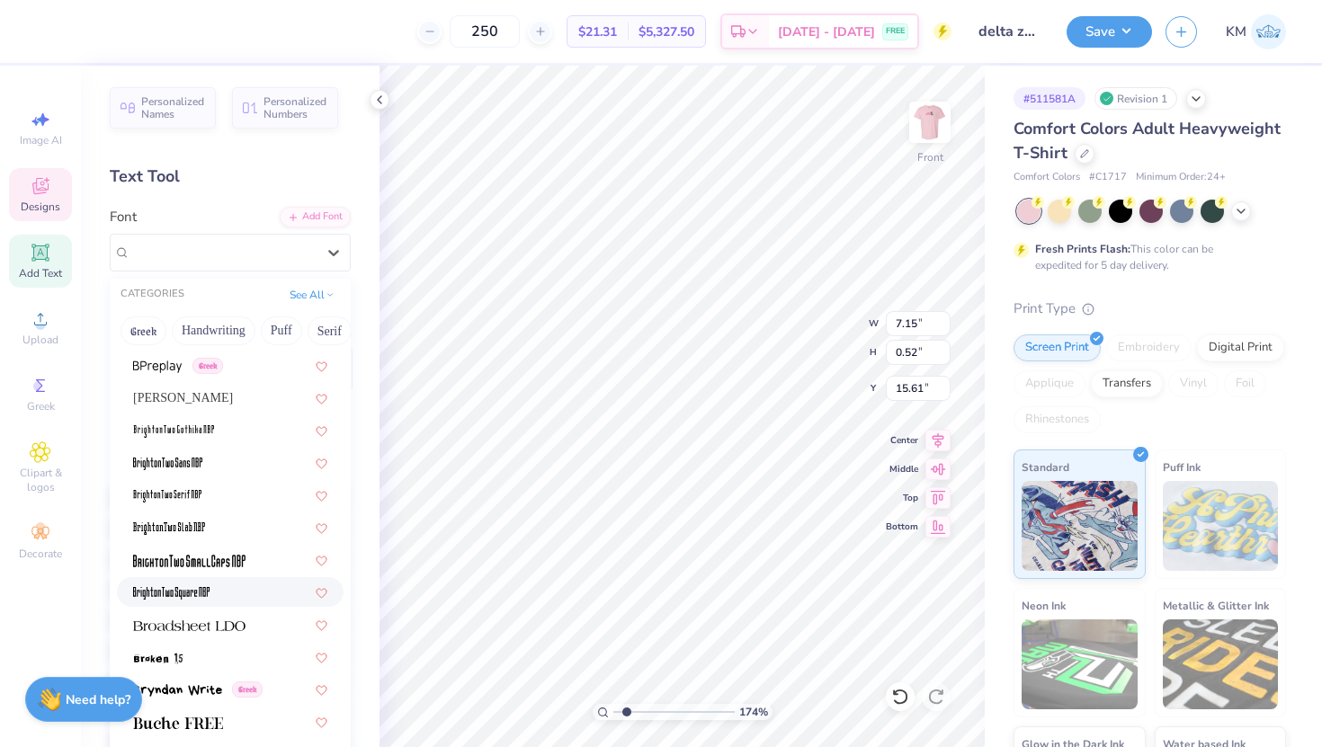
scroll to position [1401, 0]
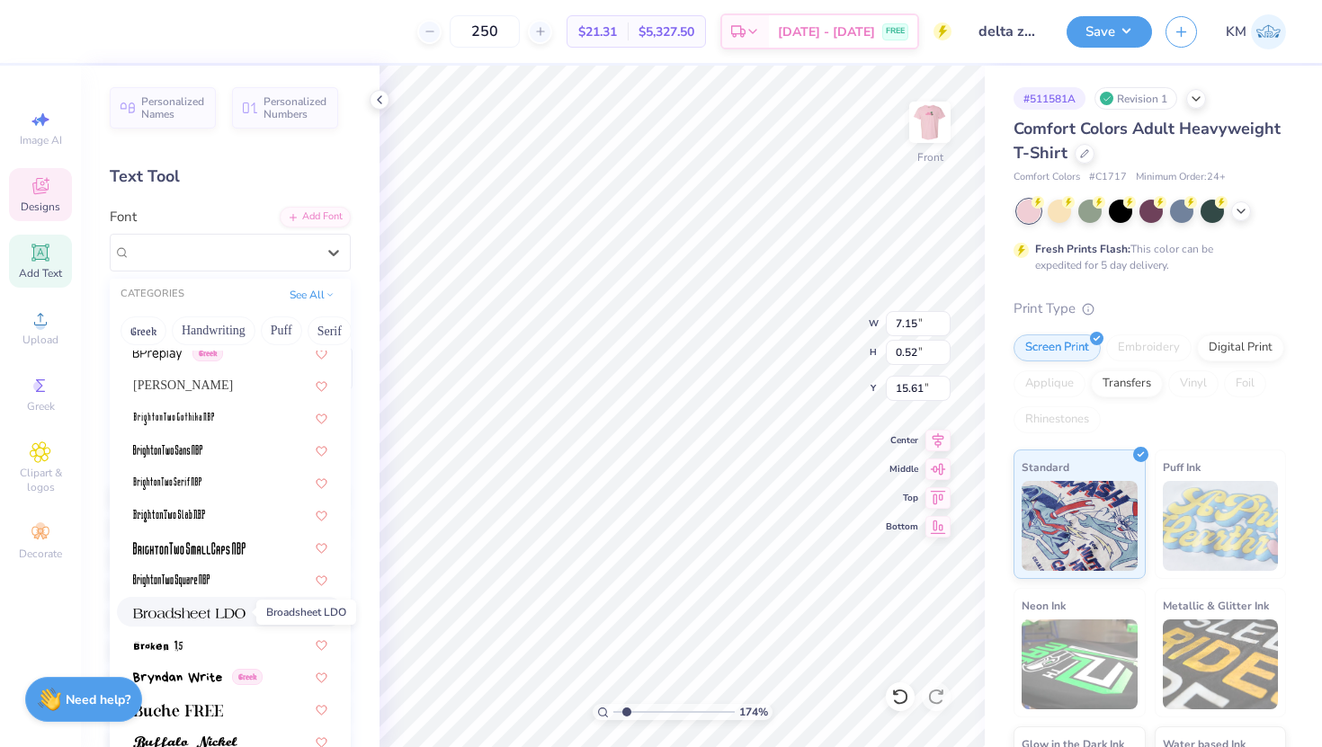
click at [231, 609] on img at bounding box center [189, 613] width 112 height 13
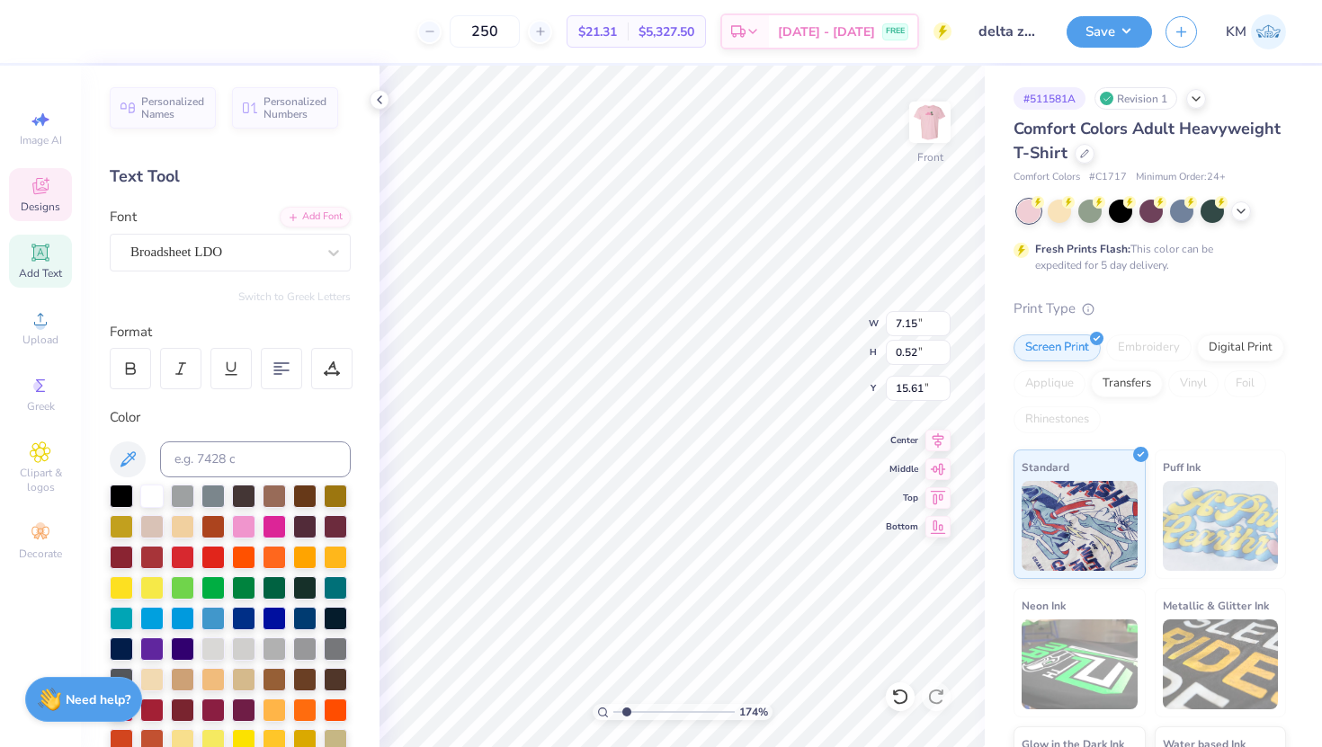
type input "12.82"
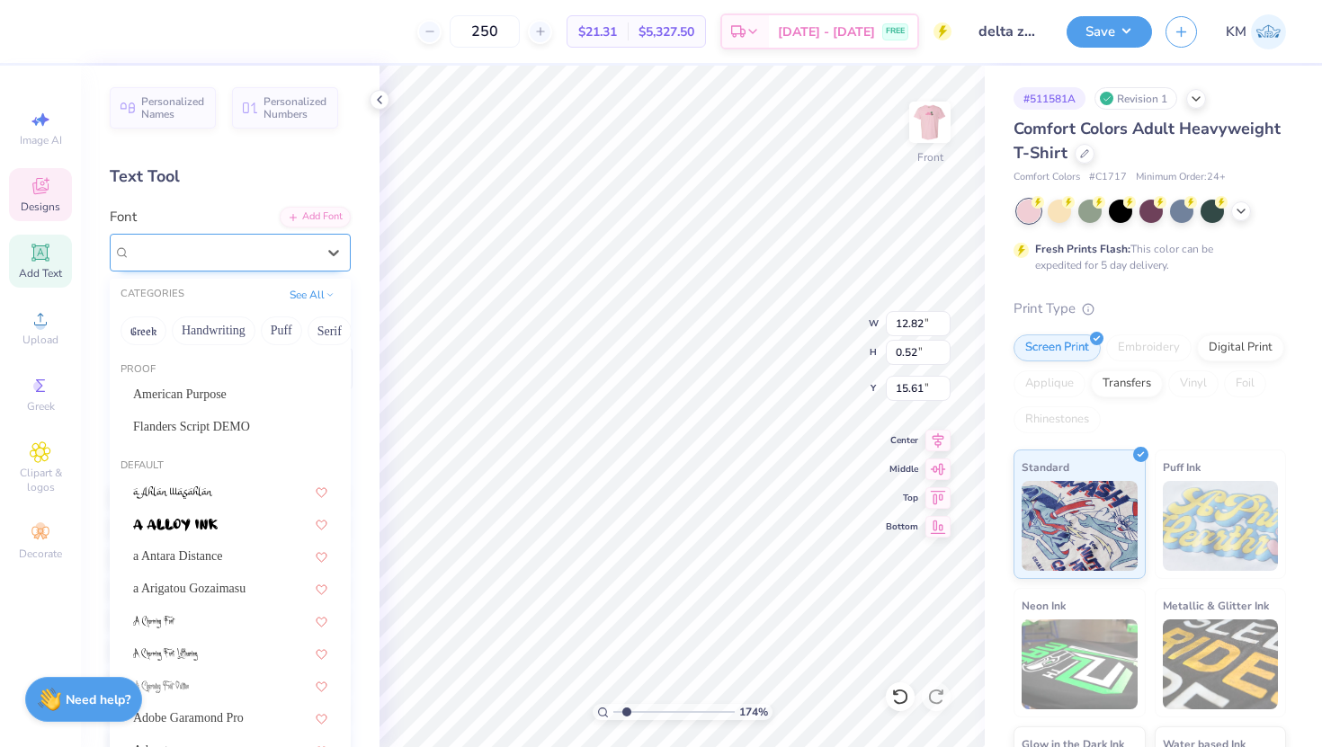
click at [284, 250] on div "Broadsheet LDO" at bounding box center [223, 252] width 189 height 28
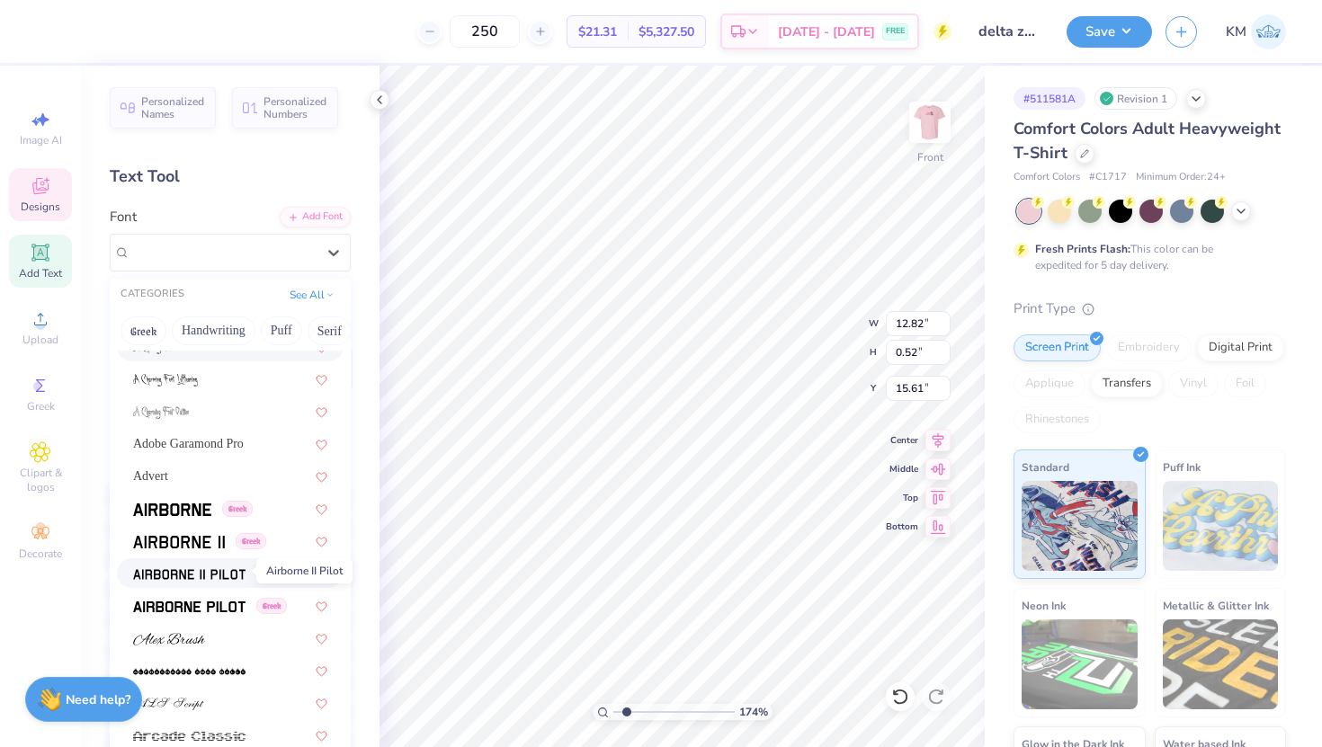
scroll to position [277, 0]
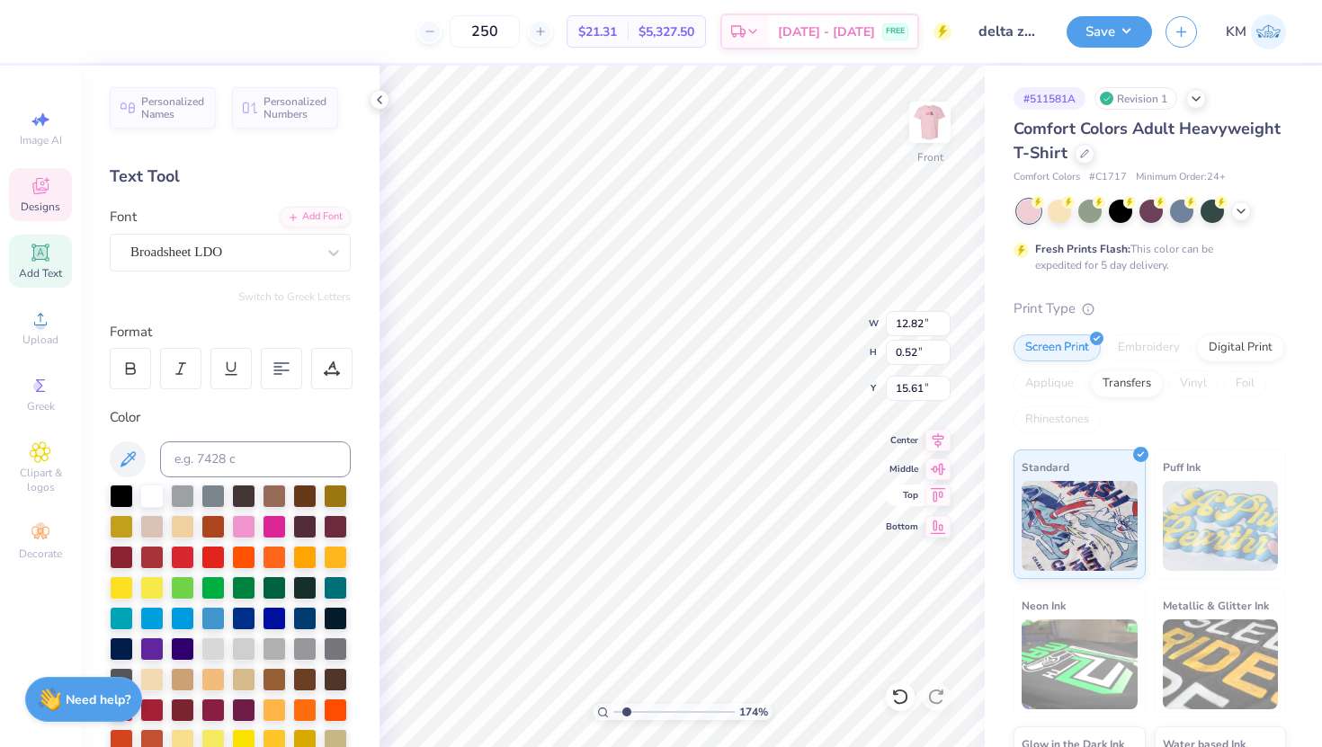
type textarea "[PERSON_NAME] Hearing Foundation Painted Turtle Camp"
type input "15.78"
click at [631, 714] on input "range" at bounding box center [673, 712] width 121 height 16
drag, startPoint x: 631, startPoint y: 714, endPoint x: 620, endPoint y: 713, distance: 10.8
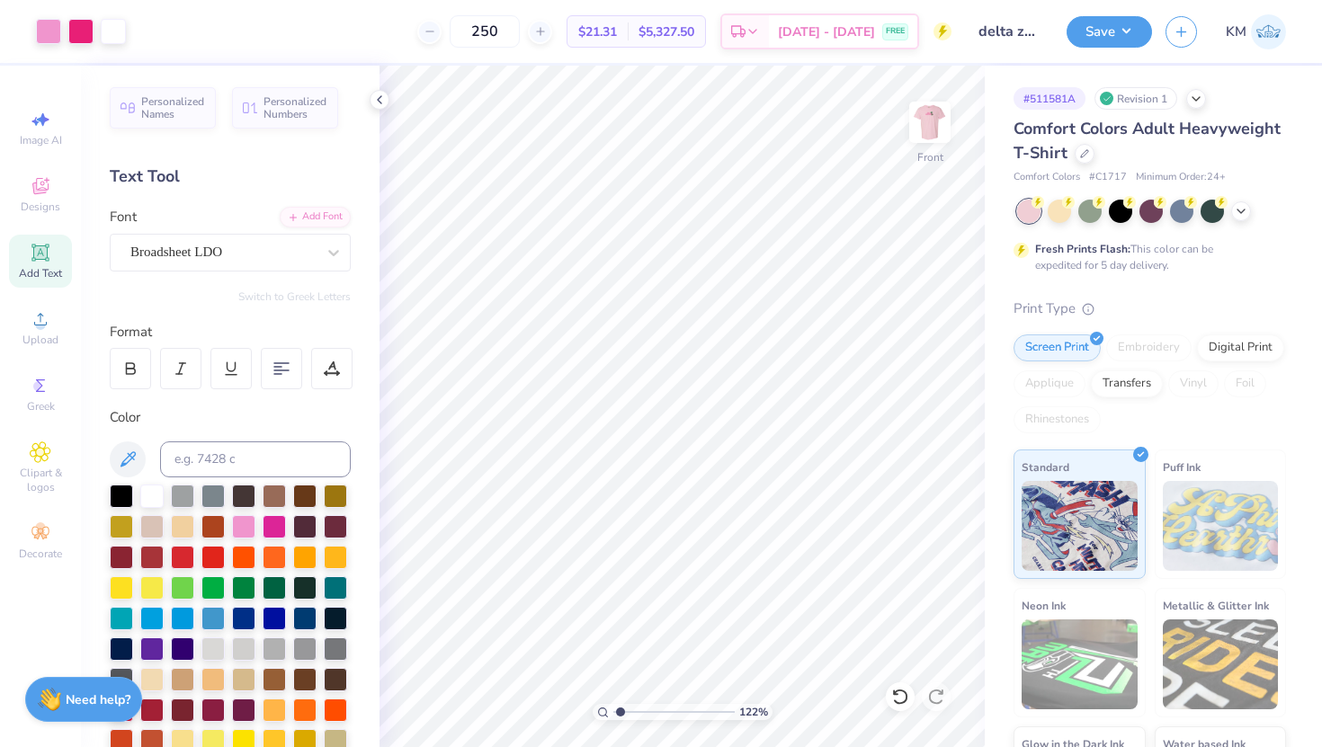
type input "1.22"
click at [620, 713] on input "range" at bounding box center [673, 712] width 121 height 16
type input "11.22"
type input "0.45"
type input "15.85"
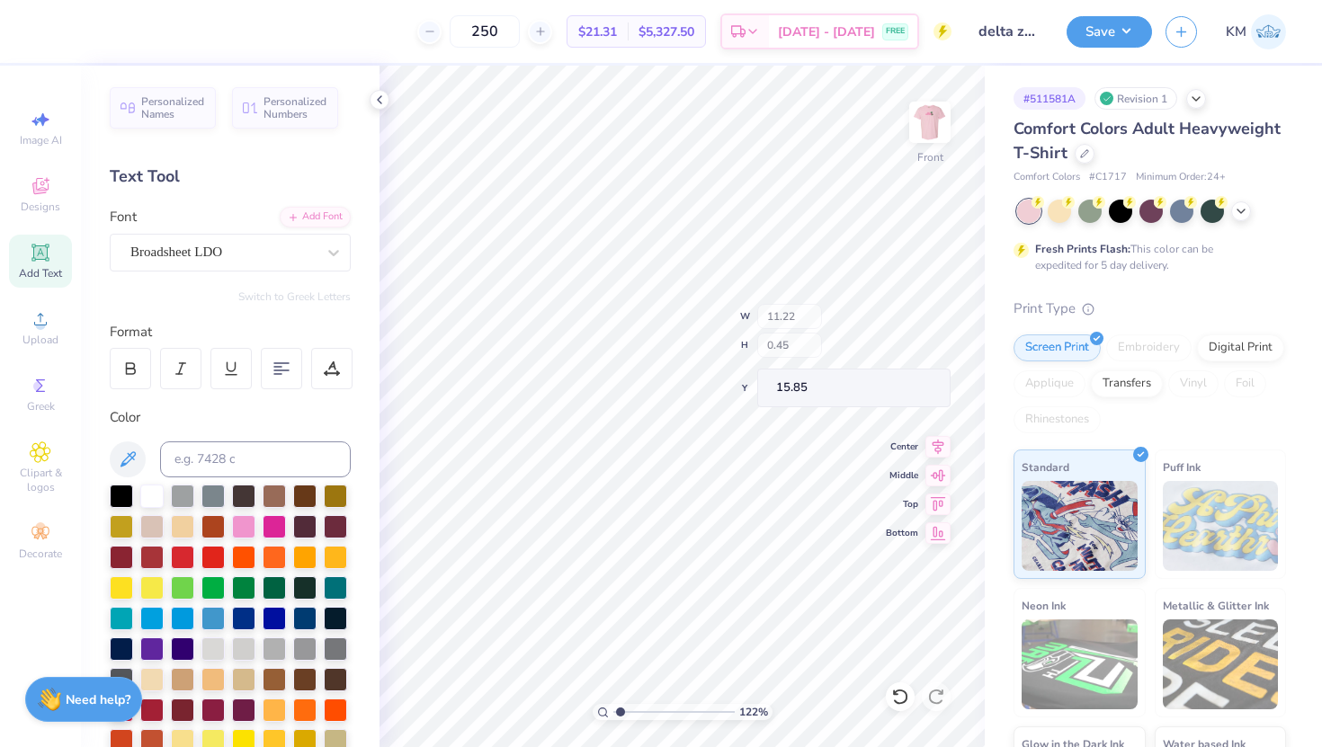
type input "15.82"
click at [916, 129] on img at bounding box center [930, 122] width 72 height 72
click at [917, 131] on img at bounding box center [930, 122] width 72 height 72
click at [145, 379] on div at bounding box center [130, 368] width 41 height 41
type input "11.23"
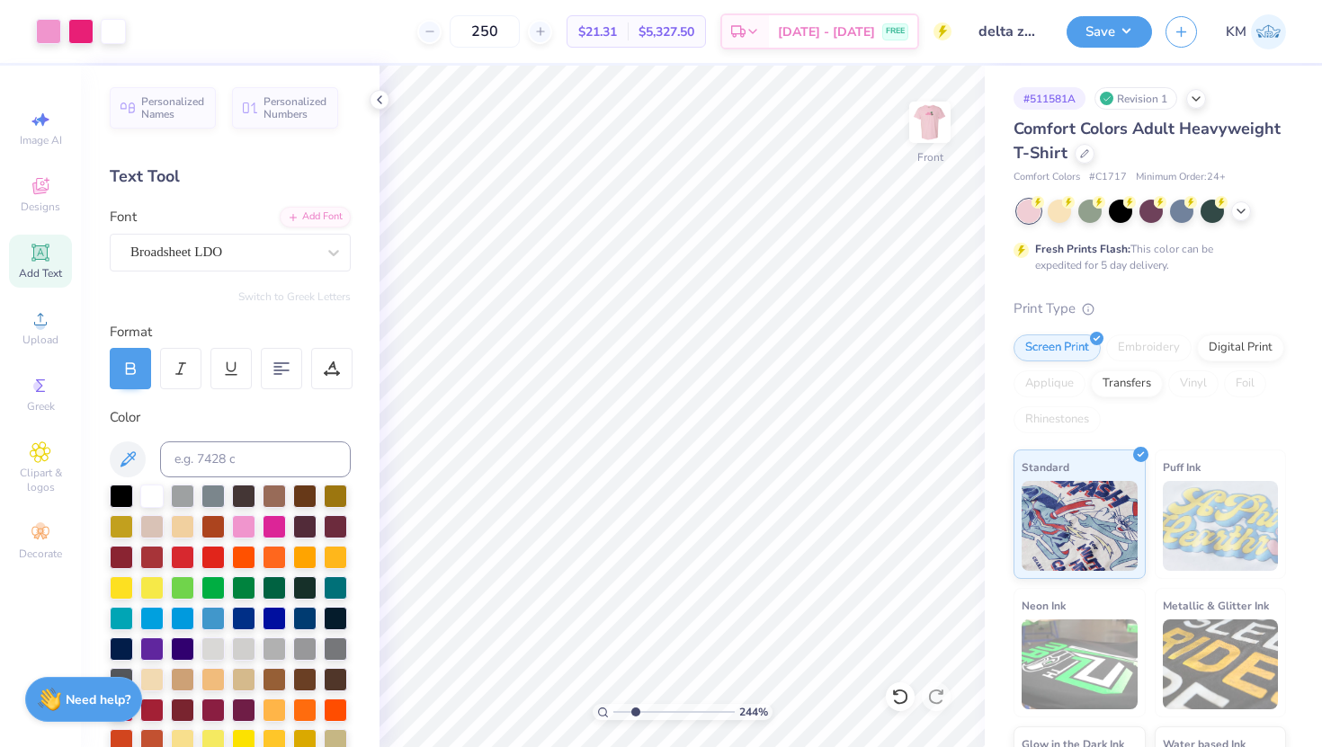
drag, startPoint x: 621, startPoint y: 715, endPoint x: 635, endPoint y: 721, distance: 15.7
type input "2.47"
click at [635, 720] on input "range" at bounding box center [673, 712] width 121 height 16
type input "15.78"
drag, startPoint x: 636, startPoint y: 712, endPoint x: 605, endPoint y: 711, distance: 30.6
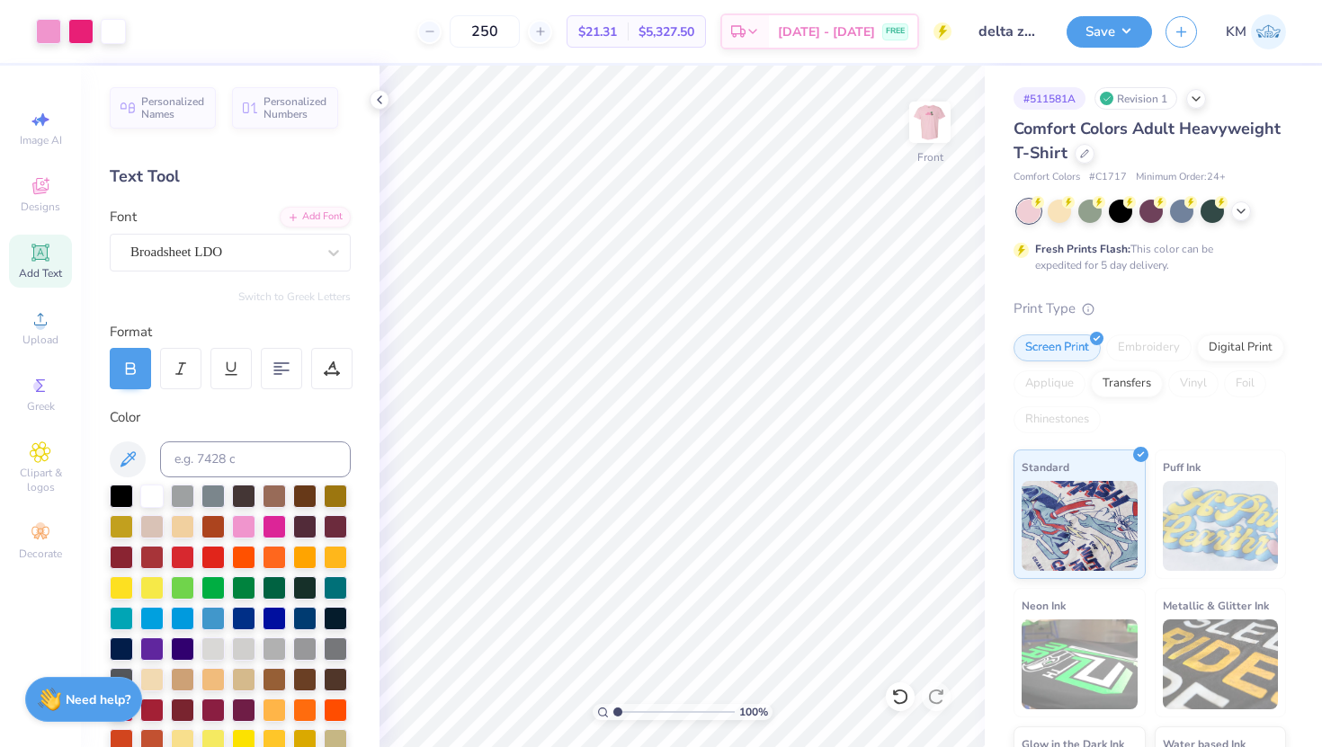
click at [613, 711] on input "range" at bounding box center [673, 712] width 121 height 16
type input "1.79"
click at [627, 716] on input "range" at bounding box center [673, 712] width 121 height 16
type input "10.80"
type input "0.43"
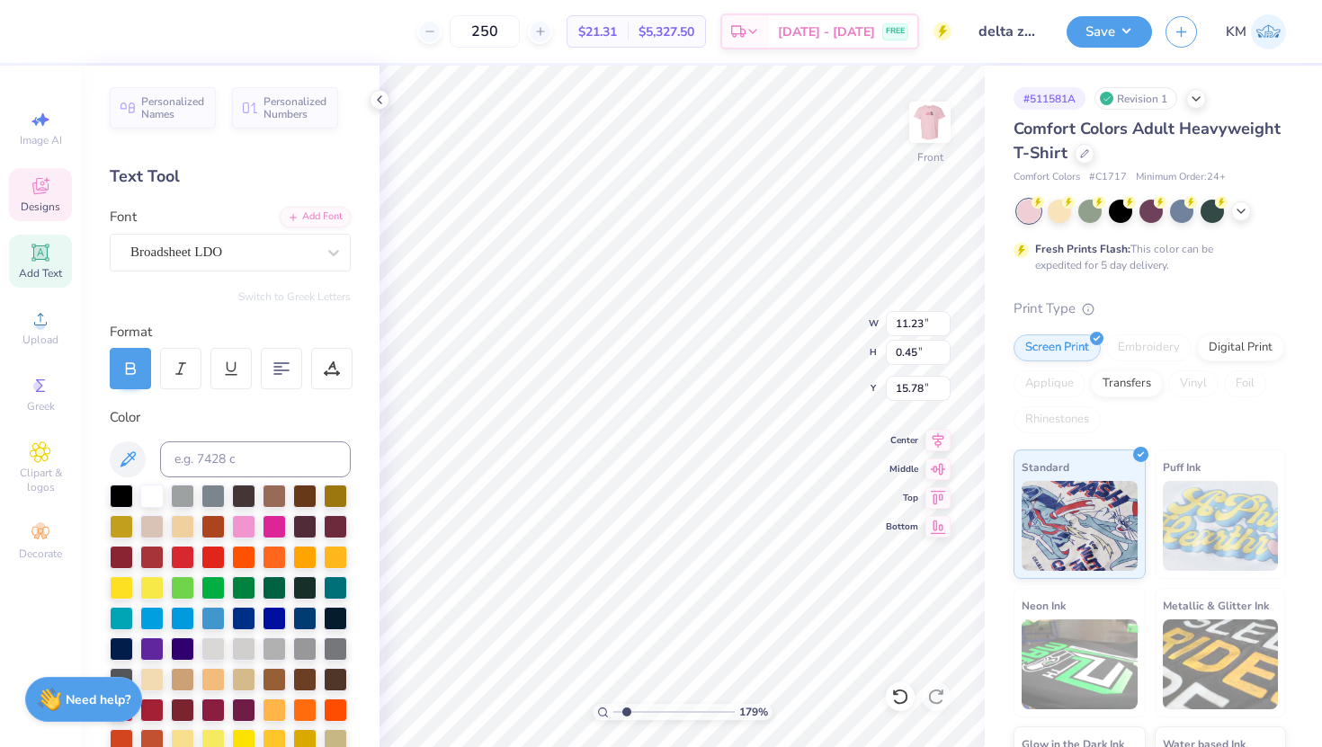
type input "15.80"
type input "10.34"
type input "0.41"
type input "15.82"
type input "15.81"
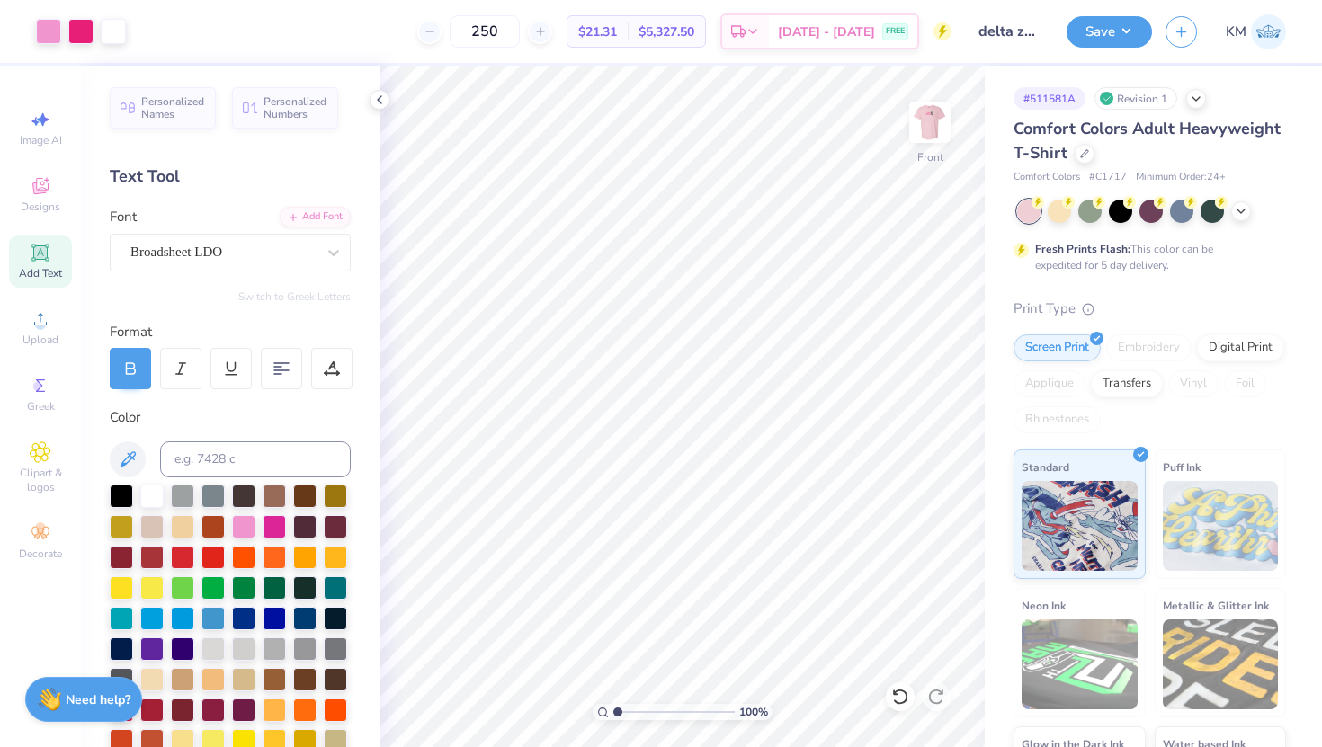
drag, startPoint x: 625, startPoint y: 710, endPoint x: 614, endPoint y: 708, distance: 10.9
click at [614, 708] on input "range" at bounding box center [673, 712] width 121 height 16
type input "1.4"
click at [622, 714] on input "range" at bounding box center [673, 712] width 121 height 16
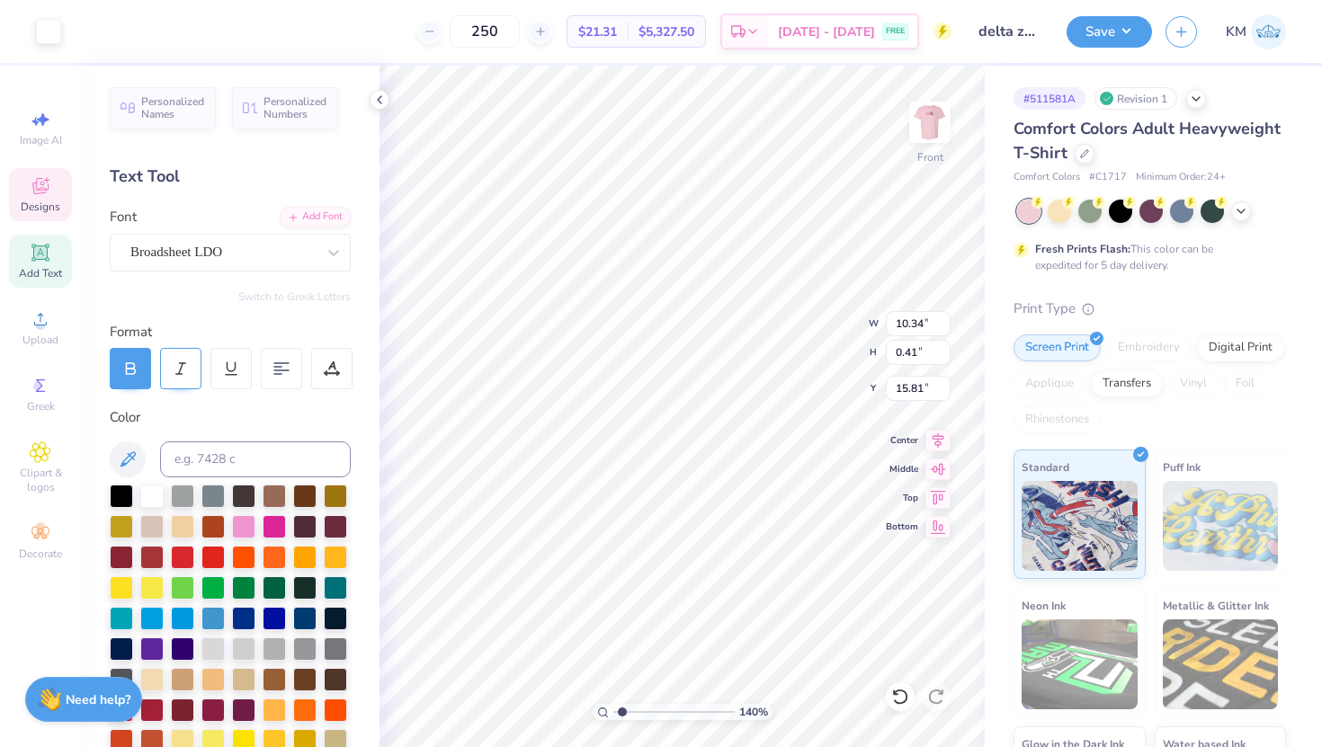
type input "15.82"
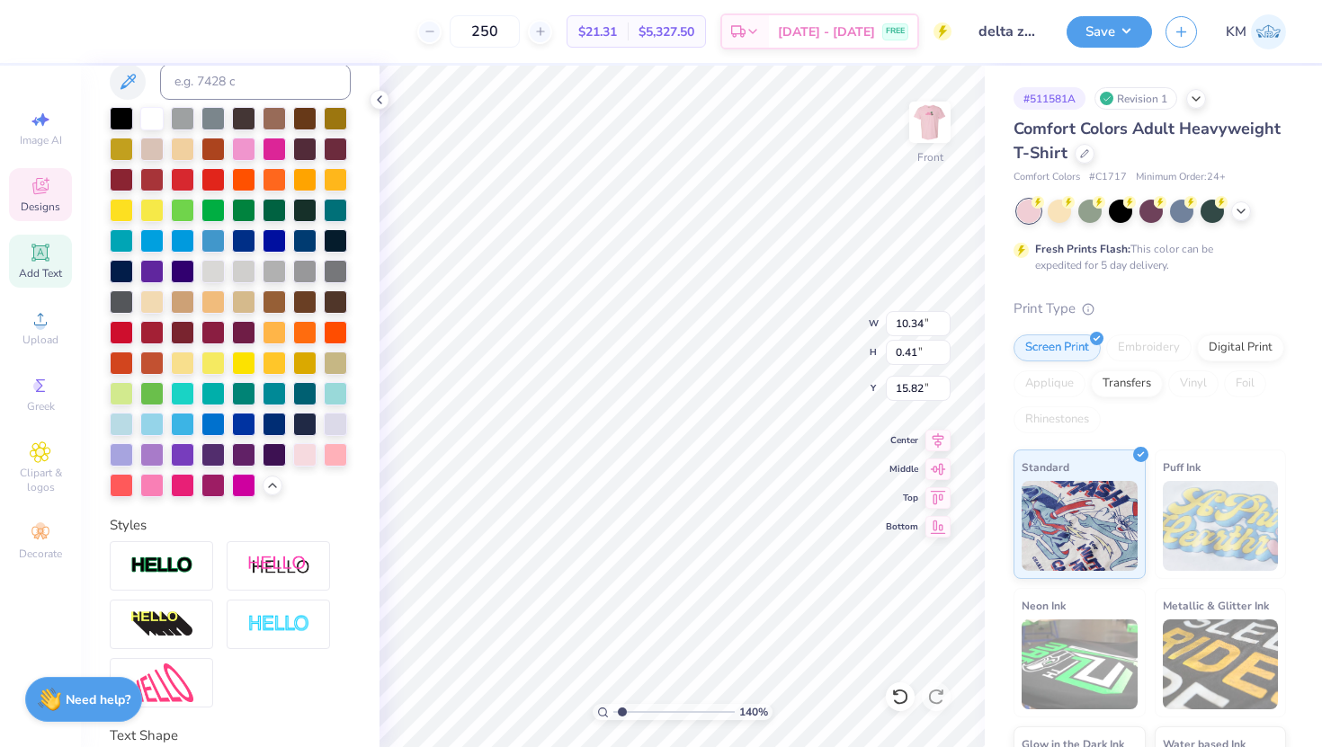
scroll to position [512, 0]
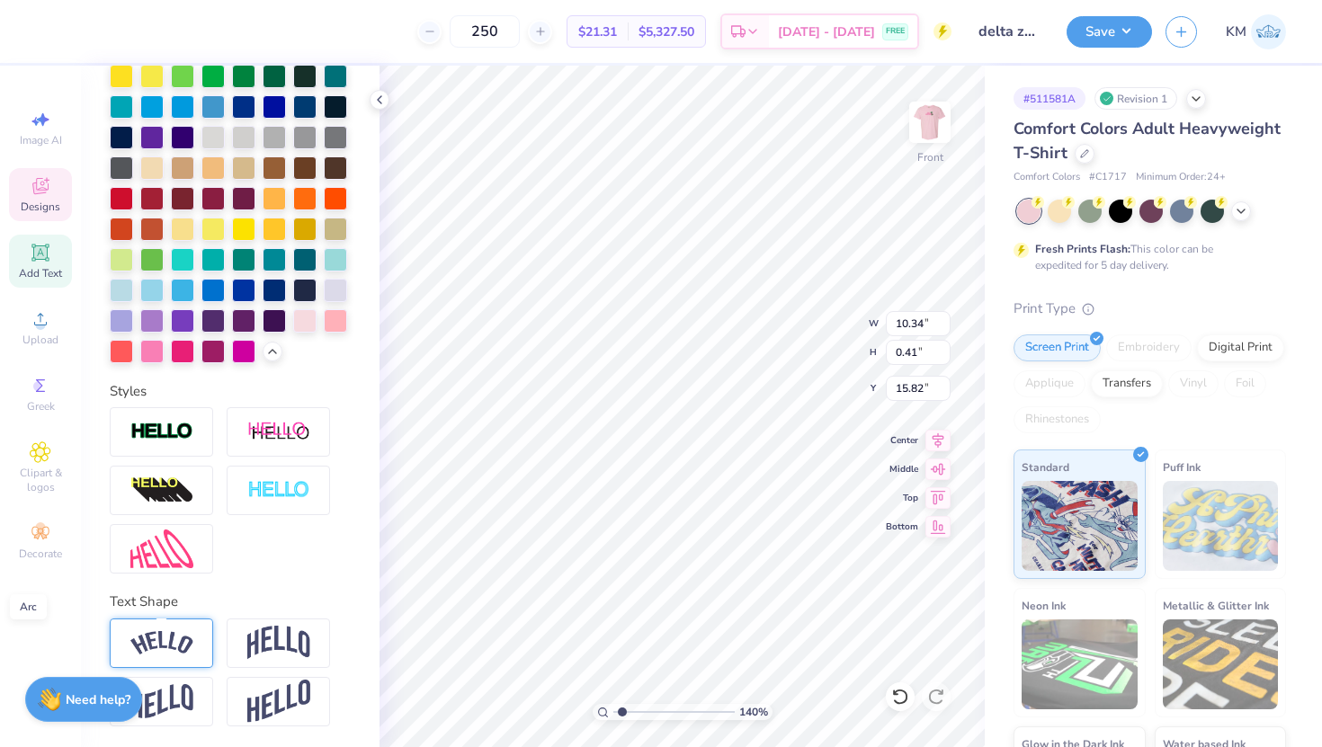
click at [189, 653] on img at bounding box center [161, 643] width 63 height 24
type input "10.73"
type input "1.84"
type input "15.10"
type input "7.23"
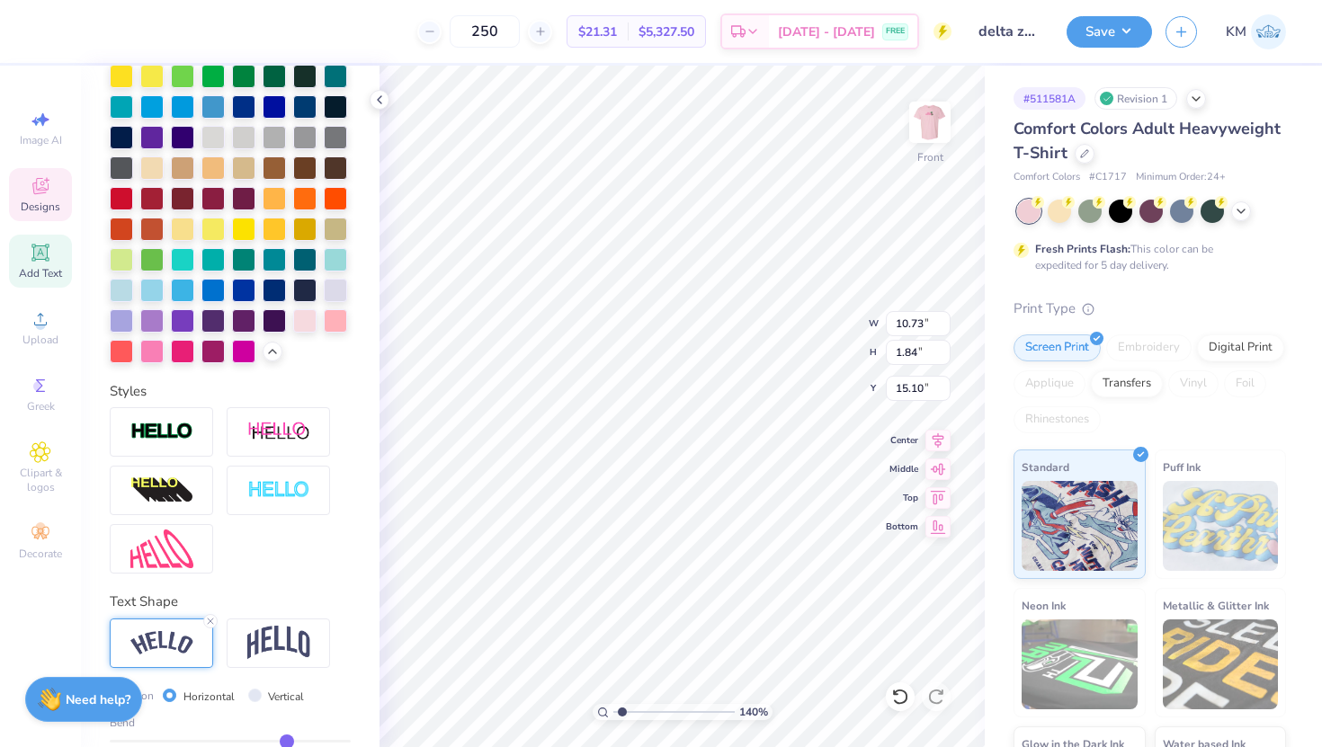
type input "6.71"
type input "4.08"
type input "10.73"
type input "1.84"
type input "15.10"
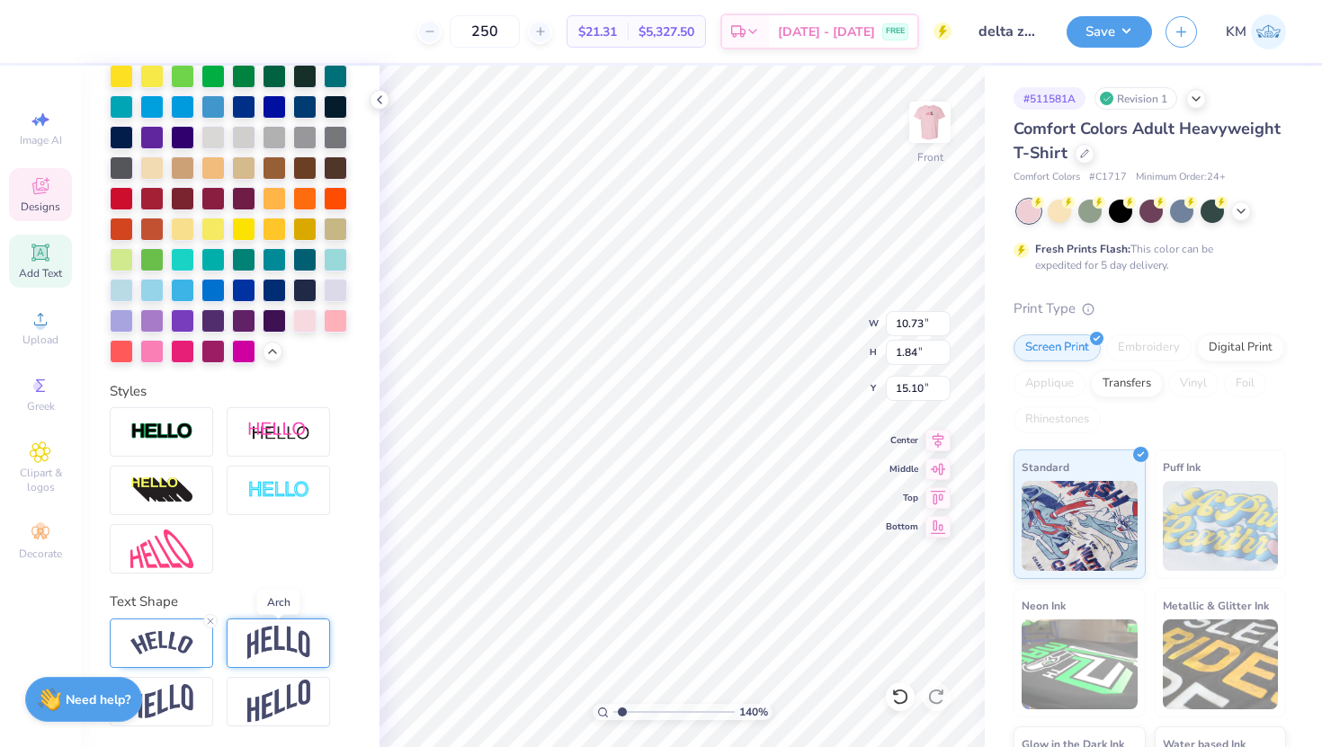
click at [287, 655] on img at bounding box center [278, 643] width 63 height 34
type input "10.34"
type input "2.44"
type input "14.81"
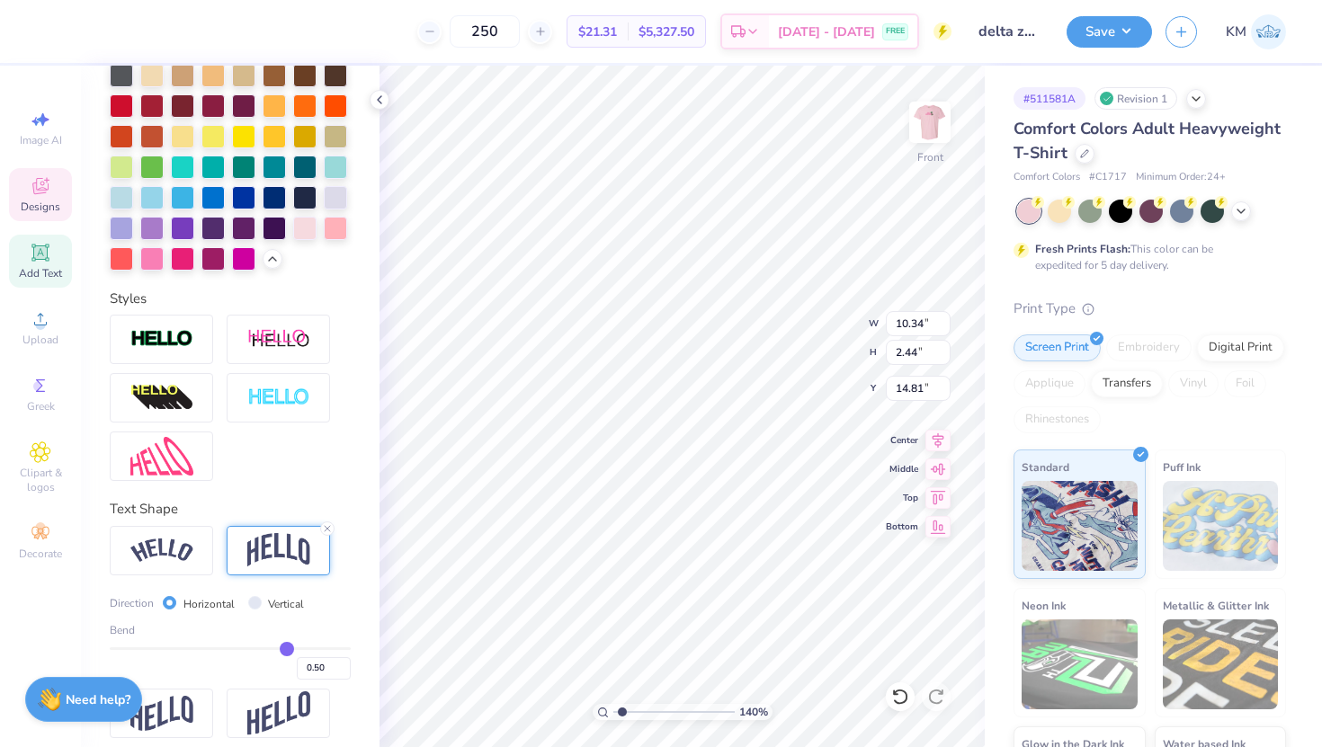
scroll to position [617, 0]
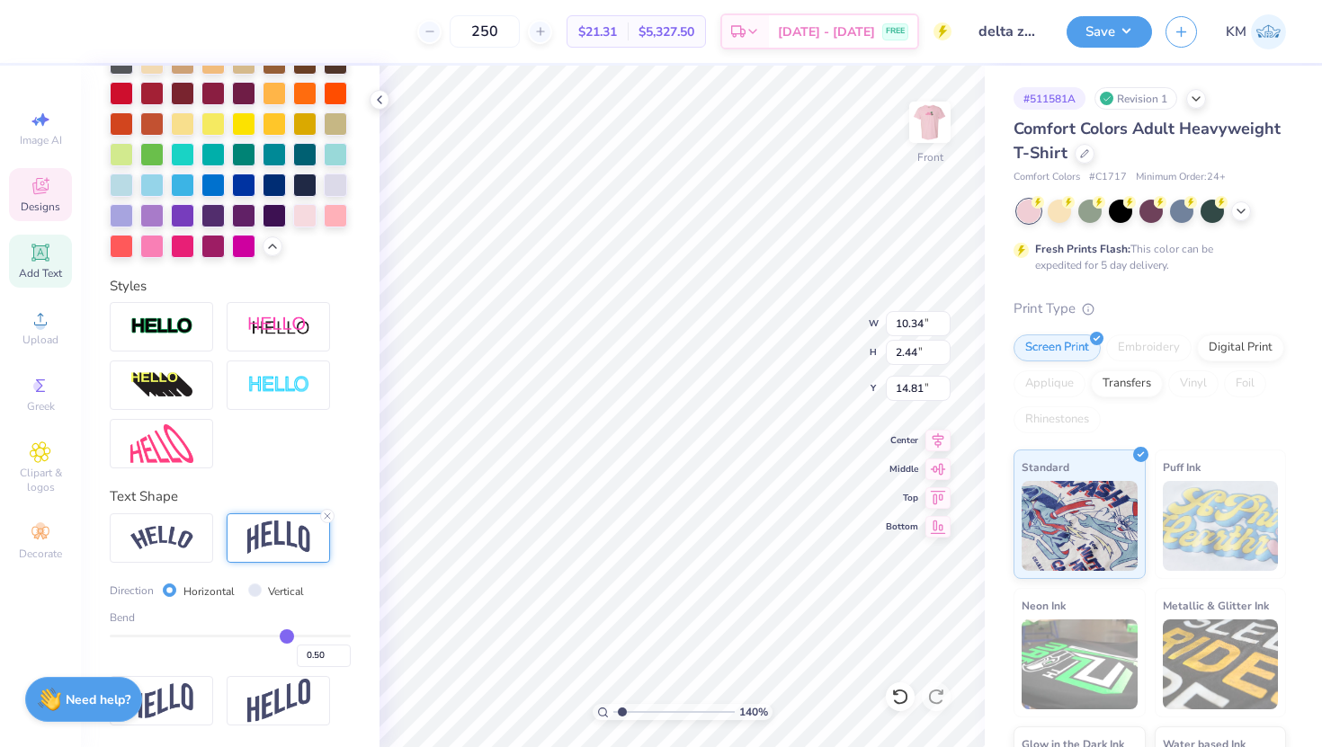
type input "7.23"
type input "6.71"
type input "4.08"
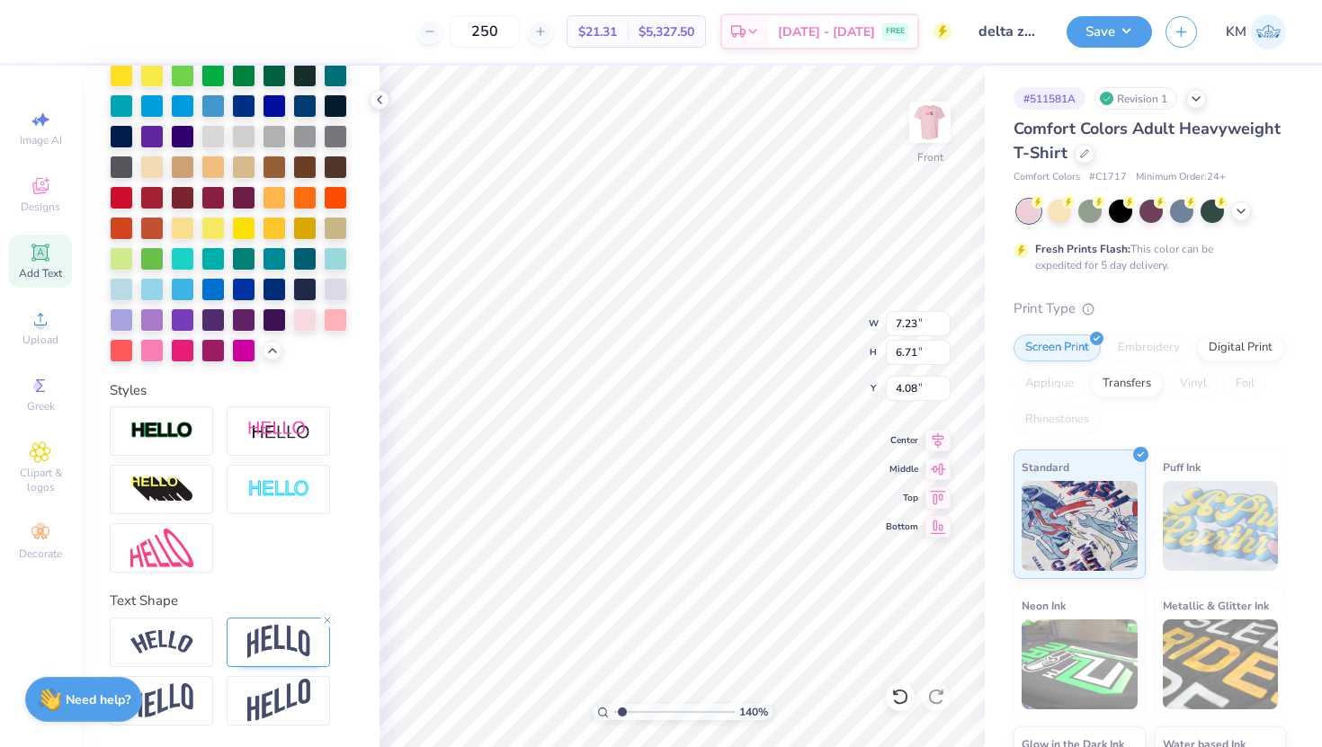
scroll to position [512, 0]
click at [253, 644] on img at bounding box center [278, 643] width 63 height 34
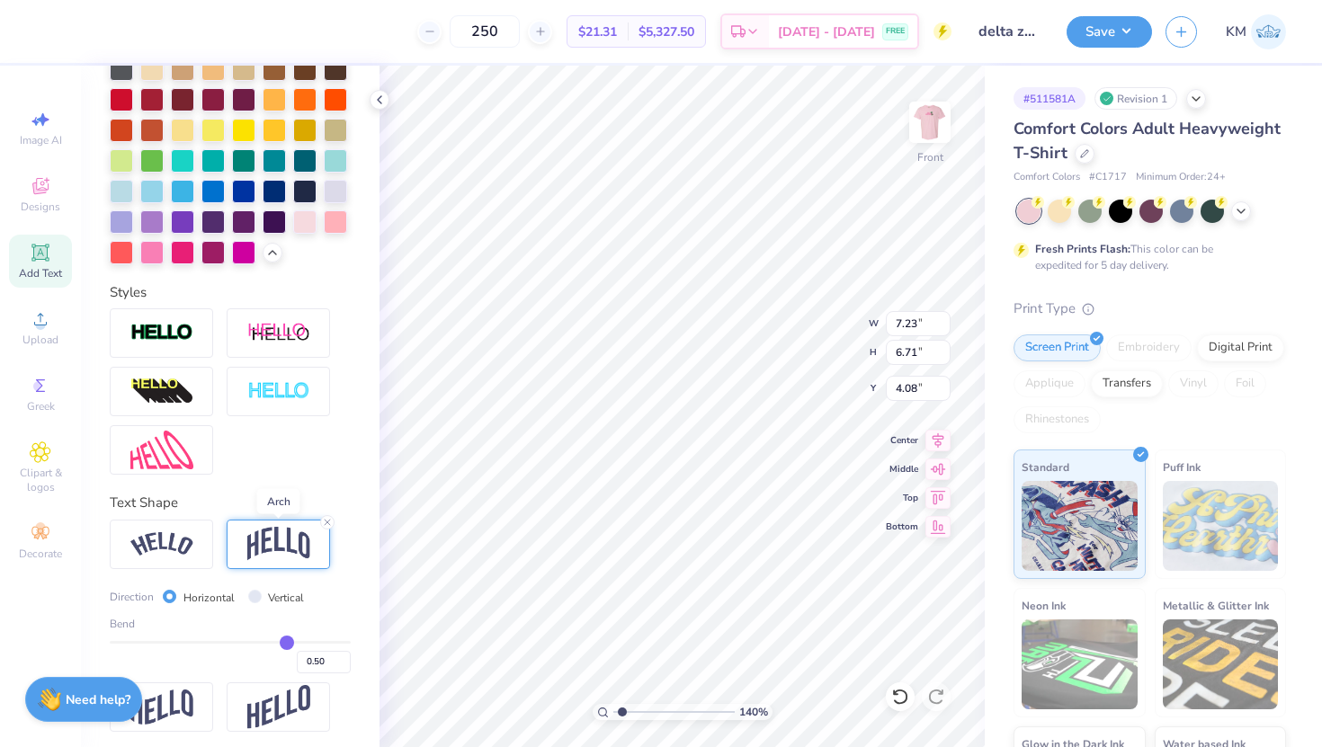
scroll to position [613, 0]
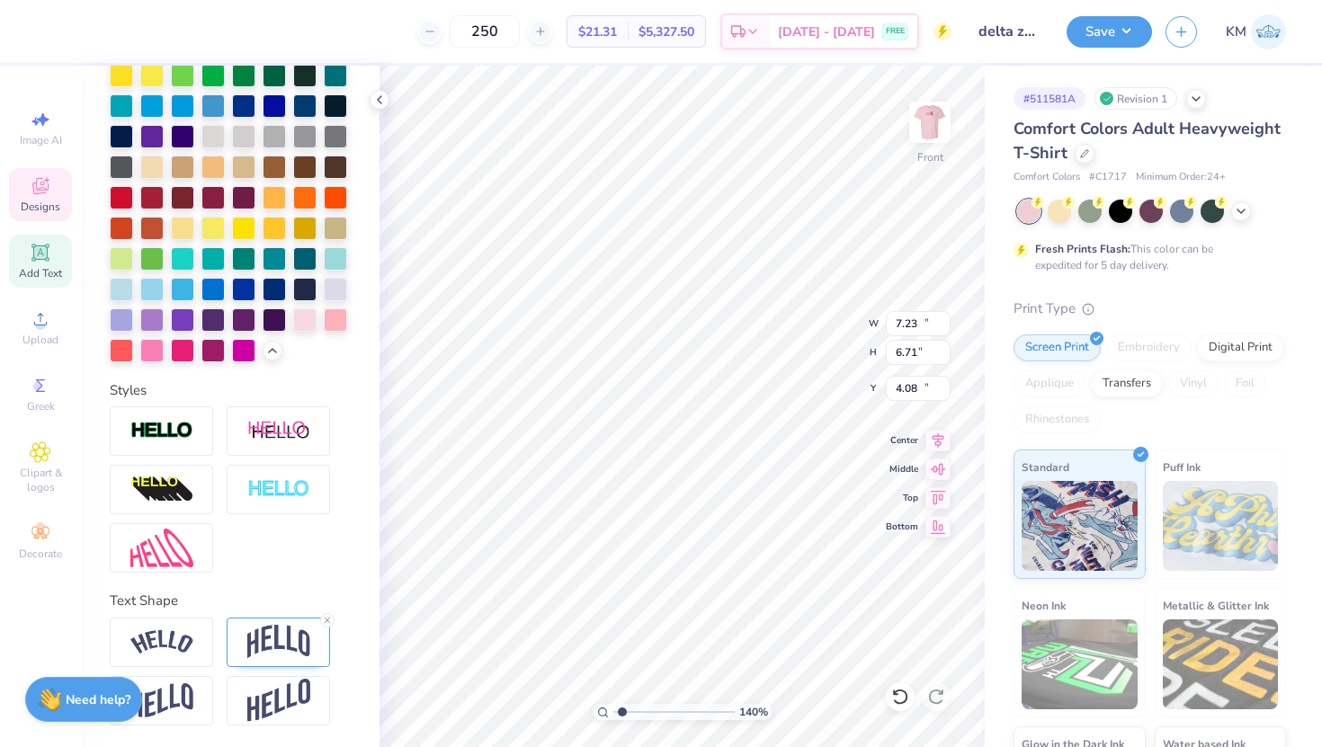
type input "10.34"
type input "2.44"
type input "16.42"
type input "7.31"
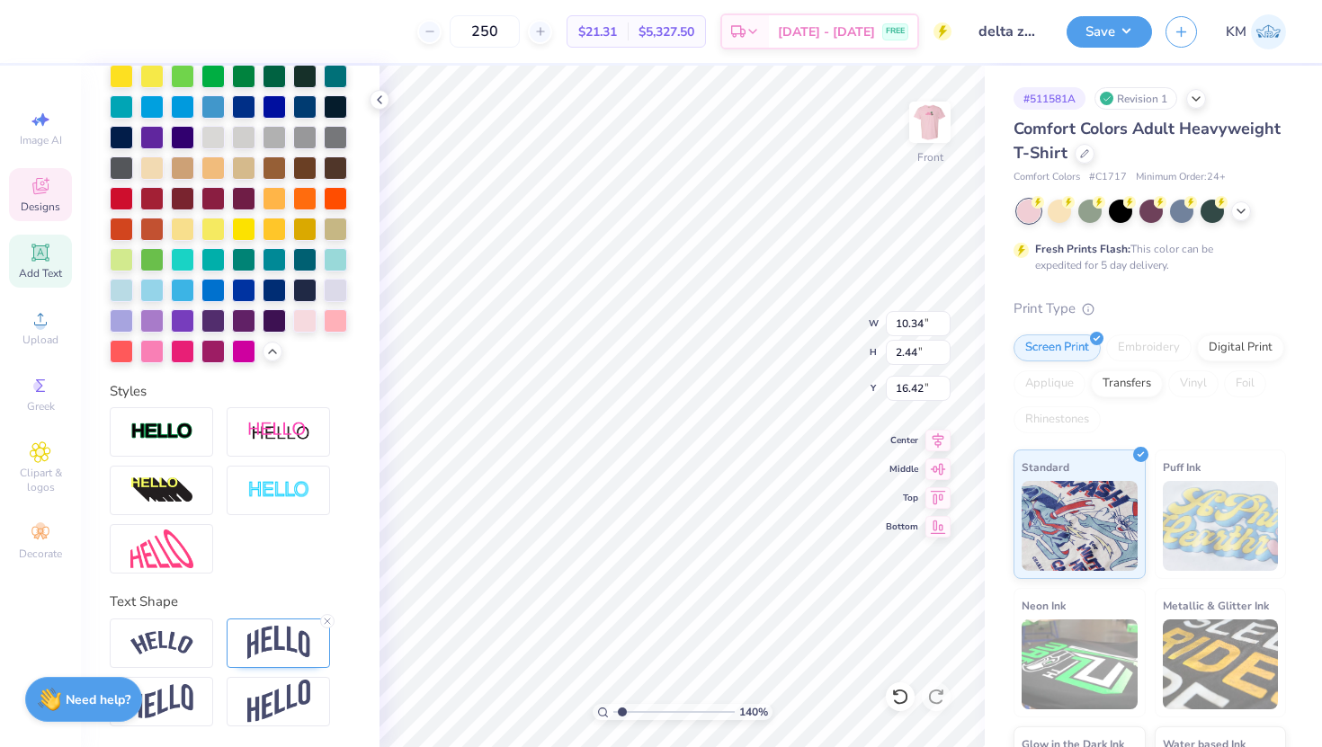
type input "7.61"
type input "4.89"
type input "5.48"
type input "5.71"
type input "5.69"
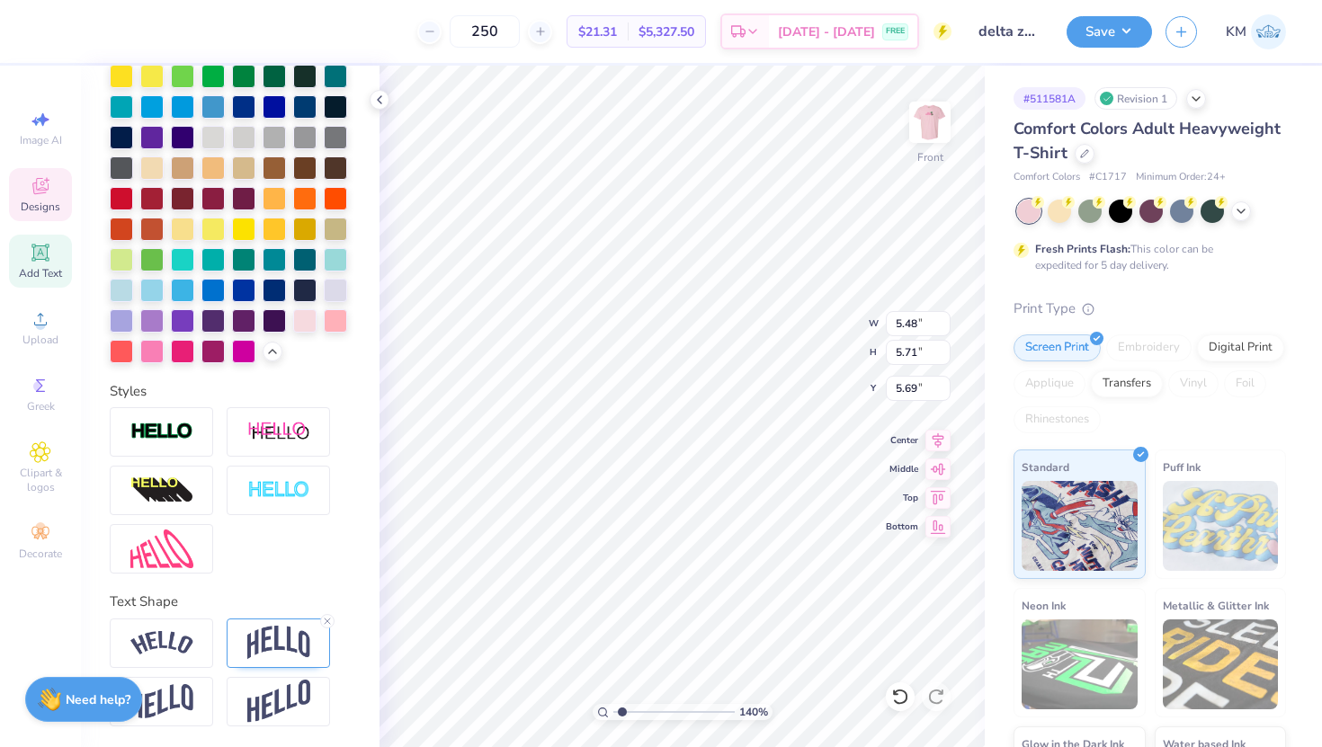
type input "4.93"
type input "5.08"
type input "5.75"
type input "5.44"
type input "5.25"
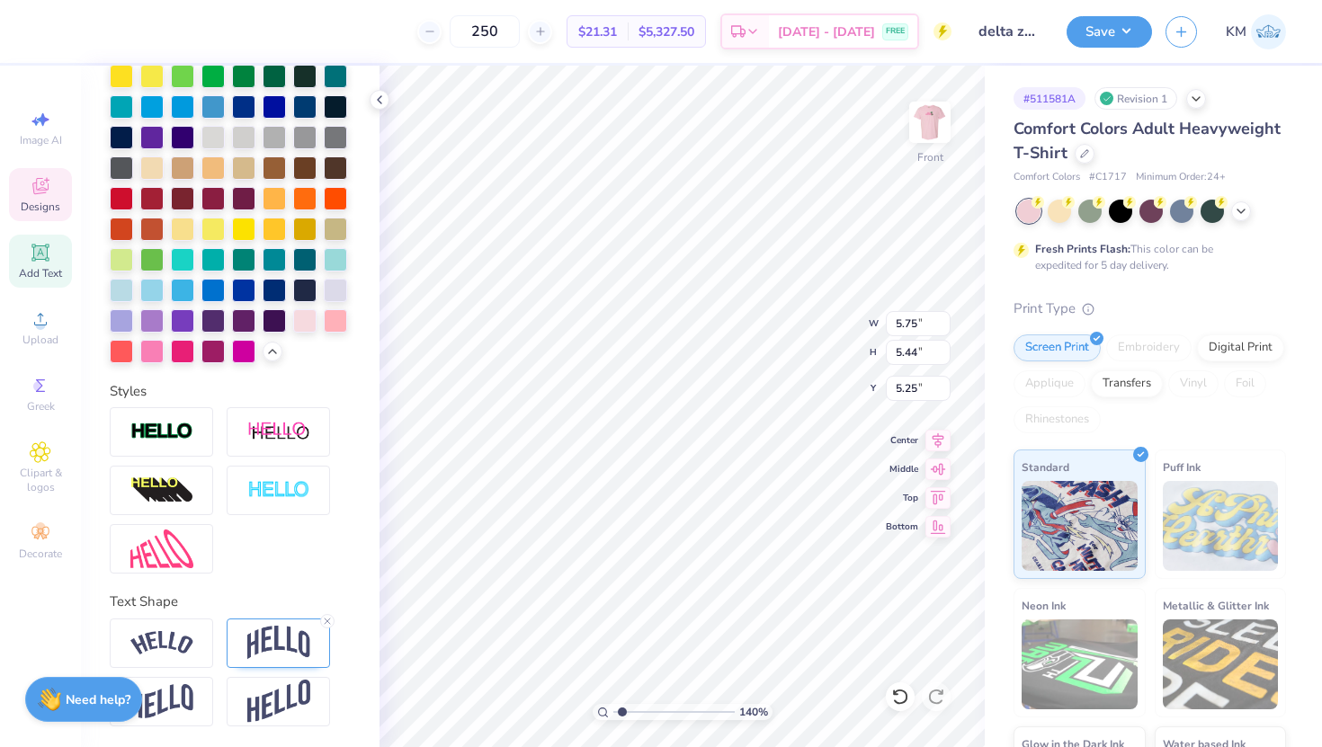
type input "5.11"
type input "6.24"
type input "5.89"
type input "4.65"
type input "5.12"
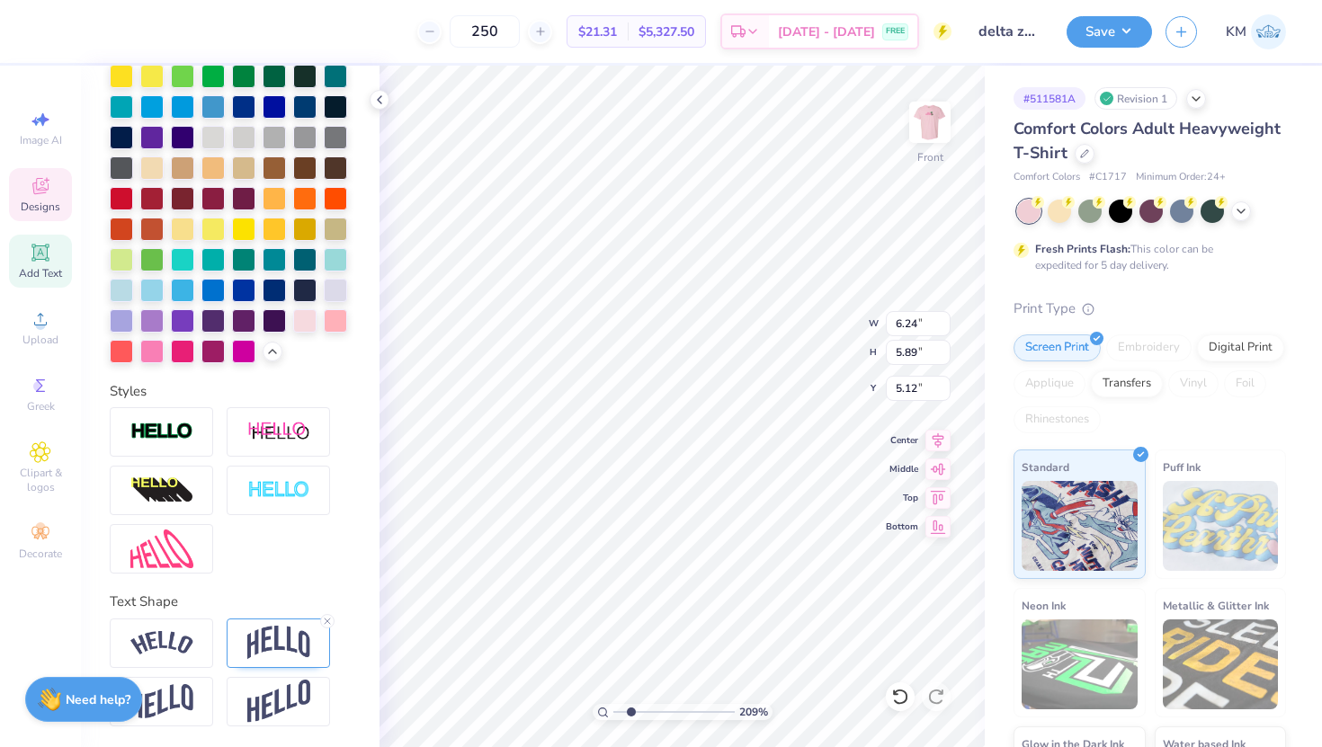
type input "2.14"
click at [631, 712] on input "range" at bounding box center [673, 712] width 121 height 16
type input "5.04"
drag, startPoint x: 631, startPoint y: 715, endPoint x: 613, endPoint y: 715, distance: 17.1
type input "1"
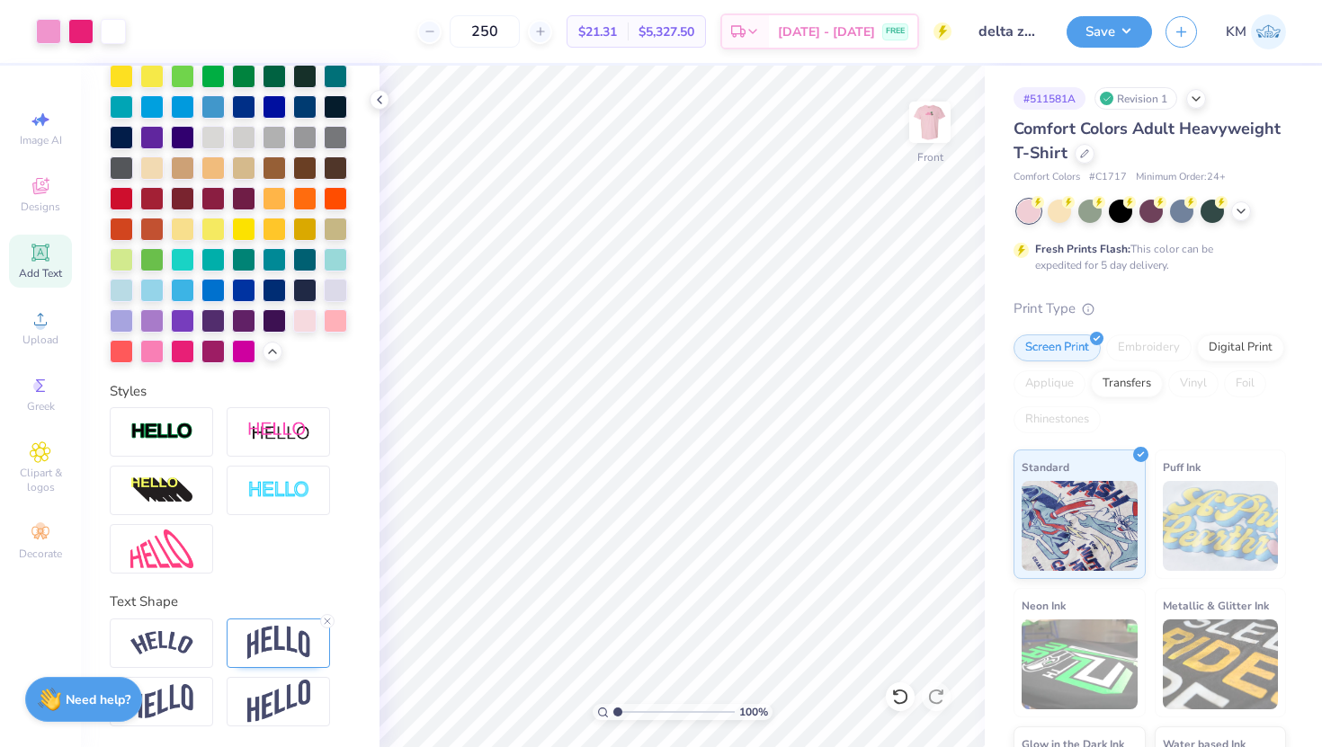
click at [613, 715] on input "range" at bounding box center [673, 712] width 121 height 16
type input "4.08"
type input "6.07"
type input "3.98"
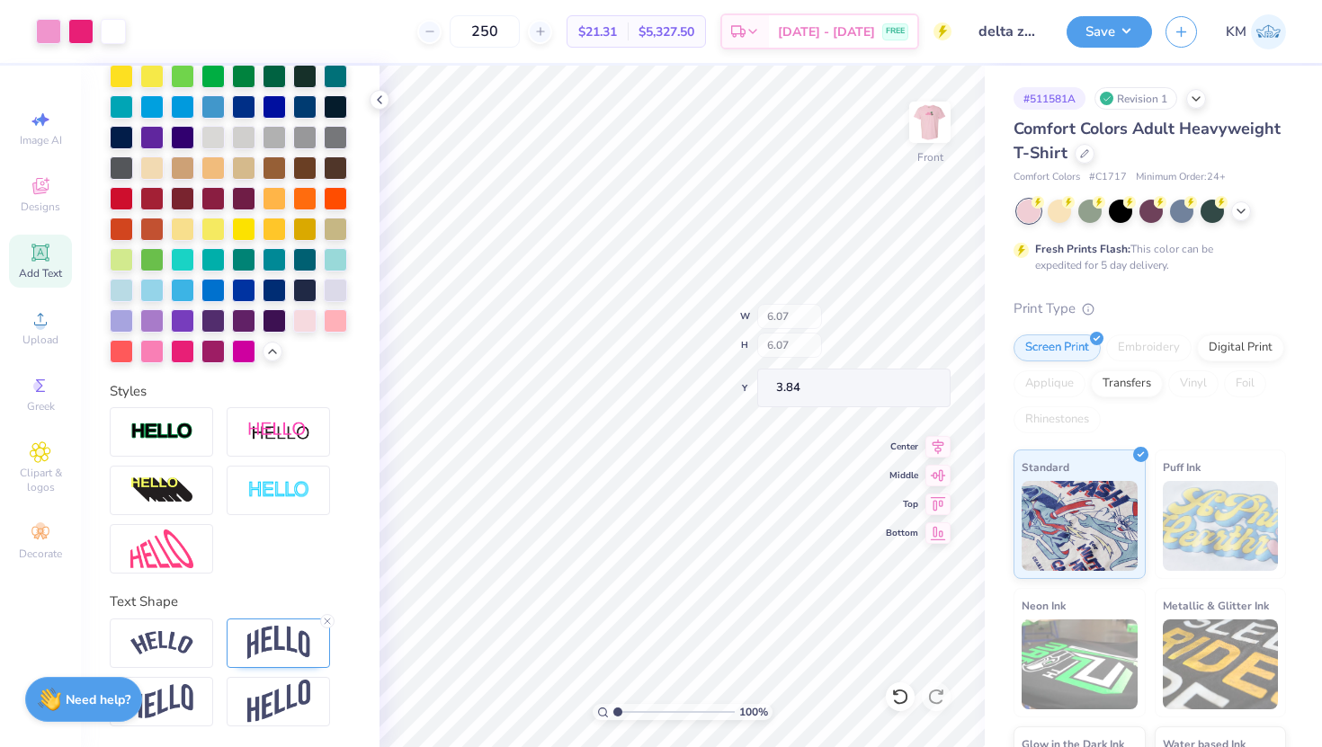
type input "3.84"
type input "3.74"
type input "7.23"
type input "6.71"
type input "4.08"
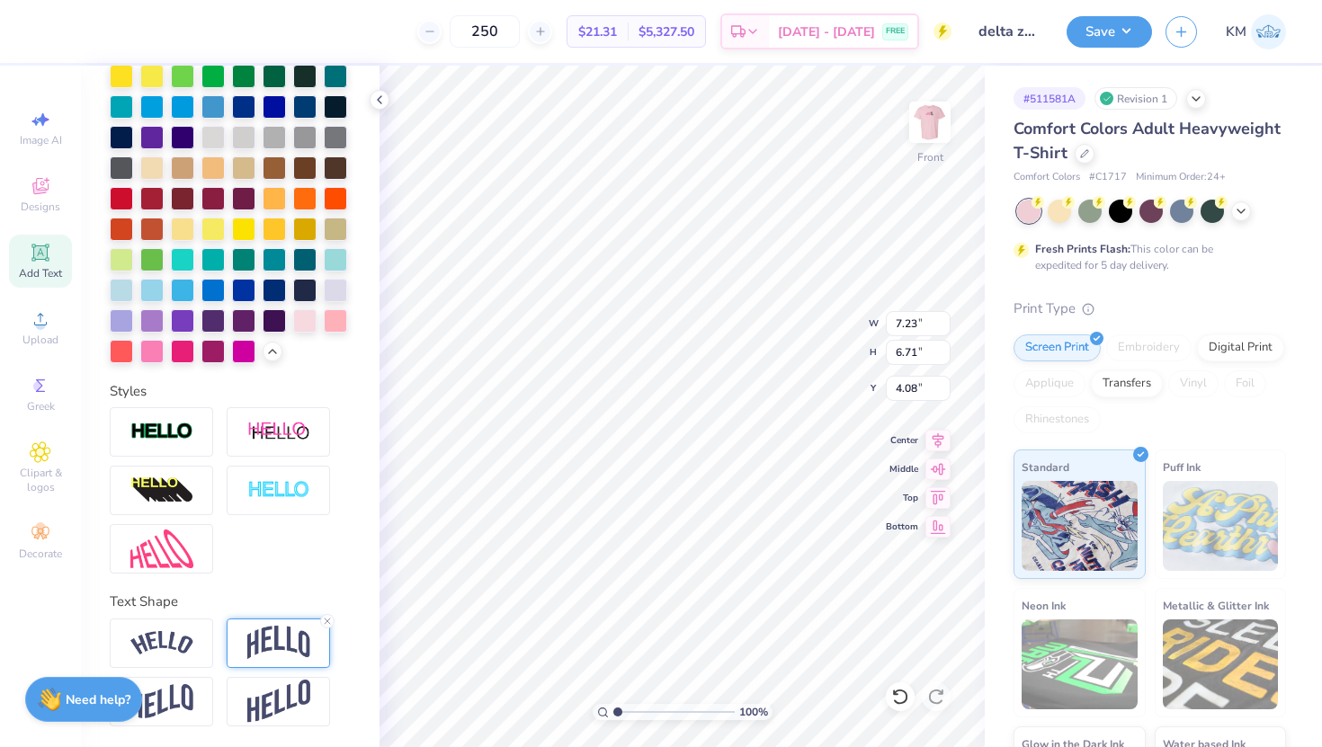
click at [273, 631] on img at bounding box center [278, 643] width 63 height 34
click at [272, 628] on img at bounding box center [278, 643] width 63 height 34
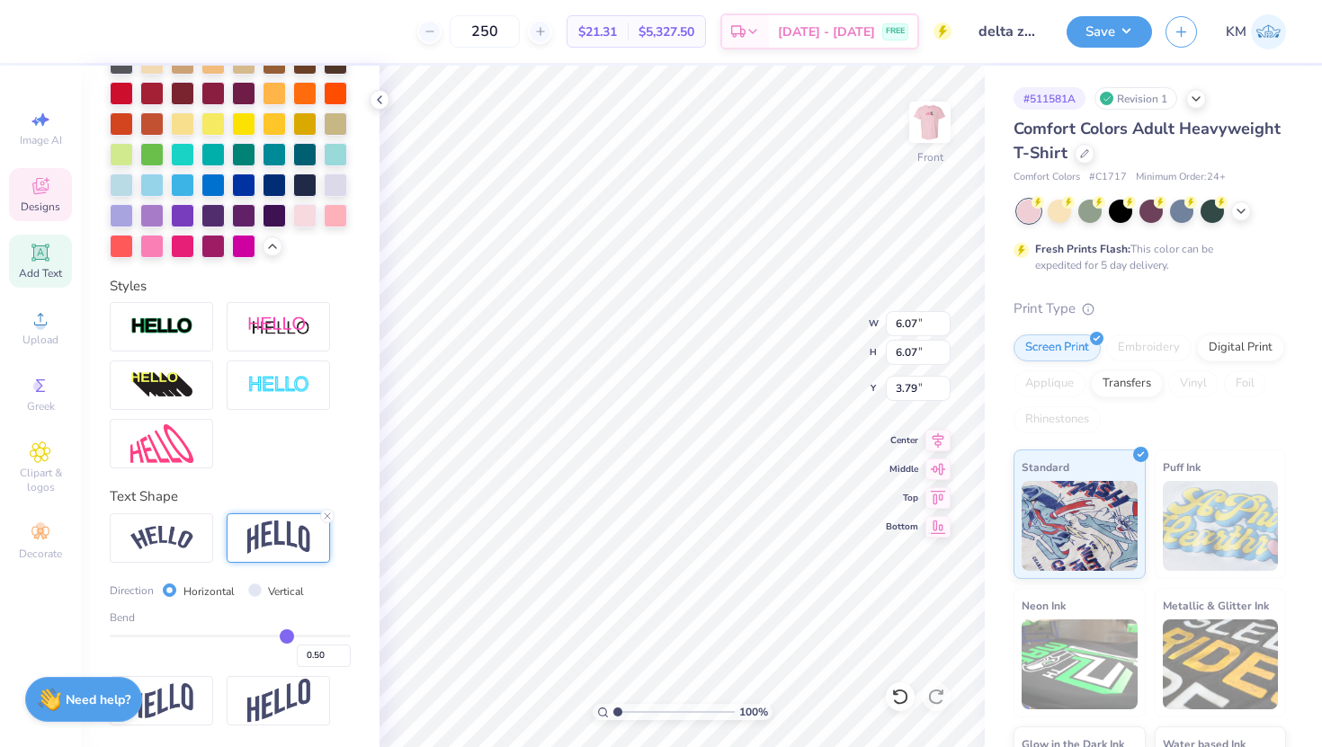
type input "0.53"
type input "0.54"
type input "0.55"
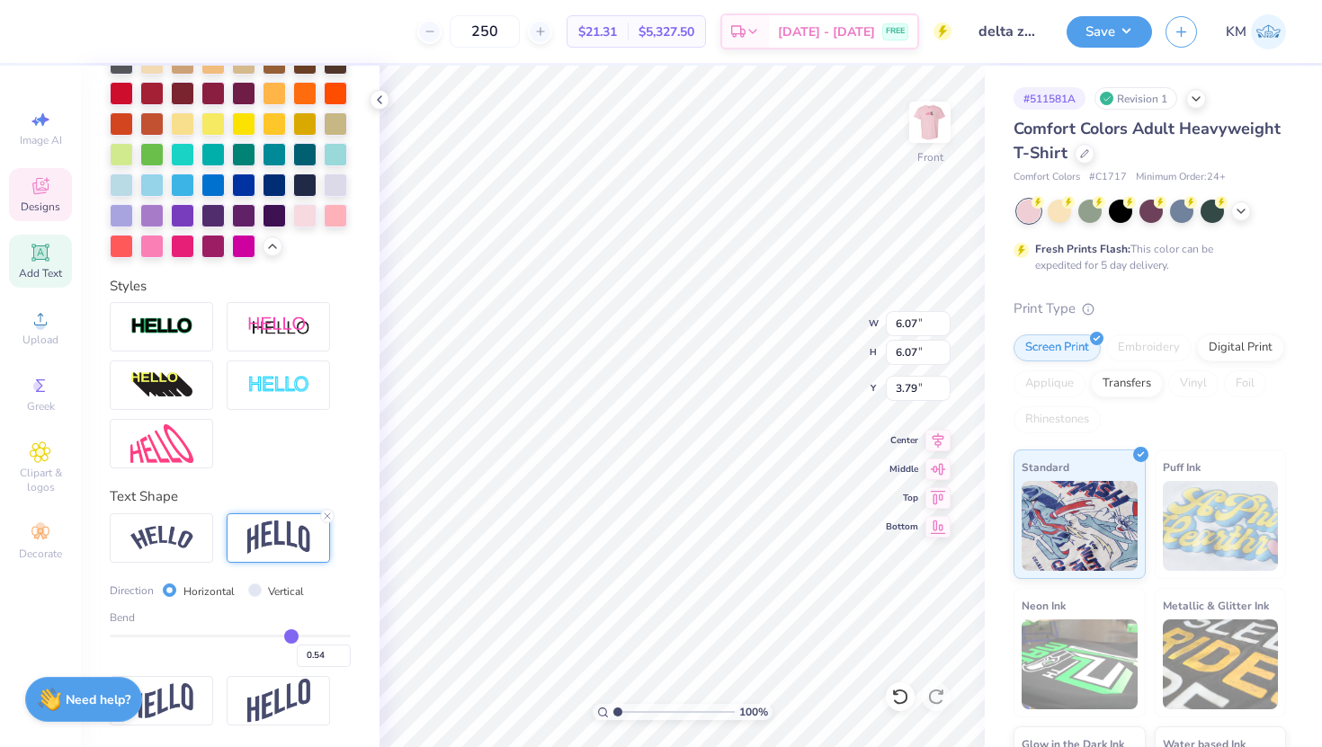
type input "0.55"
type input "0.56"
type input "0.57"
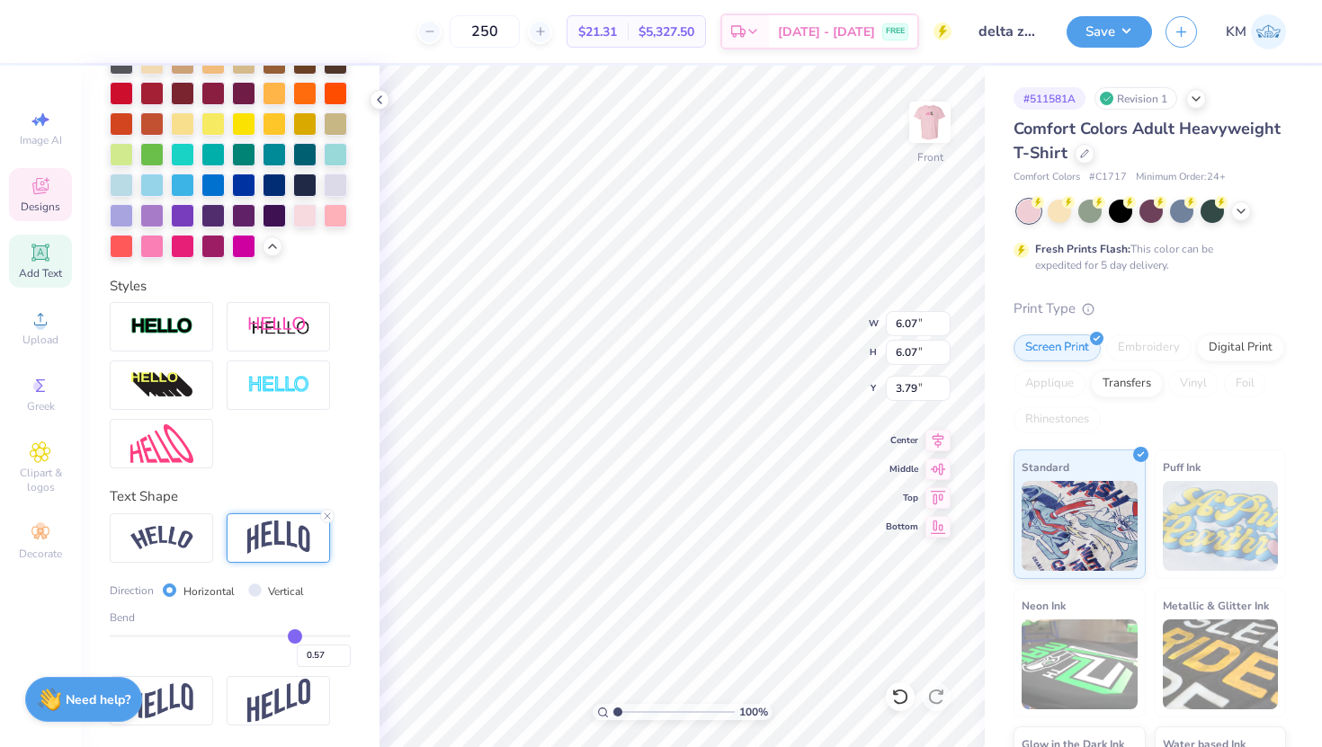
type input "0.58"
type input "0.59"
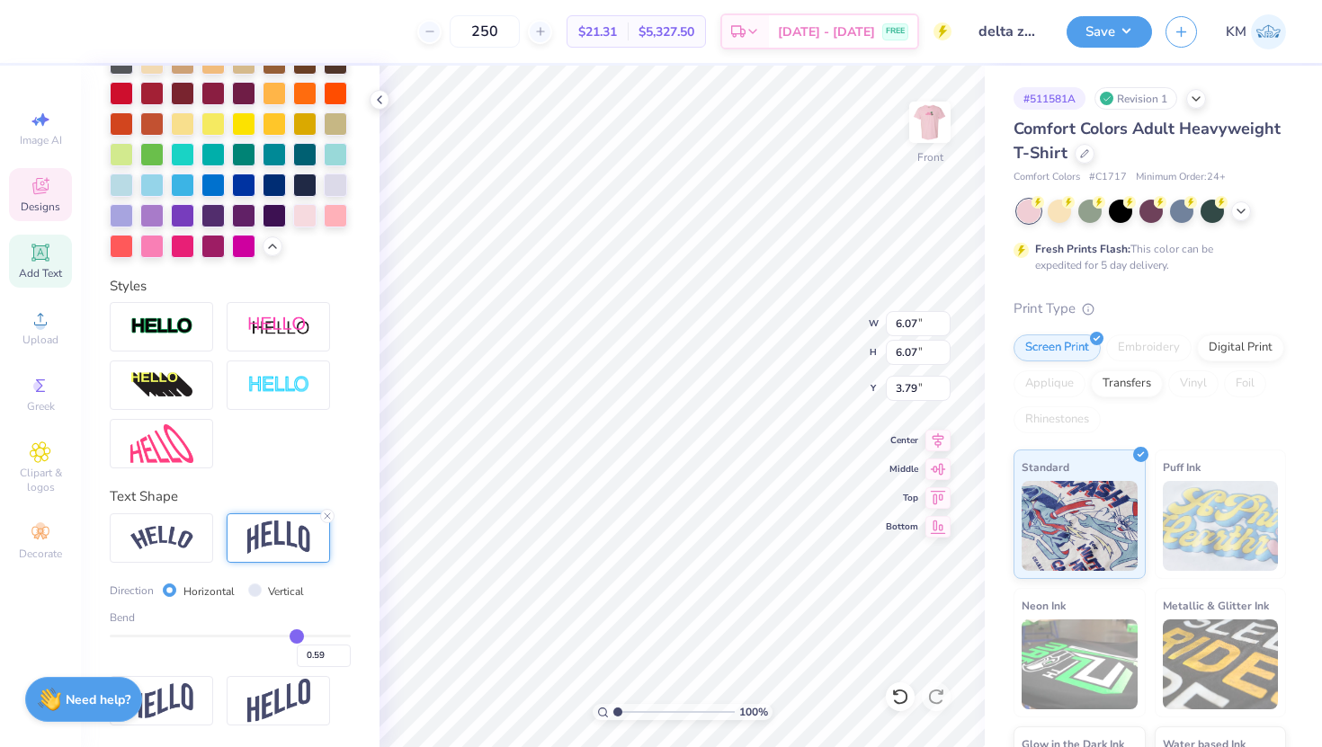
click at [297, 638] on input "range" at bounding box center [230, 636] width 241 height 3
type input "6.13"
type input "3.86"
type input "0.65"
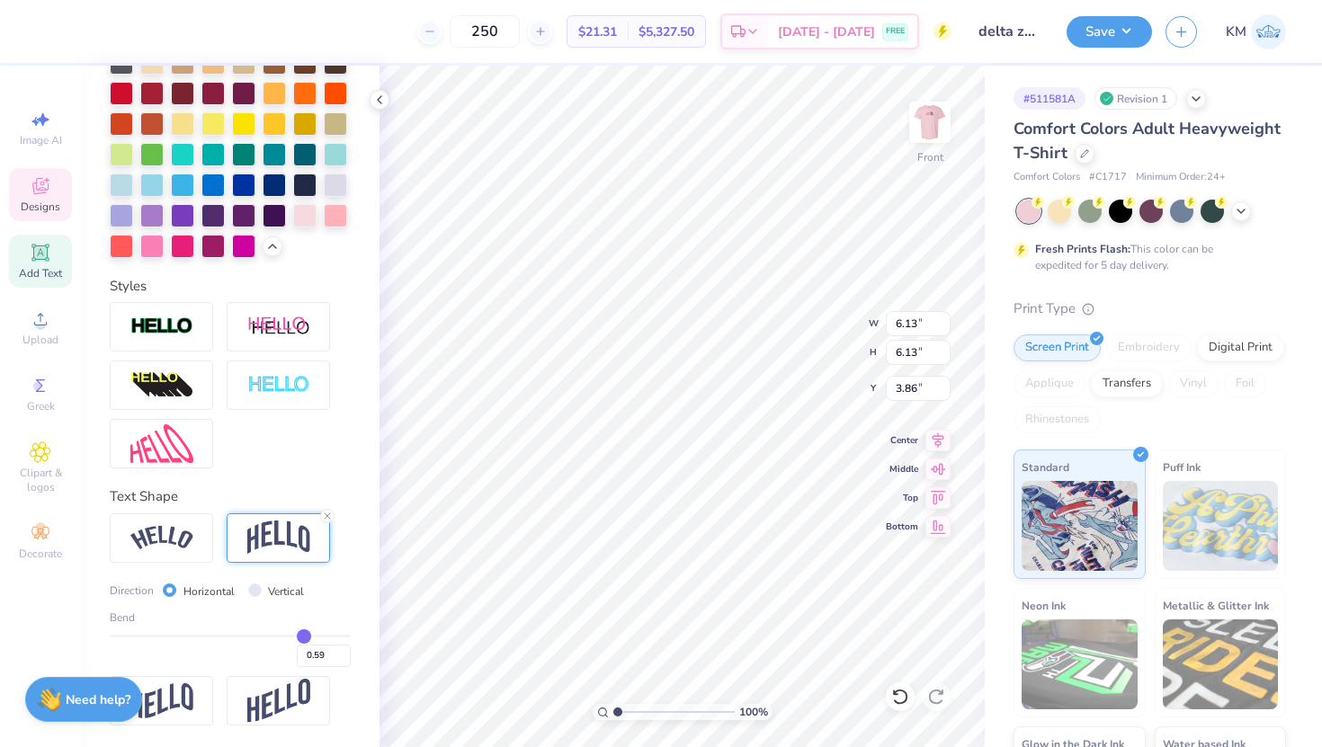
type input "0.65"
type input "0.67"
type input "0.68"
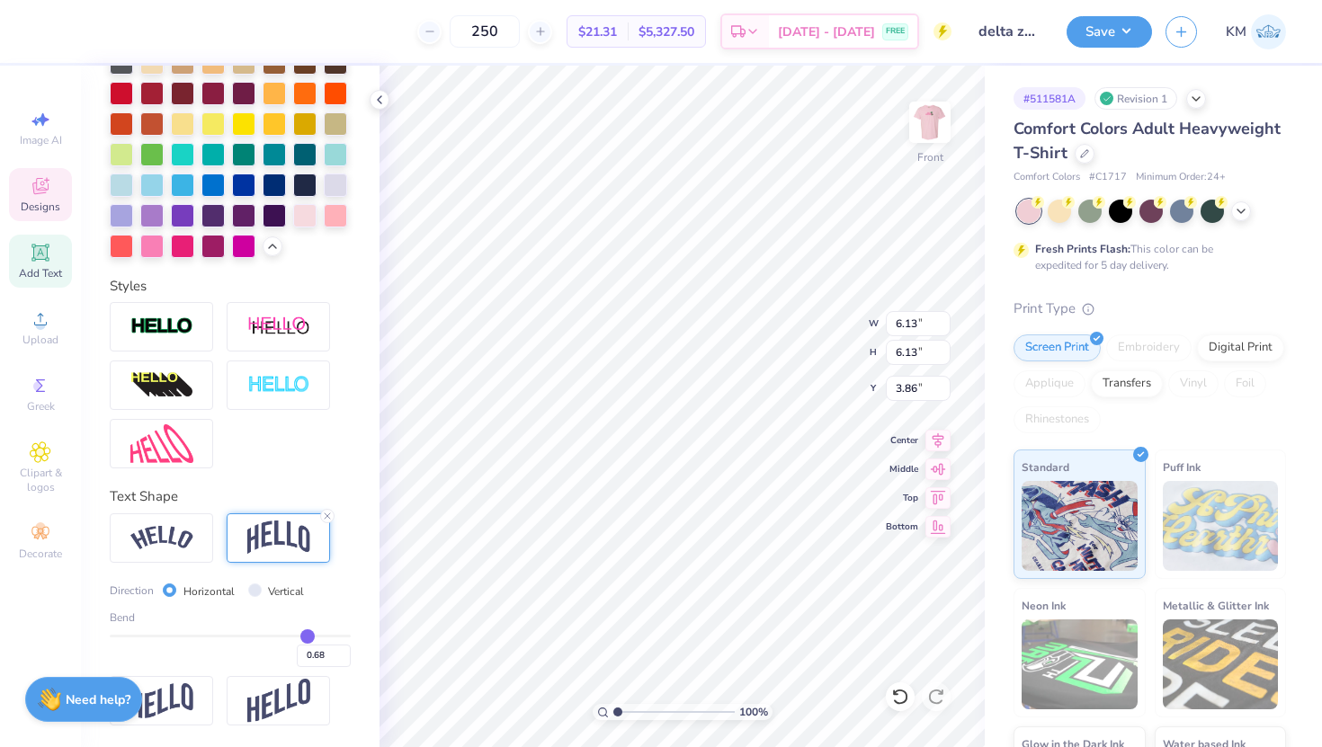
type input "0.69"
type input "0.71"
type input "0.72"
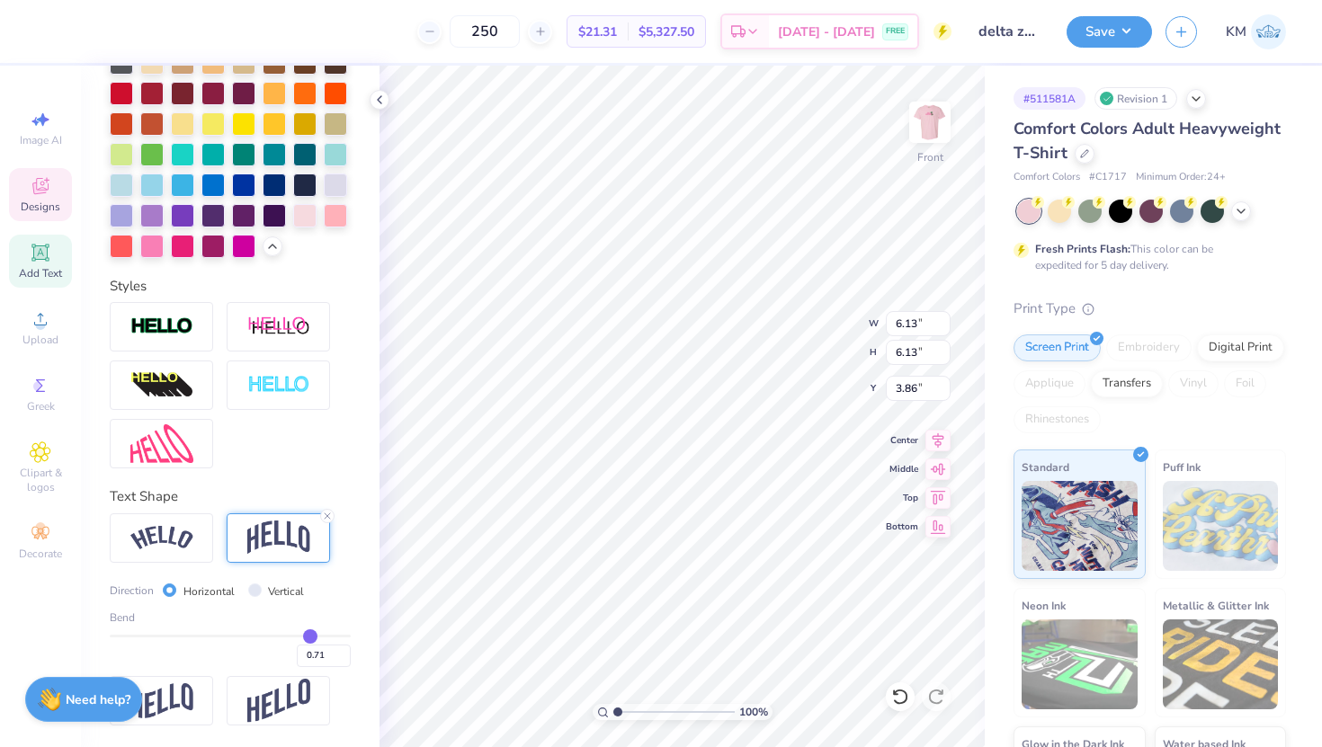
type input "0.72"
type input "0.74"
type input "0.75"
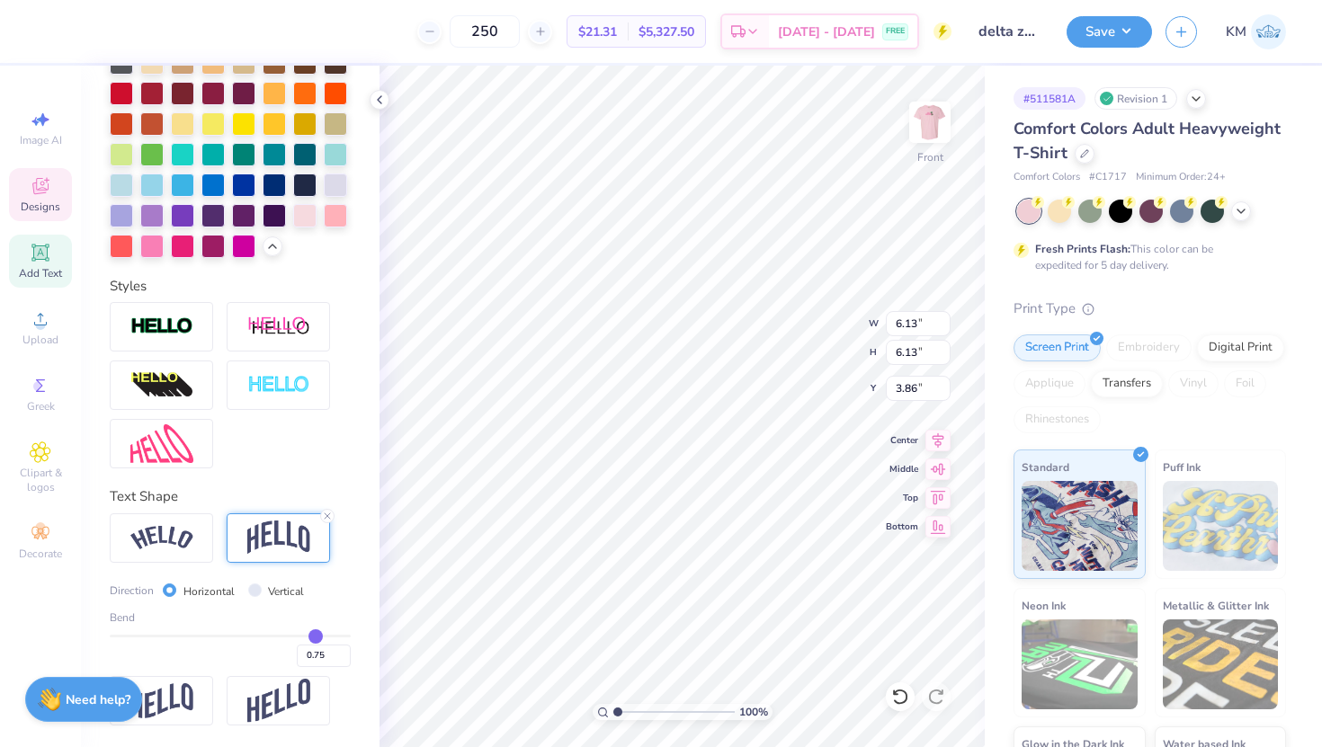
type input "0.76"
type input "0.77"
type input "0.78"
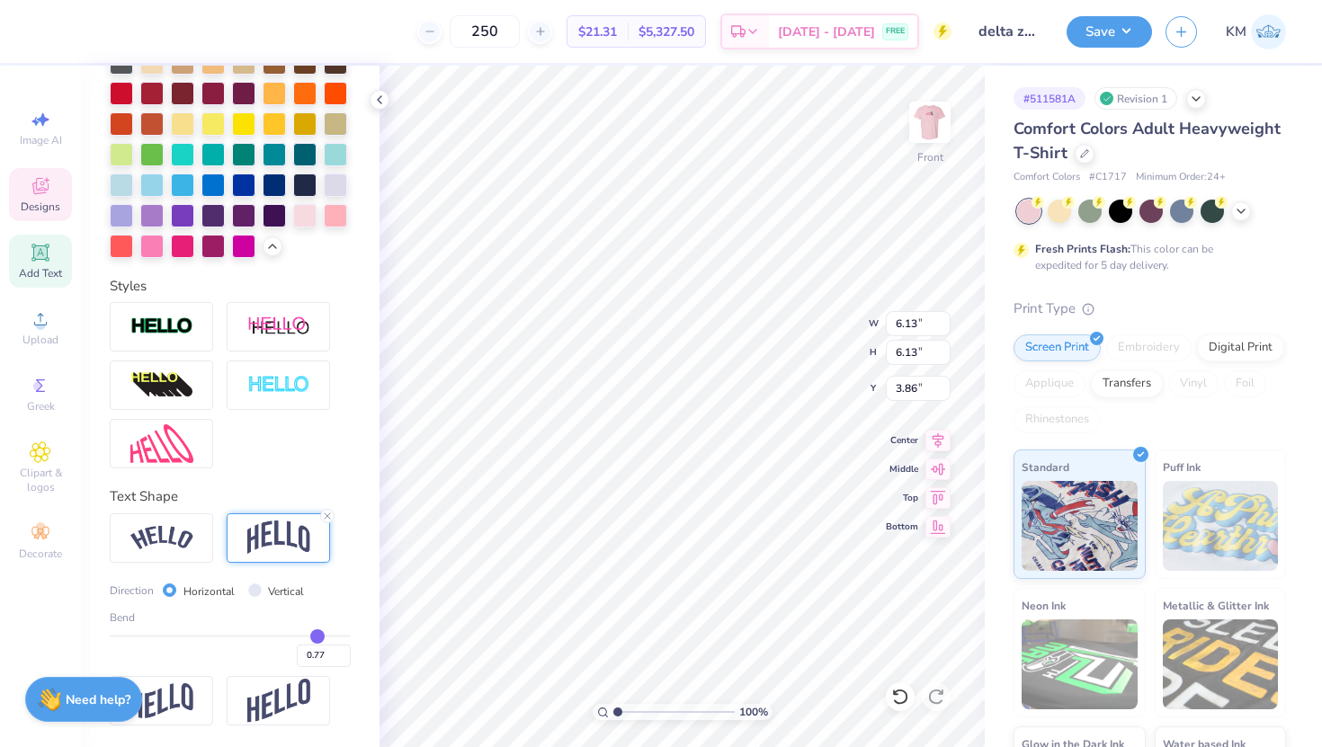
type input "0.78"
type input "0.8"
type input "0.80"
type input "0.82"
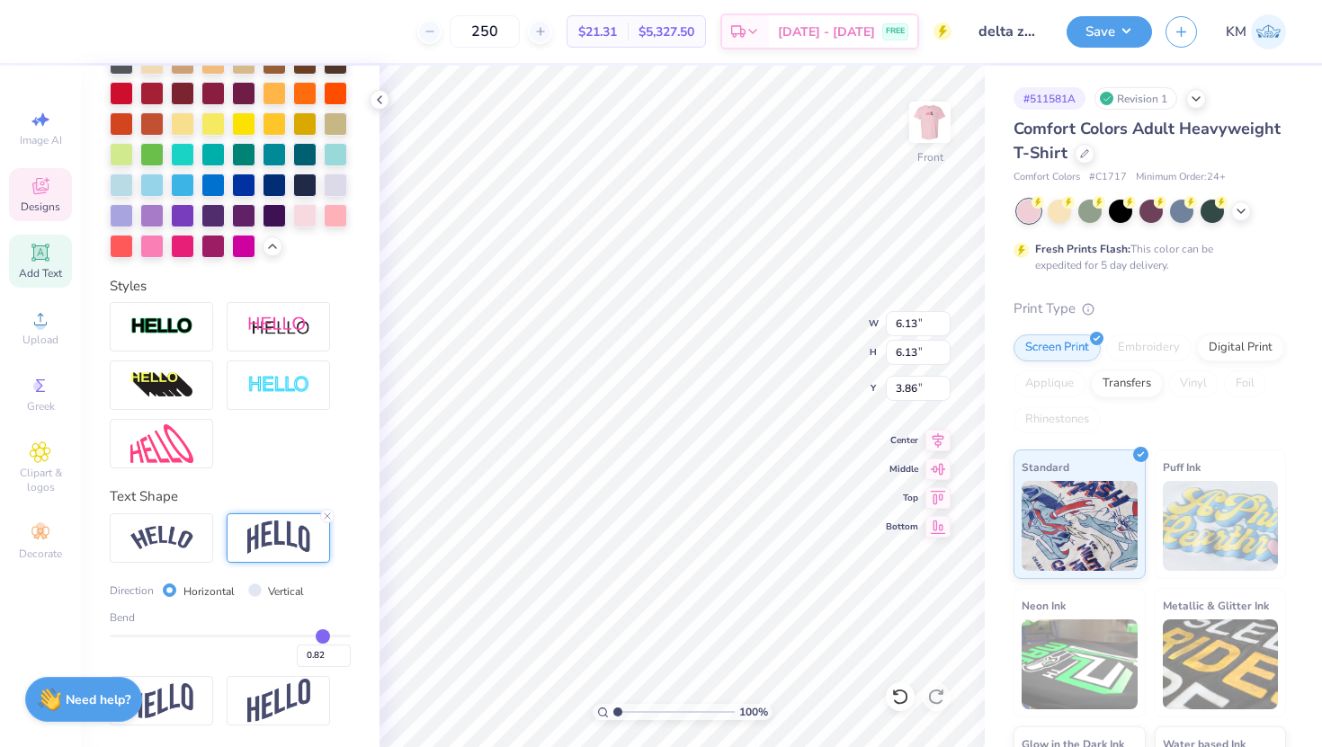
type input "0.83"
type input "0.85"
type input "0.86"
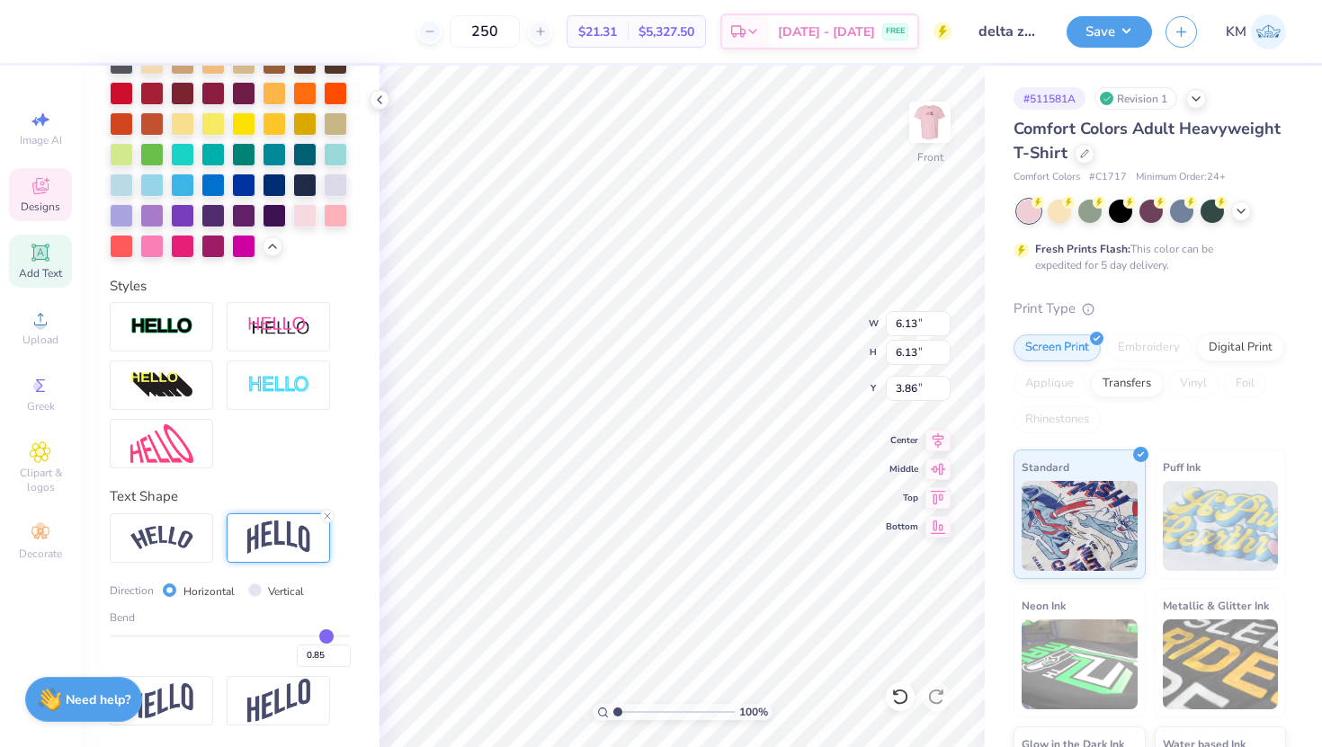
type input "0.86"
type input "0.87"
type input "0.88"
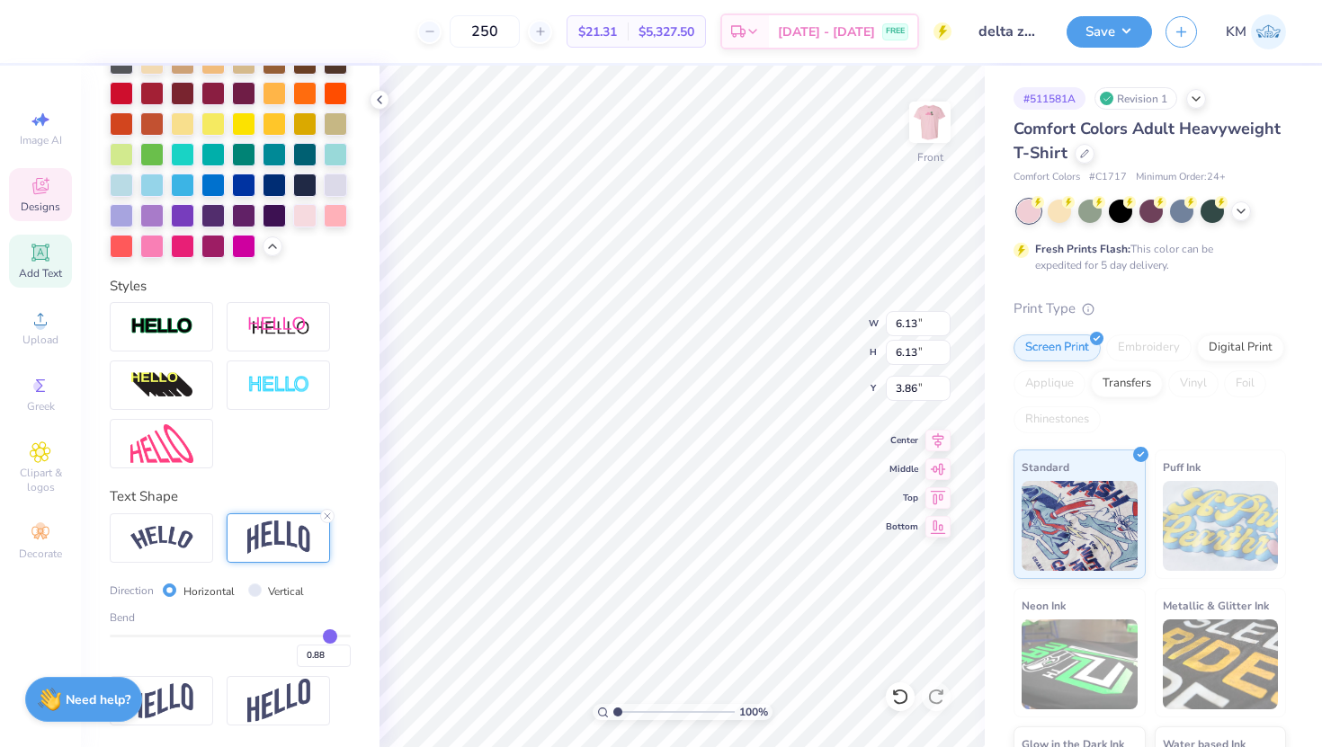
type input "0.89"
type input "0.91"
type input "0.92"
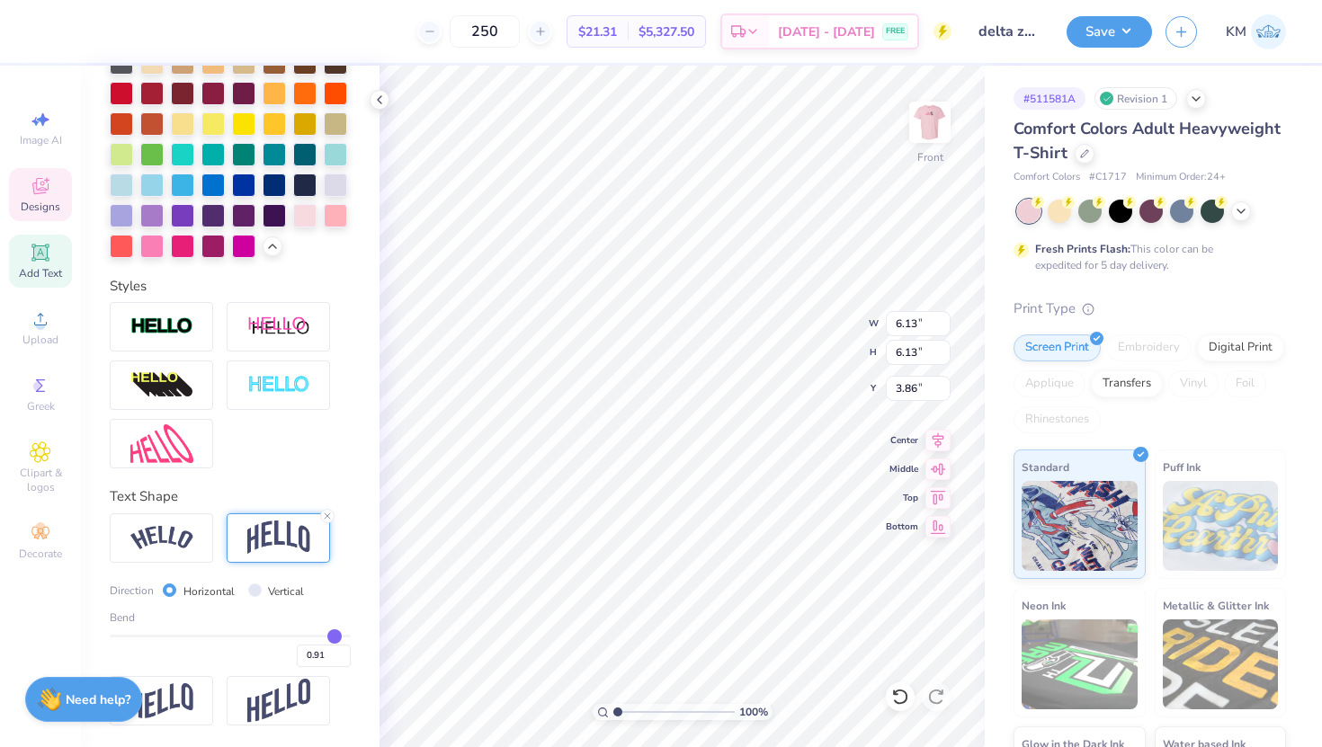
type input "0.92"
type input "0.93"
type input "0.92"
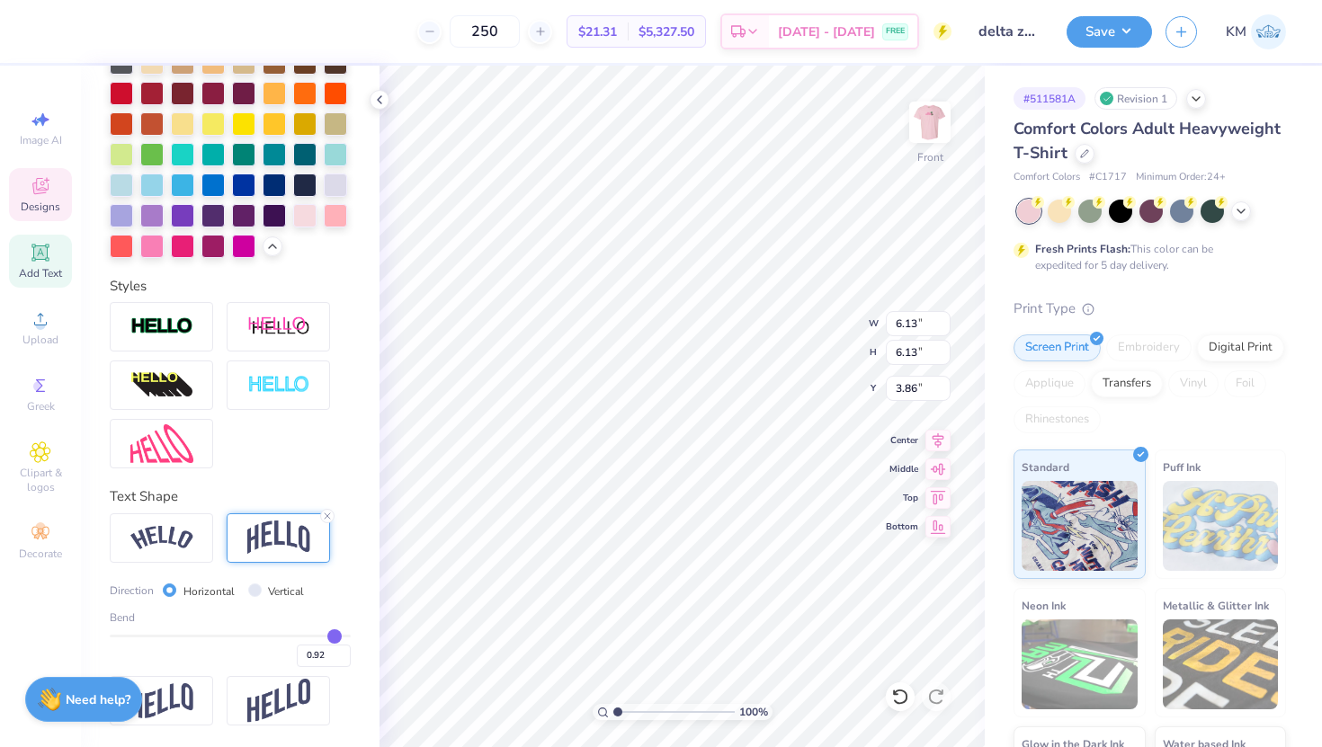
type input "0.91"
type input "0.9"
type input "0.90"
drag, startPoint x: 304, startPoint y: 635, endPoint x: 332, endPoint y: 637, distance: 27.9
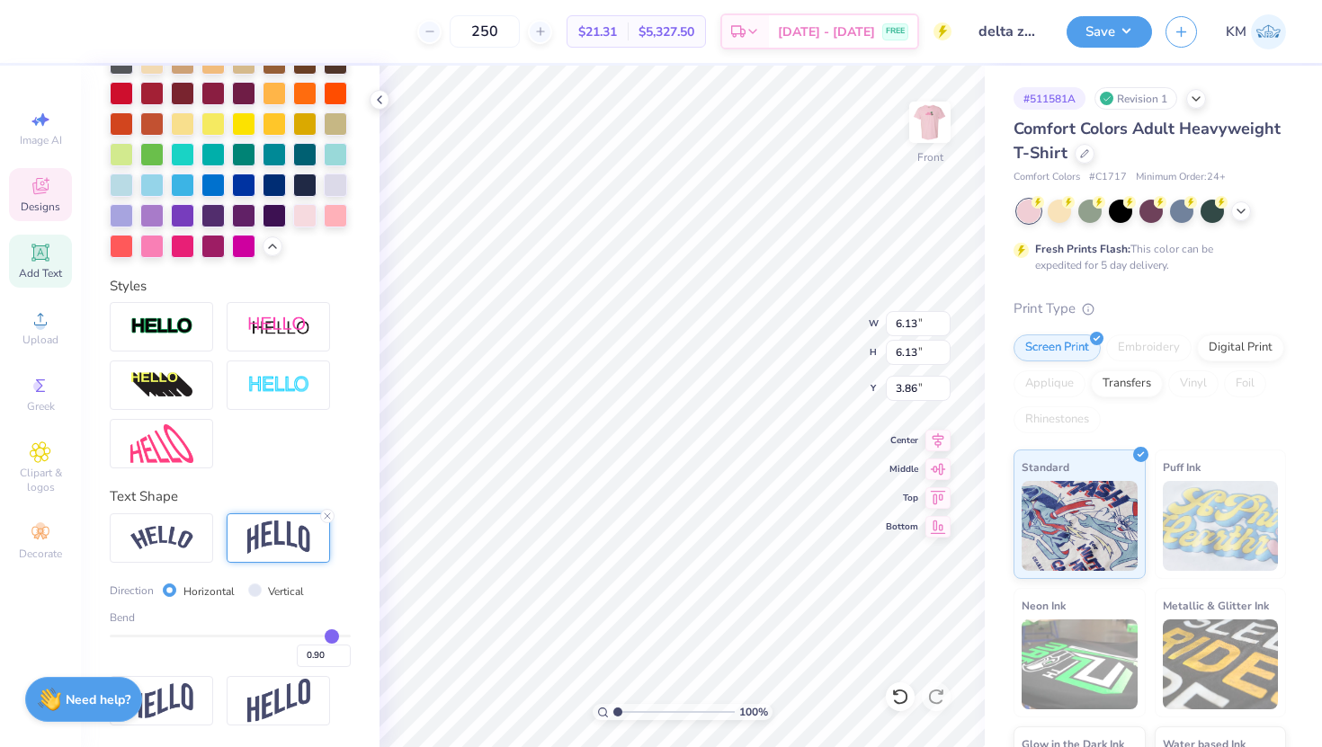
type input "0.9"
click at [332, 637] on input "range" at bounding box center [230, 636] width 241 height 3
type input "6.93"
type input "6.86"
type input "3.65"
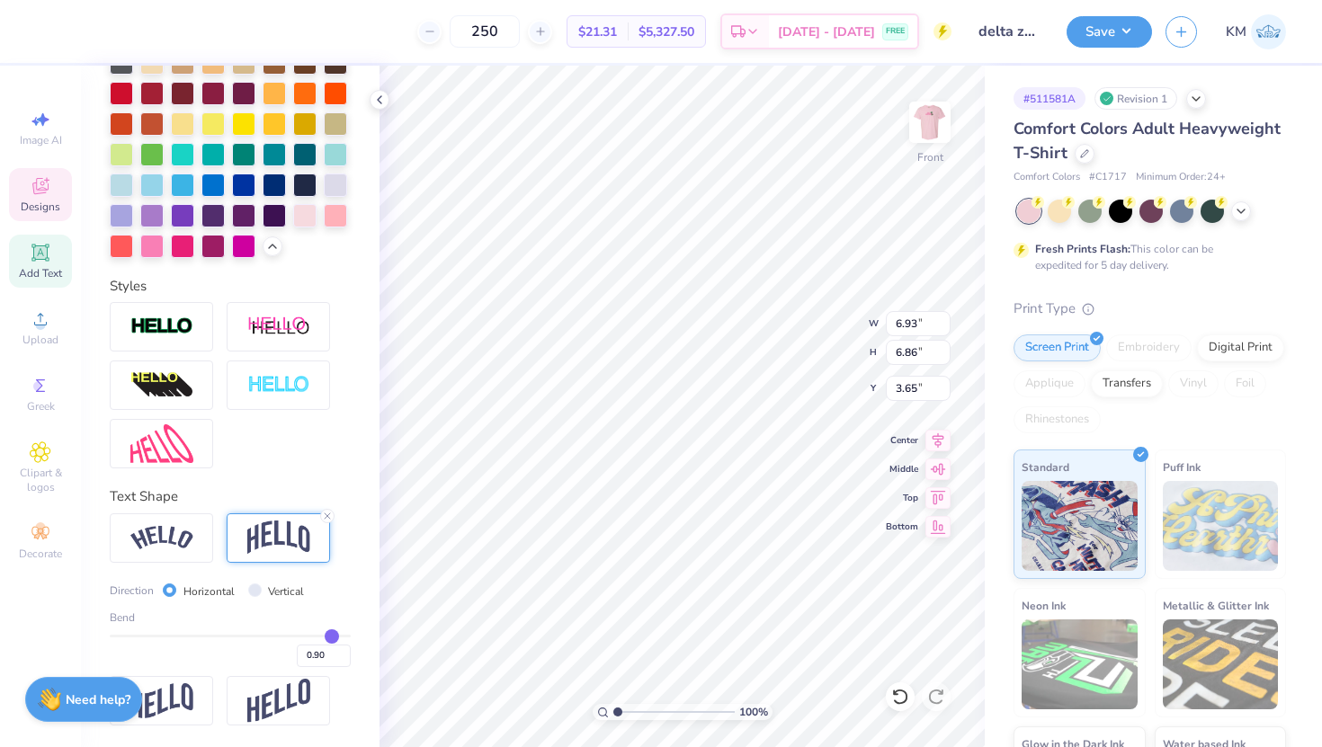
type input "0.89"
type input "0.86"
type input "0.84"
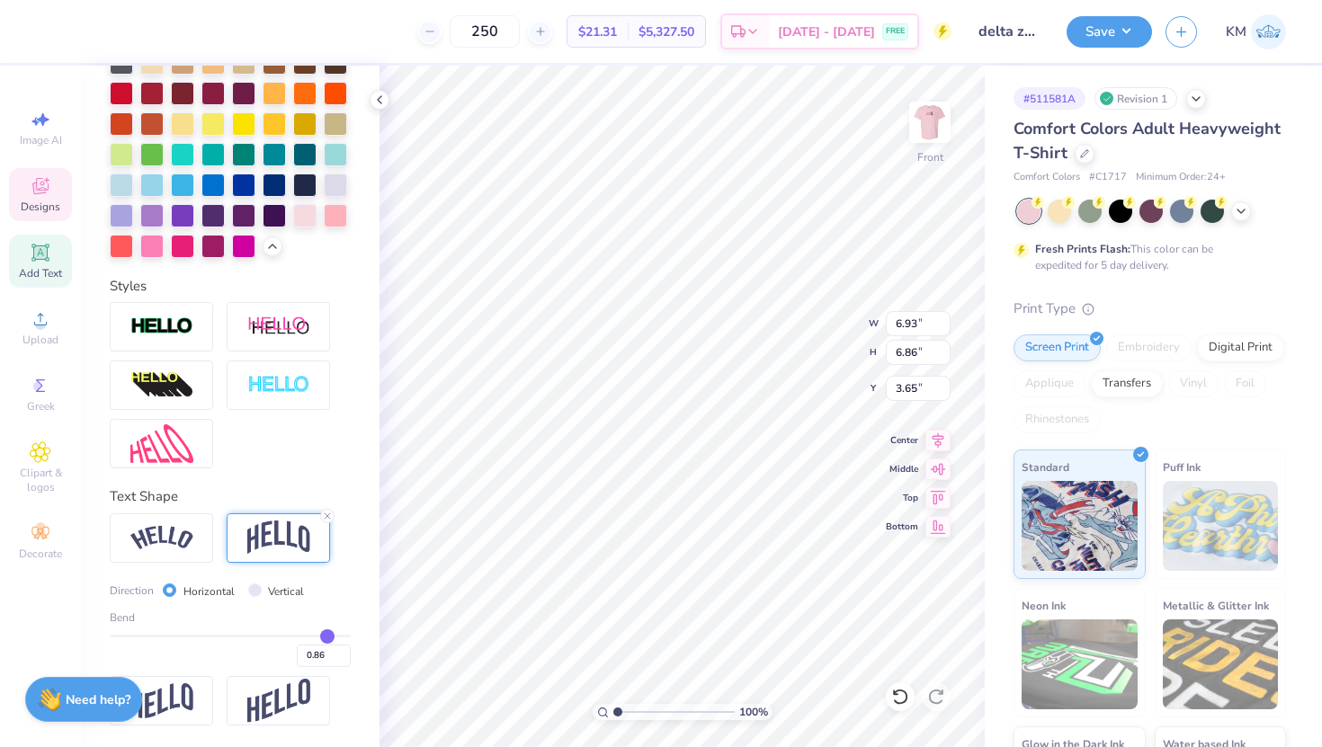
type input "0.84"
type input "0.81"
type input "0.79"
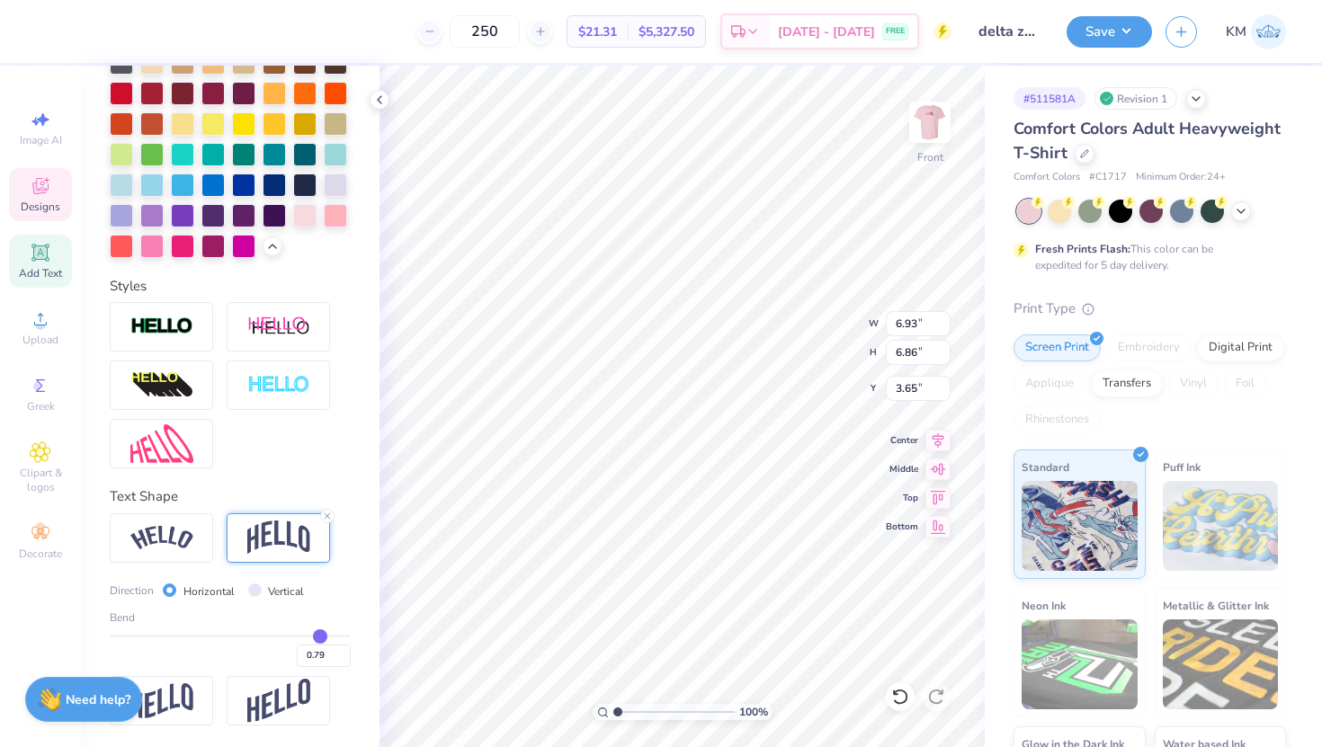
type input "0.78"
type input "0.76"
type input "0.75"
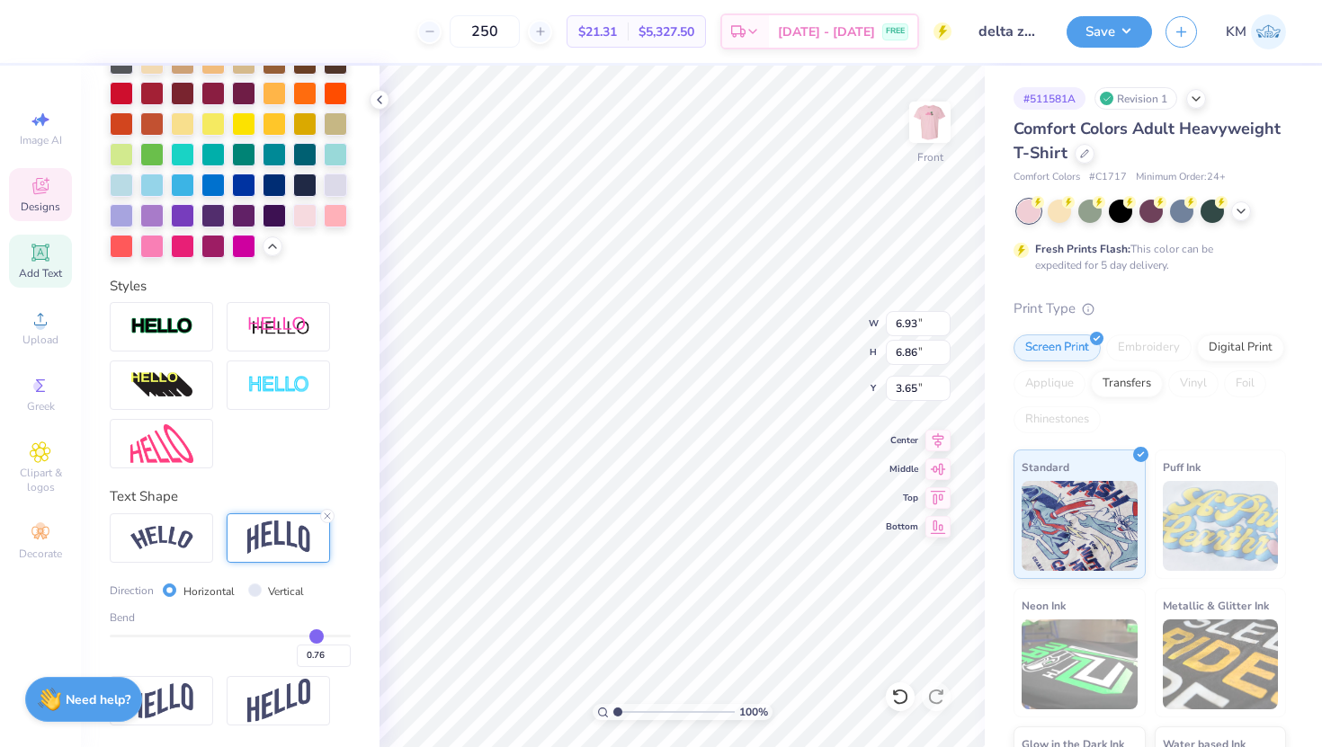
type input "0.75"
type input "0.74"
type input "0.73"
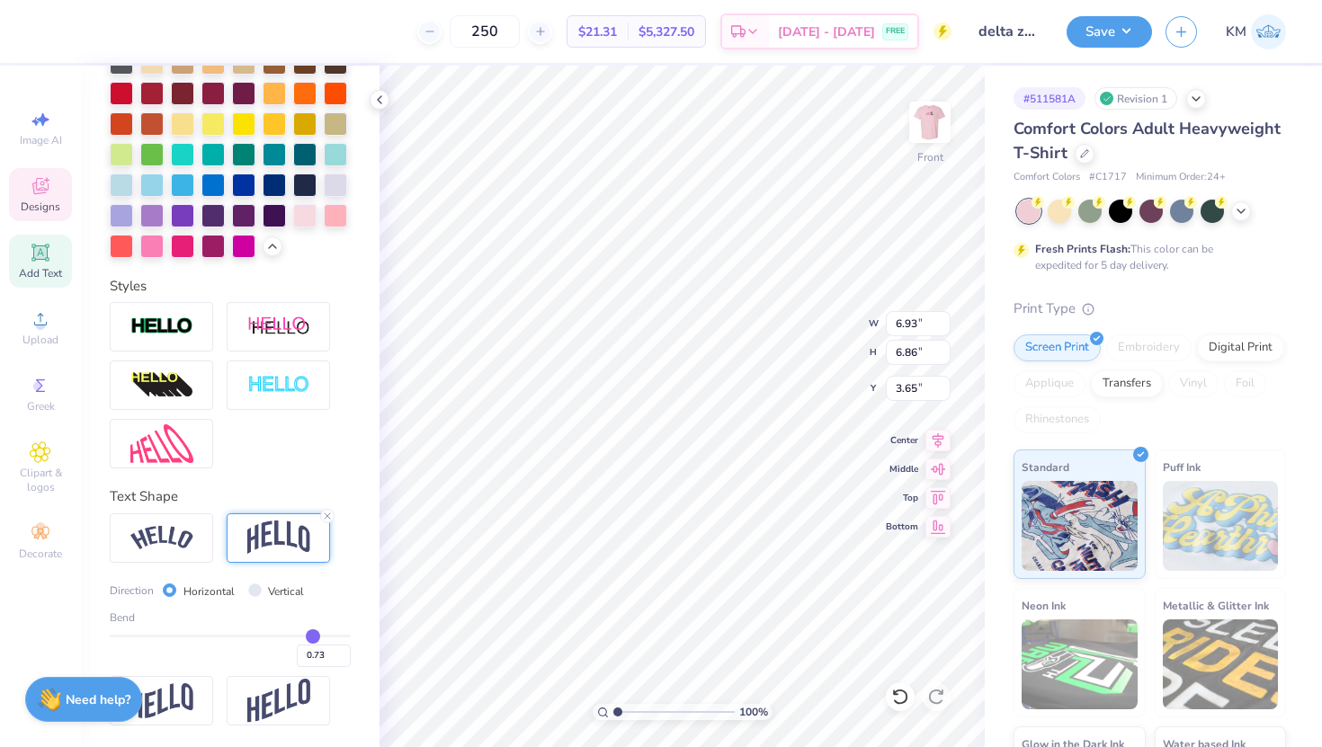
type input "0.72"
type input "0.71"
type input "0.69"
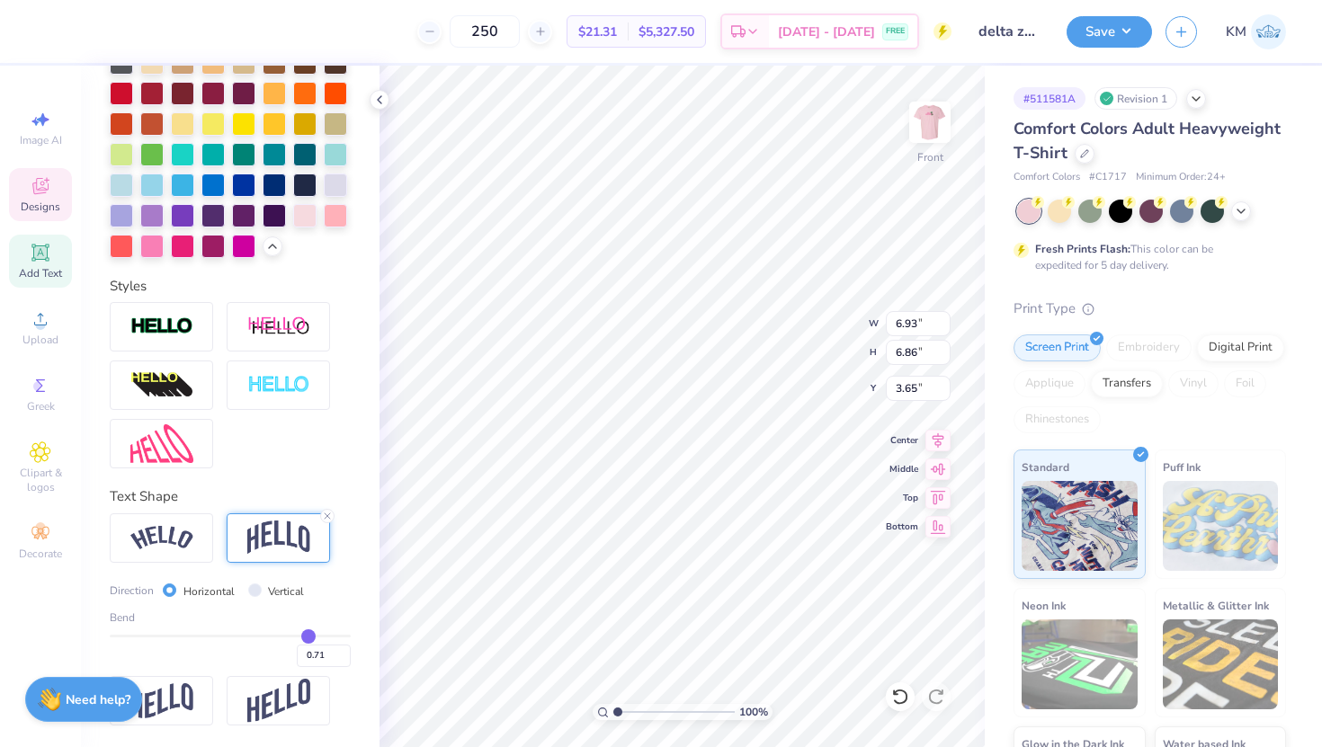
type input "0.69"
type input "0.67"
type input "0.65"
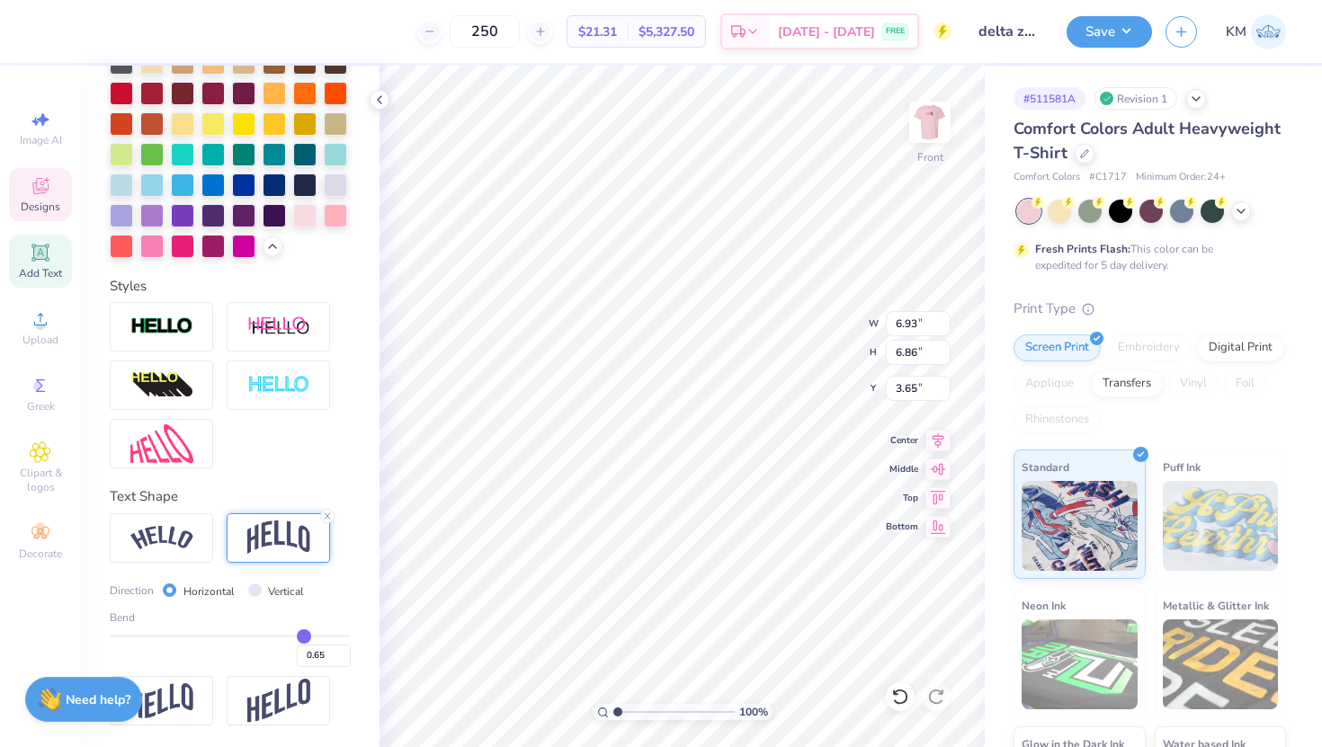
type input "0.63"
type input "0.6"
type input "0.60"
type input "0.56"
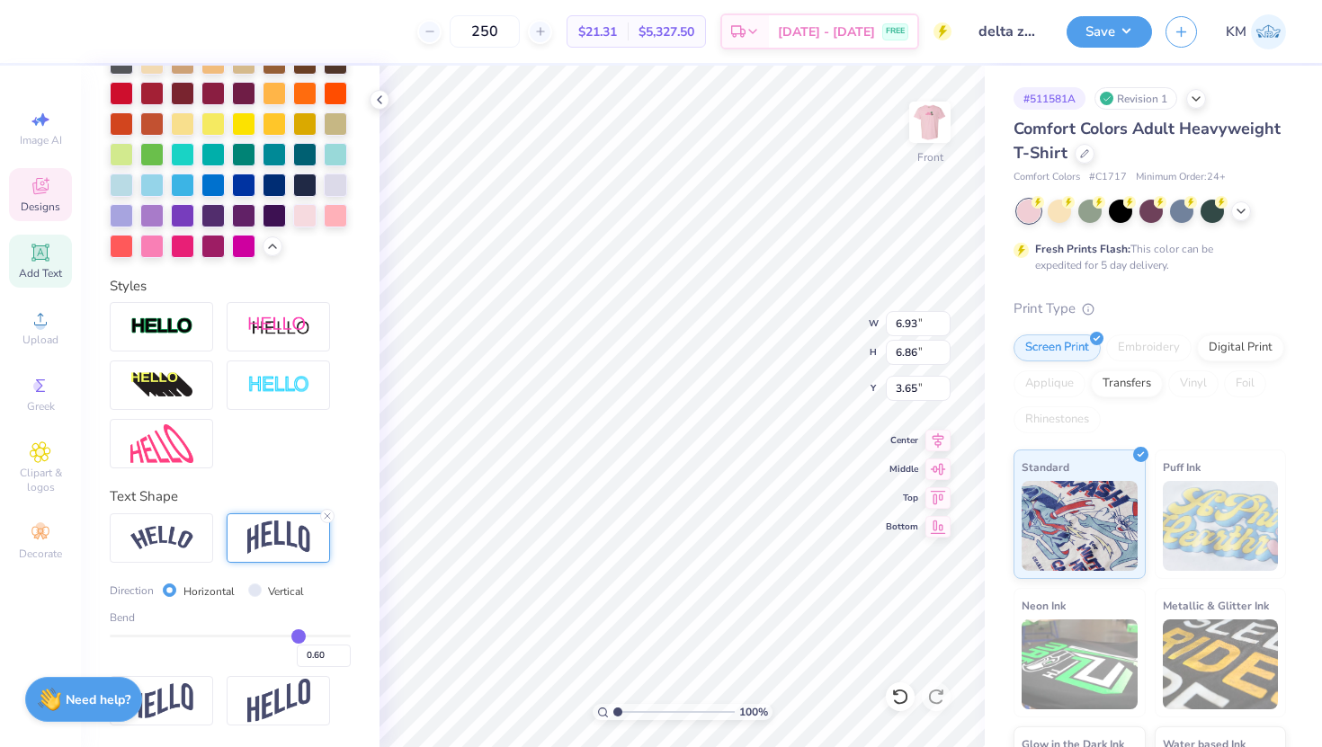
type input "0.56"
type input "0.53"
type input "0.48"
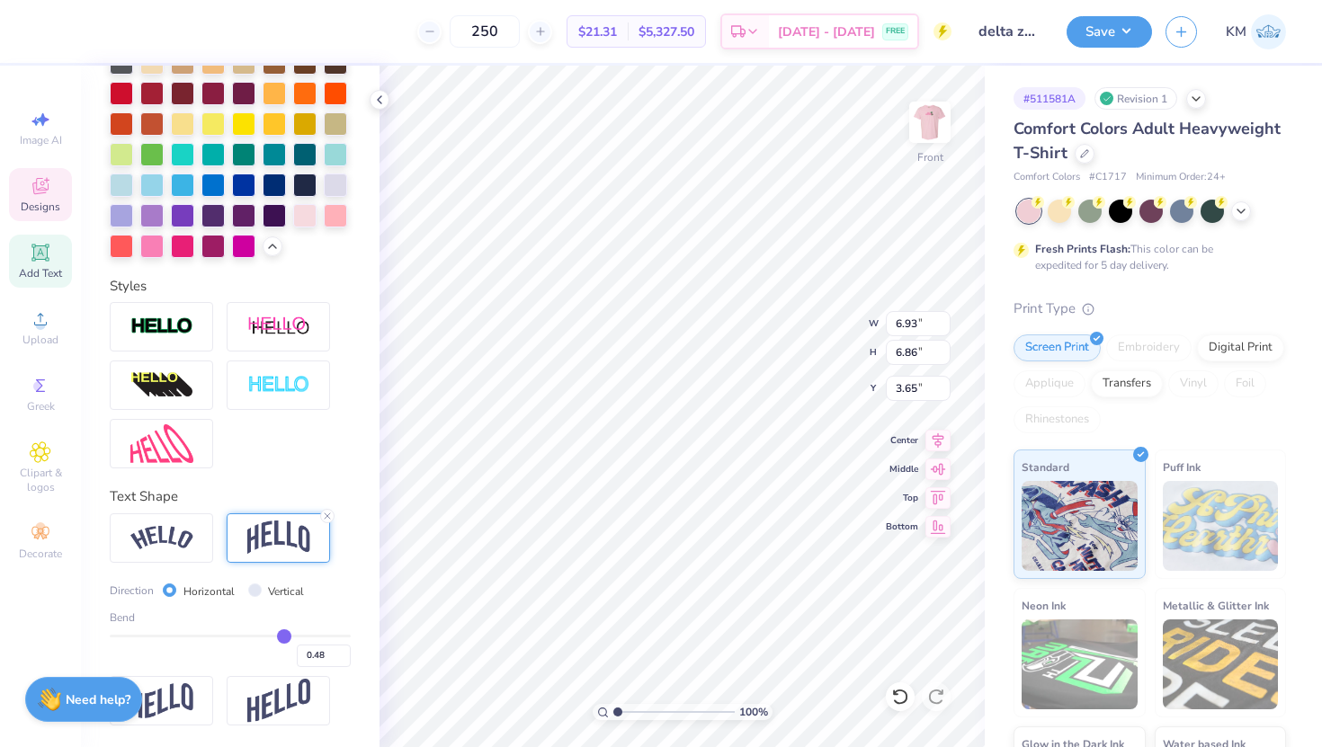
type input "0.44"
type input "0.39"
type input "0.34"
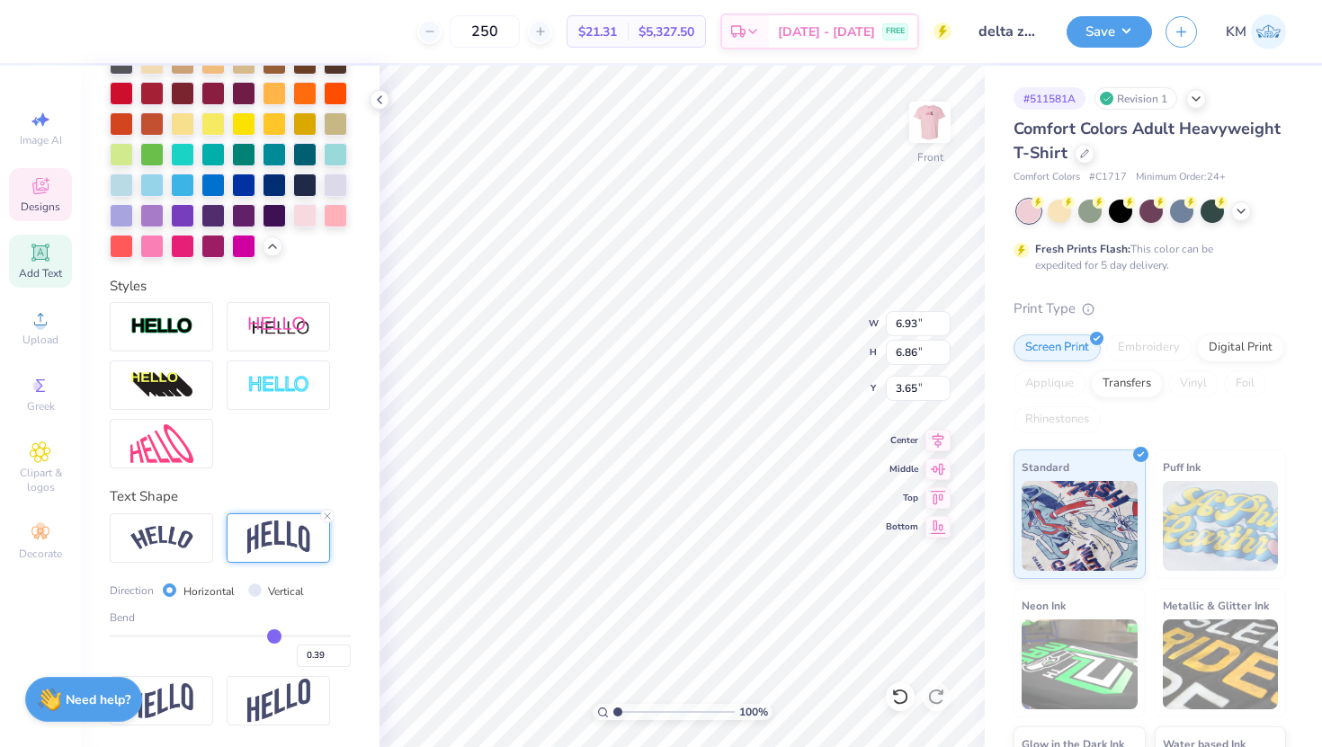
type input "0.34"
type input "0.31"
type input "0.29"
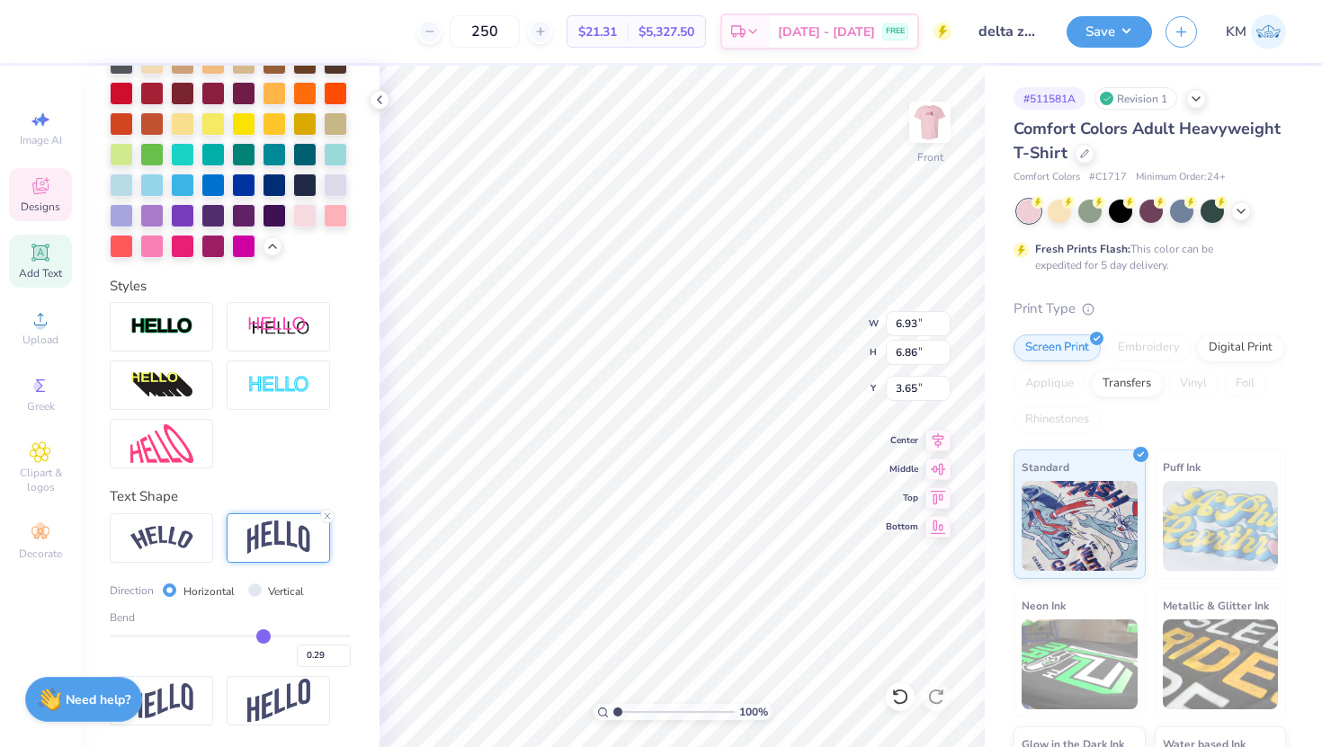
type input "0.27"
type input "0.26"
drag, startPoint x: 332, startPoint y: 637, endPoint x: 259, endPoint y: 637, distance: 72.9
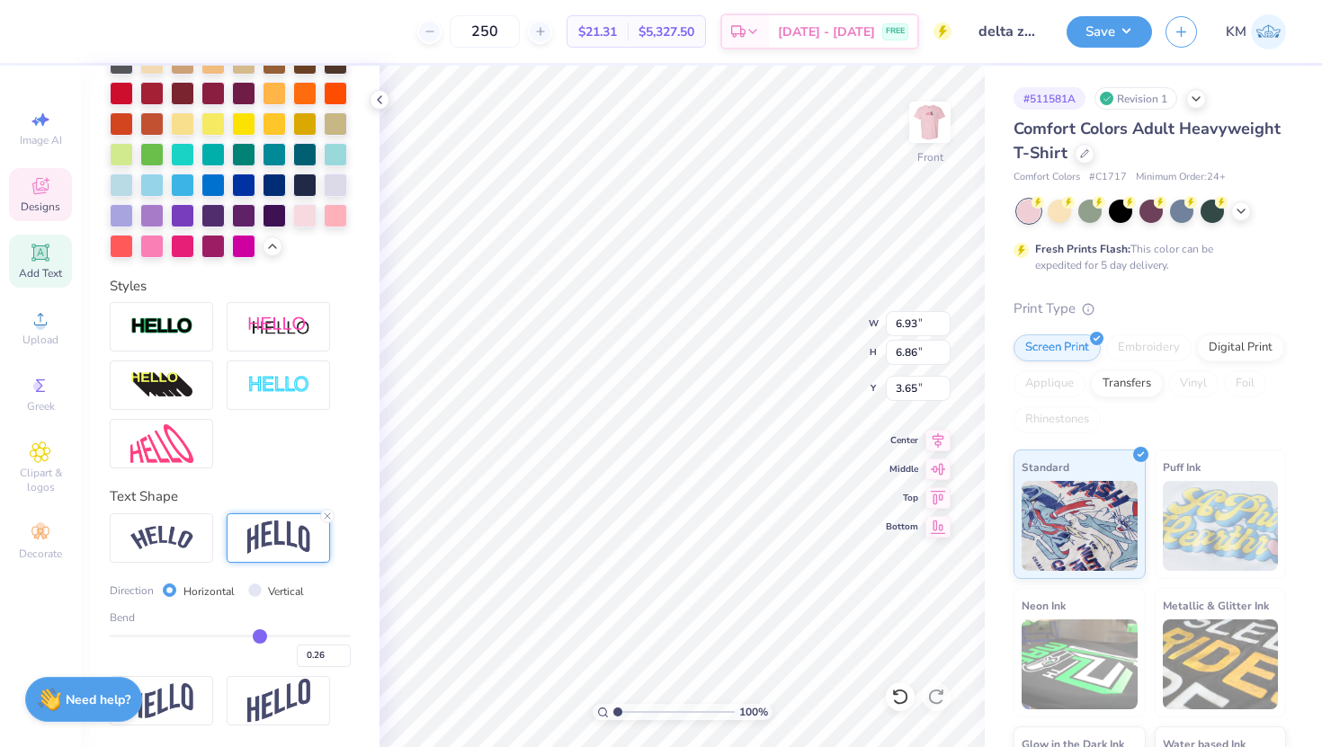
type input "0.26"
click at [259, 637] on input "range" at bounding box center [230, 636] width 241 height 3
type input "6.04"
type input "6.05"
type input "3.51"
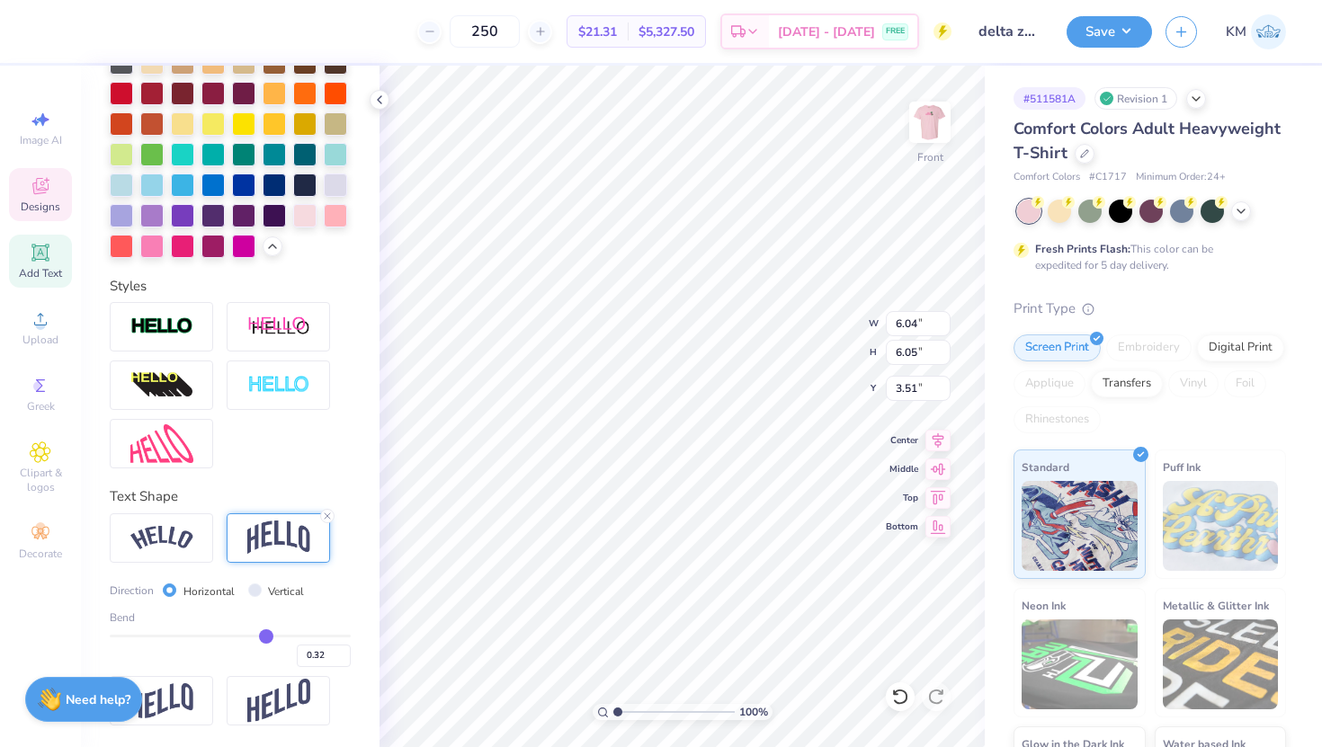
click at [265, 638] on input "range" at bounding box center [230, 636] width 241 height 3
drag, startPoint x: 265, startPoint y: 639, endPoint x: 281, endPoint y: 646, distance: 16.9
click at [281, 638] on input "range" at bounding box center [230, 636] width 241 height 3
click at [323, 518] on icon at bounding box center [327, 516] width 11 height 11
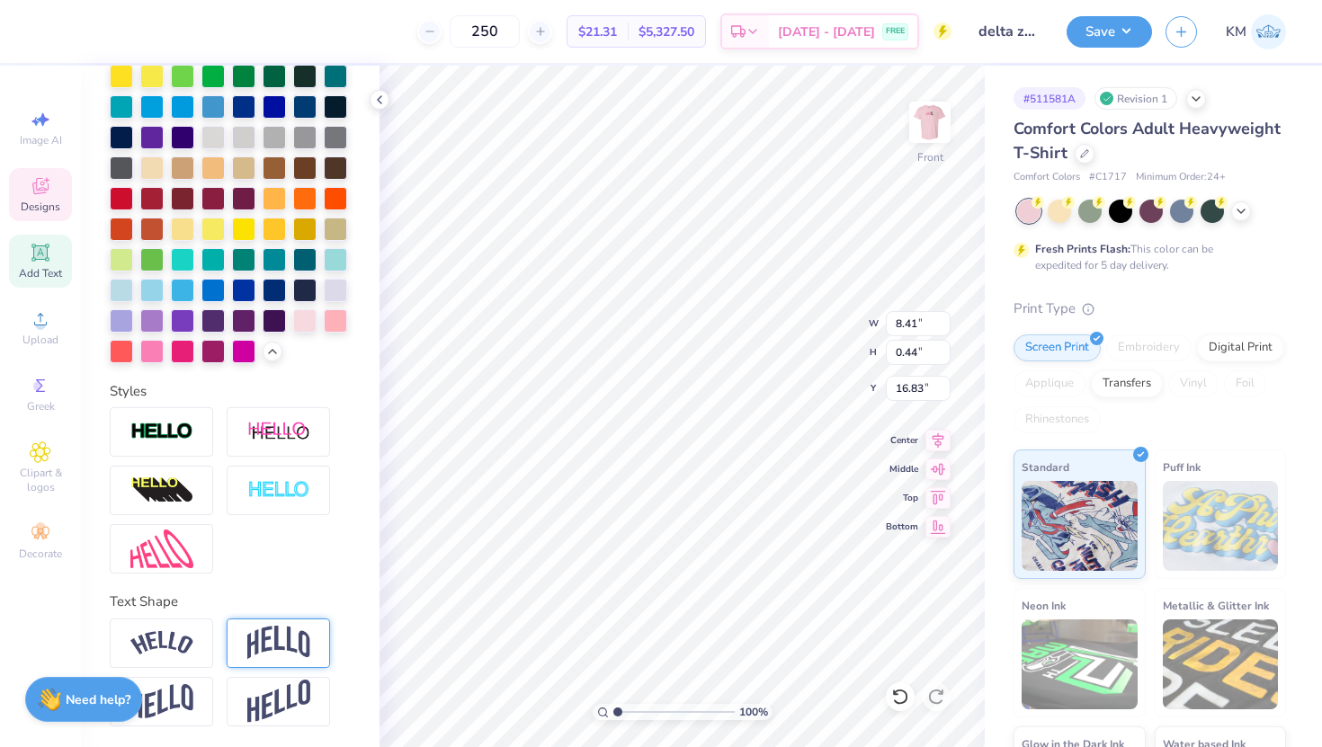
scroll to position [1, 0]
click at [627, 711] on input "range" at bounding box center [673, 712] width 121 height 16
drag, startPoint x: 628, startPoint y: 713, endPoint x: 614, endPoint y: 712, distance: 13.5
click at [614, 712] on input "range" at bounding box center [673, 712] width 121 height 16
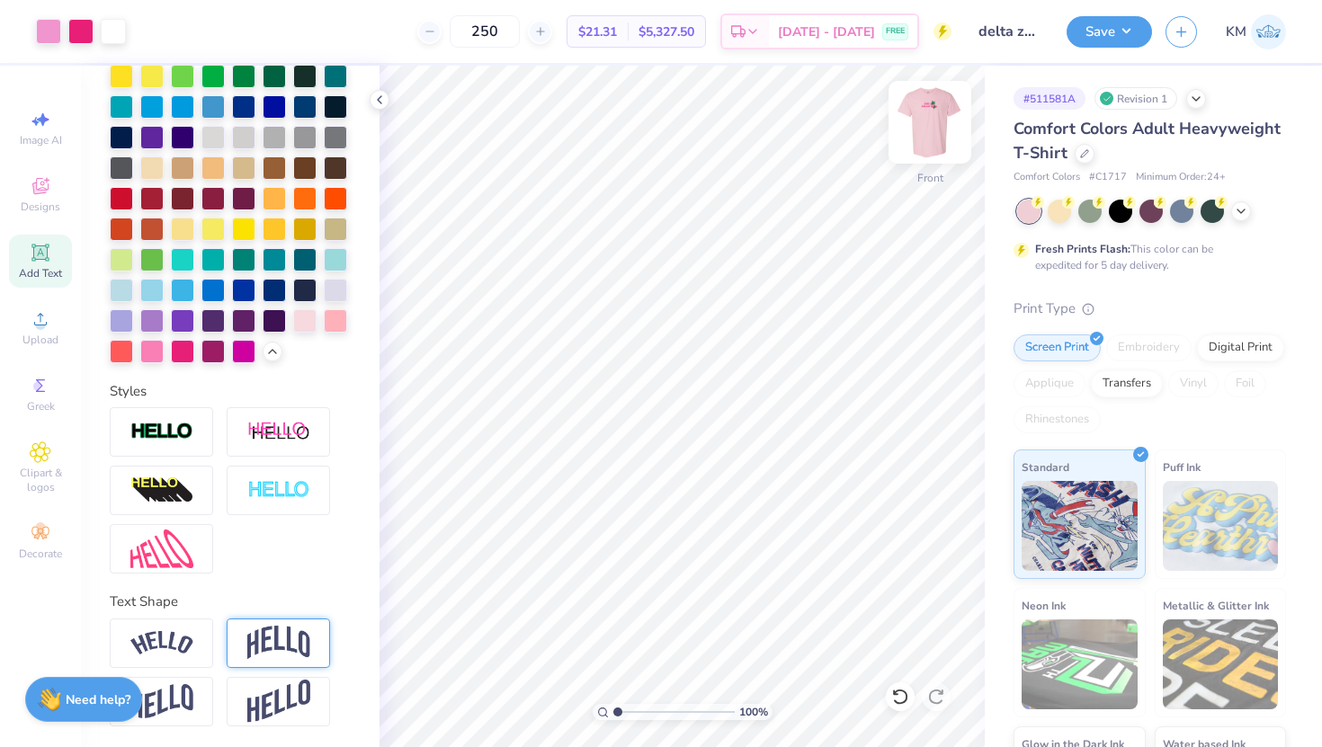
click at [929, 107] on img at bounding box center [930, 122] width 72 height 72
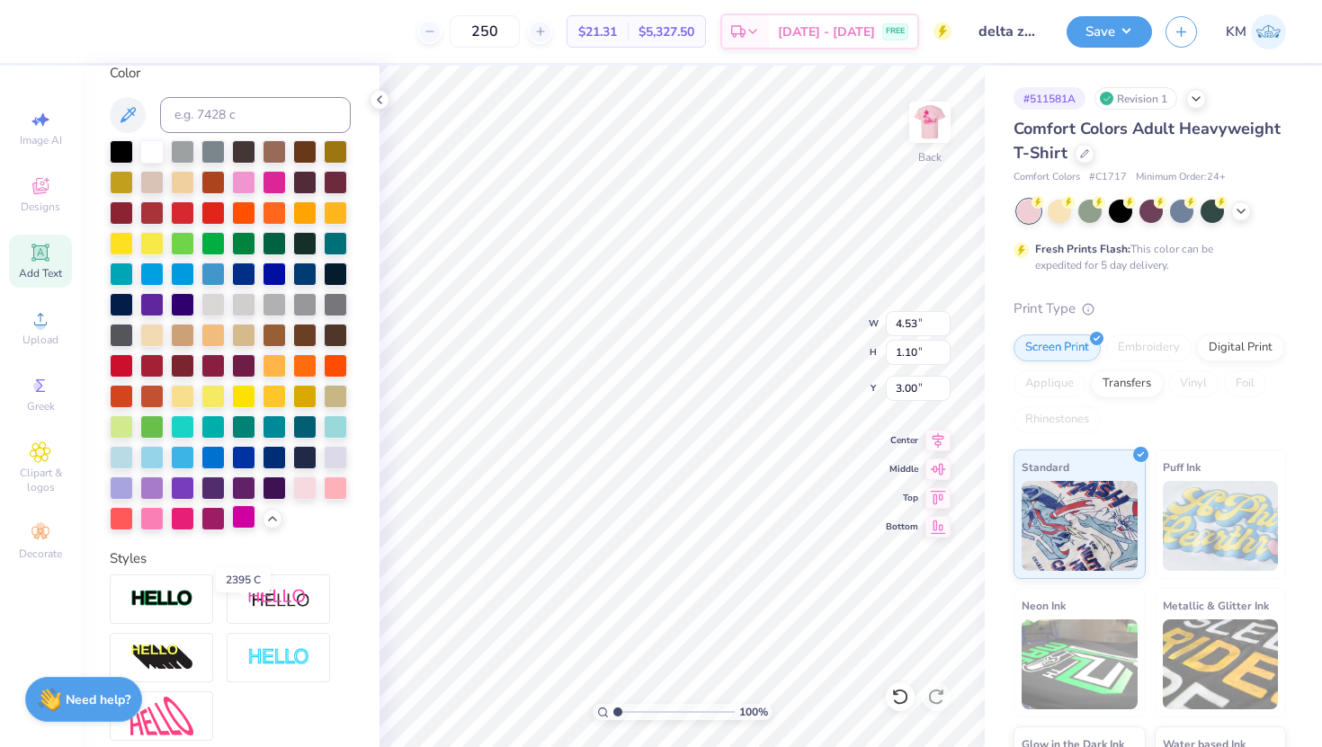
scroll to position [216, 0]
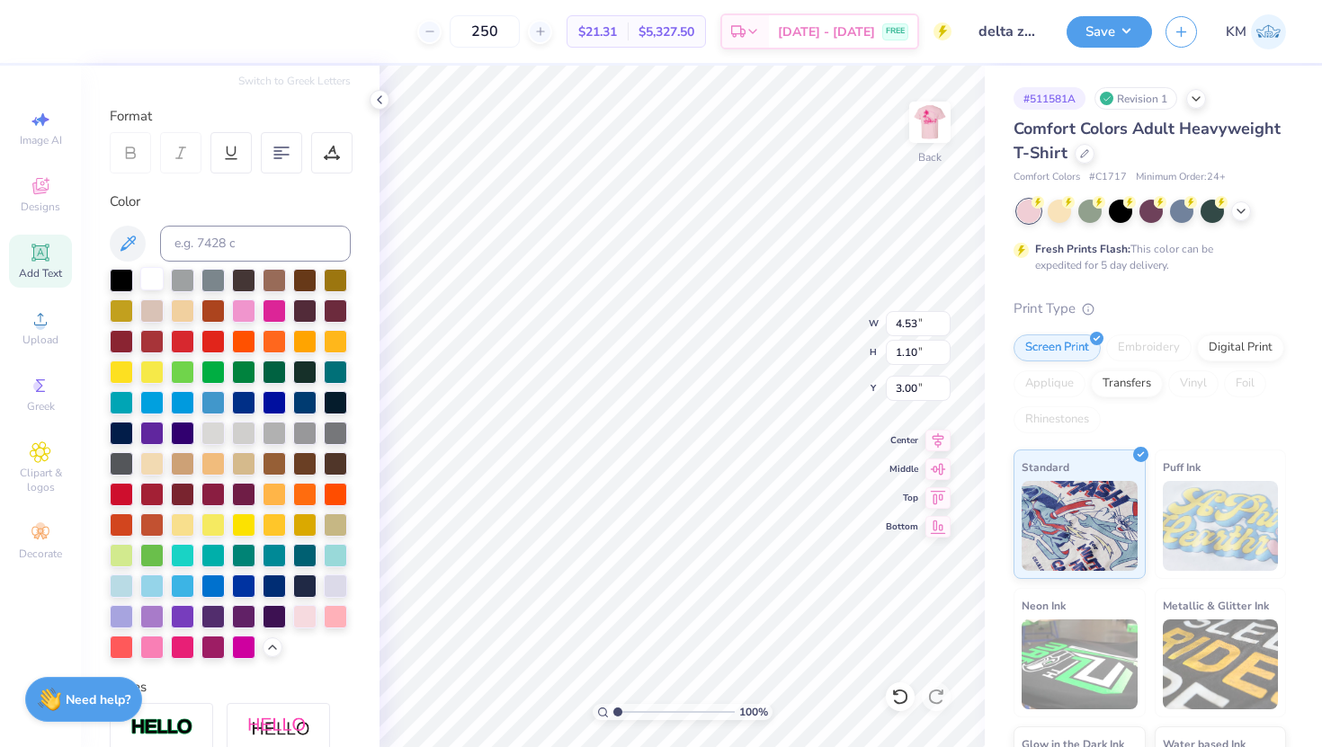
click at [152, 273] on div at bounding box center [151, 278] width 23 height 23
click at [149, 290] on div at bounding box center [151, 278] width 23 height 23
click at [926, 130] on img at bounding box center [930, 122] width 72 height 72
drag, startPoint x: 622, startPoint y: 712, endPoint x: 639, endPoint y: 712, distance: 16.2
click at [639, 712] on input "range" at bounding box center [673, 712] width 121 height 16
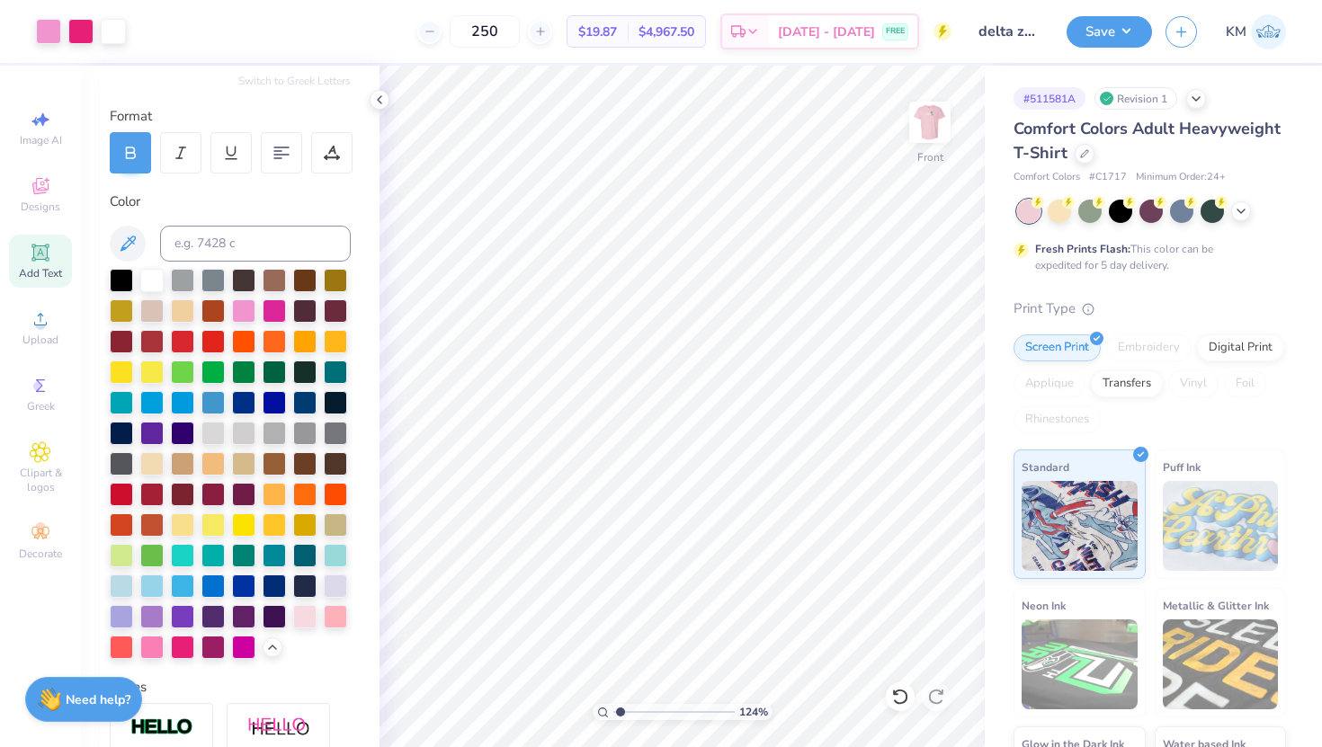
drag, startPoint x: 639, startPoint y: 709, endPoint x: 620, endPoint y: 705, distance: 19.2
click at [620, 705] on input "range" at bounding box center [673, 712] width 121 height 16
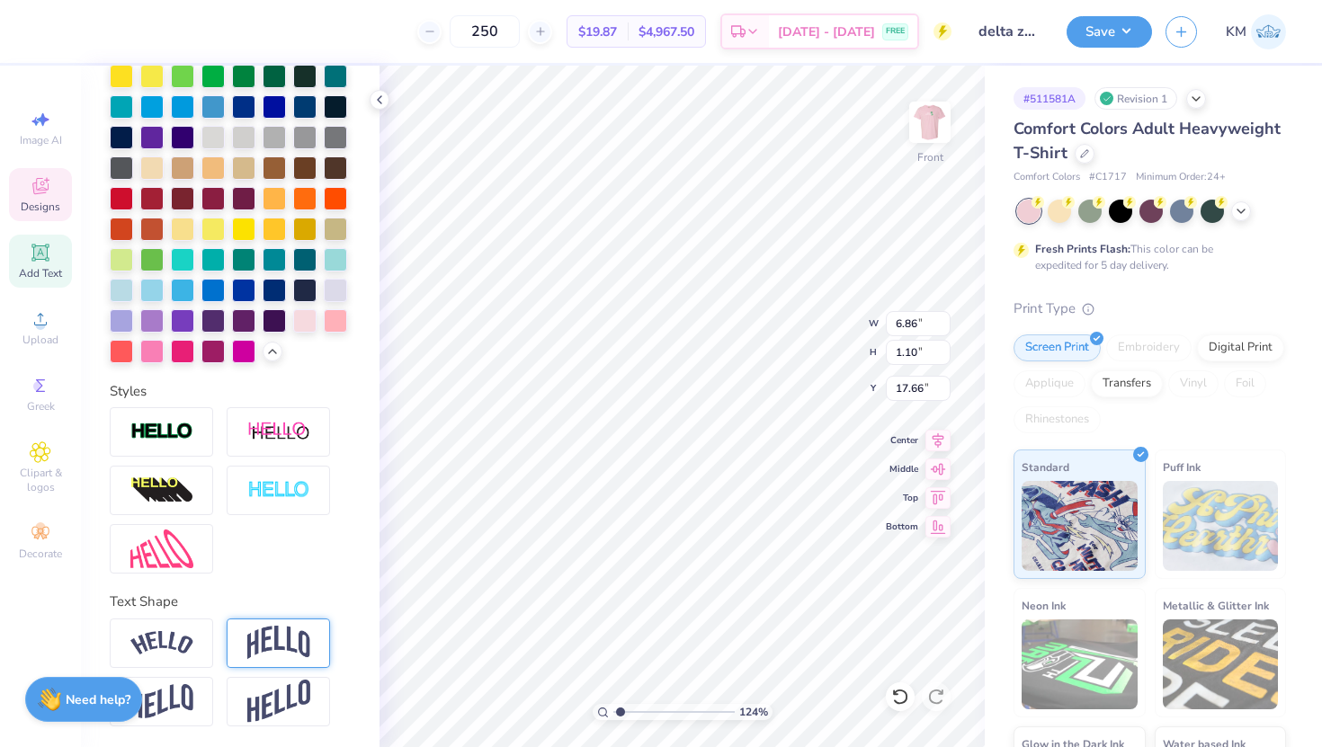
click at [283, 622] on div at bounding box center [278, 643] width 103 height 49
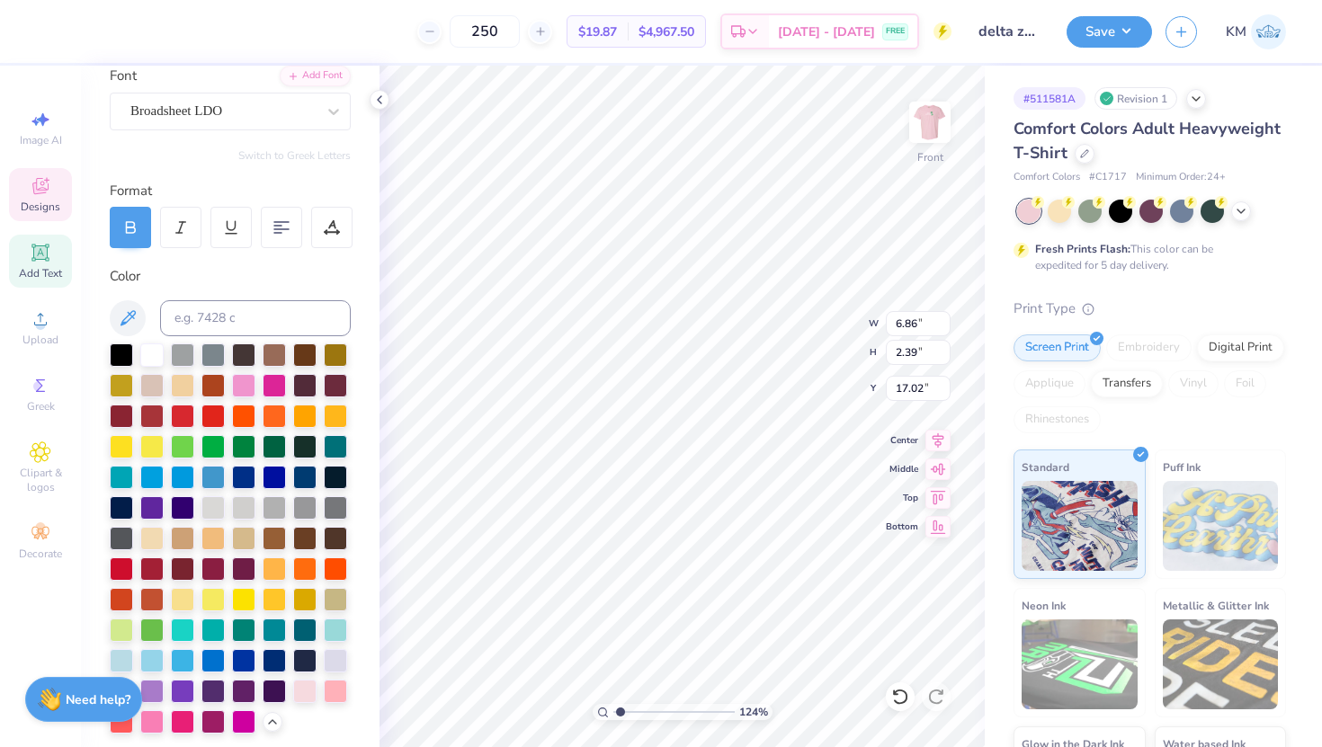
scroll to position [0, 0]
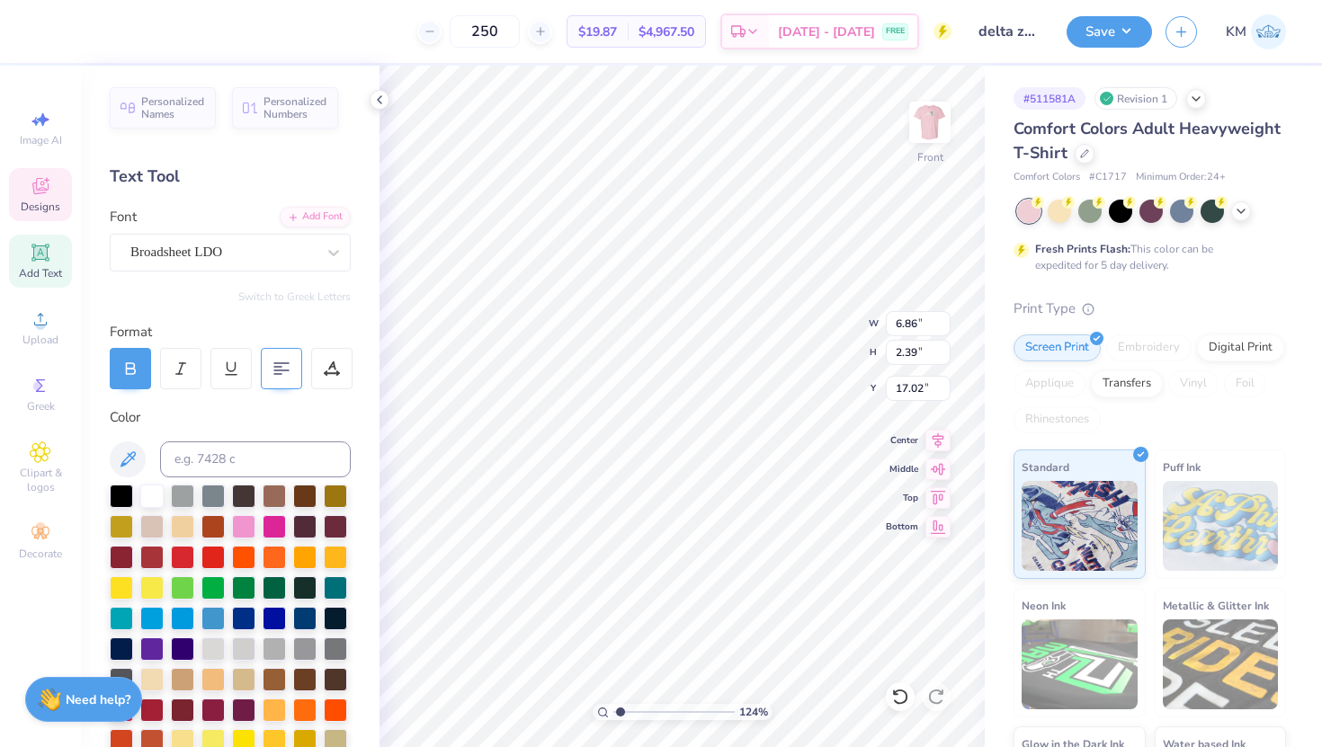
click at [282, 355] on div at bounding box center [281, 368] width 41 height 41
click at [180, 368] on line at bounding box center [181, 368] width 4 height 11
click at [190, 359] on div at bounding box center [180, 368] width 41 height 41
drag, startPoint x: 621, startPoint y: 712, endPoint x: 571, endPoint y: 696, distance: 52.1
click at [613, 704] on input "range" at bounding box center [673, 712] width 121 height 16
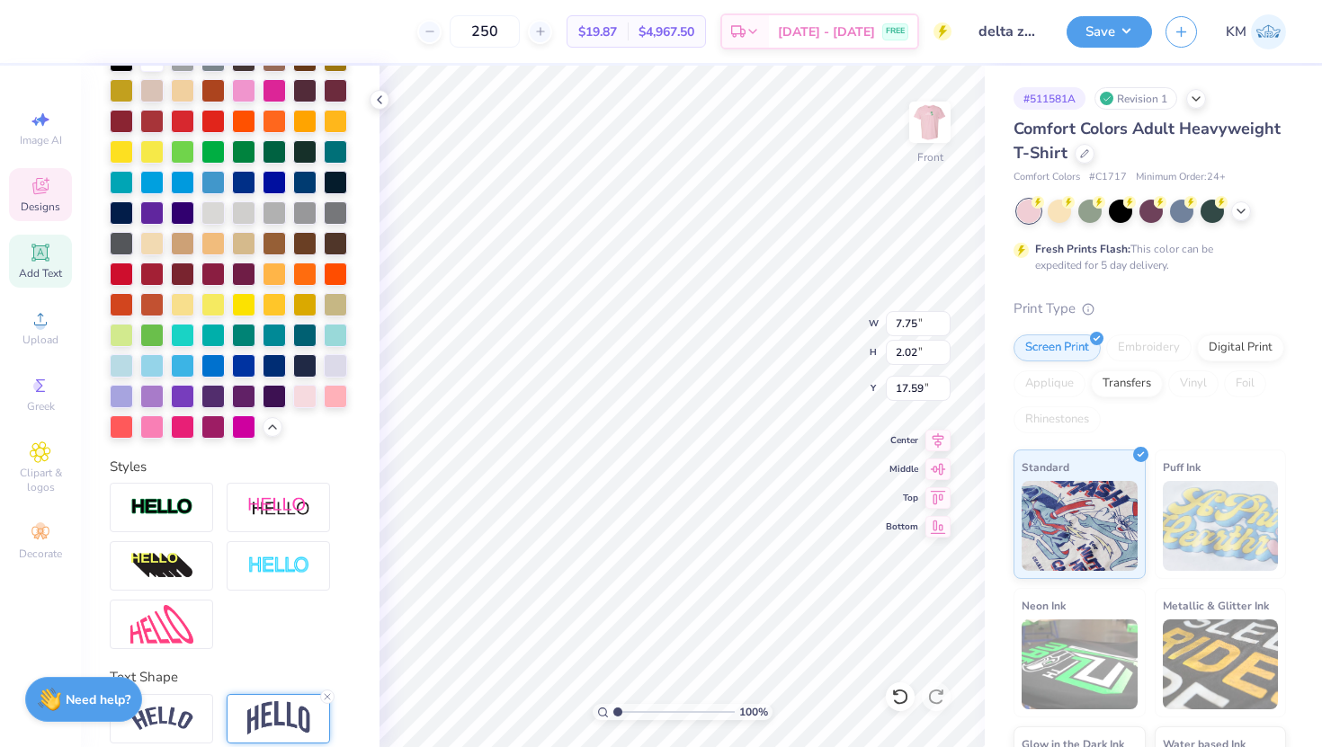
scroll to position [617, 0]
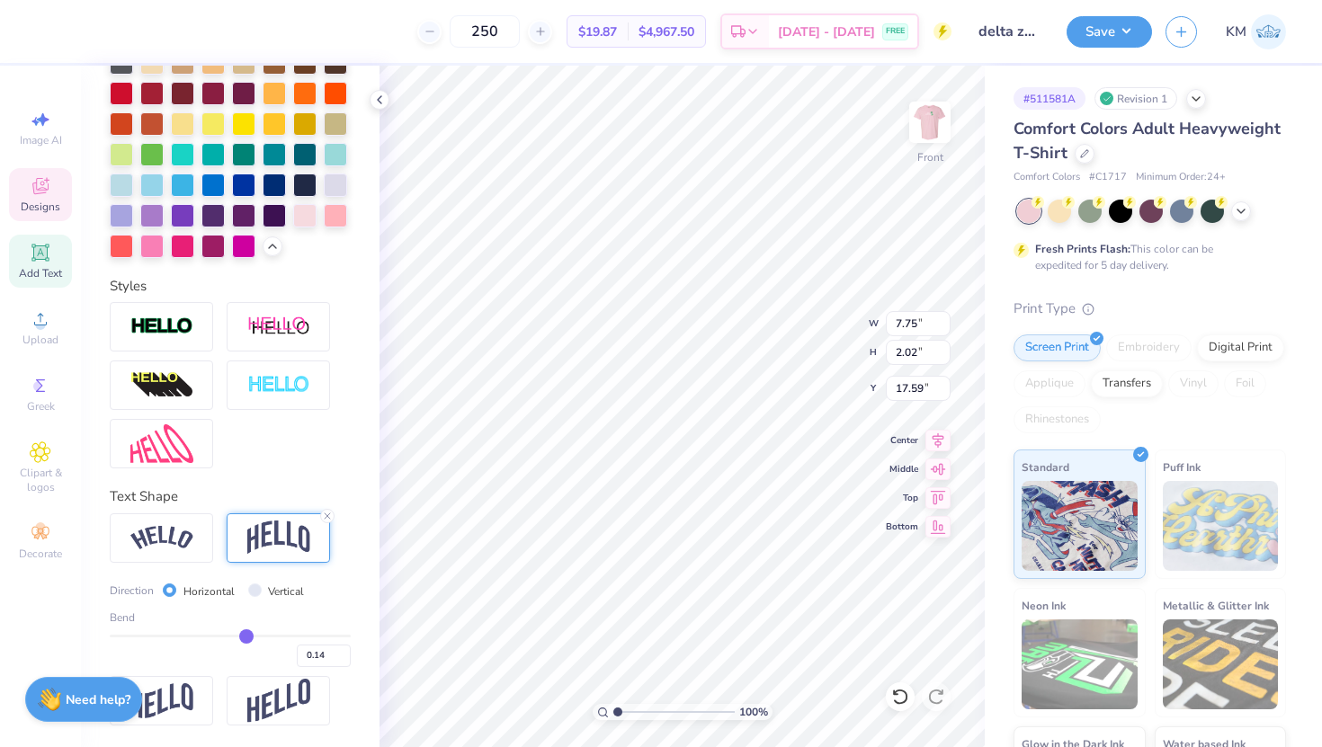
drag, startPoint x: 287, startPoint y: 632, endPoint x: 247, endPoint y: 635, distance: 39.7
click at [246, 635] on input "range" at bounding box center [230, 636] width 241 height 3
drag, startPoint x: 247, startPoint y: 636, endPoint x: 226, endPoint y: 631, distance: 22.1
click at [226, 635] on input "range" at bounding box center [230, 636] width 241 height 3
click at [327, 517] on icon at bounding box center [327, 516] width 11 height 11
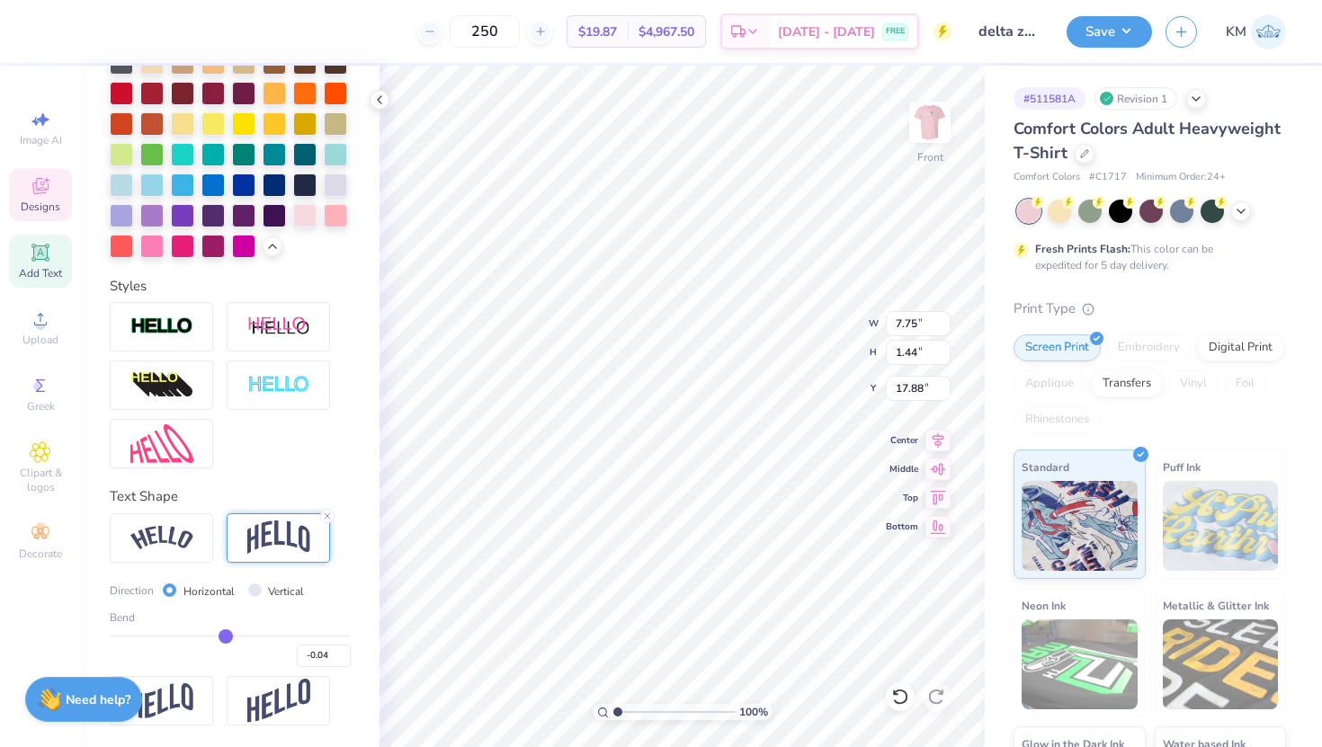
click at [327, 469] on div at bounding box center [230, 385] width 241 height 166
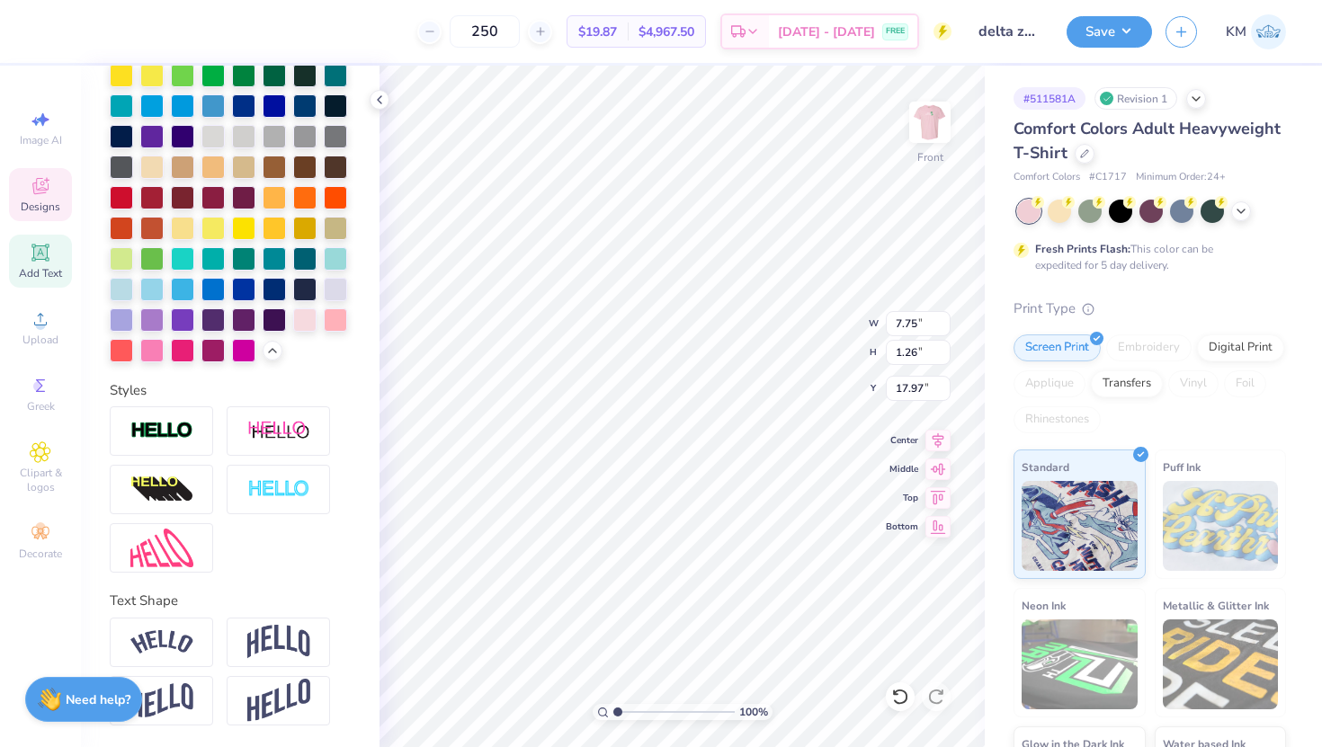
scroll to position [512, 0]
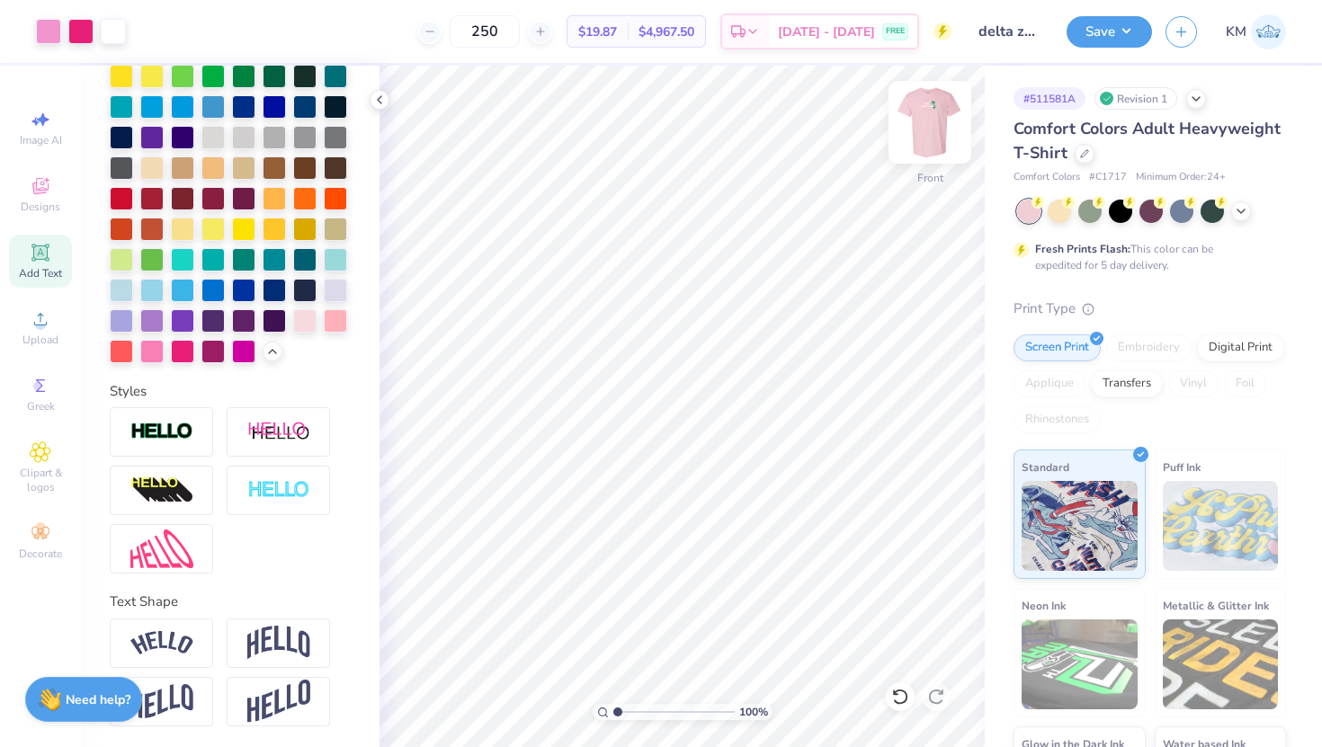
click at [936, 124] on img at bounding box center [930, 122] width 72 height 72
click at [932, 130] on img at bounding box center [930, 122] width 72 height 72
click at [932, 122] on img at bounding box center [930, 122] width 72 height 72
drag, startPoint x: 618, startPoint y: 710, endPoint x: 636, endPoint y: 711, distance: 18.1
click at [636, 711] on input "range" at bounding box center [673, 712] width 121 height 16
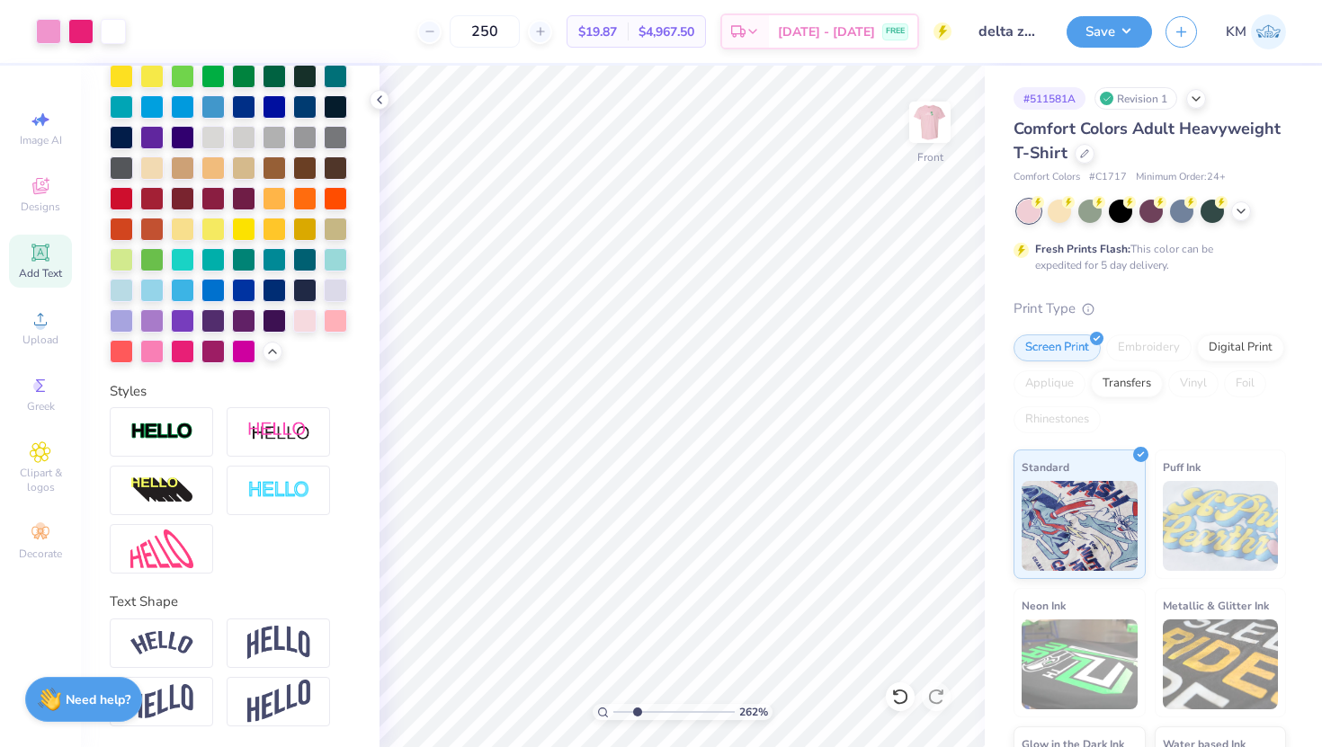
click at [637, 711] on input "range" at bounding box center [673, 712] width 121 height 16
drag, startPoint x: 637, startPoint y: 711, endPoint x: 588, endPoint y: 716, distance: 48.9
click at [613, 716] on input "range" at bounding box center [673, 712] width 121 height 16
click at [1126, 22] on button "Save" at bounding box center [1109, 28] width 85 height 31
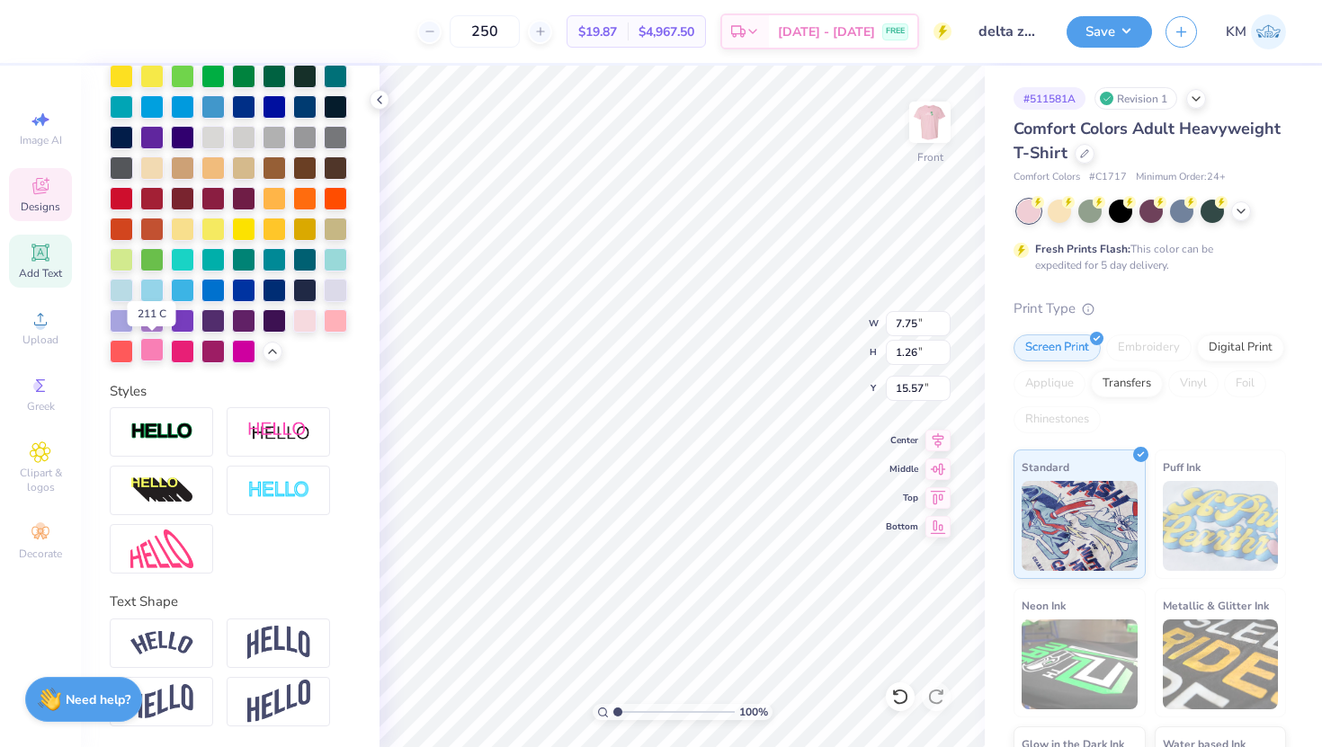
click at [147, 357] on div at bounding box center [151, 349] width 23 height 23
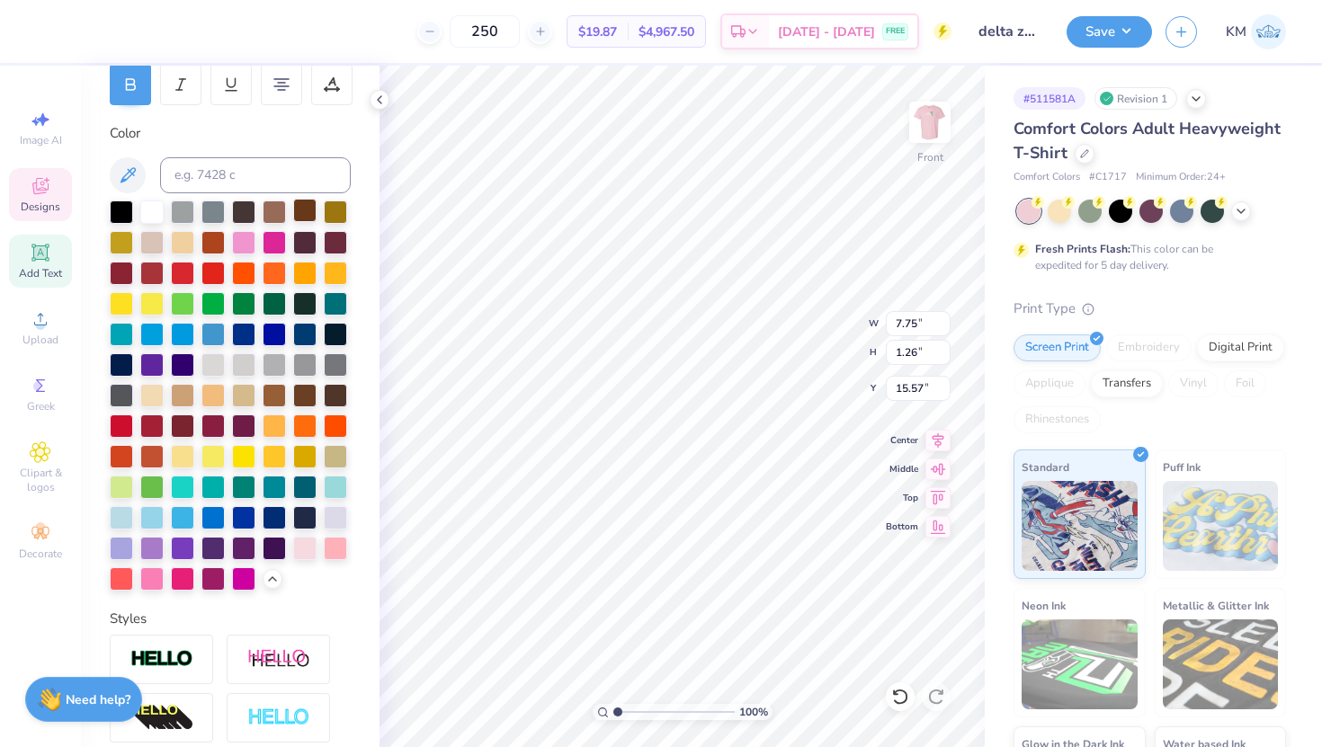
scroll to position [277, 0]
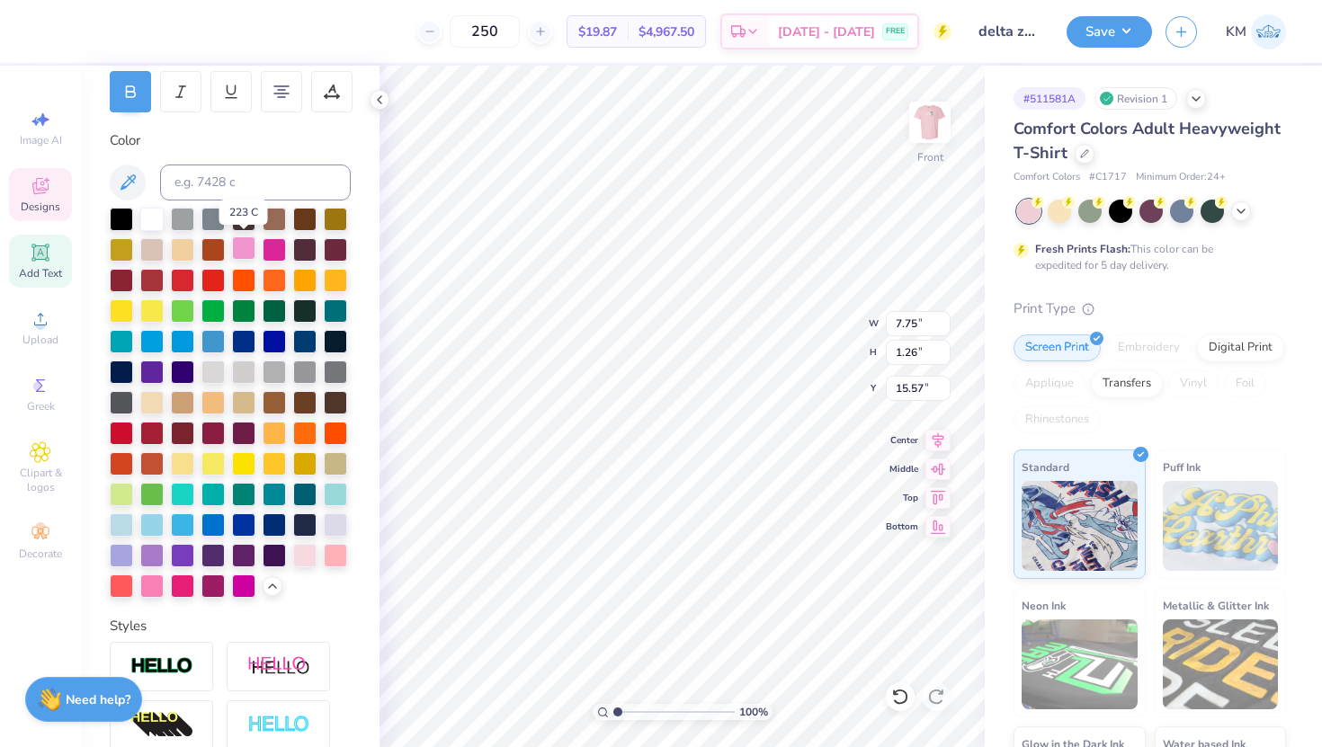
click at [241, 255] on div at bounding box center [243, 248] width 23 height 23
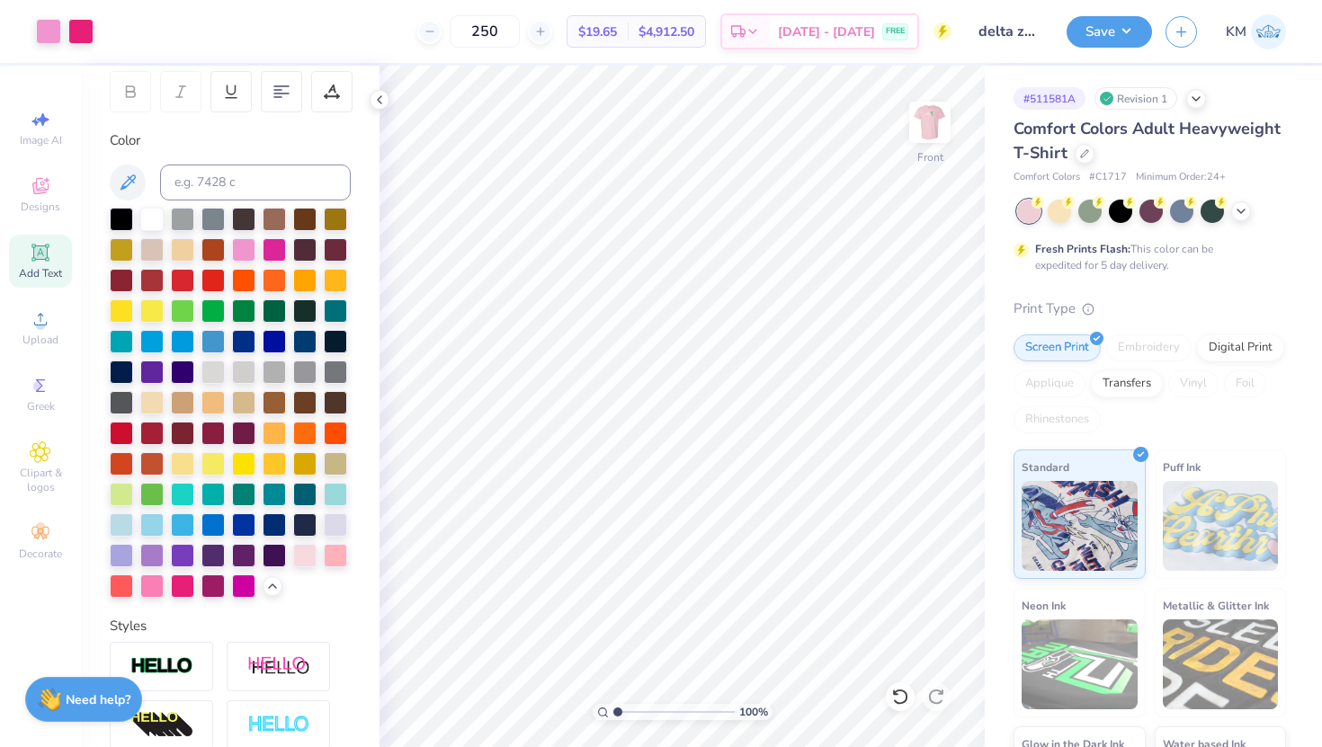
scroll to position [309, 0]
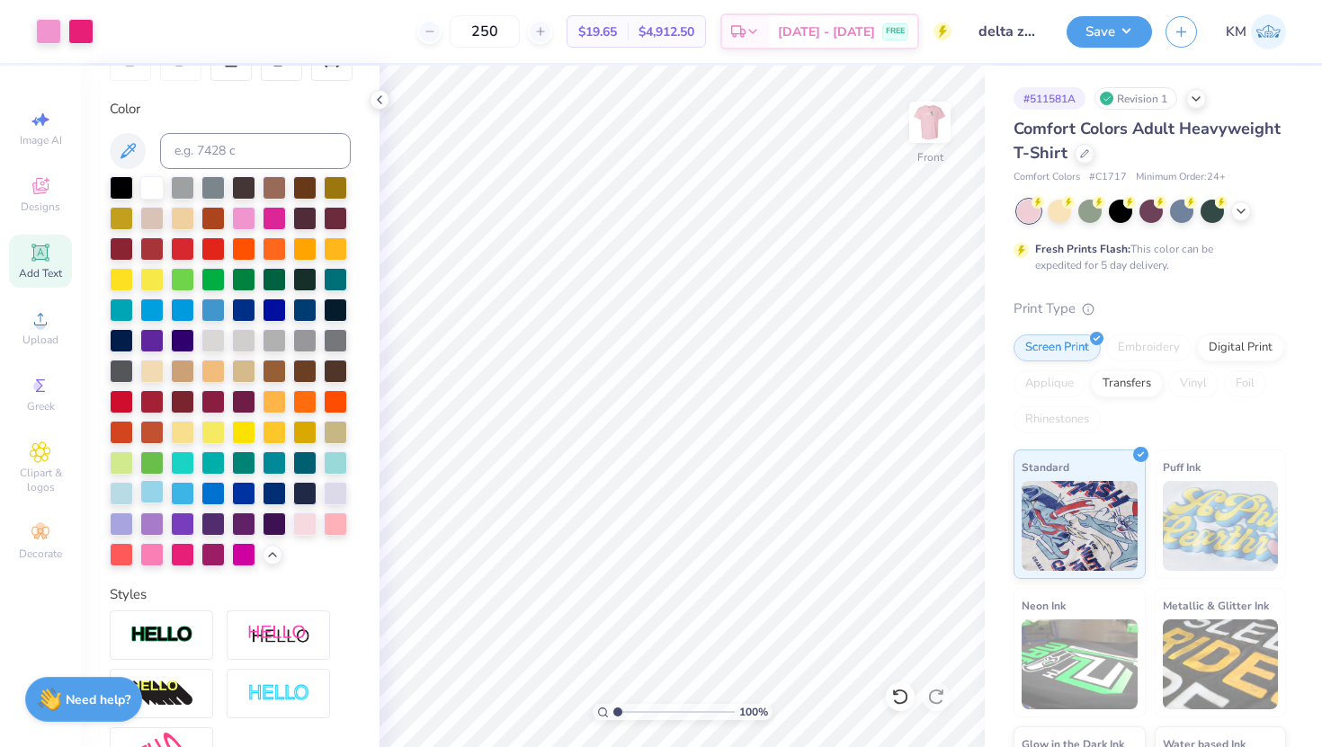
click at [157, 557] on div at bounding box center [151, 554] width 23 height 23
click at [152, 552] on div at bounding box center [151, 554] width 23 height 23
click at [153, 553] on div at bounding box center [151, 554] width 23 height 23
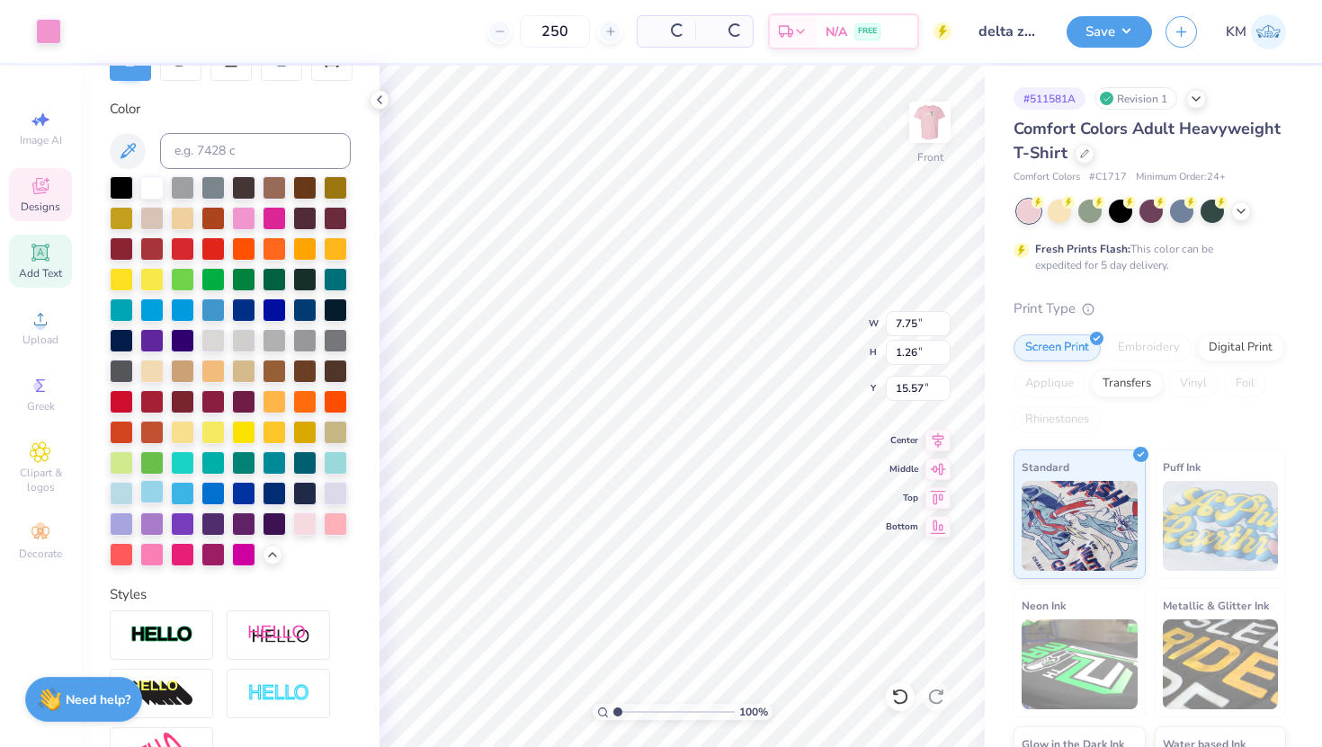
click at [155, 498] on div at bounding box center [151, 491] width 23 height 23
drag, startPoint x: 155, startPoint y: 498, endPoint x: 288, endPoint y: 573, distance: 152.6
click at [155, 498] on div at bounding box center [151, 491] width 23 height 23
click at [155, 200] on div at bounding box center [151, 187] width 23 height 23
click at [156, 200] on div at bounding box center [151, 187] width 23 height 23
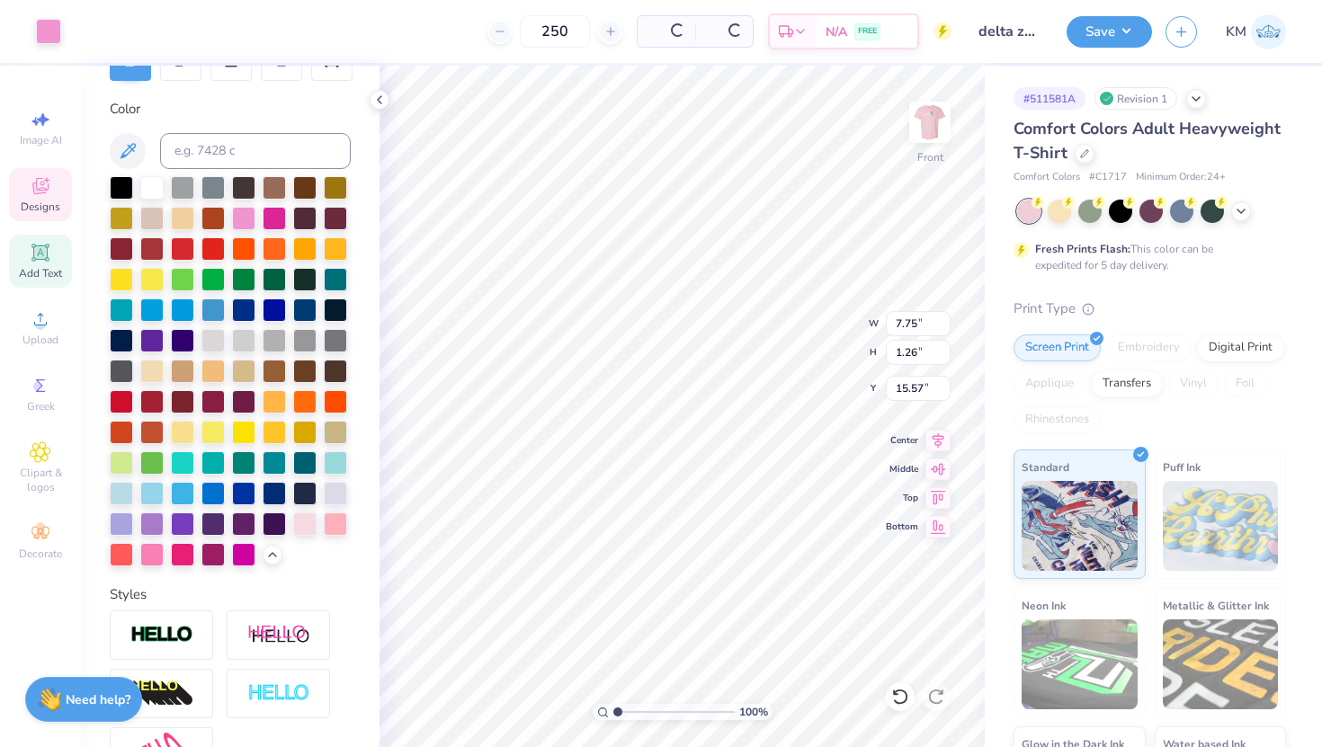
click at [156, 200] on div at bounding box center [151, 187] width 23 height 23
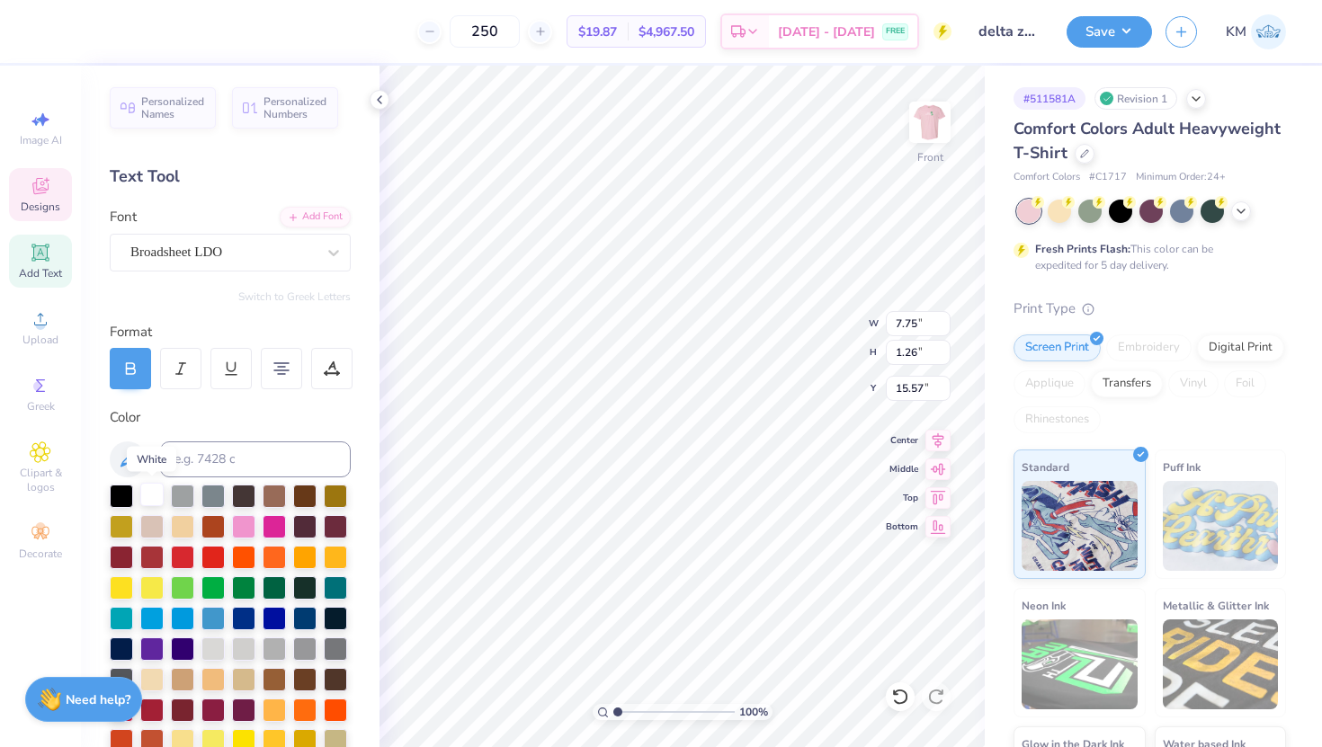
click at [151, 497] on div at bounding box center [151, 494] width 23 height 23
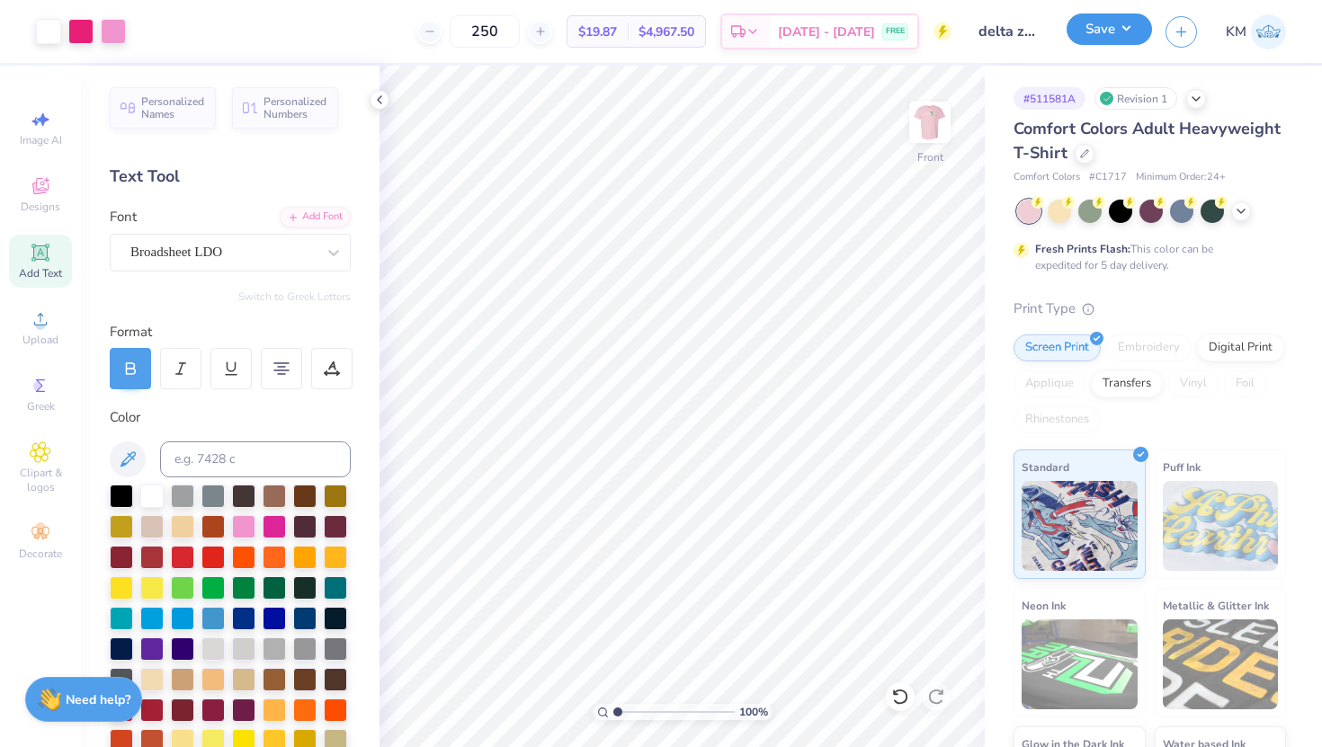
click at [1085, 30] on button "Save" at bounding box center [1109, 28] width 85 height 31
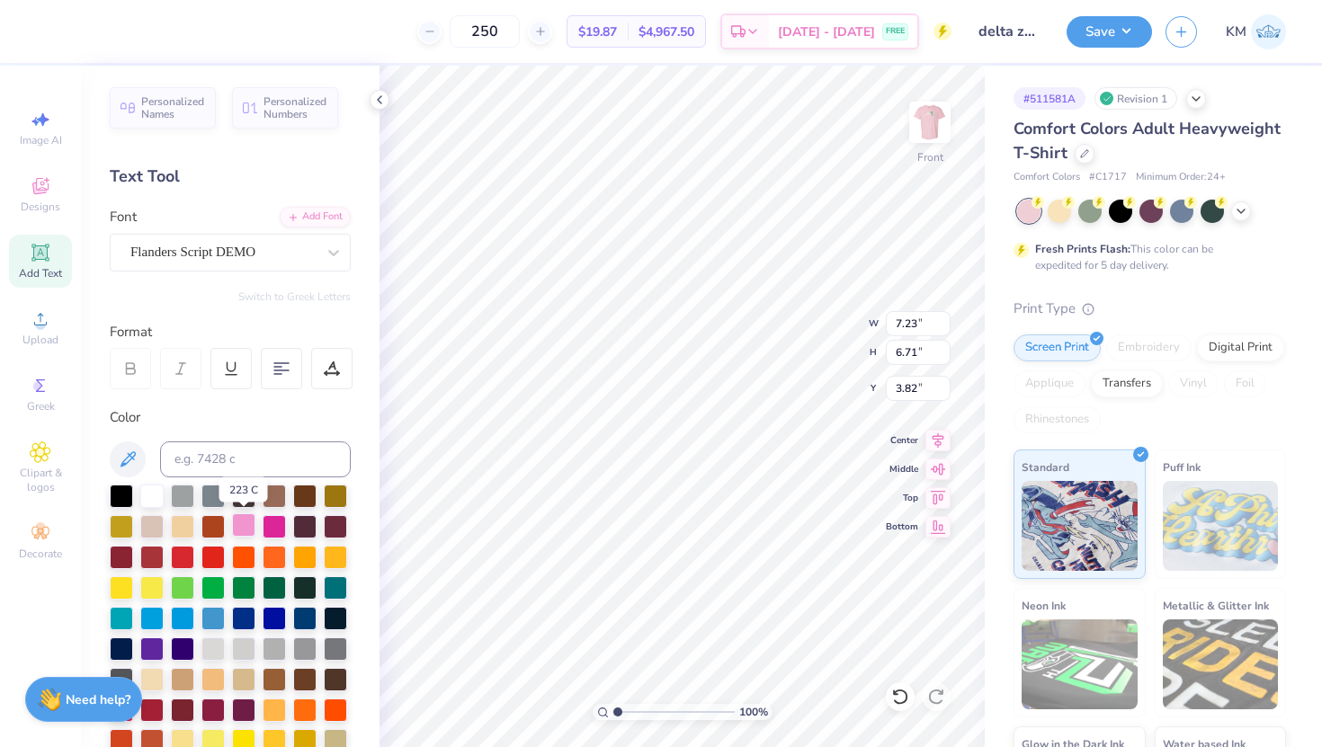
click at [242, 525] on div at bounding box center [243, 525] width 23 height 23
click at [1125, 22] on button "Save" at bounding box center [1109, 28] width 85 height 31
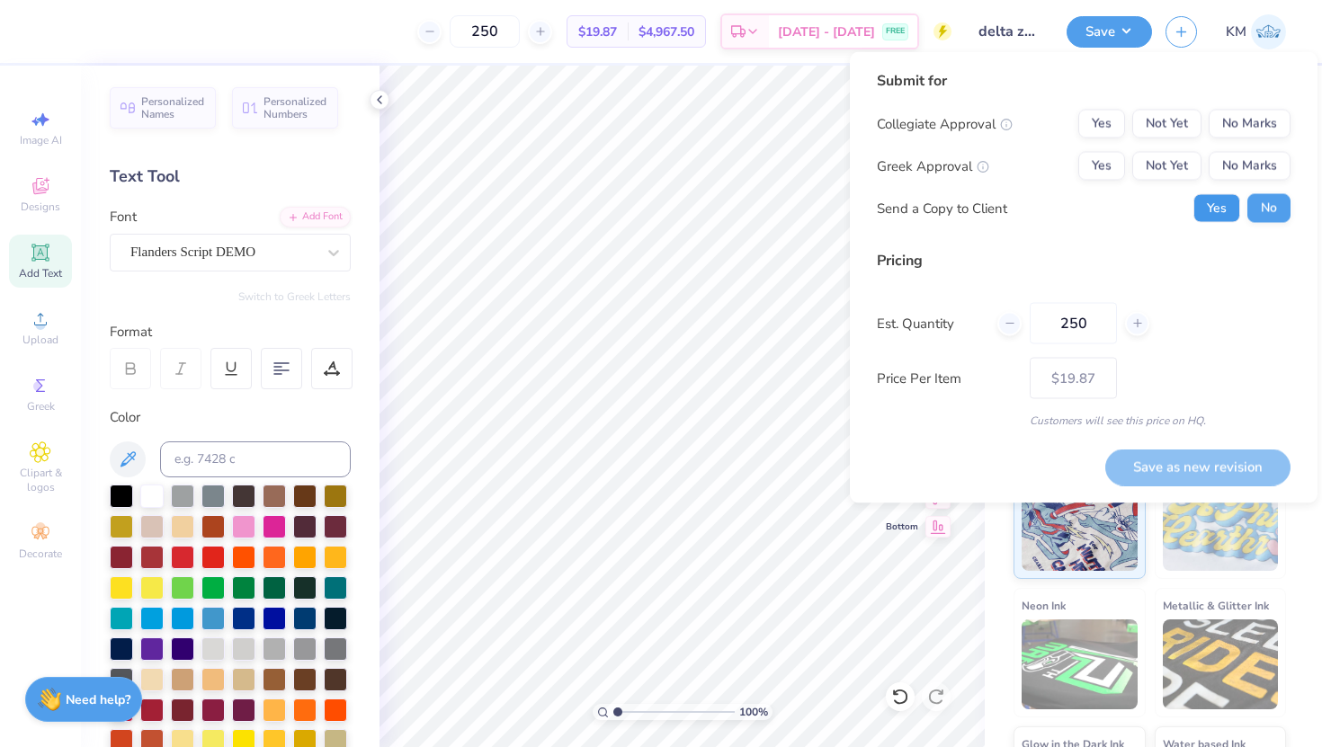
click at [1223, 204] on button "Yes" at bounding box center [1217, 208] width 47 height 29
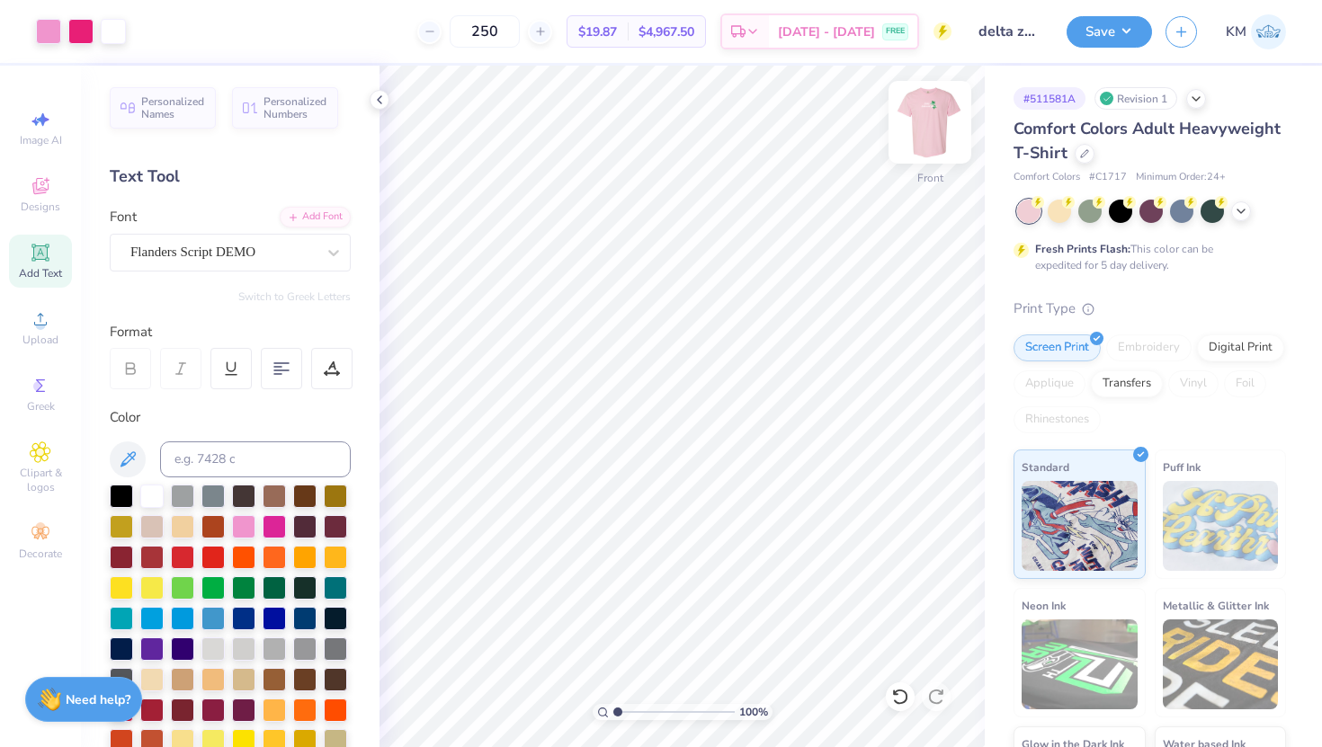
click at [933, 130] on img at bounding box center [930, 122] width 72 height 72
click at [1128, 33] on button "Save" at bounding box center [1109, 28] width 85 height 31
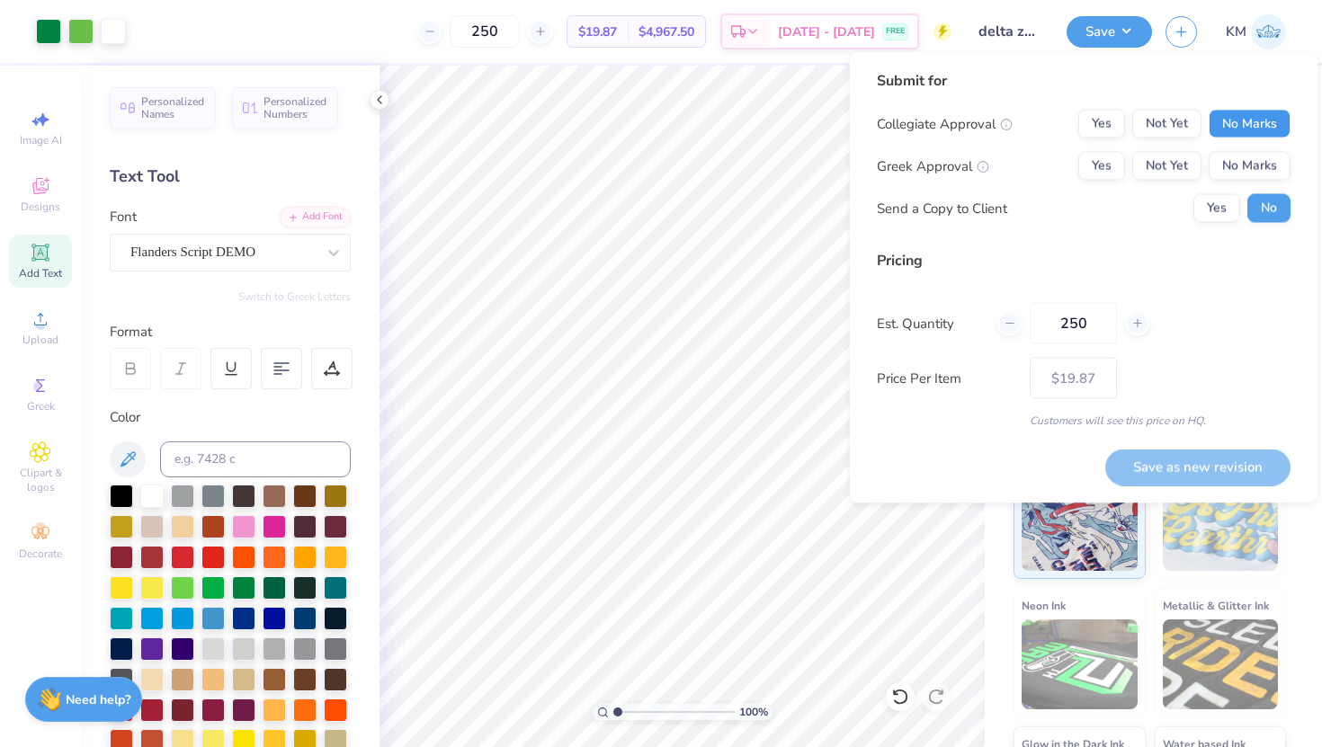
click at [1269, 130] on button "No Marks" at bounding box center [1250, 124] width 82 height 29
click at [1184, 167] on button "Not Yet" at bounding box center [1166, 166] width 69 height 29
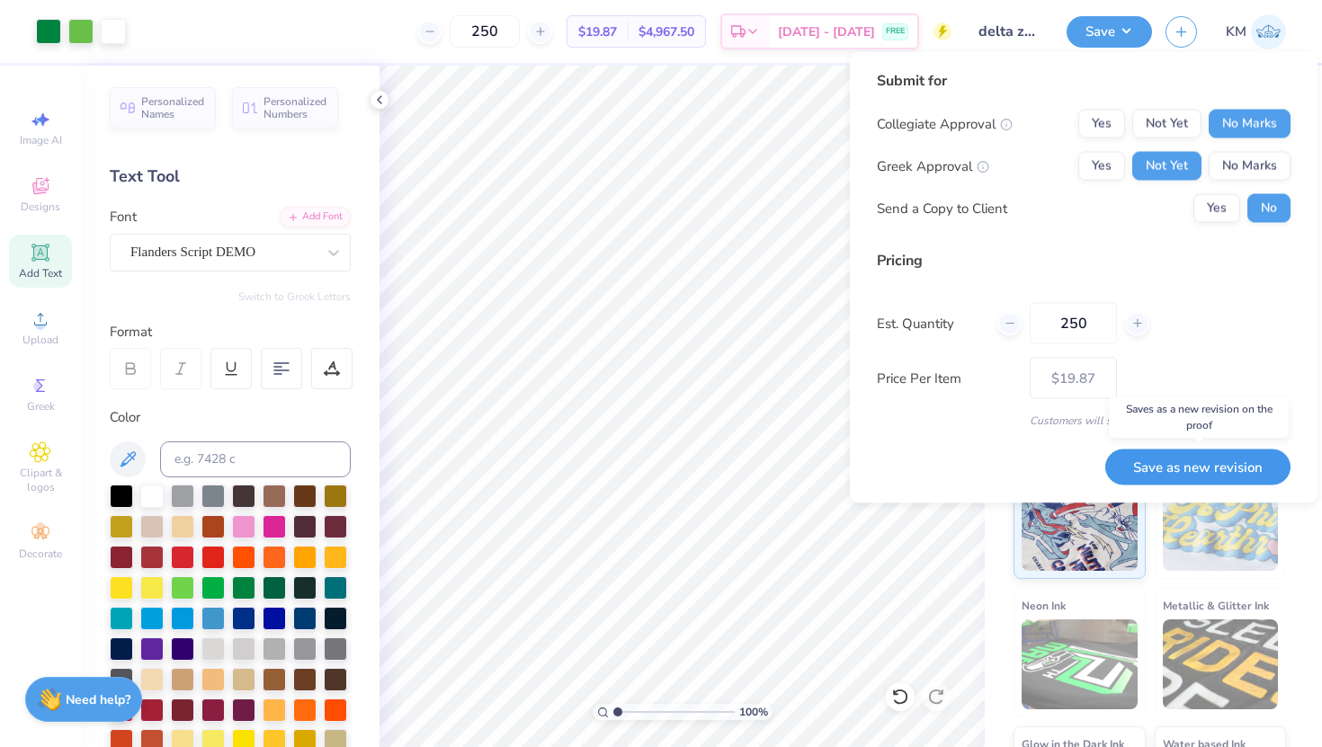
click at [1195, 470] on button "Save as new revision" at bounding box center [1197, 467] width 185 height 37
